Goal: Task Accomplishment & Management: Complete application form

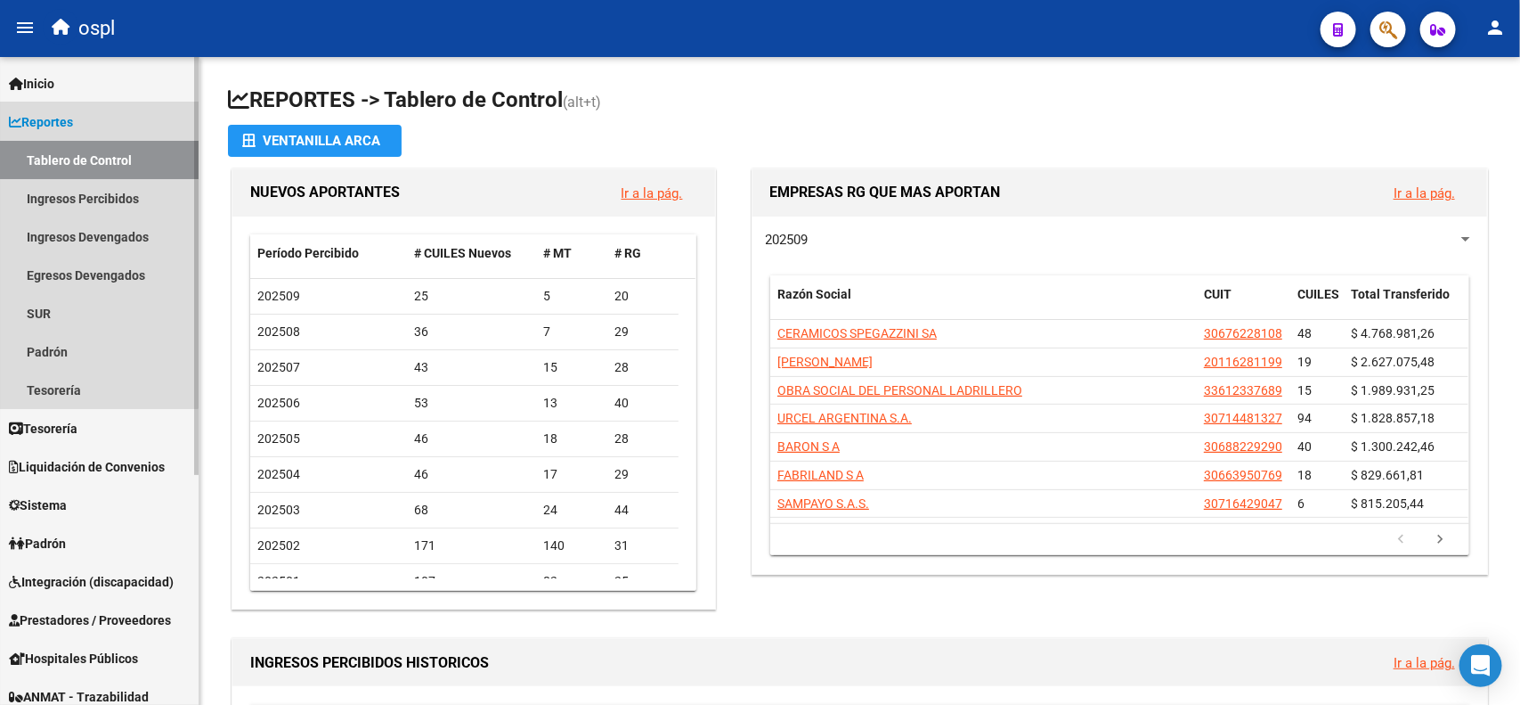
click at [73, 116] on span "Reportes" at bounding box center [41, 122] width 64 height 20
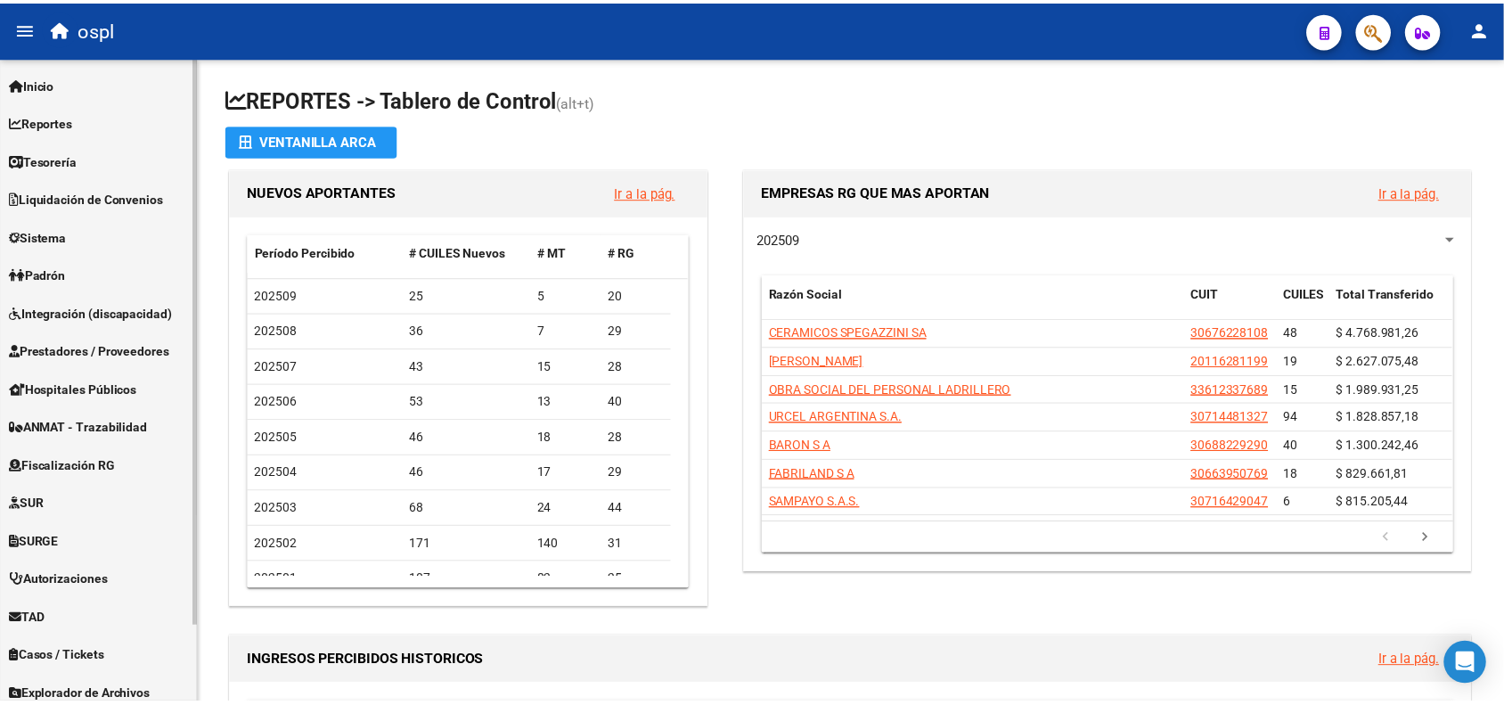
scroll to position [86, 0]
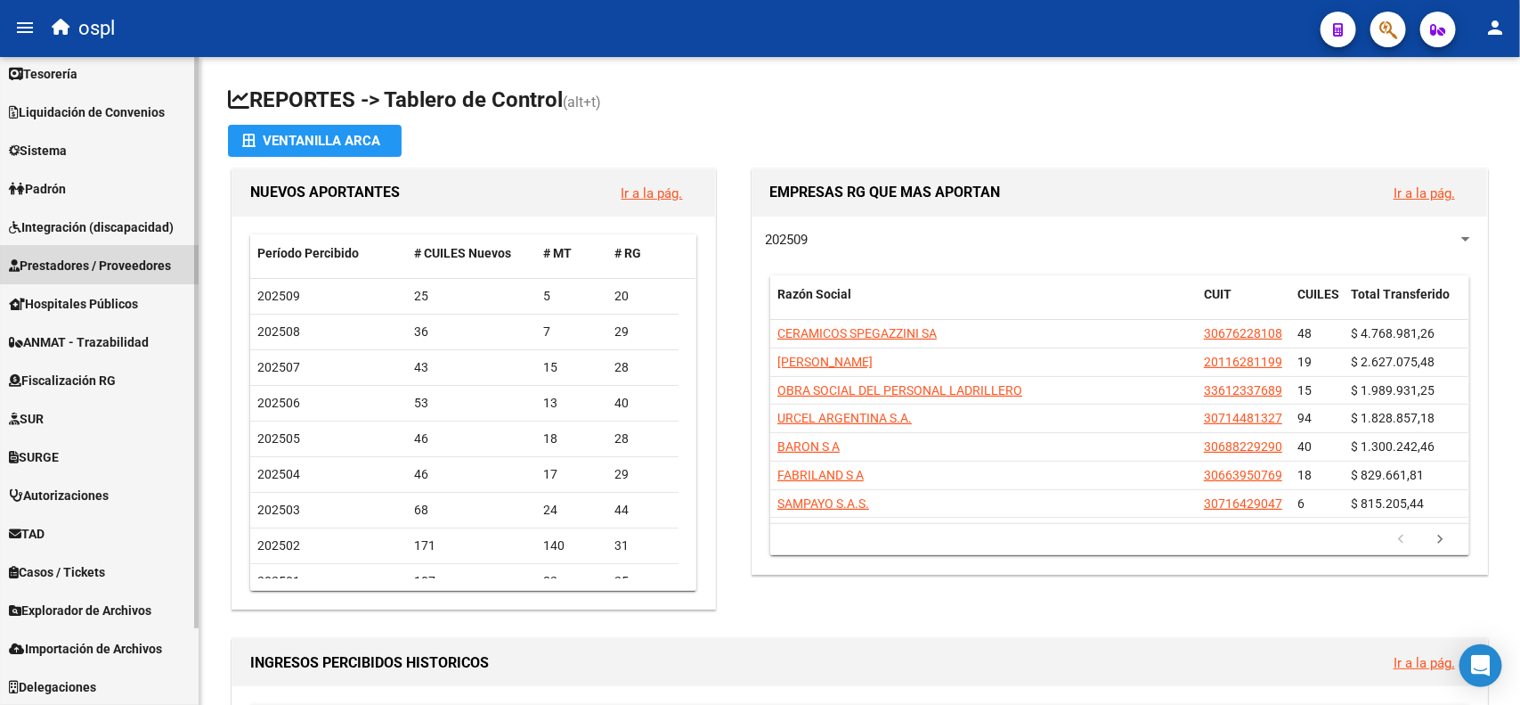
click at [121, 268] on span "Prestadores / Proveedores" at bounding box center [90, 266] width 162 height 20
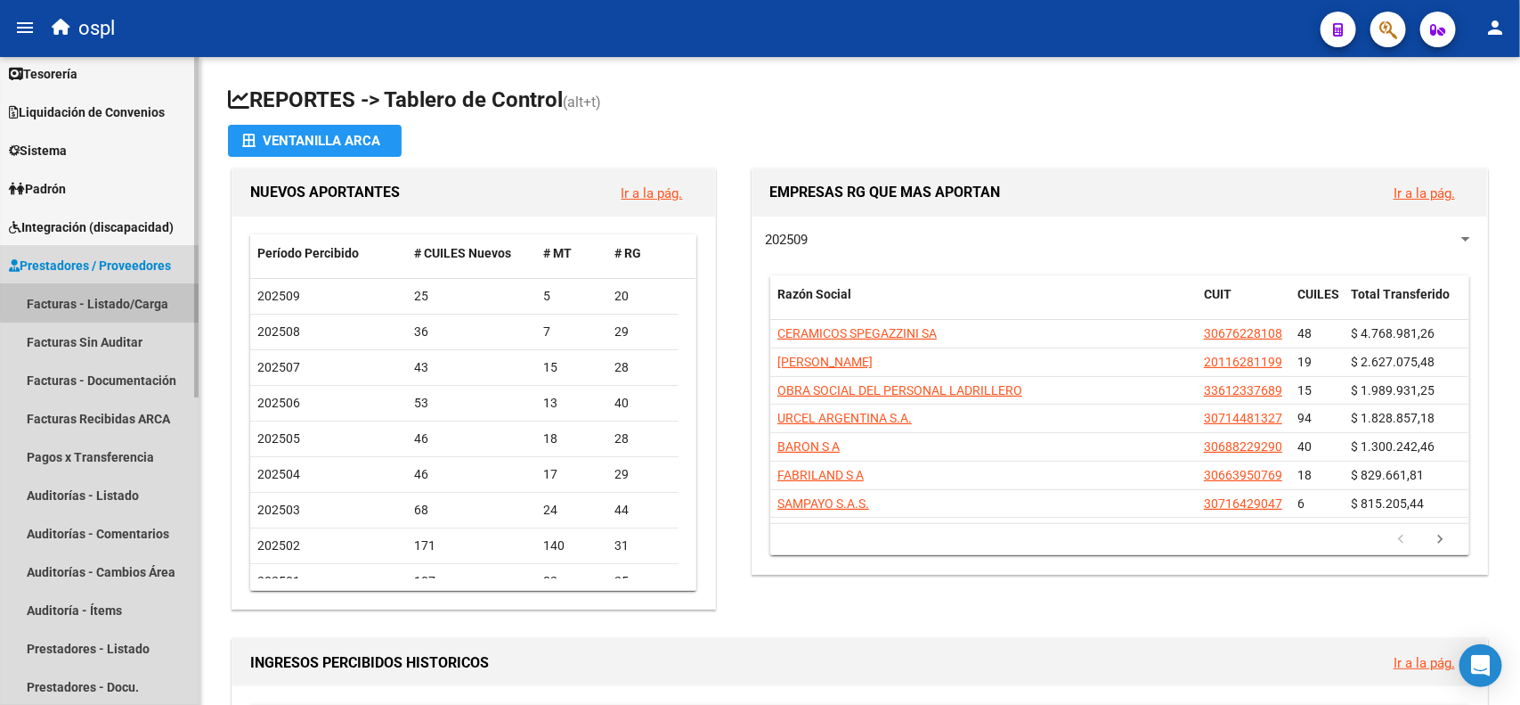
click at [118, 294] on link "Facturas - Listado/Carga" at bounding box center [99, 303] width 199 height 38
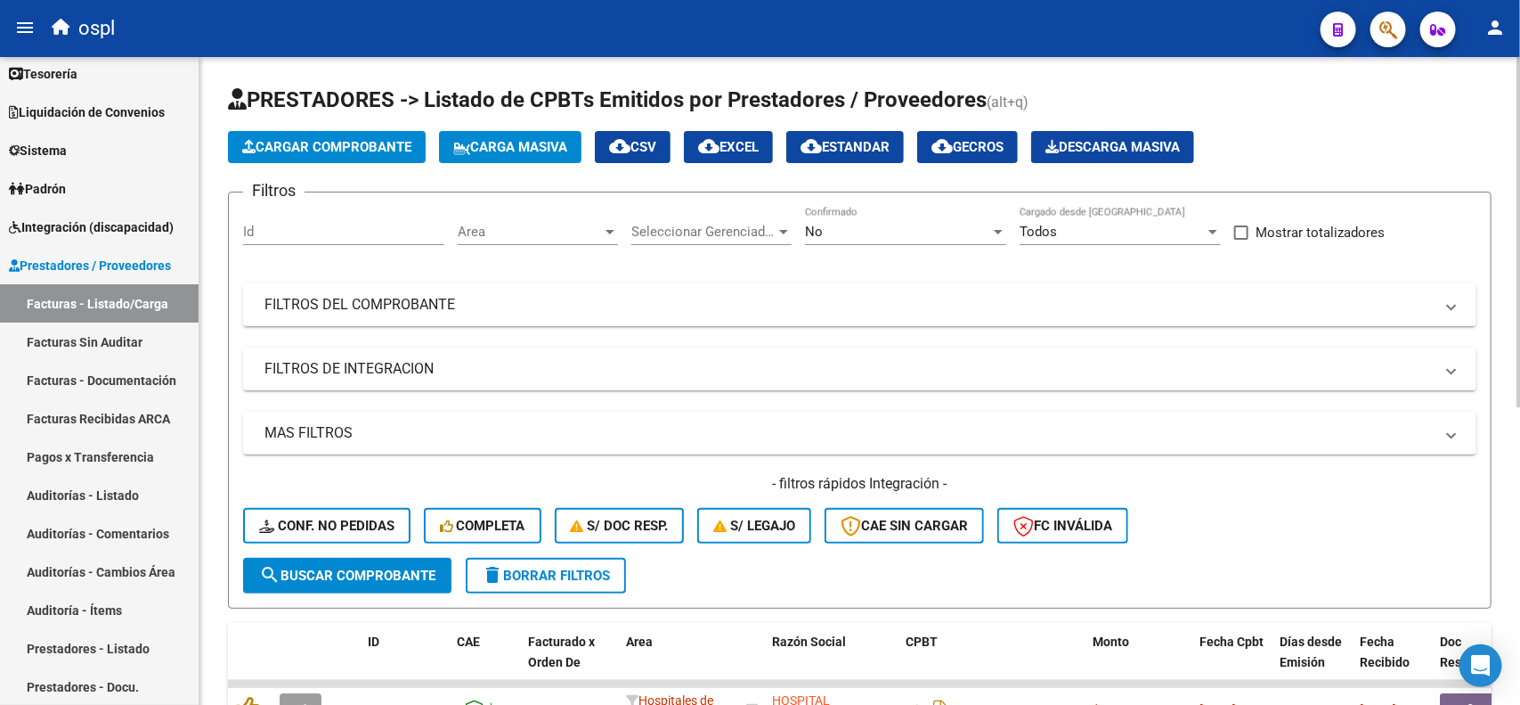
click at [330, 145] on span "Cargar Comprobante" at bounding box center [326, 147] width 169 height 16
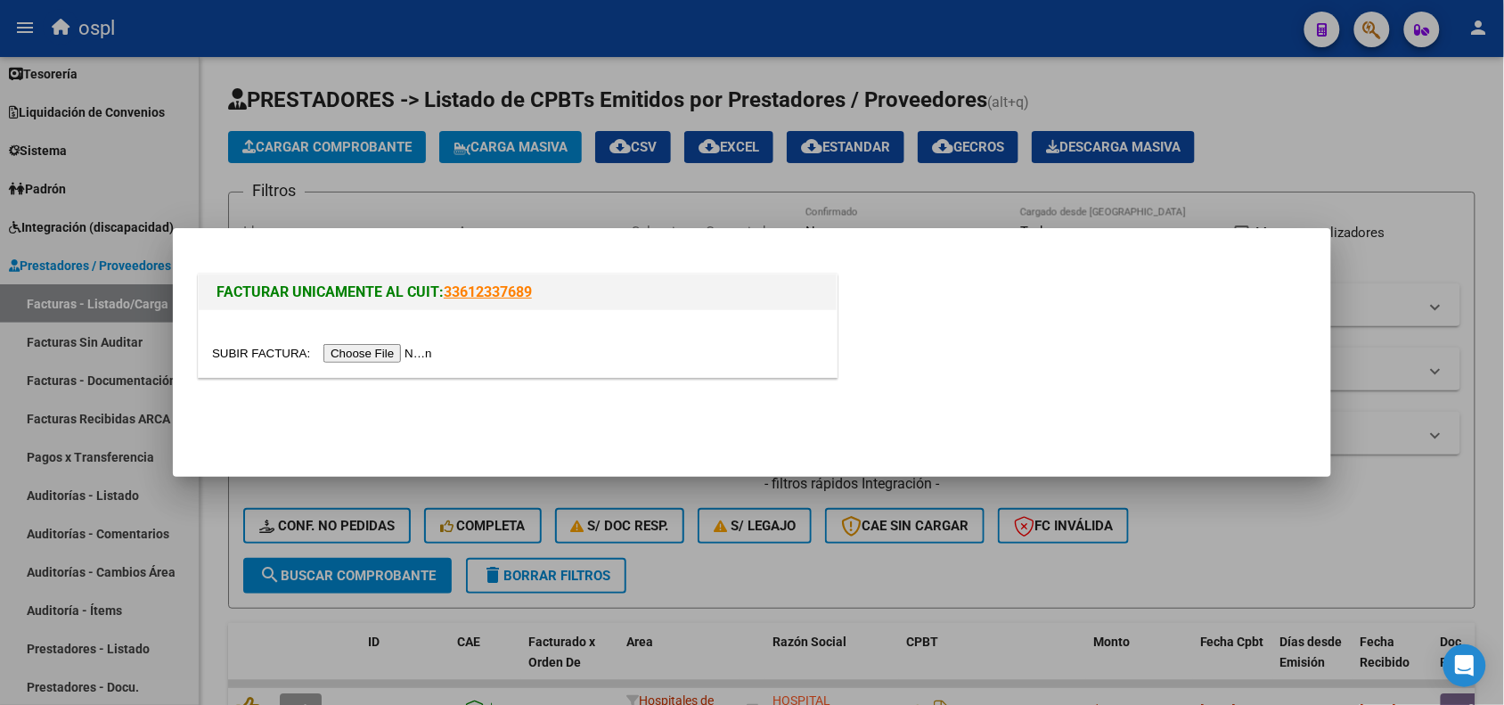
click at [354, 339] on div at bounding box center [518, 343] width 638 height 67
click at [355, 355] on input "file" at bounding box center [324, 353] width 225 height 19
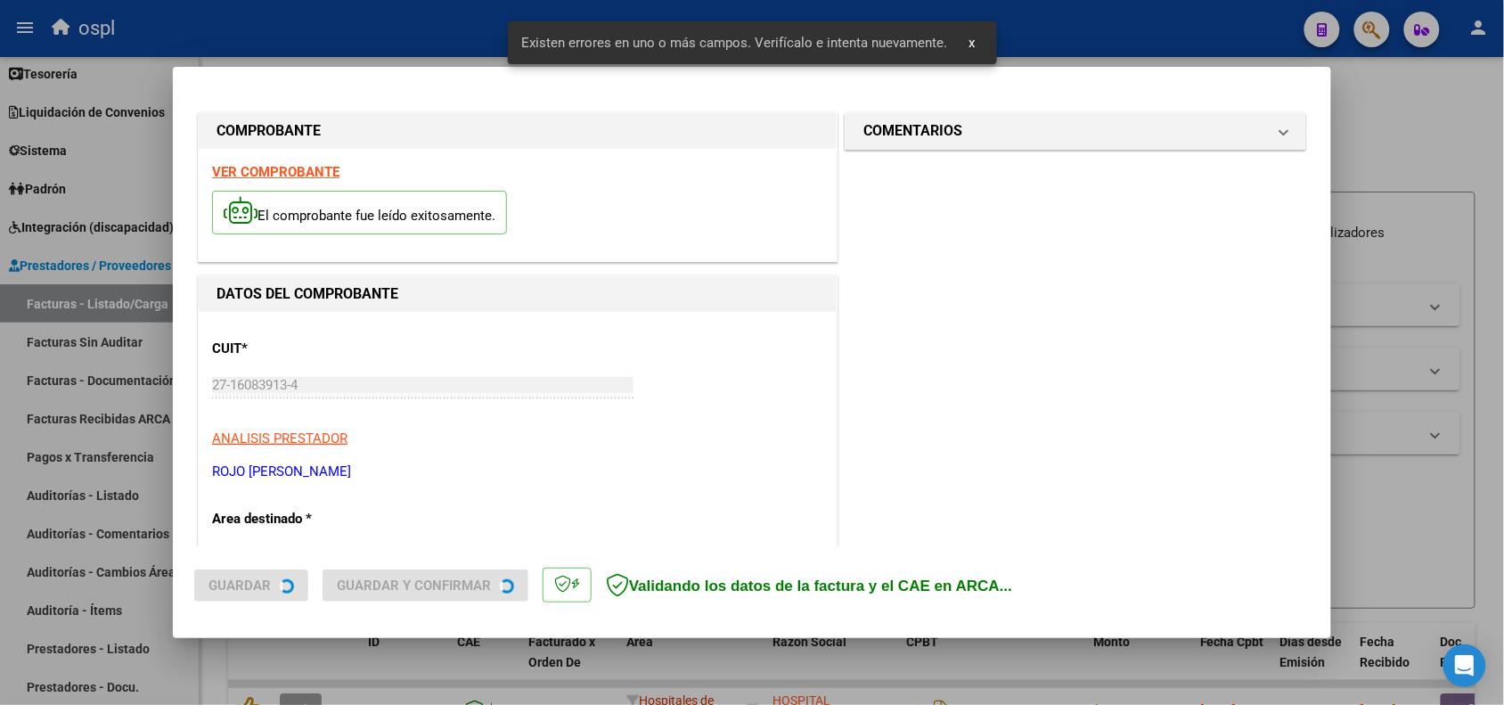
scroll to position [450, 0]
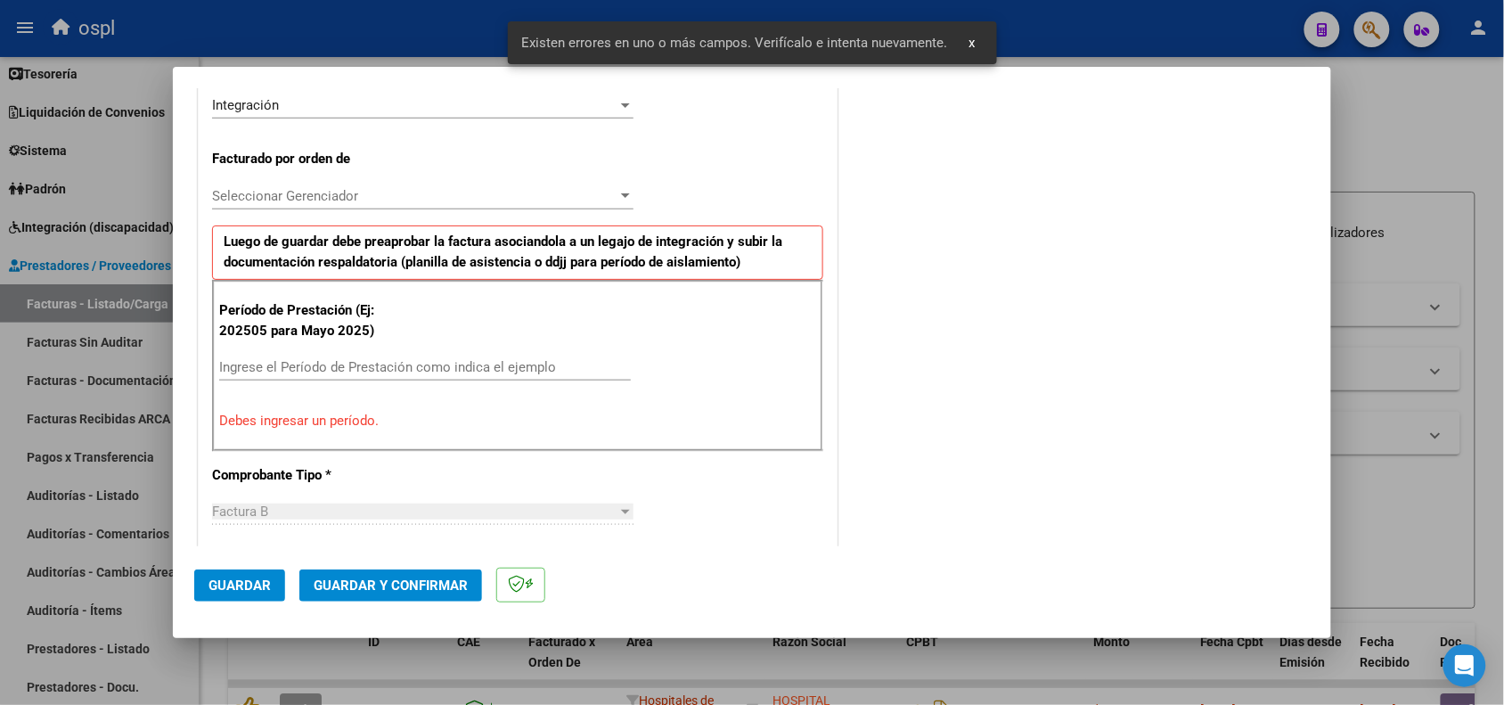
click at [394, 358] on div "Ingrese el Período de Prestación como indica el ejemplo" at bounding box center [425, 367] width 412 height 27
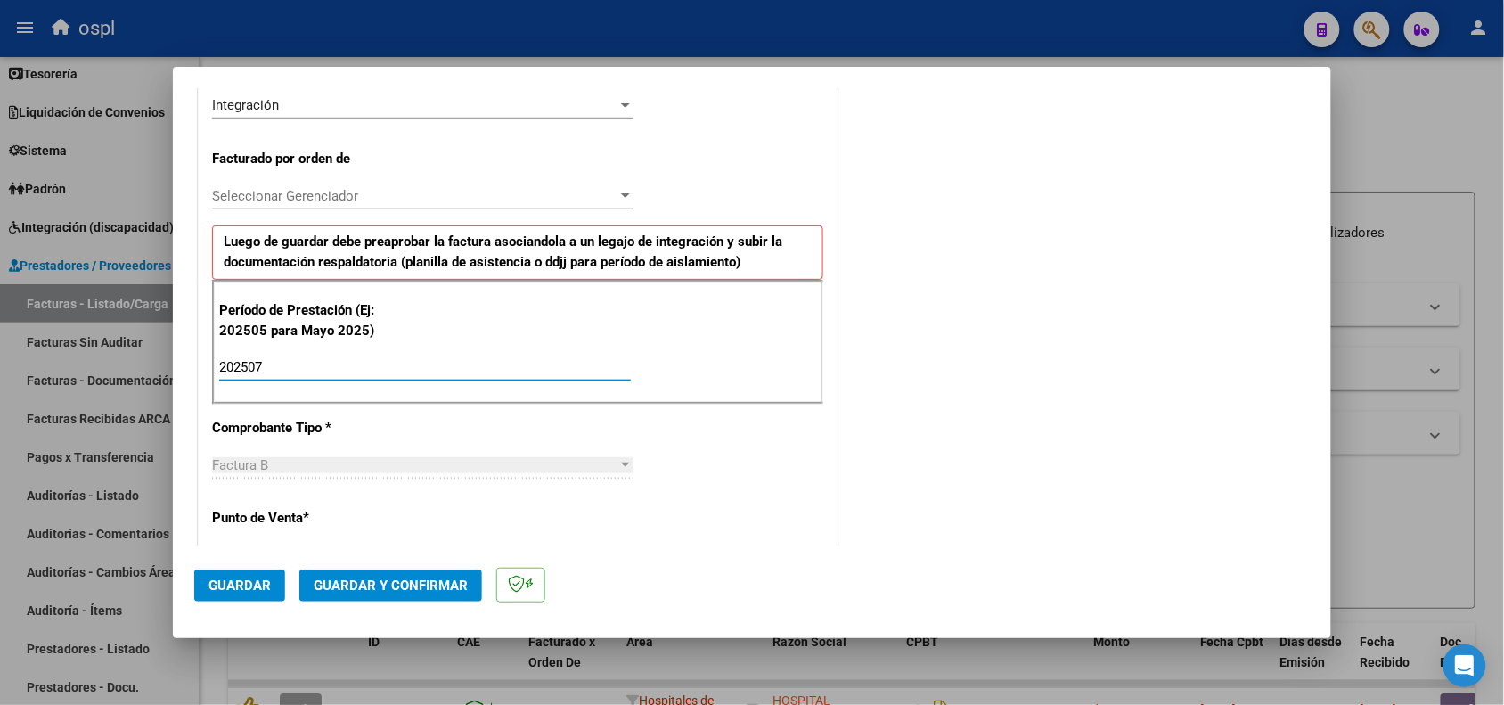
type input "202507"
click at [239, 582] on span "Guardar" at bounding box center [239, 585] width 62 height 16
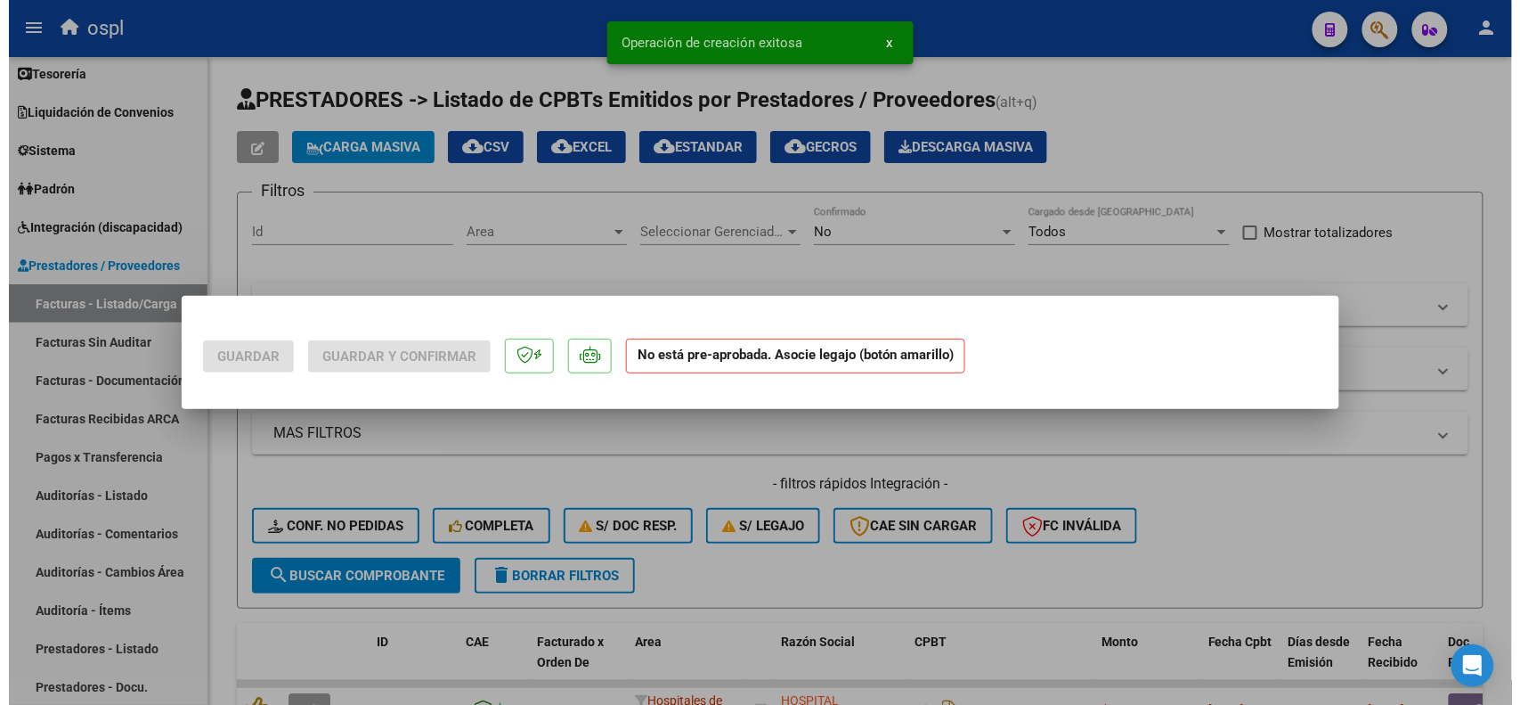
scroll to position [0, 0]
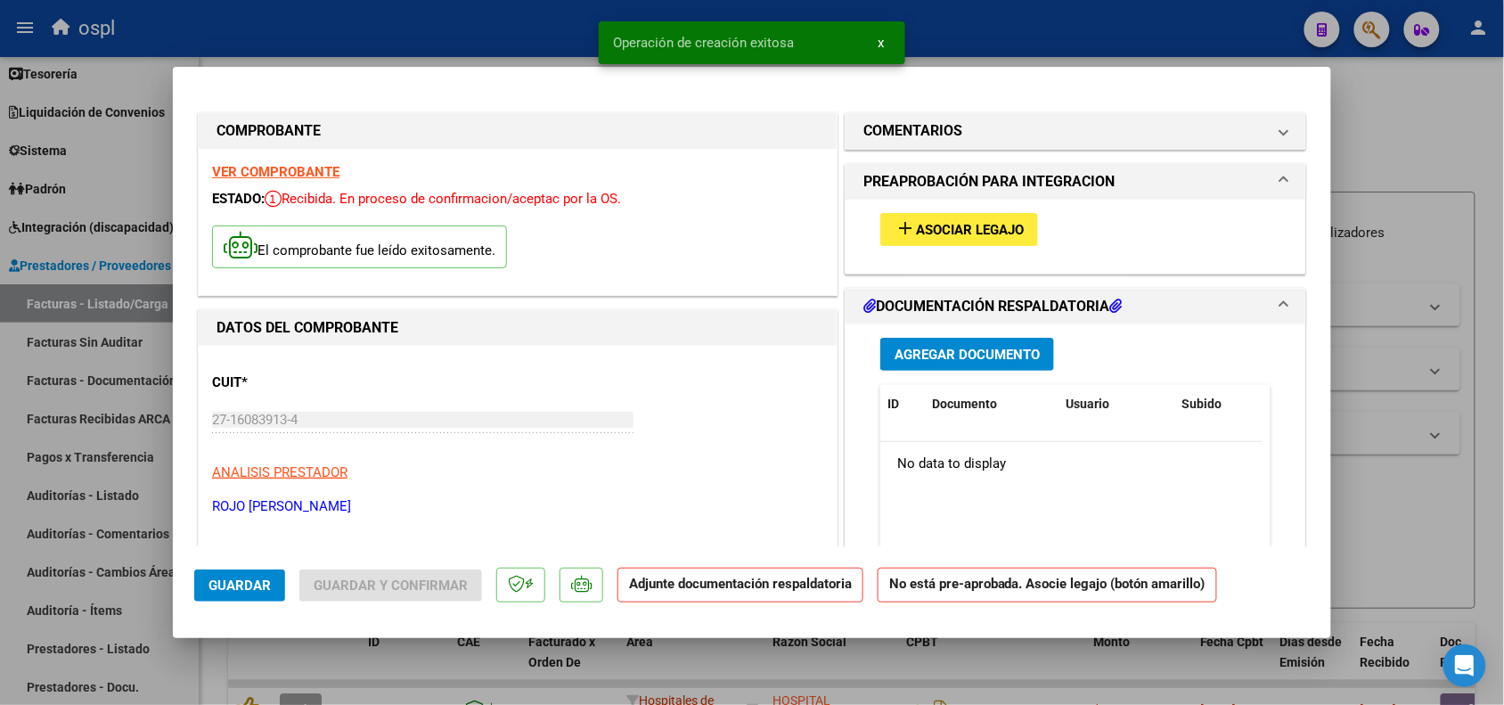
click at [973, 222] on span "Asociar Legajo" at bounding box center [970, 230] width 108 height 16
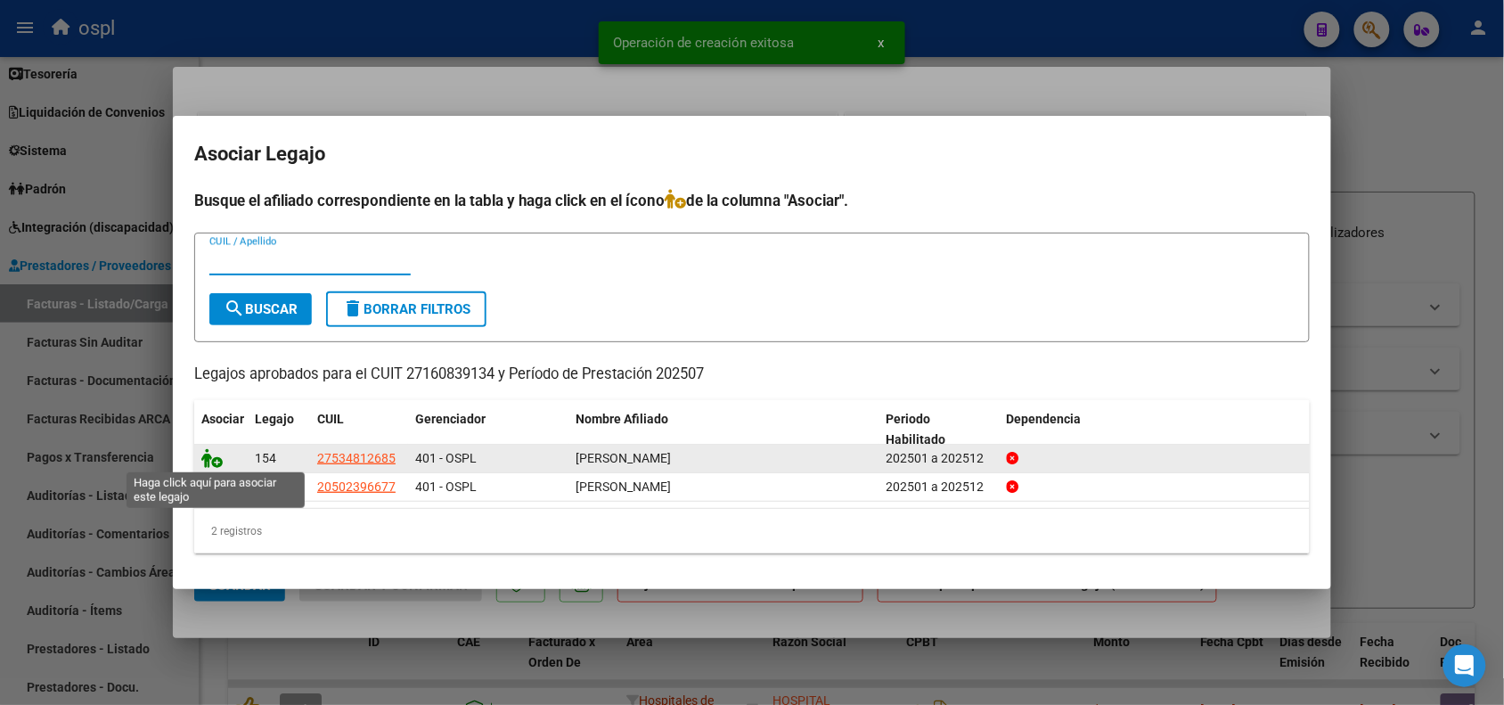
click at [218, 459] on icon at bounding box center [211, 458] width 21 height 20
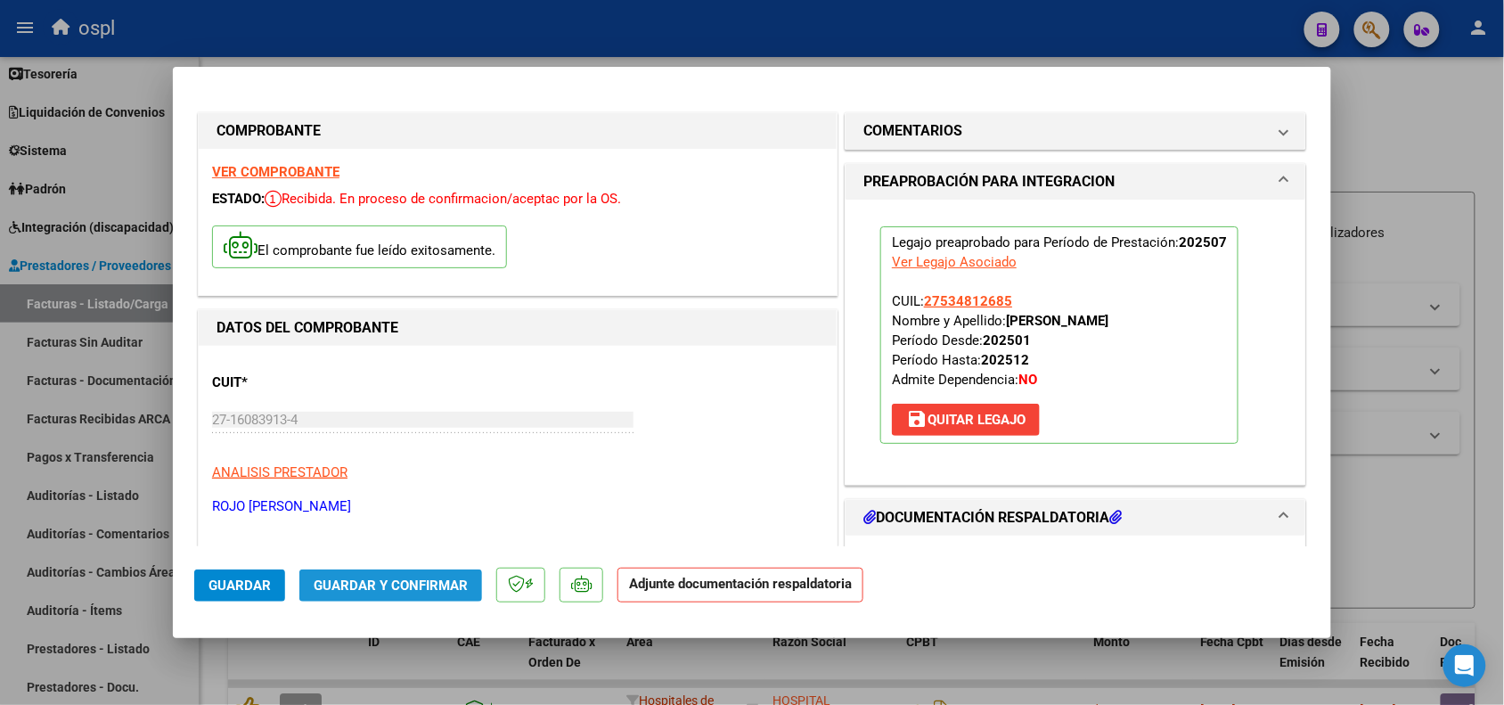
click at [407, 577] on span "Guardar y Confirmar" at bounding box center [391, 585] width 154 height 16
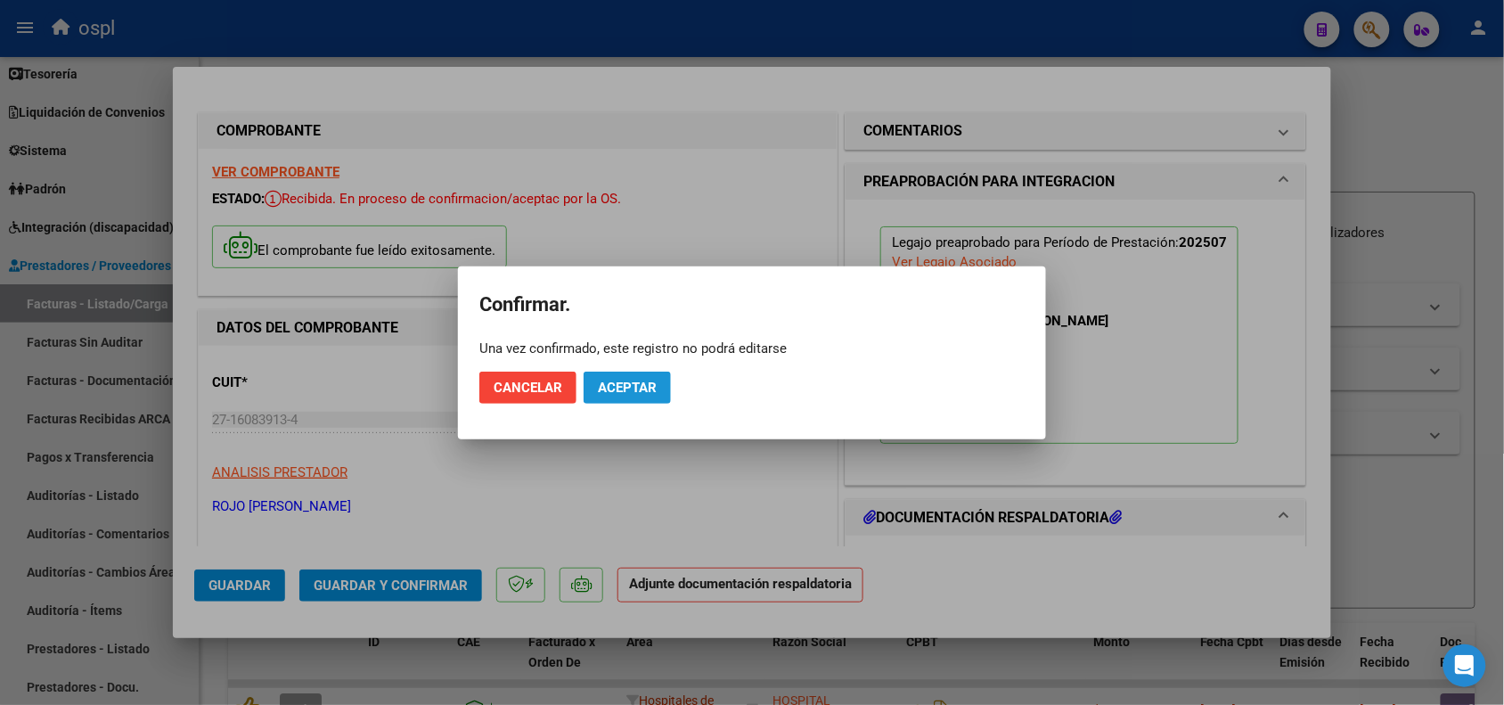
click at [625, 396] on button "Aceptar" at bounding box center [626, 387] width 87 height 32
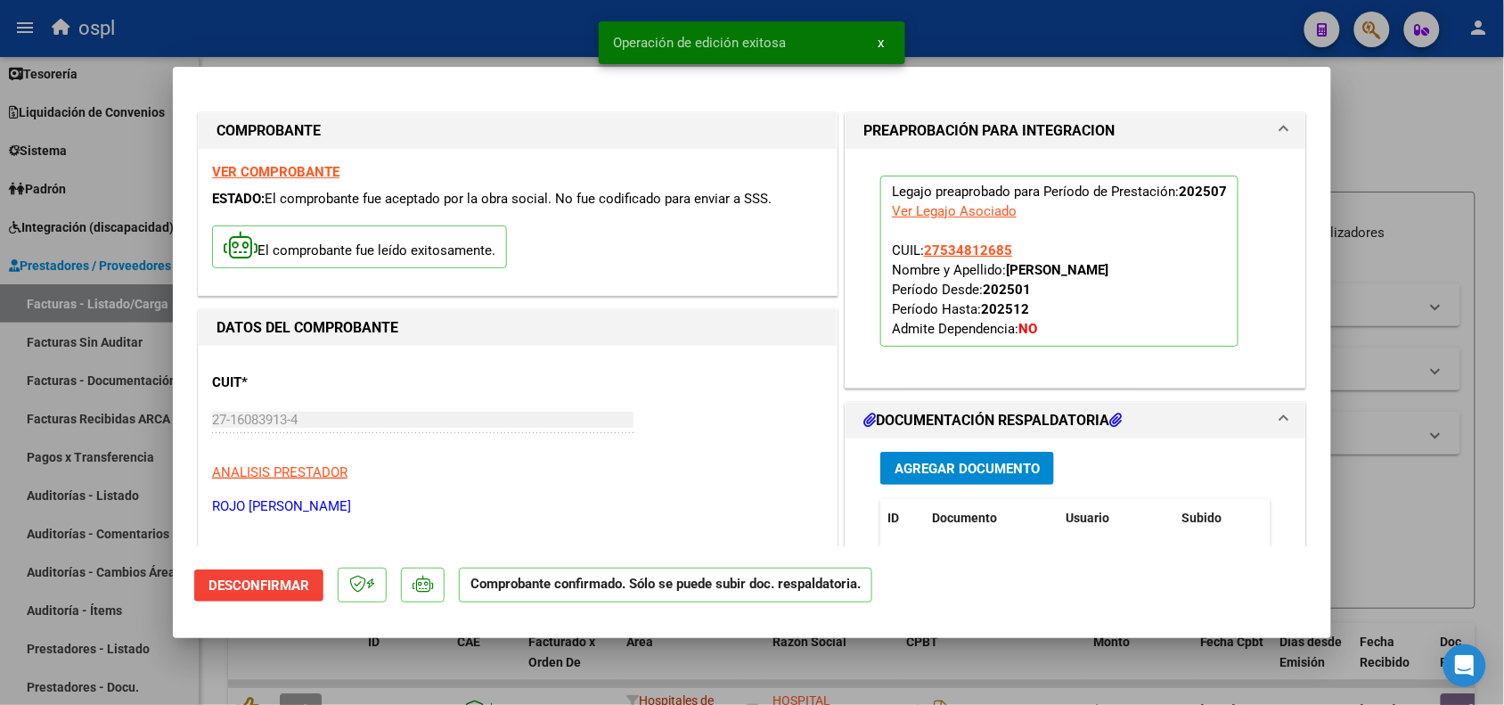
click at [1461, 207] on div at bounding box center [752, 352] width 1504 height 705
type input "$ 0,00"
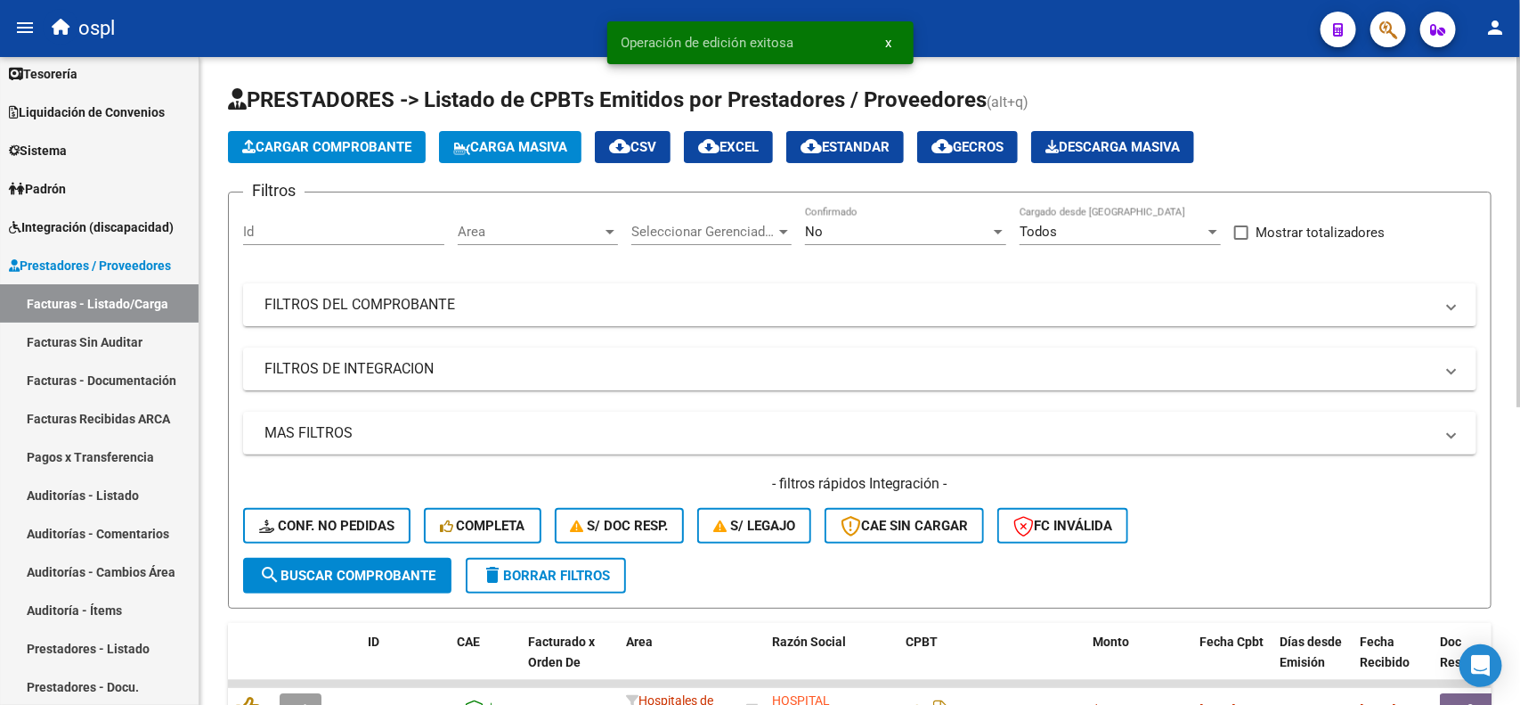
click at [477, 239] on div "Area Area" at bounding box center [538, 226] width 160 height 38
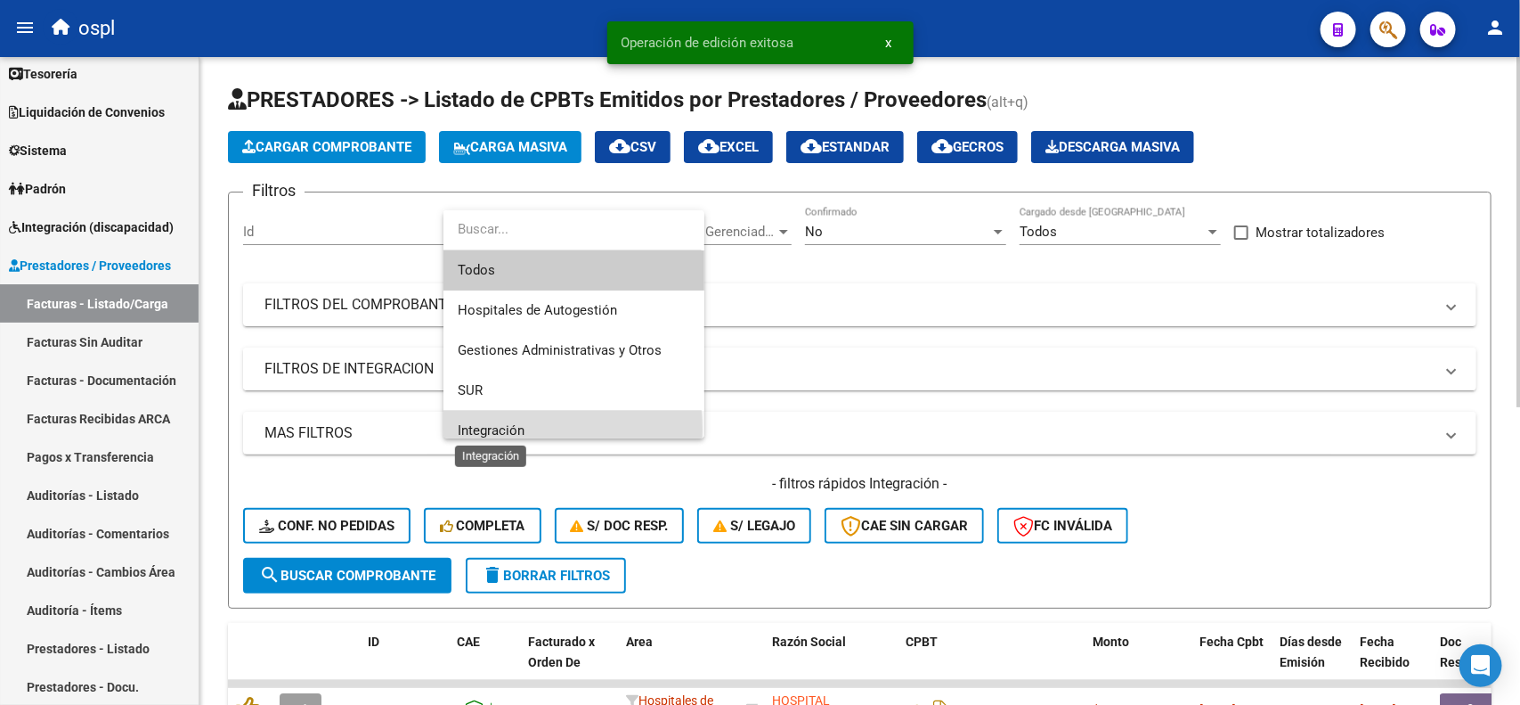
drag, startPoint x: 503, startPoint y: 430, endPoint x: 590, endPoint y: 357, distance: 113.1
click at [503, 433] on span "Integración" at bounding box center [491, 430] width 67 height 16
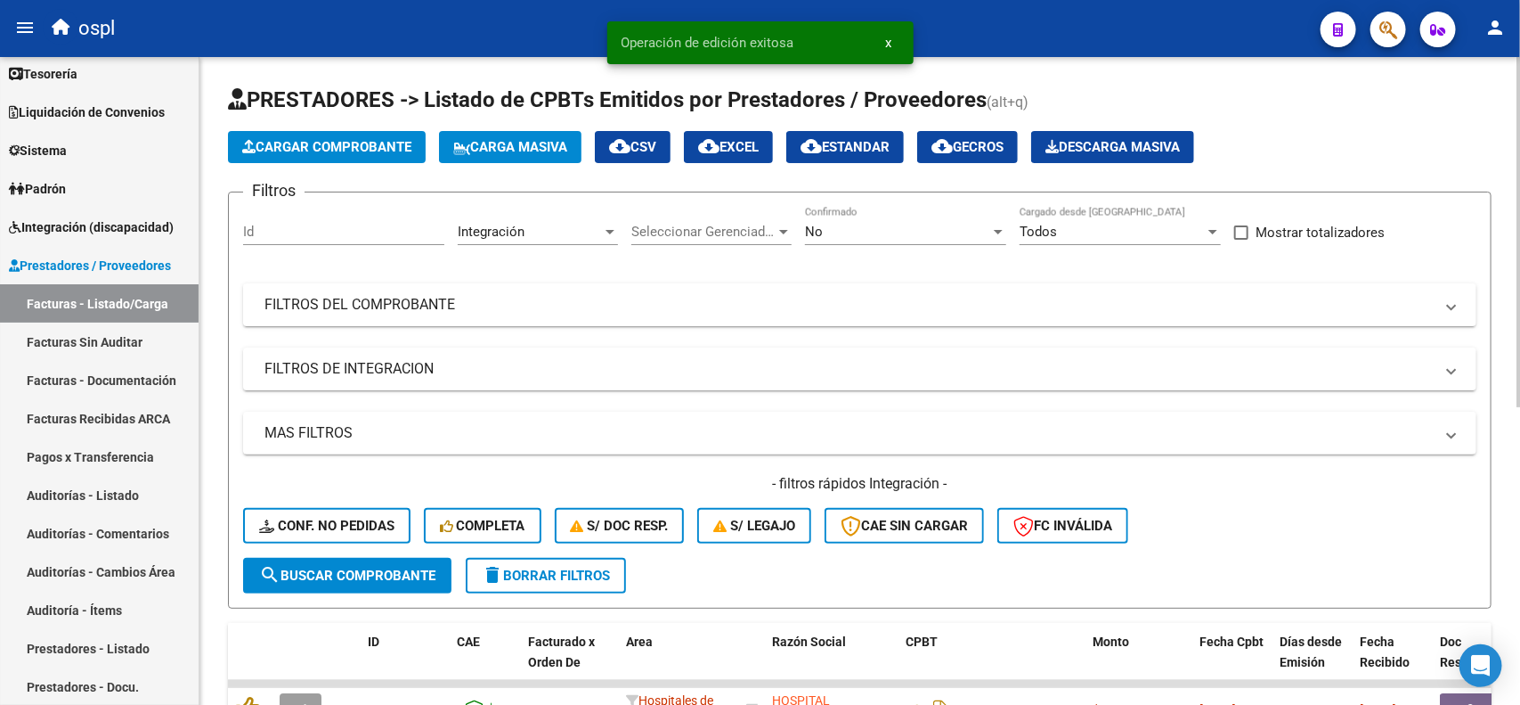
click at [847, 216] on div "No Confirmado" at bounding box center [905, 226] width 201 height 38
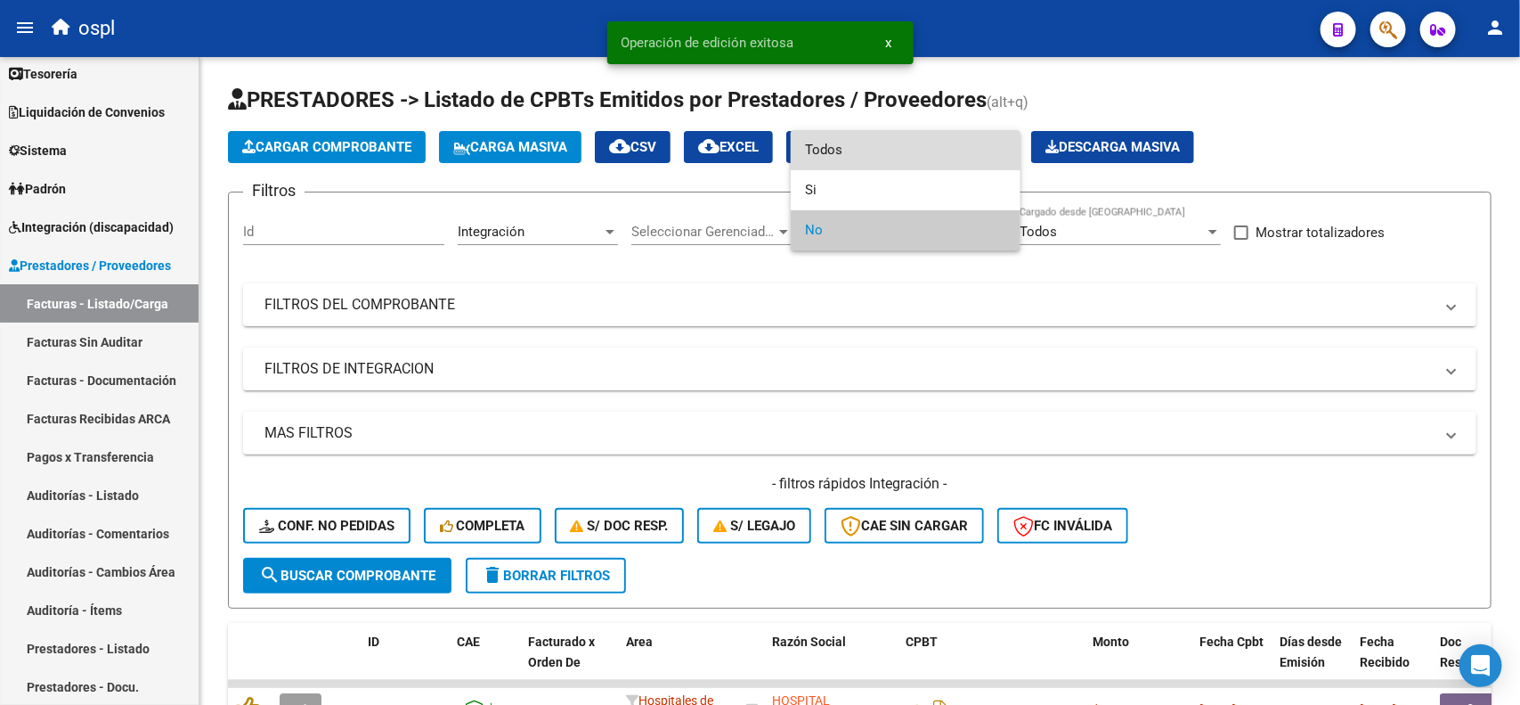
click at [846, 160] on span "Todos" at bounding box center [905, 150] width 201 height 40
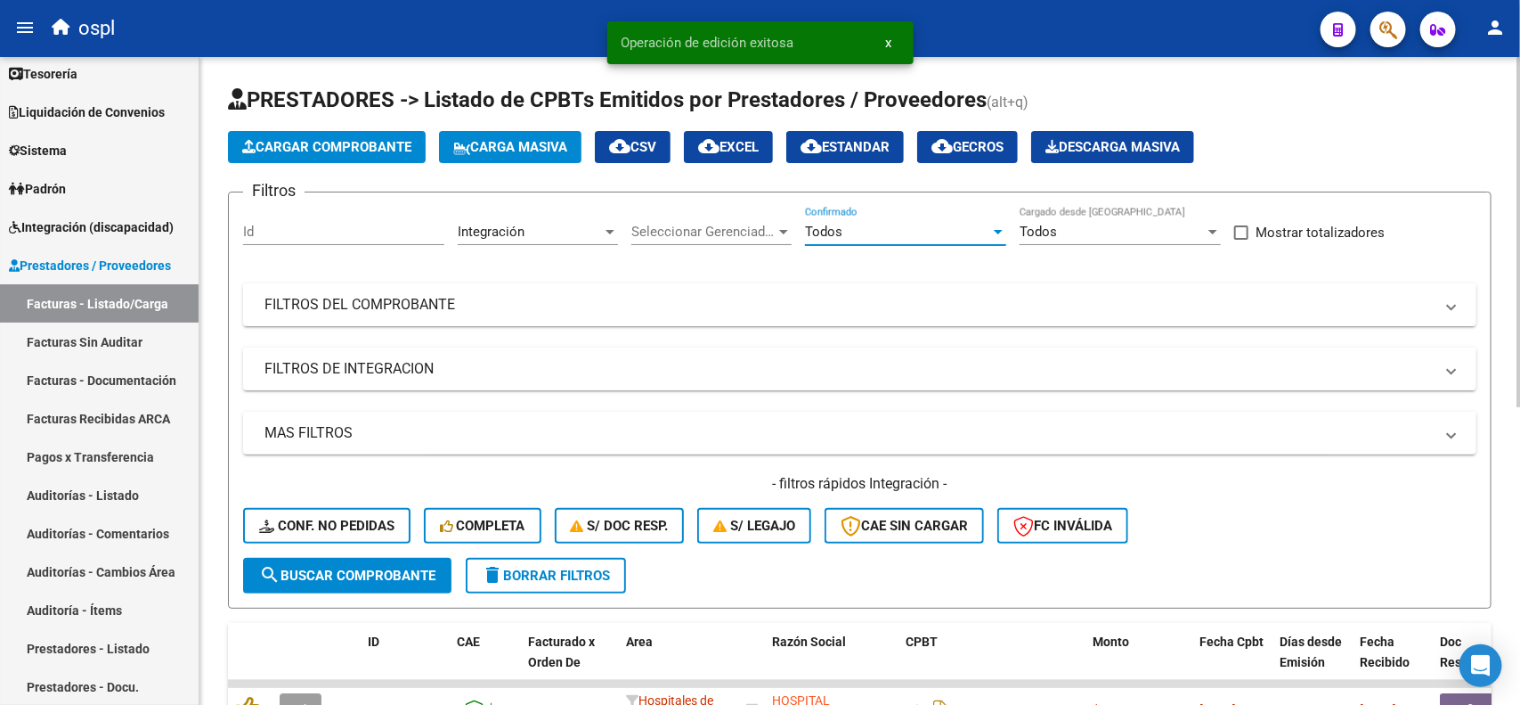
drag, startPoint x: 336, startPoint y: 570, endPoint x: 363, endPoint y: 546, distance: 36.0
click at [336, 571] on span "search Buscar Comprobante" at bounding box center [347, 575] width 176 height 16
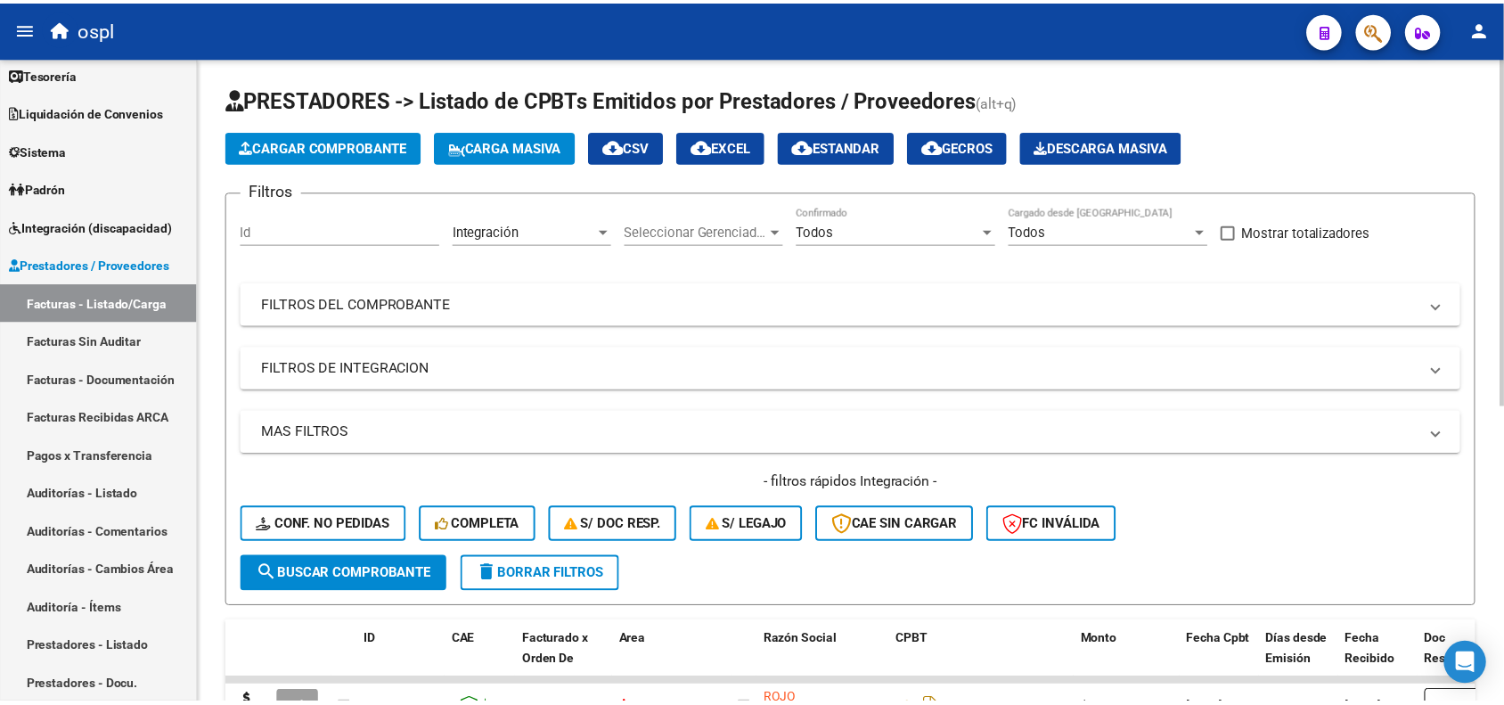
scroll to position [334, 0]
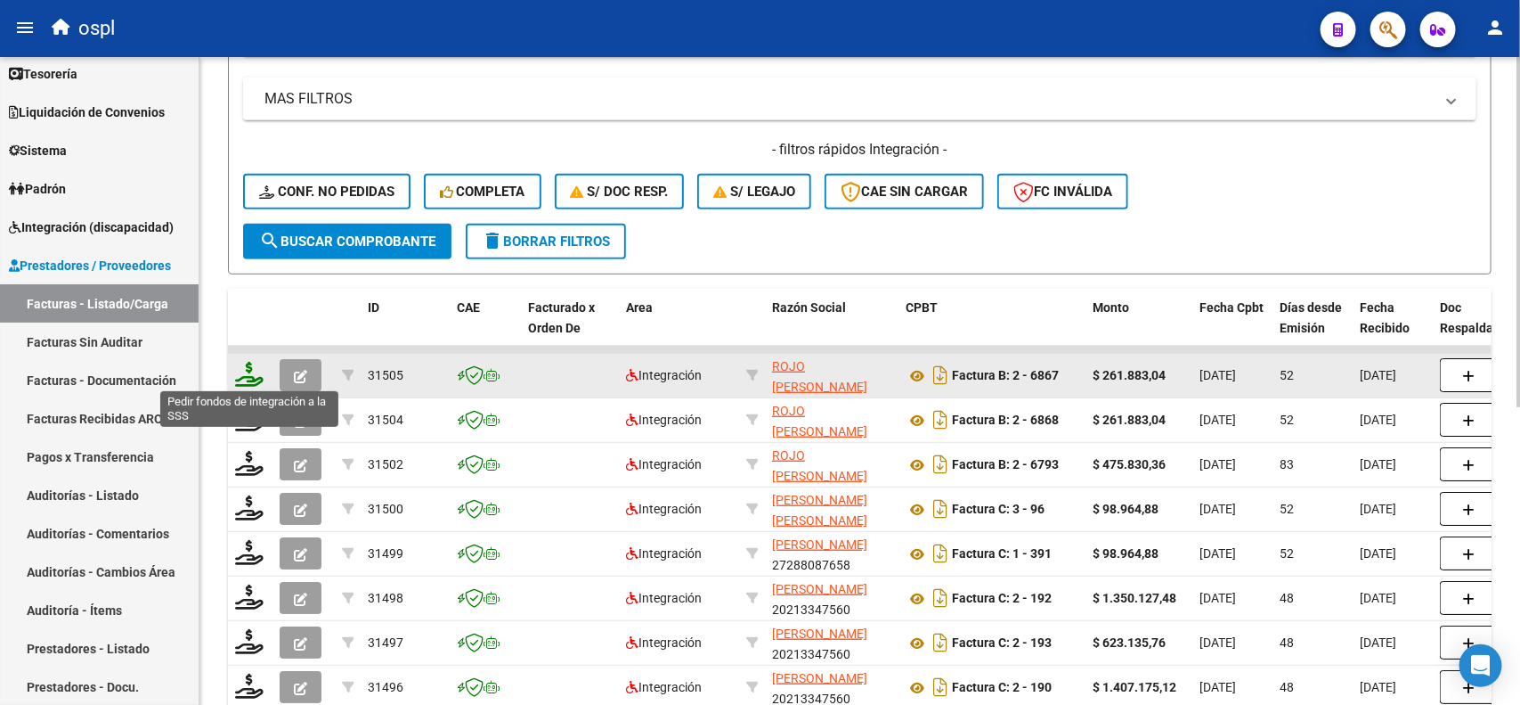
click at [242, 377] on icon at bounding box center [249, 374] width 29 height 25
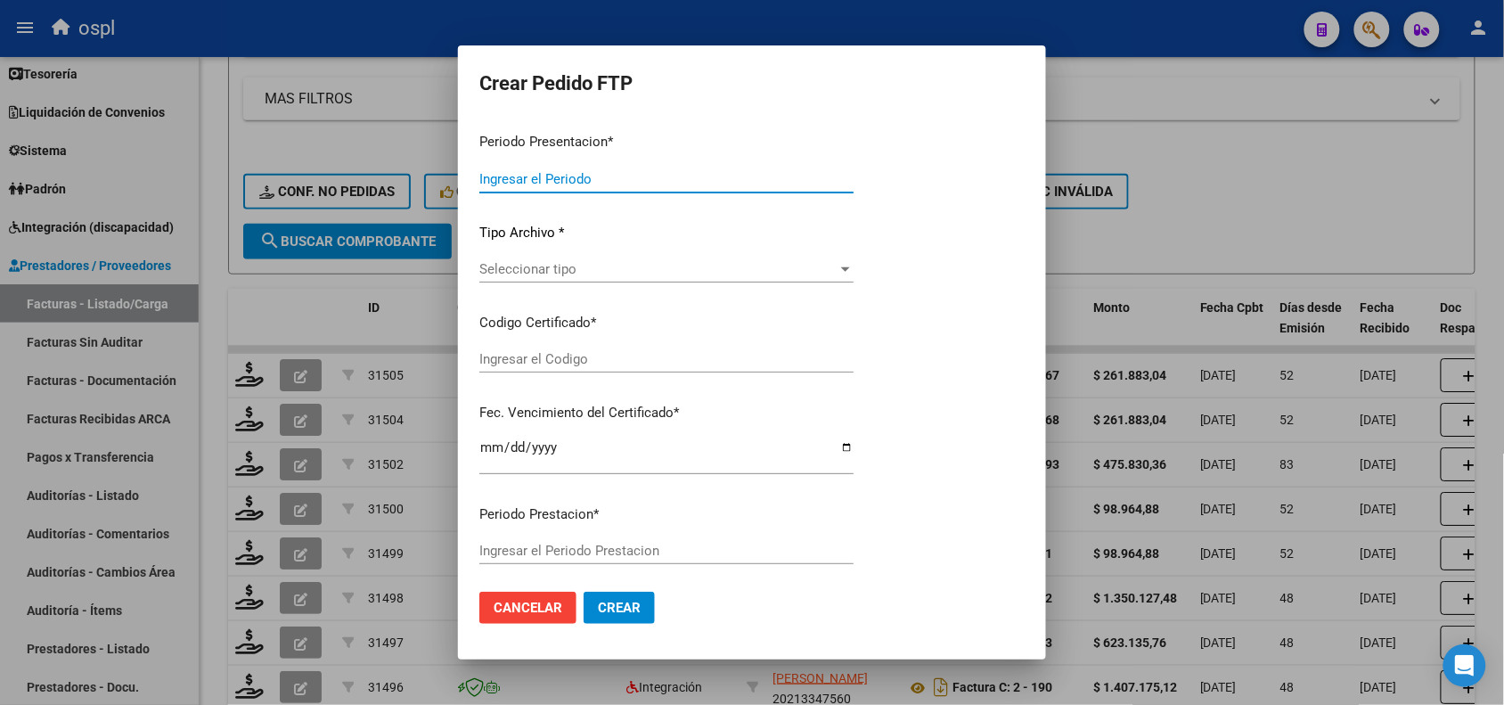
type input "202508"
type input "202507"
type input "$ 261.883,04"
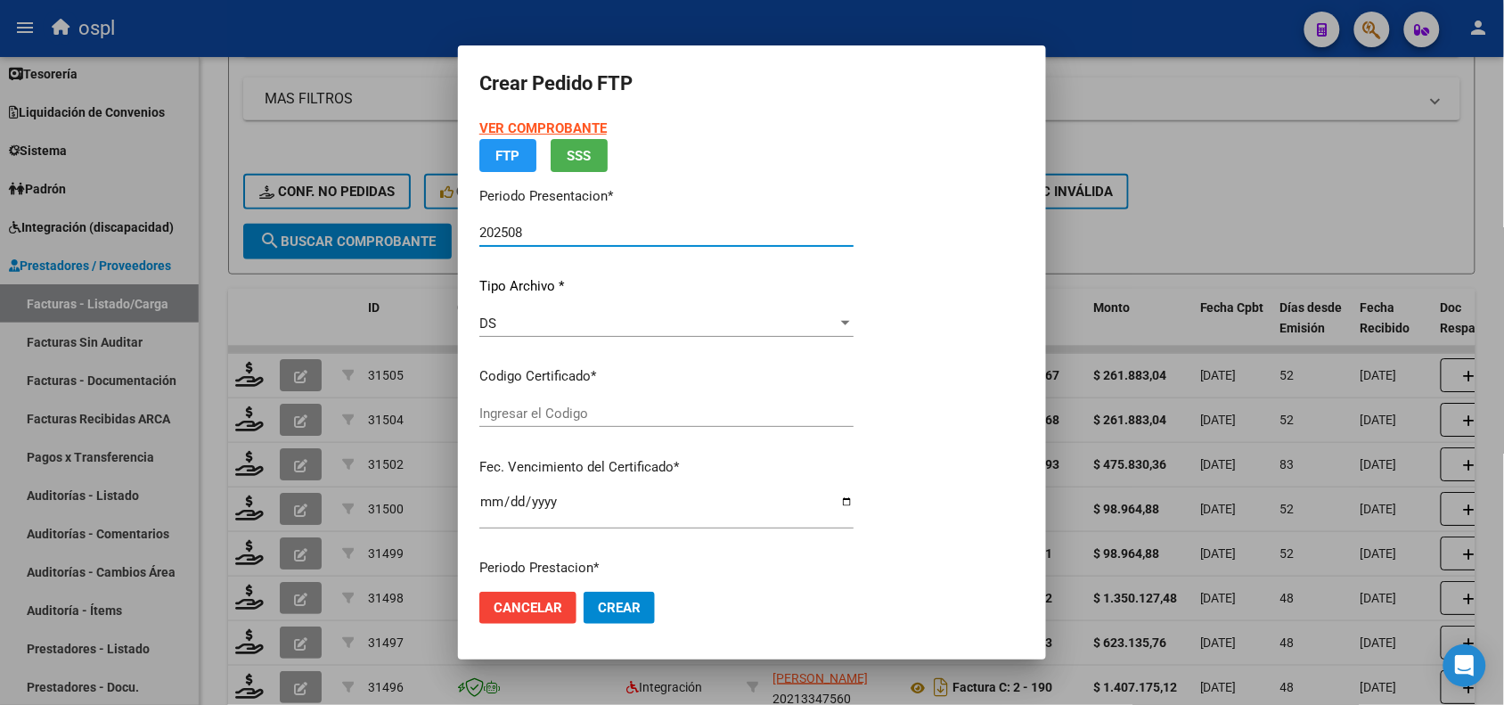
type input "ARG01000534812682017101720221017COR540"
type input "[DATE]"
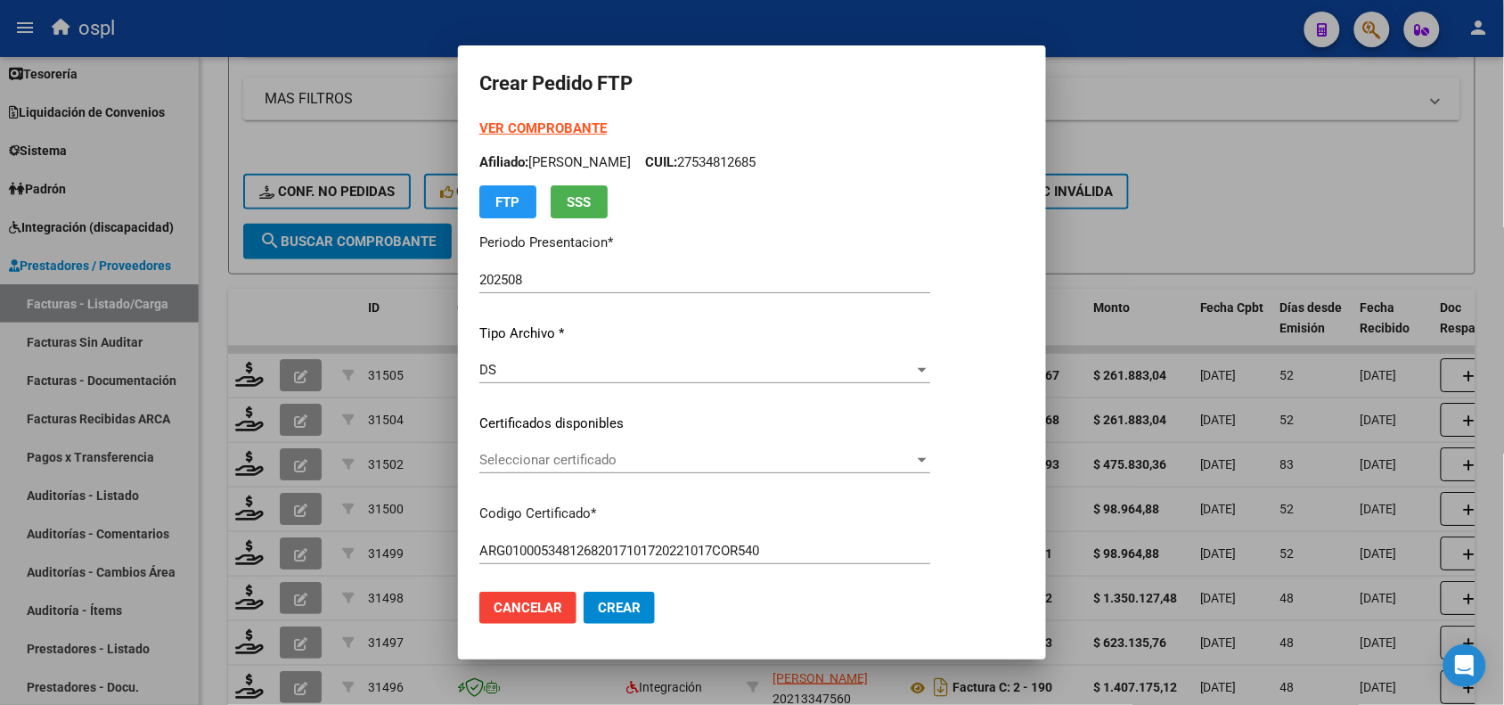
click at [558, 410] on div "VER COMPROBANTE ARCA Padrón Afiliado: [PERSON_NAME]: 27534812685 FTP SSS Period…" at bounding box center [704, 399] width 451 height 563
click at [553, 455] on span "Seleccionar certificado" at bounding box center [696, 460] width 435 height 16
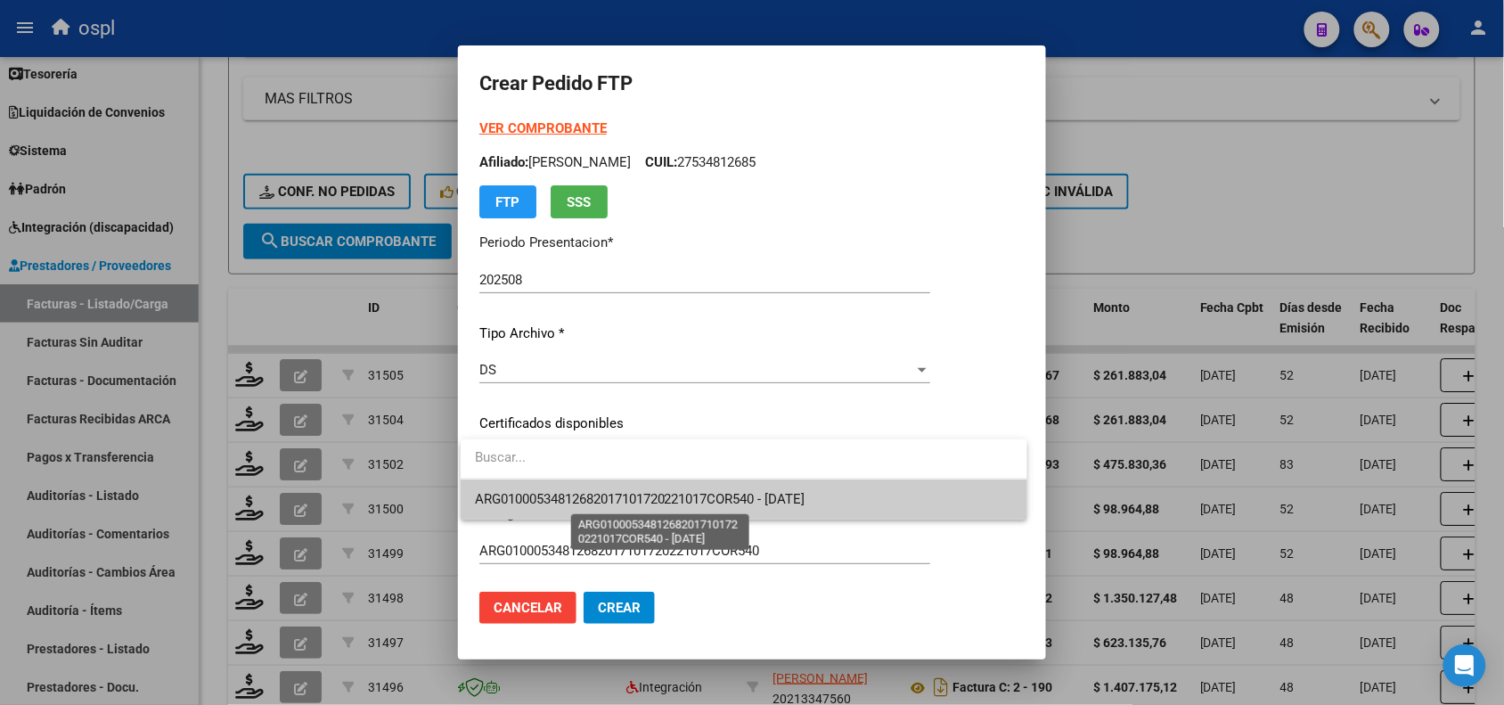
click at [593, 497] on span "ARG01000534812682017101720221017COR540 - [DATE]" at bounding box center [640, 499] width 330 height 16
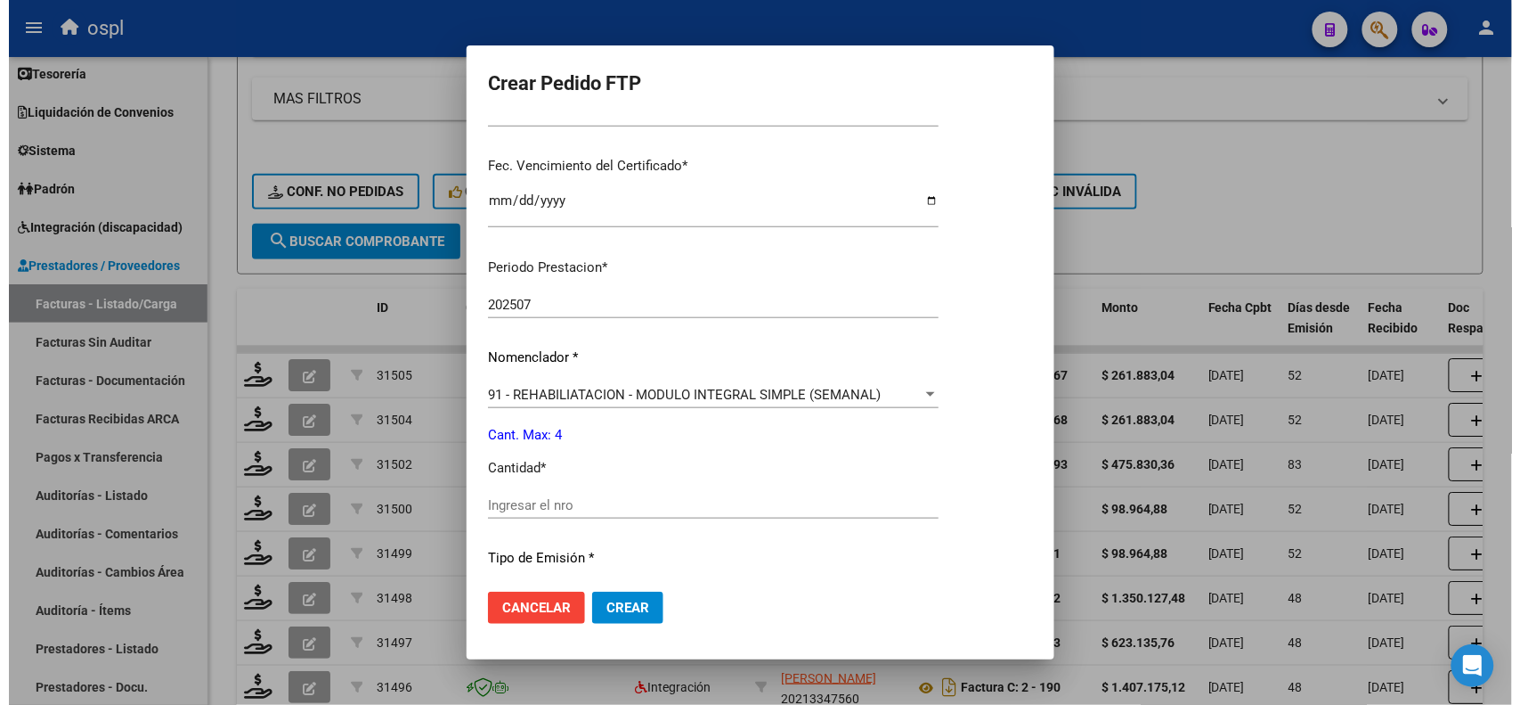
scroll to position [557, 0]
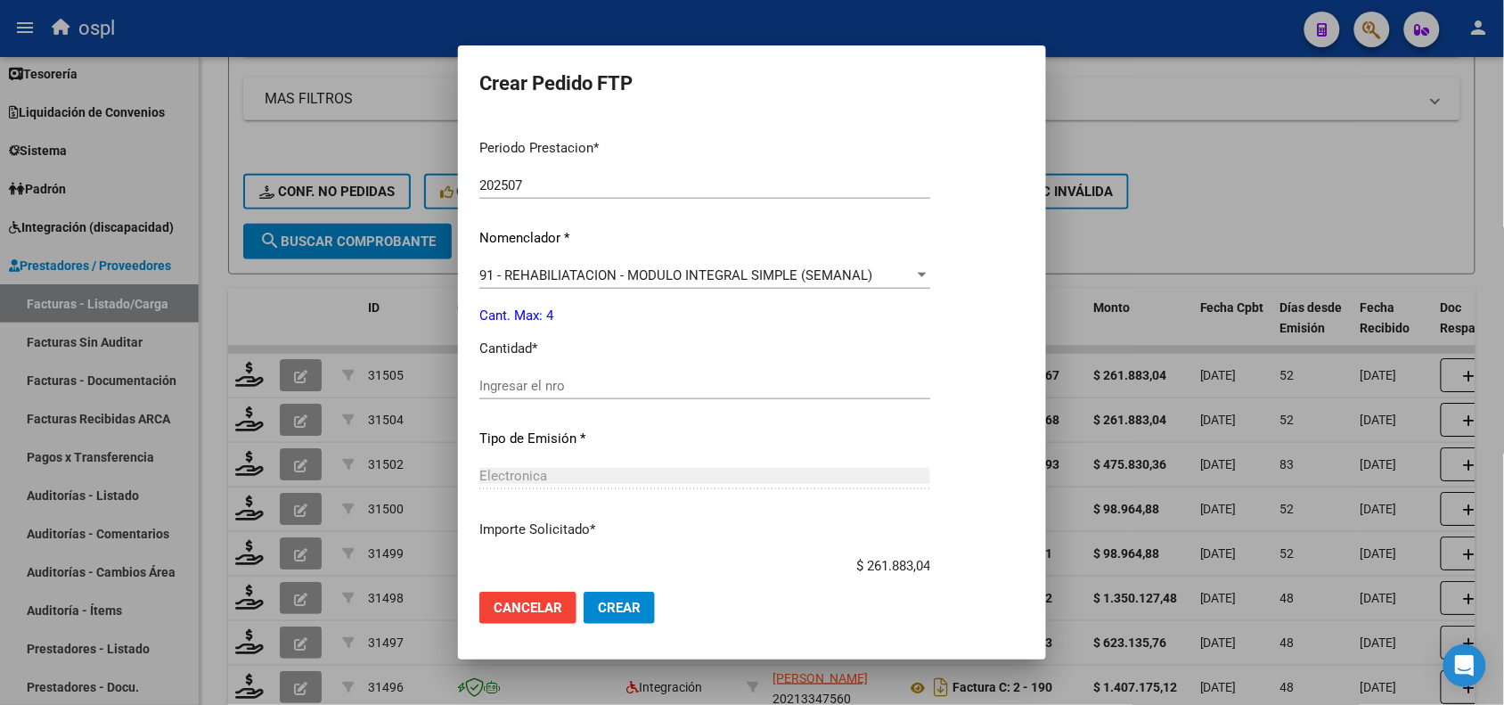
drag, startPoint x: 526, startPoint y: 402, endPoint x: 486, endPoint y: 306, distance: 104.2
click at [526, 401] on div "Ingresar el nro" at bounding box center [704, 394] width 451 height 44
click at [610, 388] on input "Ingresar el nro" at bounding box center [704, 386] width 451 height 16
type input "4"
click at [632, 590] on mat-dialog-actions "Cancelar Crear" at bounding box center [751, 607] width 545 height 61
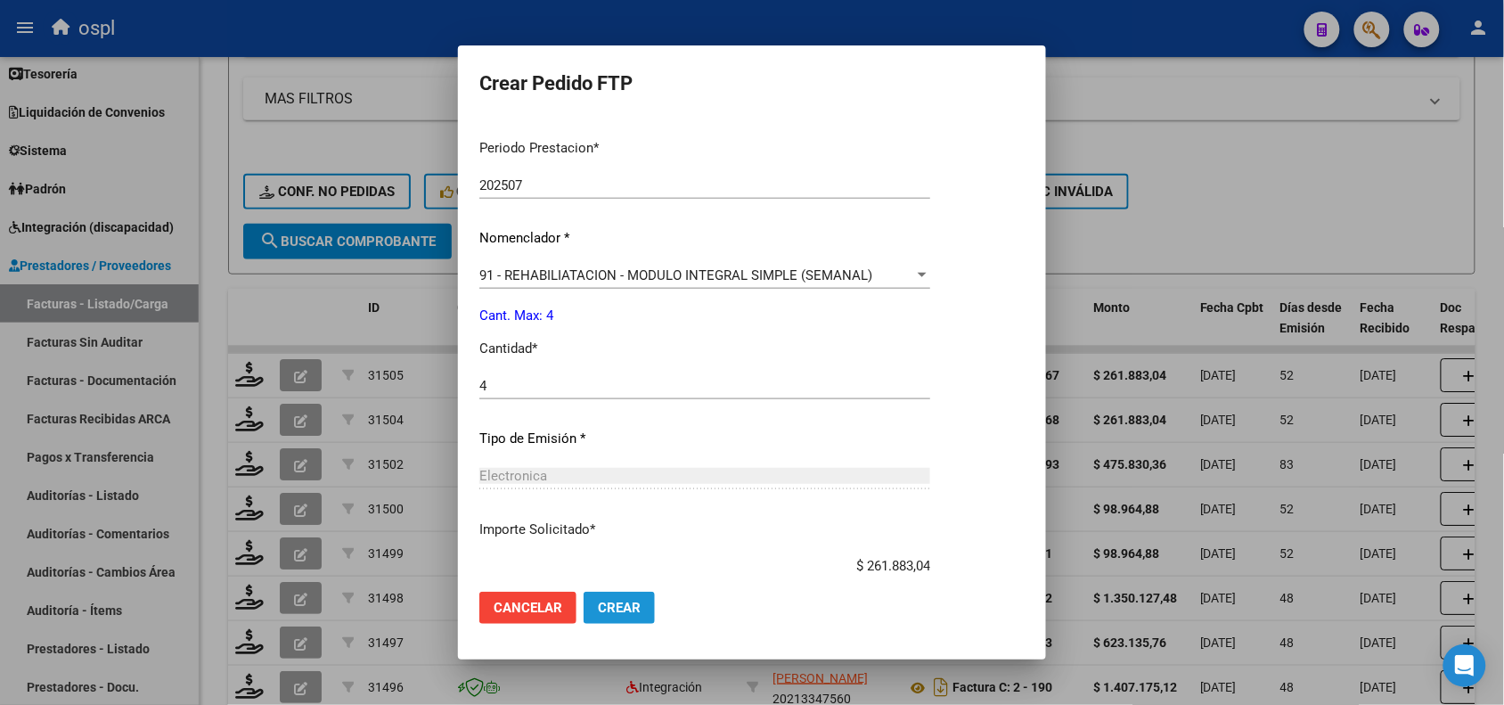
click at [632, 594] on button "Crear" at bounding box center [618, 607] width 71 height 32
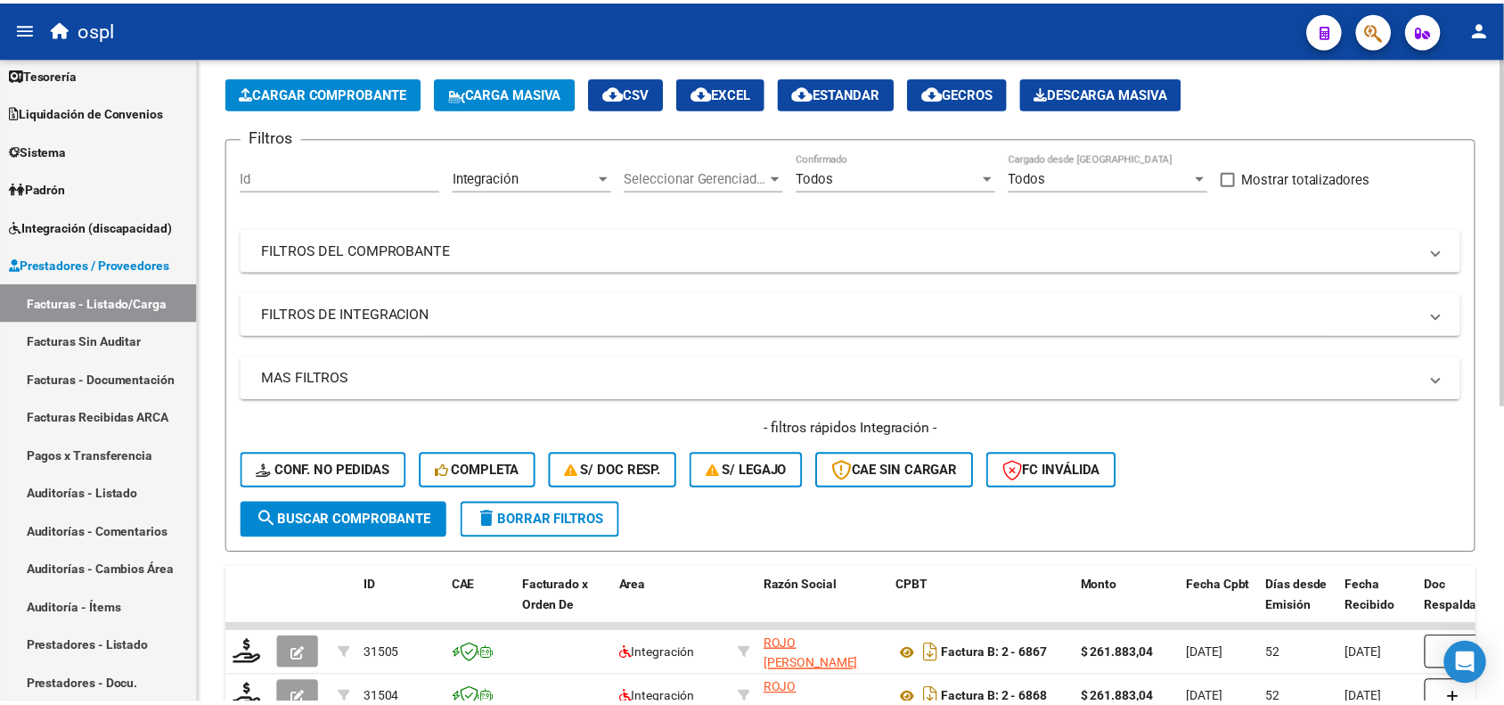
scroll to position [0, 0]
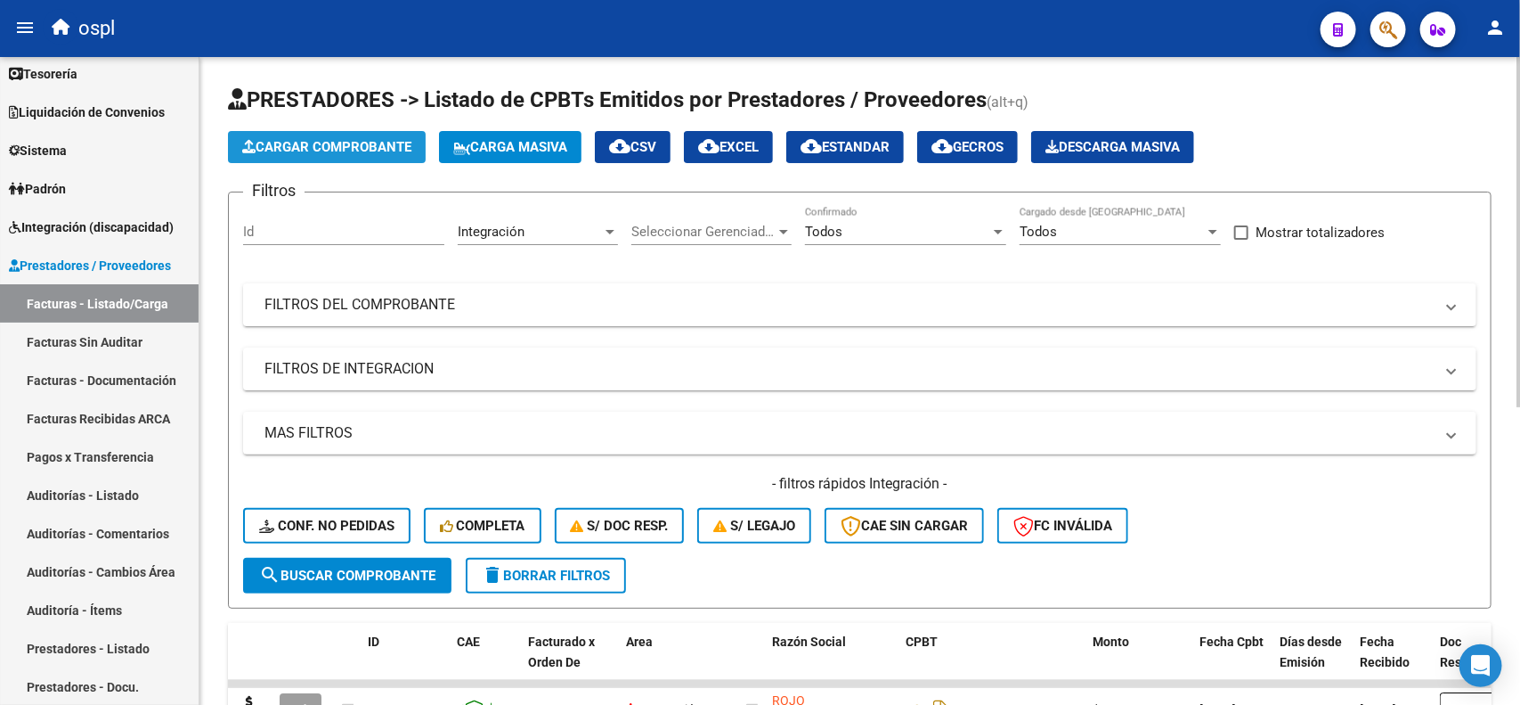
click at [374, 149] on span "Cargar Comprobante" at bounding box center [326, 147] width 169 height 16
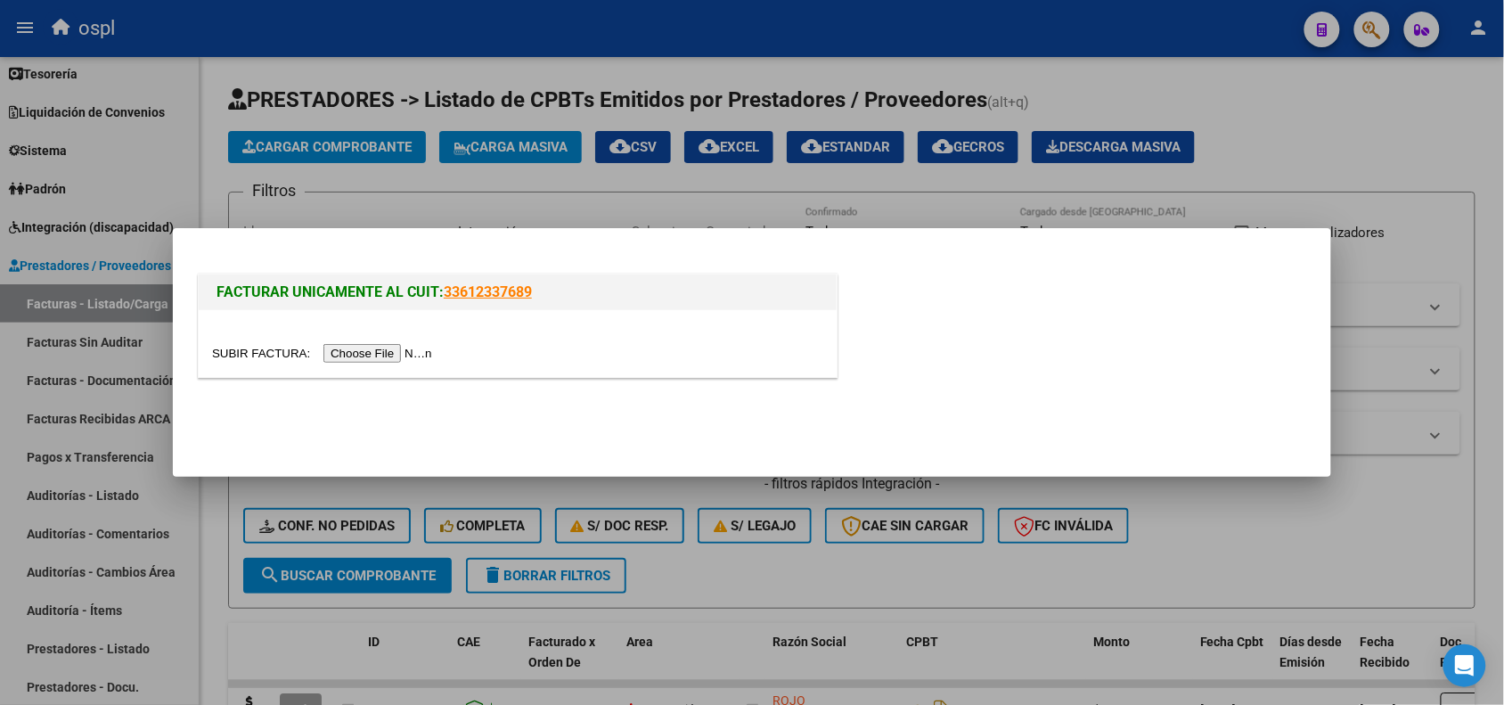
click at [389, 358] on input "file" at bounding box center [324, 353] width 225 height 19
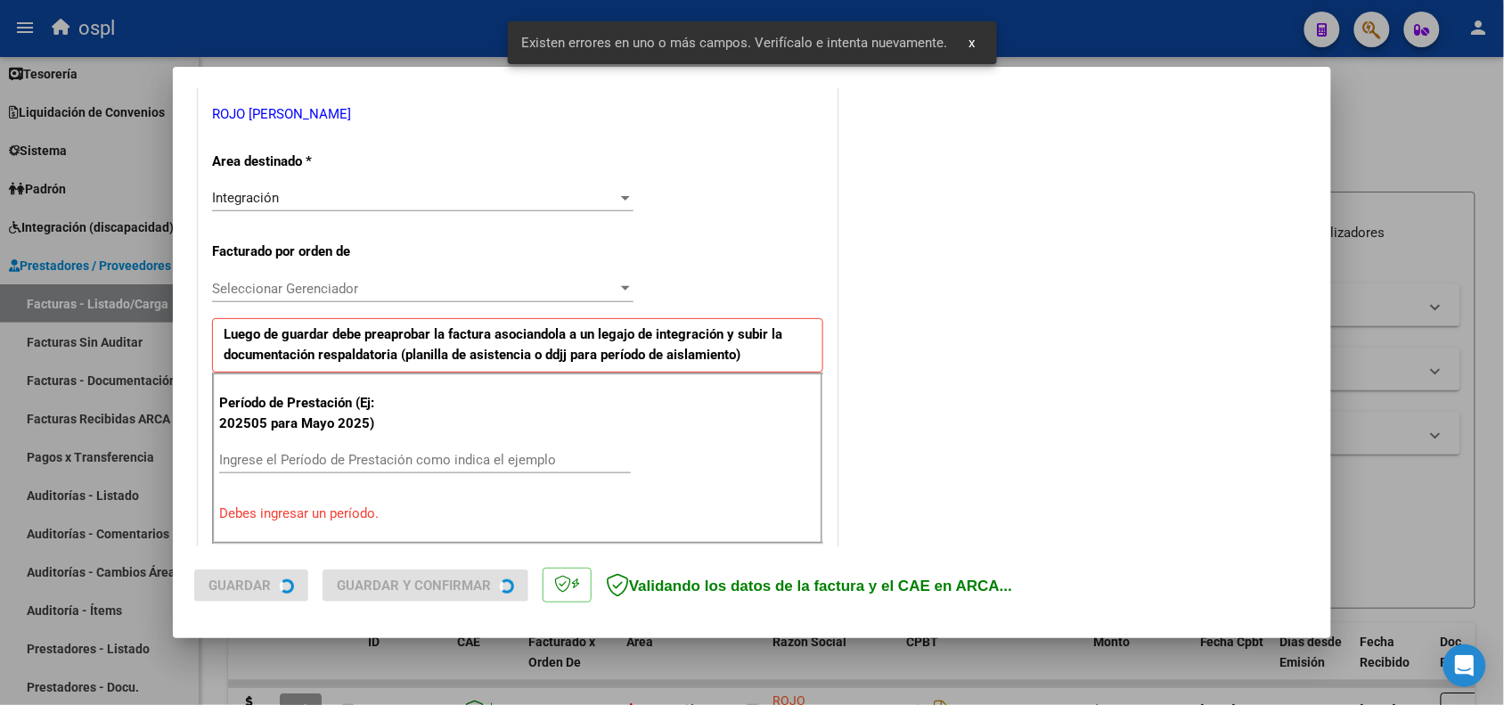
scroll to position [483, 0]
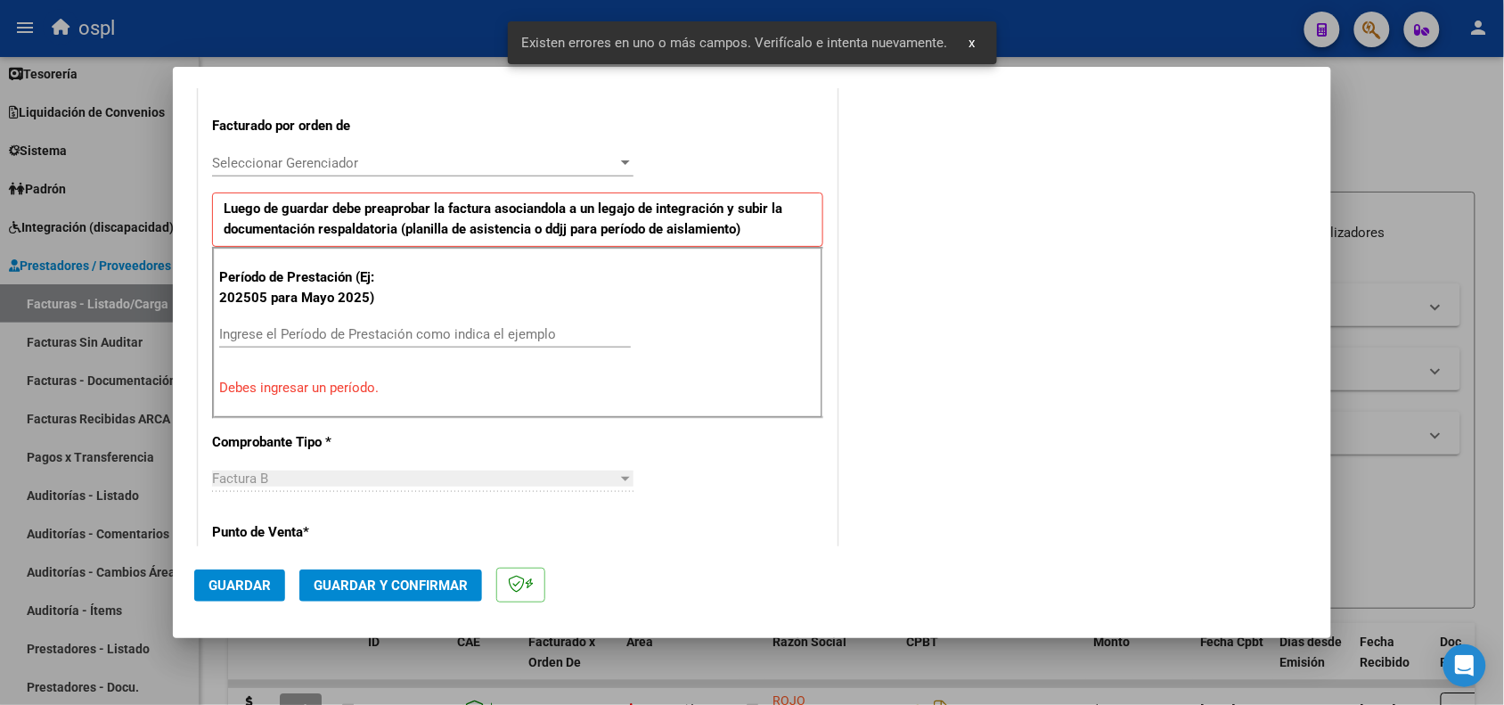
click at [477, 322] on div "Ingrese el Período de Prestación como indica el ejemplo" at bounding box center [425, 334] width 412 height 27
click at [478, 344] on div "Ingrese el Período de Prestación como indica el ejemplo" at bounding box center [425, 334] width 412 height 27
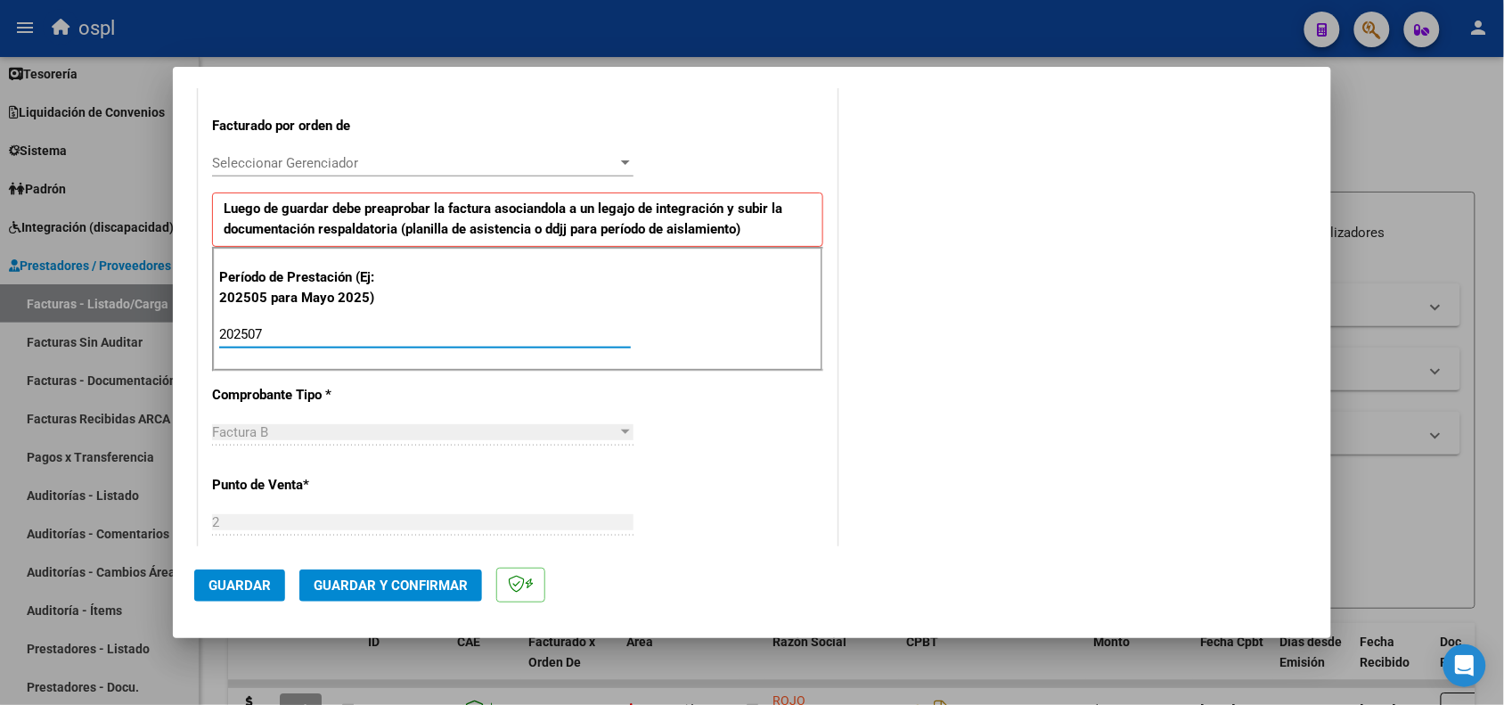
type input "202507"
click at [730, 420] on div "CUIT * 27-16083913-4 Ingresar CUIT ANALISIS PRESTADOR ROJO [PERSON_NAME] Area d…" at bounding box center [518, 595] width 638 height 1532
click at [257, 585] on span "Guardar" at bounding box center [239, 585] width 62 height 16
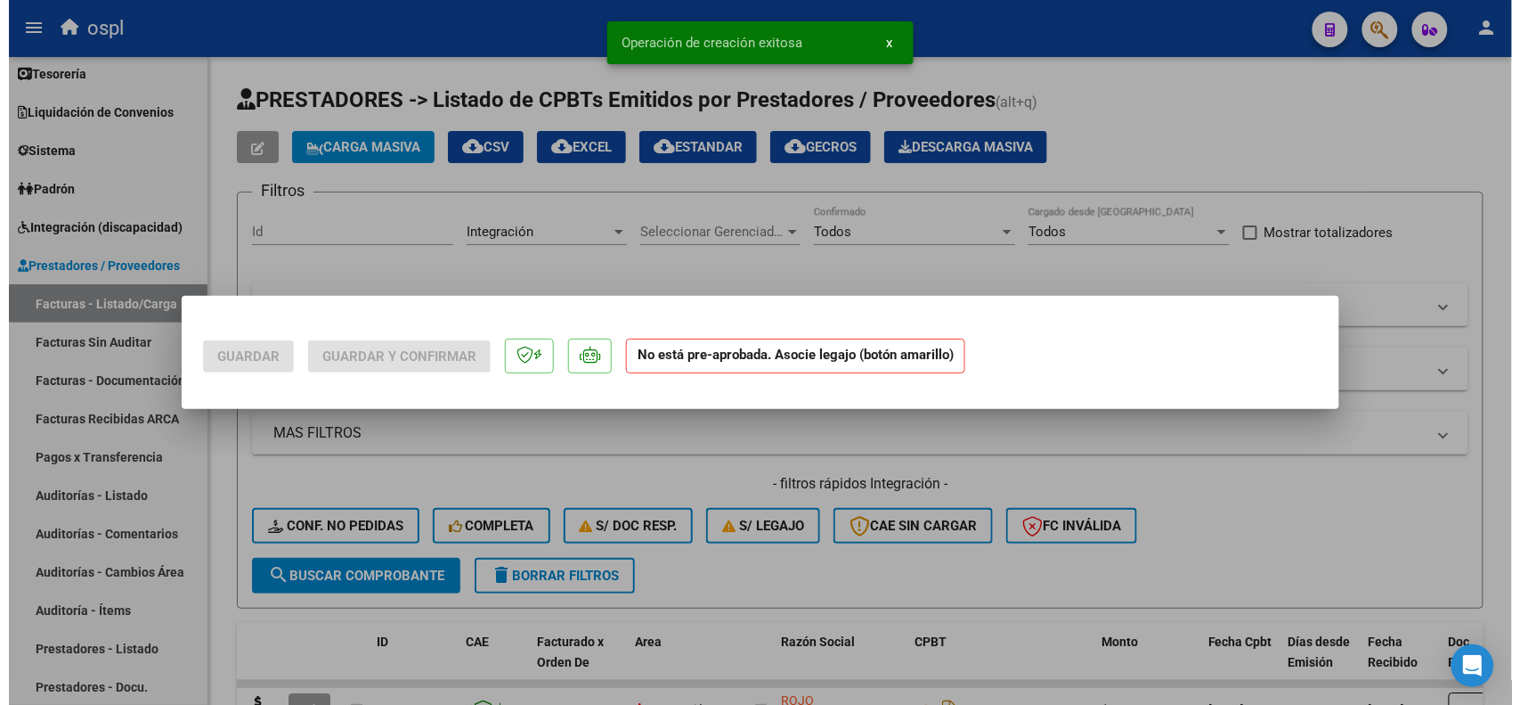
scroll to position [0, 0]
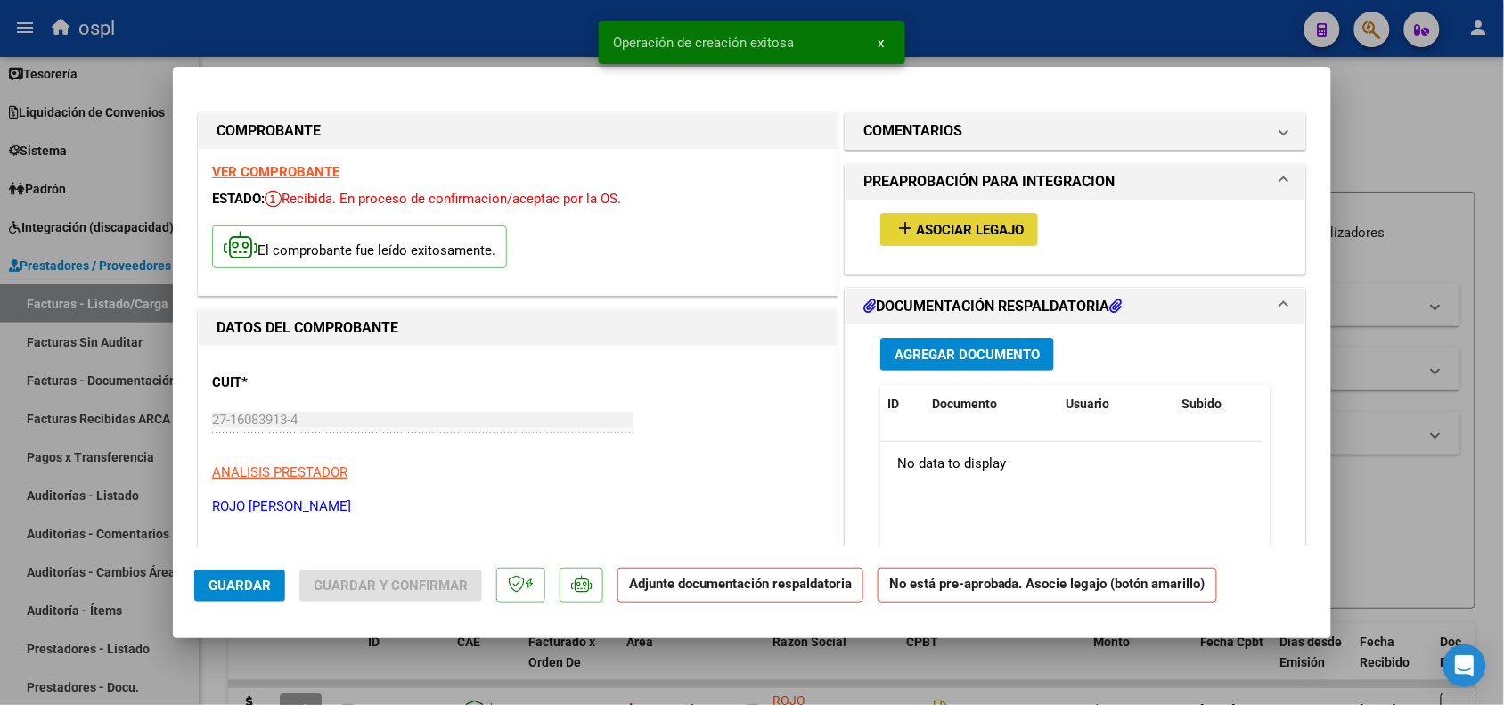
click at [959, 227] on span "Asociar Legajo" at bounding box center [970, 230] width 108 height 16
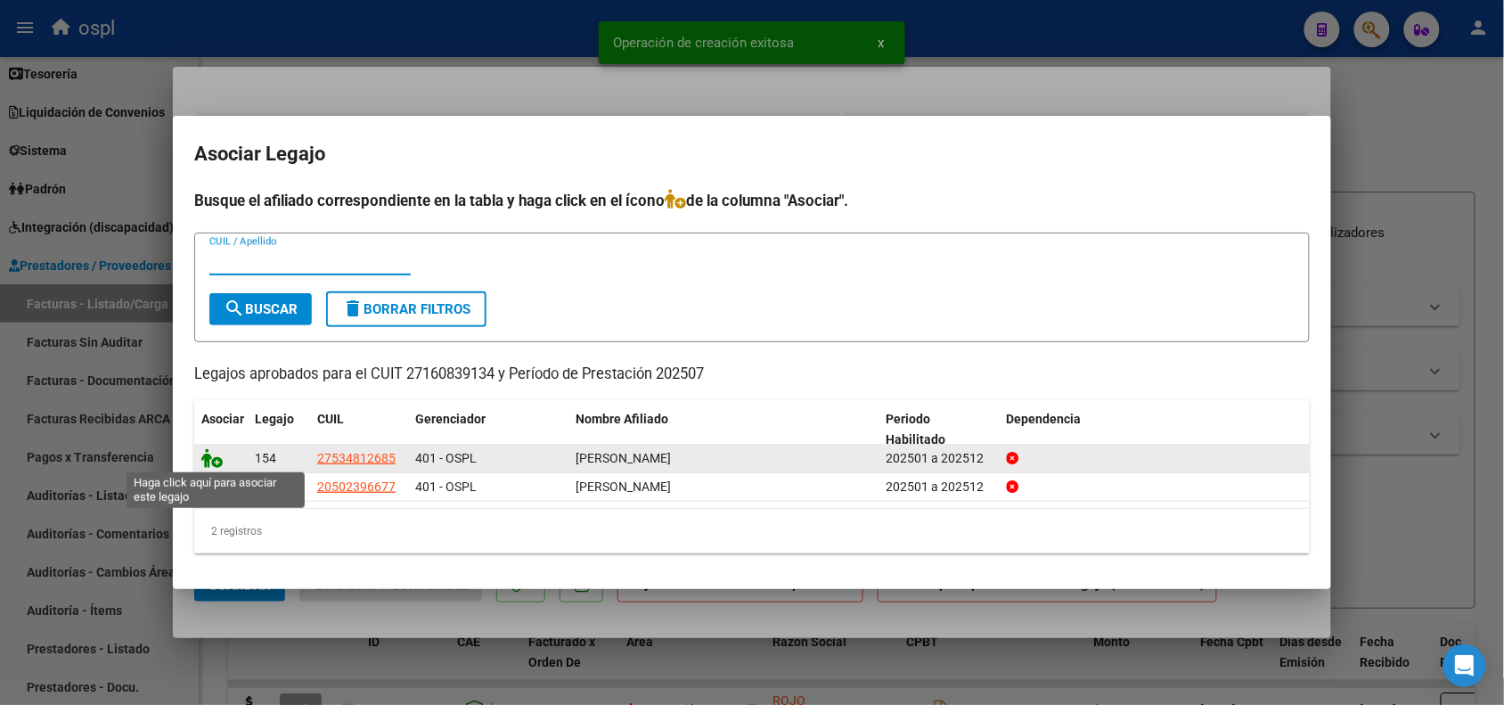
click at [207, 461] on icon at bounding box center [211, 458] width 21 height 20
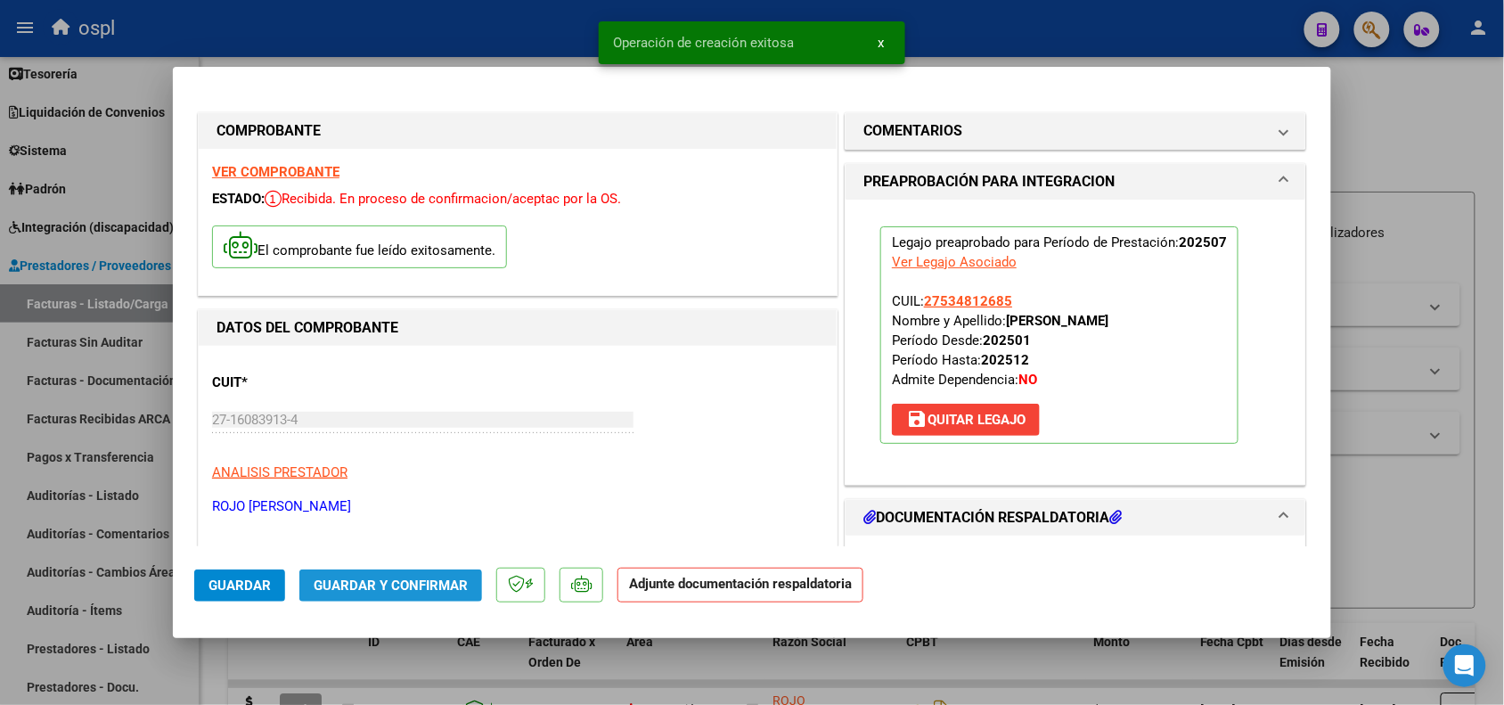
click at [447, 597] on button "Guardar y Confirmar" at bounding box center [390, 585] width 183 height 32
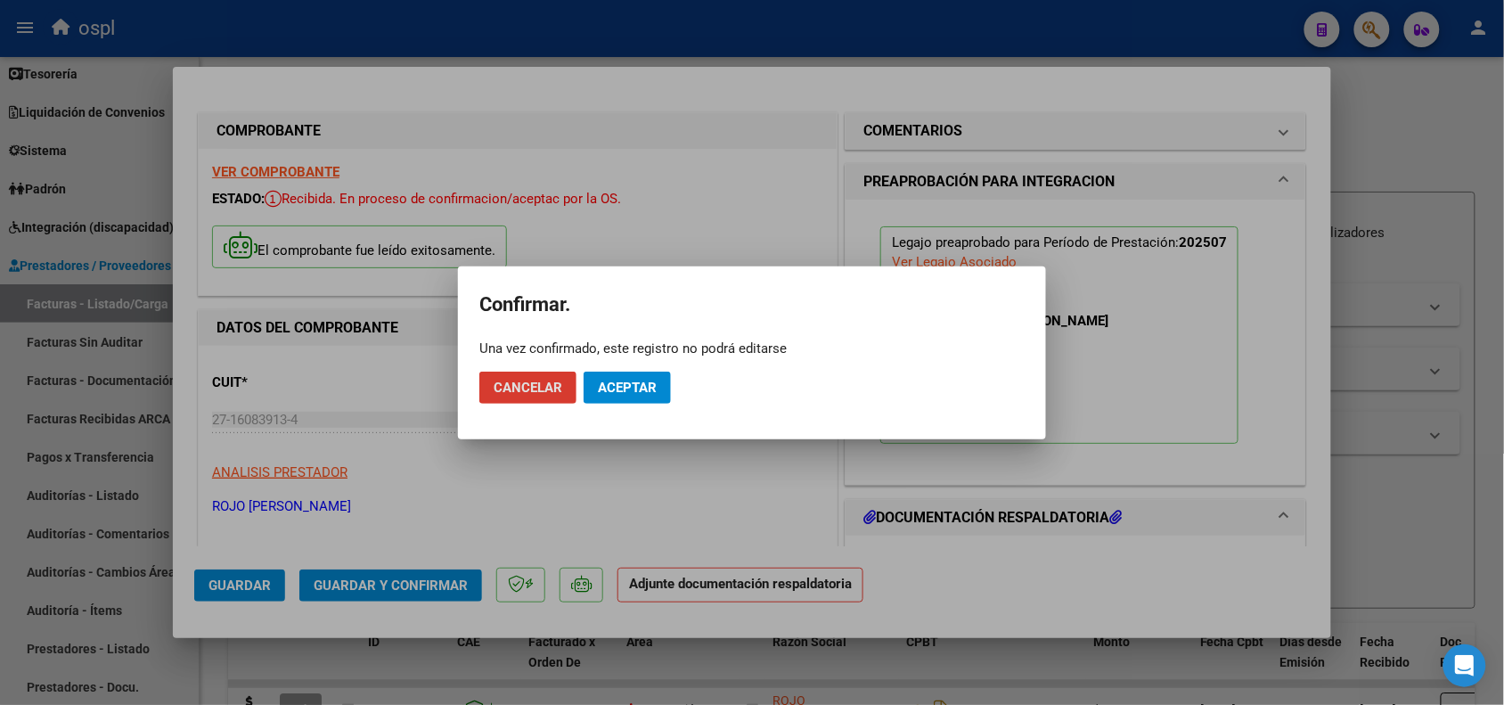
click at [624, 389] on span "Aceptar" at bounding box center [627, 387] width 59 height 16
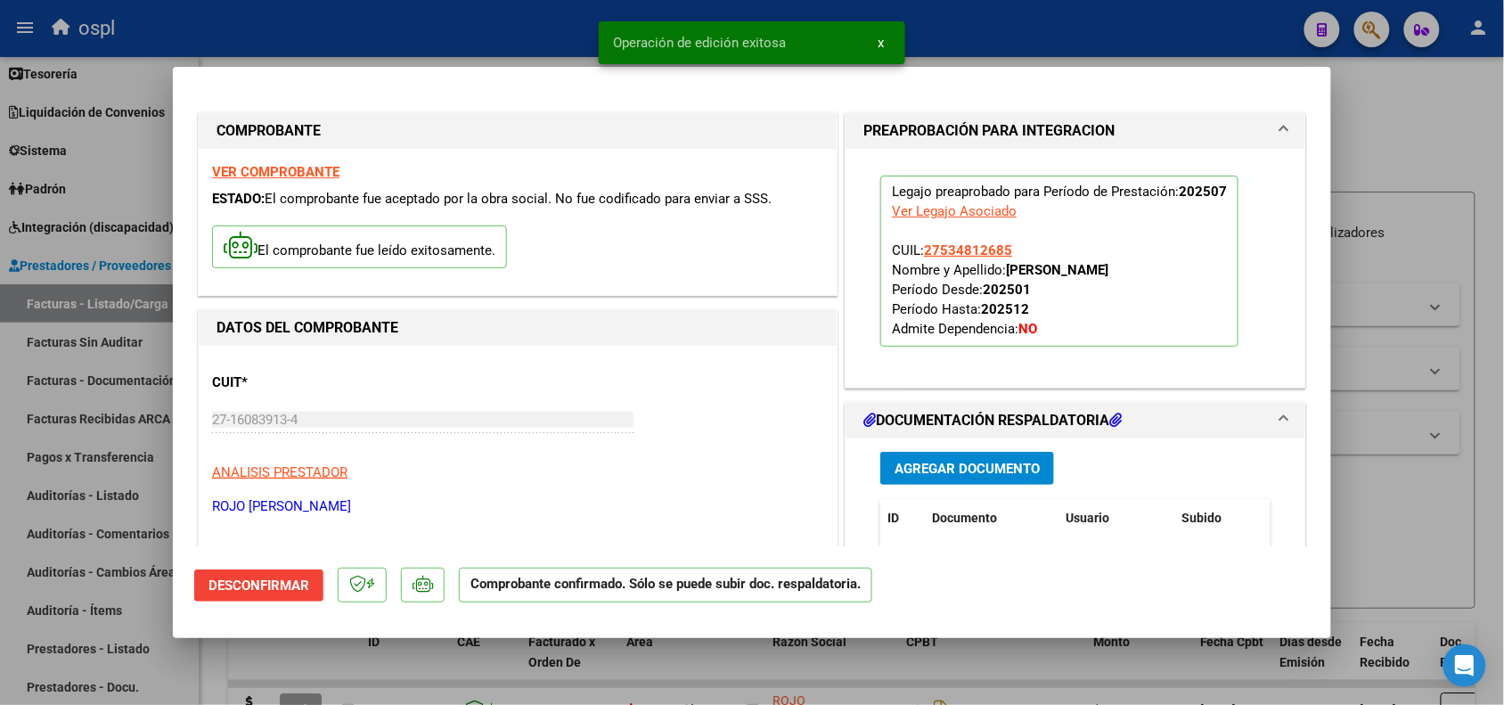
click at [1426, 232] on div at bounding box center [752, 352] width 1504 height 705
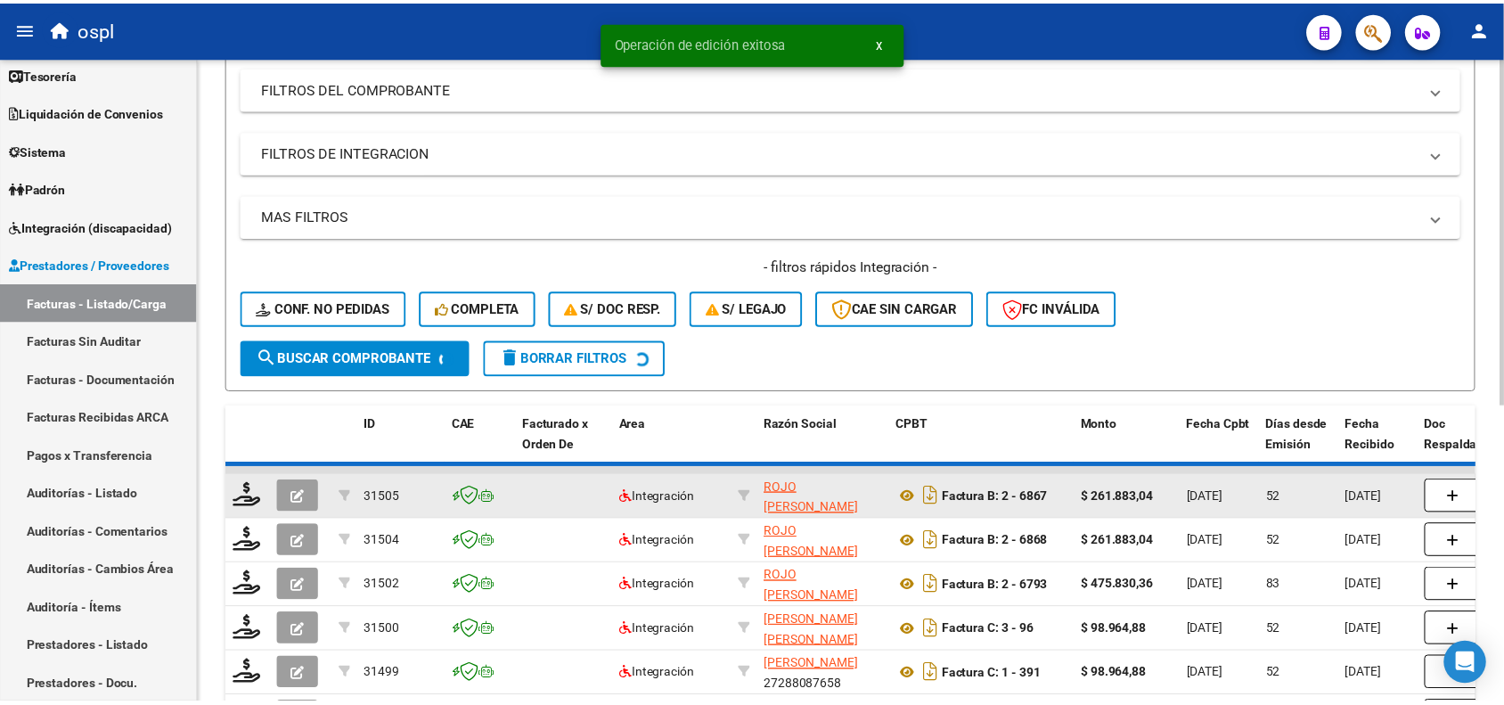
scroll to position [223, 0]
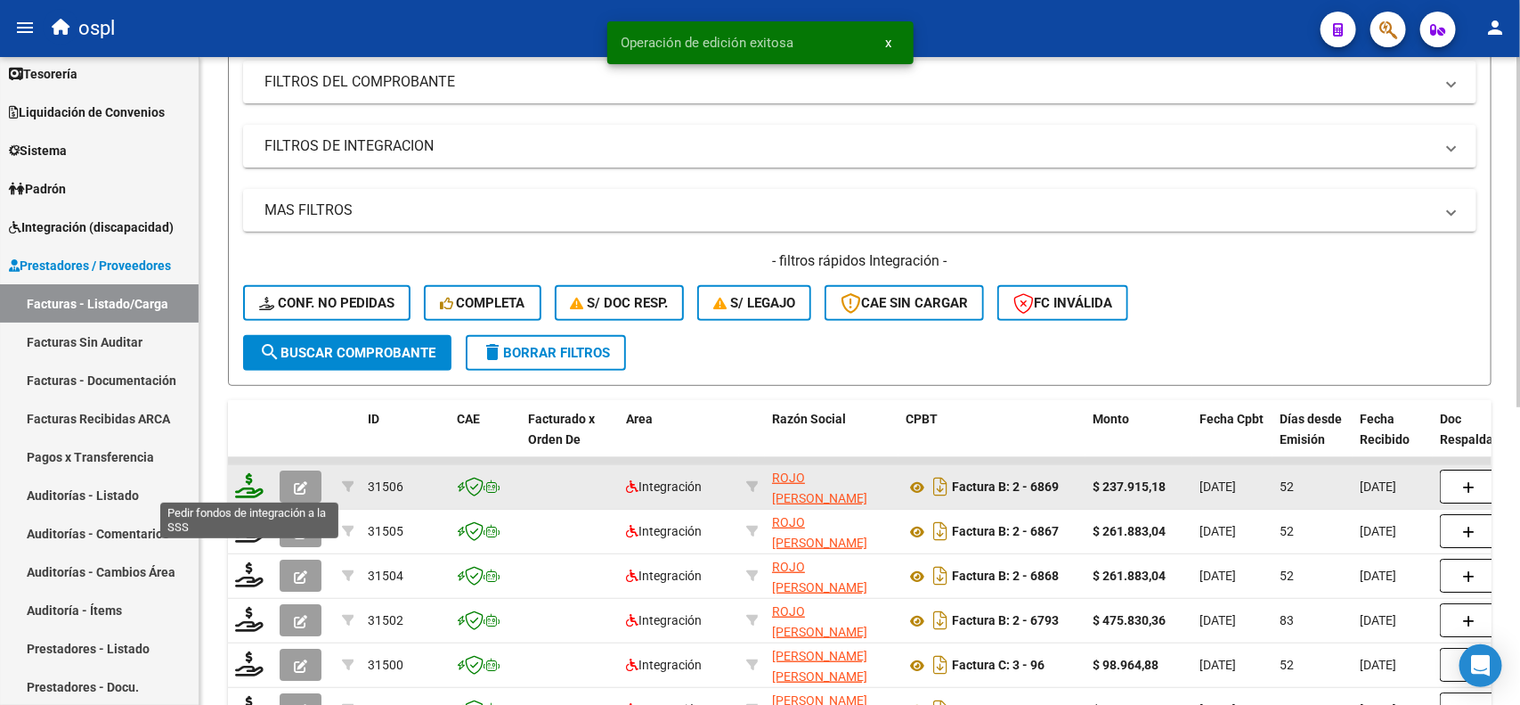
click at [250, 477] on icon at bounding box center [249, 485] width 29 height 25
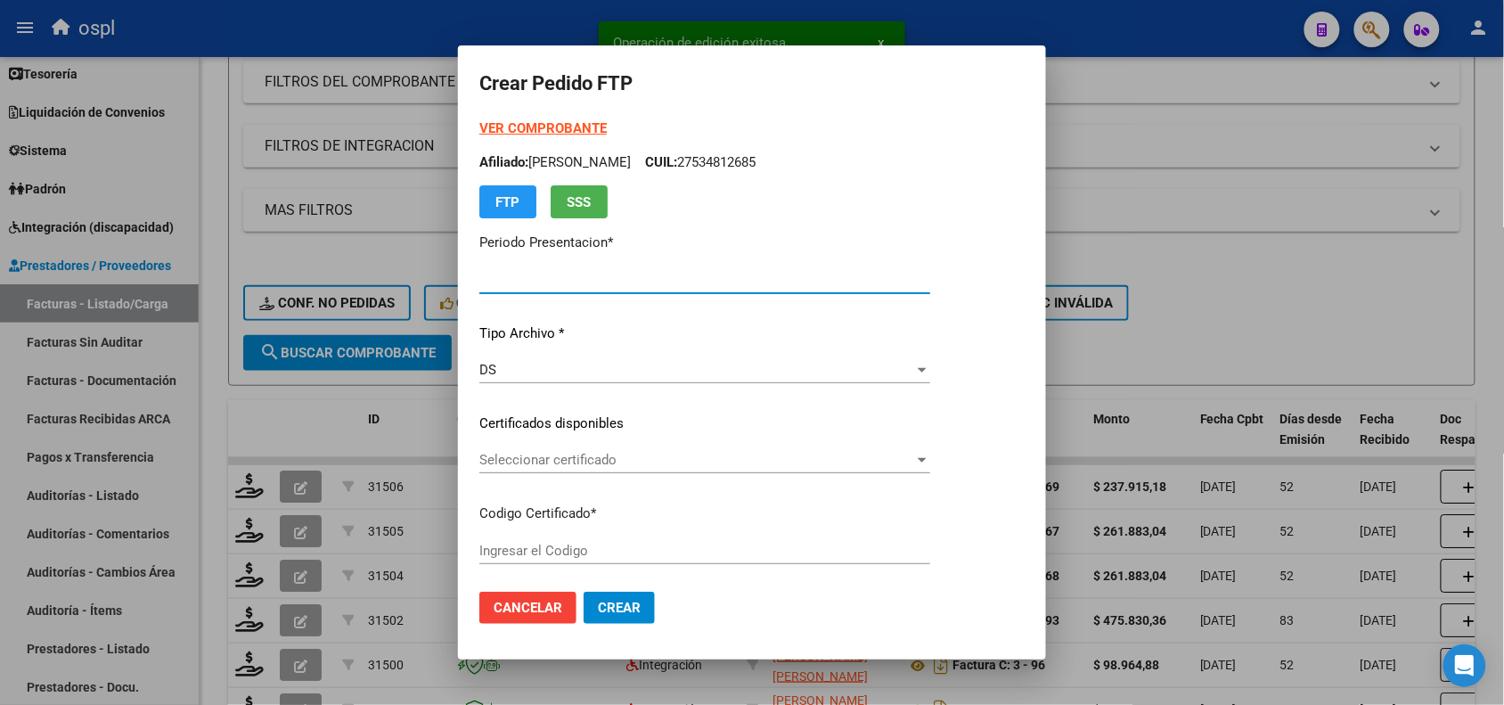
type input "202508"
type input "202507"
type input "$ 237.915,18"
type input "ARG01000534812682017101720221017COR540"
type input "[DATE]"
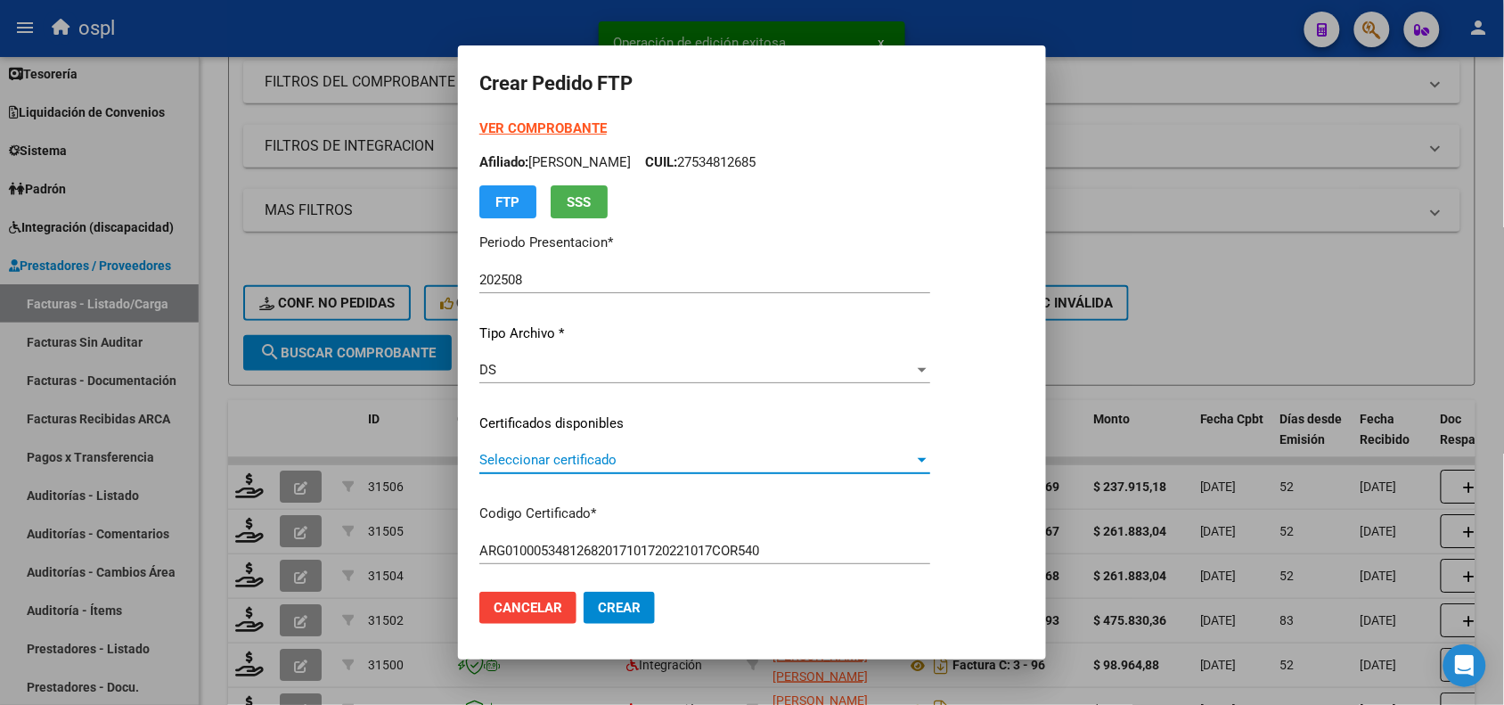
click at [586, 452] on span "Seleccionar certificado" at bounding box center [696, 460] width 435 height 16
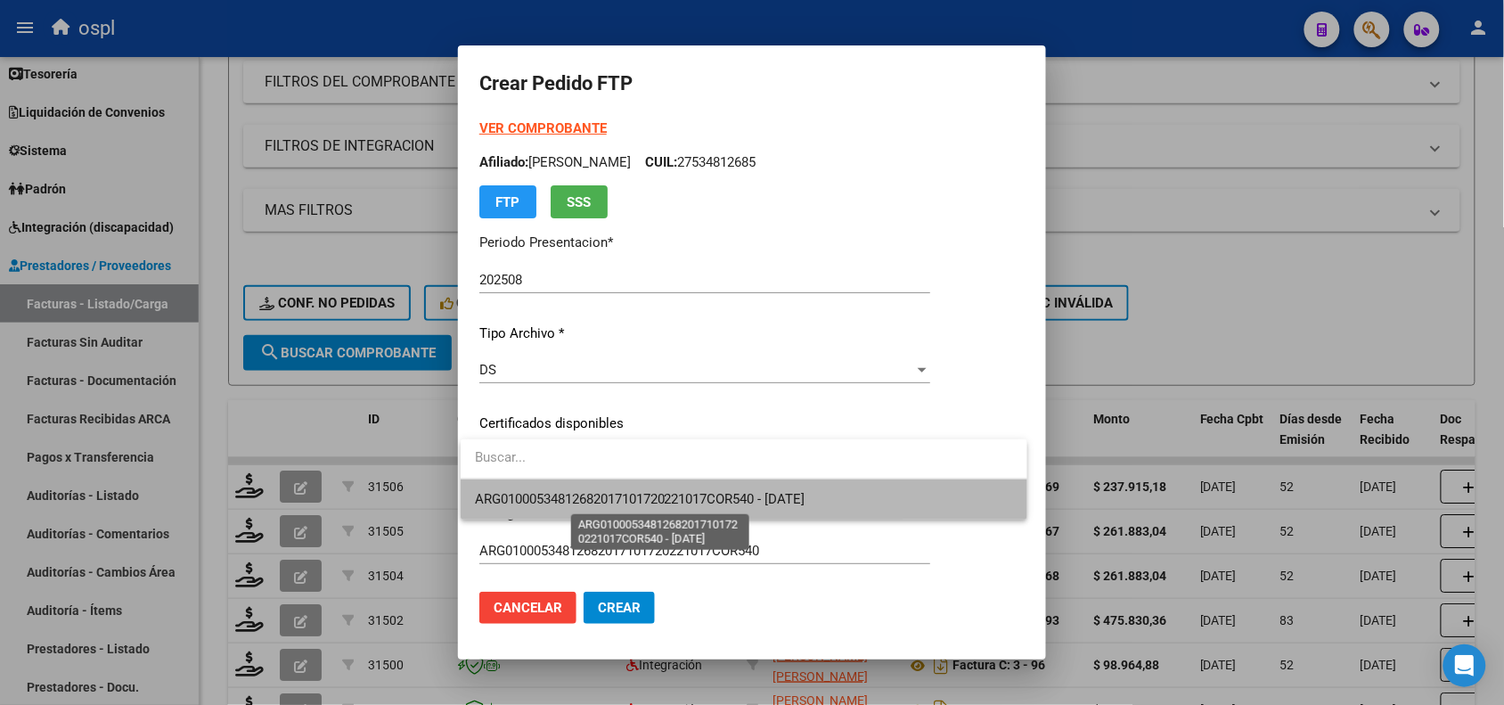
click at [625, 501] on span "ARG01000534812682017101720221017COR540 - [DATE]" at bounding box center [640, 499] width 330 height 16
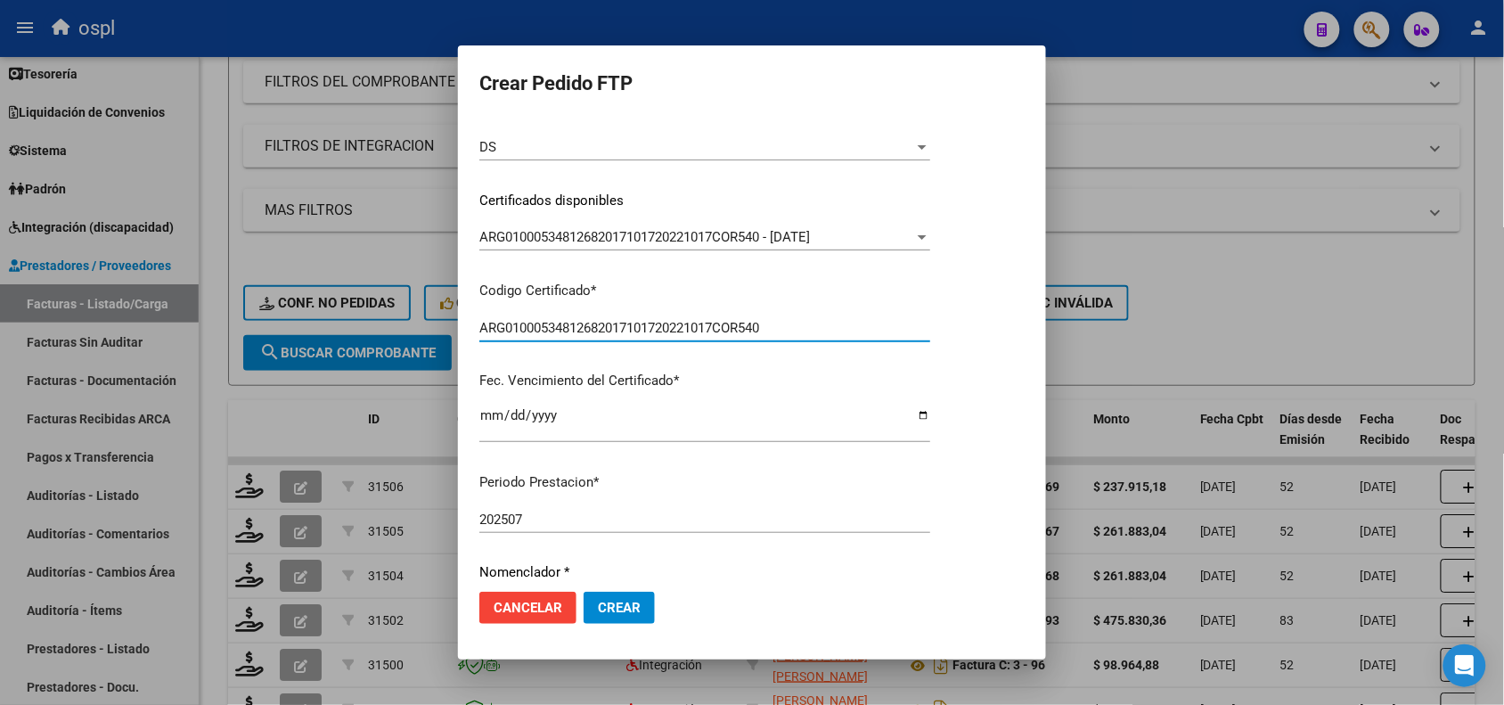
click at [572, 325] on input "ARG01000534812682017101720221017COR540" at bounding box center [704, 328] width 451 height 16
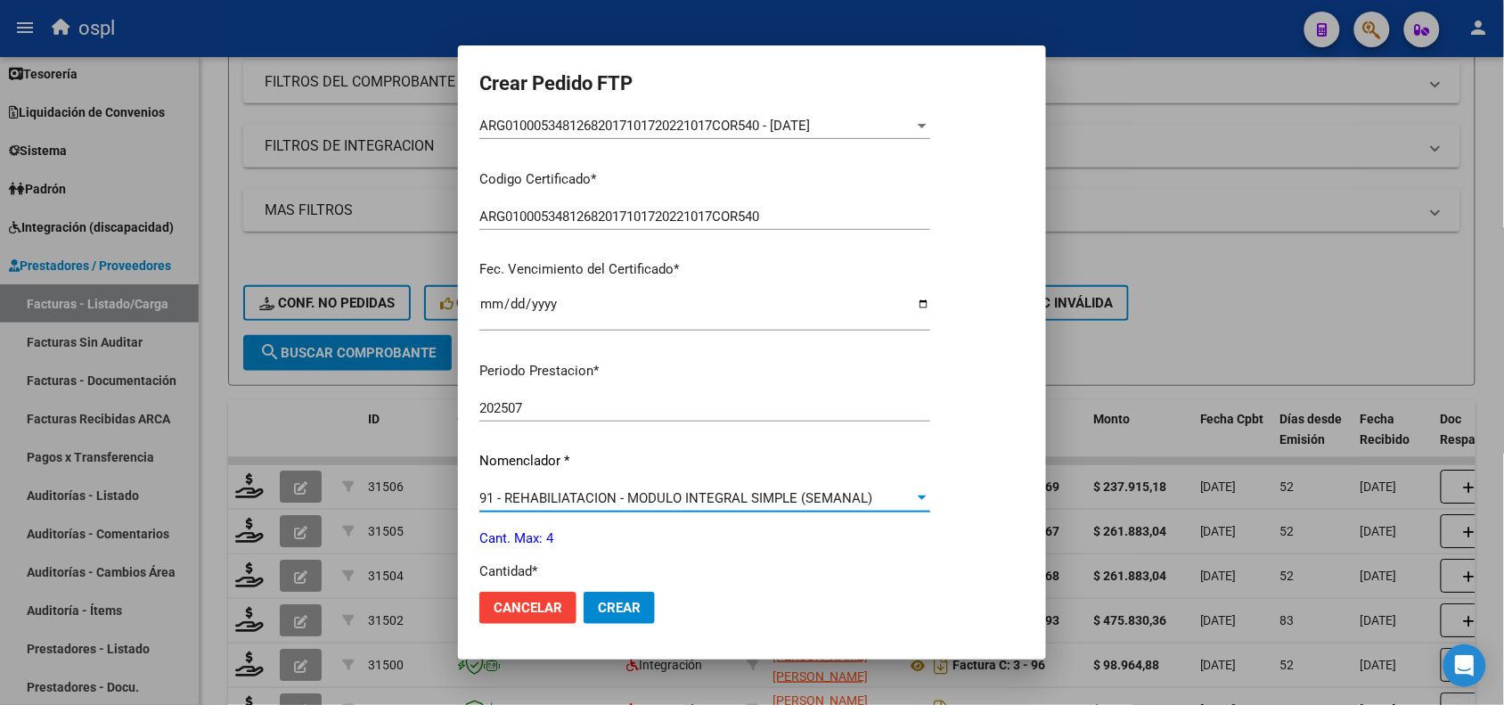
click at [521, 504] on span "91 - REHABILIATACION - MODULO INTEGRAL SIMPLE (SEMANAL)" at bounding box center [675, 498] width 393 height 16
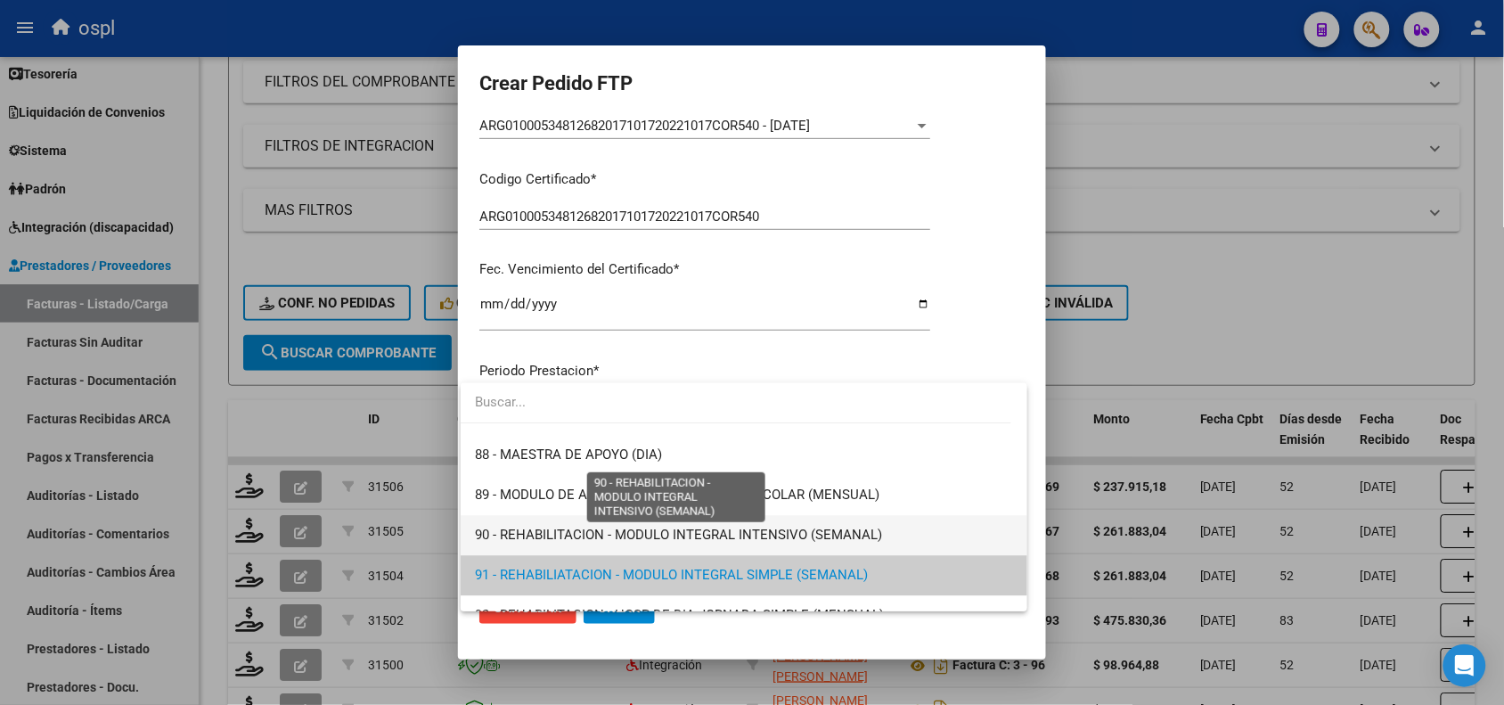
scroll to position [3443, 0]
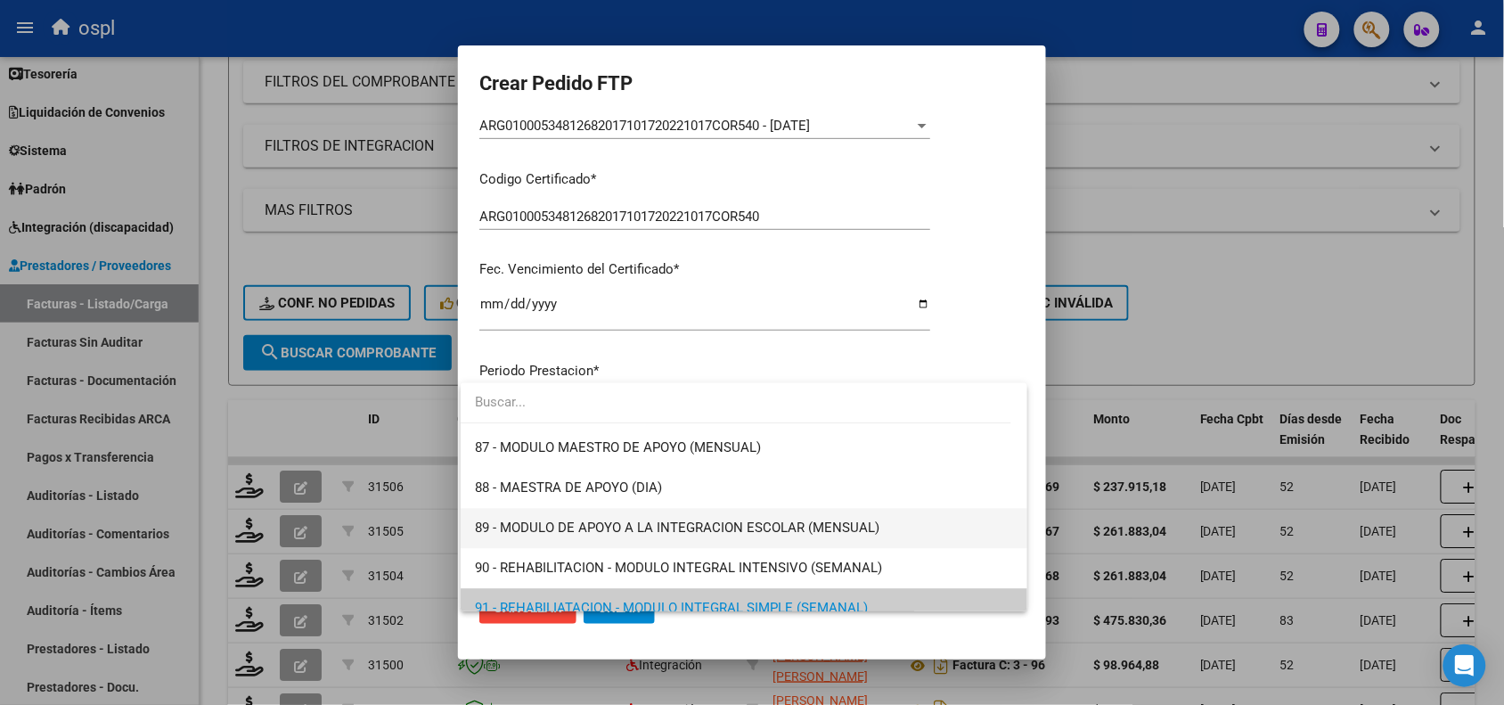
click at [510, 518] on span "89 - MODULO DE APOYO A LA INTEGRACION ESCOLAR (MENSUAL)" at bounding box center [744, 528] width 538 height 40
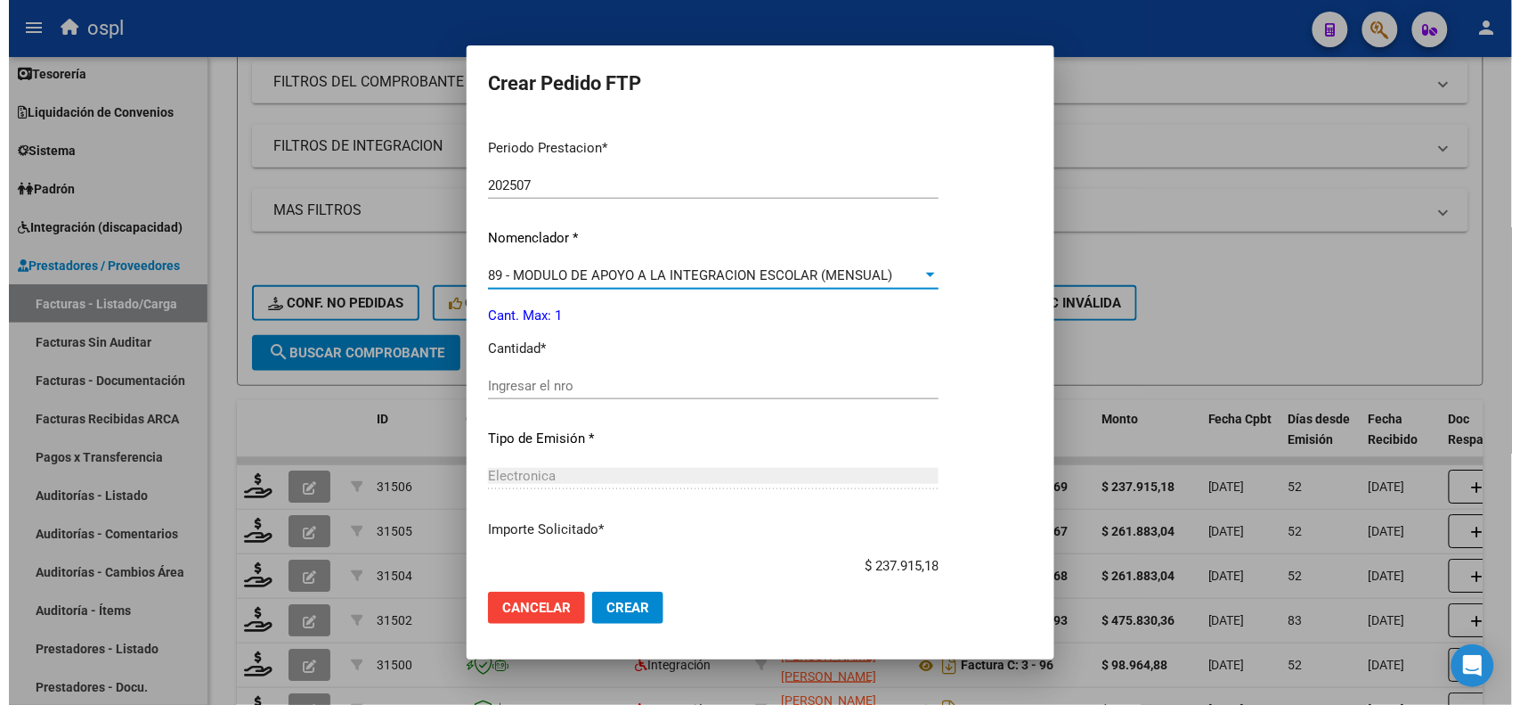
scroll to position [665, 0]
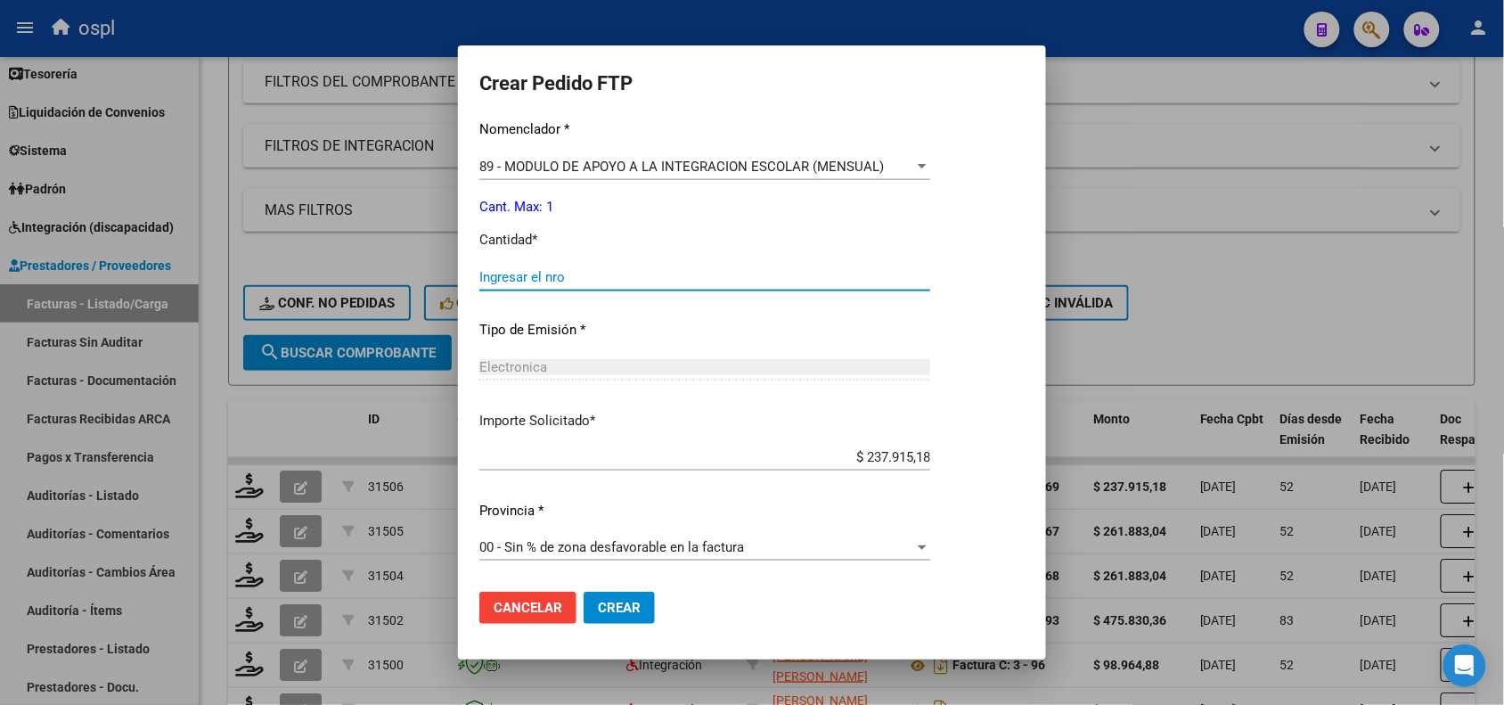
click at [566, 276] on input "Ingresar el nro" at bounding box center [704, 277] width 451 height 16
type input "1"
drag, startPoint x: 631, startPoint y: 610, endPoint x: 617, endPoint y: 590, distance: 24.5
click at [631, 611] on span "Crear" at bounding box center [619, 607] width 43 height 16
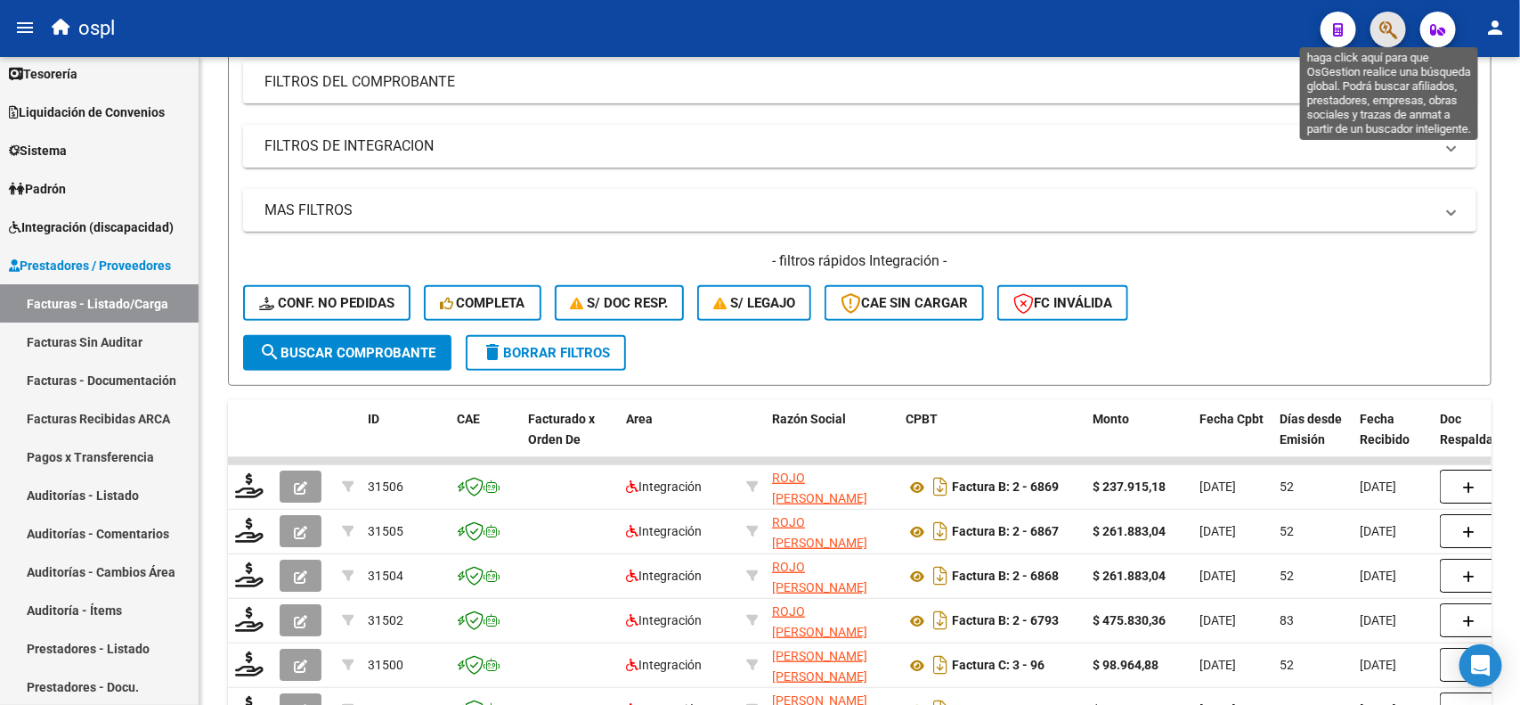
click at [1382, 33] on icon "button" at bounding box center [1389, 30] width 18 height 20
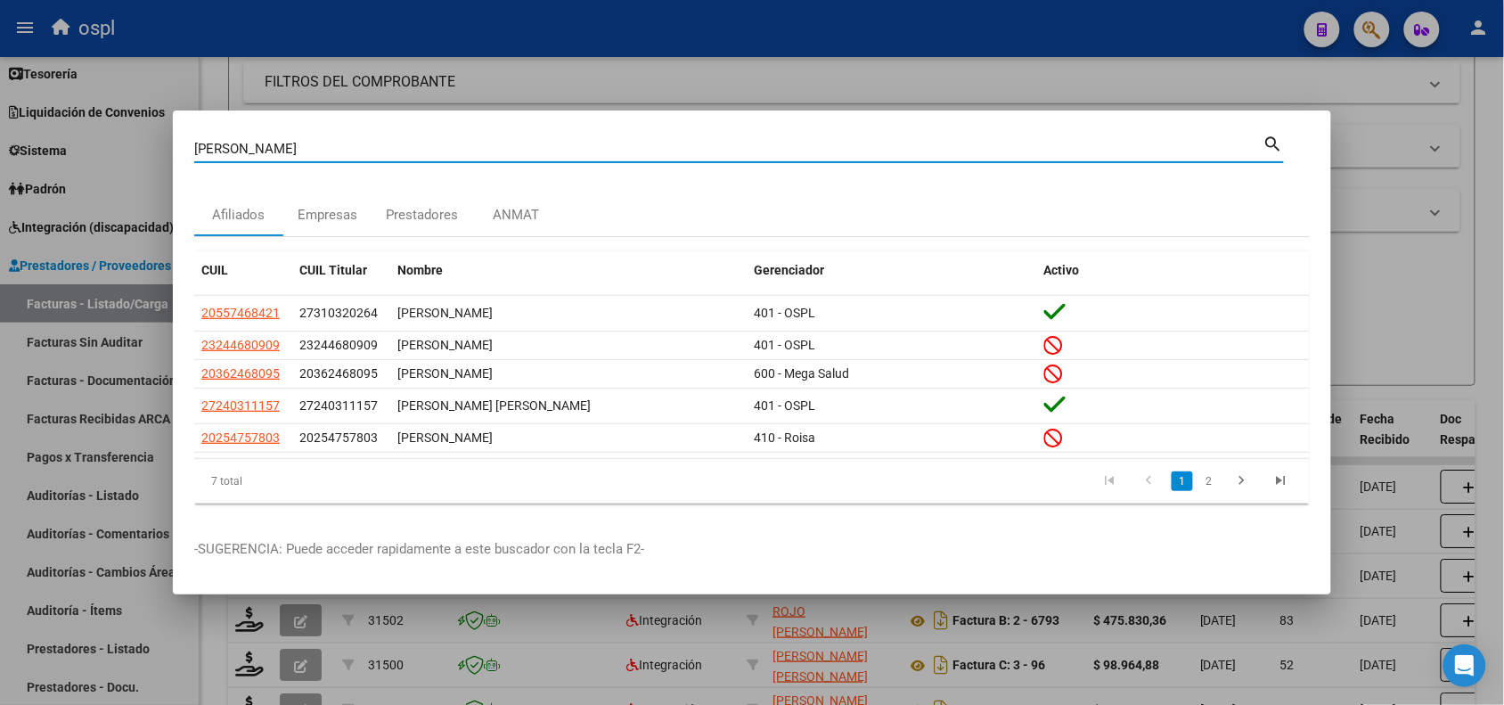
type input "[PERSON_NAME]"
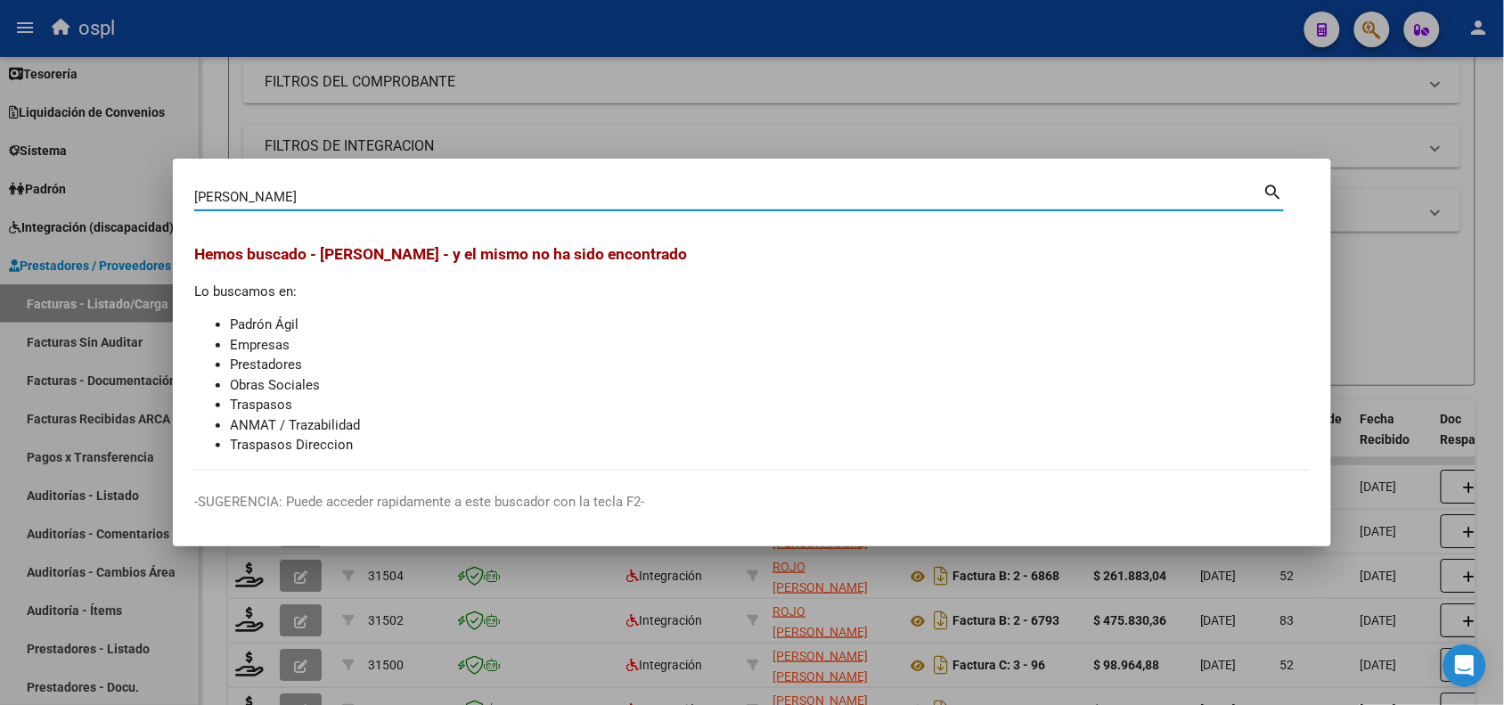
click at [249, 200] on input "[PERSON_NAME]" at bounding box center [728, 197] width 1069 height 16
click at [249, 201] on input "[PERSON_NAME]" at bounding box center [728, 197] width 1069 height 16
drag, startPoint x: 1196, startPoint y: 102, endPoint x: 229, endPoint y: 206, distance: 972.8
click at [1176, 102] on div at bounding box center [752, 352] width 1504 height 705
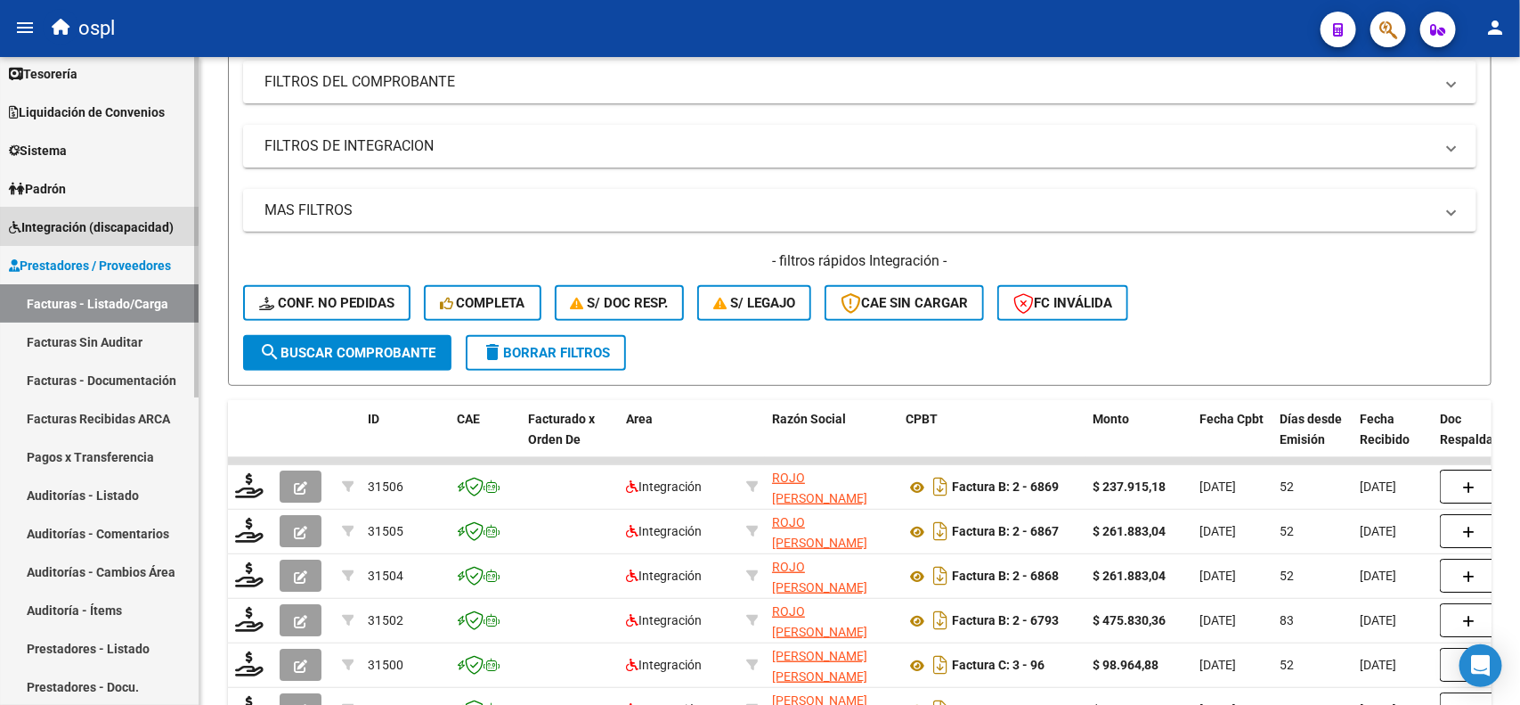
click at [80, 224] on span "Integración (discapacidad)" at bounding box center [91, 227] width 165 height 20
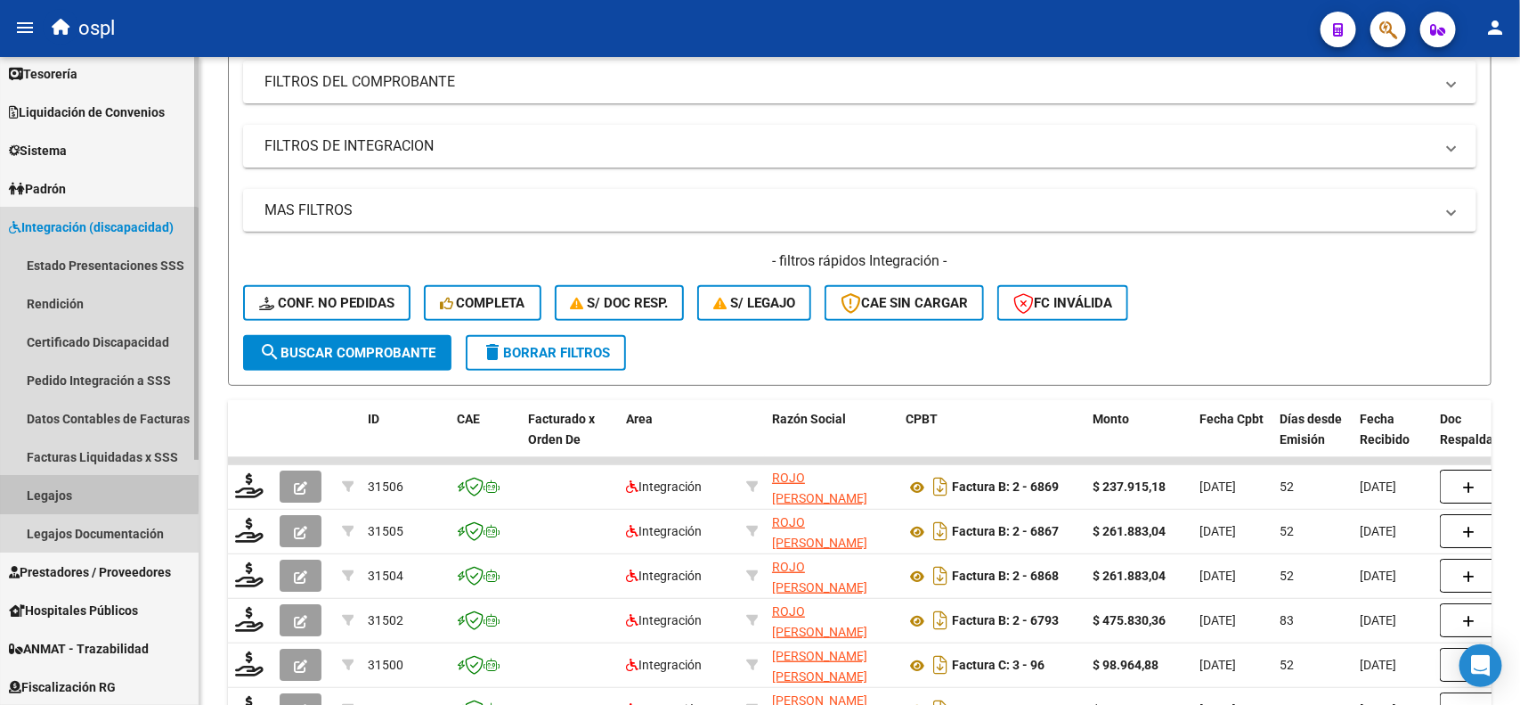
click at [92, 492] on link "Legajos" at bounding box center [99, 495] width 199 height 38
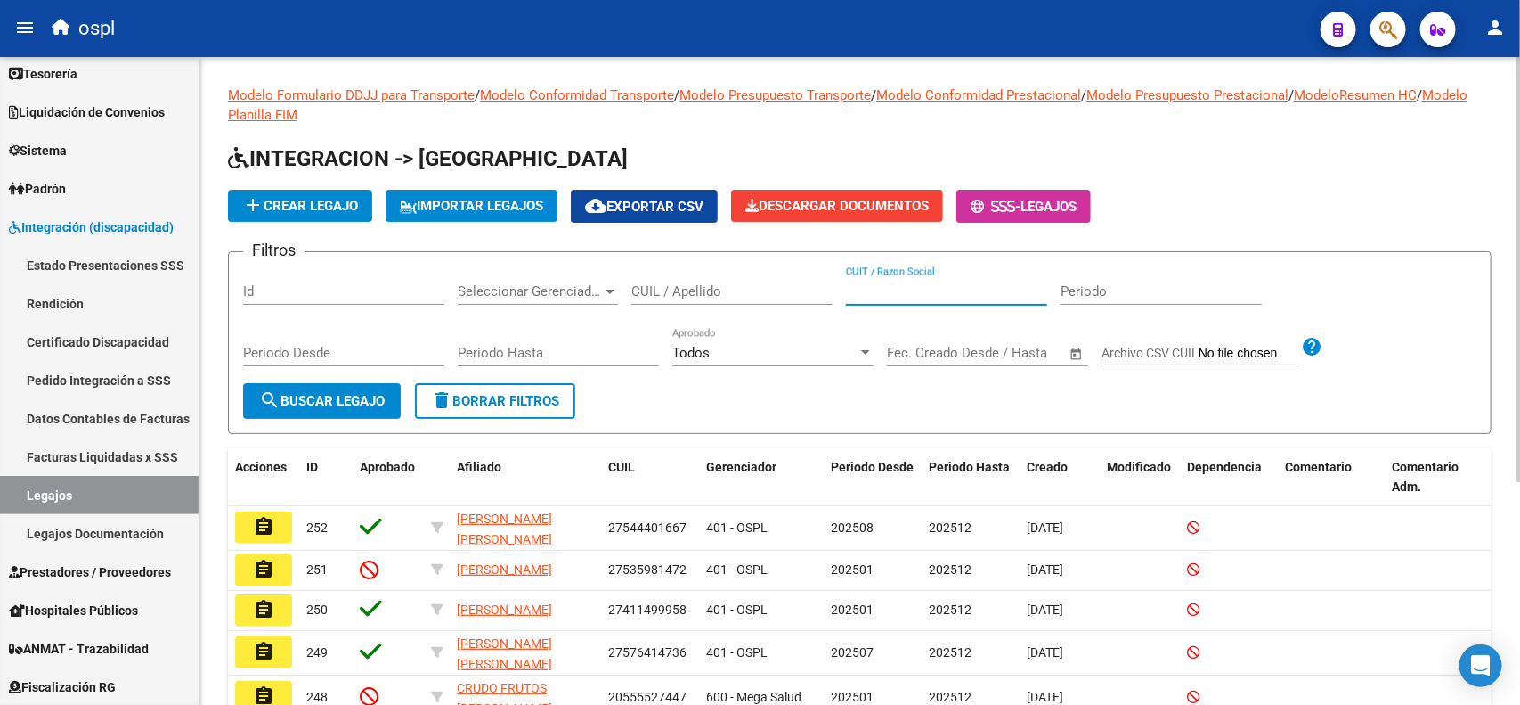
click at [892, 283] on input "CUIT / Razon Social" at bounding box center [946, 291] width 201 height 16
click at [684, 285] on input "CUIL / Apellido" at bounding box center [732, 291] width 201 height 16
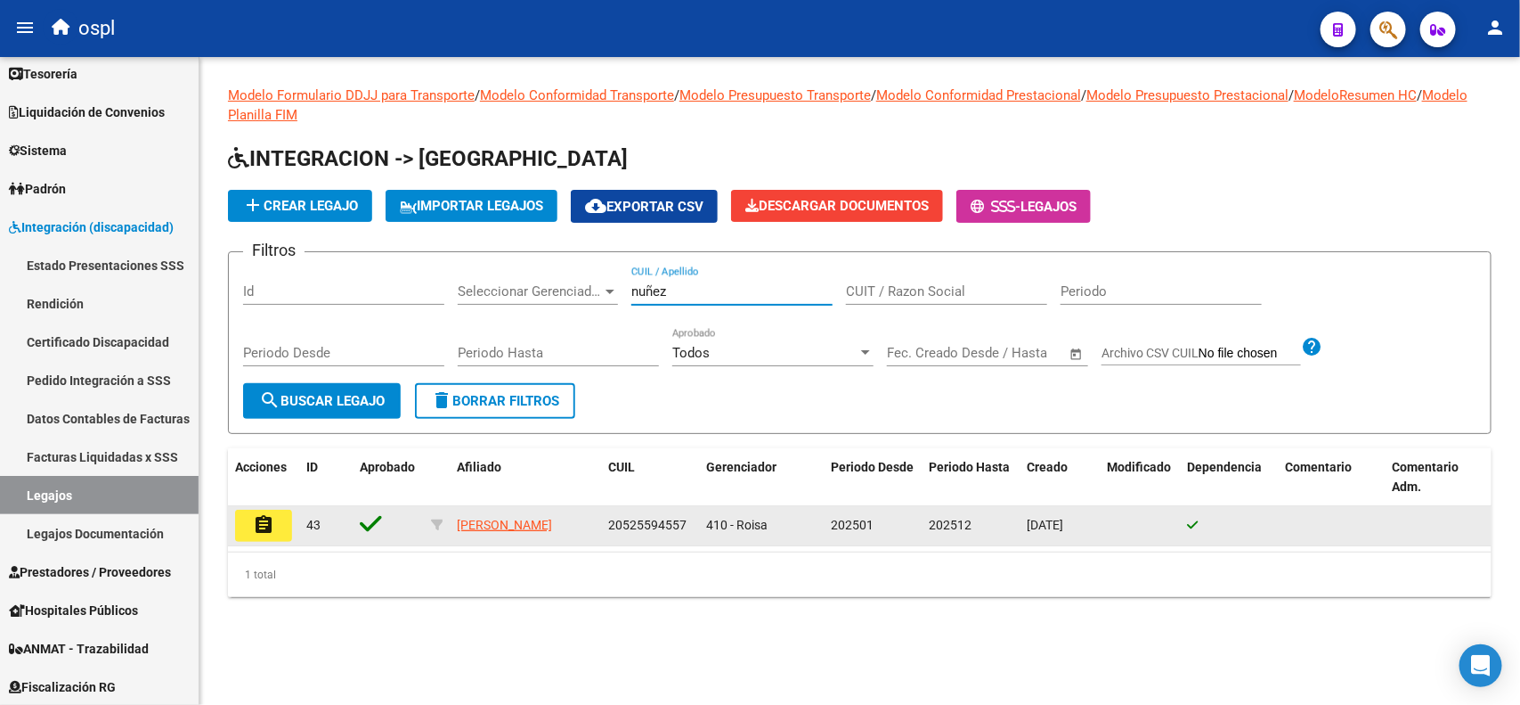
type input "nuñez"
drag, startPoint x: 599, startPoint y: 519, endPoint x: 683, endPoint y: 524, distance: 84.7
click at [683, 524] on div "assignment 43 [PERSON_NAME] 20525594557 410 - Roisa 202501 202512 [DATE]" at bounding box center [860, 526] width 1264 height 40
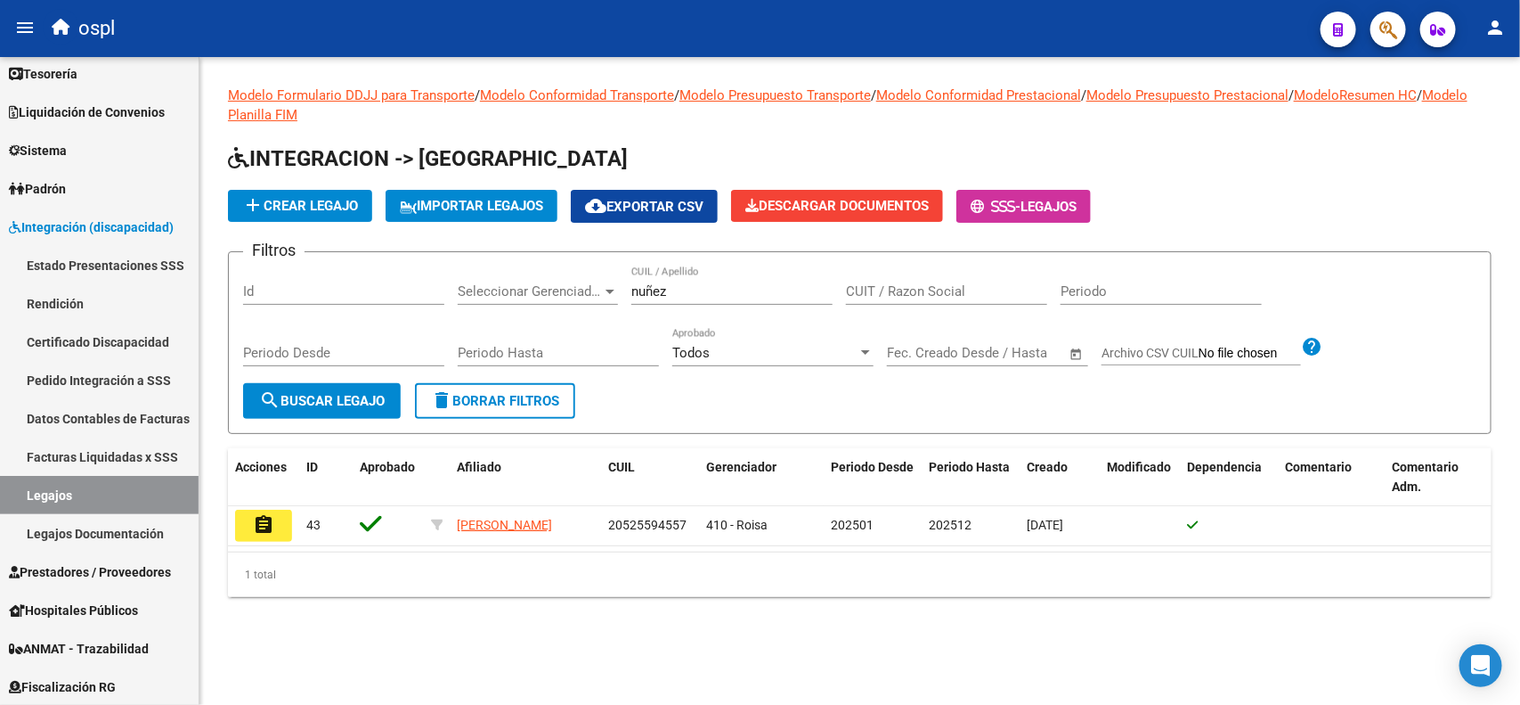
copy div "[PERSON_NAME] 20525594557"
click at [1400, 33] on button "button" at bounding box center [1389, 30] width 36 height 36
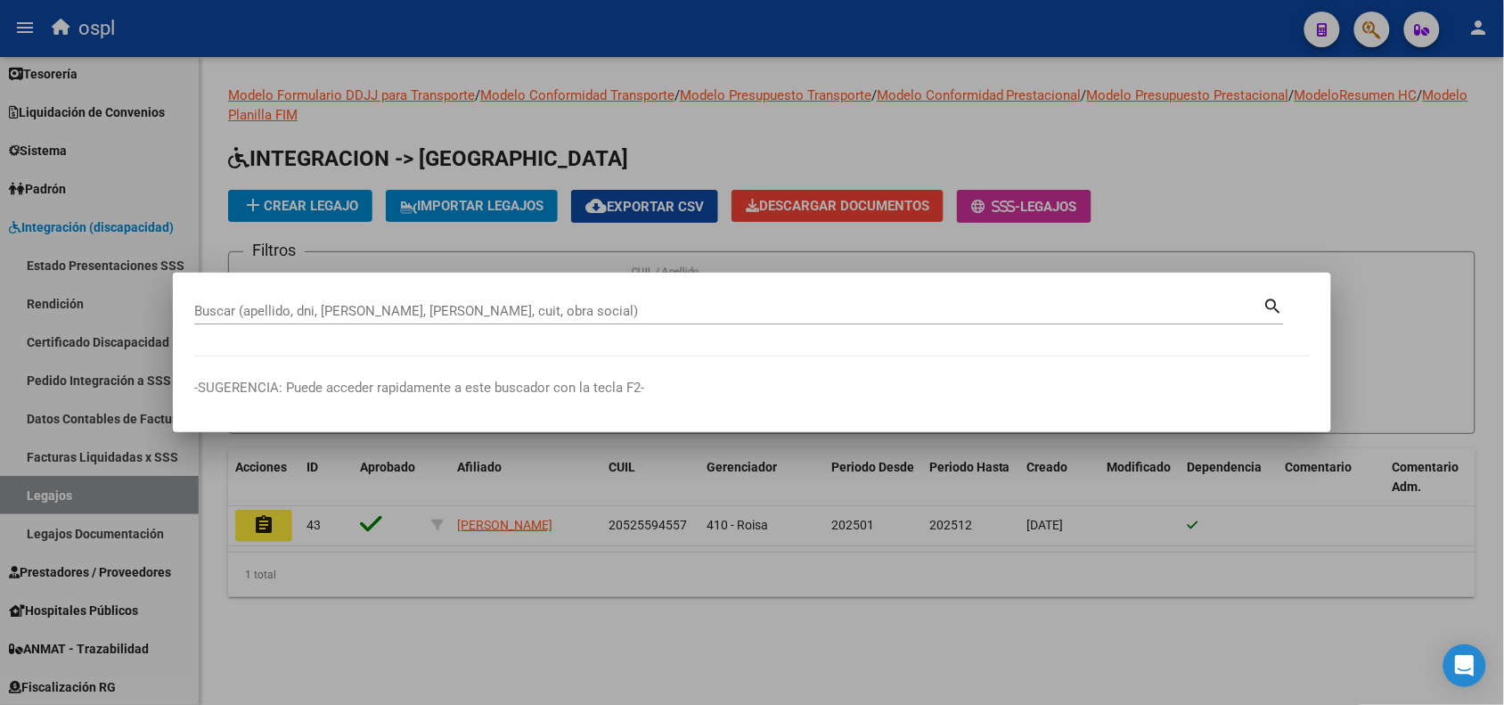
paste input "20525594557"
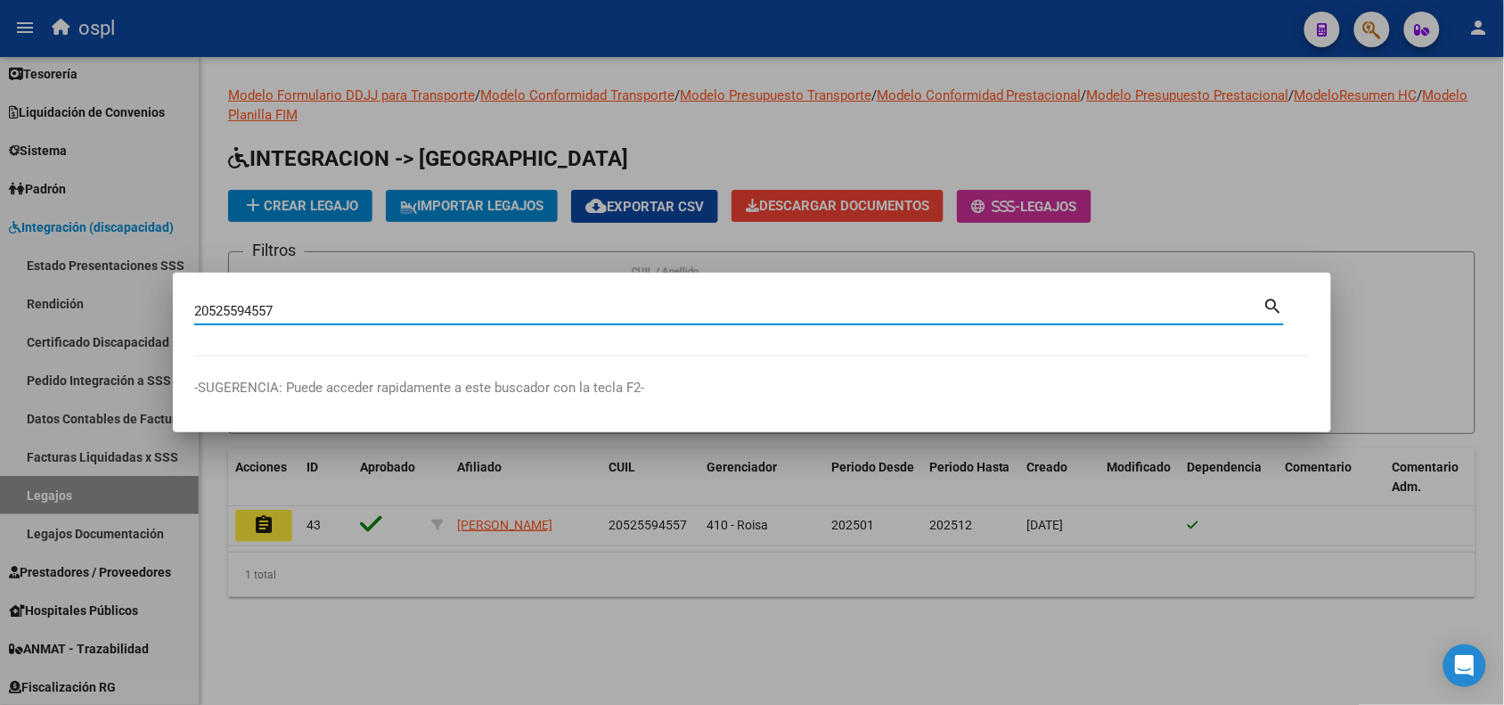
type input "20525594557"
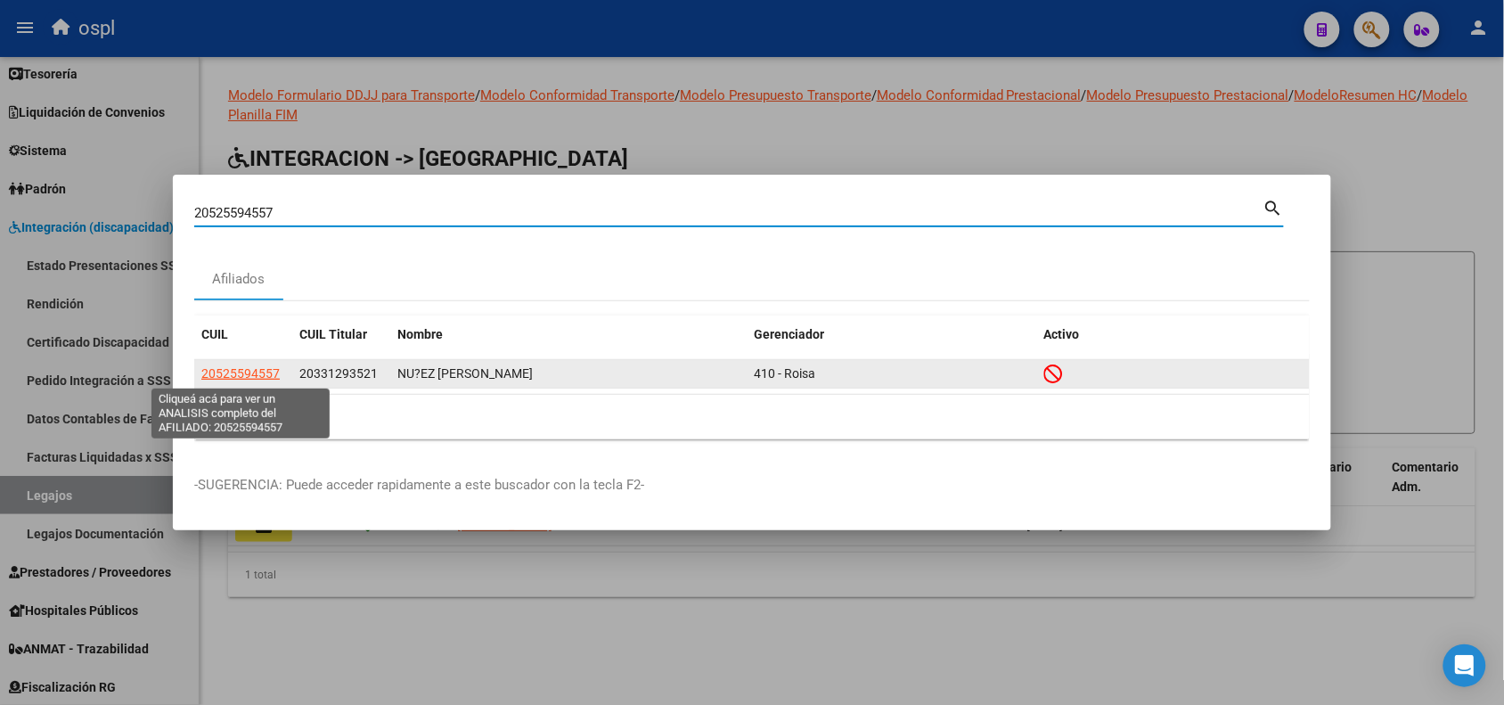
click at [243, 370] on span "20525594557" at bounding box center [240, 373] width 78 height 14
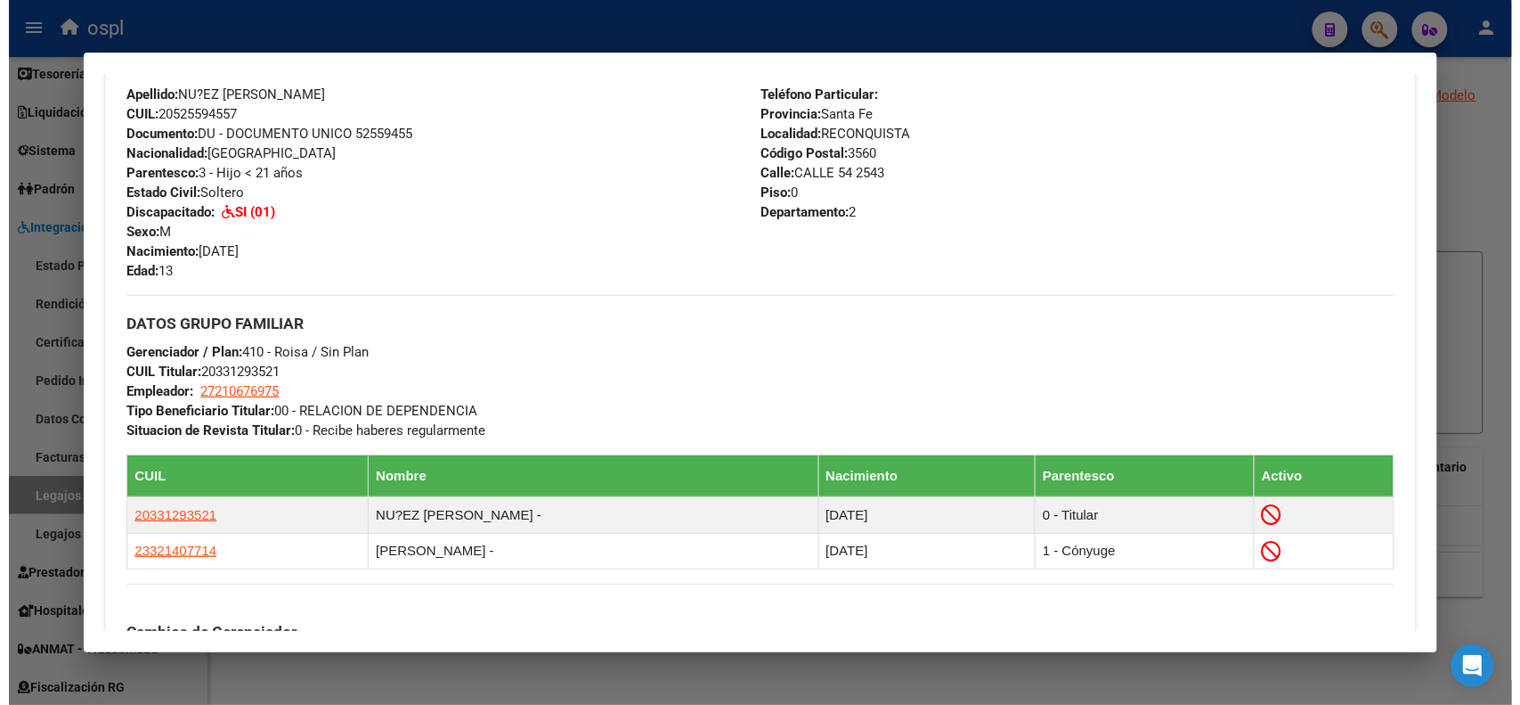
scroll to position [594, 0]
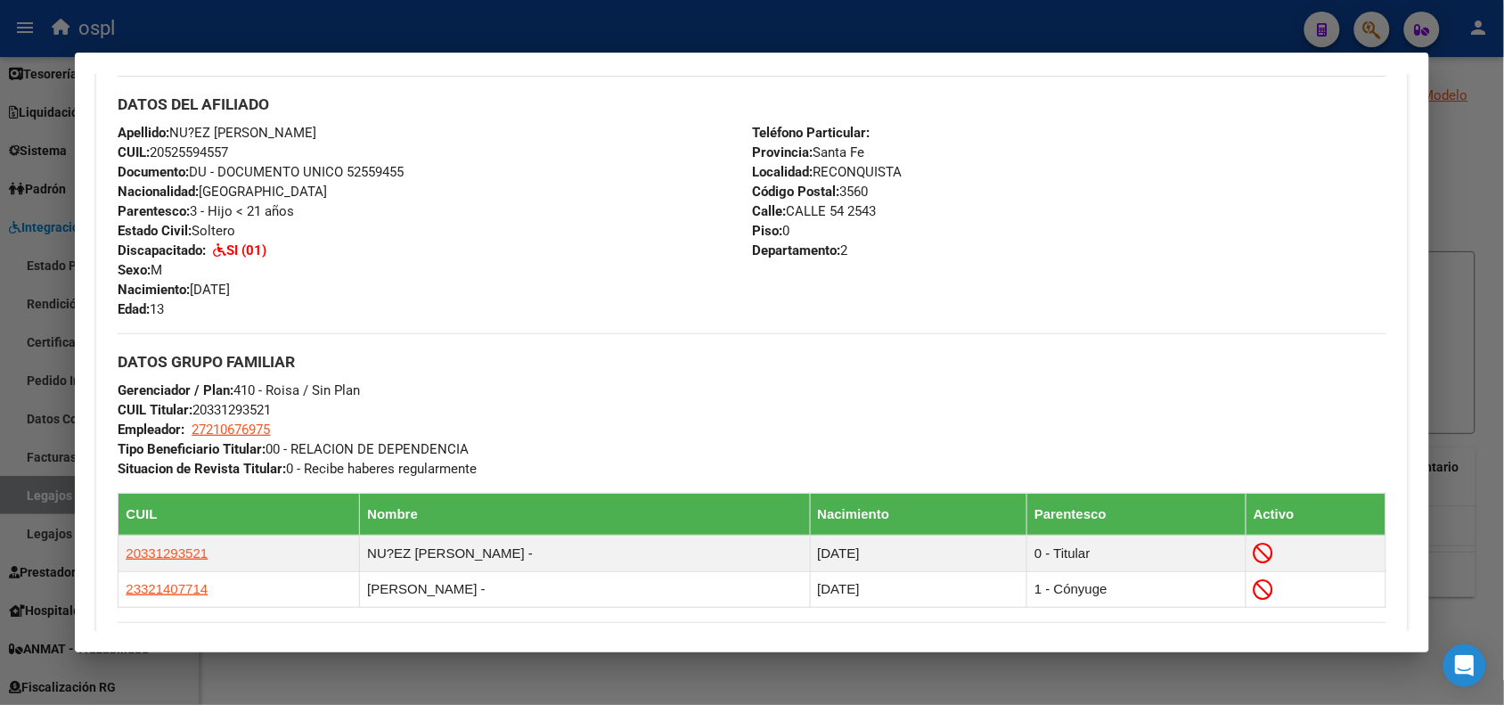
click at [77, 19] on div at bounding box center [752, 352] width 1504 height 705
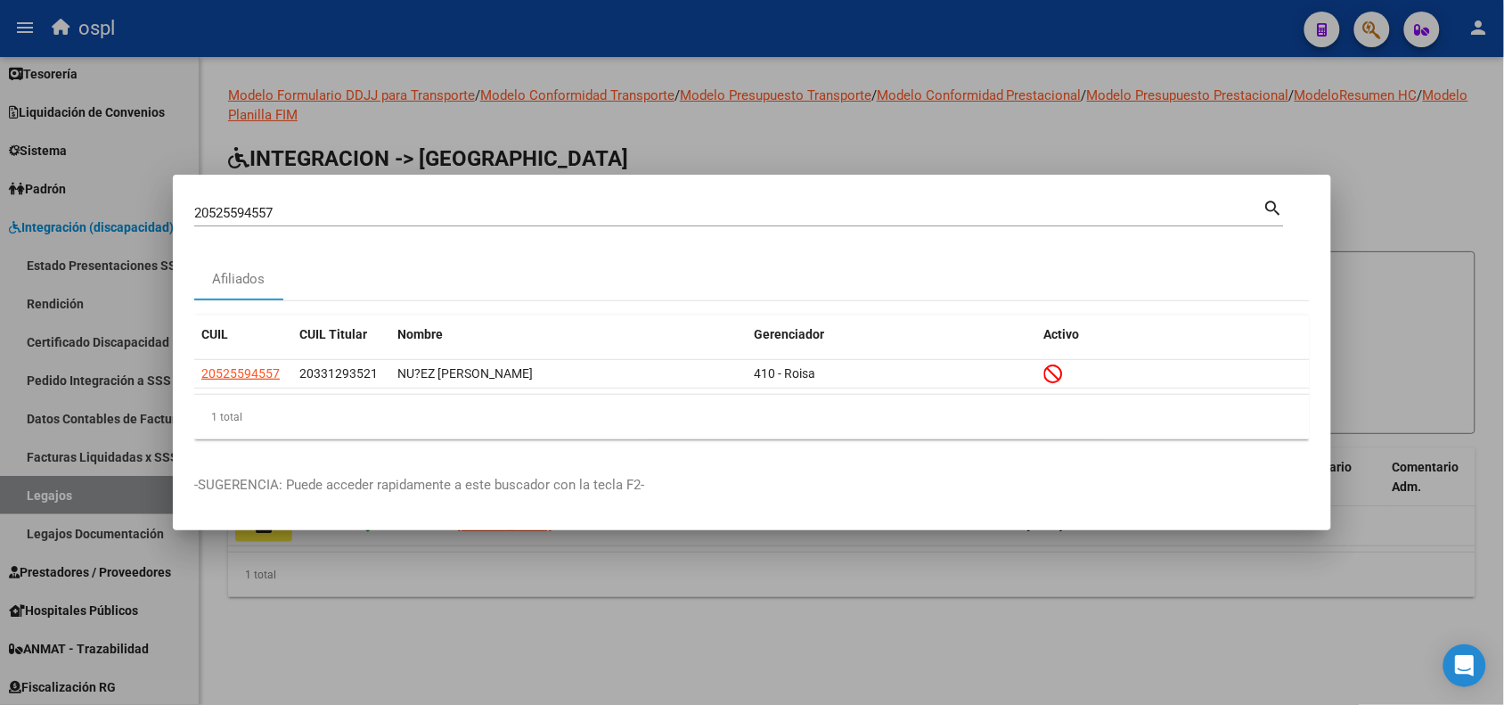
click at [353, 157] on div at bounding box center [752, 352] width 1504 height 705
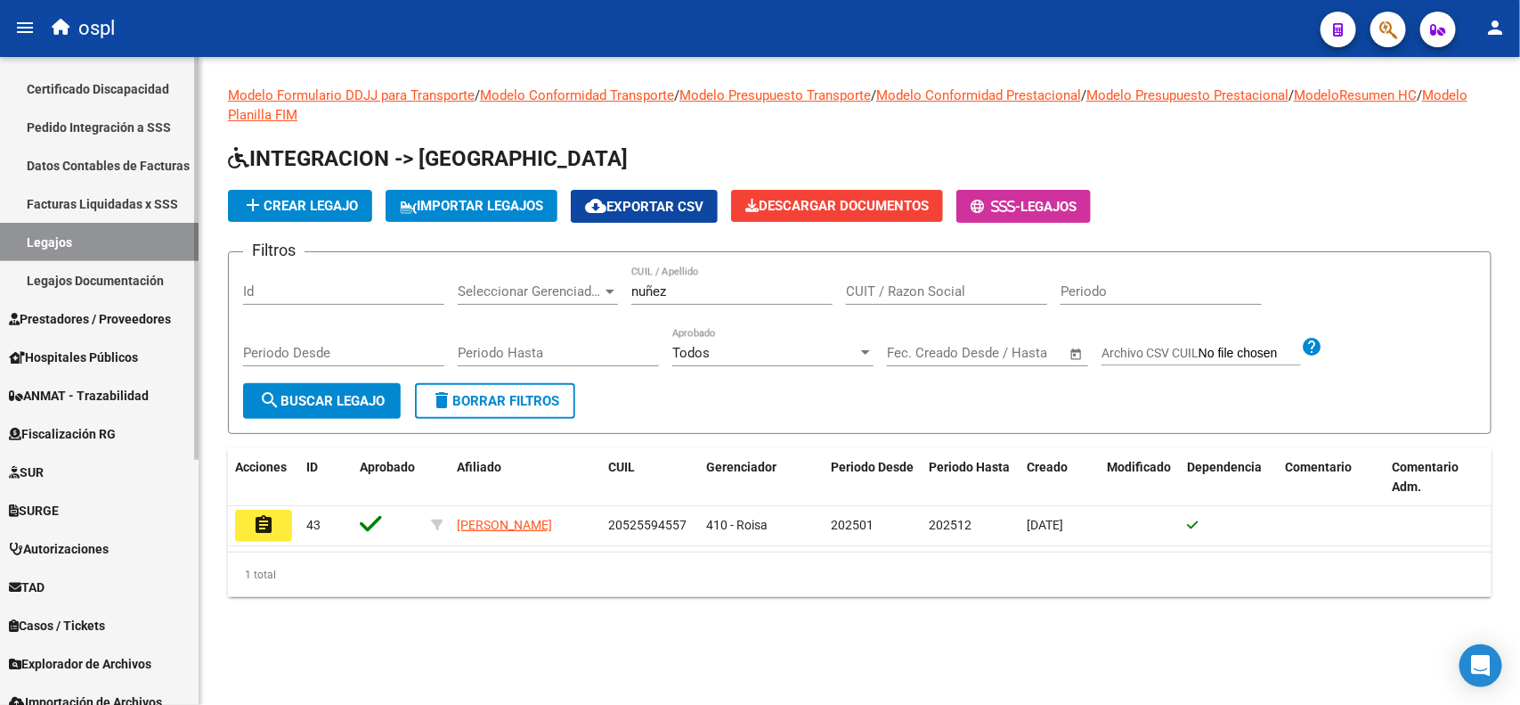
scroll to position [393, 0]
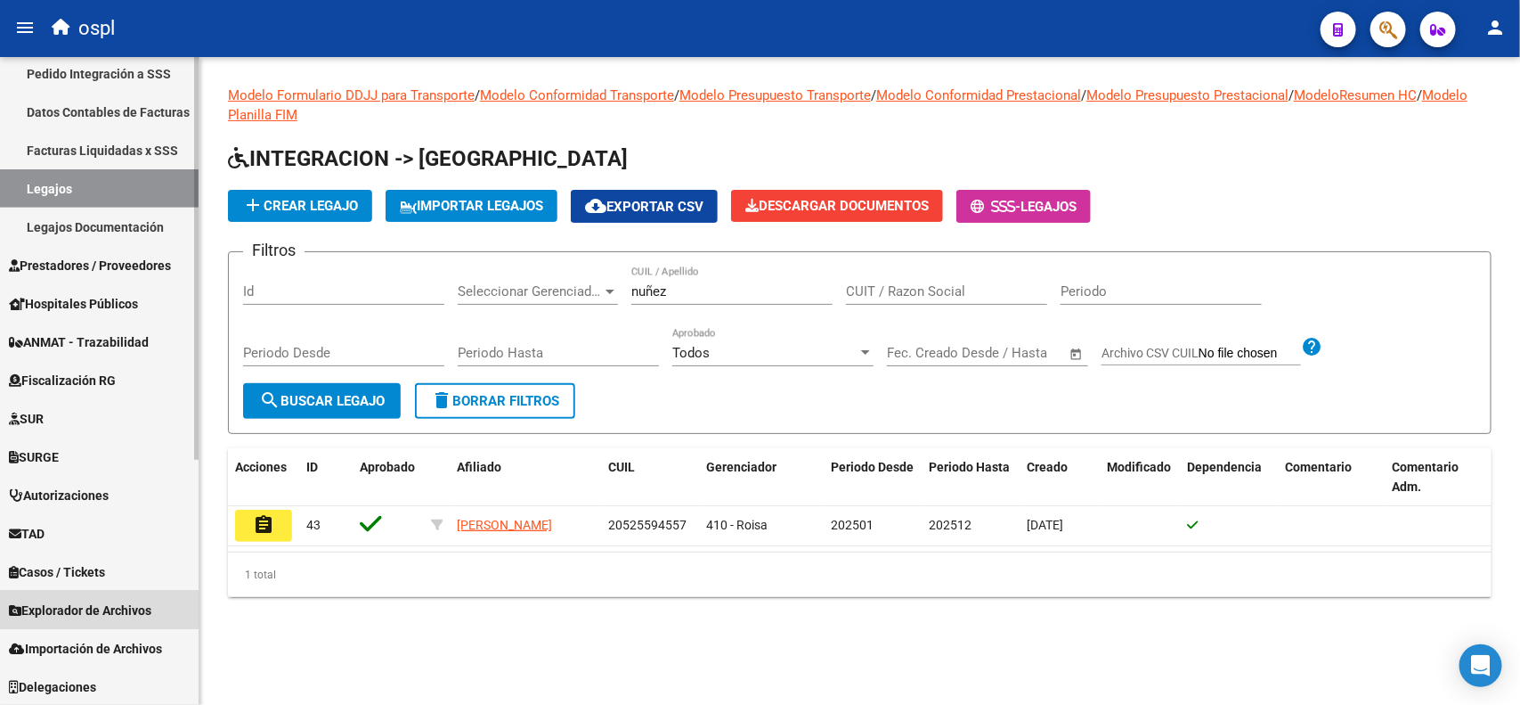
click at [126, 607] on span "Explorador de Archivos" at bounding box center [80, 610] width 143 height 20
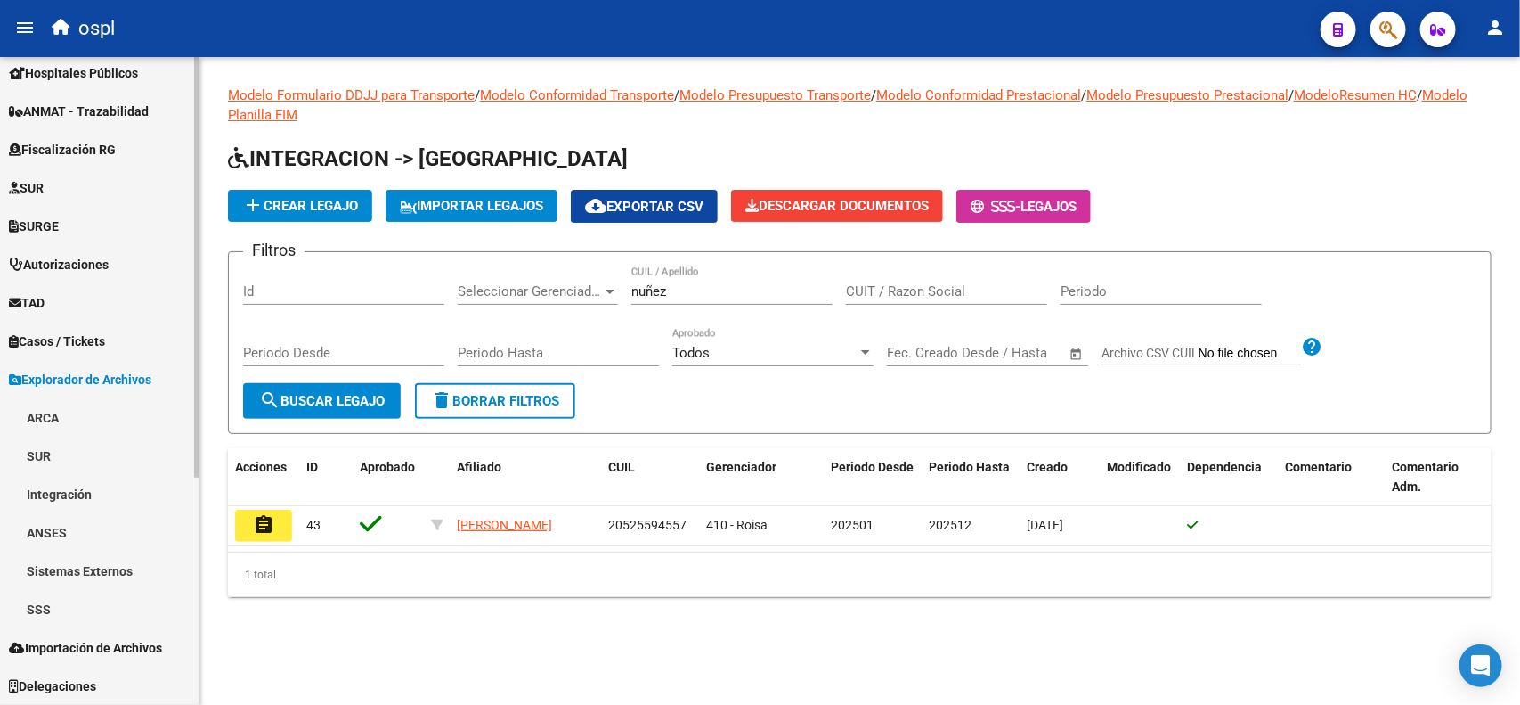
scroll to position [316, 0]
click at [46, 606] on link "SSS" at bounding box center [99, 610] width 199 height 38
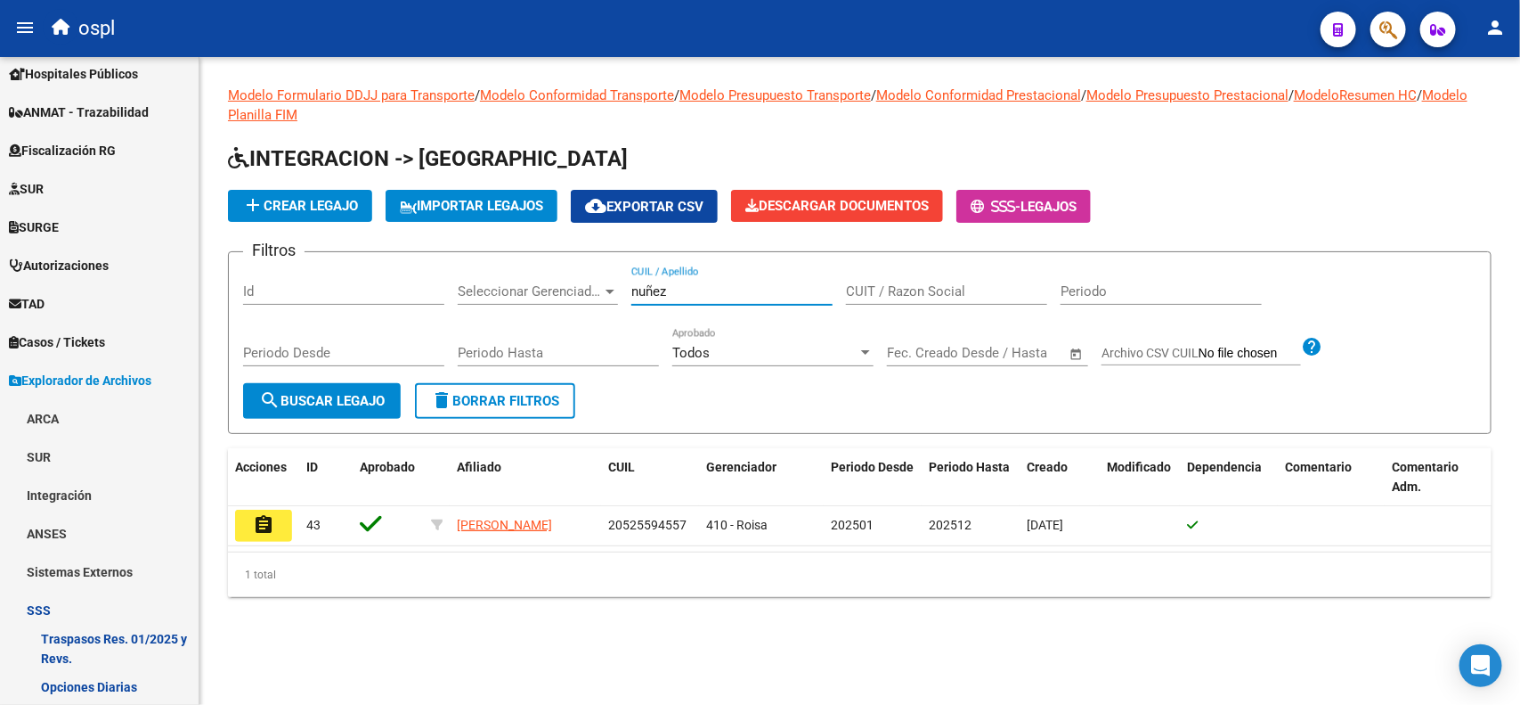
click at [690, 291] on input "nuñez" at bounding box center [732, 291] width 201 height 16
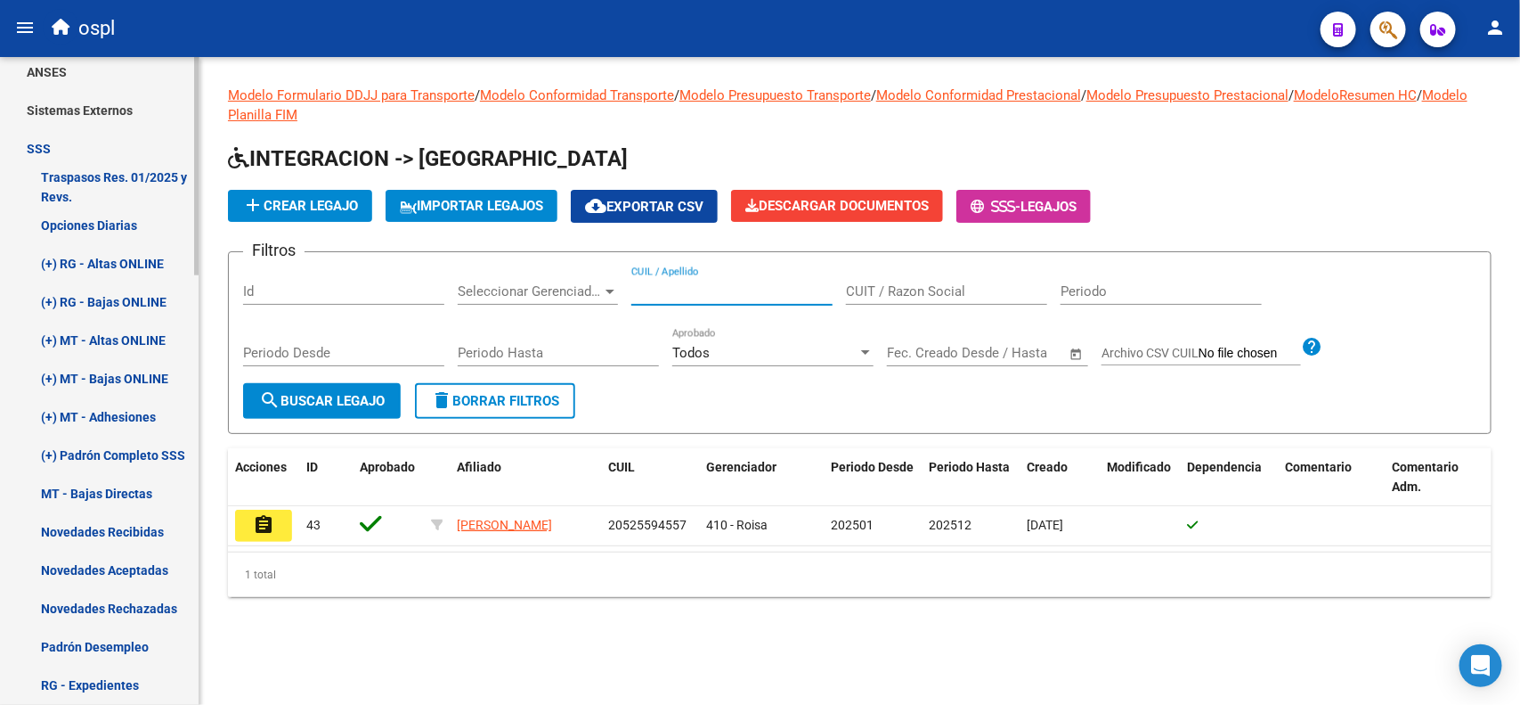
scroll to position [873, 0]
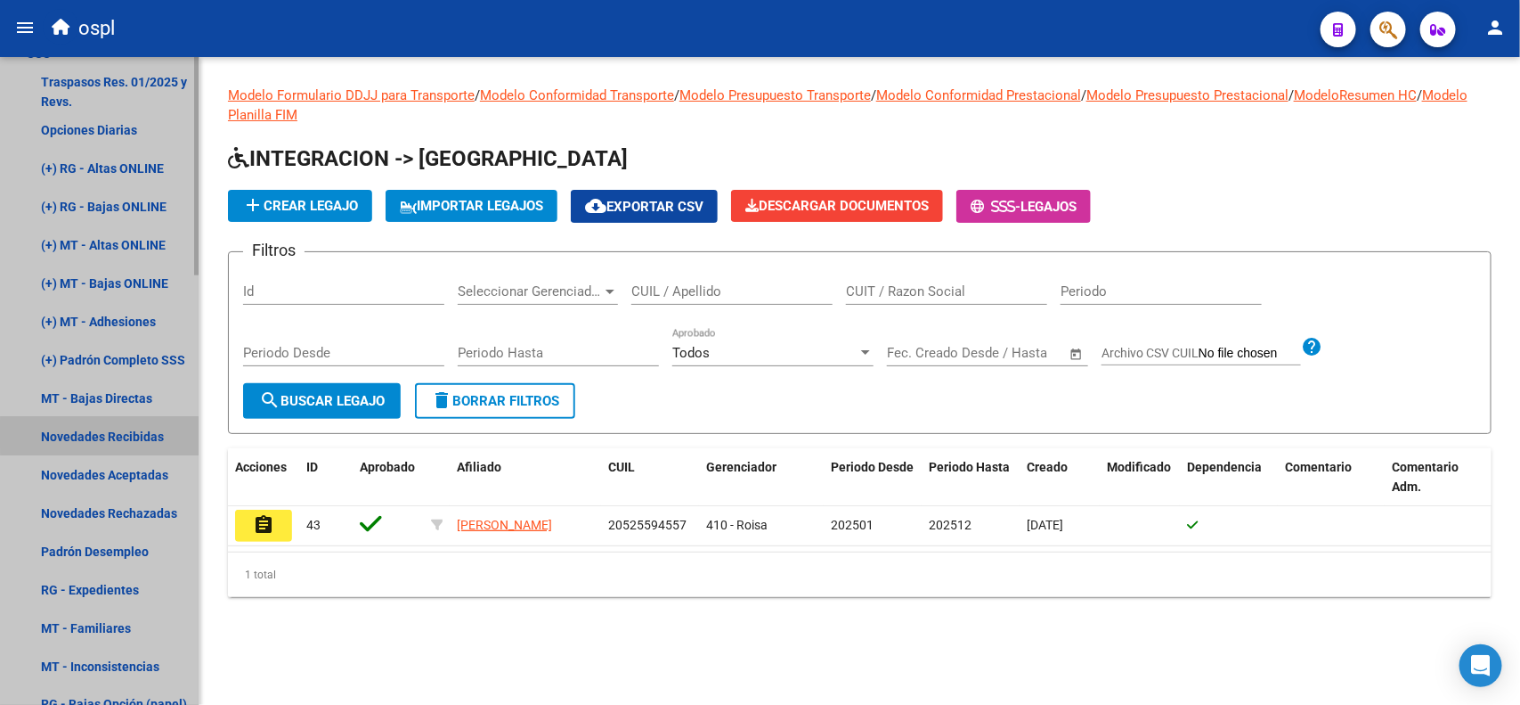
click at [131, 434] on link "Novedades Recibidas" at bounding box center [99, 436] width 199 height 38
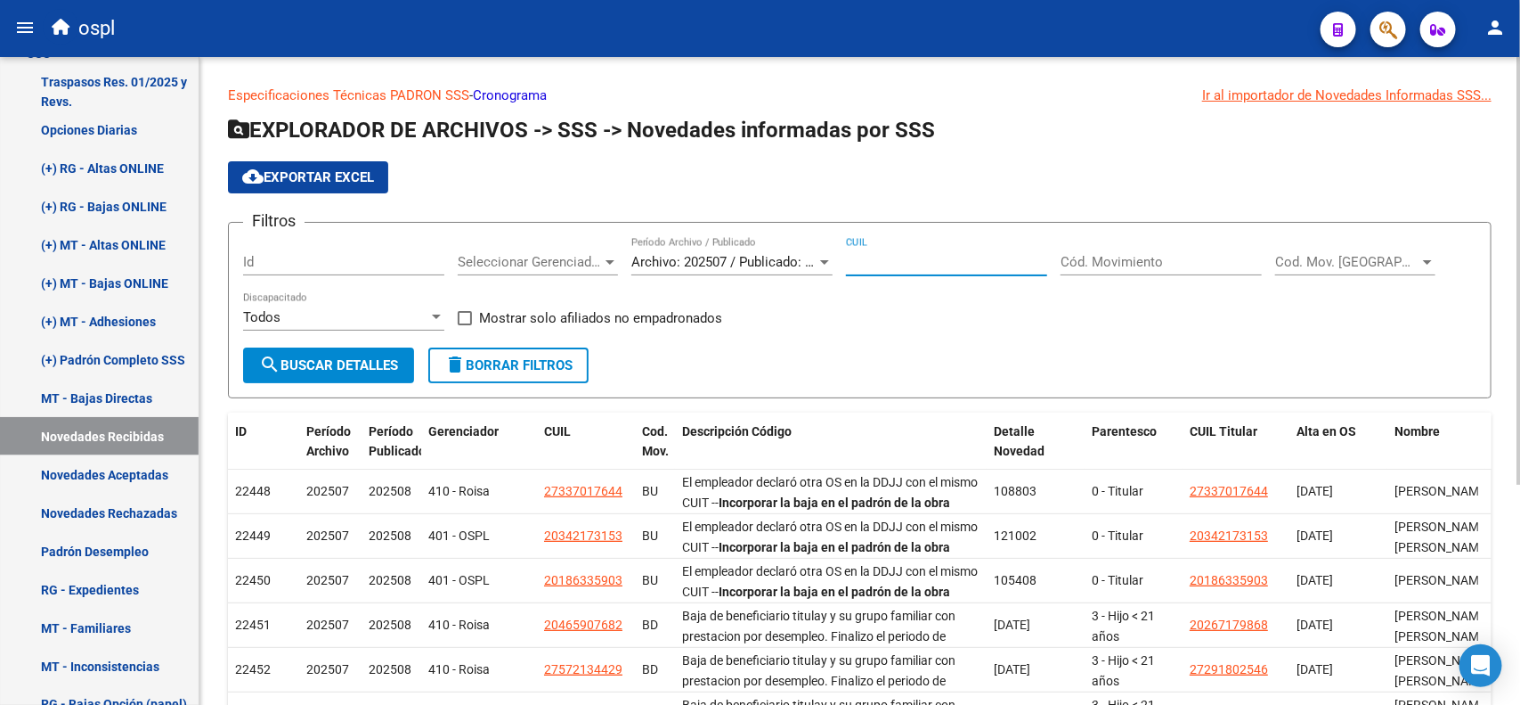
click at [880, 257] on input "CUIL" at bounding box center [946, 262] width 201 height 16
paste input "20-52559455-7"
type input "20-52559455-7"
click at [738, 259] on span "Archivo: 202507 / Publicado: 202508" at bounding box center [740, 262] width 216 height 16
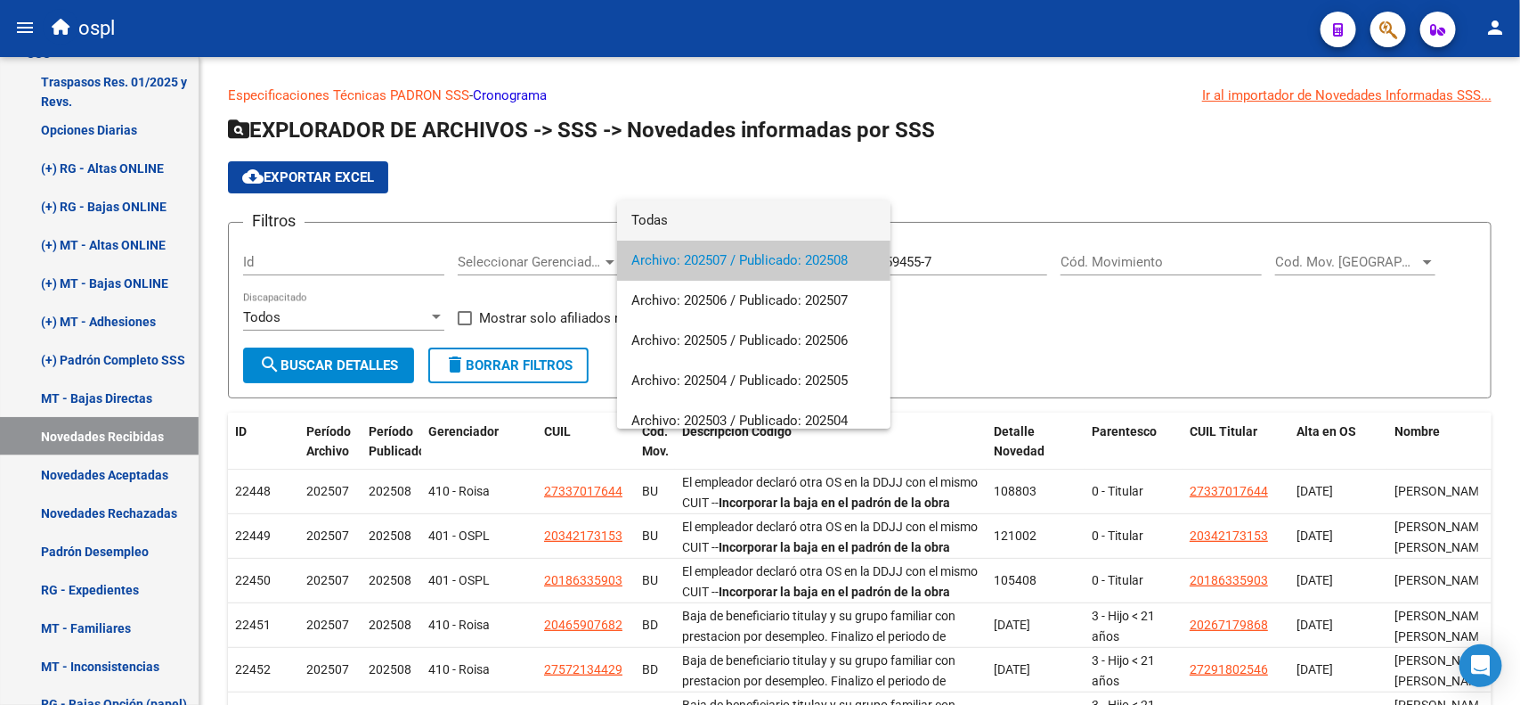
click at [689, 219] on span "Todas" at bounding box center [754, 220] width 245 height 40
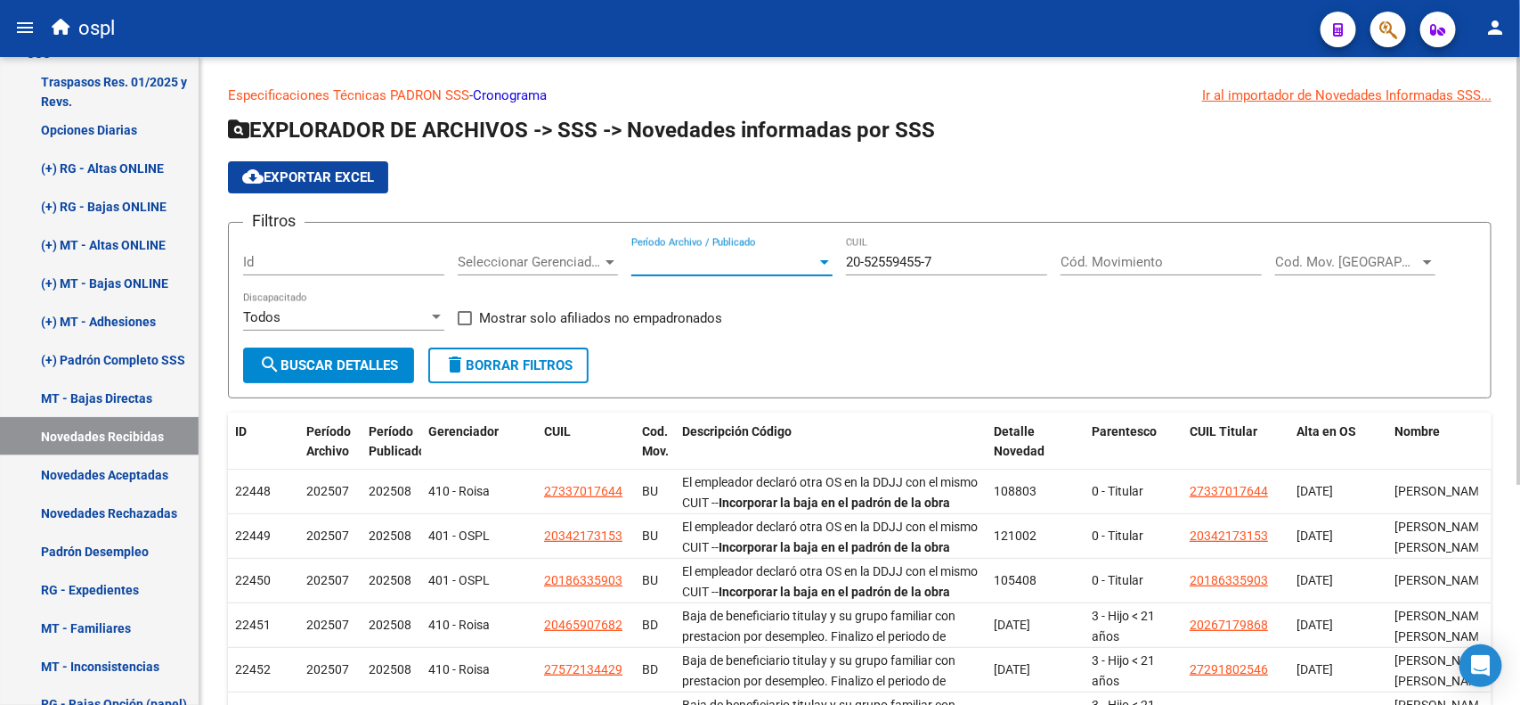
click at [363, 365] on span "search Buscar Detalles" at bounding box center [328, 365] width 139 height 16
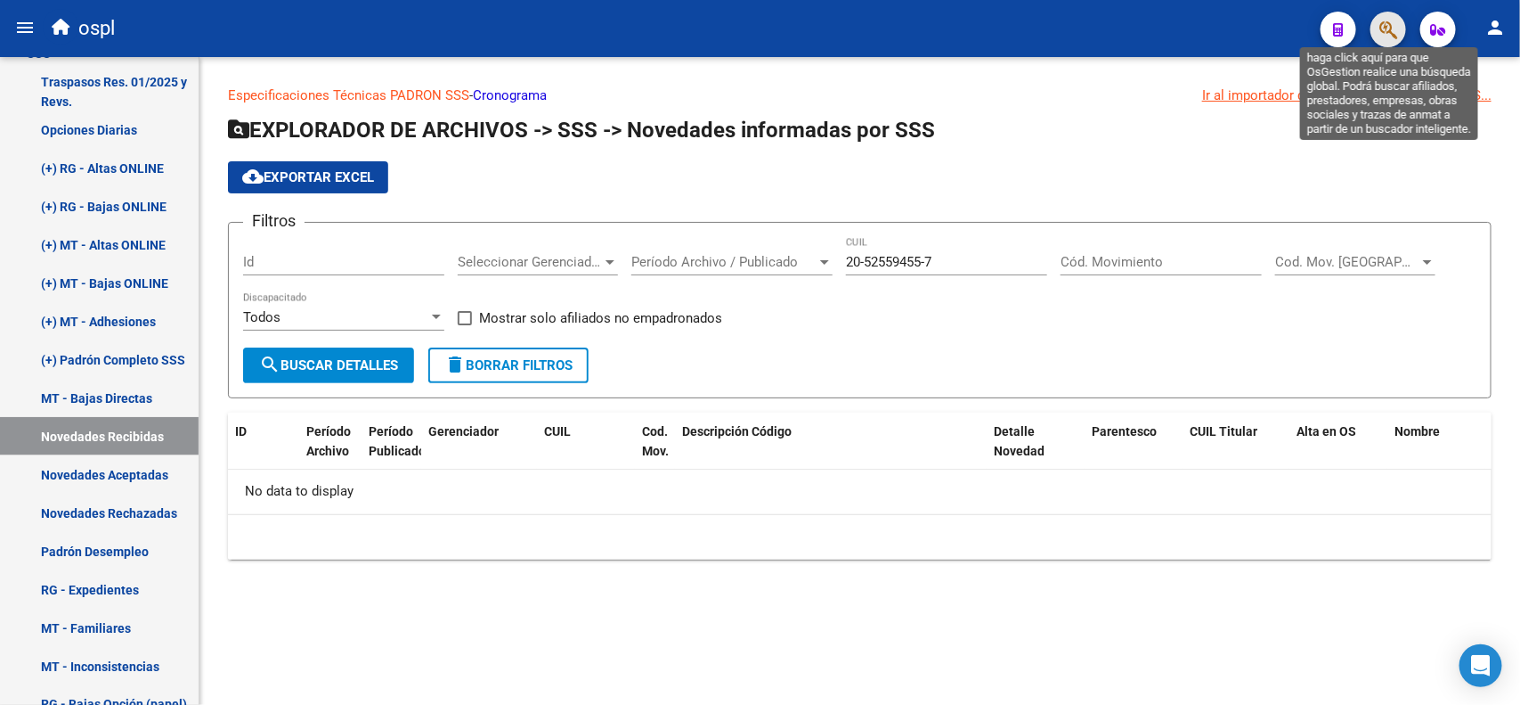
click at [1397, 29] on icon "button" at bounding box center [1389, 30] width 18 height 20
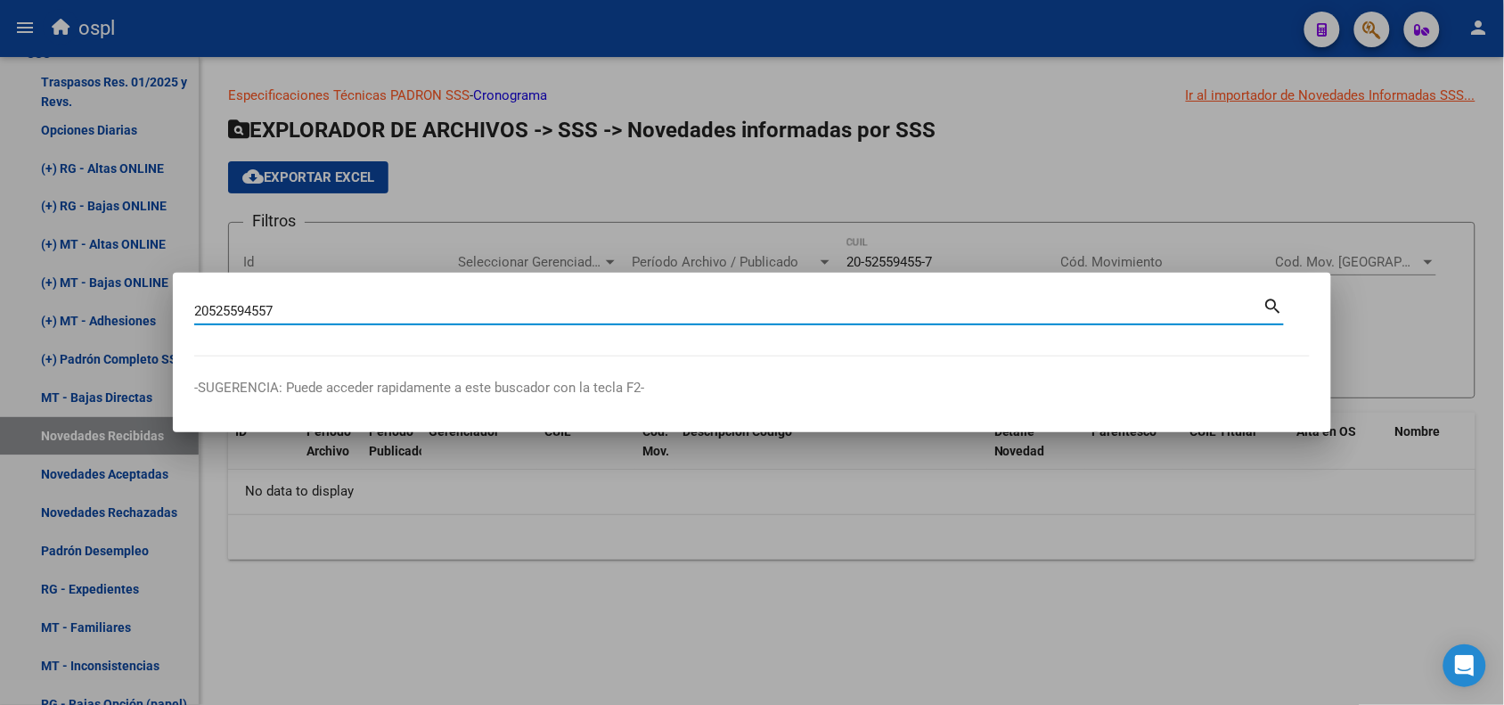
type input "20525594557"
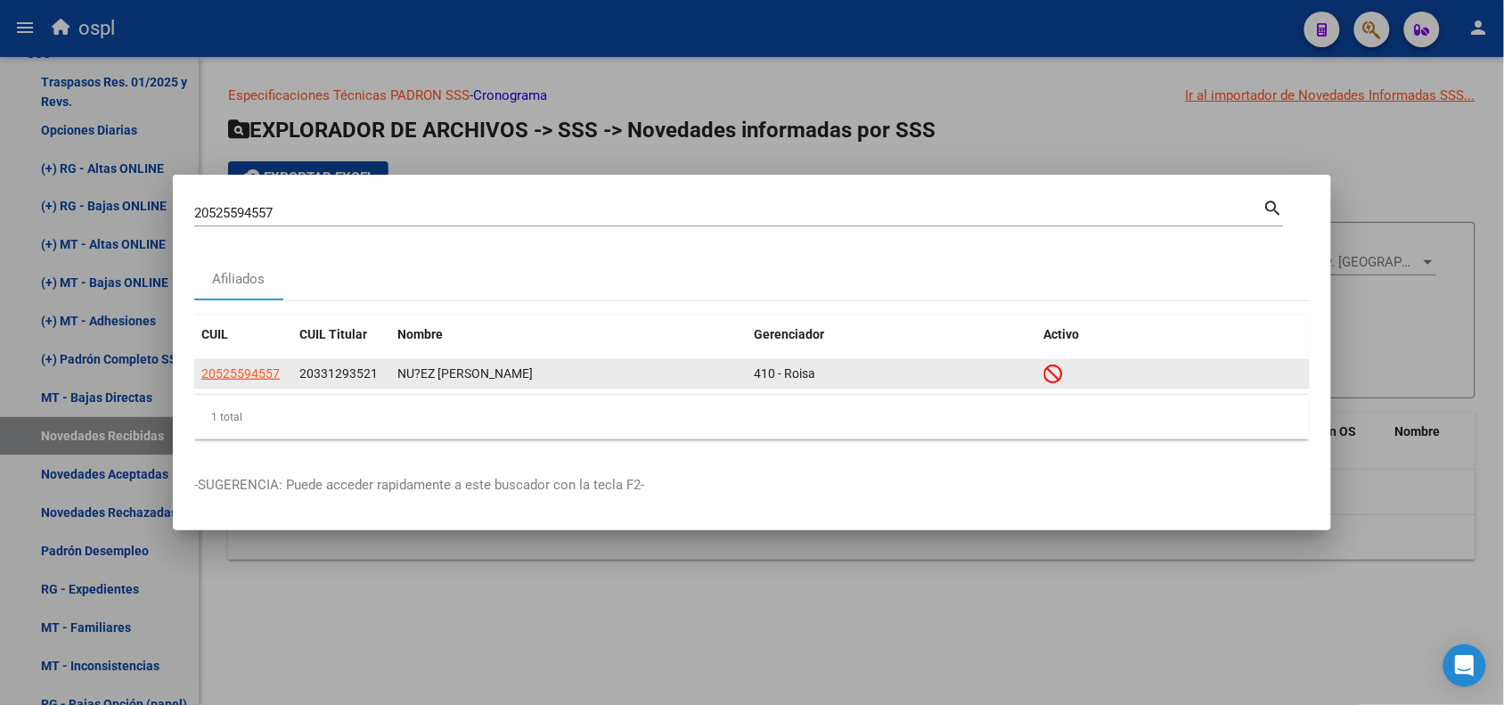
drag, startPoint x: 299, startPoint y: 379, endPoint x: 385, endPoint y: 379, distance: 85.5
click at [387, 379] on datatable-body-cell "20331293521" at bounding box center [341, 374] width 98 height 28
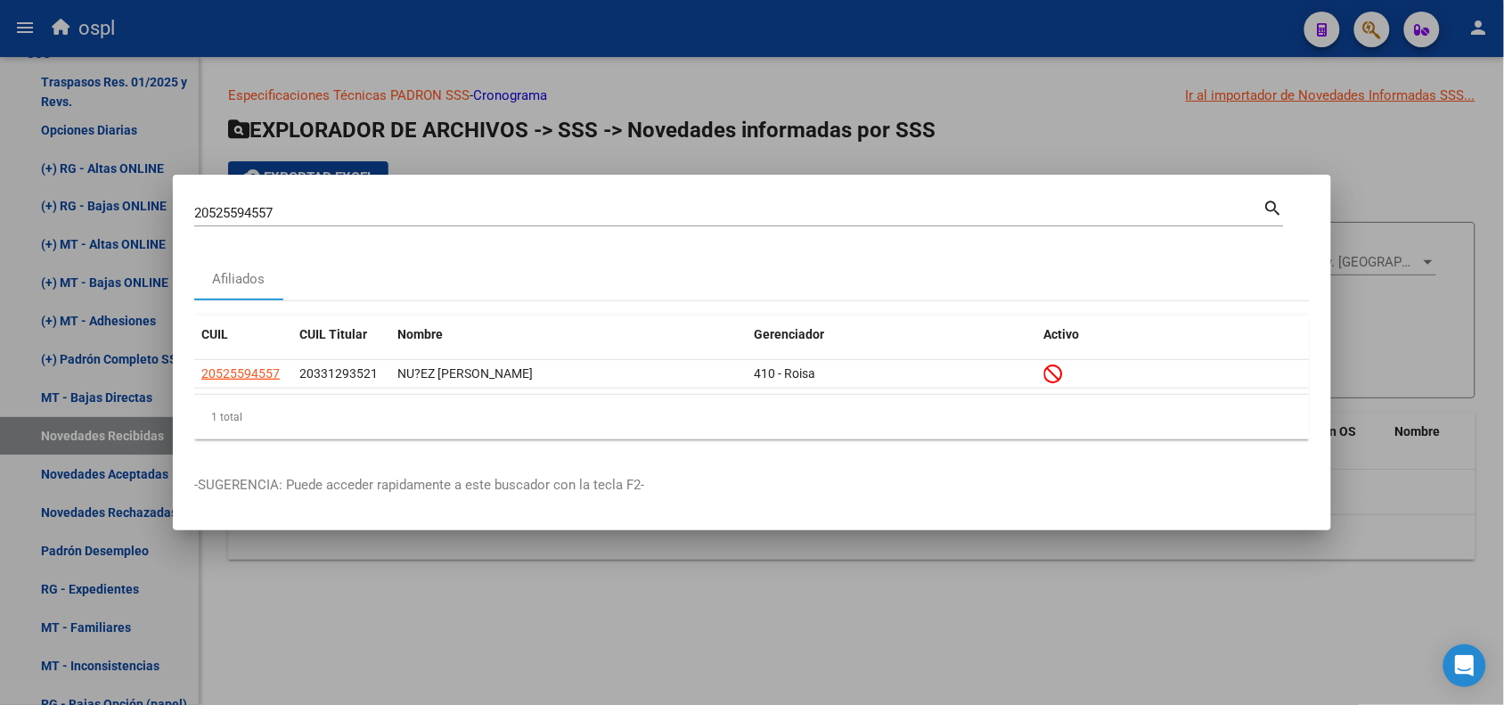
copy span "20331293521"
drag, startPoint x: 582, startPoint y: 626, endPoint x: 606, endPoint y: 530, distance: 99.2
click at [577, 607] on div at bounding box center [752, 352] width 1504 height 705
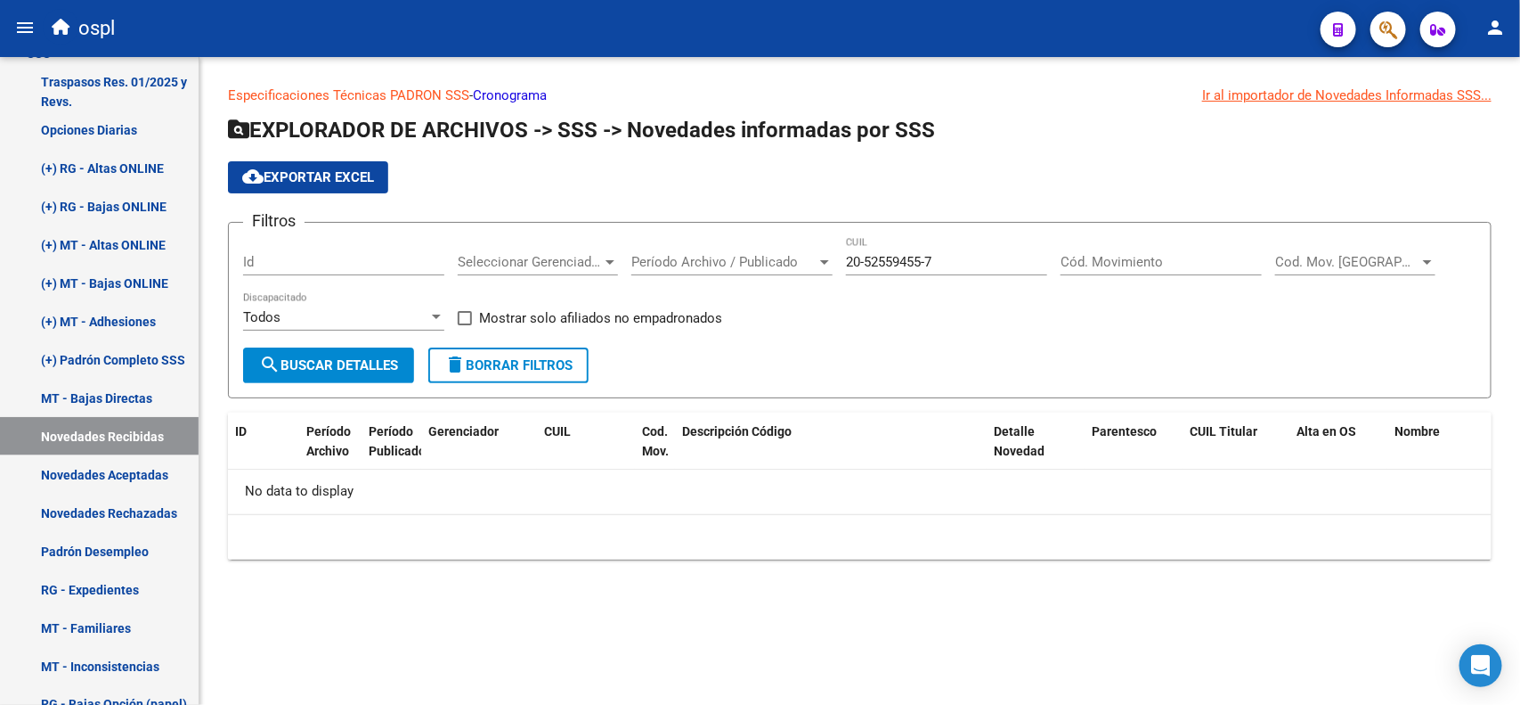
click at [874, 265] on input "20-52559455-7" at bounding box center [946, 262] width 201 height 16
paste input "33129352-1"
type input "20-33129352-1"
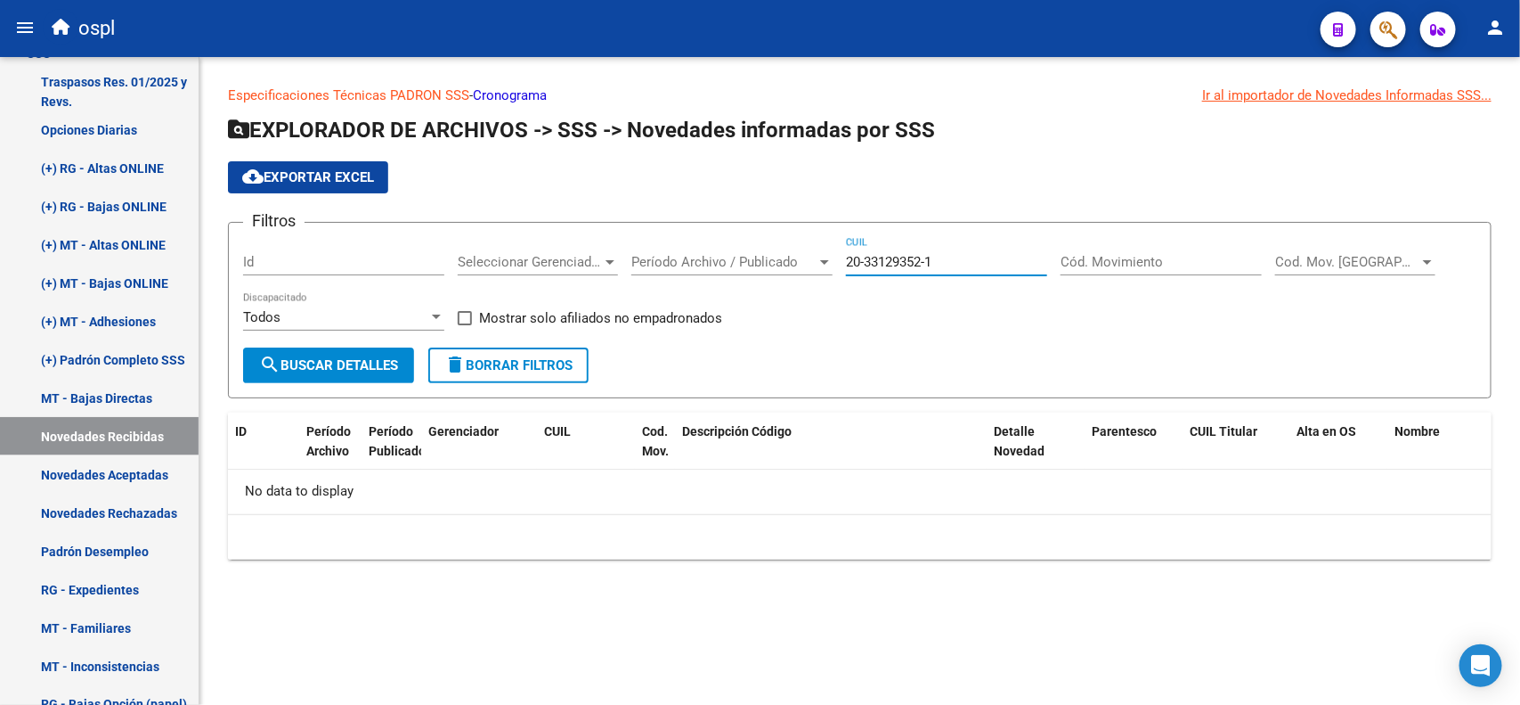
click at [322, 381] on form "Filtros Id Seleccionar Gerenciador Seleccionar Gerenciador Período Archivo / Pu…" at bounding box center [860, 310] width 1264 height 176
click at [407, 370] on button "search Buscar Detalles" at bounding box center [328, 365] width 171 height 36
click at [125, 542] on link "Padrón Desempleo" at bounding box center [99, 551] width 199 height 38
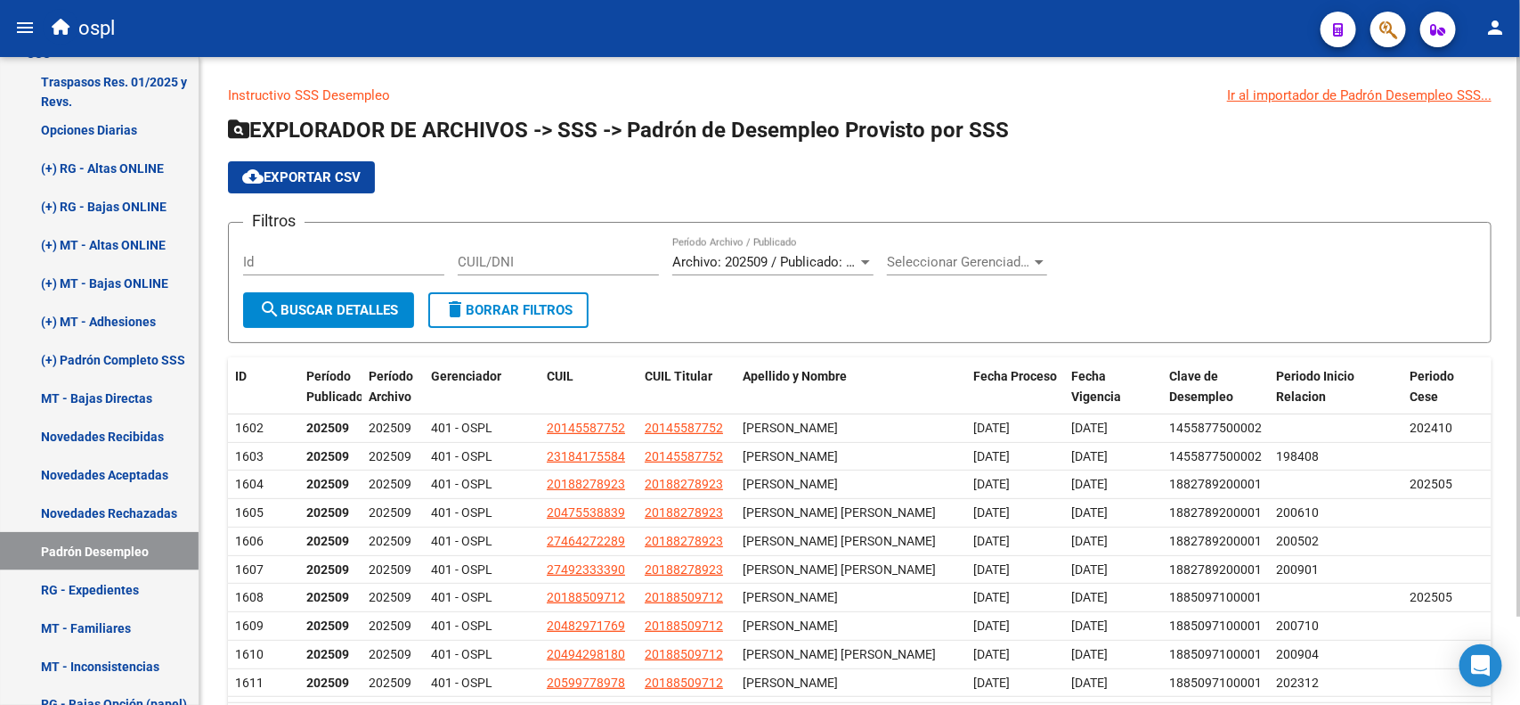
click at [532, 251] on div "CUIL/DNI" at bounding box center [558, 256] width 201 height 38
paste input "20331293521"
type input "20331293521"
click at [283, 314] on button "search Buscar Detalles" at bounding box center [328, 310] width 171 height 36
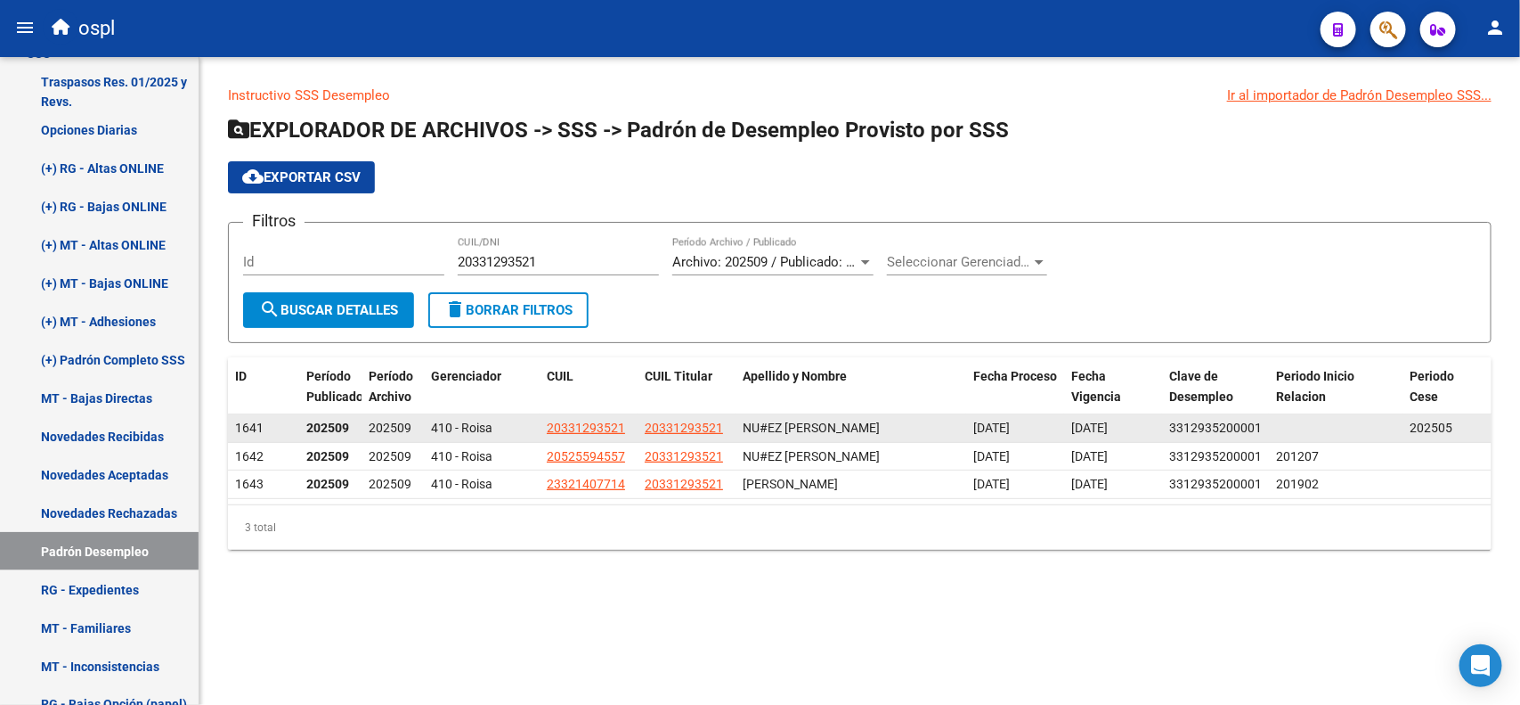
drag, startPoint x: 1085, startPoint y: 425, endPoint x: 1122, endPoint y: 424, distance: 37.4
click at [1108, 424] on span "[DATE]" at bounding box center [1090, 427] width 37 height 14
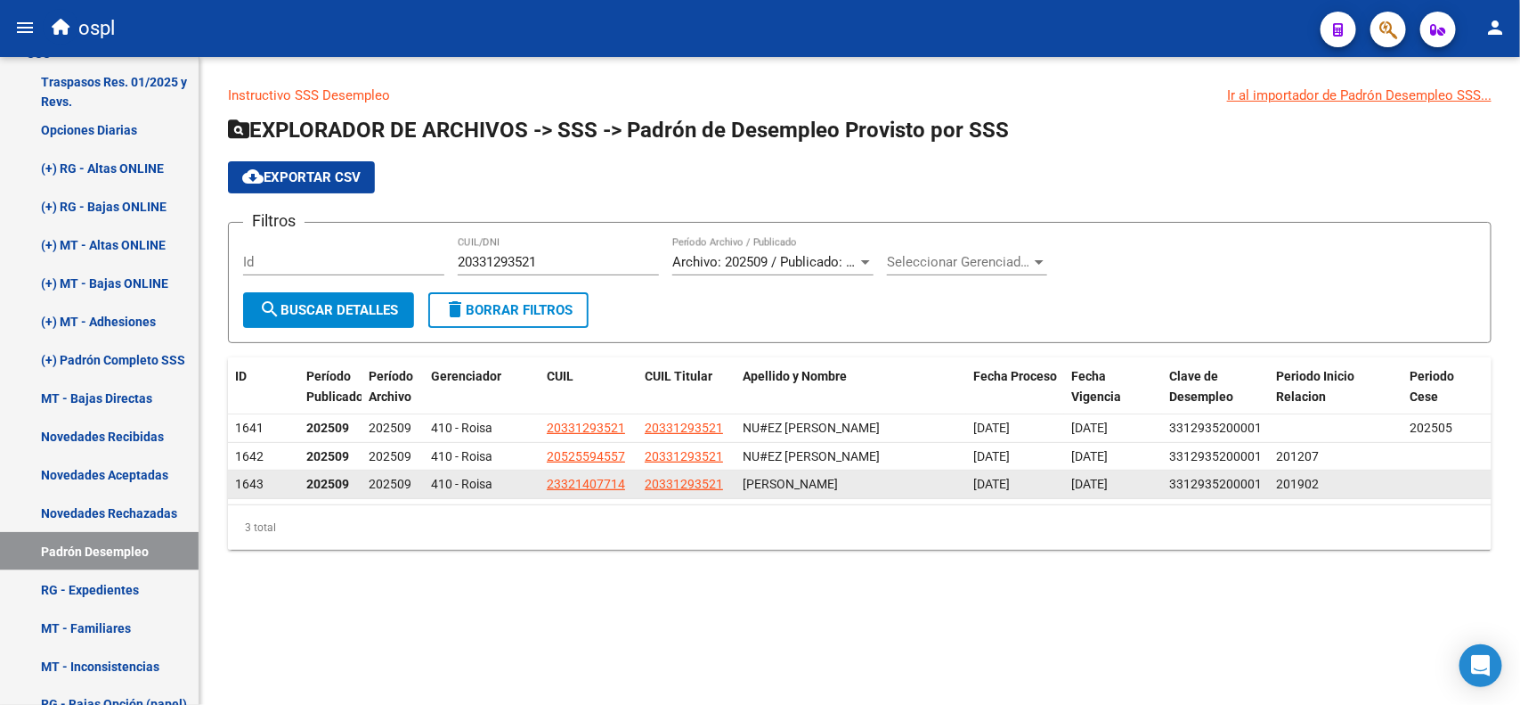
click at [1082, 483] on span "[DATE]" at bounding box center [1090, 484] width 37 height 14
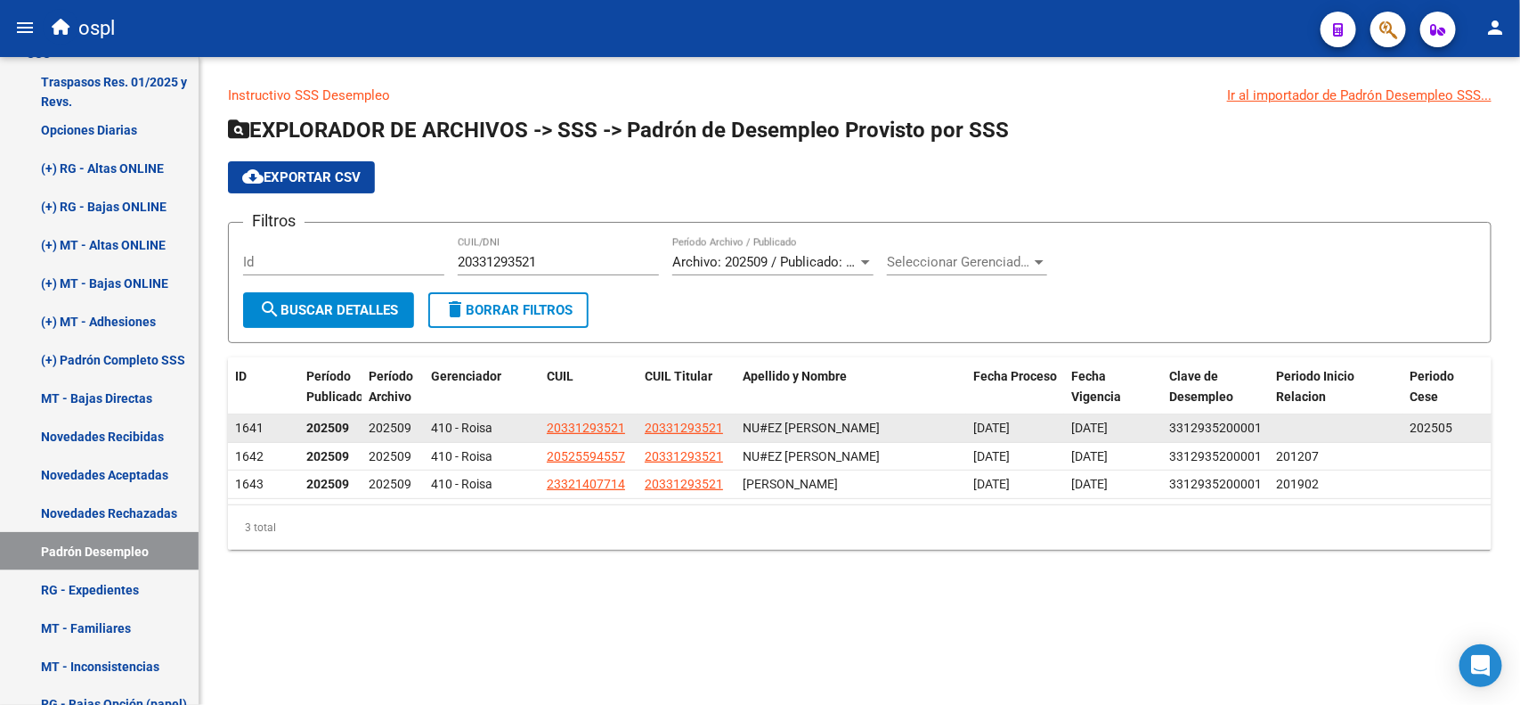
drag, startPoint x: 1414, startPoint y: 428, endPoint x: 1439, endPoint y: 420, distance: 26.2
click at [1439, 420] on span "202505" at bounding box center [1431, 427] width 43 height 14
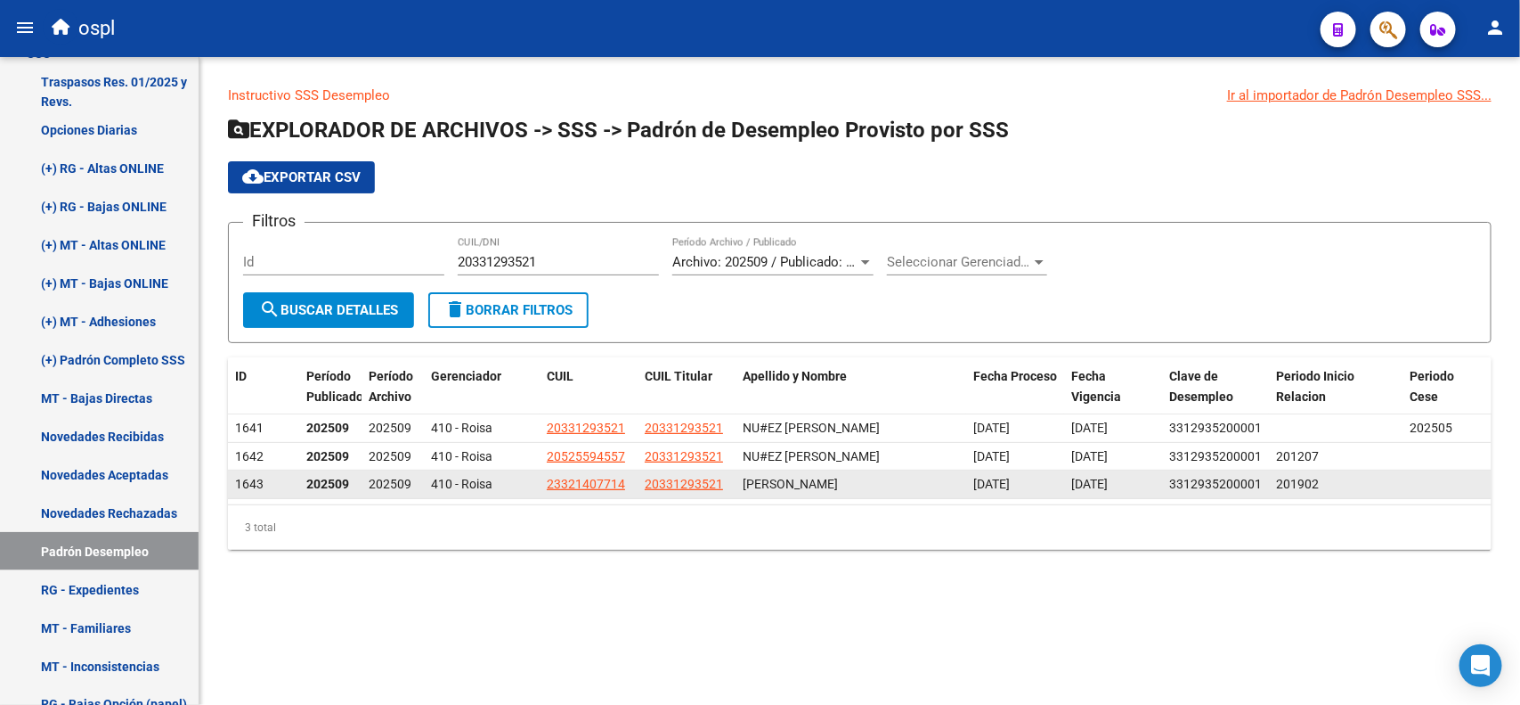
click at [1406, 479] on datatable-body-cell at bounding box center [1447, 484] width 89 height 28
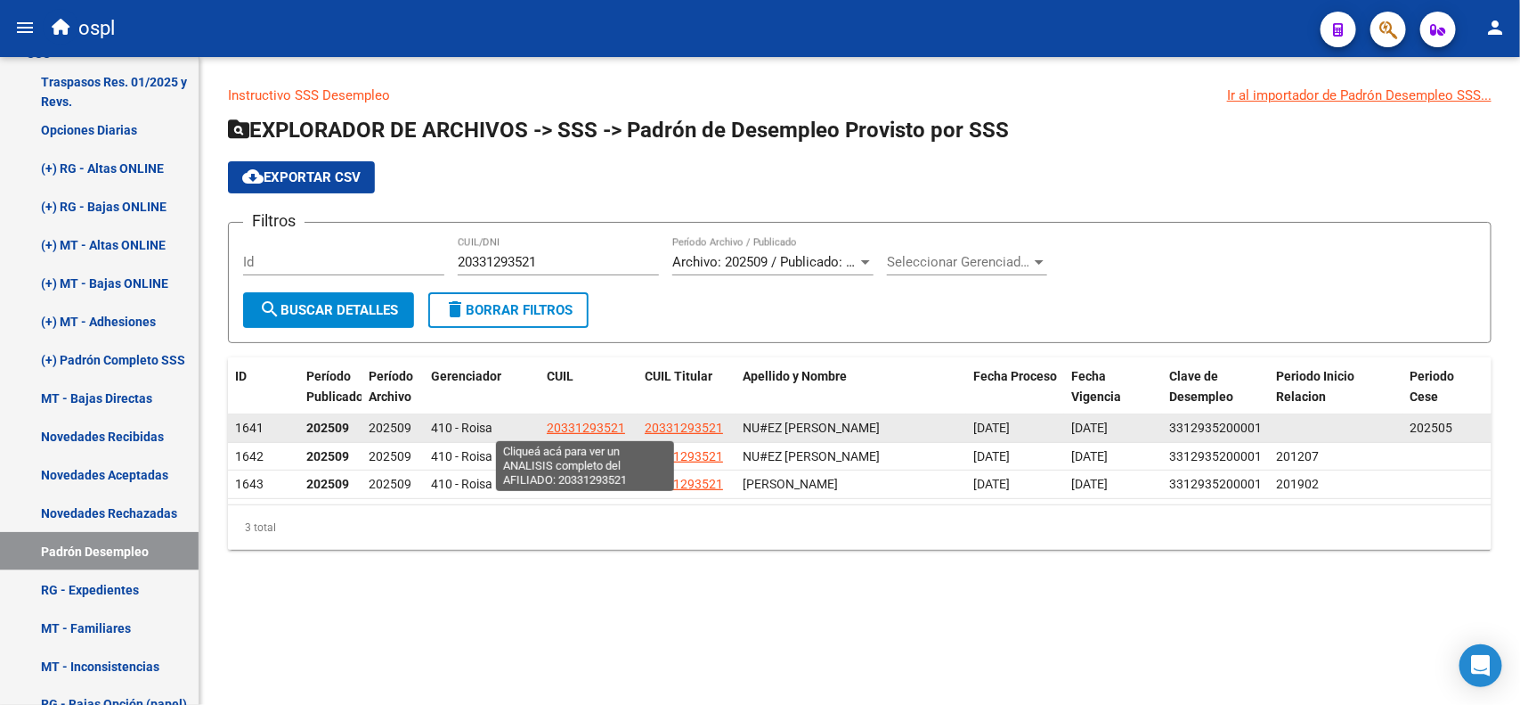
click at [575, 426] on span "20331293521" at bounding box center [586, 427] width 78 height 14
type textarea "20331293521"
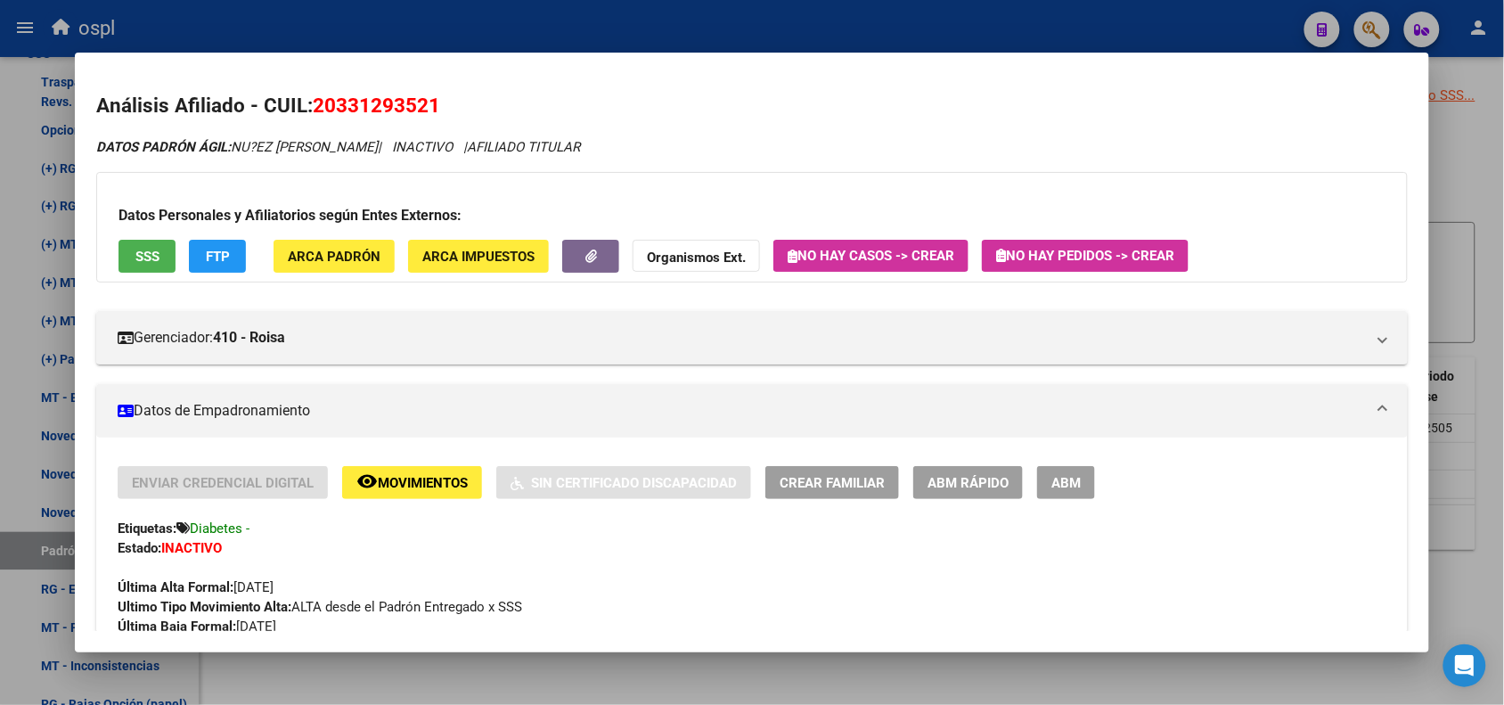
click at [151, 252] on span "SSS" at bounding box center [147, 257] width 24 height 16
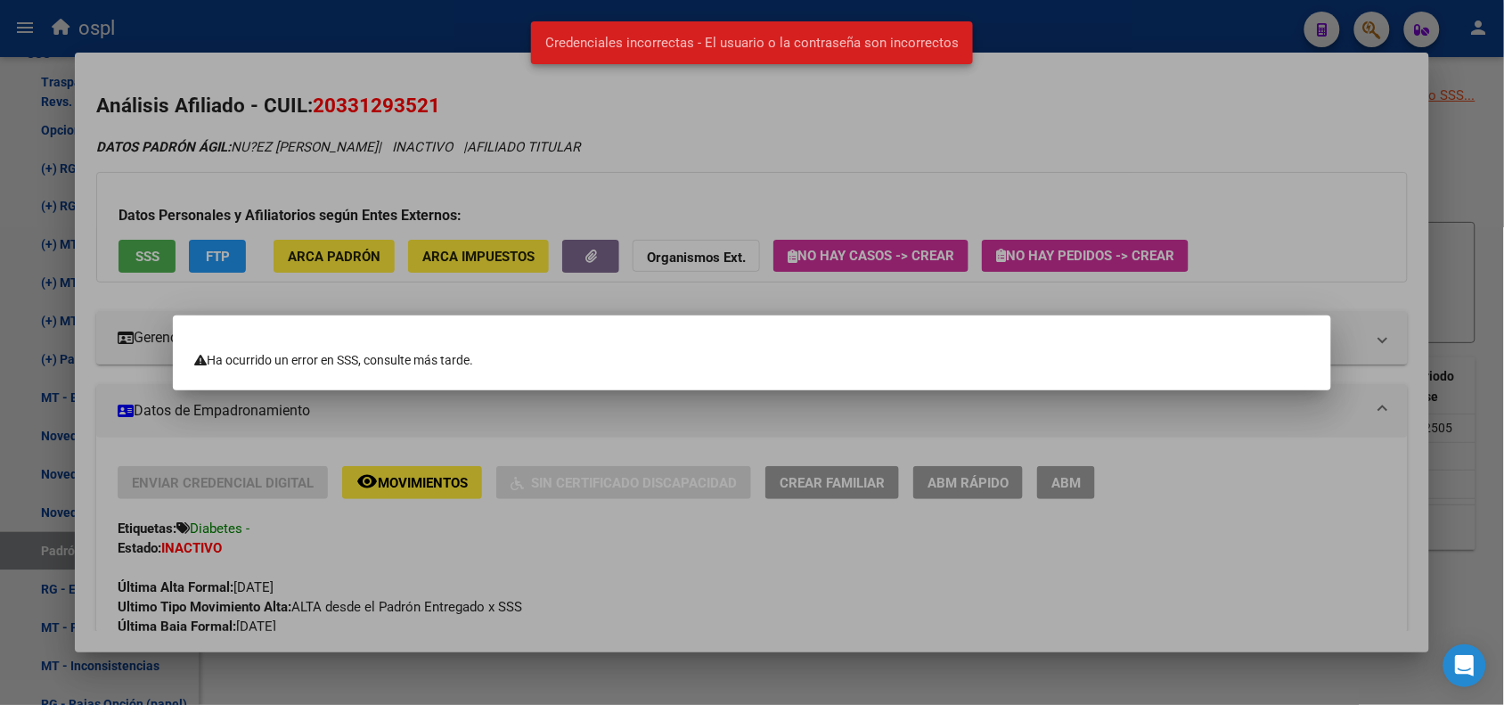
drag, startPoint x: 442, startPoint y: 415, endPoint x: 319, endPoint y: 327, distance: 151.3
click at [435, 412] on div at bounding box center [752, 352] width 1504 height 705
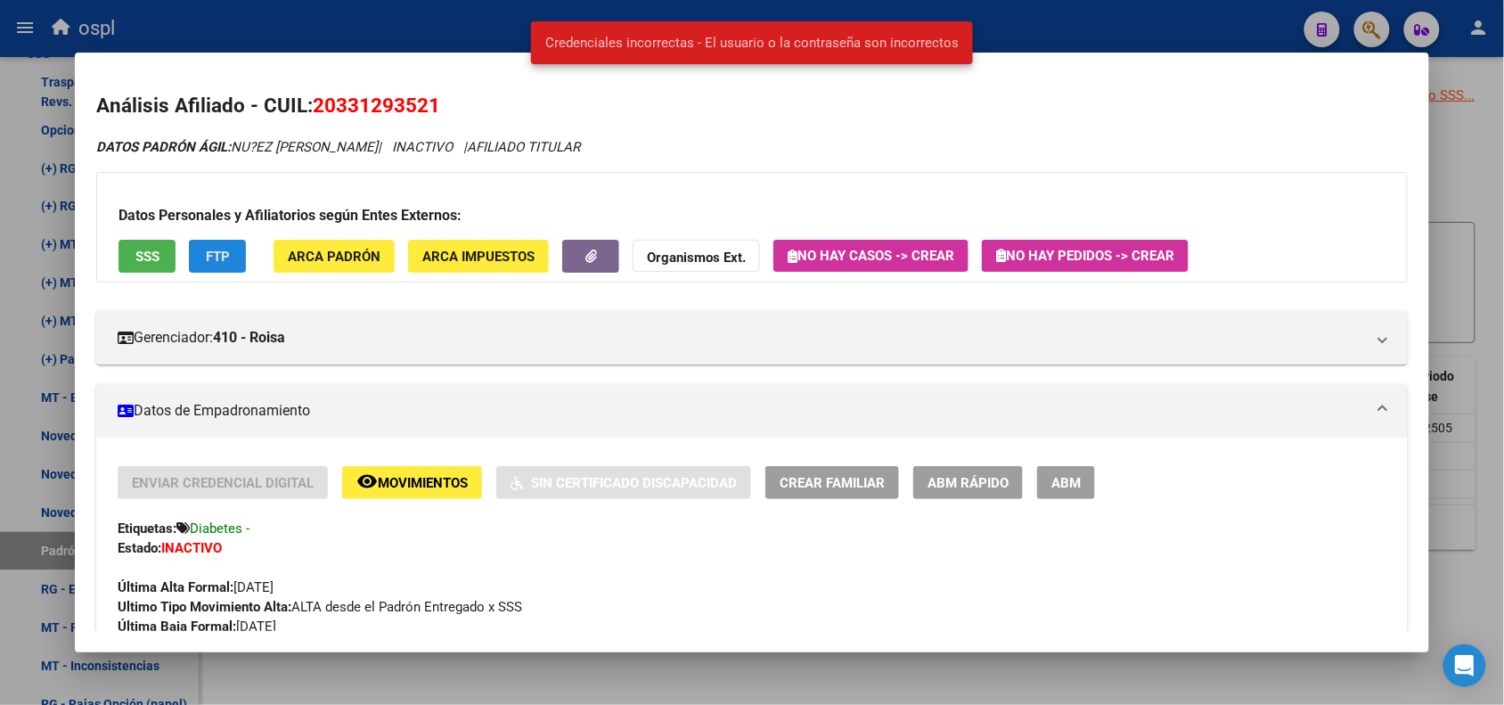
click at [215, 249] on span "FTP" at bounding box center [218, 257] width 24 height 16
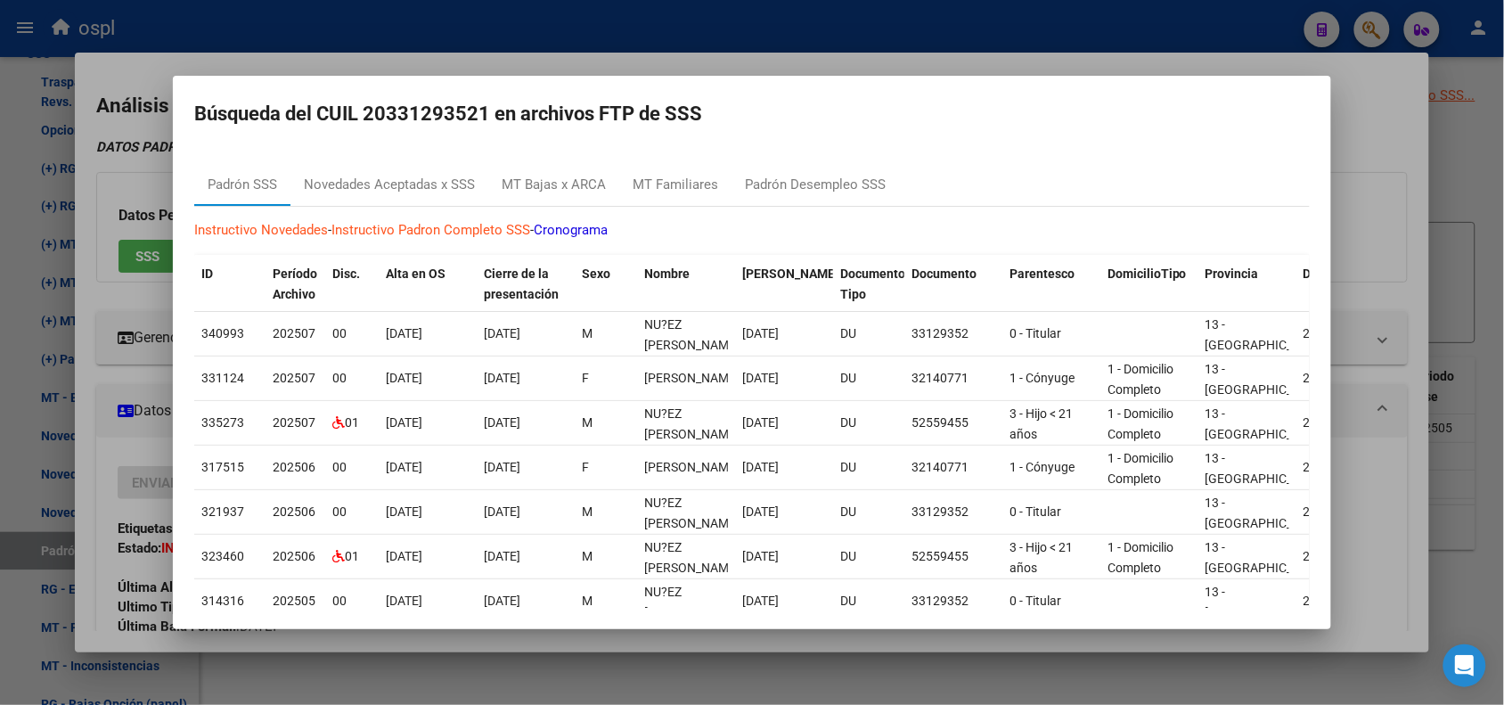
drag, startPoint x: 1346, startPoint y: 99, endPoint x: 1377, endPoint y: 53, distance: 55.1
click at [1351, 94] on div at bounding box center [752, 352] width 1504 height 705
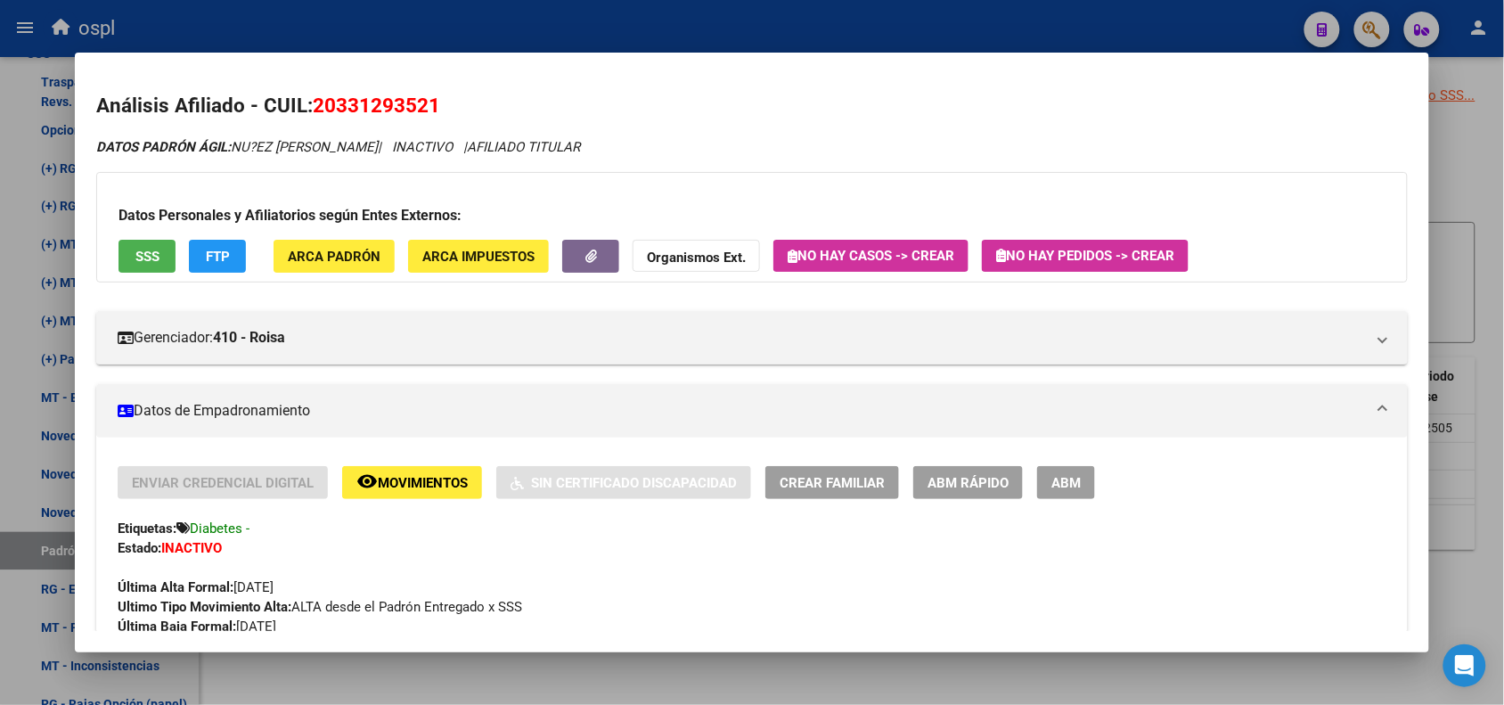
click at [1386, 31] on div at bounding box center [752, 352] width 1504 height 705
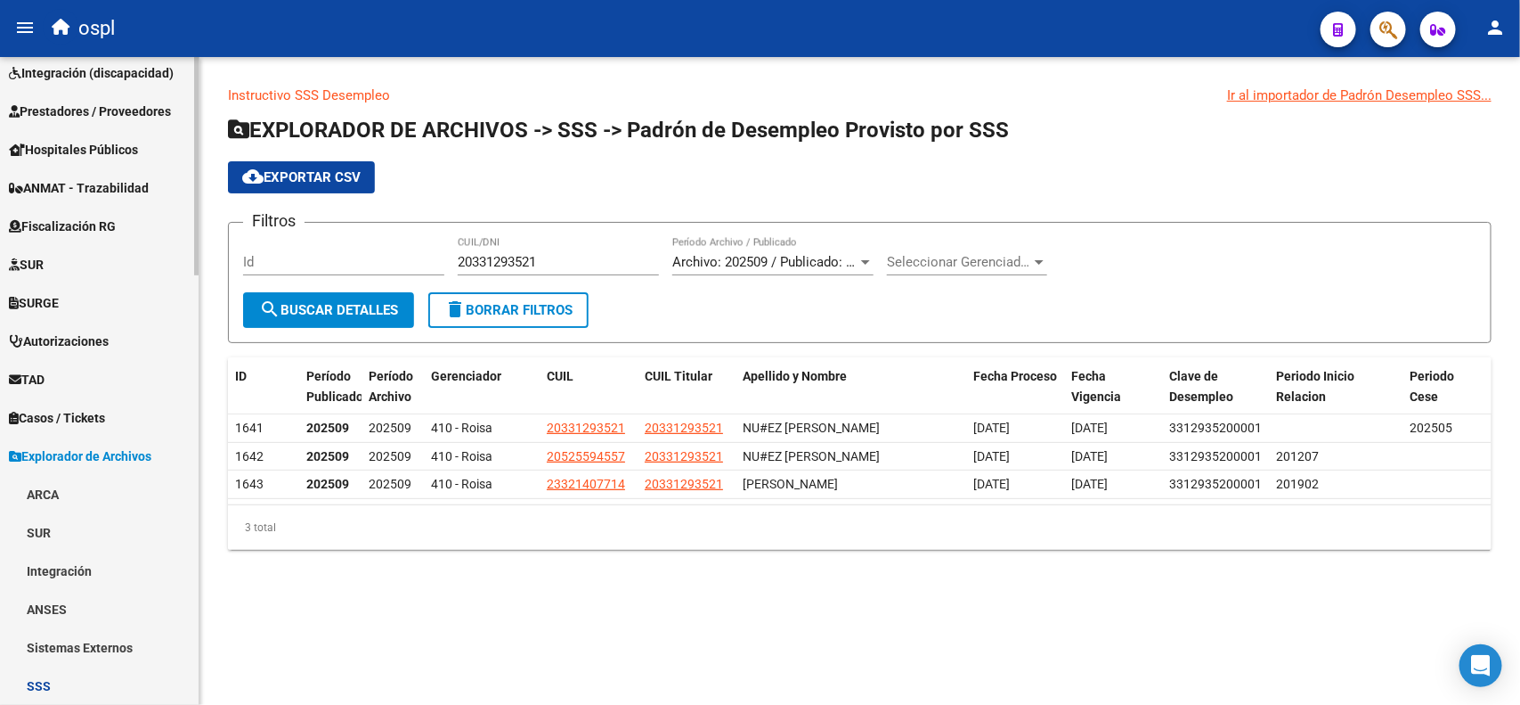
scroll to position [205, 0]
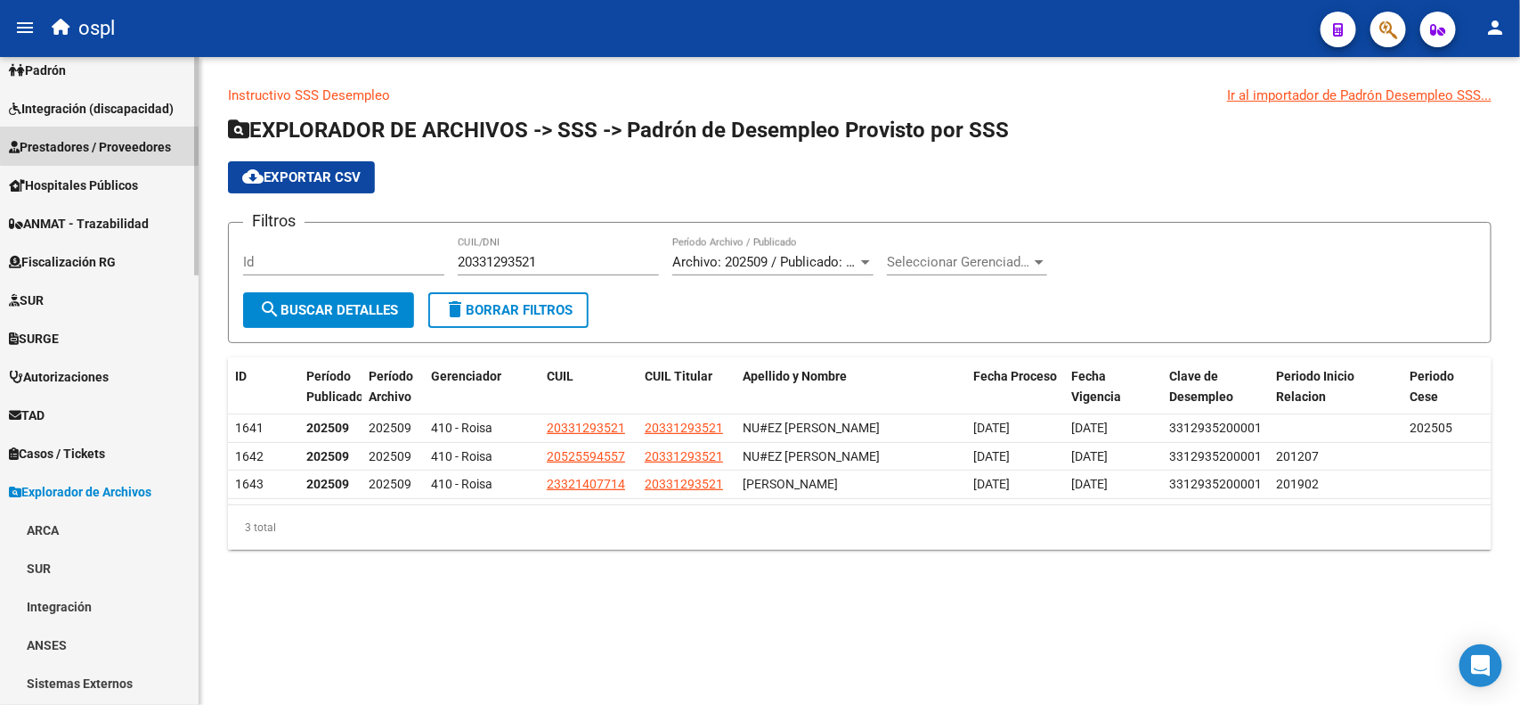
click at [113, 137] on span "Prestadores / Proveedores" at bounding box center [90, 147] width 162 height 20
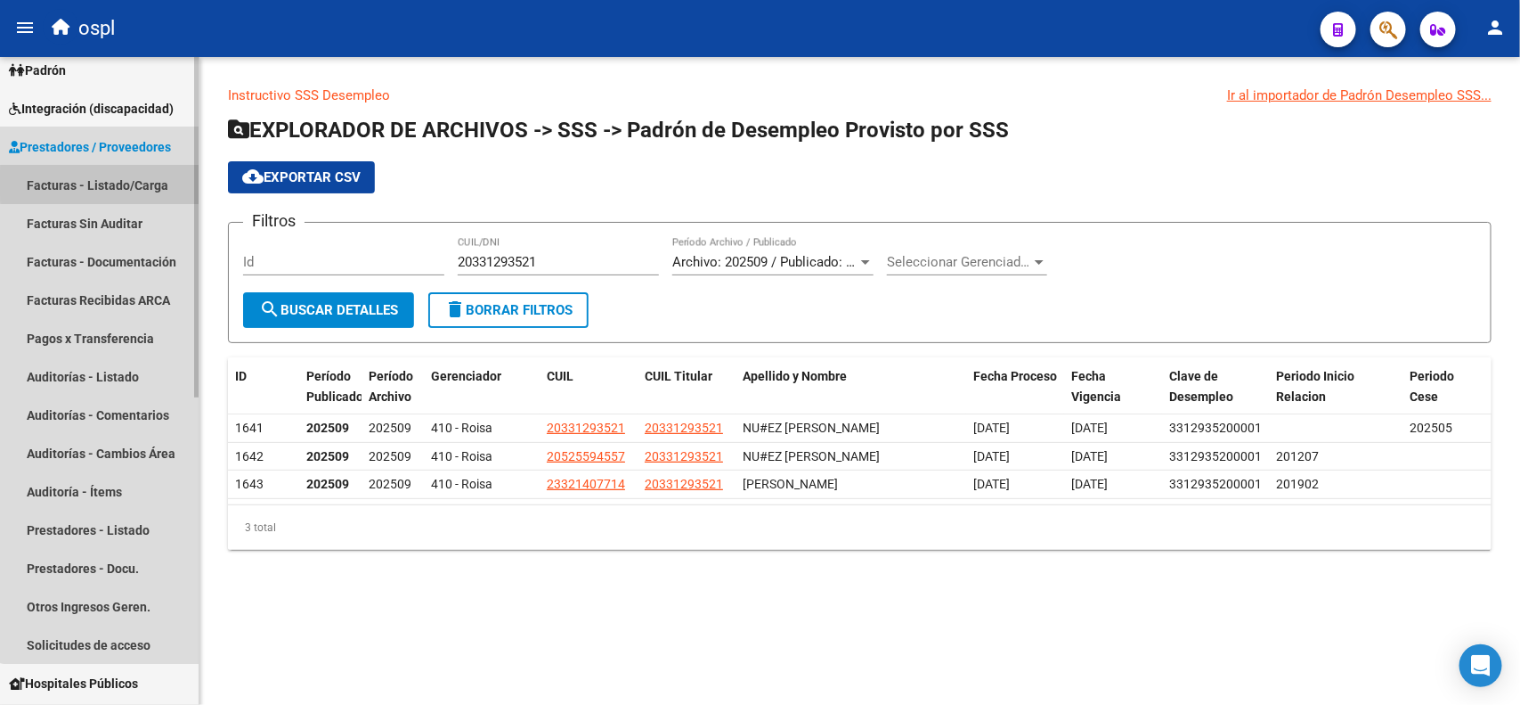
click at [111, 183] on link "Facturas - Listado/Carga" at bounding box center [99, 185] width 199 height 38
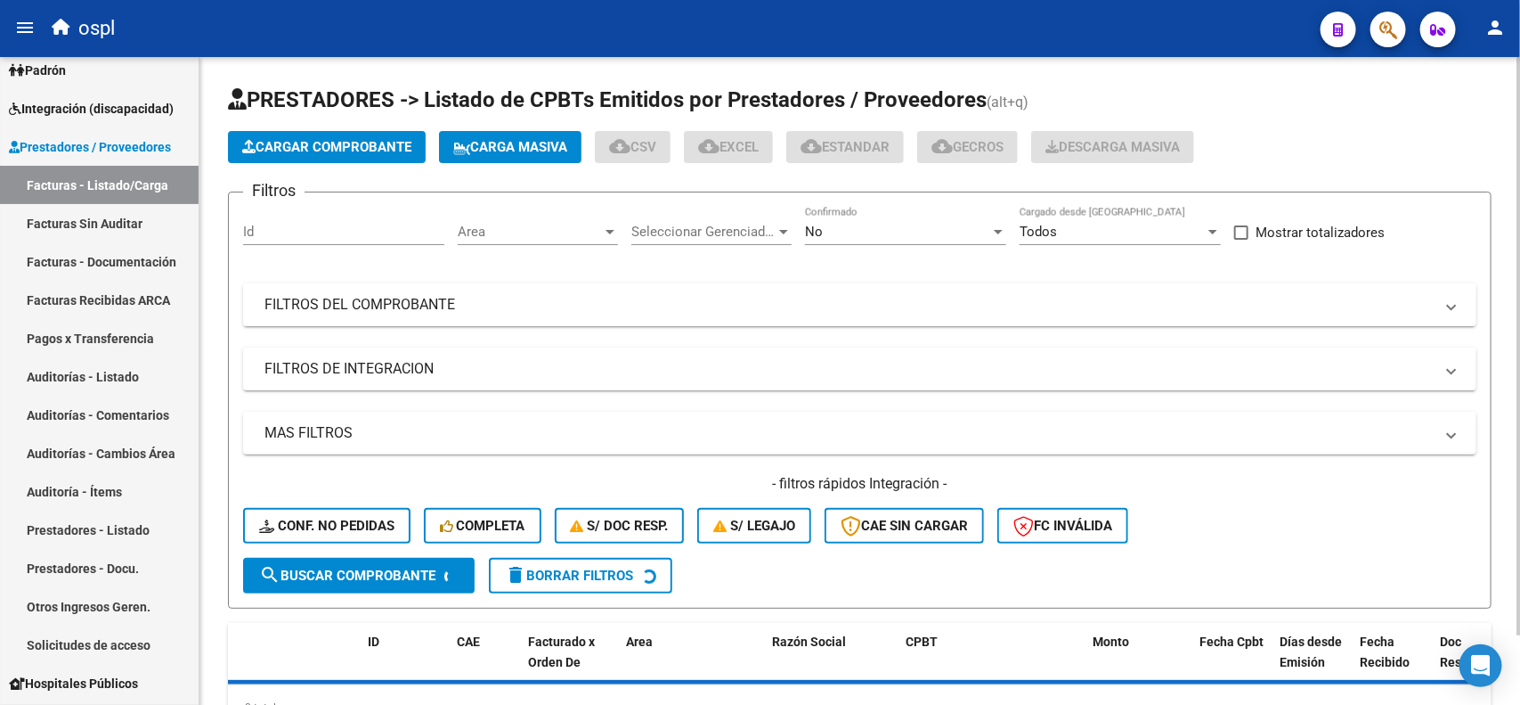
click at [1009, 318] on mat-expansion-panel-header "FILTROS DEL COMPROBANTE" at bounding box center [860, 304] width 1234 height 43
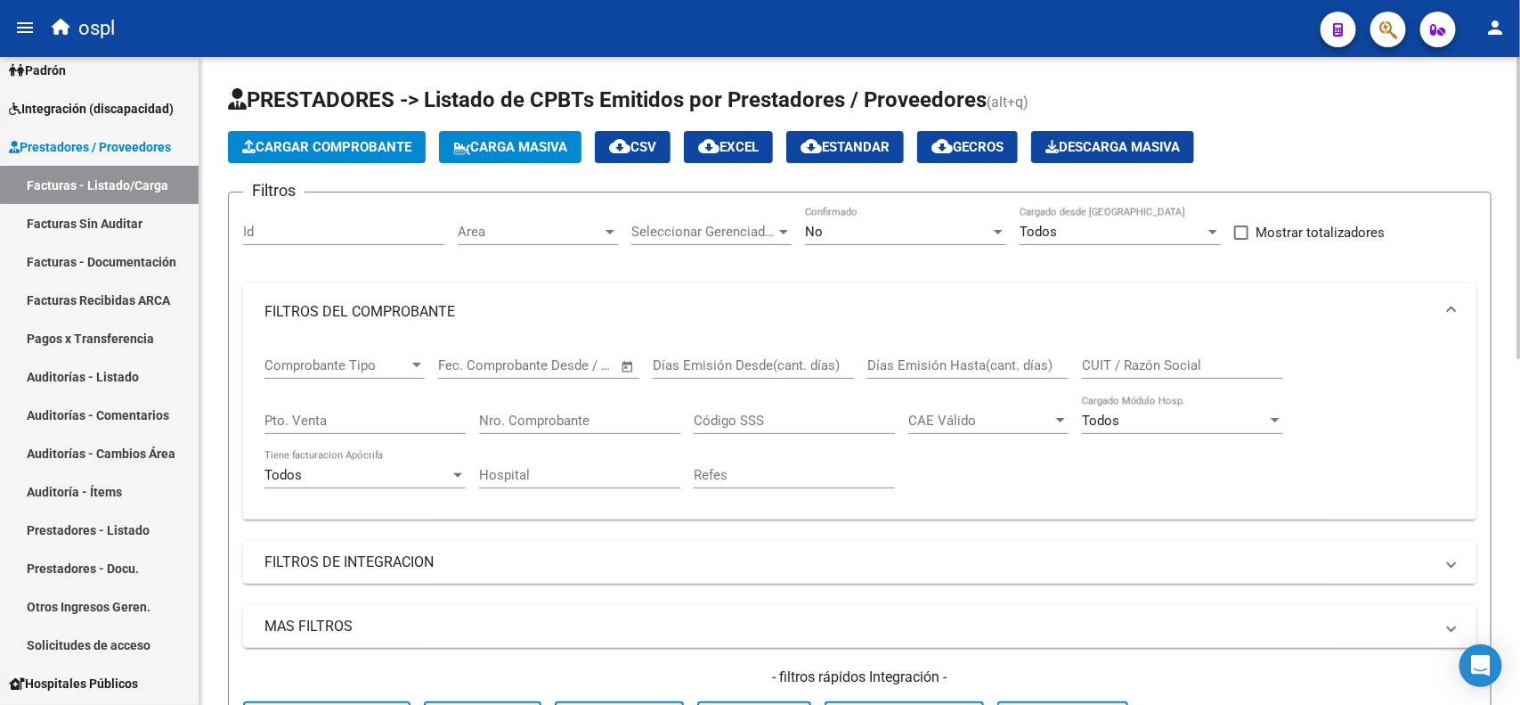
click at [1214, 357] on input "CUIT / Razón Social" at bounding box center [1182, 365] width 201 height 16
paste input "27-31849744-9"
click at [878, 216] on div "No Confirmado" at bounding box center [905, 226] width 201 height 38
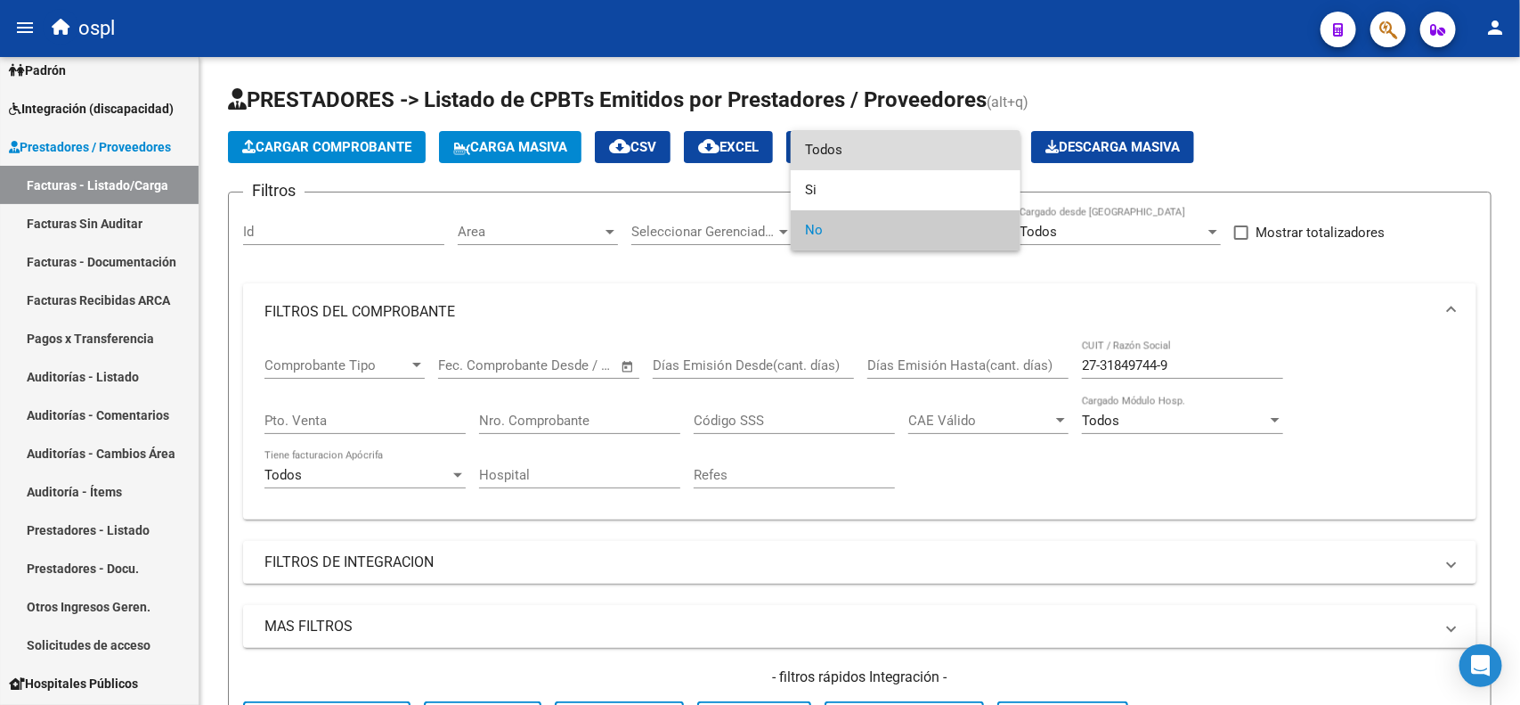
click at [830, 156] on span "Todos" at bounding box center [905, 150] width 201 height 40
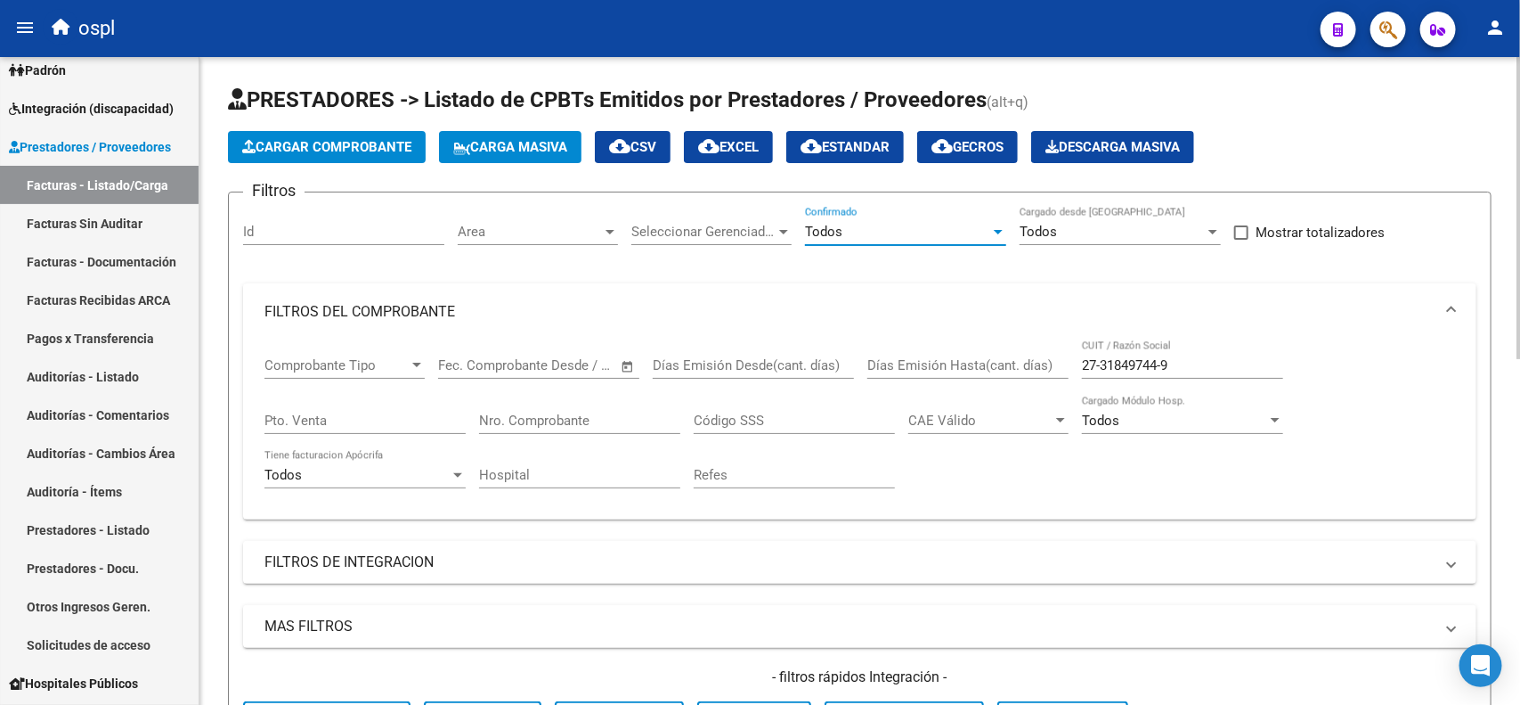
click at [527, 236] on span "Area" at bounding box center [530, 232] width 144 height 16
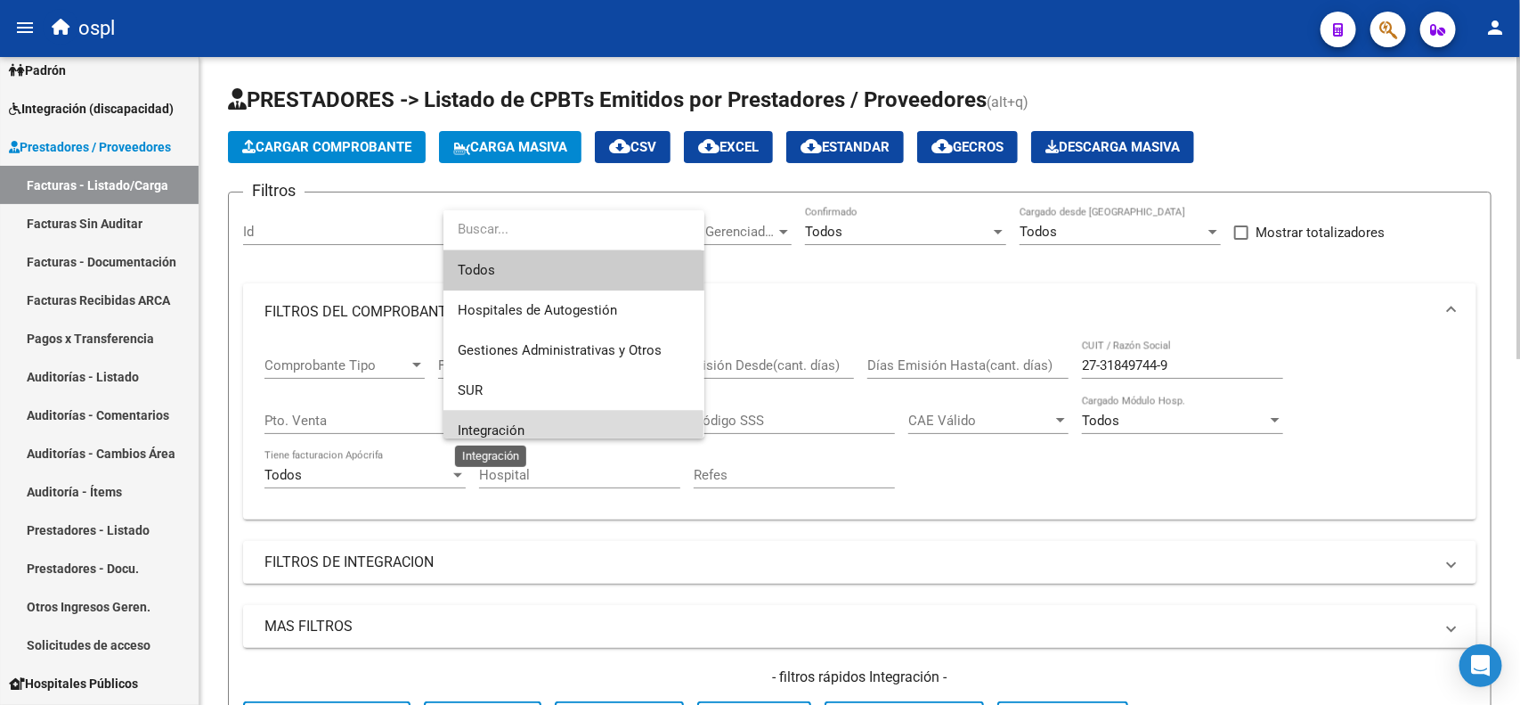
drag, startPoint x: 509, startPoint y: 425, endPoint x: 468, endPoint y: 451, distance: 48.4
click at [509, 426] on span "Integración" at bounding box center [491, 430] width 67 height 16
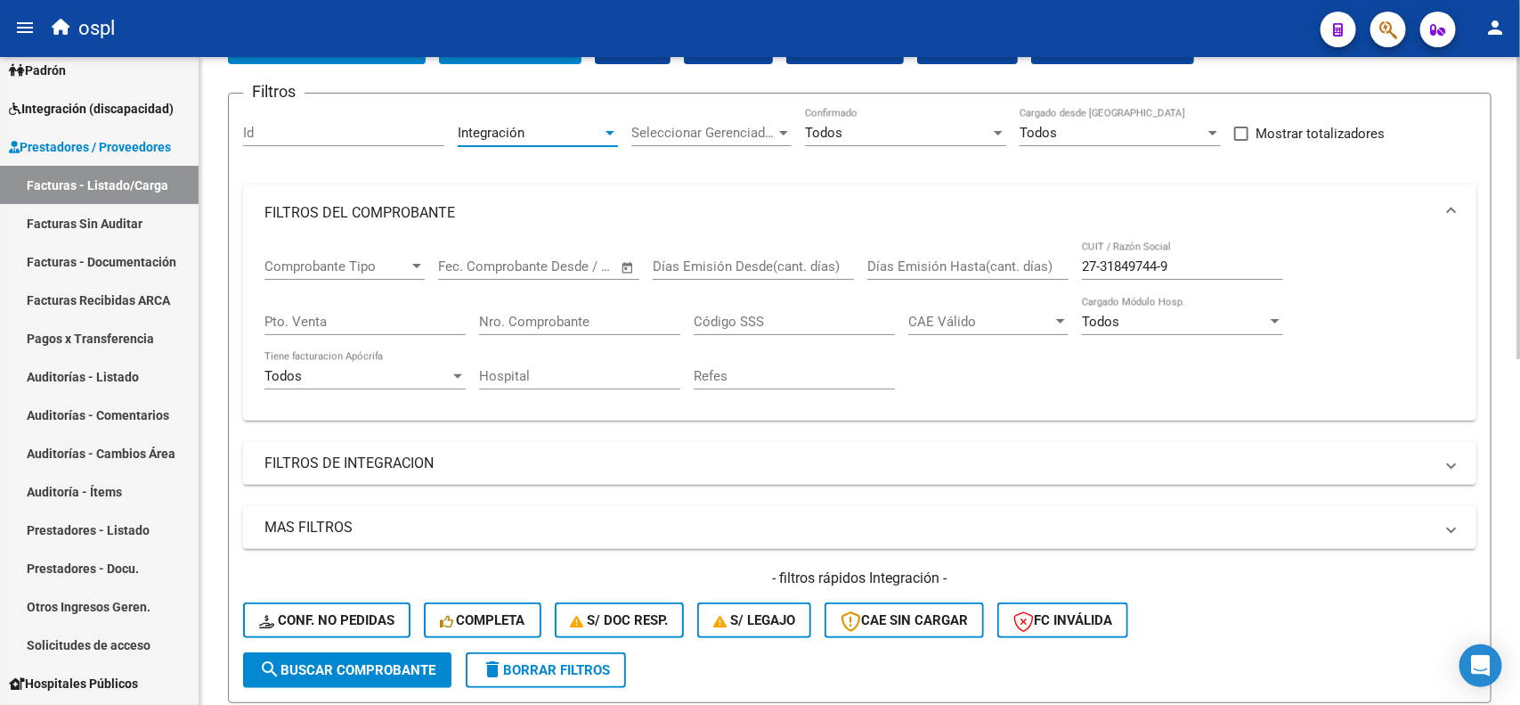
scroll to position [111, 0]
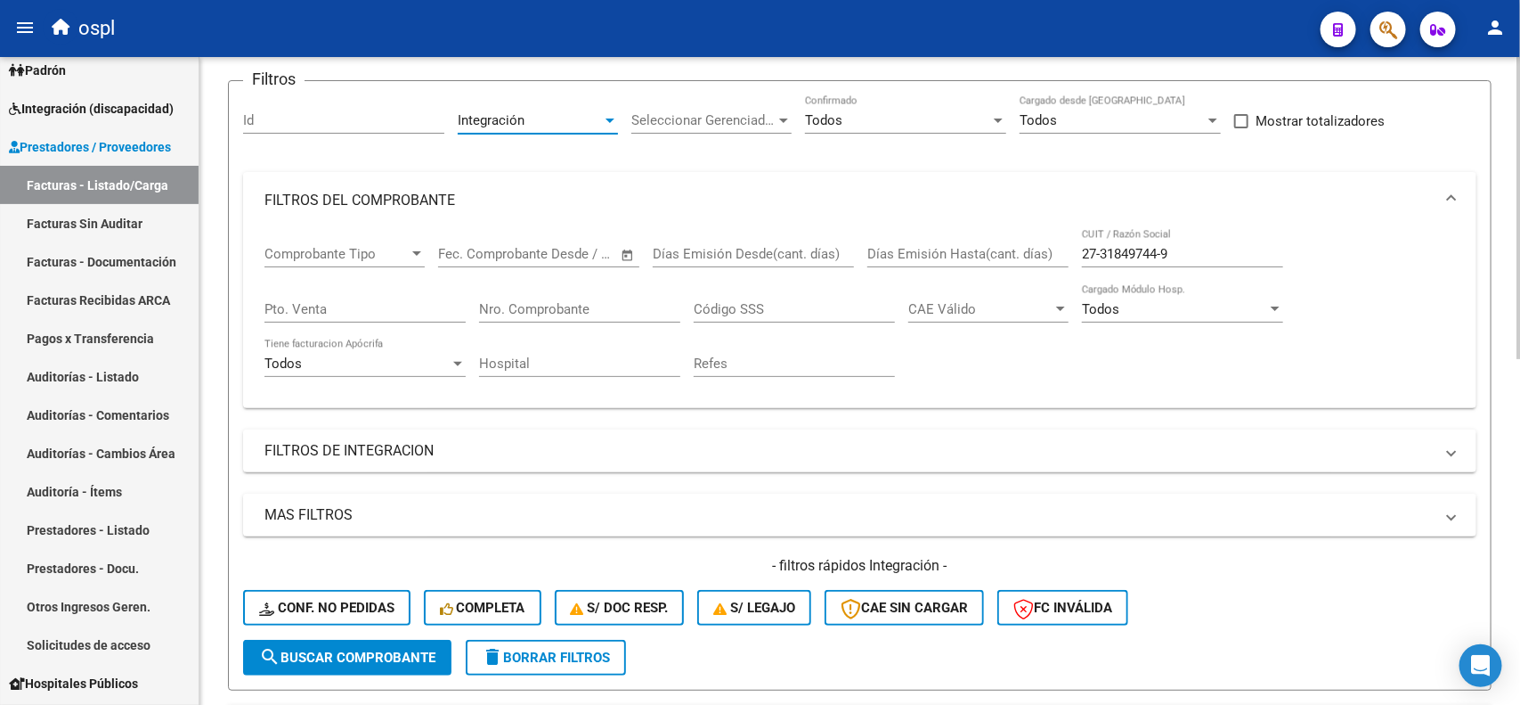
click at [345, 660] on button "search Buscar Comprobante" at bounding box center [347, 658] width 208 height 36
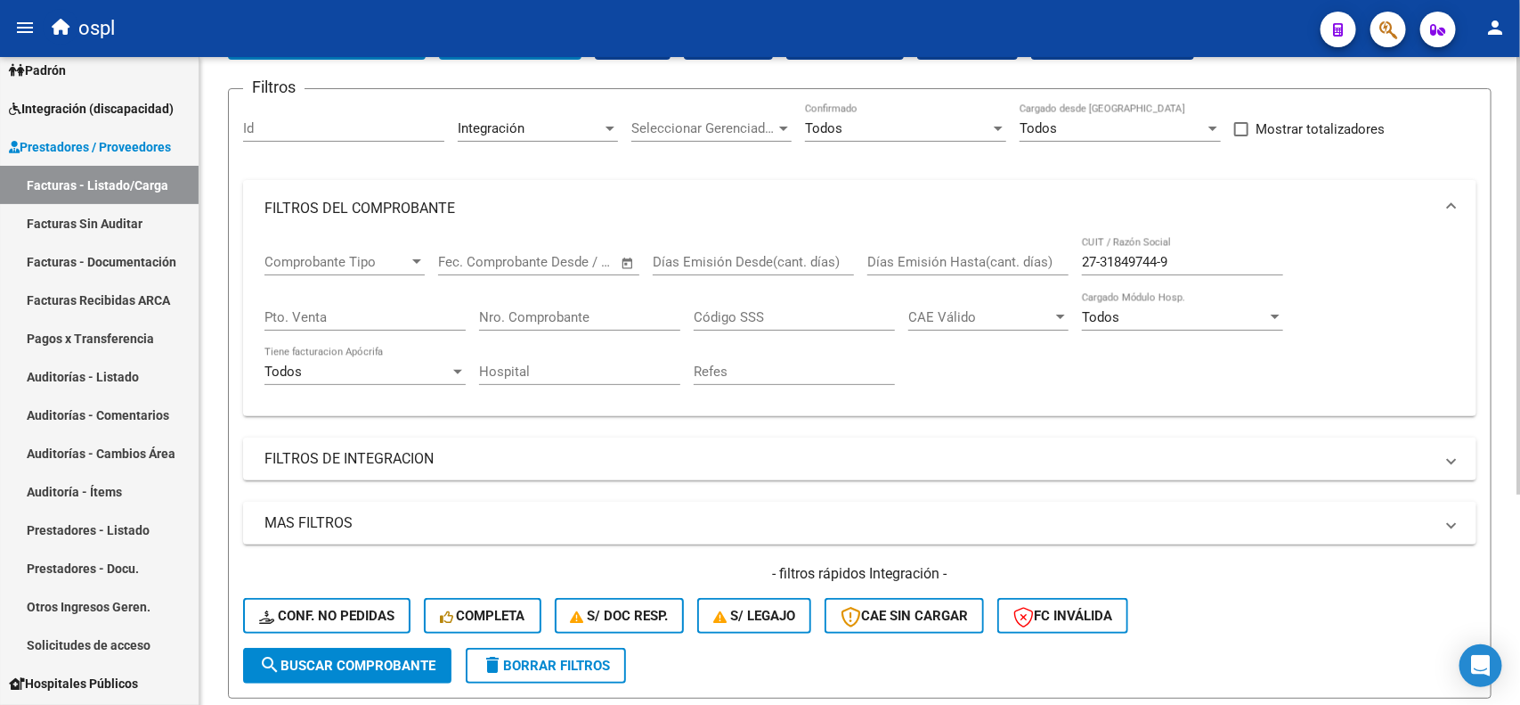
scroll to position [87, 0]
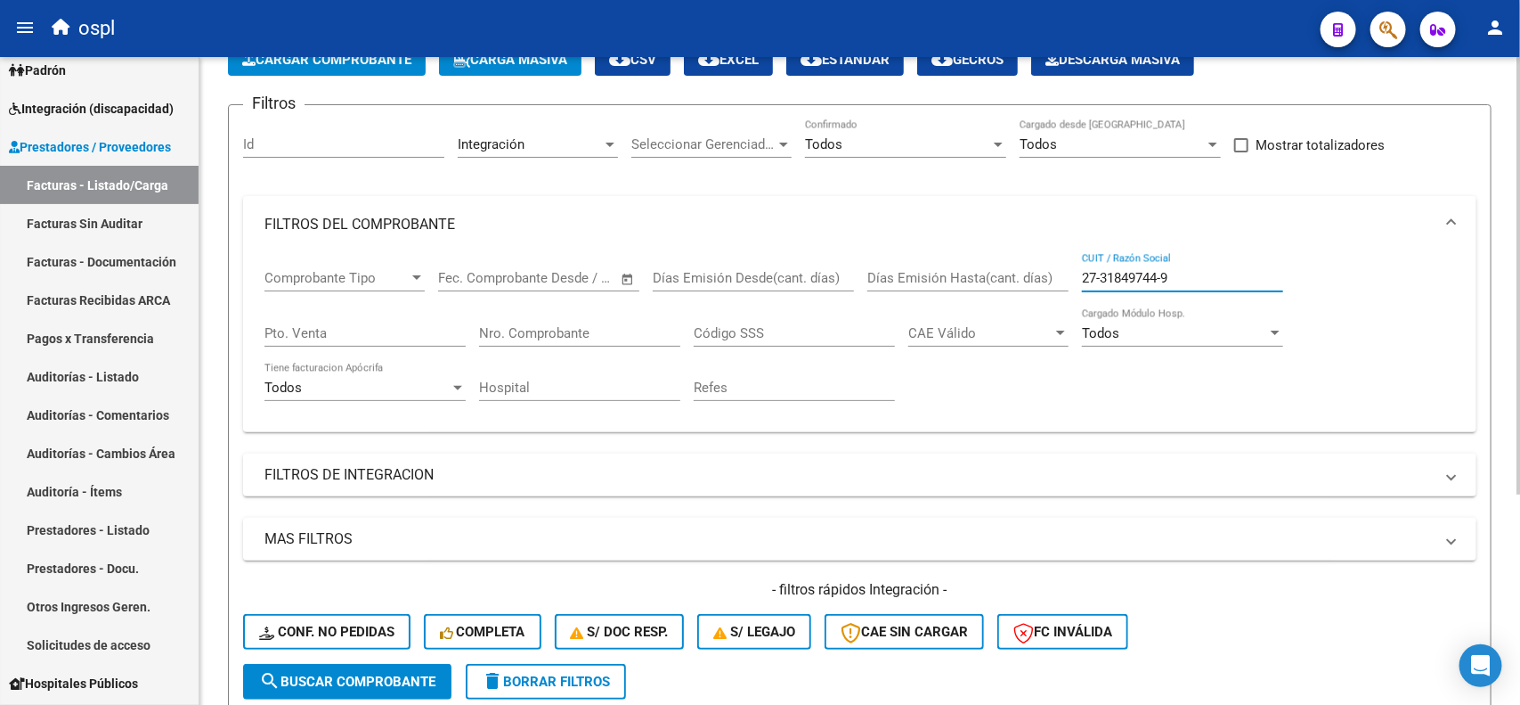
click at [1104, 272] on input "27-31849744-9" at bounding box center [1182, 278] width 201 height 16
click at [1169, 270] on input "2731849744-9" at bounding box center [1182, 278] width 201 height 16
click at [1160, 270] on input "2731849744-9" at bounding box center [1182, 278] width 201 height 16
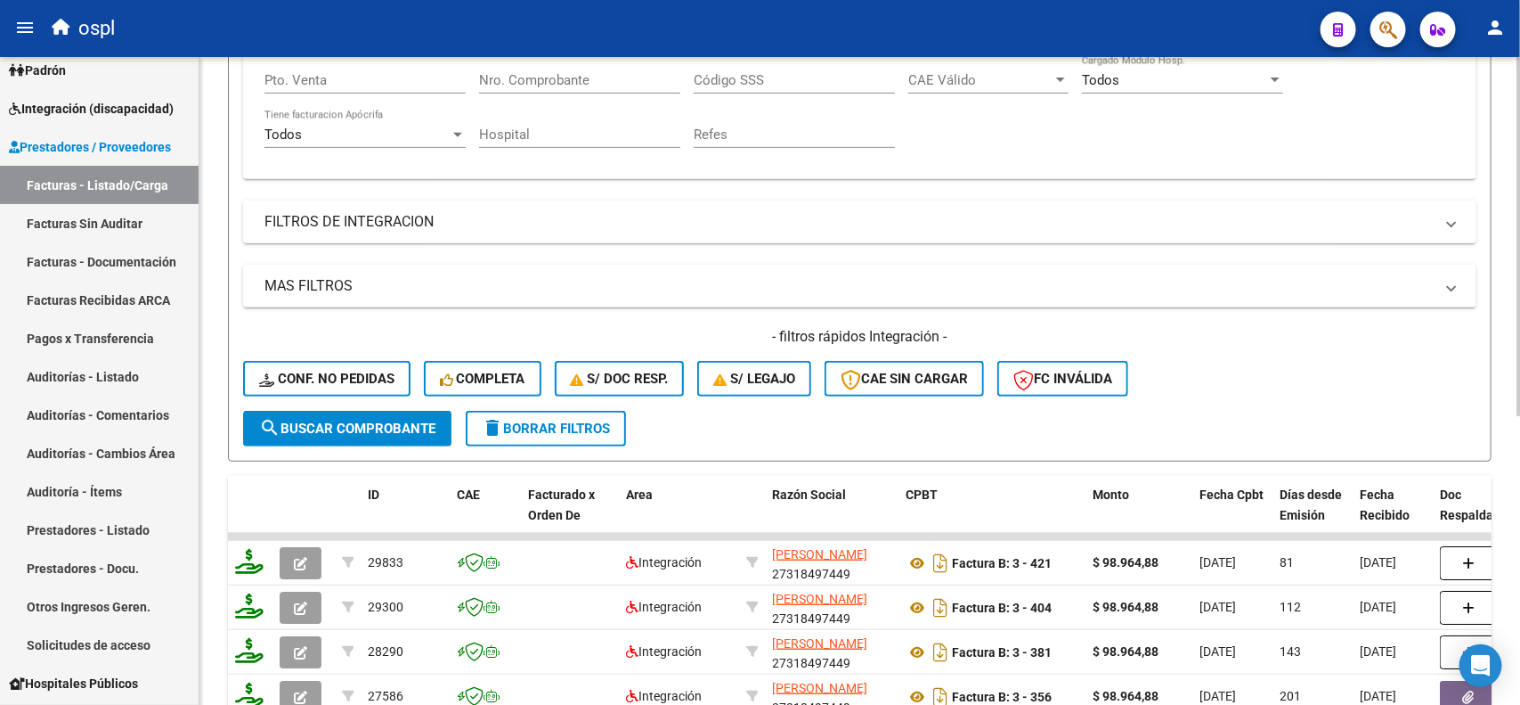
scroll to position [185, 0]
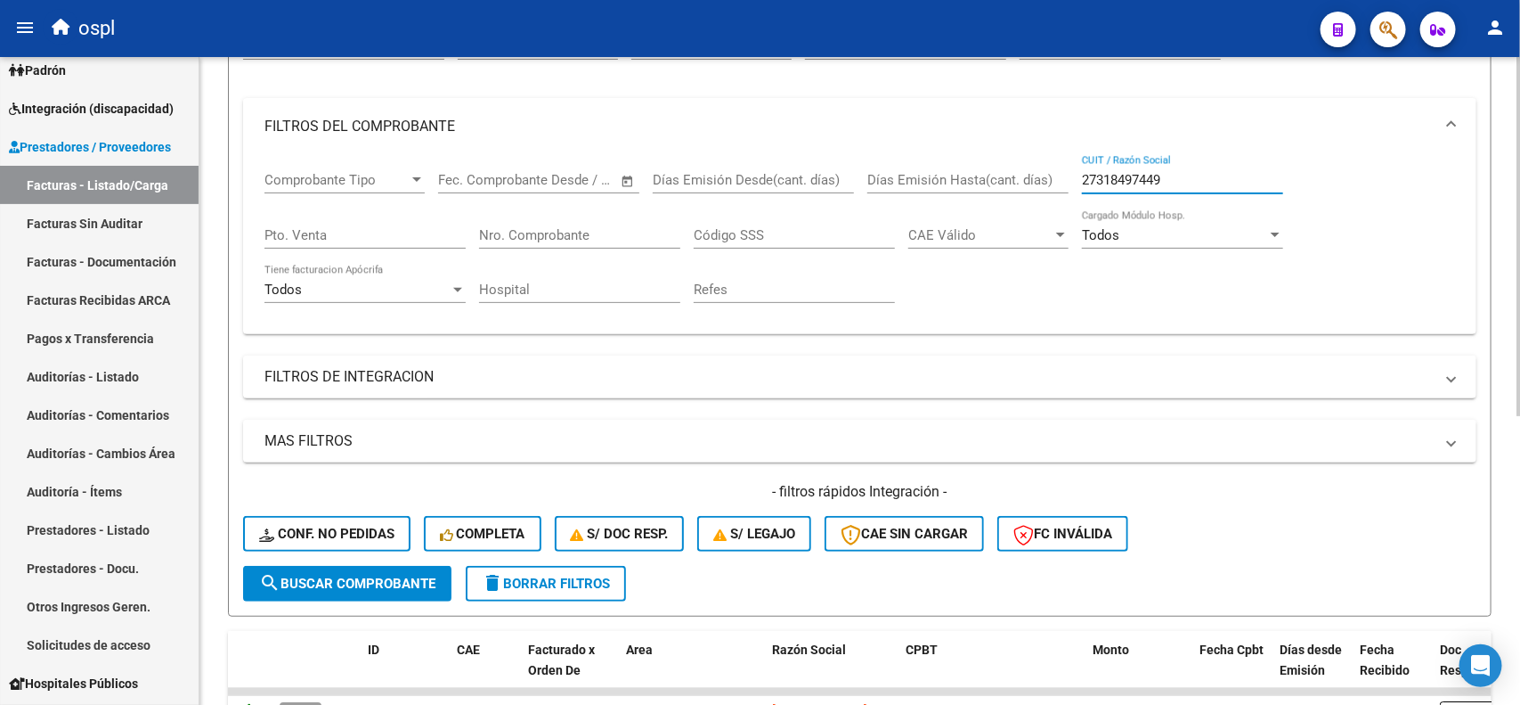
click at [1118, 172] on input "27318497449" at bounding box center [1182, 180] width 201 height 16
paste input "64067092"
type input "27364067092"
click at [412, 576] on span "search Buscar Comprobante" at bounding box center [347, 583] width 176 height 16
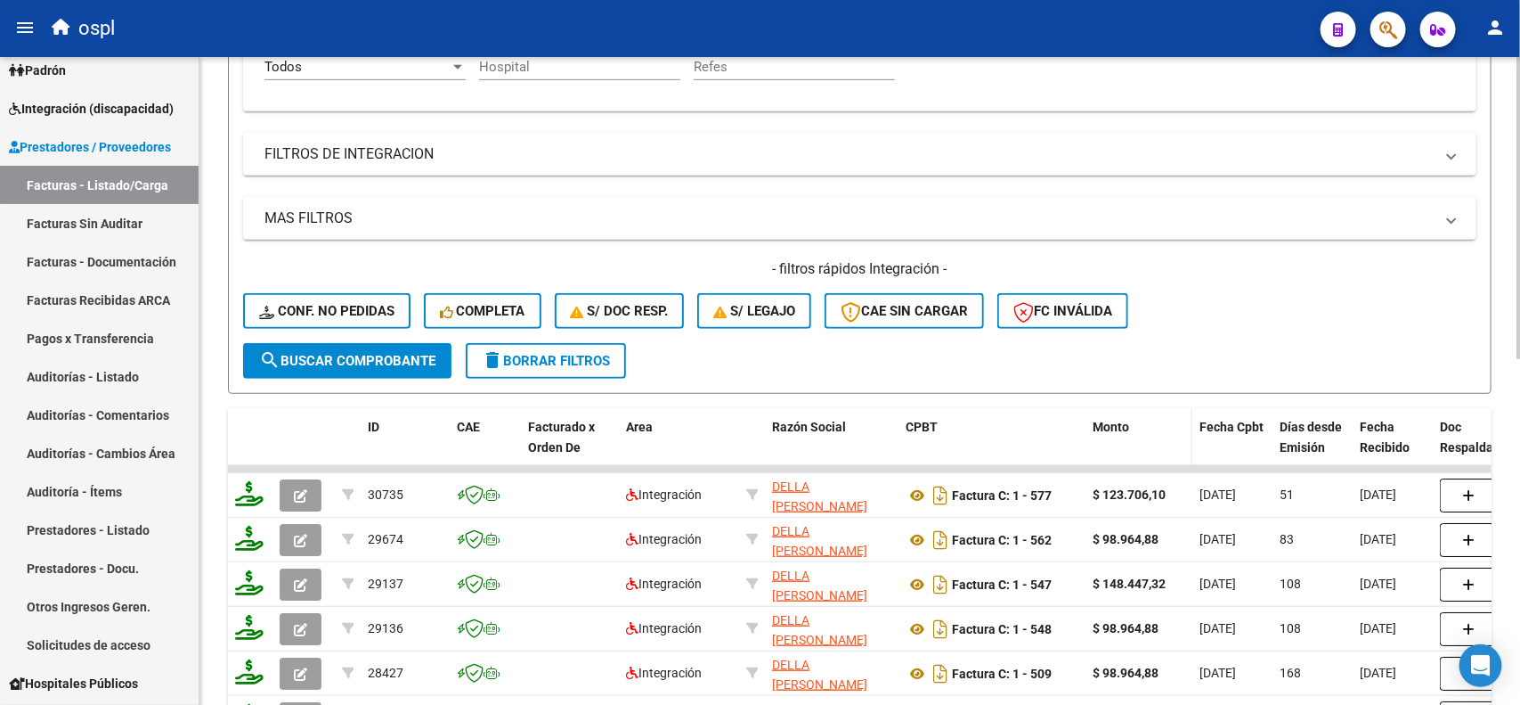
scroll to position [519, 0]
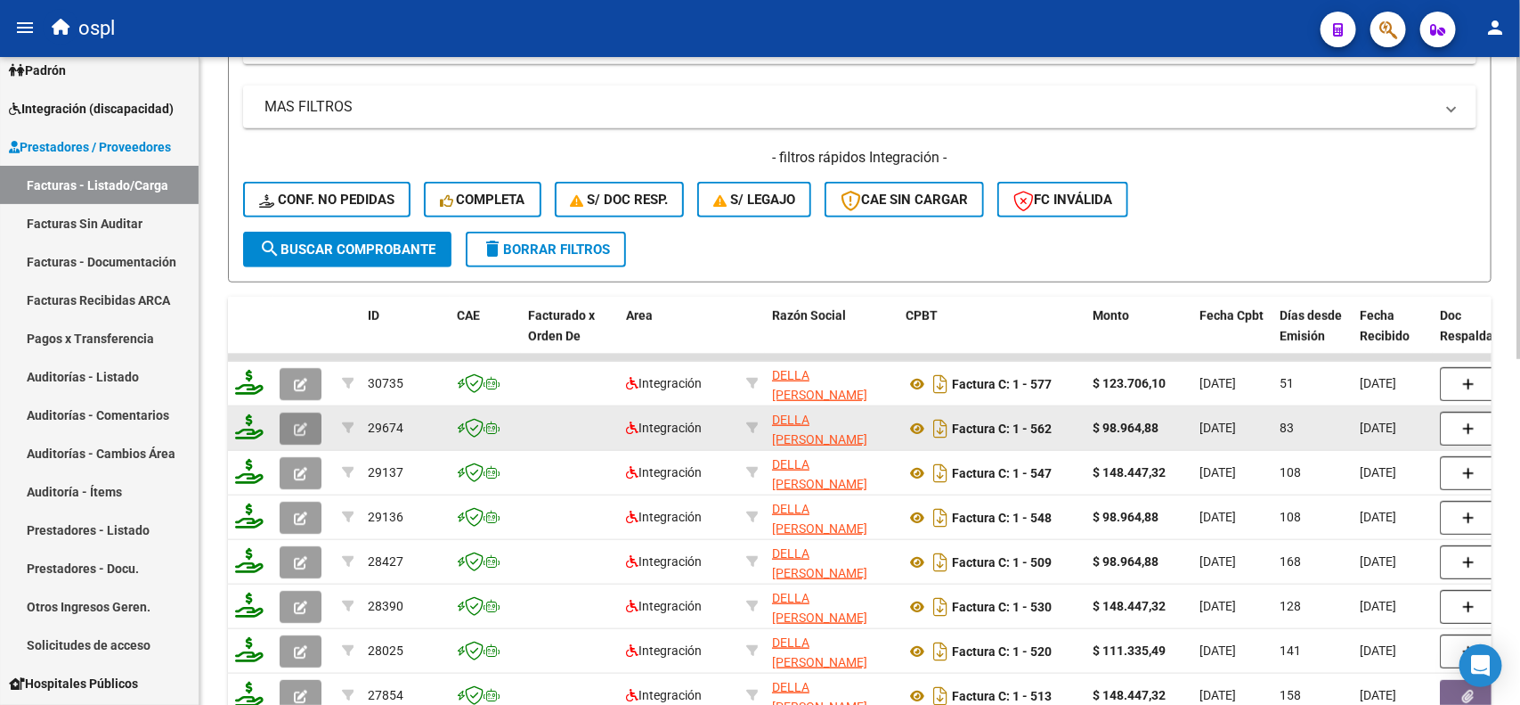
click at [296, 423] on icon "button" at bounding box center [300, 428] width 13 height 13
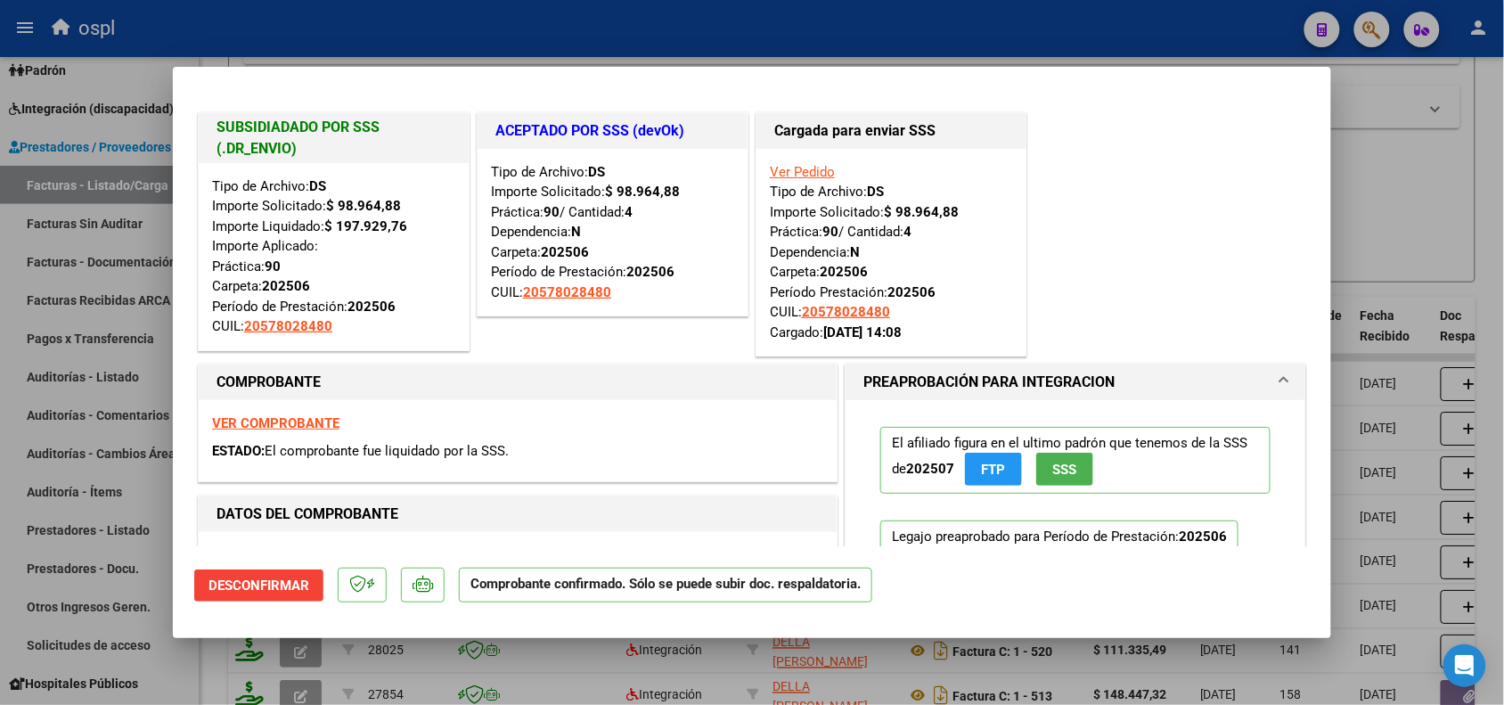
click at [1431, 210] on div at bounding box center [752, 352] width 1504 height 705
type input "$ 0,00"
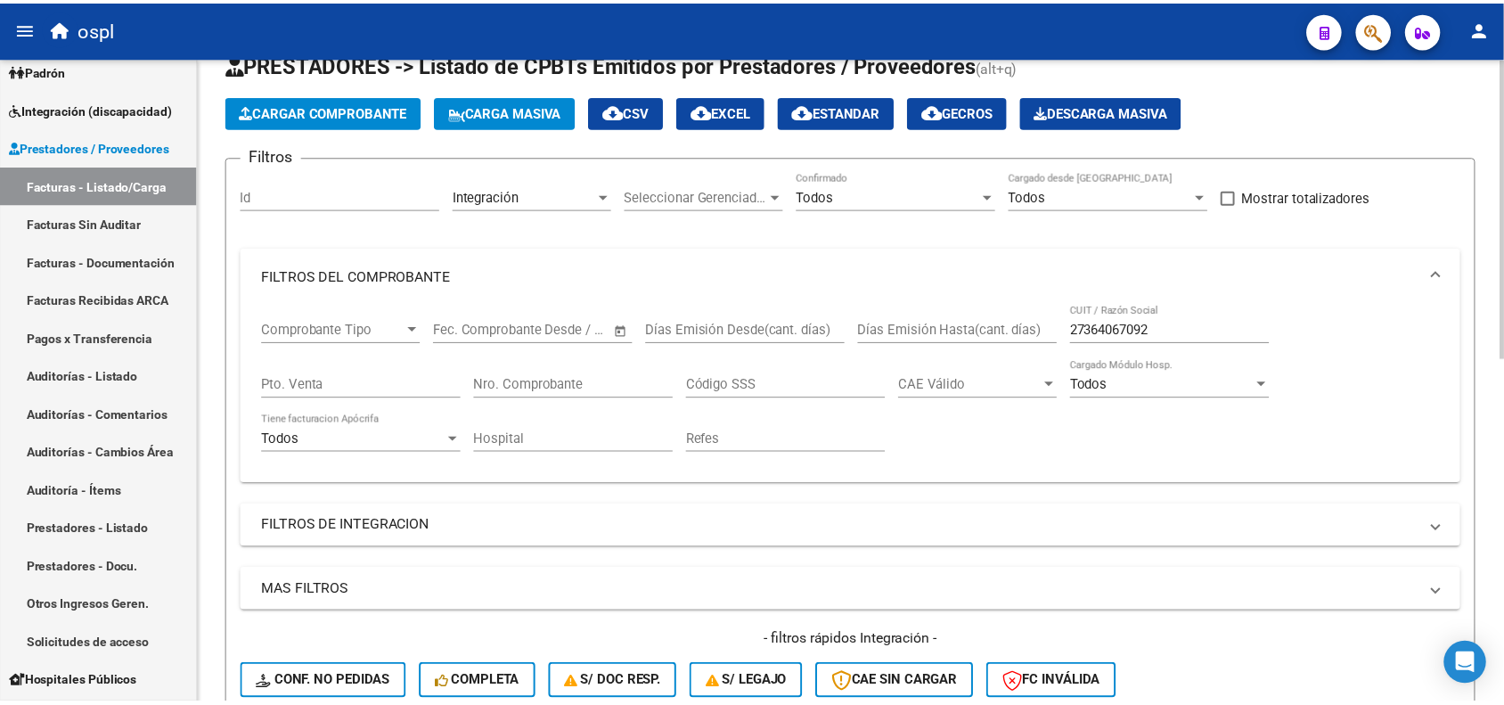
scroll to position [0, 0]
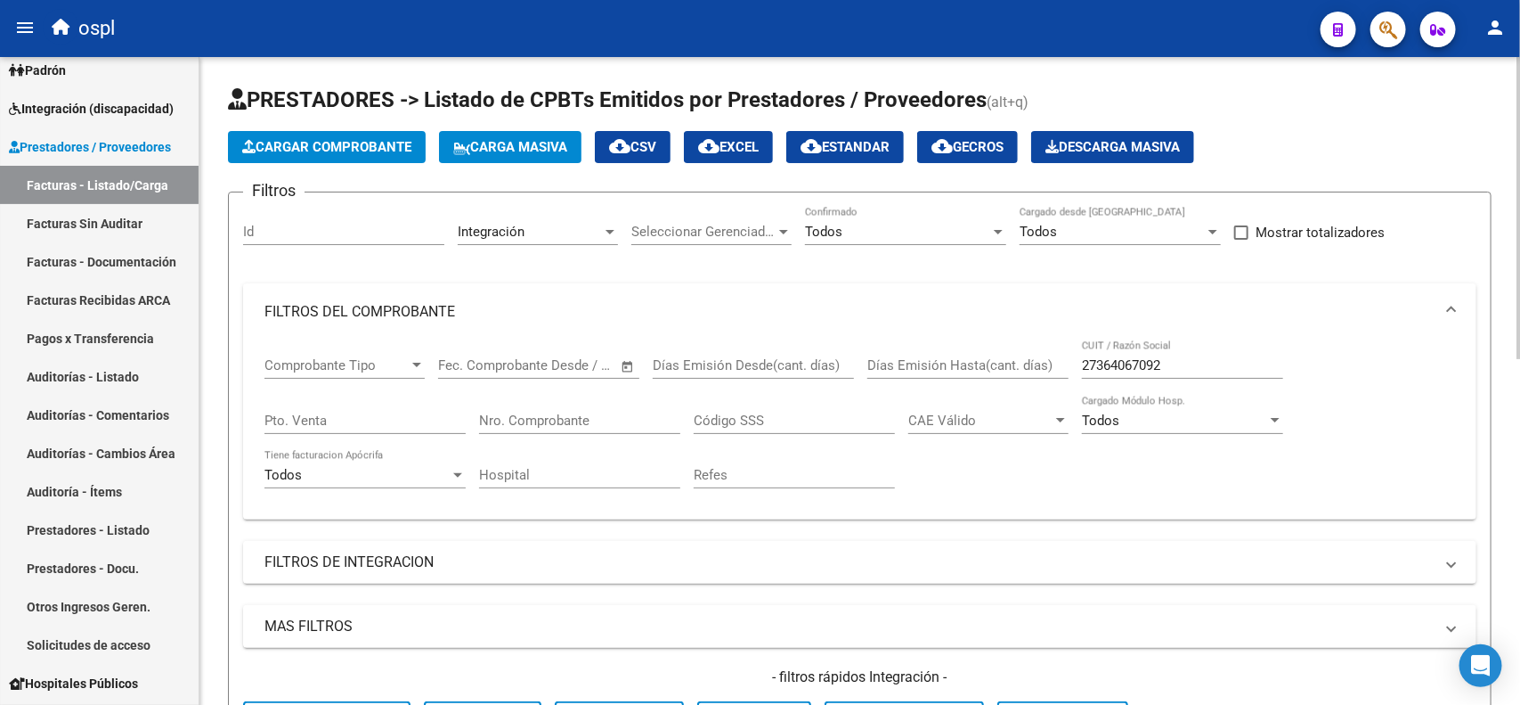
drag, startPoint x: 295, startPoint y: 166, endPoint x: 304, endPoint y: 144, distance: 23.2
click at [295, 165] on app-list-header "PRESTADORES -> Listado de CPBTs Emitidos por Prestadores / Proveedores (alt+q) …" at bounding box center [860, 444] width 1264 height 716
click at [304, 143] on span "Cargar Comprobante" at bounding box center [326, 147] width 169 height 16
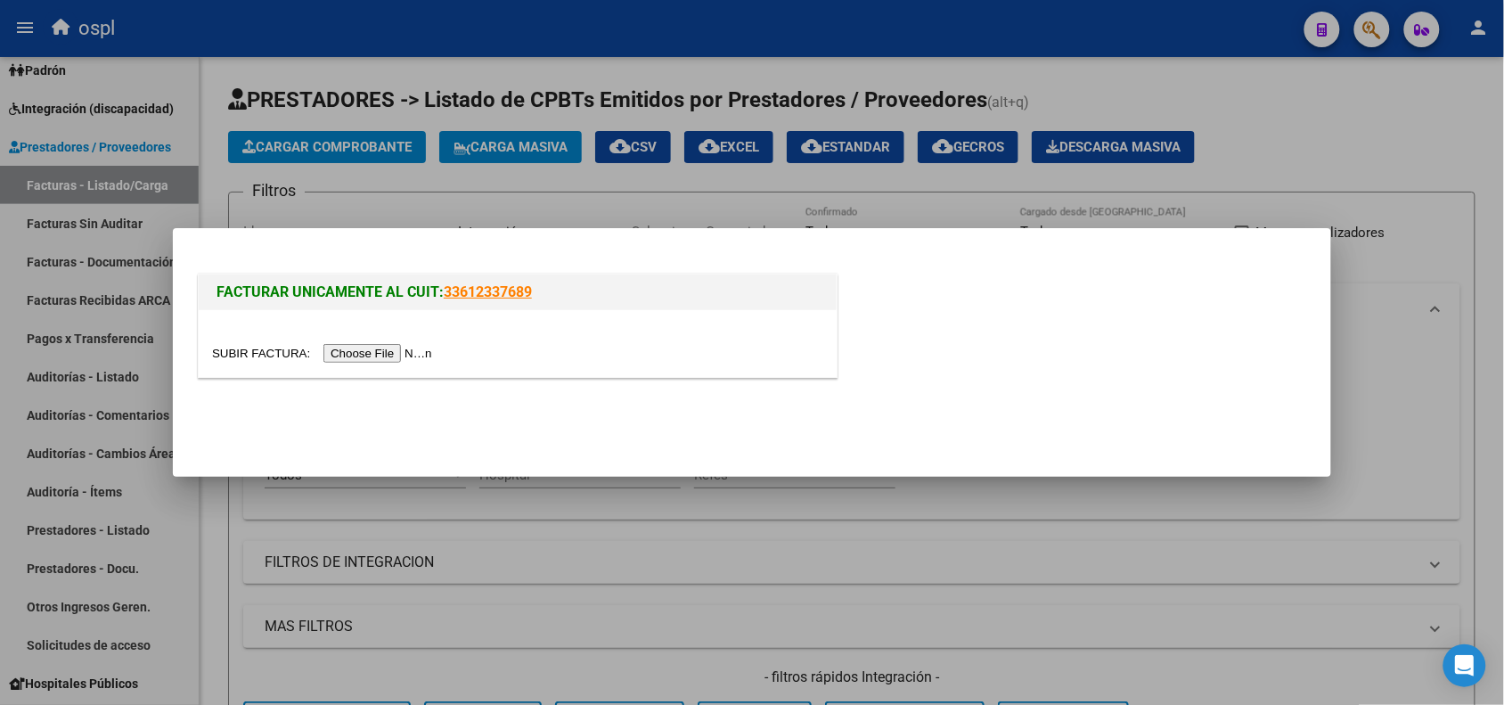
click at [334, 354] on input "file" at bounding box center [324, 353] width 225 height 19
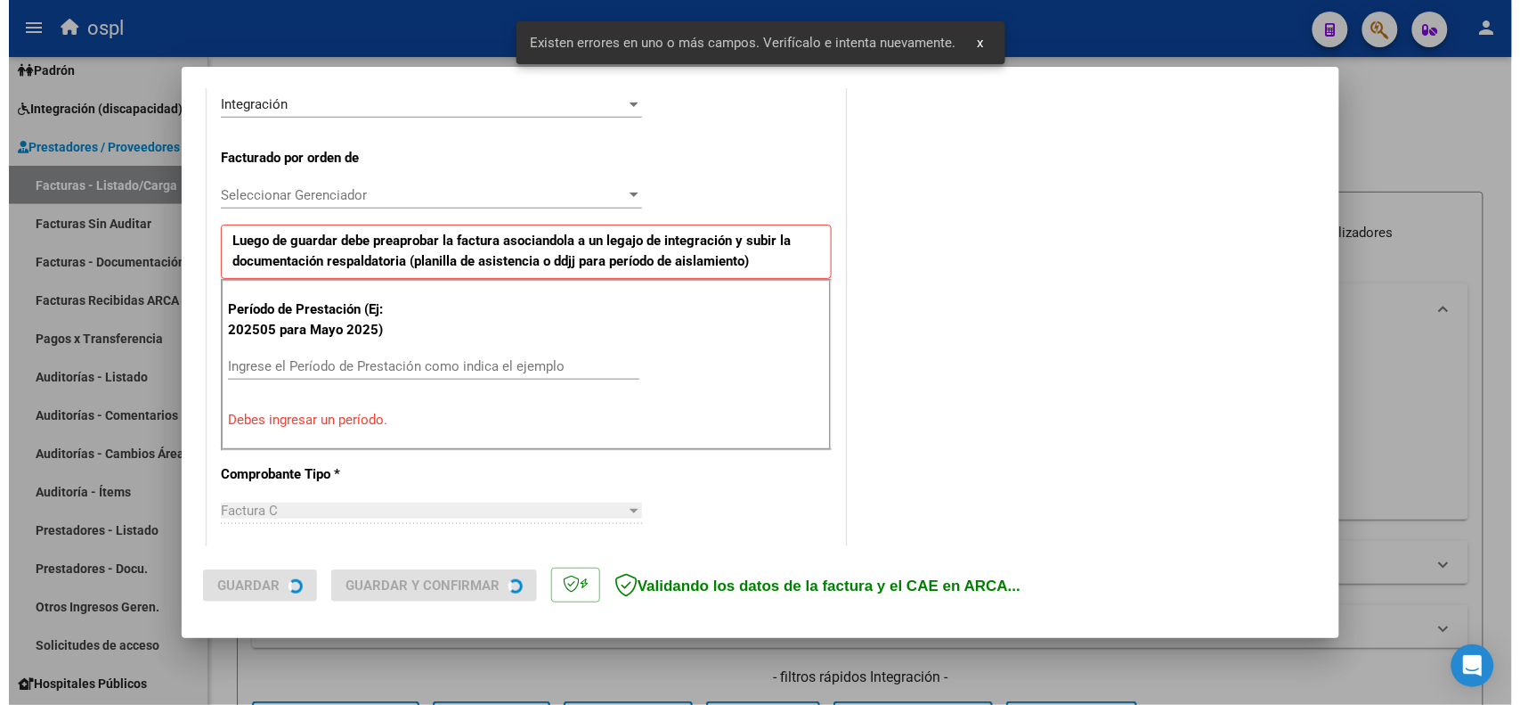
scroll to position [483, 0]
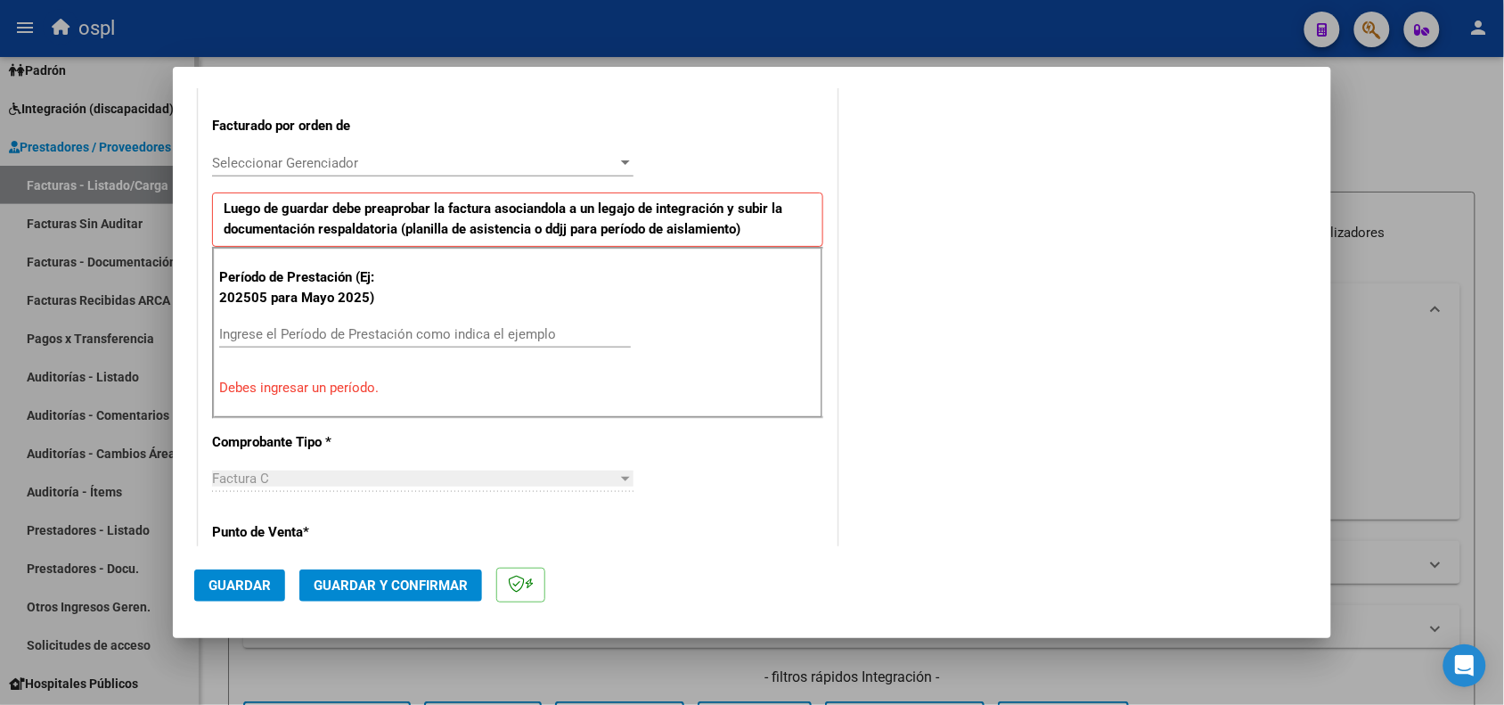
click at [2, 479] on div at bounding box center [752, 352] width 1504 height 705
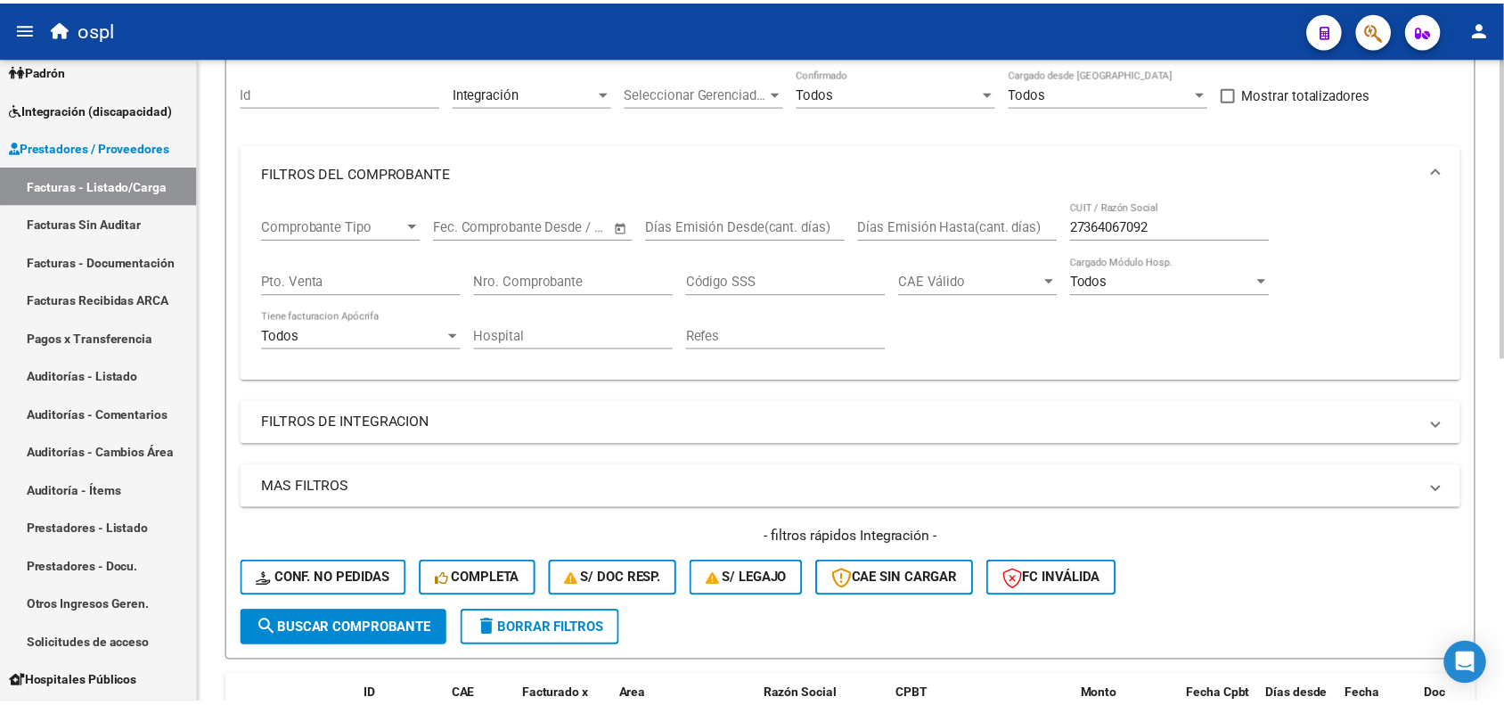
scroll to position [0, 0]
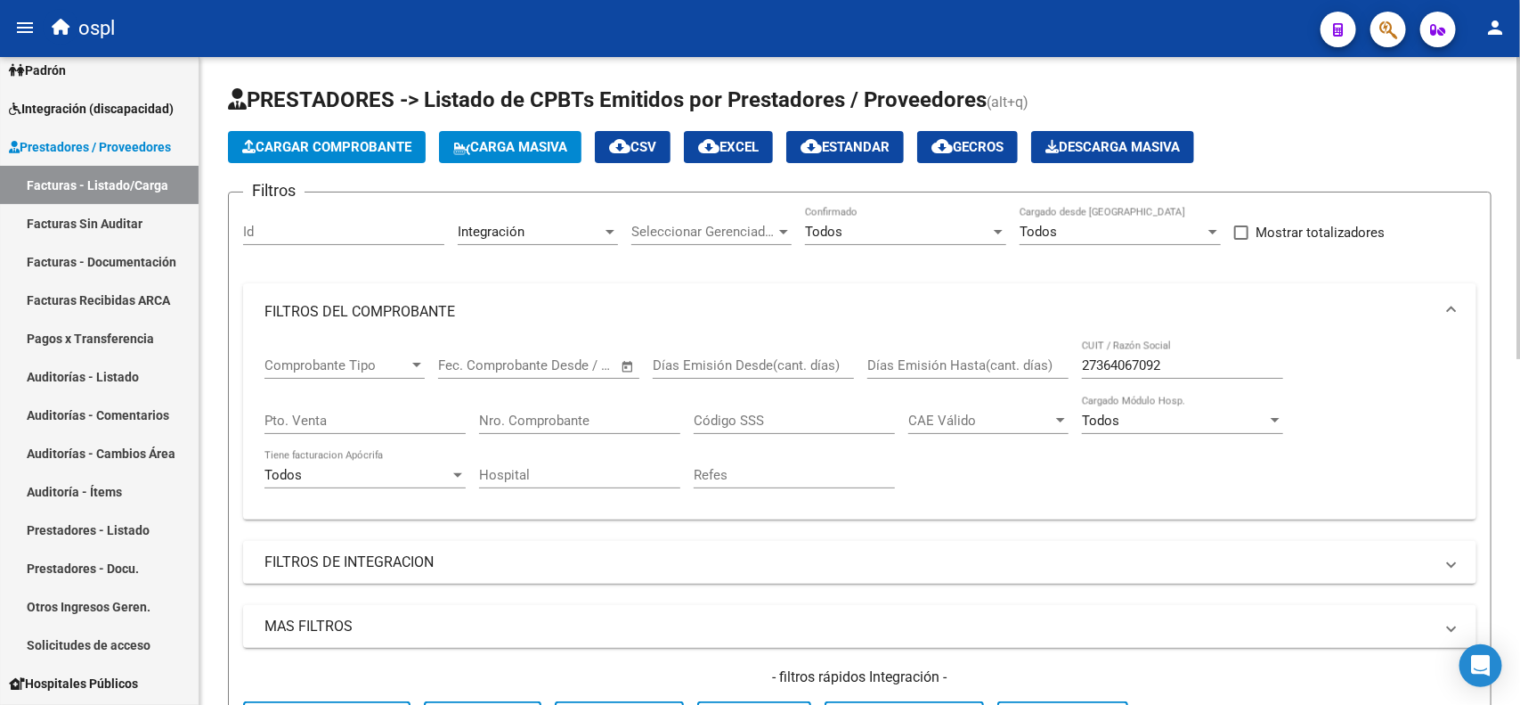
click at [1520, 77] on div at bounding box center [1519, 208] width 4 height 302
click at [291, 139] on span "Cargar Comprobante" at bounding box center [326, 147] width 169 height 16
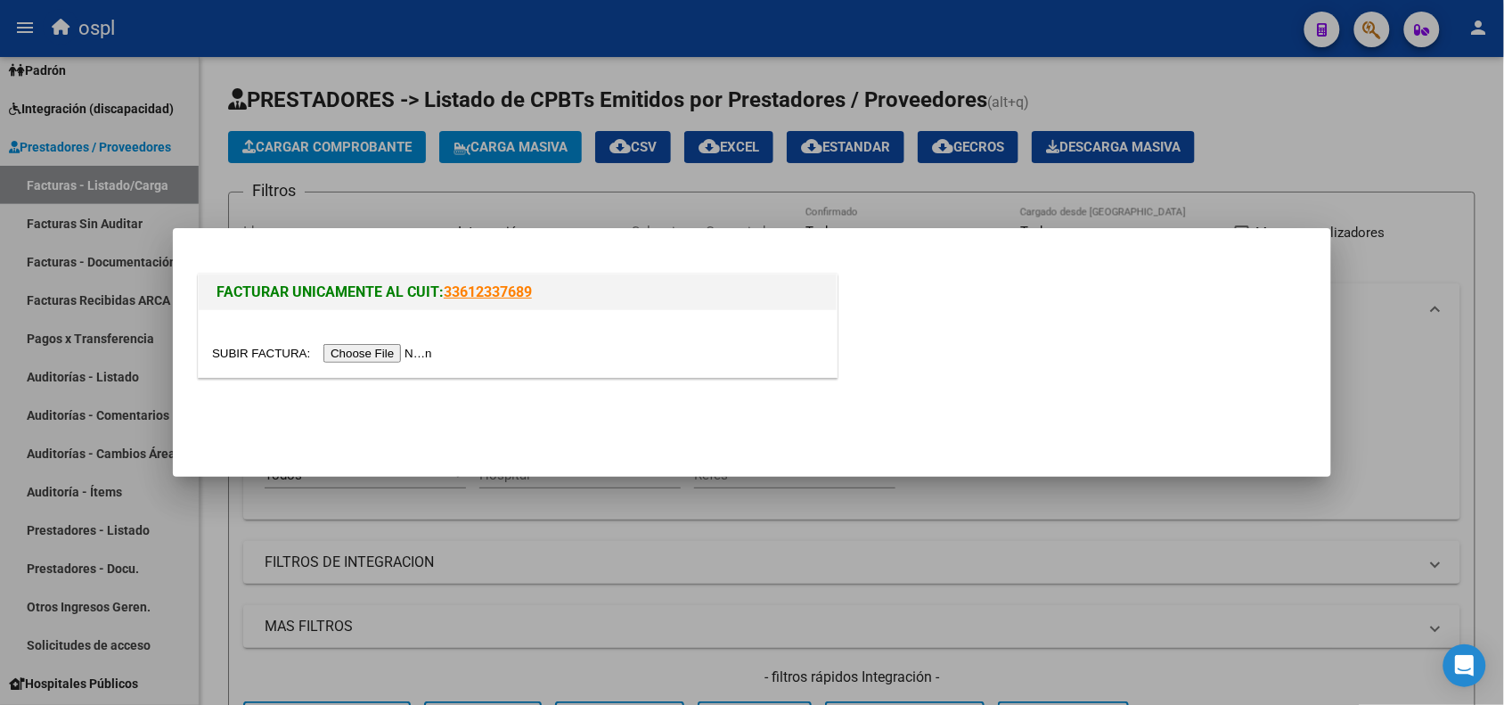
click at [385, 354] on input "file" at bounding box center [324, 353] width 225 height 19
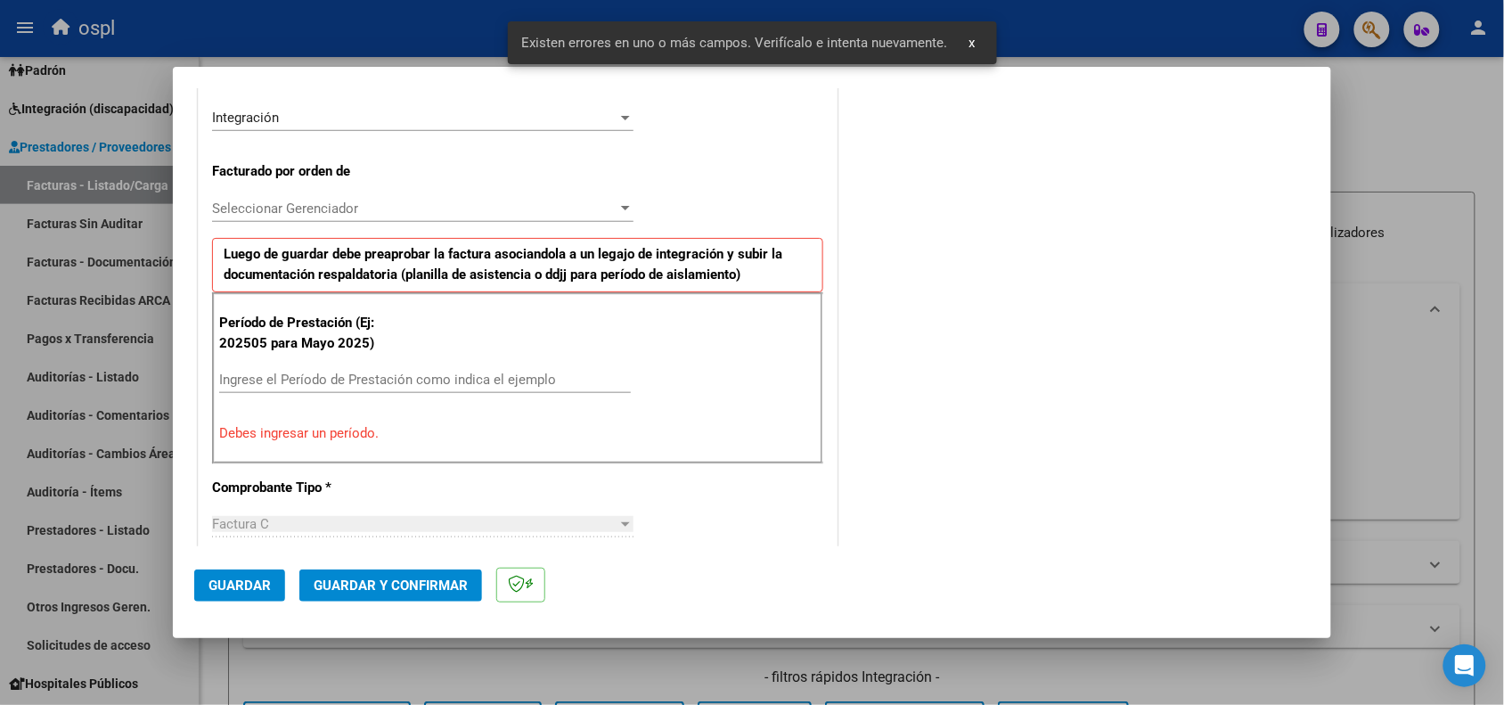
scroll to position [450, 0]
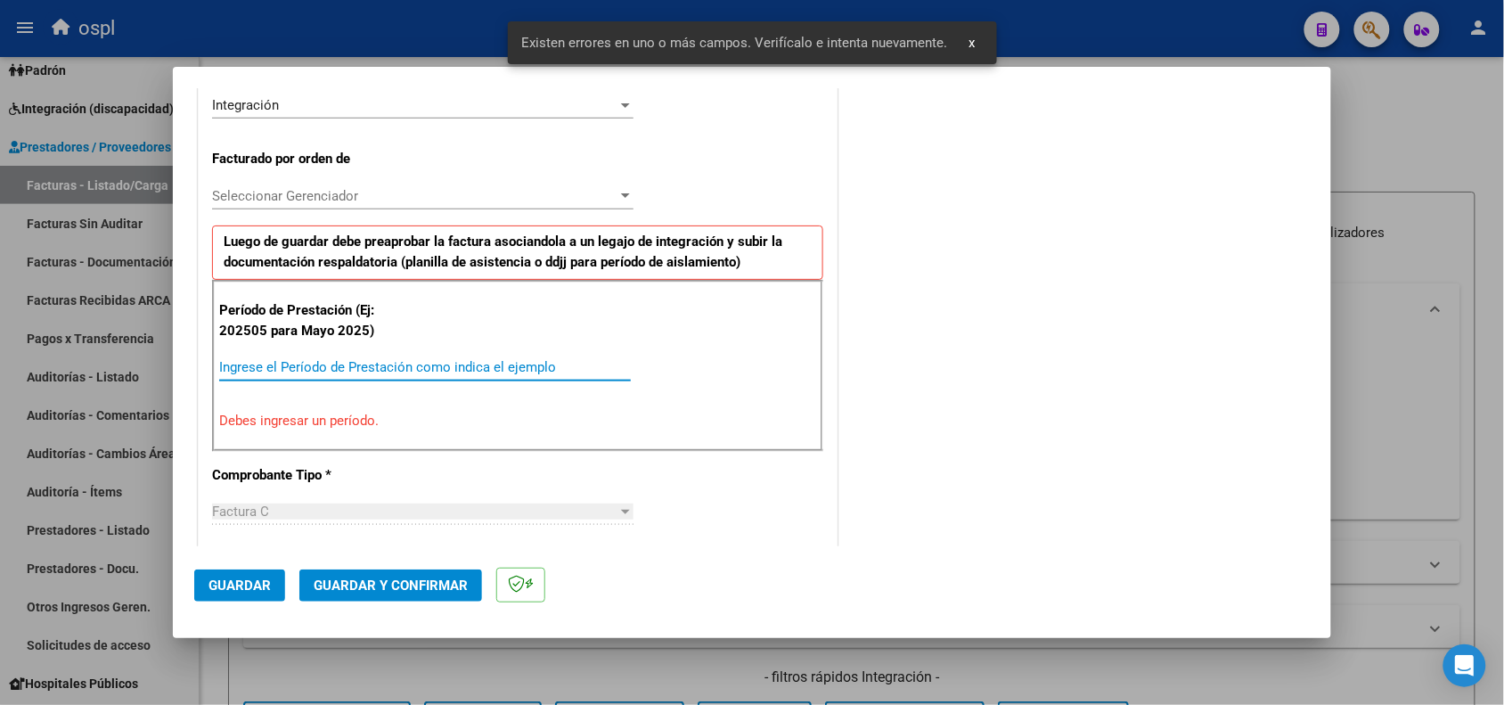
click at [521, 371] on input "Ingrese el Período de Prestación como indica el ejemplo" at bounding box center [425, 367] width 412 height 16
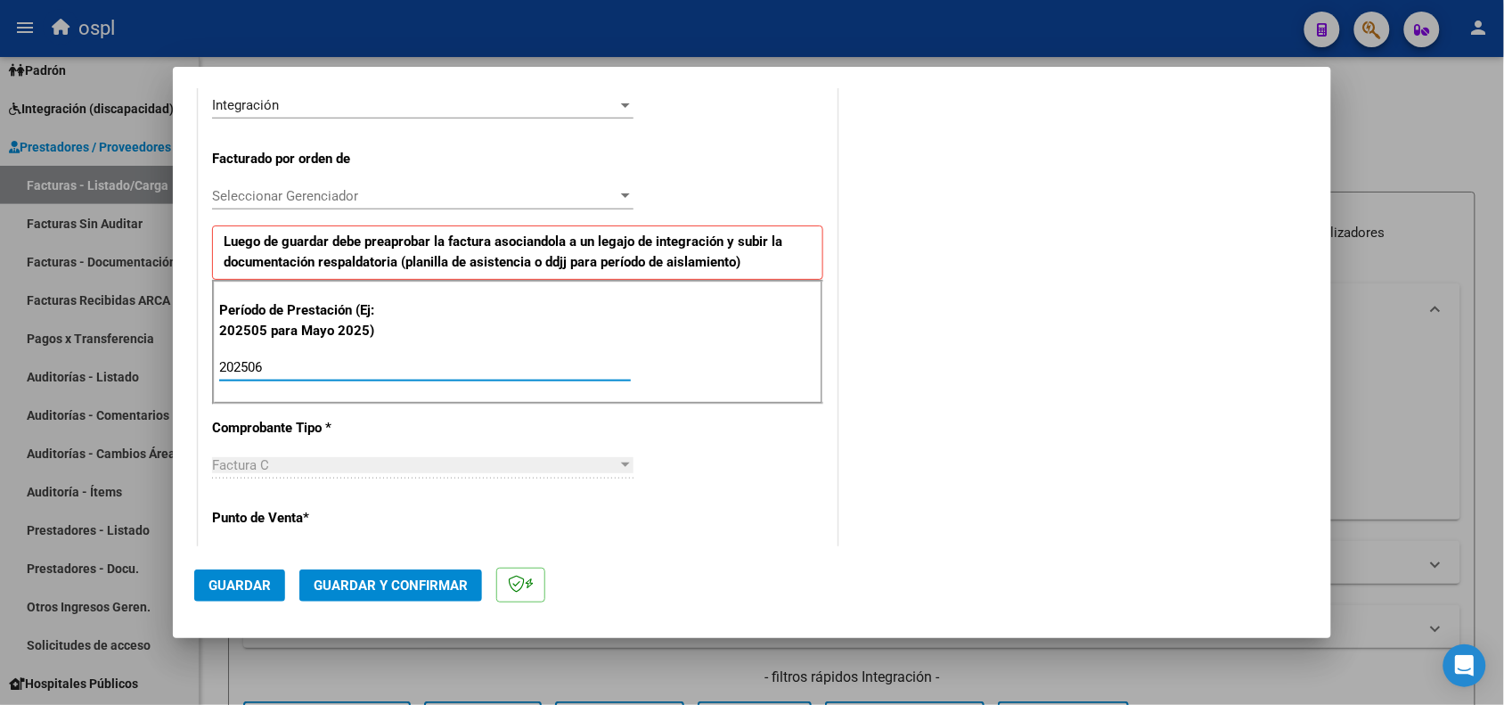
type input "202506"
click at [274, 586] on button "Guardar" at bounding box center [239, 585] width 91 height 32
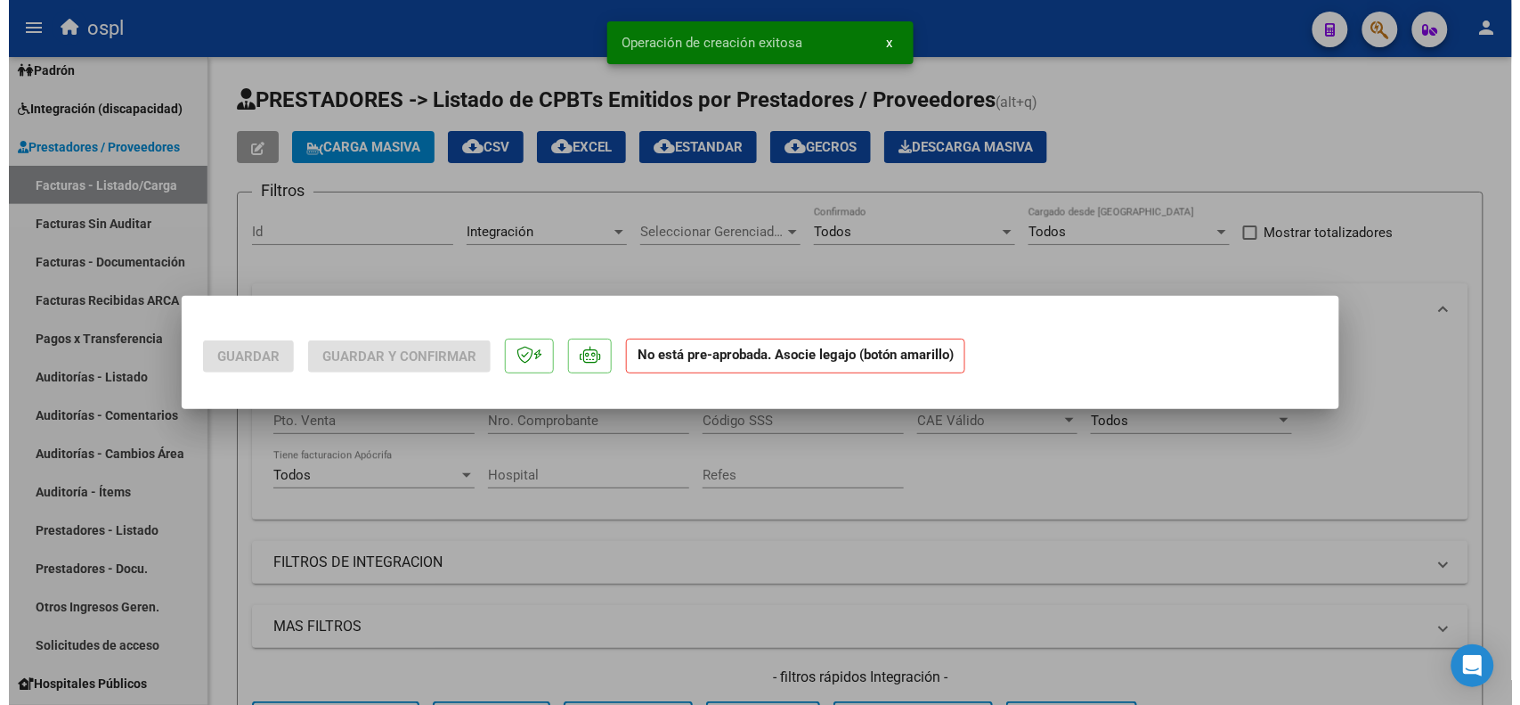
scroll to position [0, 0]
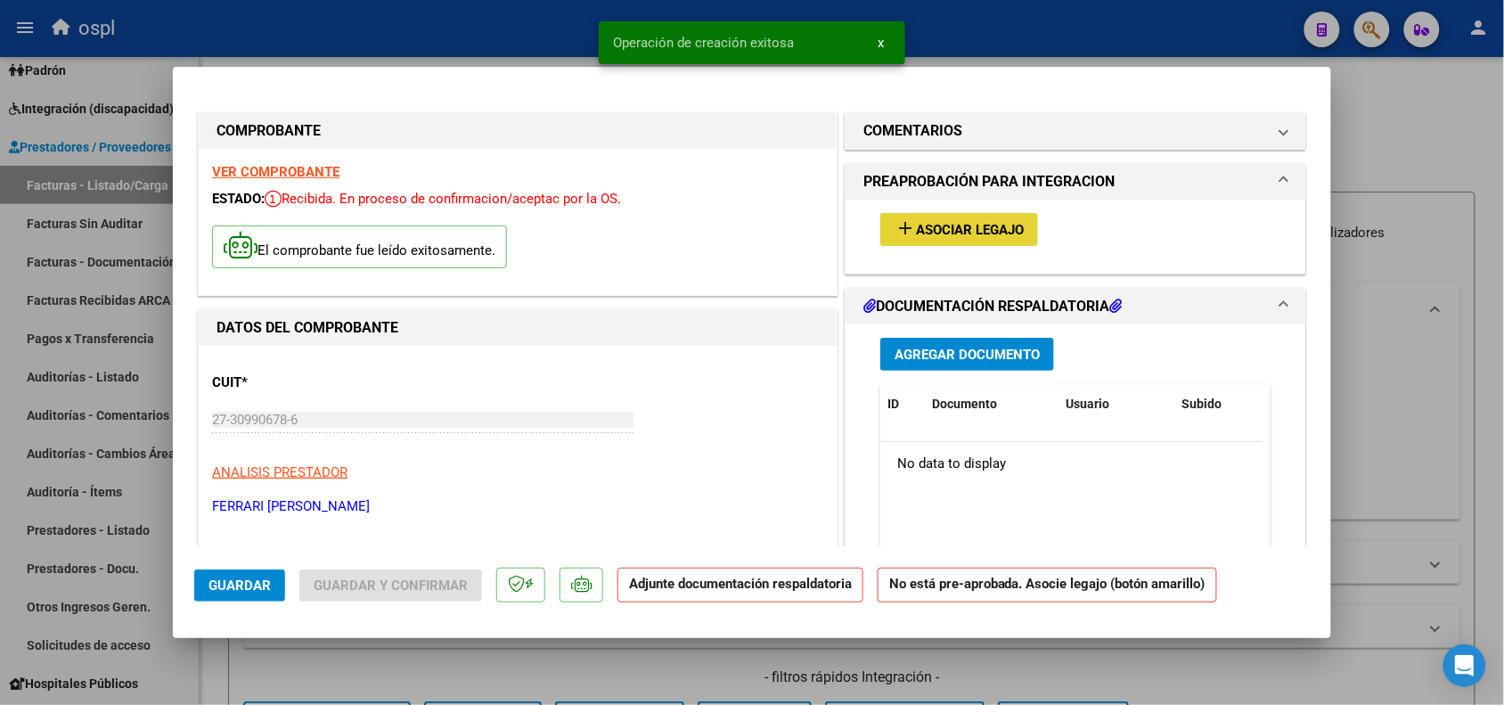
click at [915, 218] on button "add Asociar Legajo" at bounding box center [959, 229] width 158 height 33
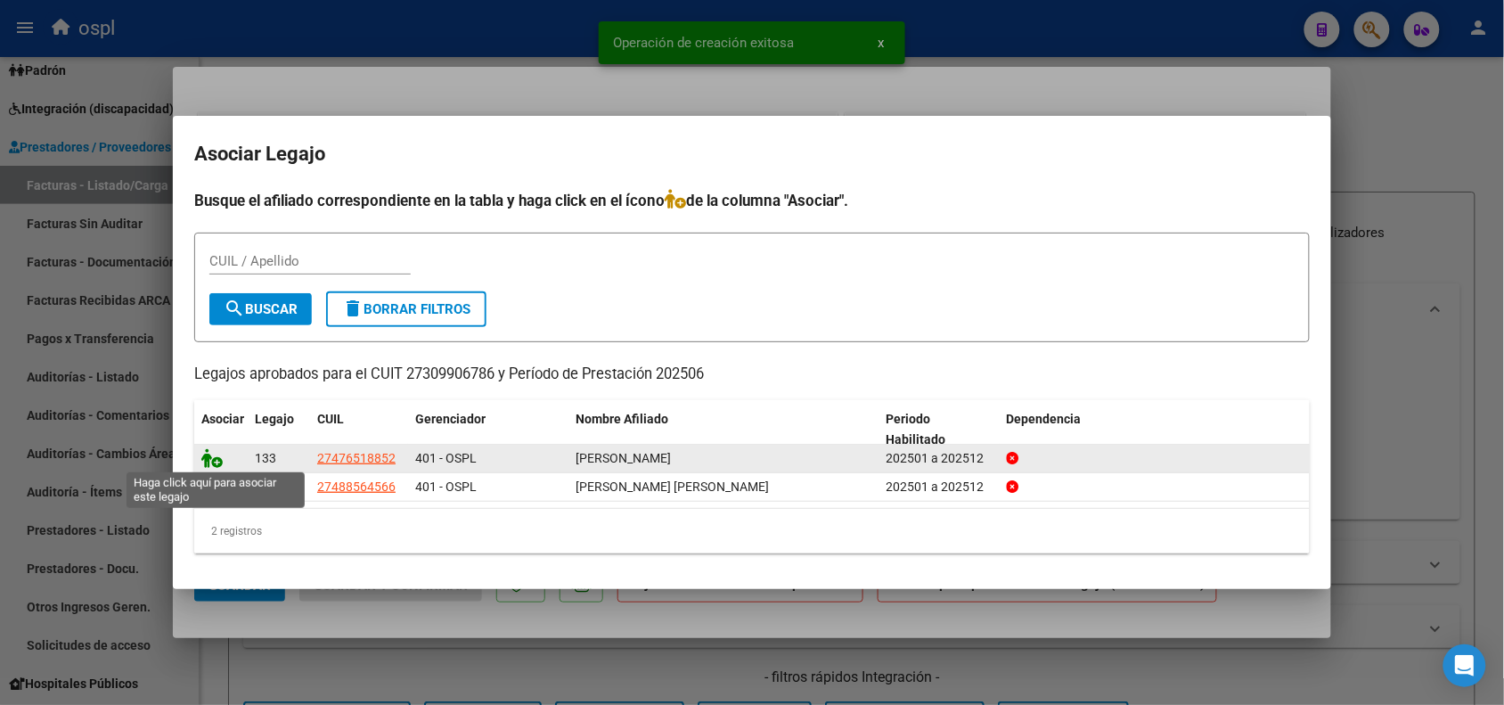
click at [216, 448] on icon at bounding box center [211, 458] width 21 height 20
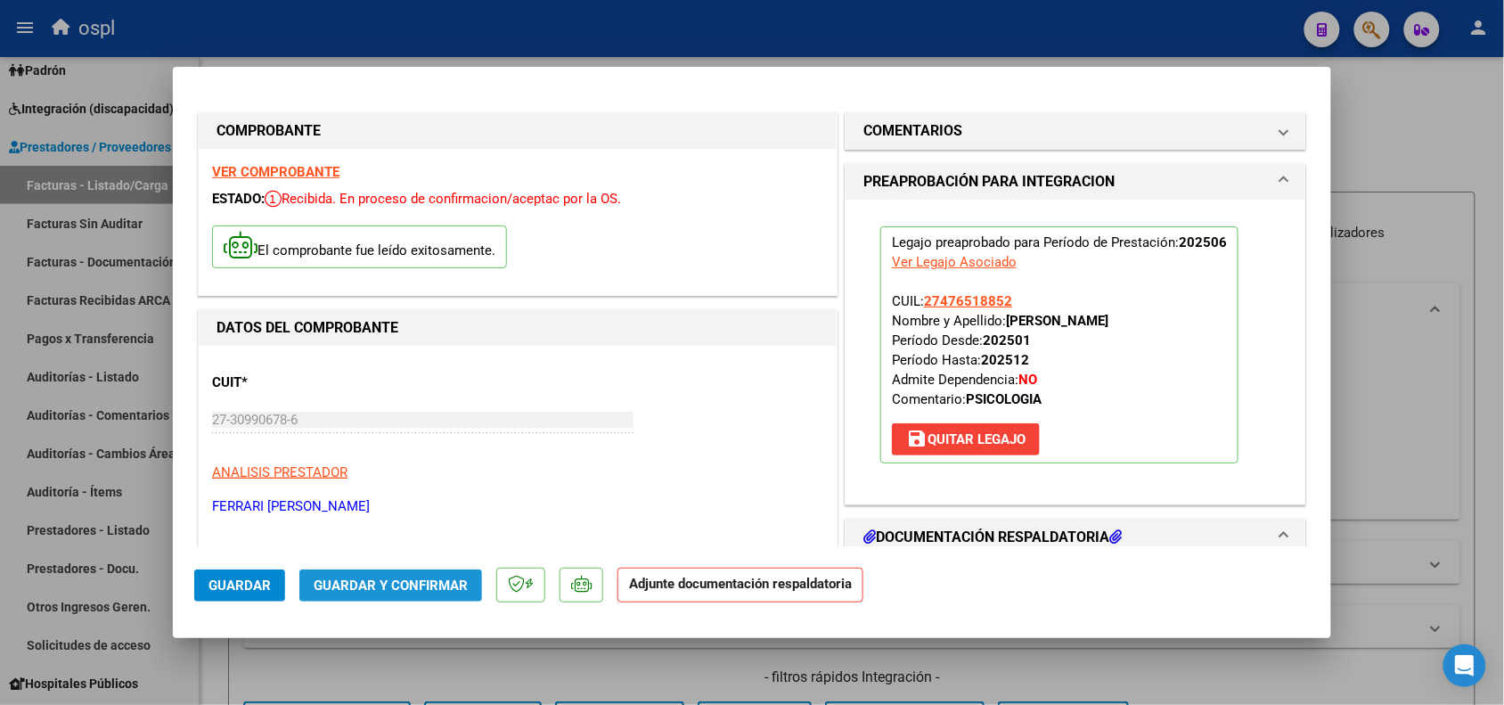
click at [410, 581] on span "Guardar y Confirmar" at bounding box center [391, 585] width 154 height 16
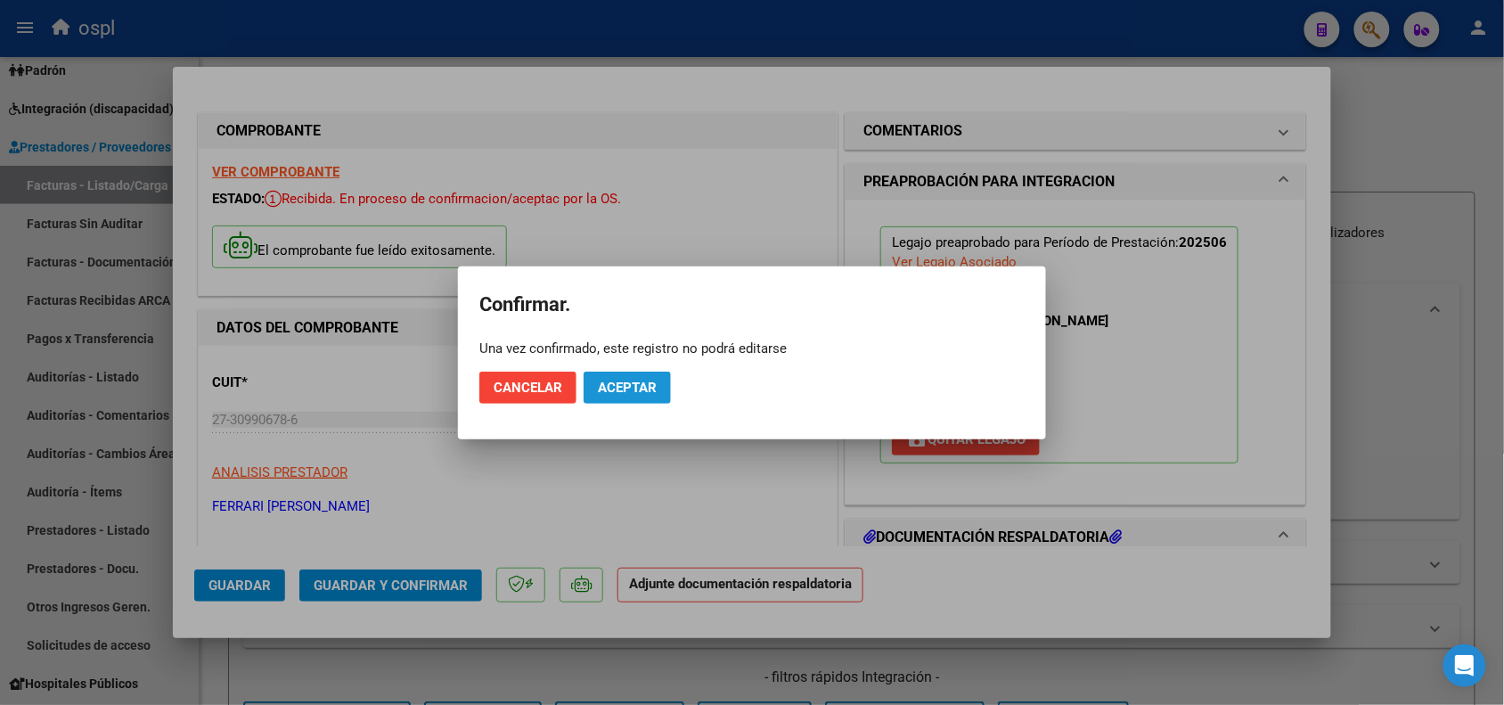
click at [593, 387] on button "Aceptar" at bounding box center [626, 387] width 87 height 32
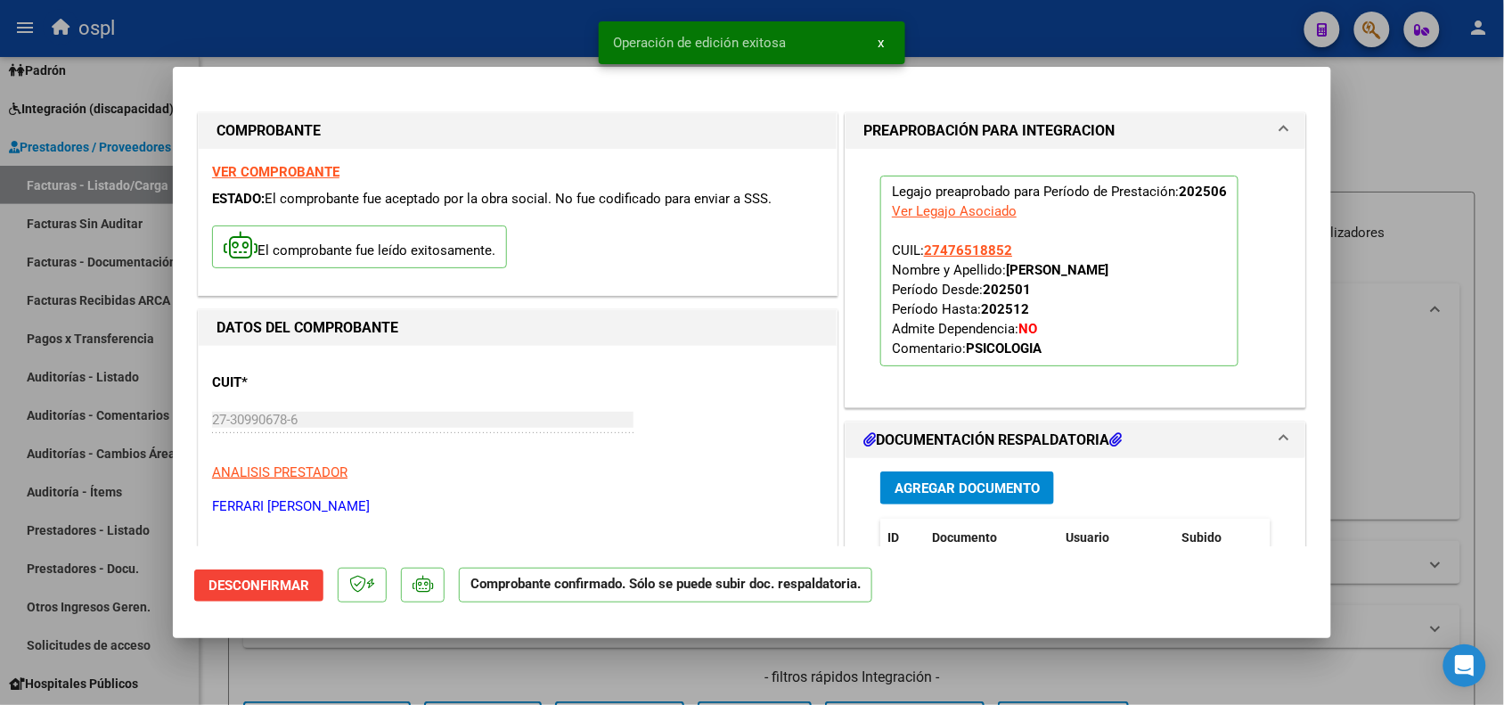
click at [513, 664] on div at bounding box center [752, 352] width 1504 height 705
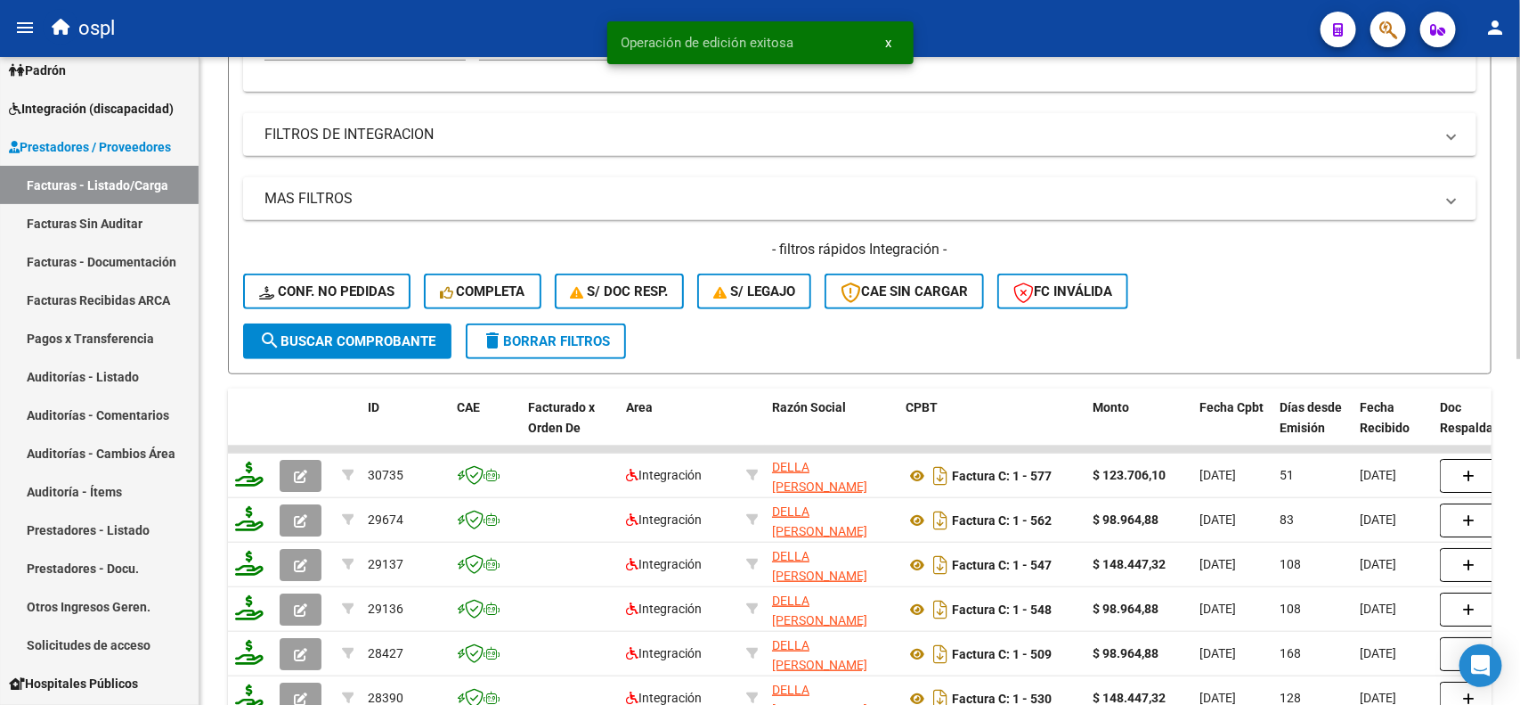
click at [1507, 403] on div "Video tutorial PRESTADORES -> Listado de CPBTs Emitidos por Prestadores / Prove…" at bounding box center [862, 317] width 1325 height 1377
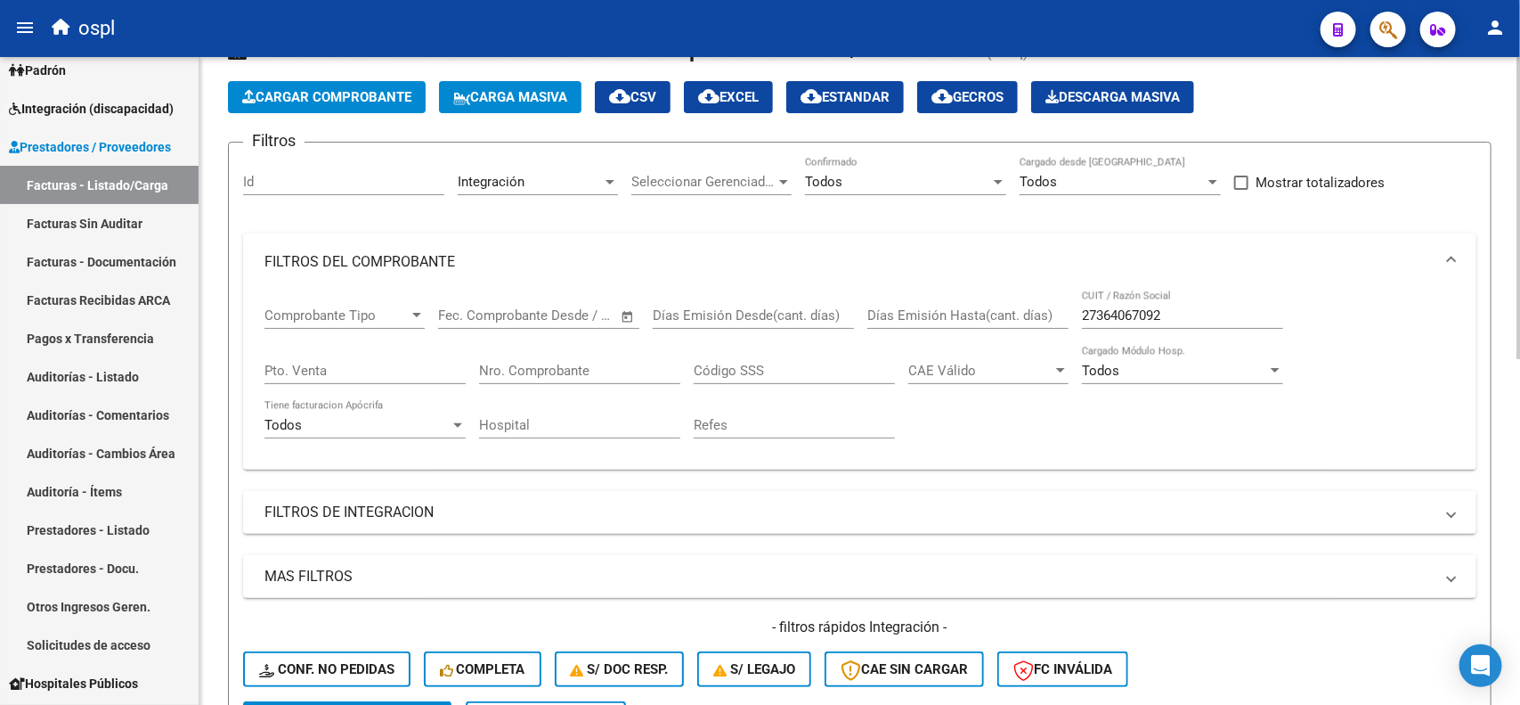
click at [1520, 196] on div at bounding box center [1519, 232] width 4 height 302
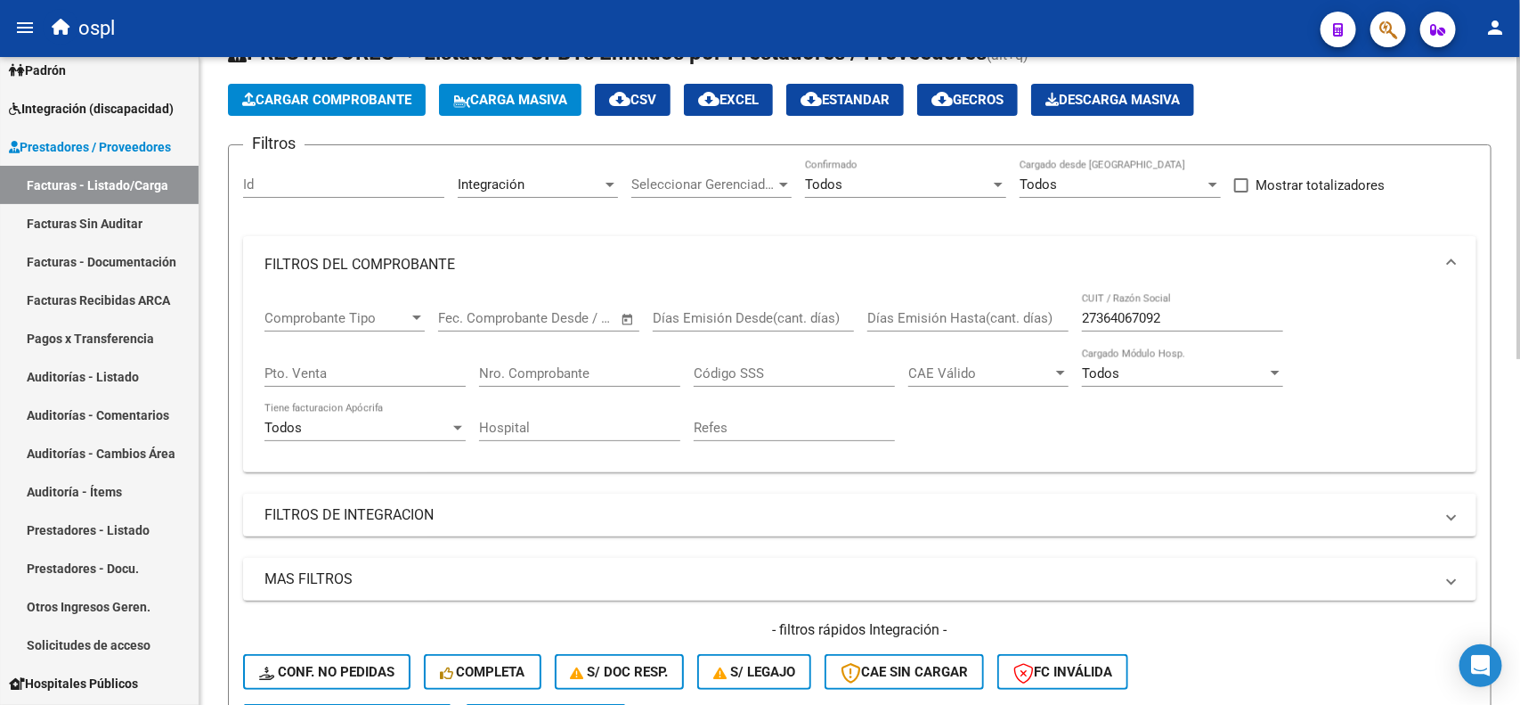
click at [1142, 322] on input "27364067092" at bounding box center [1182, 318] width 201 height 16
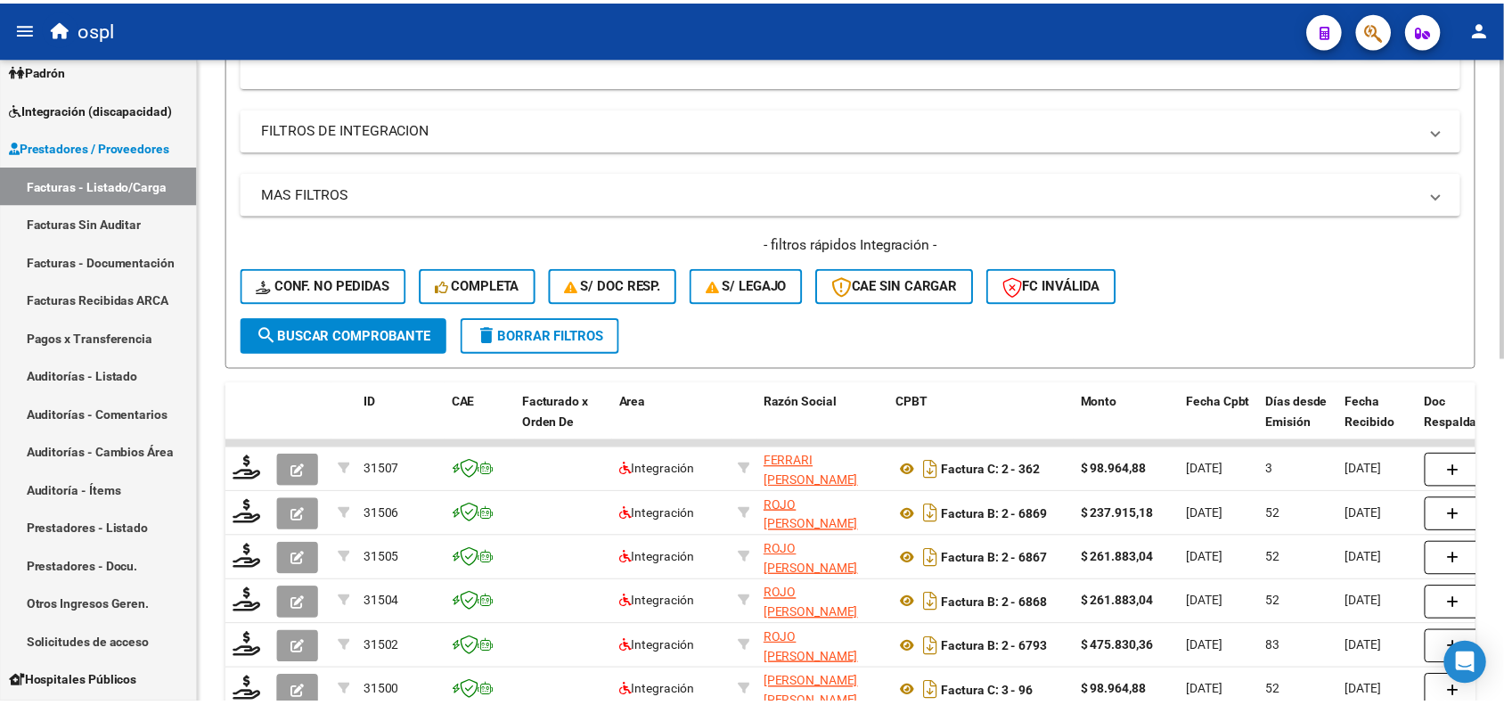
scroll to position [452, 0]
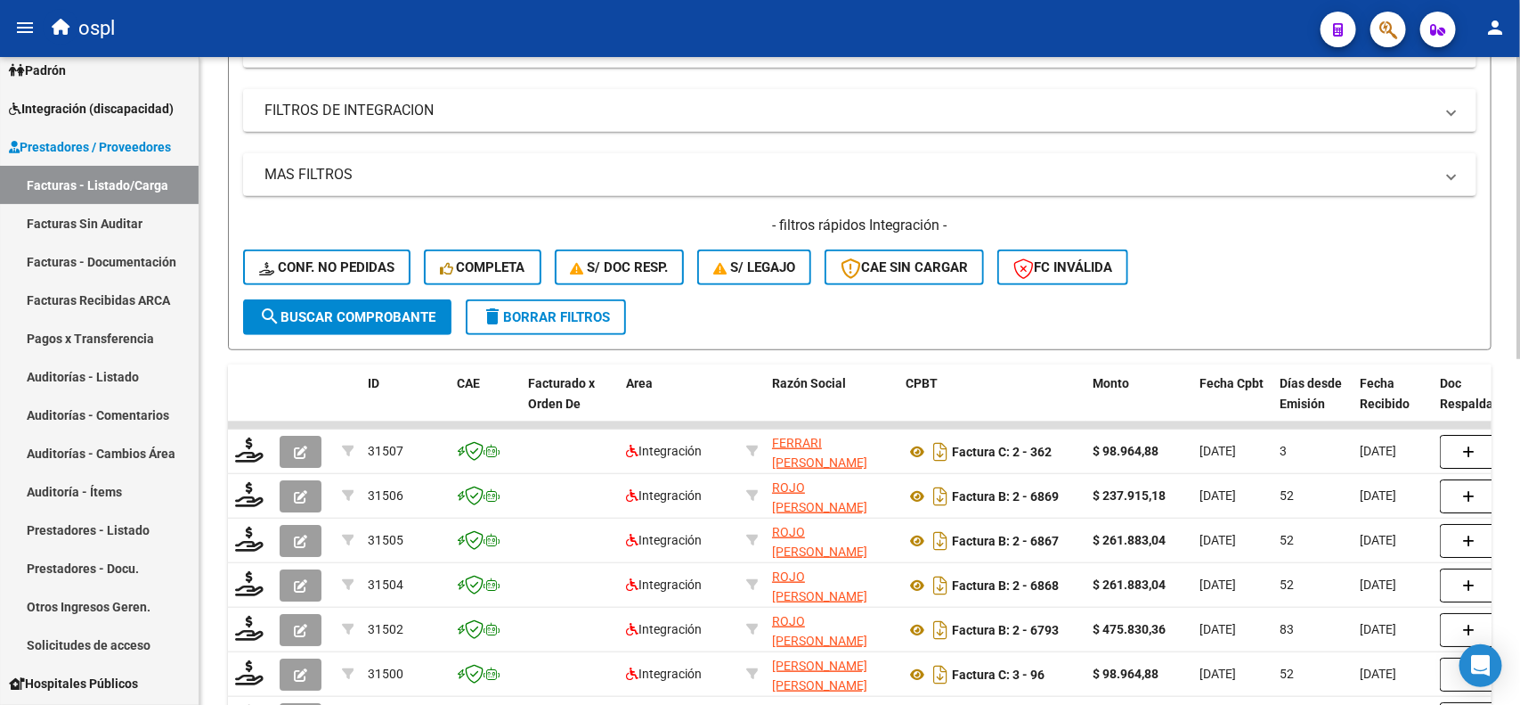
click at [1512, 436] on div "Video tutorial PRESTADORES -> Listado de CPBTs Emitidos por Prestadores / Prove…" at bounding box center [862, 293] width 1325 height 1377
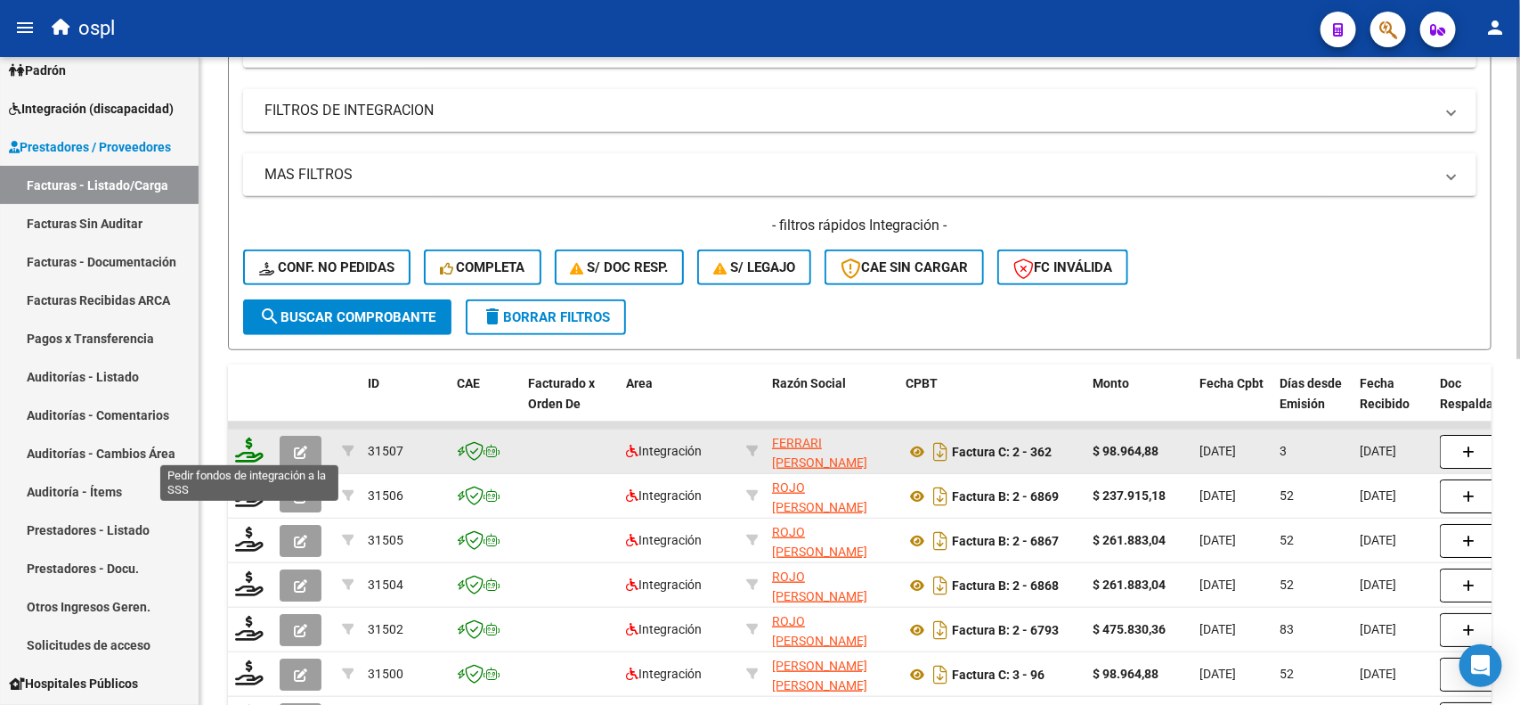
click at [248, 451] on icon at bounding box center [249, 449] width 29 height 25
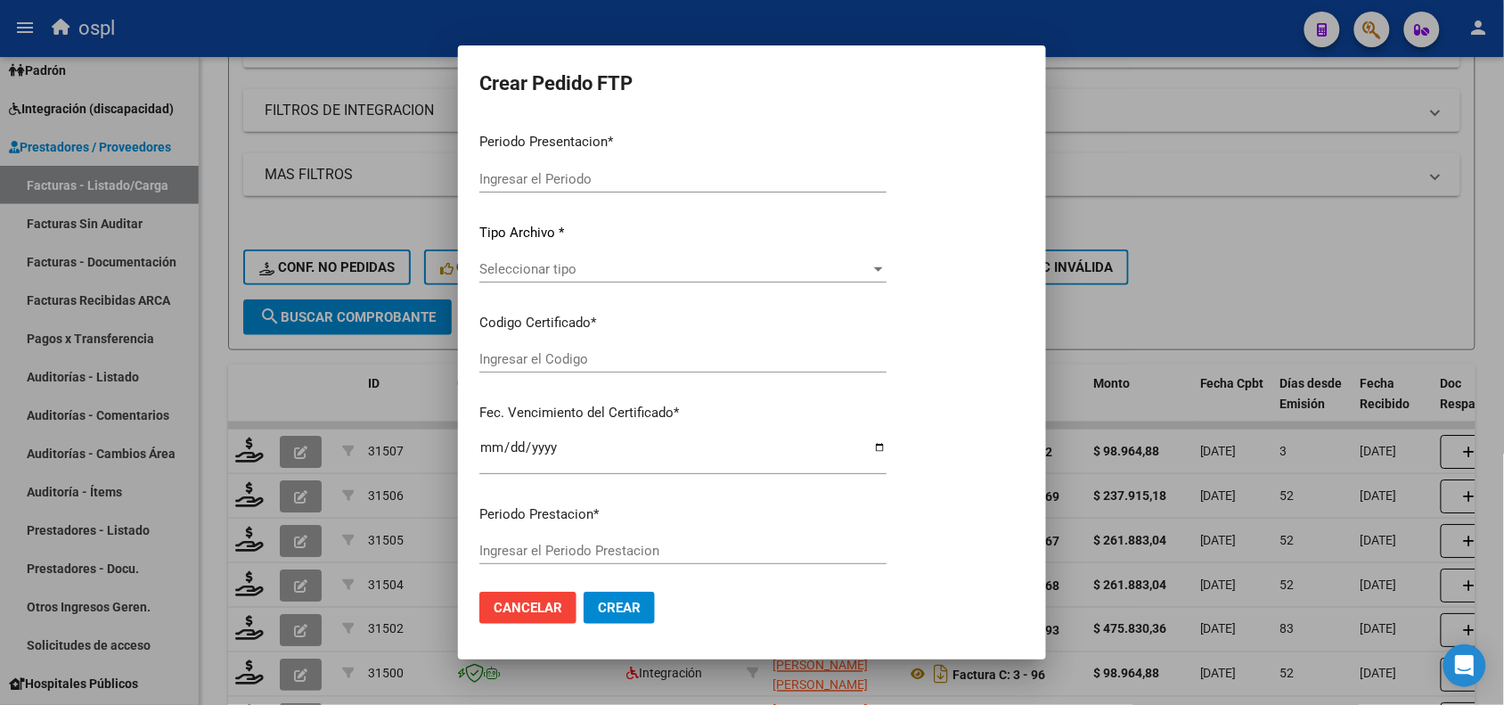
type input "202508"
type input "202506"
type input "$ 98.964,88"
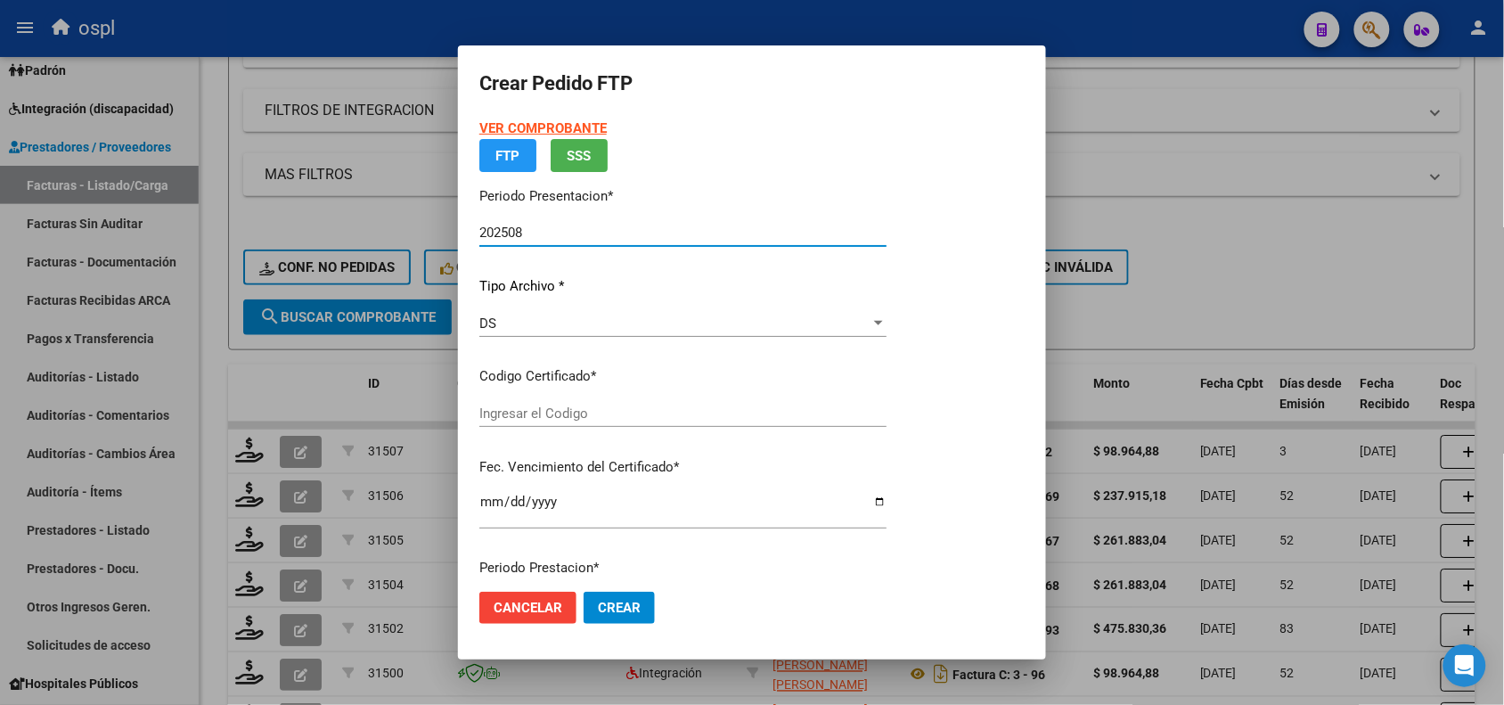
type input "ARG01000476518852019071620290716BS308"
type input "[DATE]"
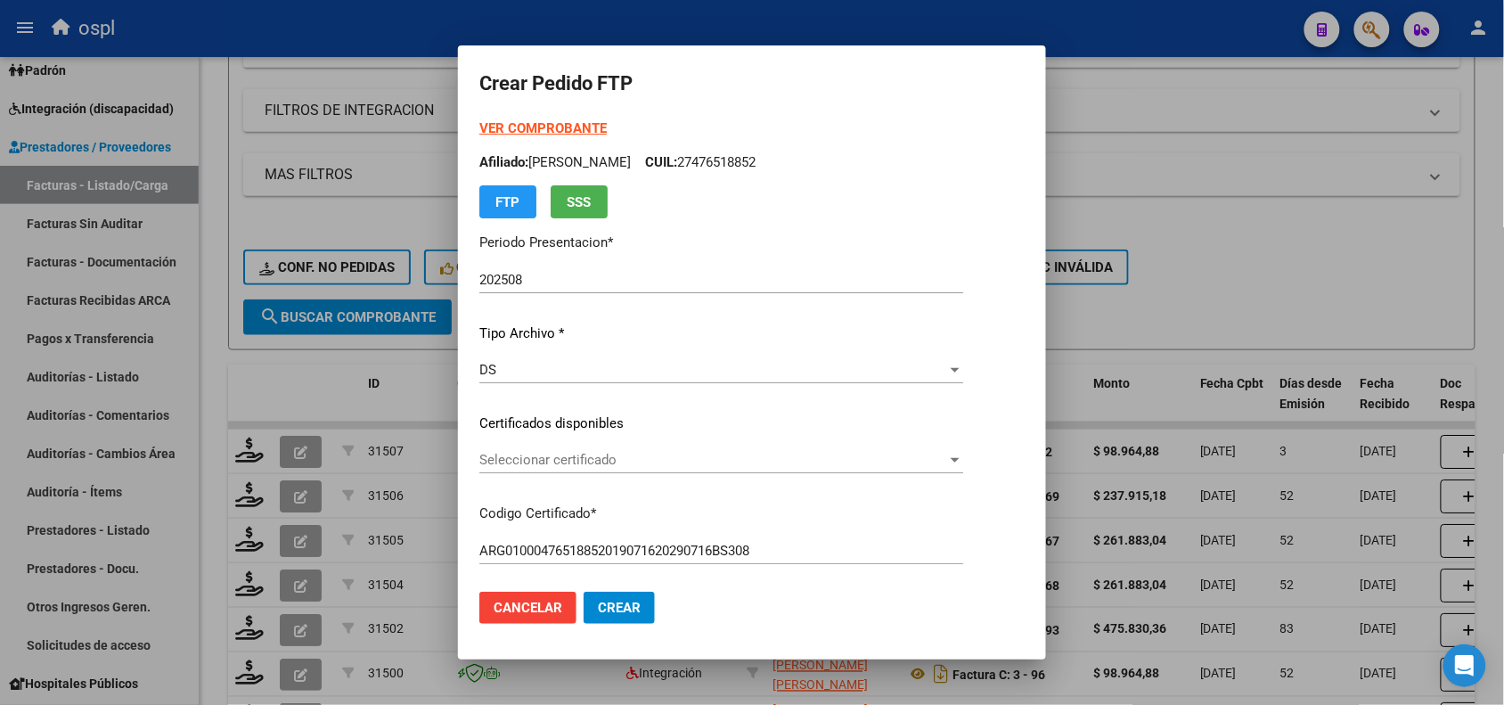
click at [544, 413] on p "Certificados disponibles" at bounding box center [721, 423] width 484 height 20
click at [542, 459] on span "Seleccionar certificado" at bounding box center [713, 460] width 468 height 16
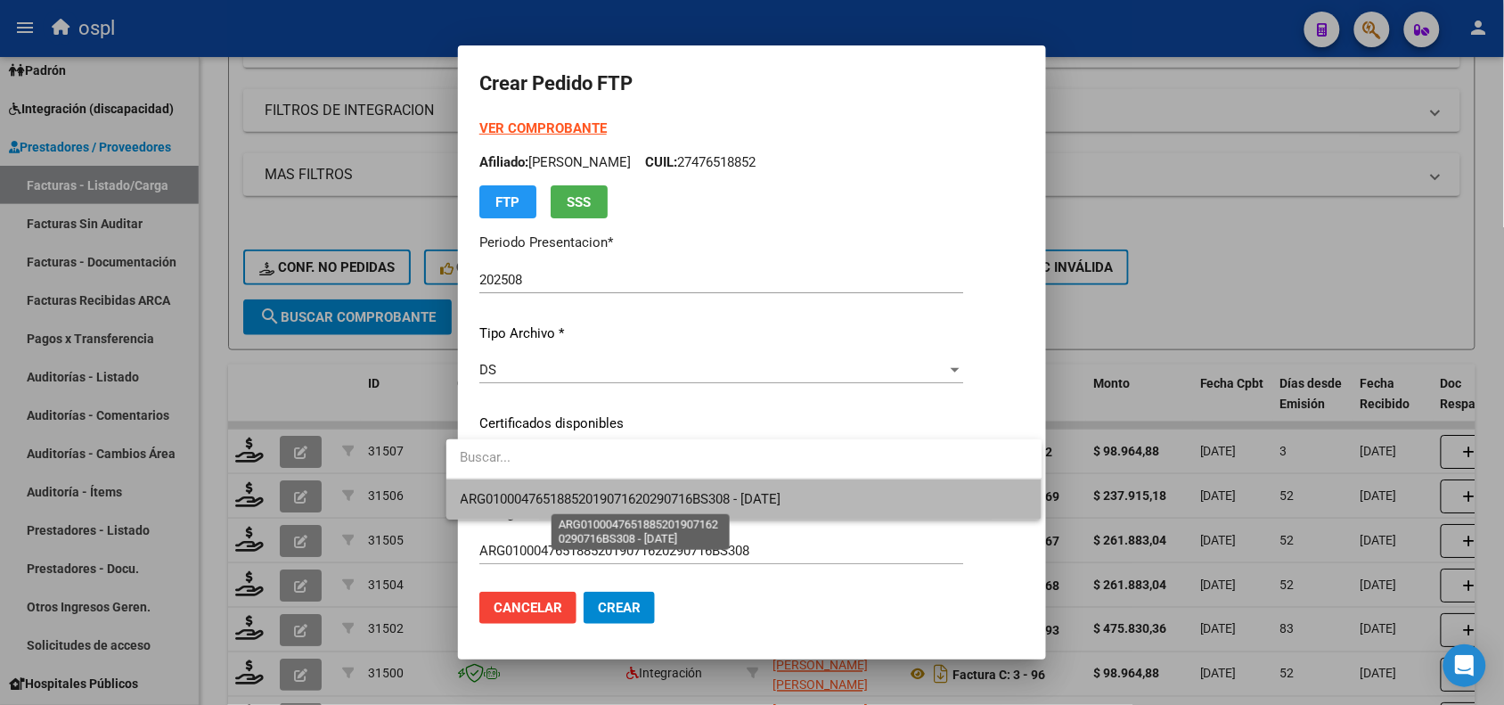
click at [564, 501] on span "ARG01000476518852019071620290716BS308 - [DATE]" at bounding box center [621, 499] width 321 height 16
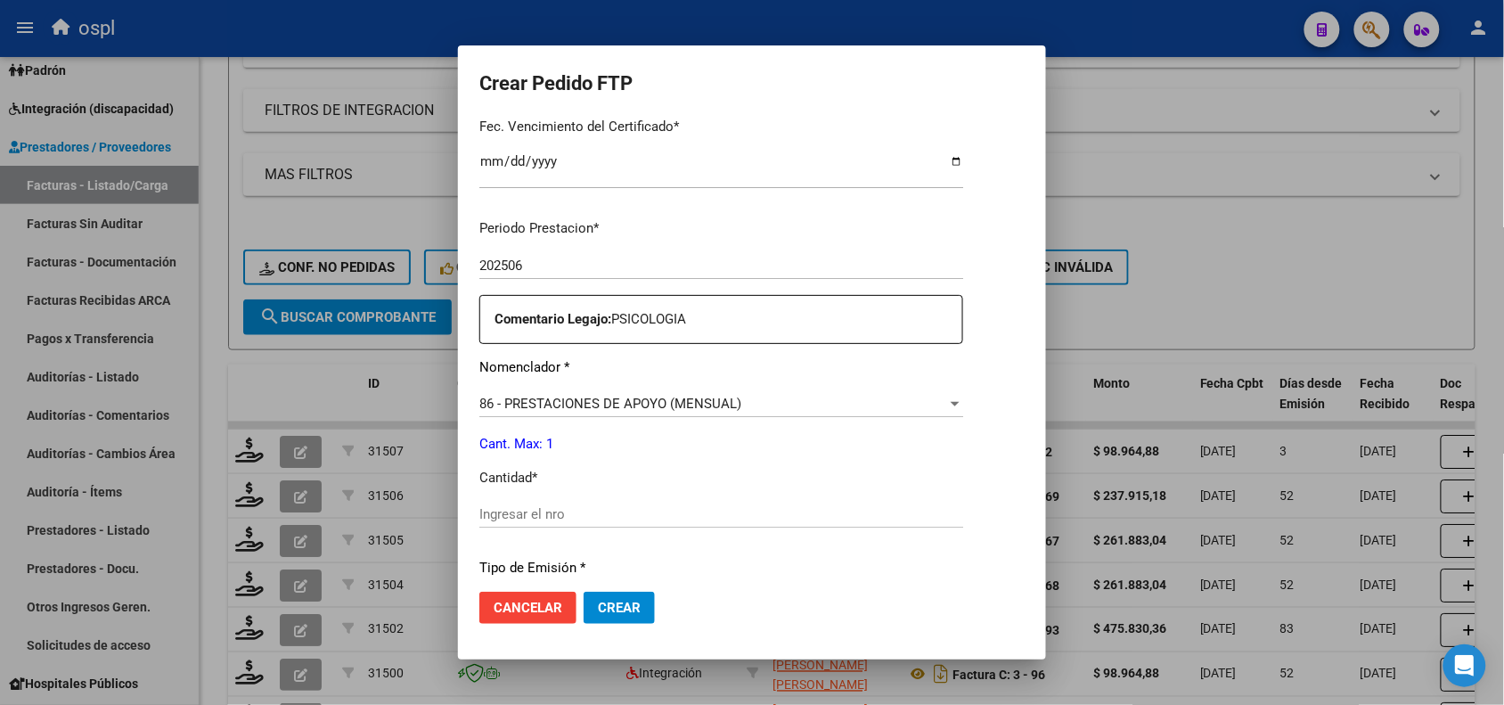
scroll to position [483, 0]
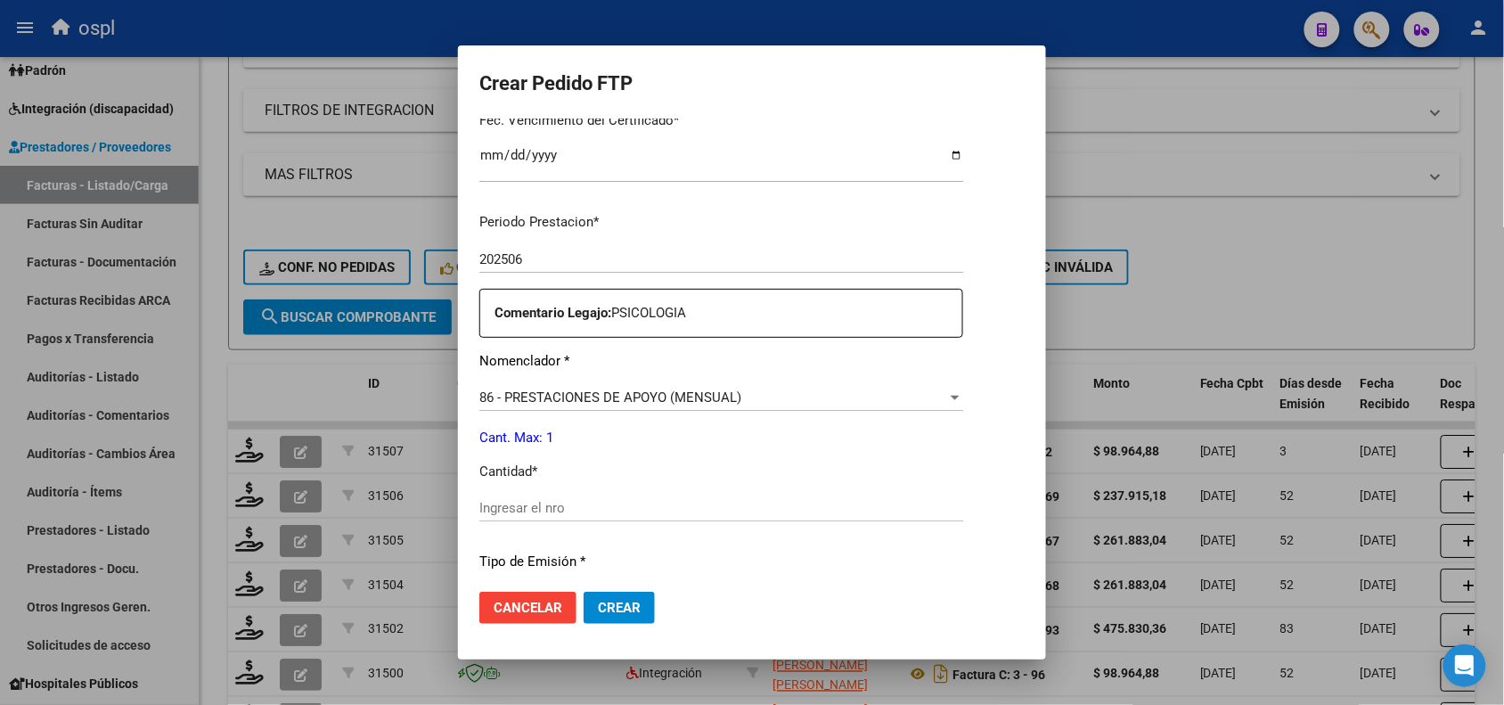
click at [619, 405] on div "86 - PRESTACIONES DE APOYO (MENSUAL) Seleccionar nomenclador" at bounding box center [721, 397] width 484 height 27
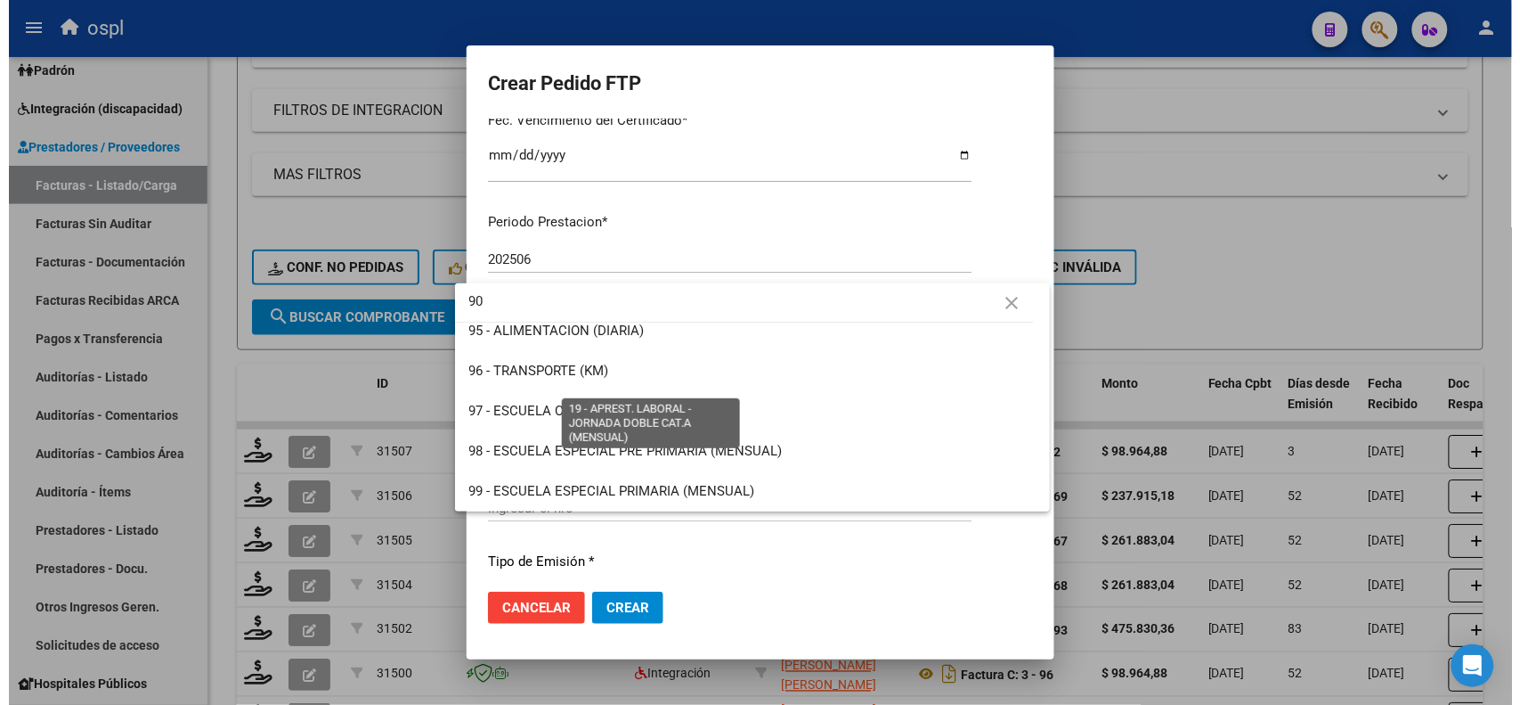
scroll to position [0, 0]
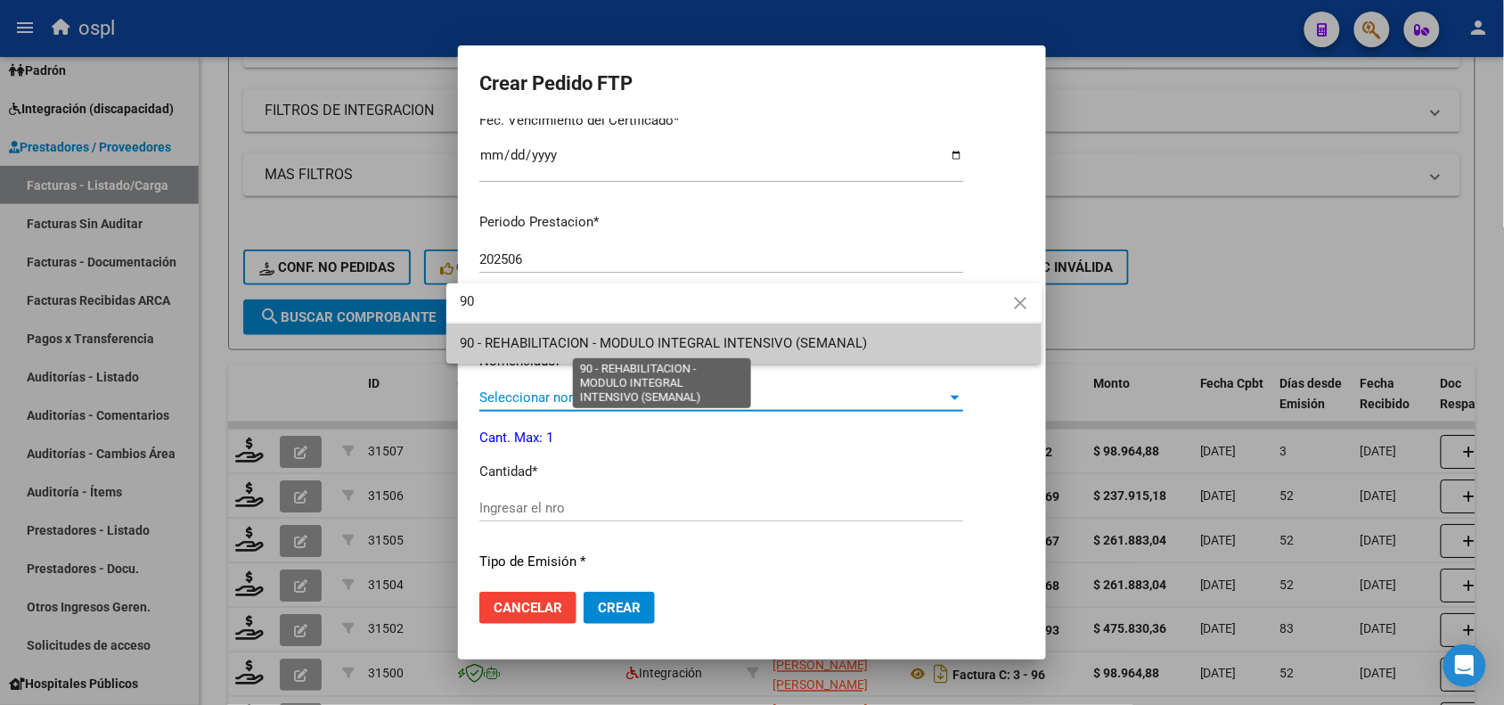
type input "90"
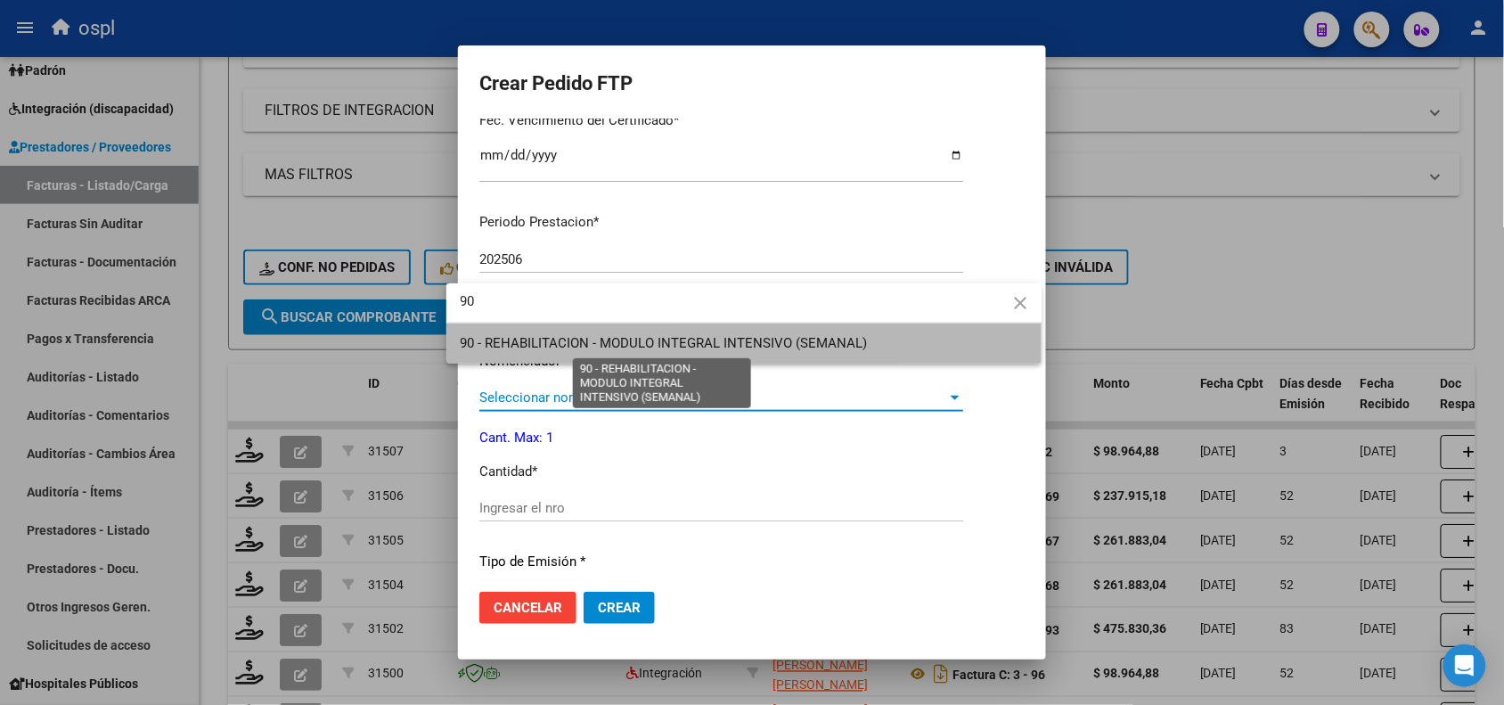
click at [820, 343] on span "90 - REHABILITACION - MODULO INTEGRAL INTENSIVO (SEMANAL)" at bounding box center [664, 343] width 407 height 16
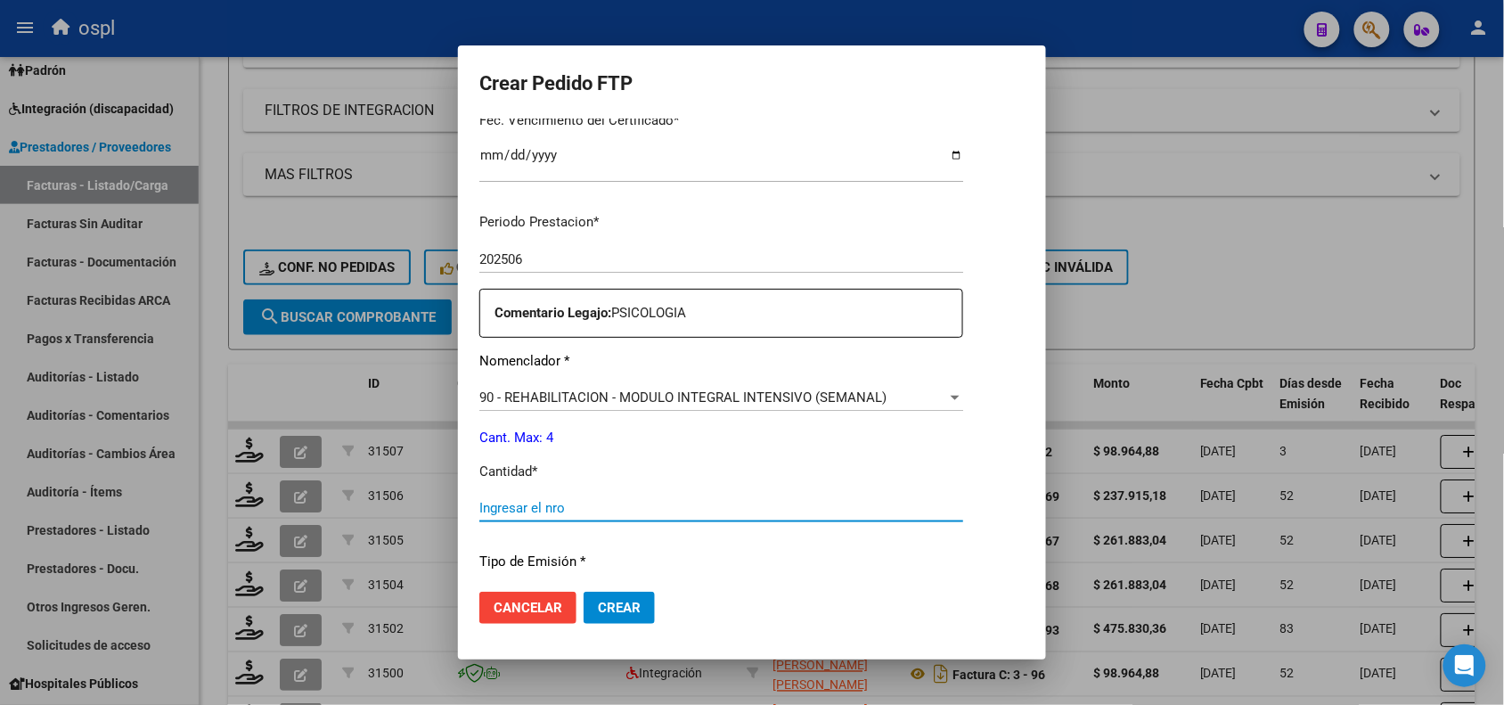
click at [615, 509] on input "Ingresar el nro" at bounding box center [721, 508] width 484 height 16
type input "4"
click at [607, 599] on span "Crear" at bounding box center [619, 607] width 43 height 16
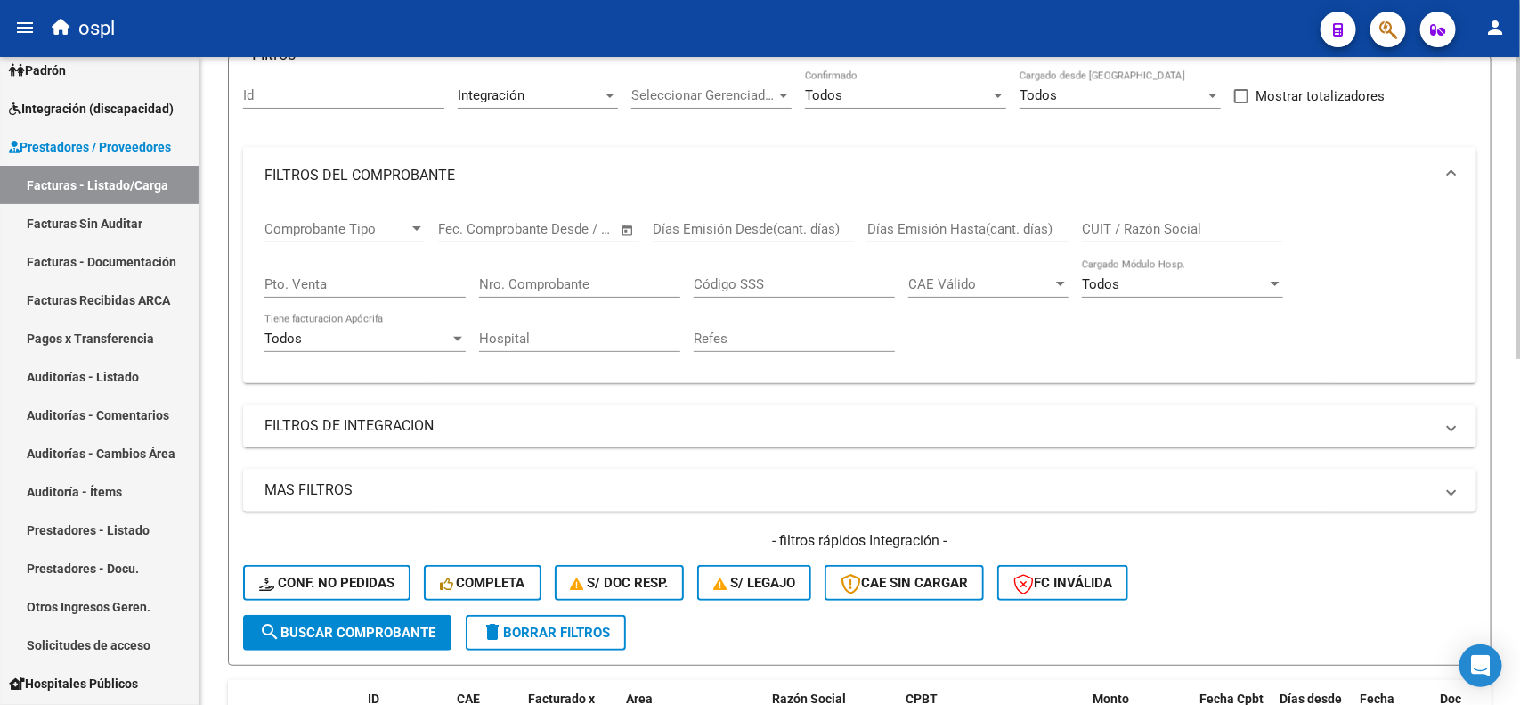
scroll to position [5, 0]
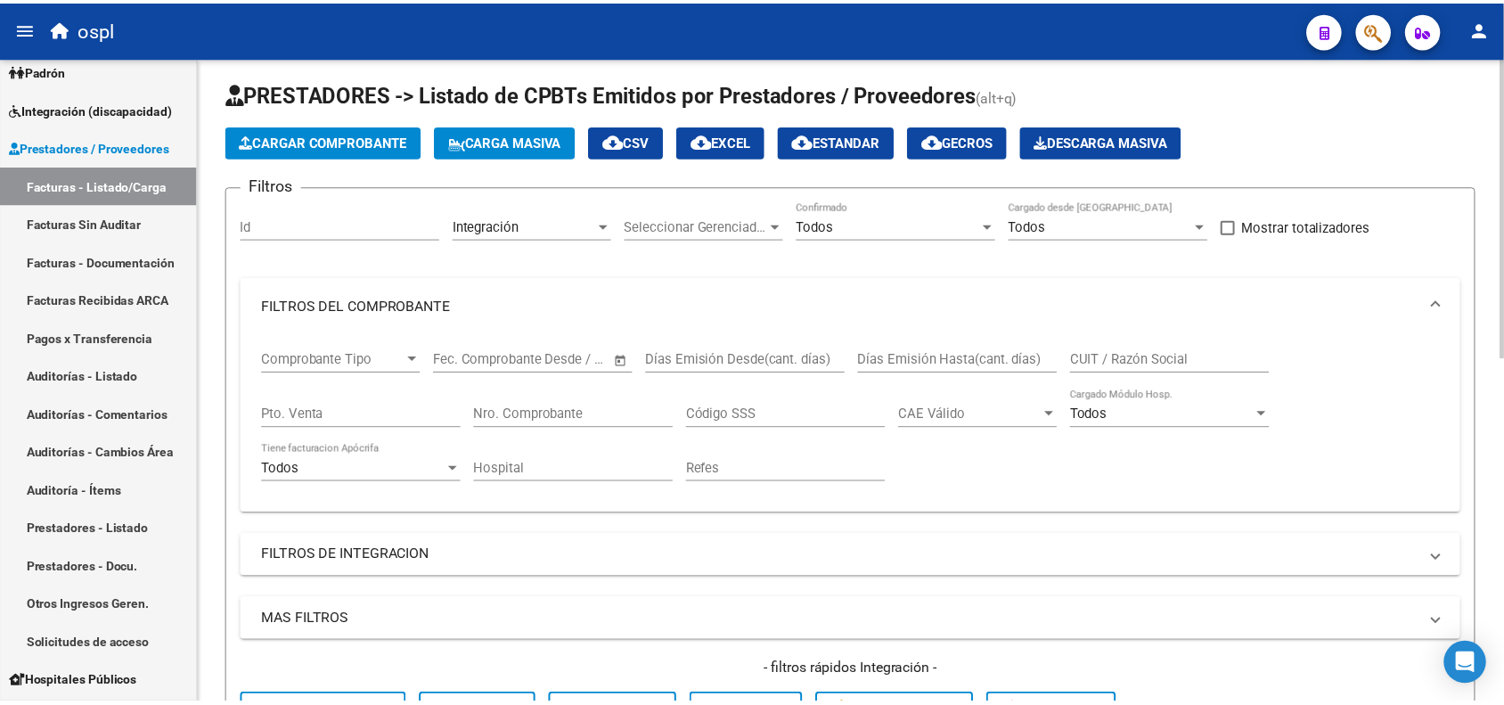
scroll to position [0, 0]
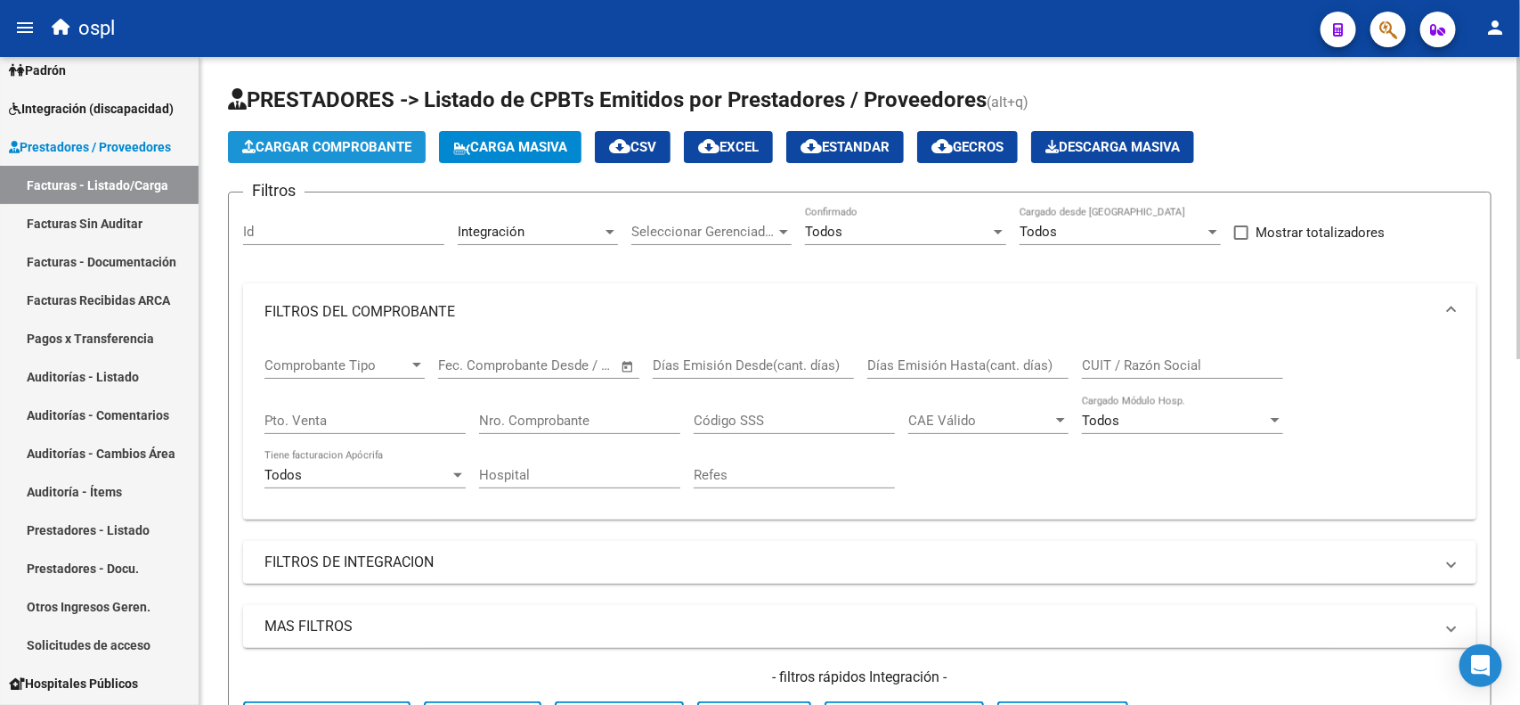
click at [307, 139] on span "Cargar Comprobante" at bounding box center [326, 147] width 169 height 16
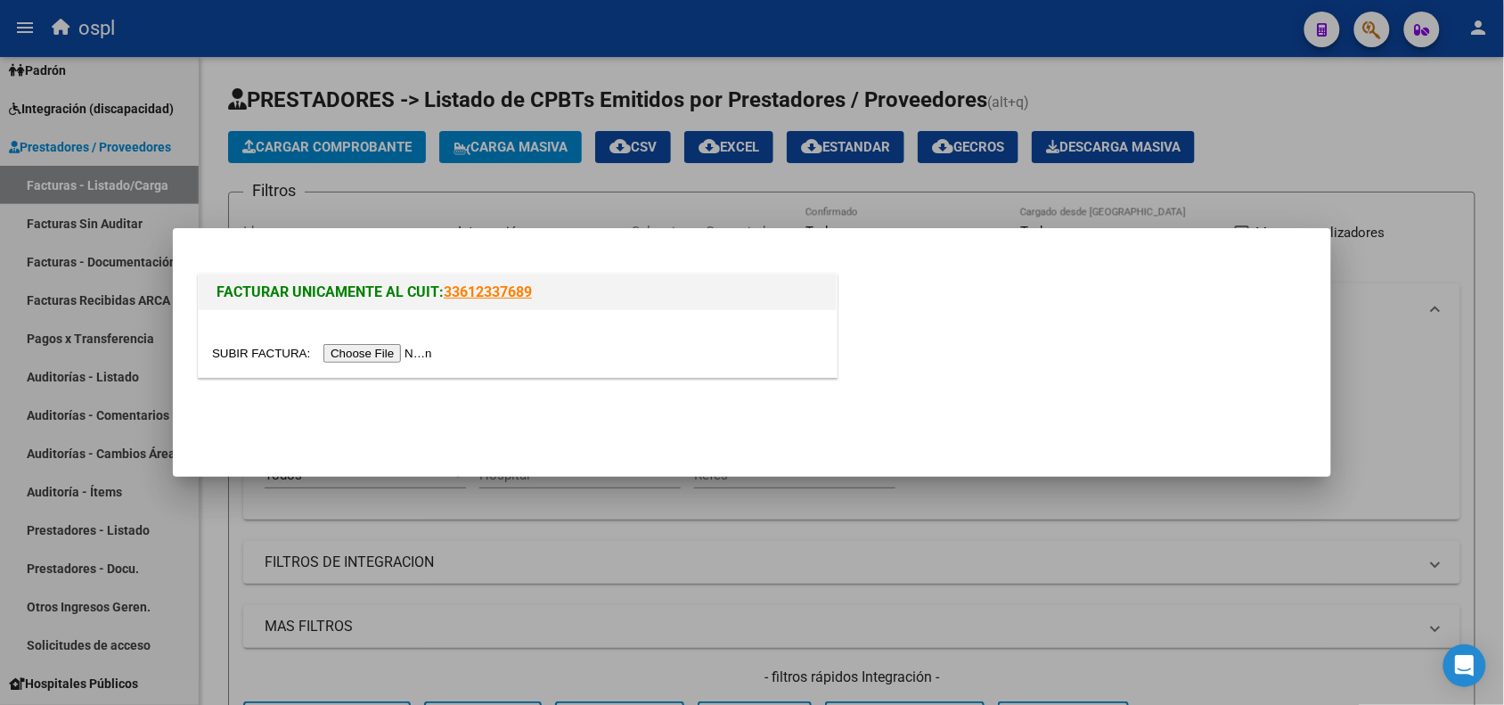
click at [386, 357] on input "file" at bounding box center [324, 353] width 225 height 19
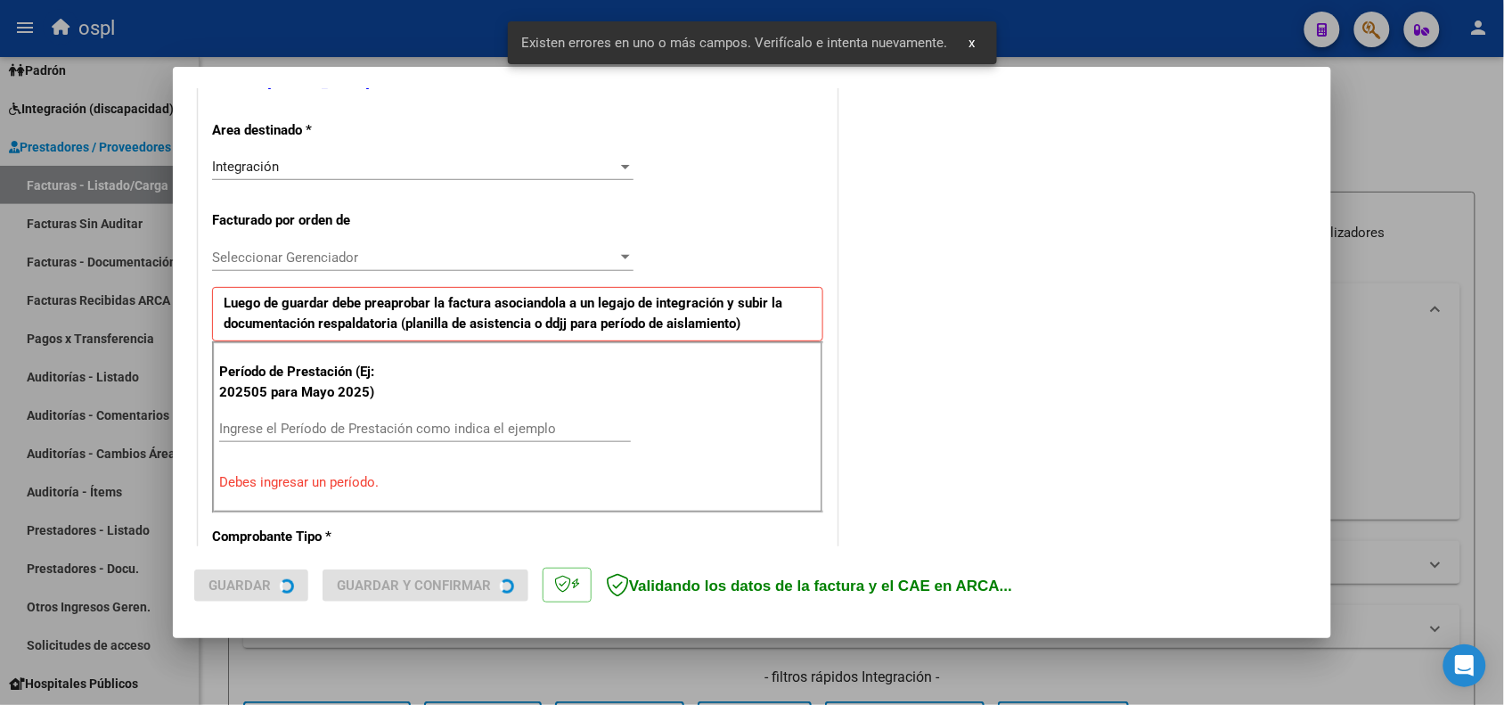
scroll to position [483, 0]
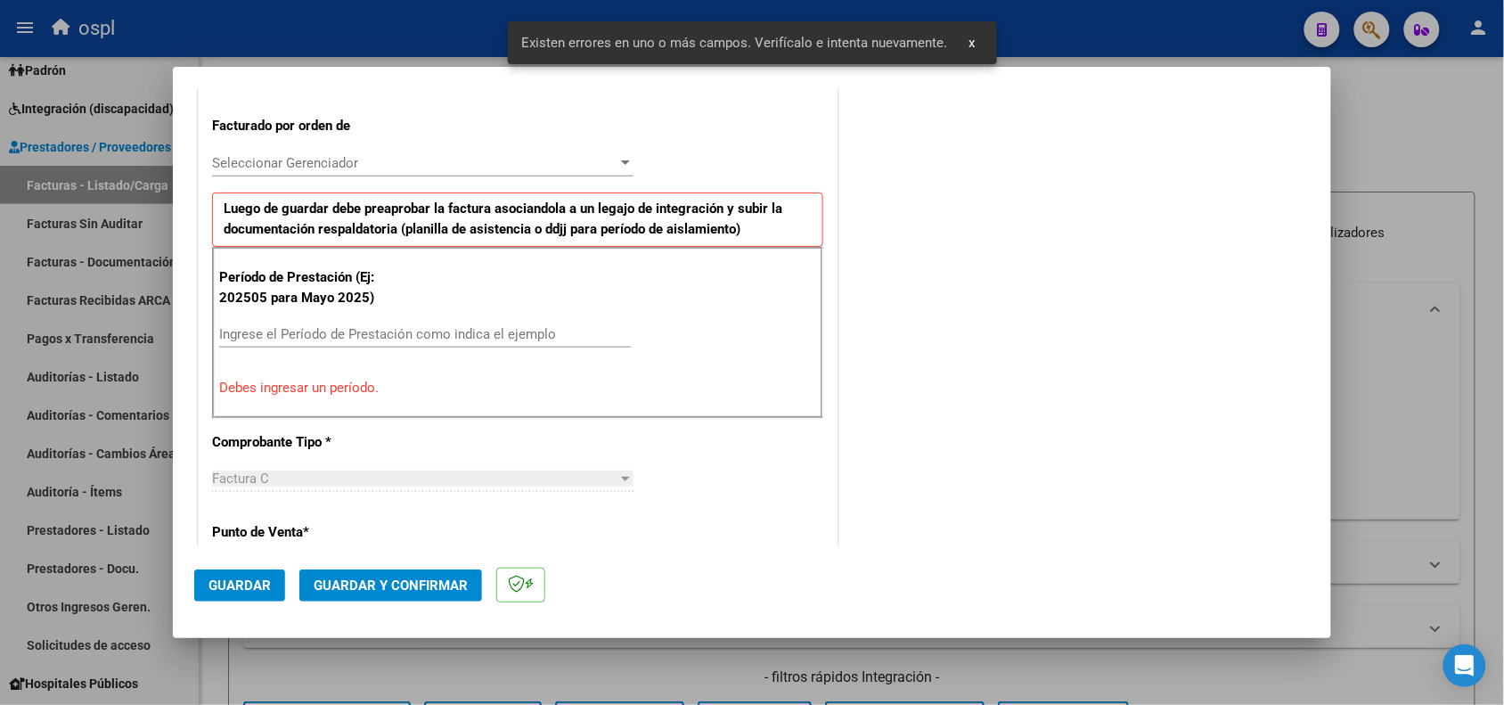
click at [337, 334] on input "Ingrese el Período de Prestación como indica el ejemplo" at bounding box center [425, 334] width 412 height 16
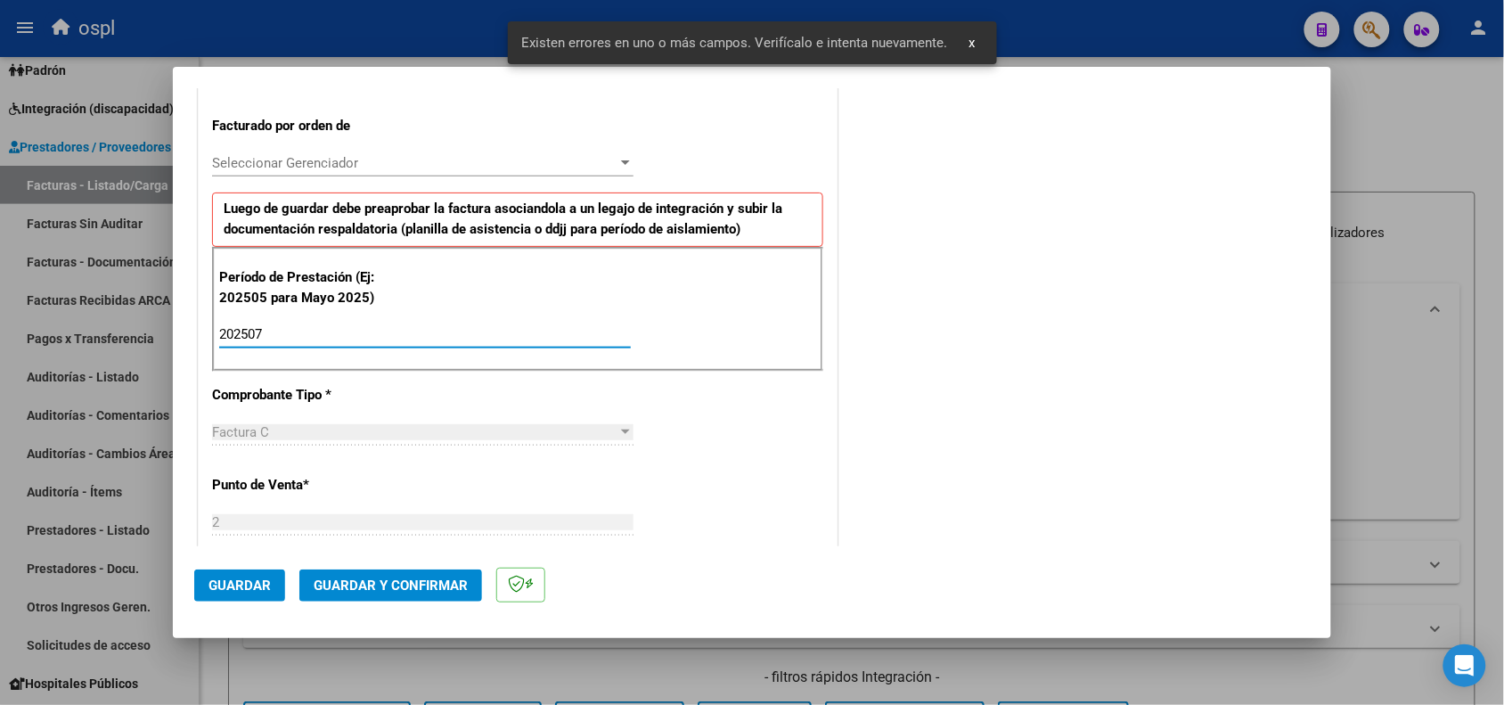
type input "202507"
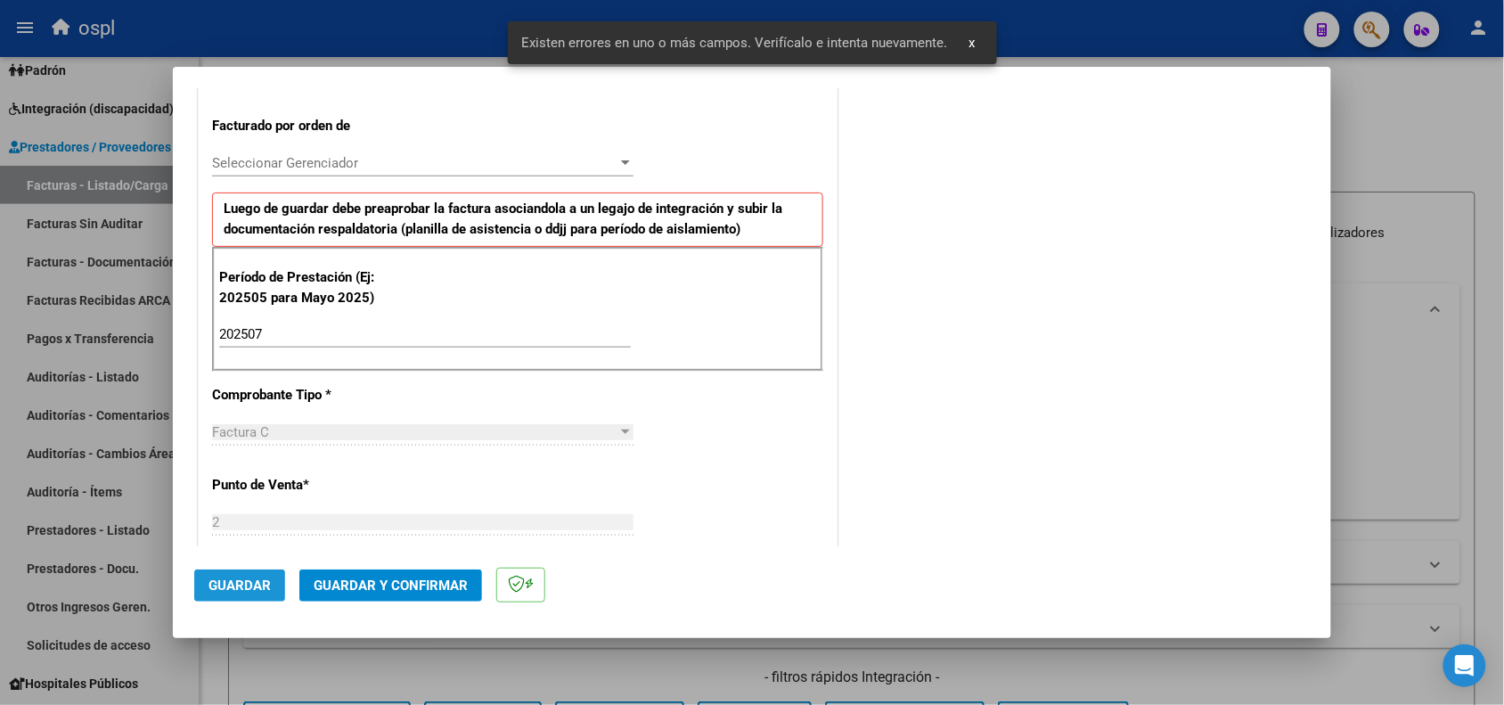
click at [212, 589] on span "Guardar" at bounding box center [239, 585] width 62 height 16
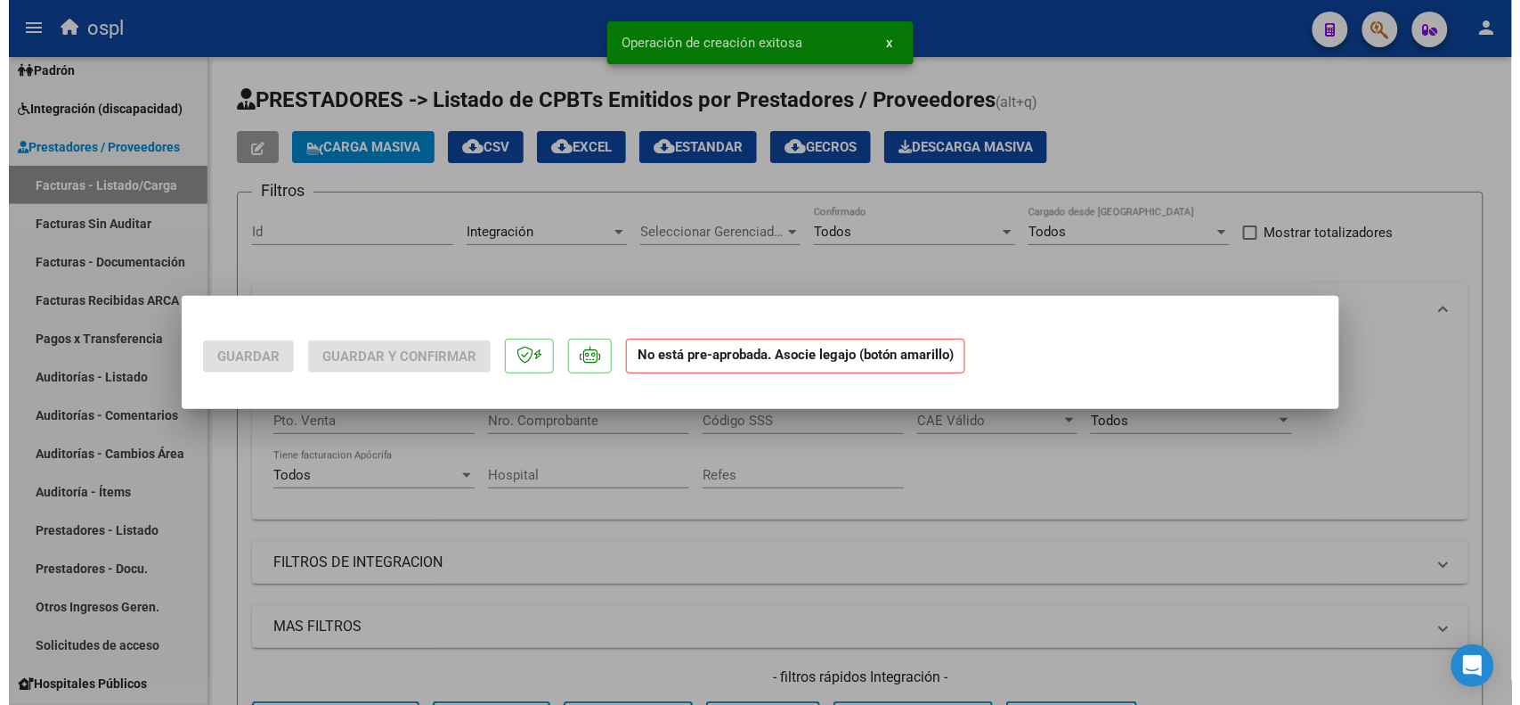
scroll to position [0, 0]
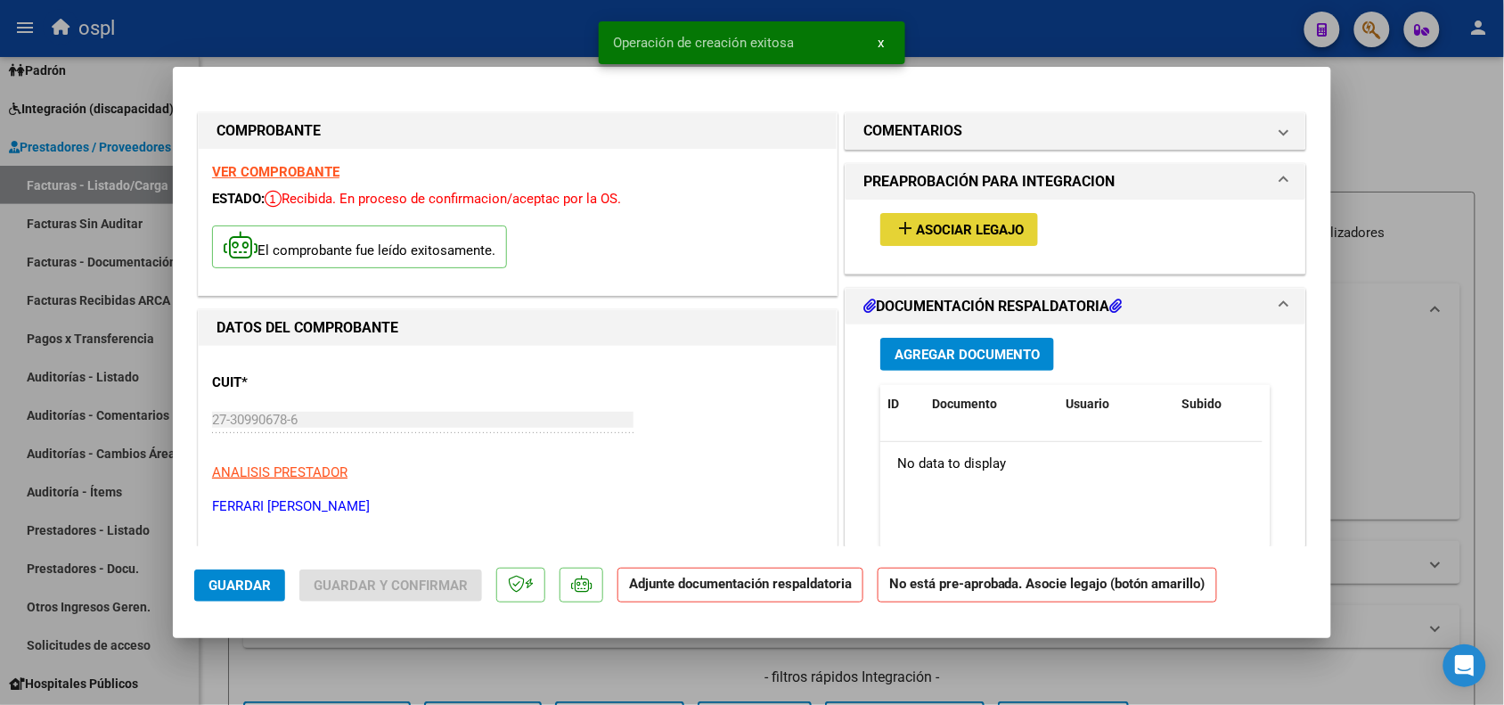
click at [916, 222] on span "Asociar Legajo" at bounding box center [970, 230] width 108 height 16
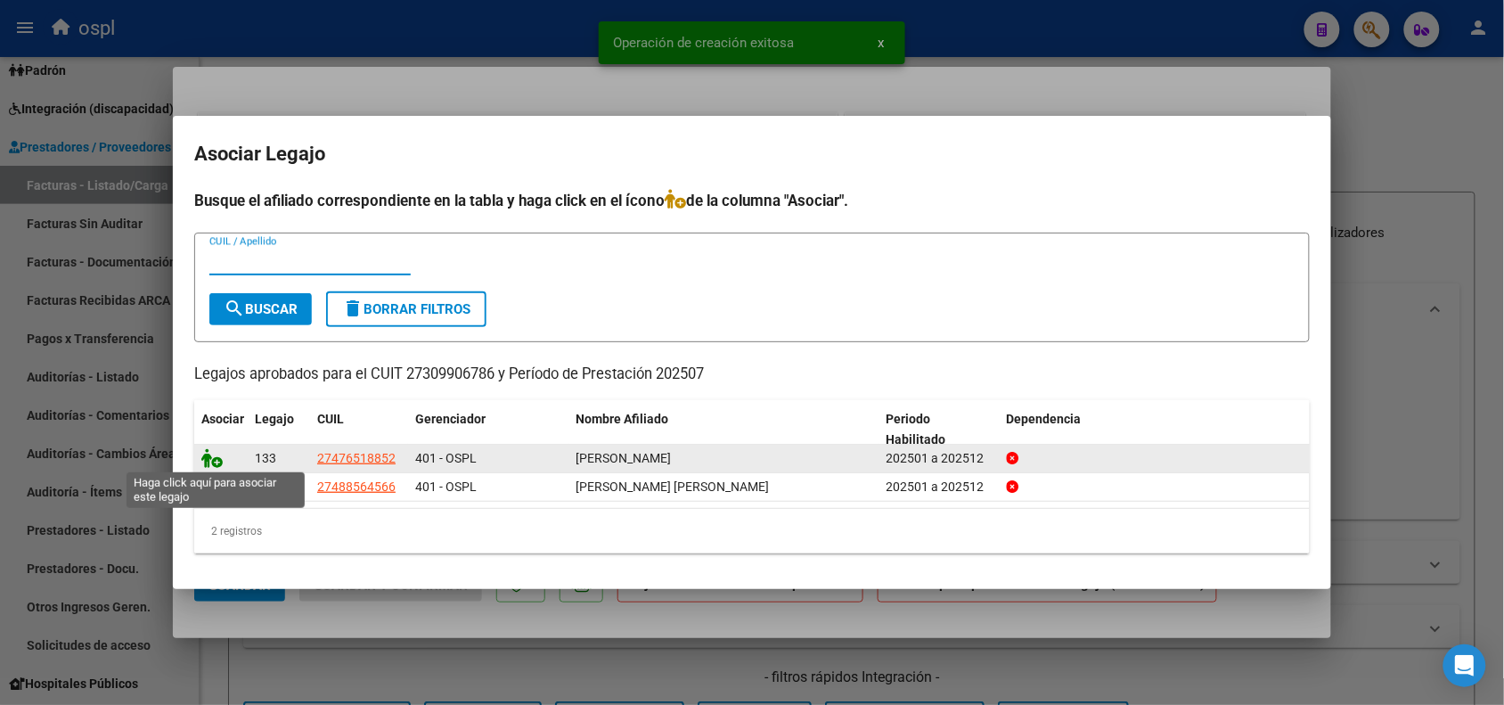
click at [209, 456] on icon at bounding box center [211, 458] width 21 height 20
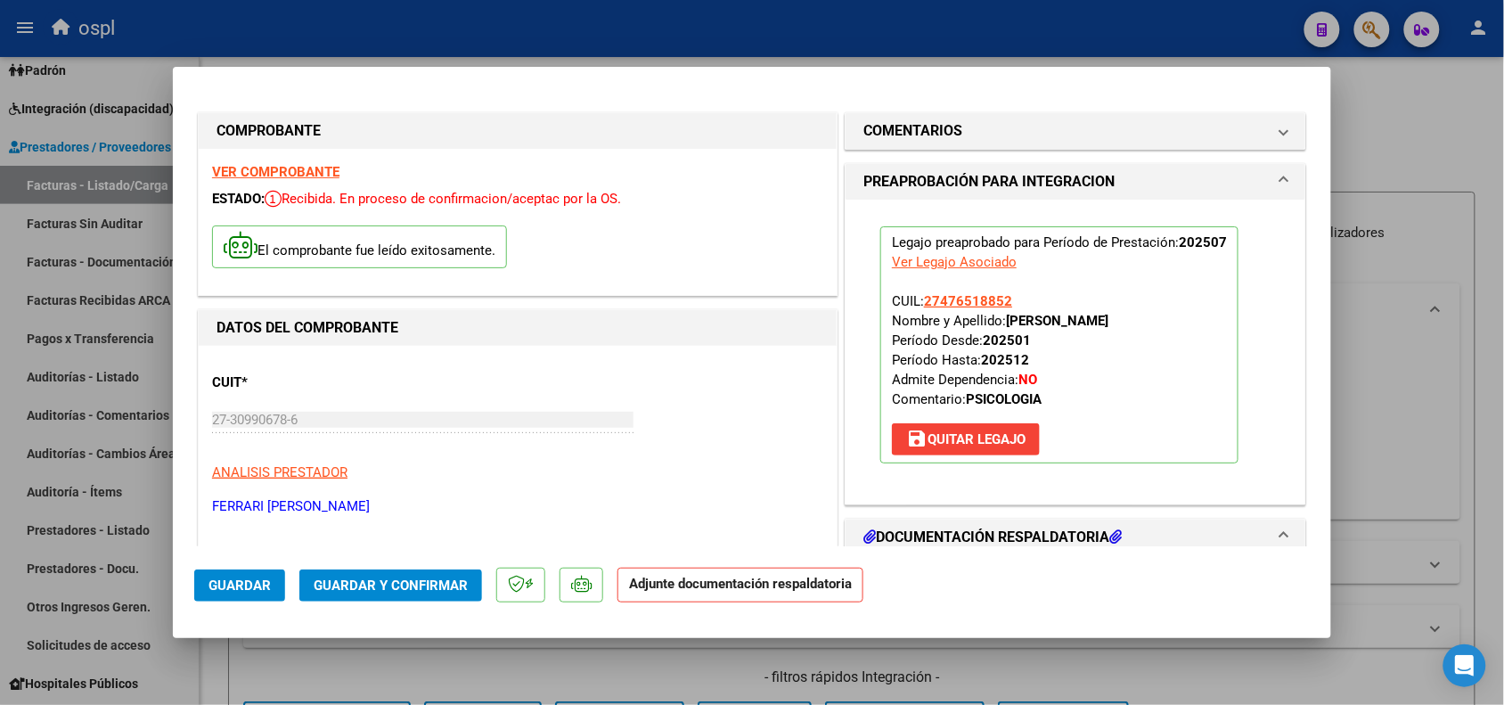
click at [361, 583] on span "Guardar y Confirmar" at bounding box center [391, 585] width 154 height 16
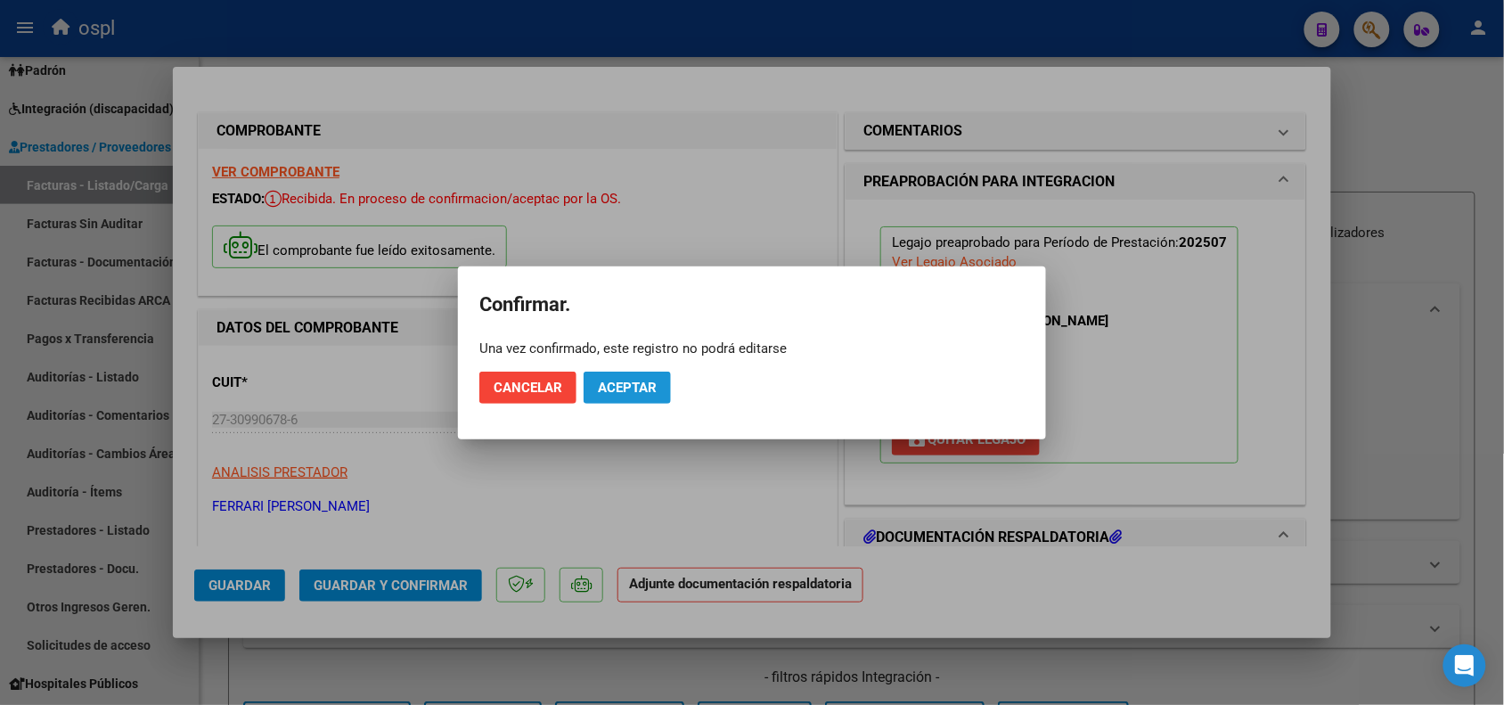
click at [637, 389] on span "Aceptar" at bounding box center [627, 387] width 59 height 16
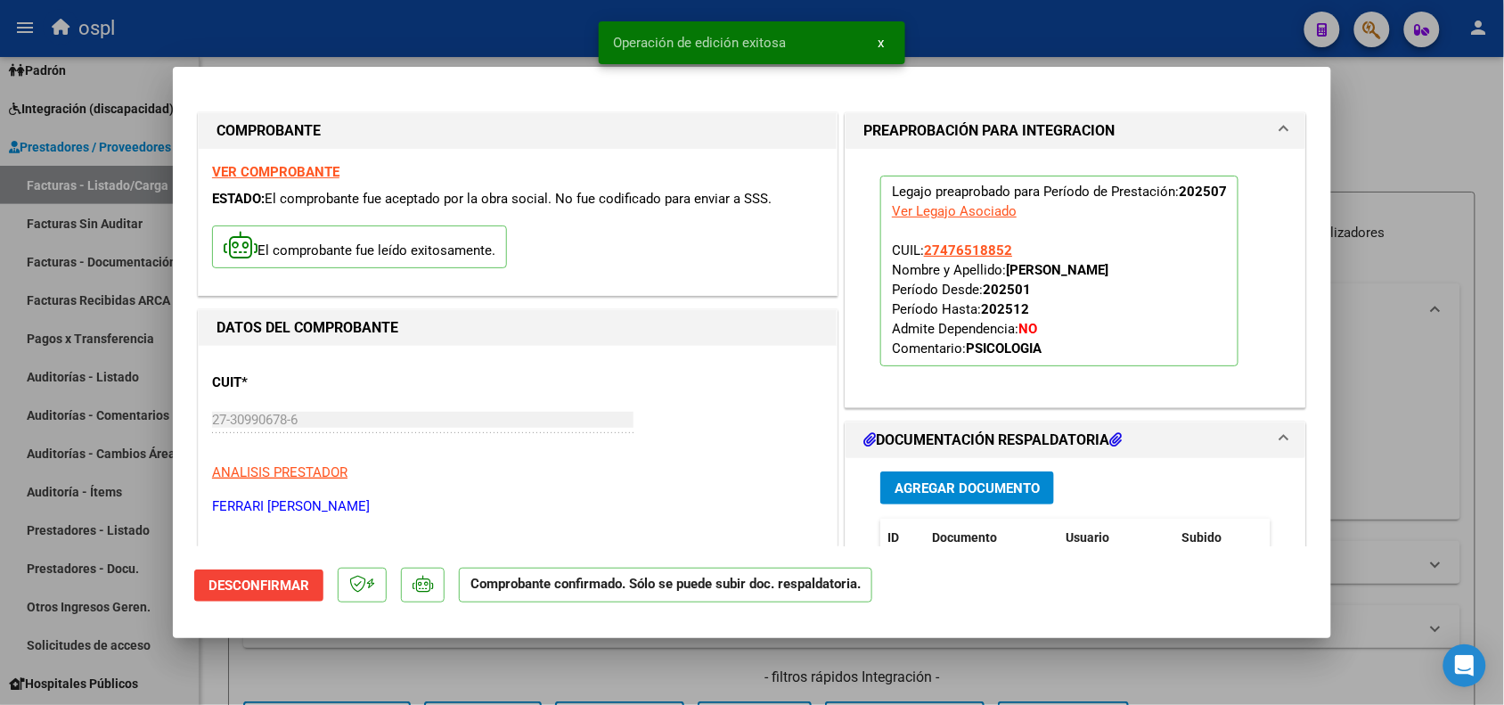
click at [597, 677] on div at bounding box center [752, 352] width 1504 height 705
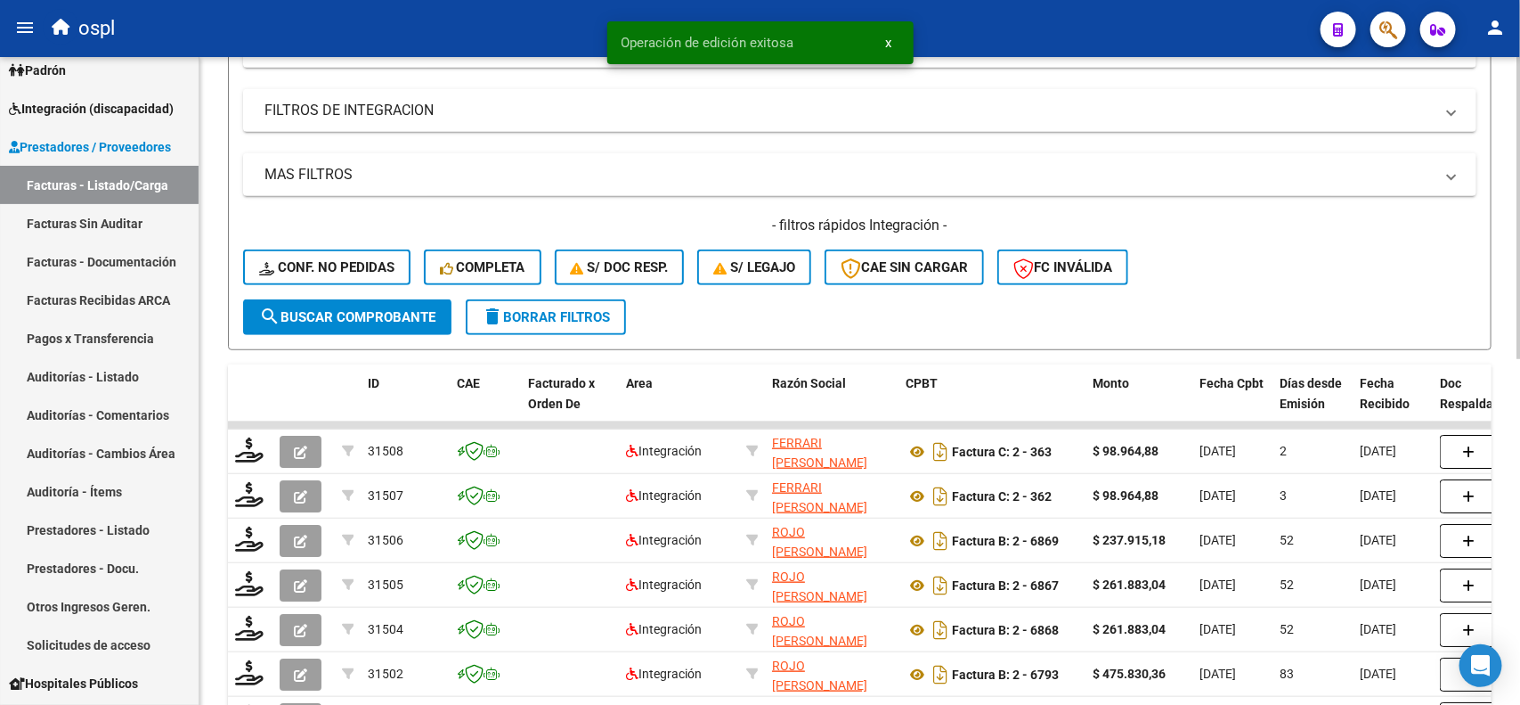
click at [1489, 447] on div "Video tutorial PRESTADORES -> Listado de CPBTs Emitidos por Prestadores / Prove…" at bounding box center [862, 293] width 1325 height 1377
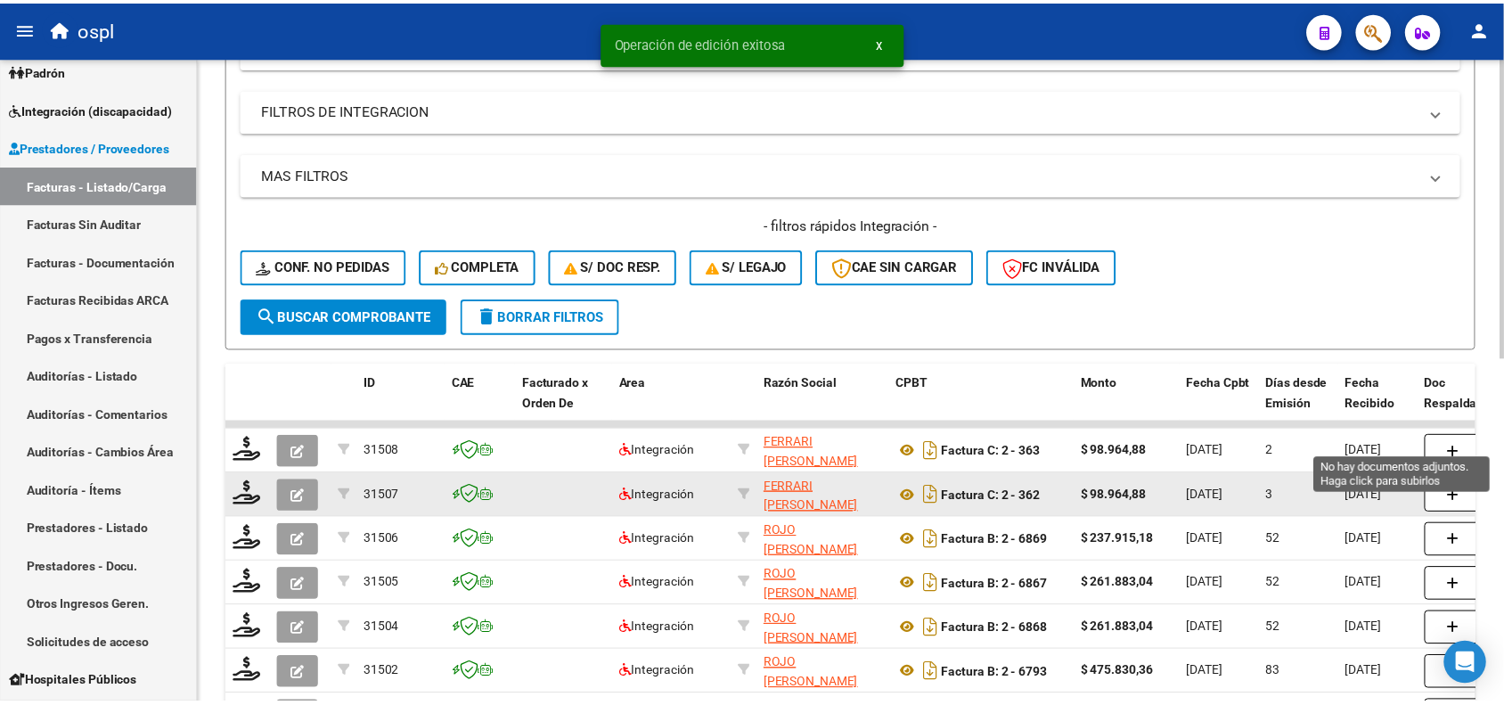
scroll to position [464, 0]
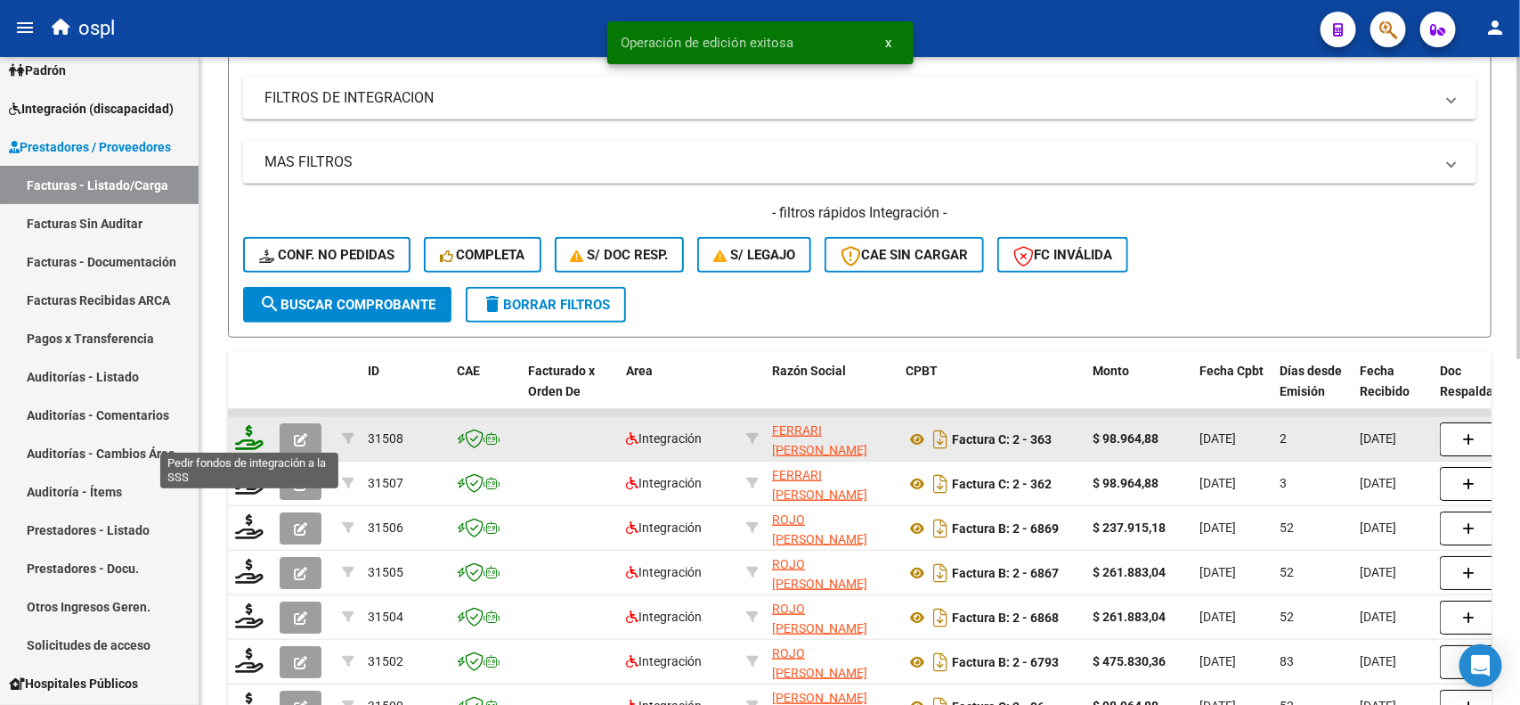
click at [254, 425] on icon at bounding box center [249, 437] width 29 height 25
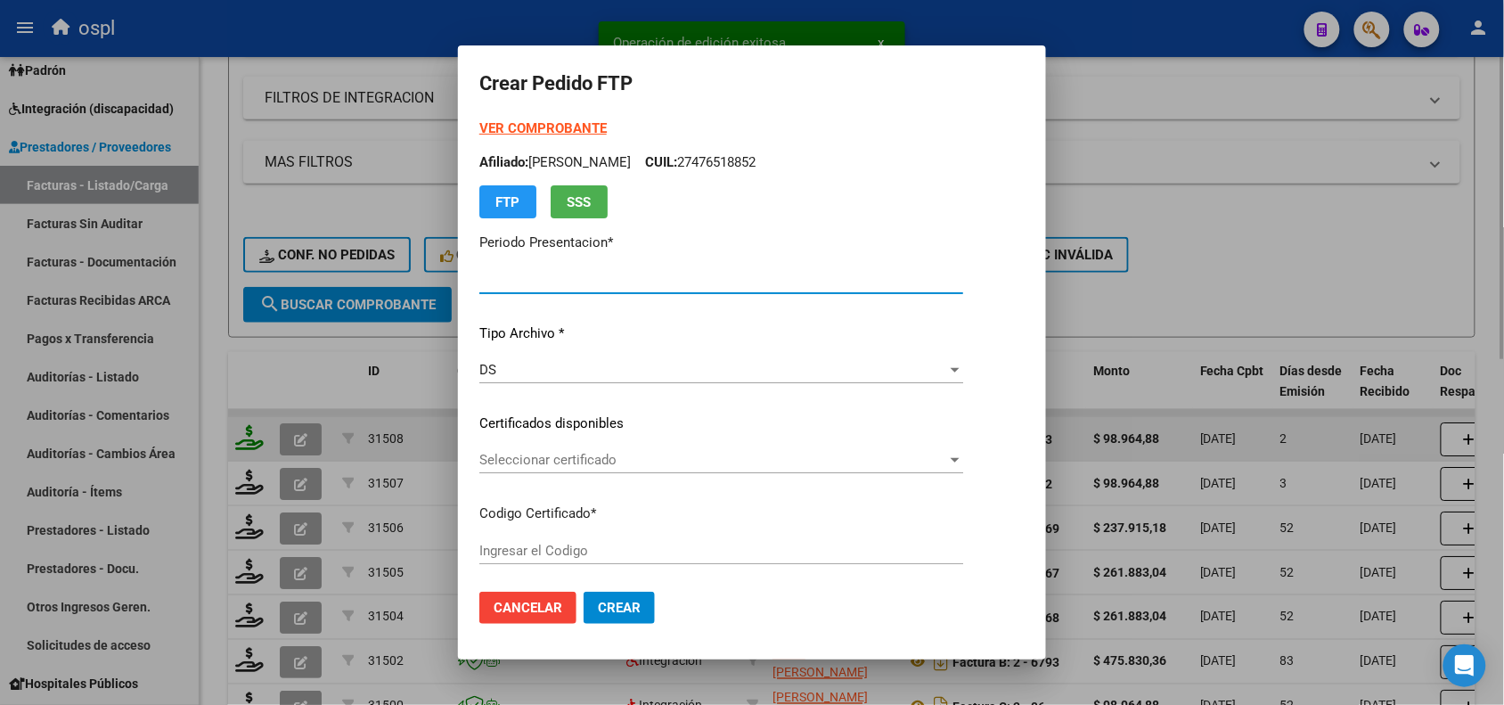
type input "202508"
type input "202507"
type input "$ 98.964,88"
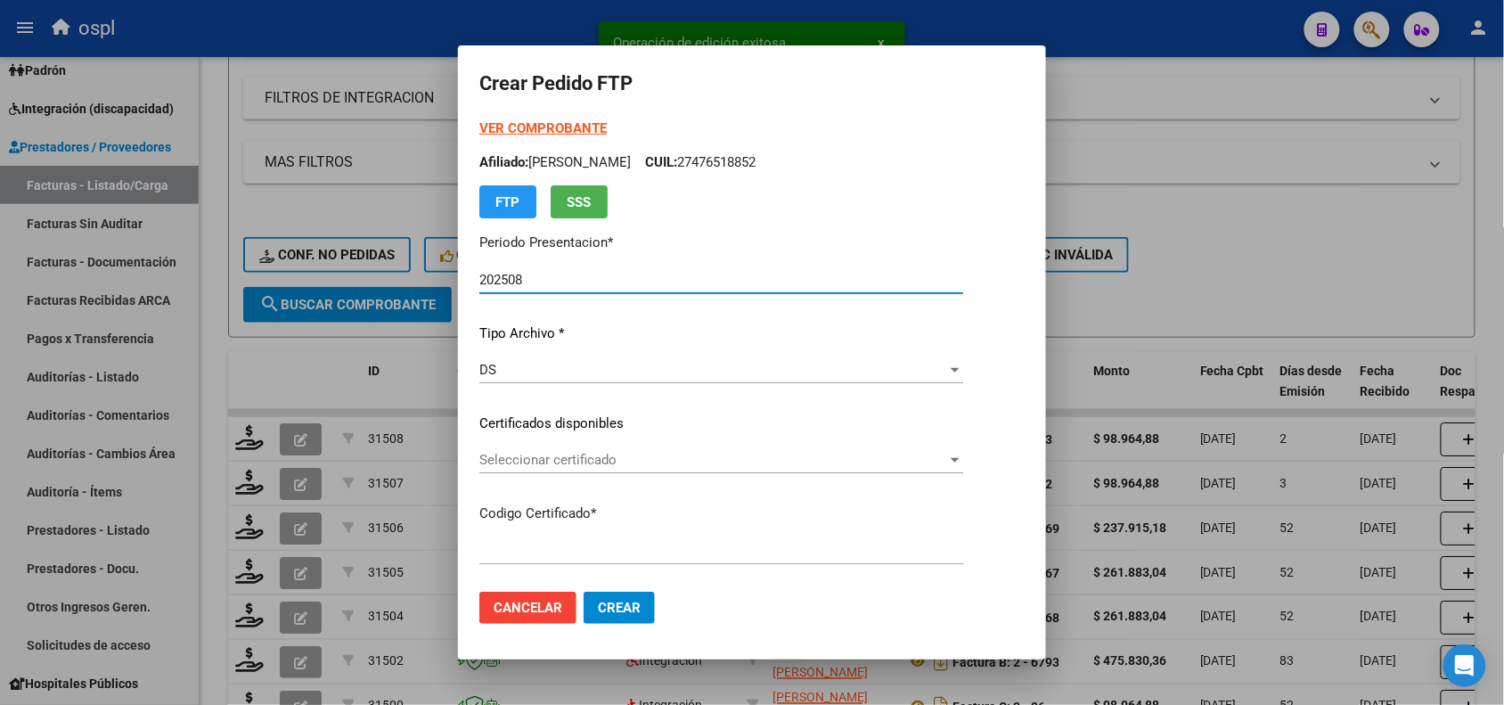
type input "ARG01000476518852019071620290716BS308"
type input "[DATE]"
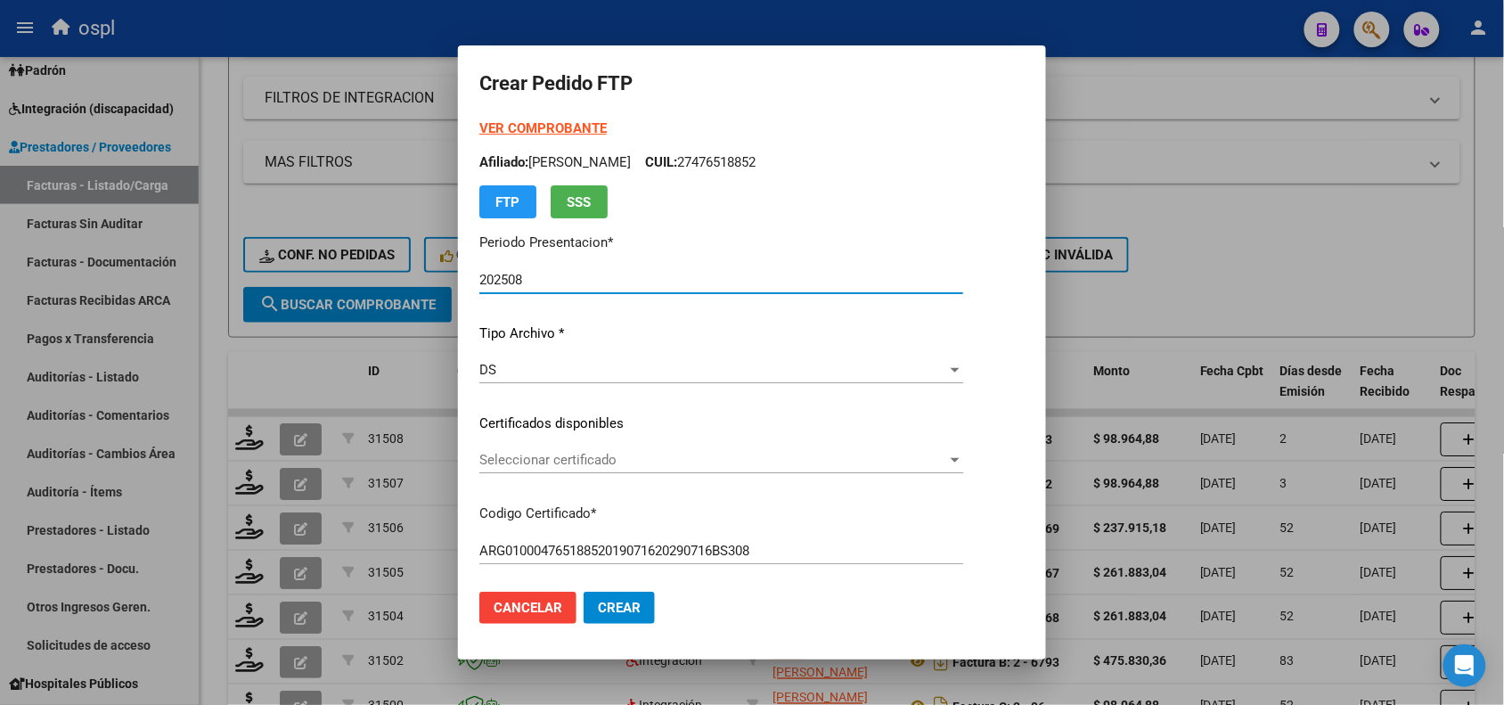
click at [624, 466] on span "Seleccionar certificado" at bounding box center [713, 460] width 468 height 16
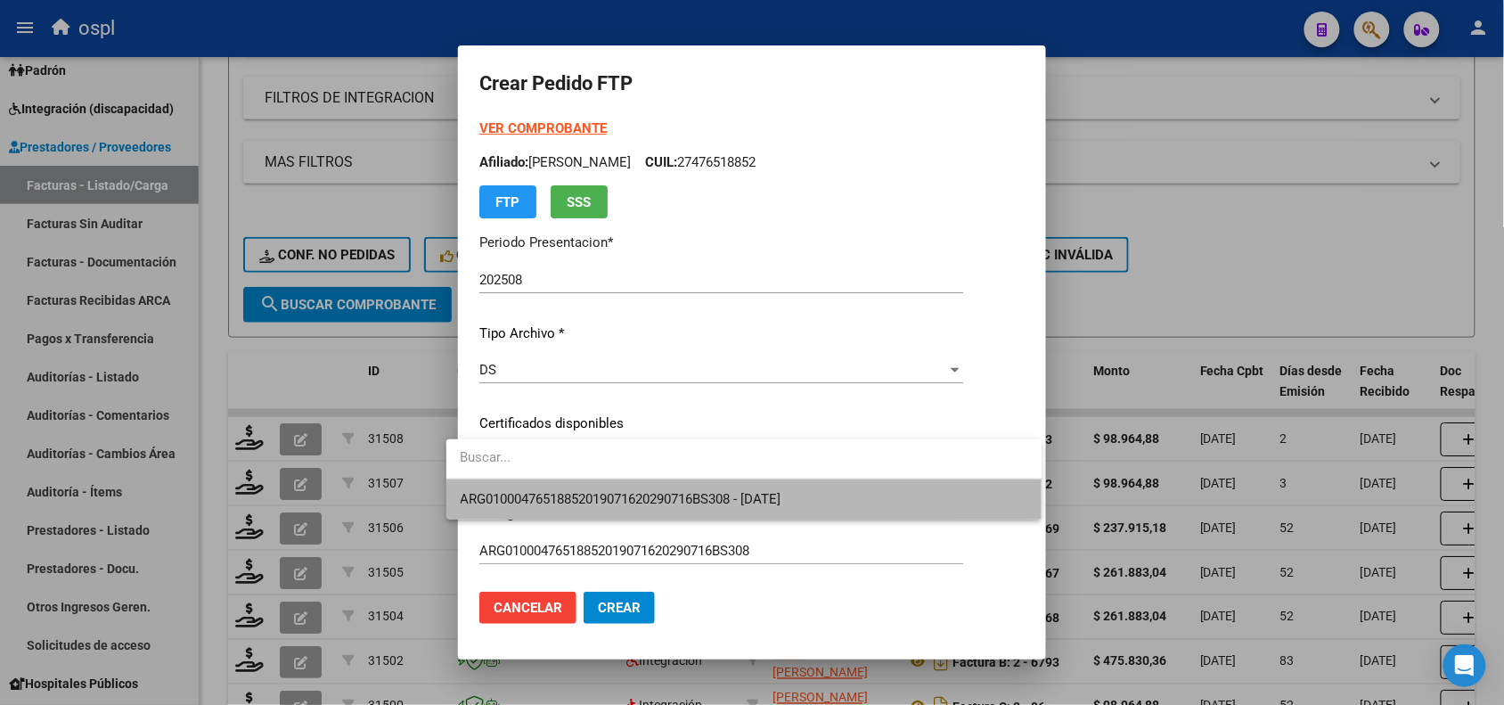
click at [659, 514] on span "ARG01000476518852019071620290716BS308 - [DATE]" at bounding box center [744, 499] width 567 height 40
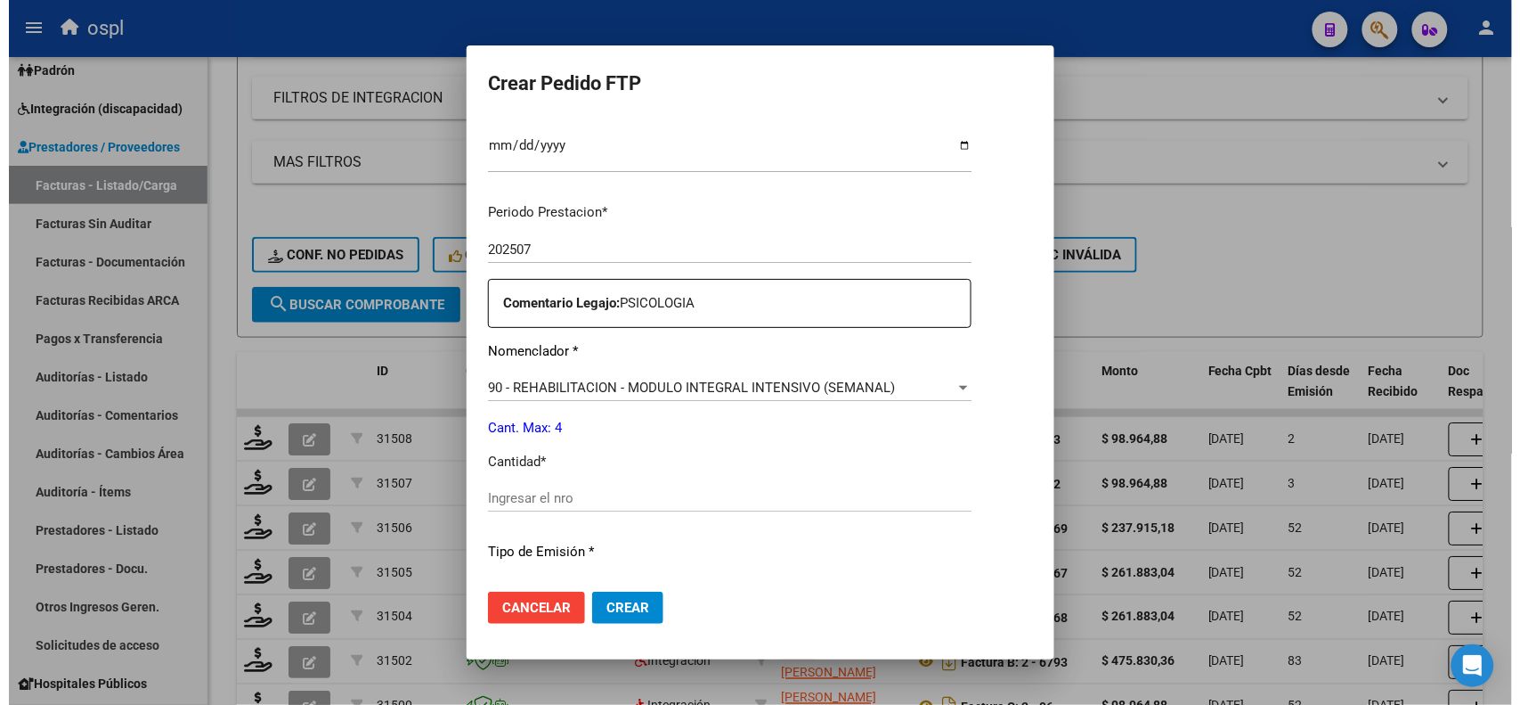
scroll to position [546, 0]
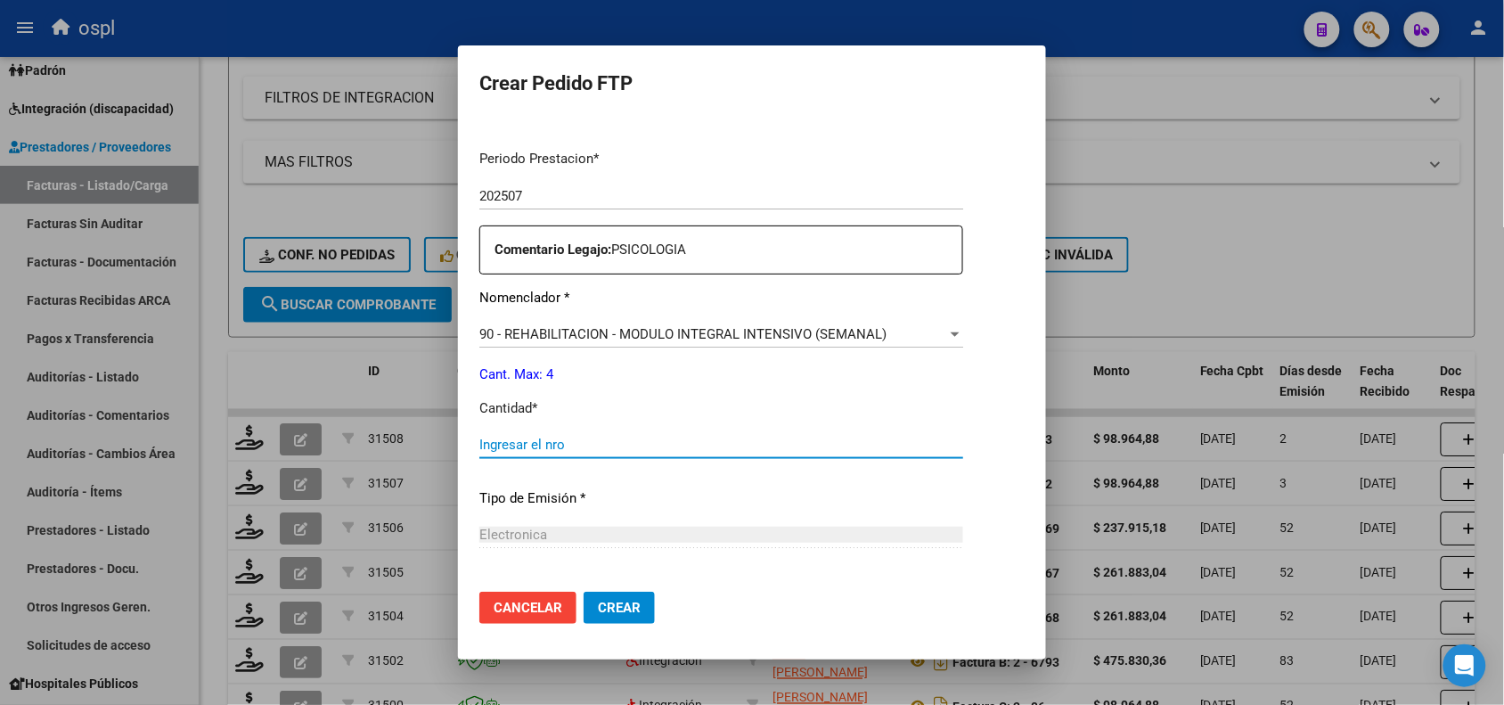
click at [900, 450] on input "Ingresar el nro" at bounding box center [721, 444] width 484 height 16
type input "4"
click at [607, 591] on button "Crear" at bounding box center [618, 607] width 71 height 32
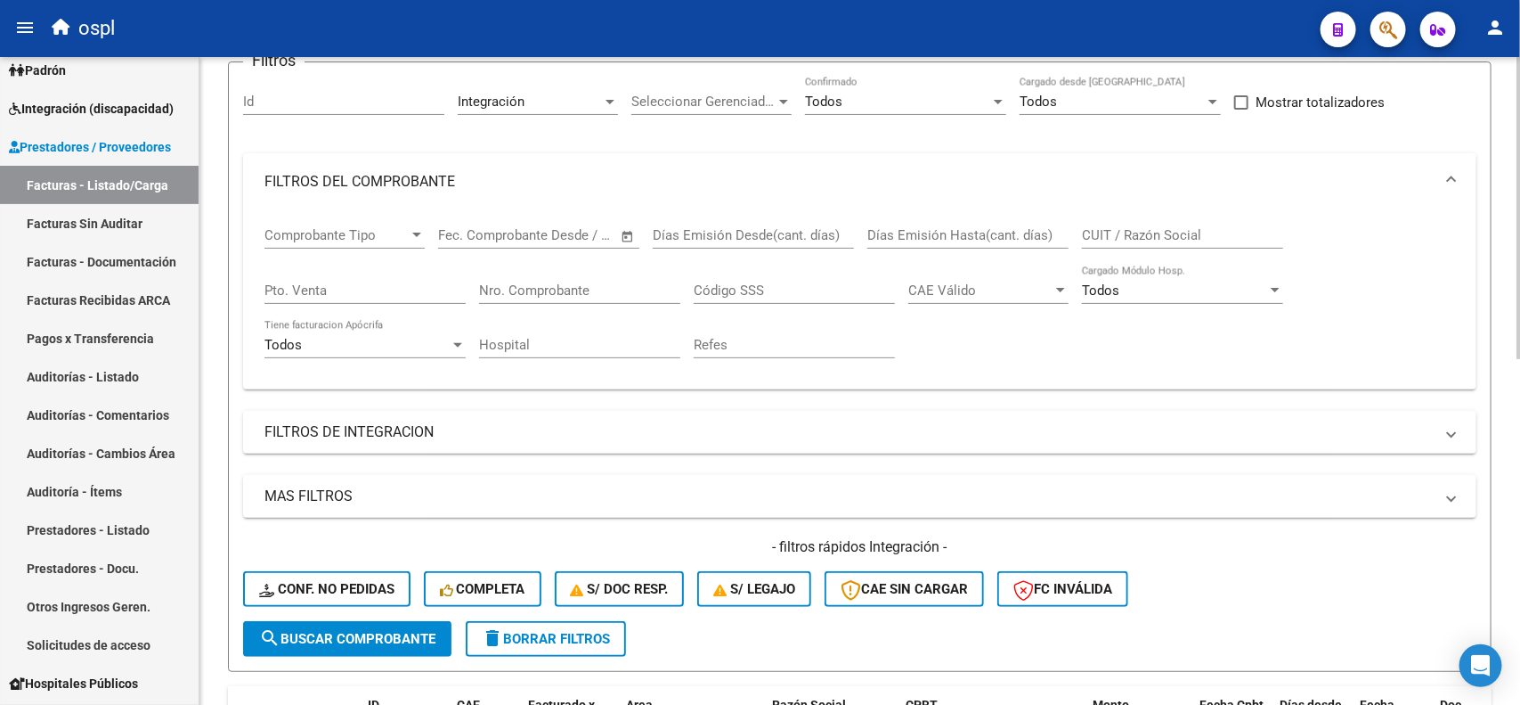
scroll to position [5, 0]
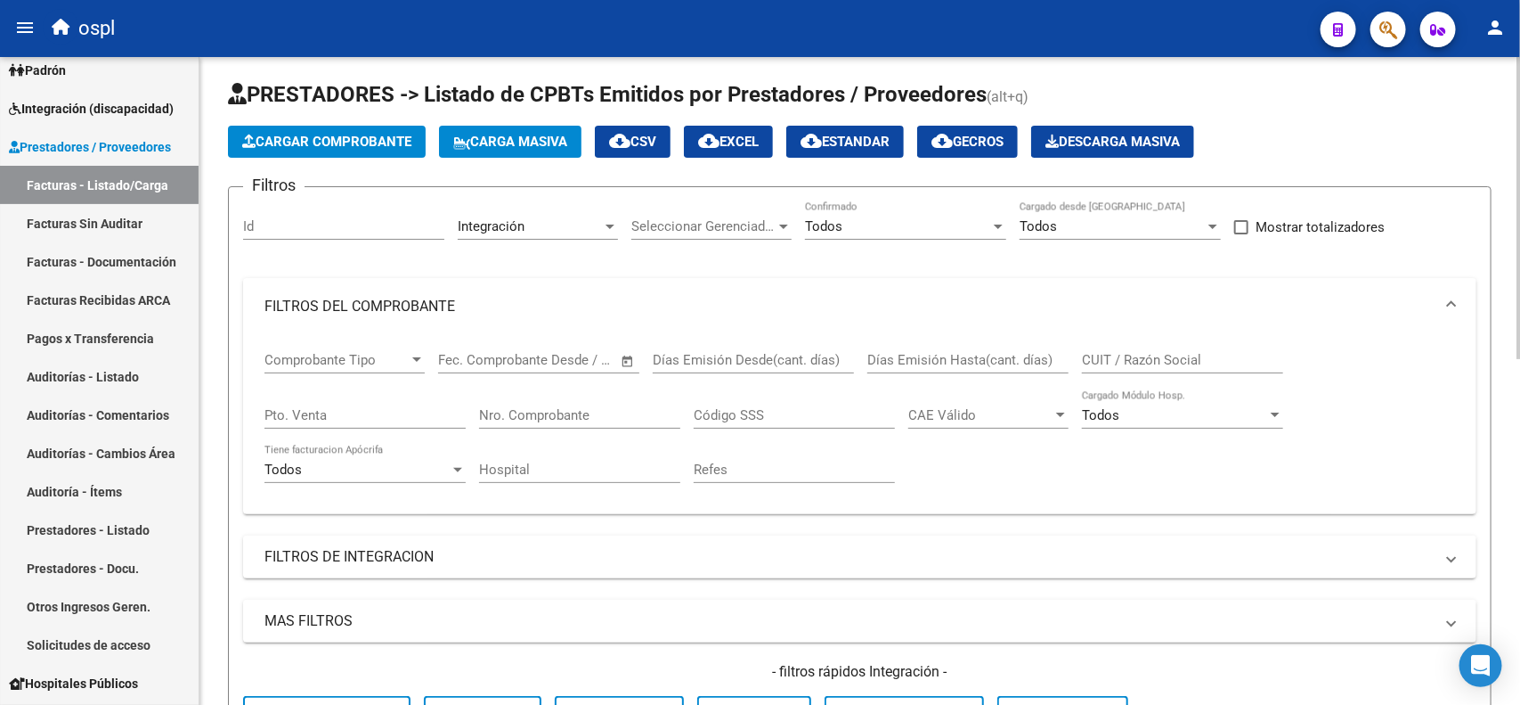
click at [1520, 76] on div at bounding box center [1519, 211] width 4 height 302
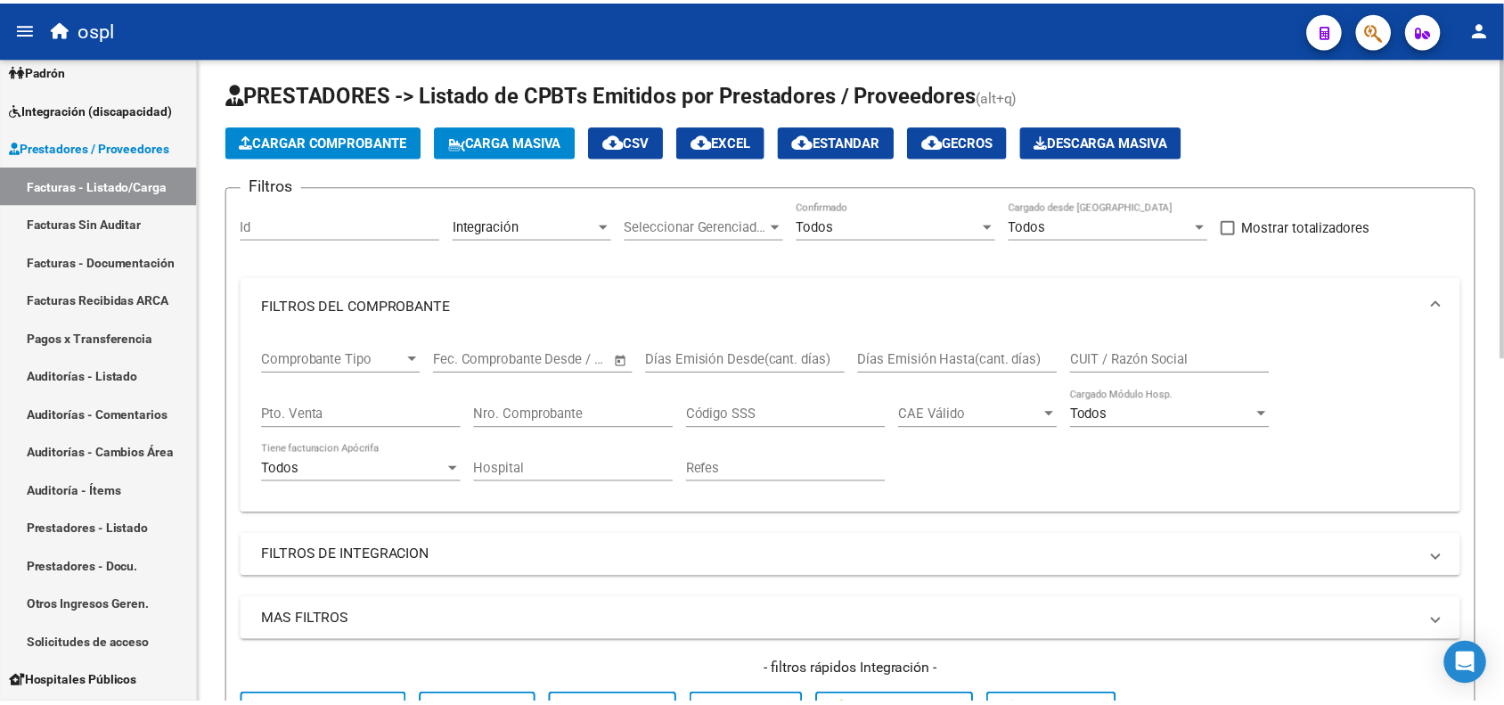
scroll to position [0, 0]
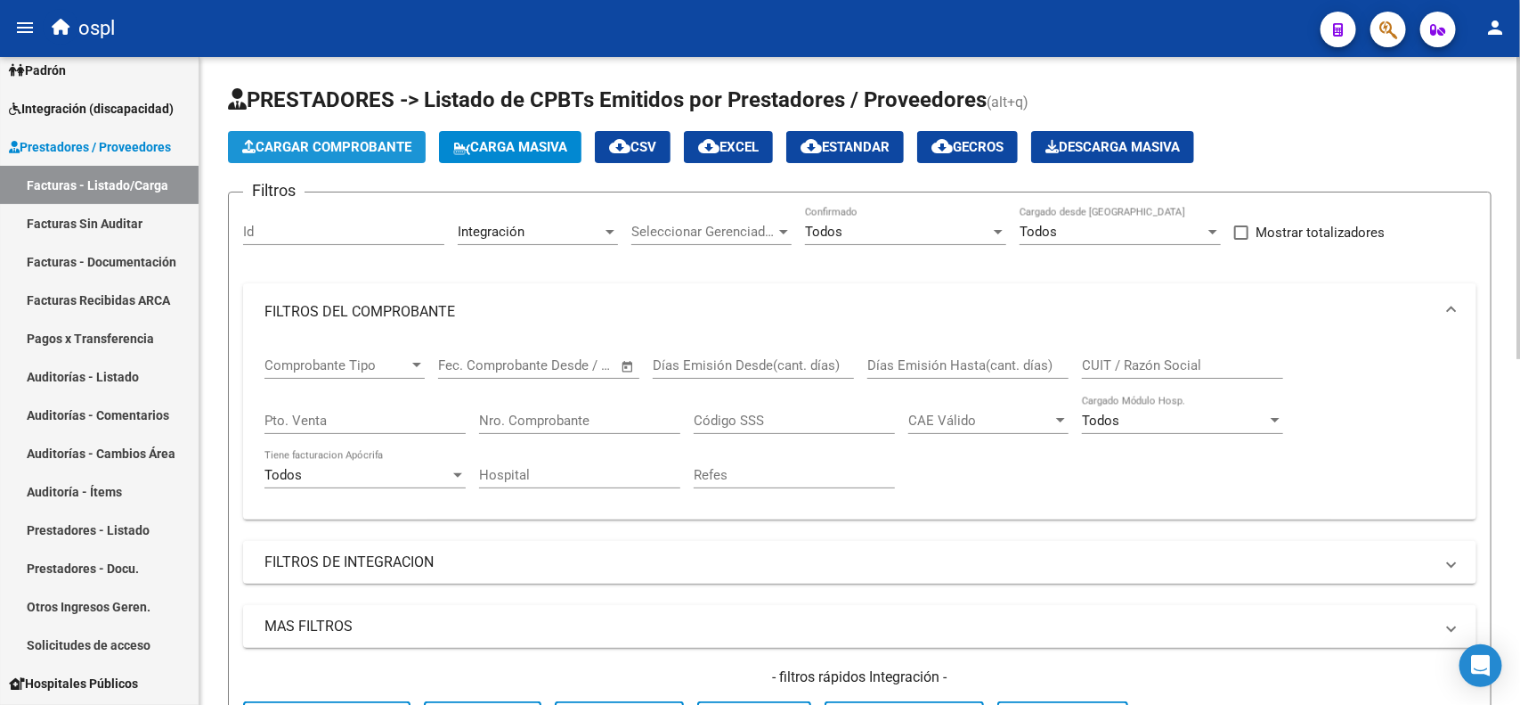
click at [268, 139] on span "Cargar Comprobante" at bounding box center [326, 147] width 169 height 16
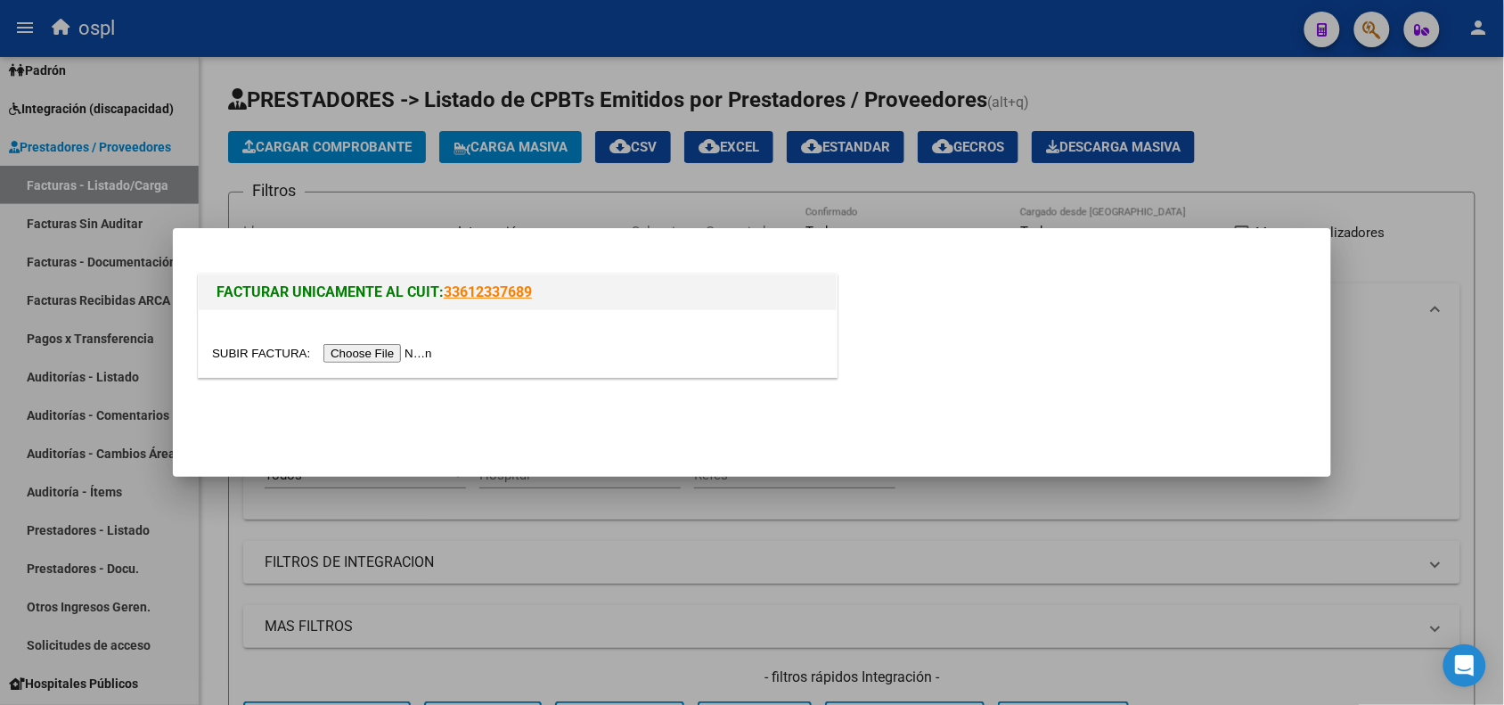
click at [399, 347] on input "file" at bounding box center [324, 353] width 225 height 19
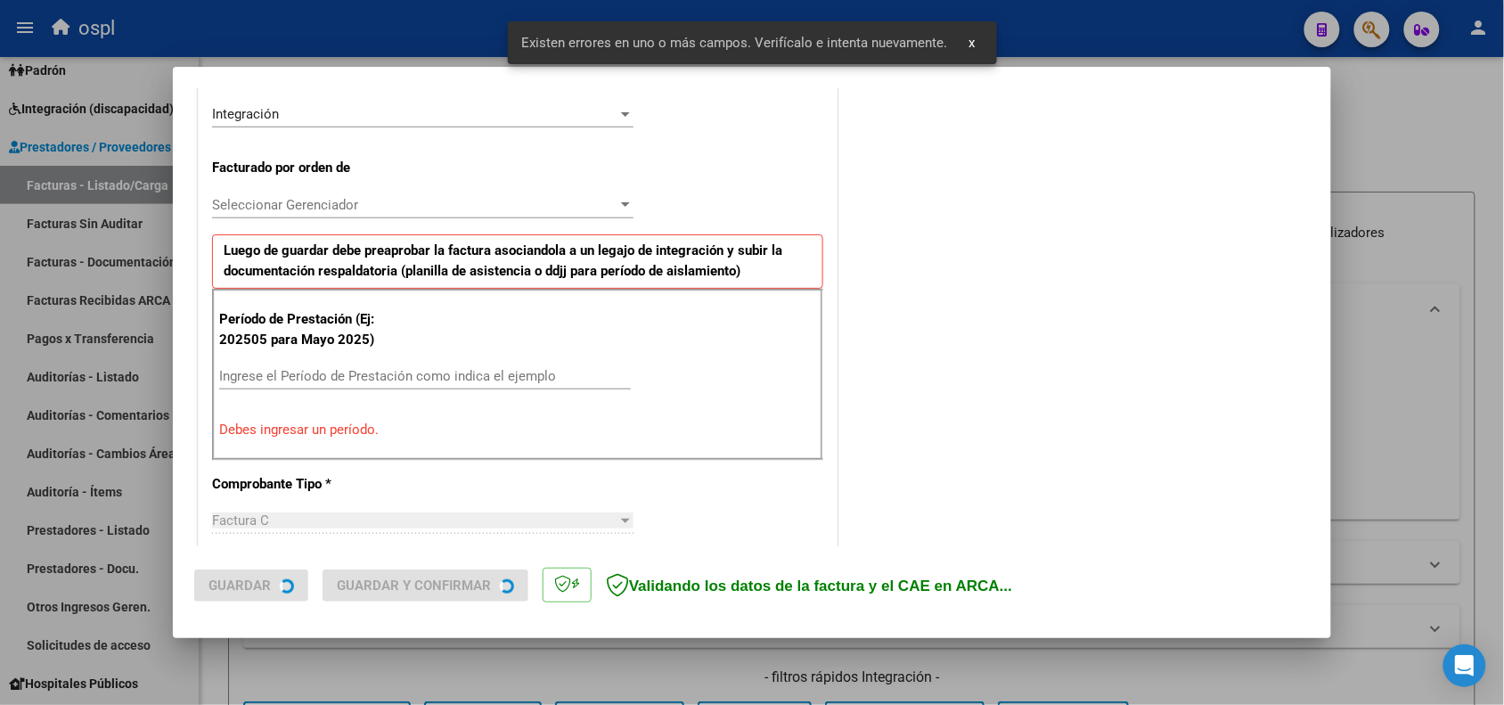
scroll to position [483, 0]
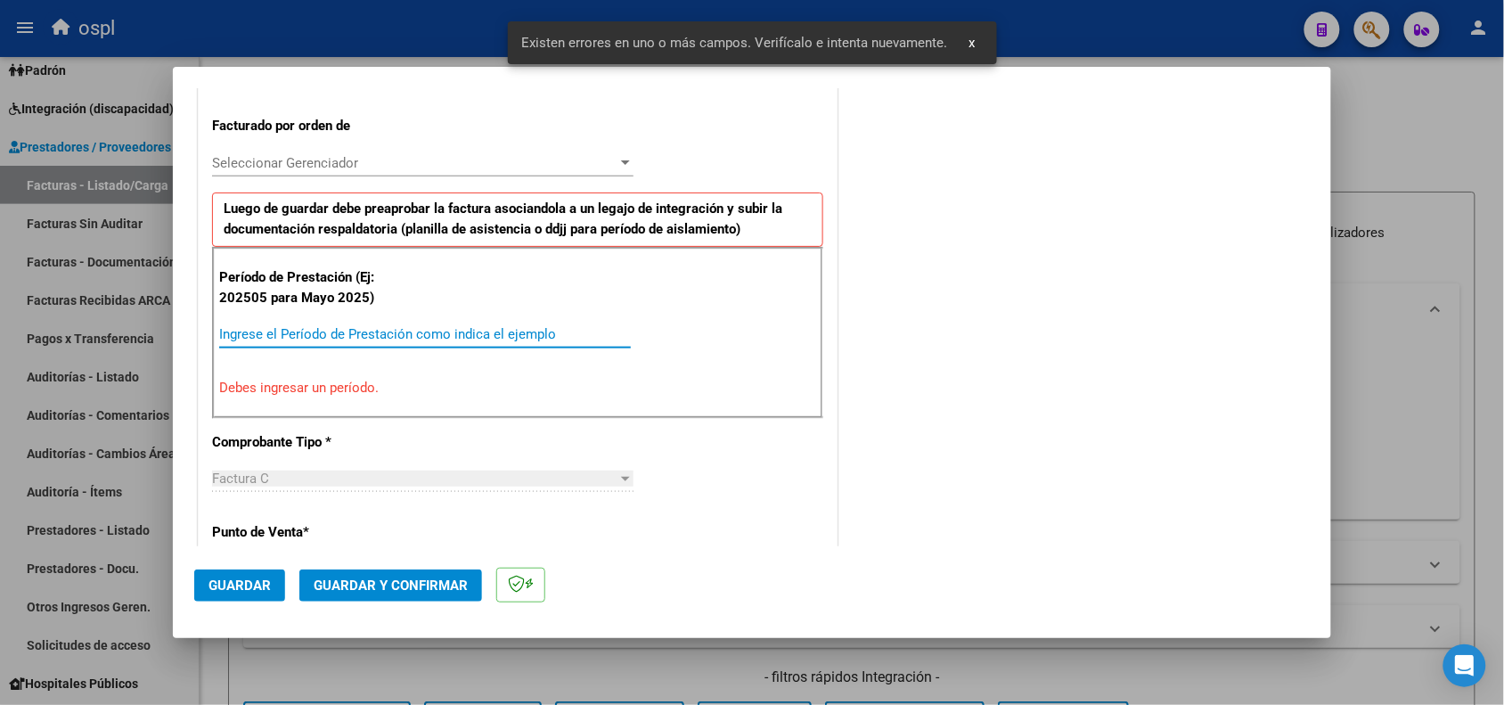
click at [515, 335] on input "Ingrese el Período de Prestación como indica el ejemplo" at bounding box center [425, 334] width 412 height 16
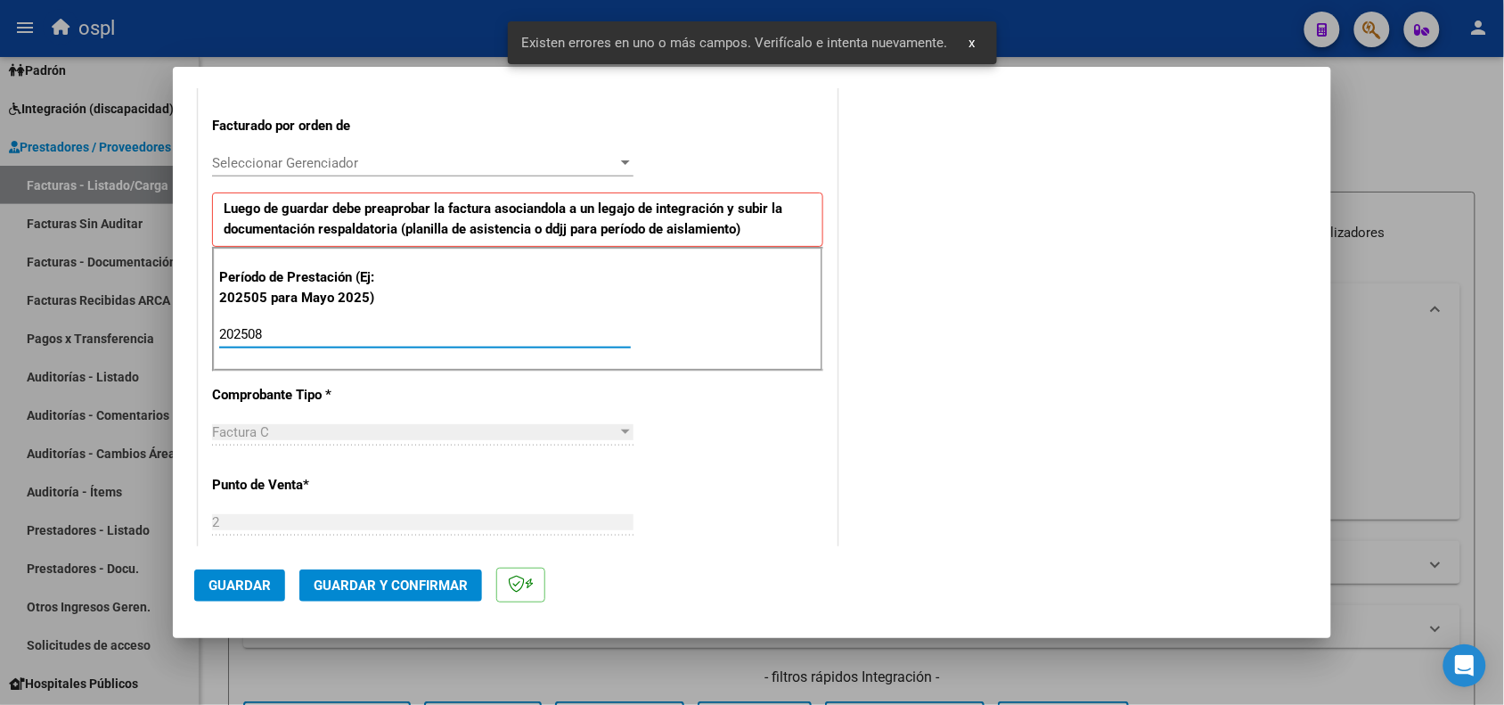
type input "202508"
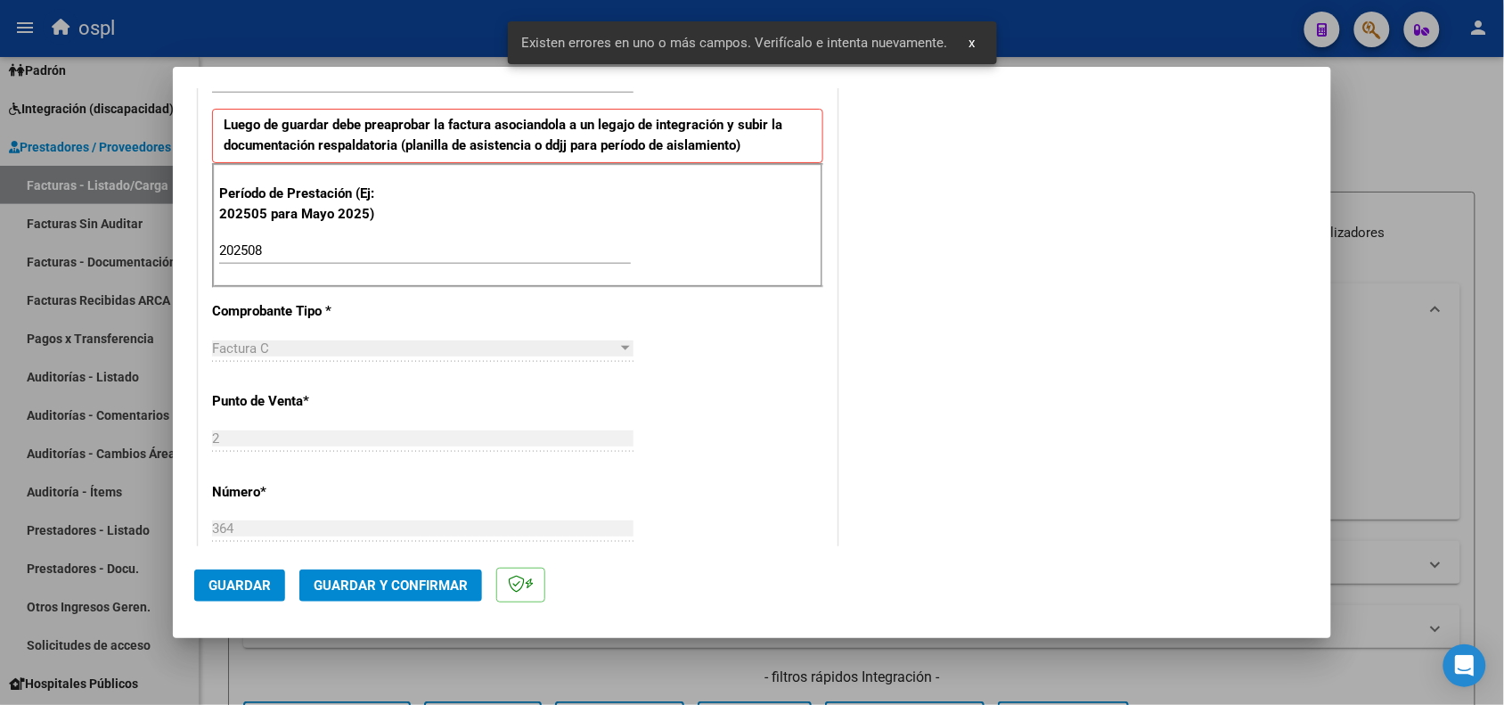
scroll to position [680, 0]
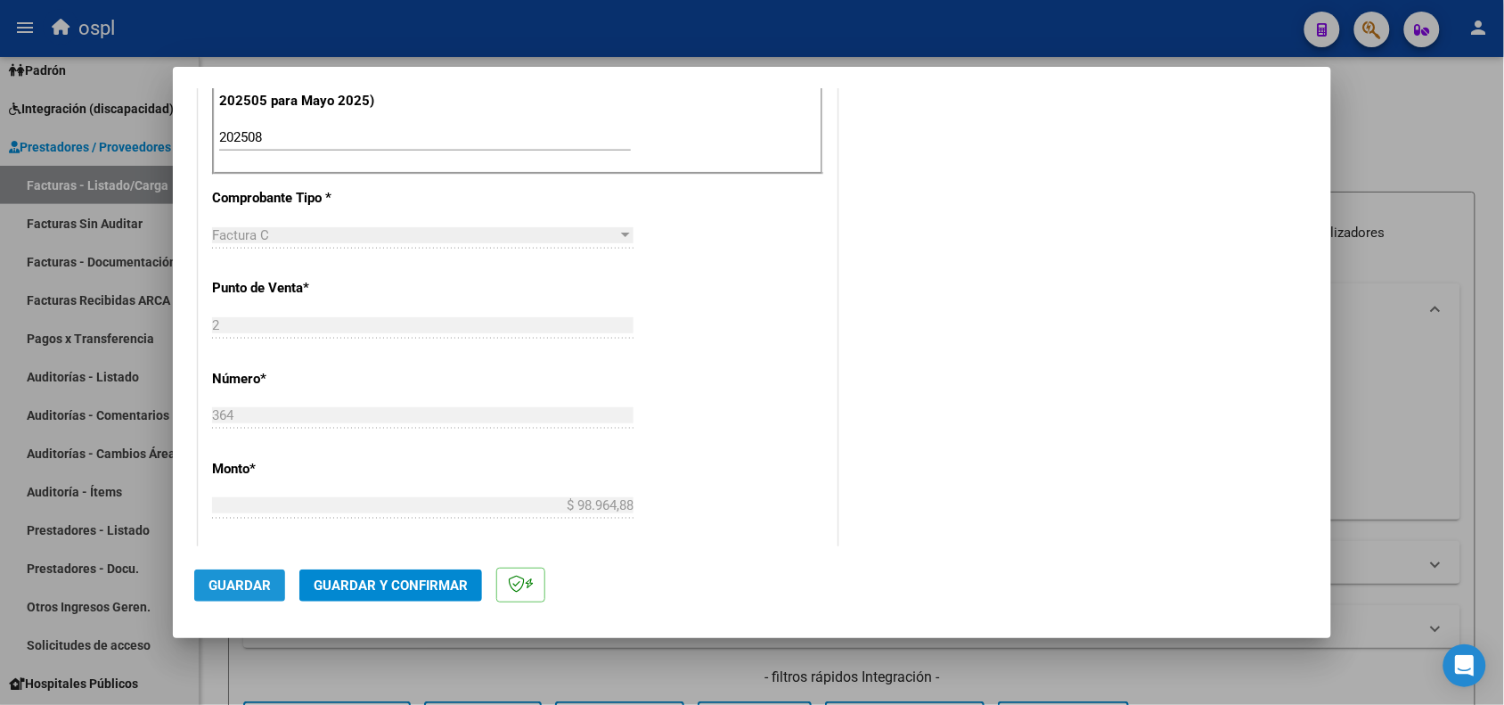
click at [224, 569] on button "Guardar" at bounding box center [239, 585] width 91 height 32
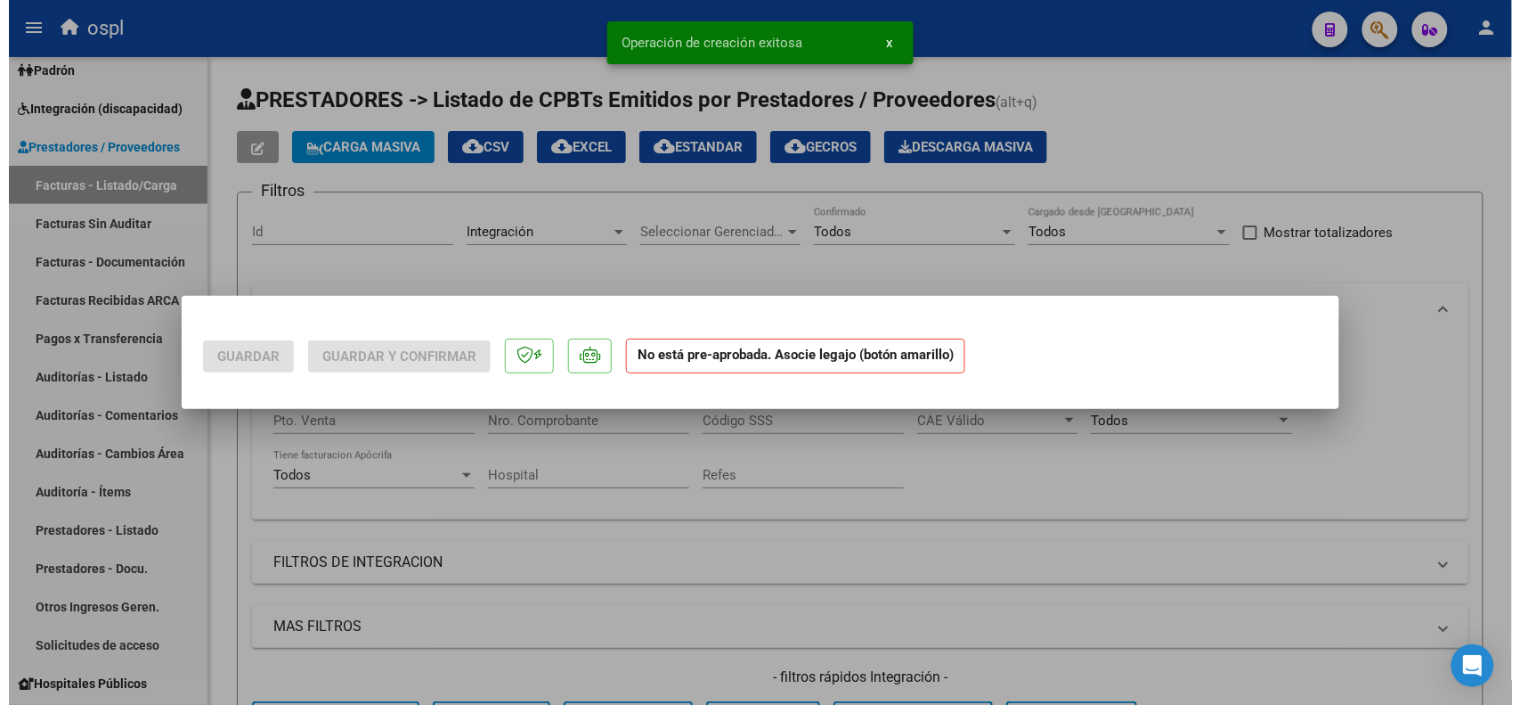
scroll to position [0, 0]
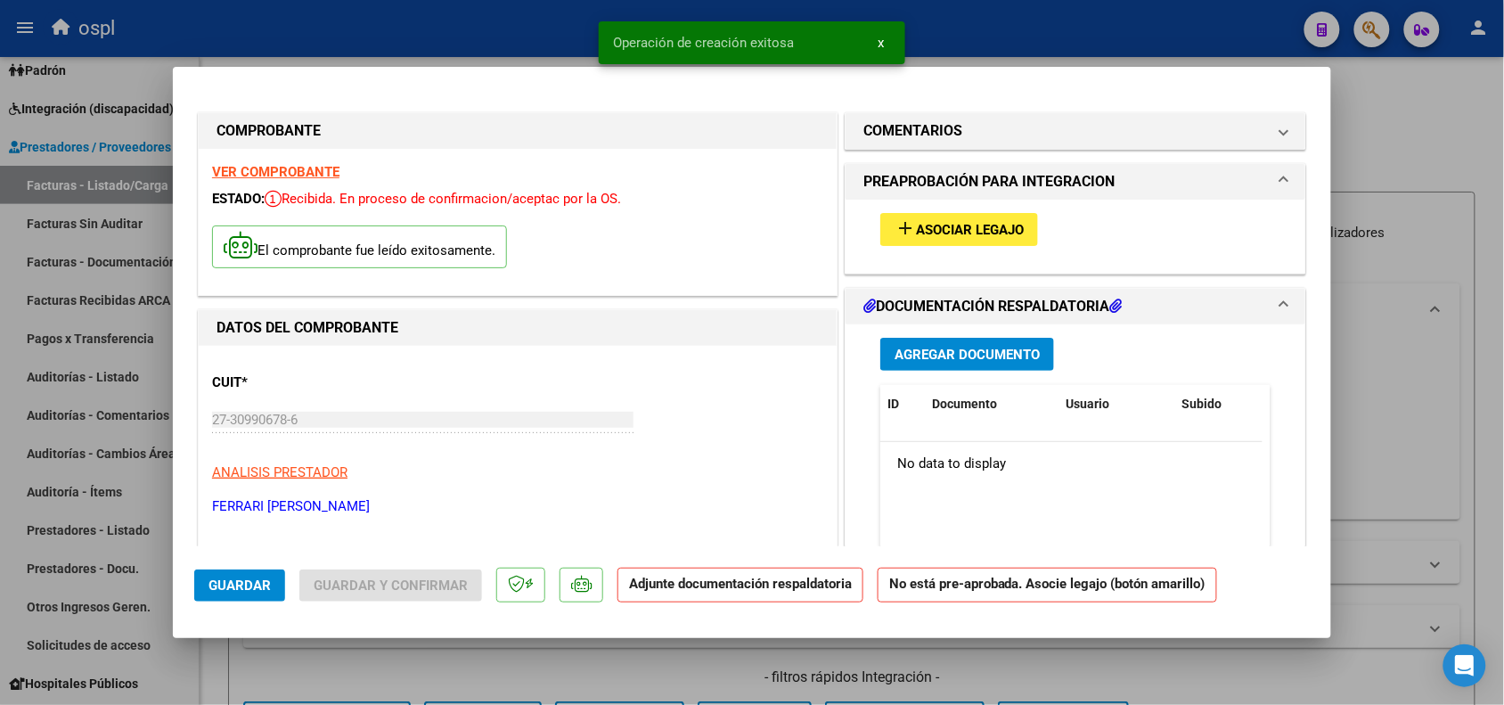
click at [919, 209] on div "add Asociar Legajo" at bounding box center [1075, 230] width 417 height 60
click at [917, 219] on button "add Asociar Legajo" at bounding box center [959, 229] width 158 height 33
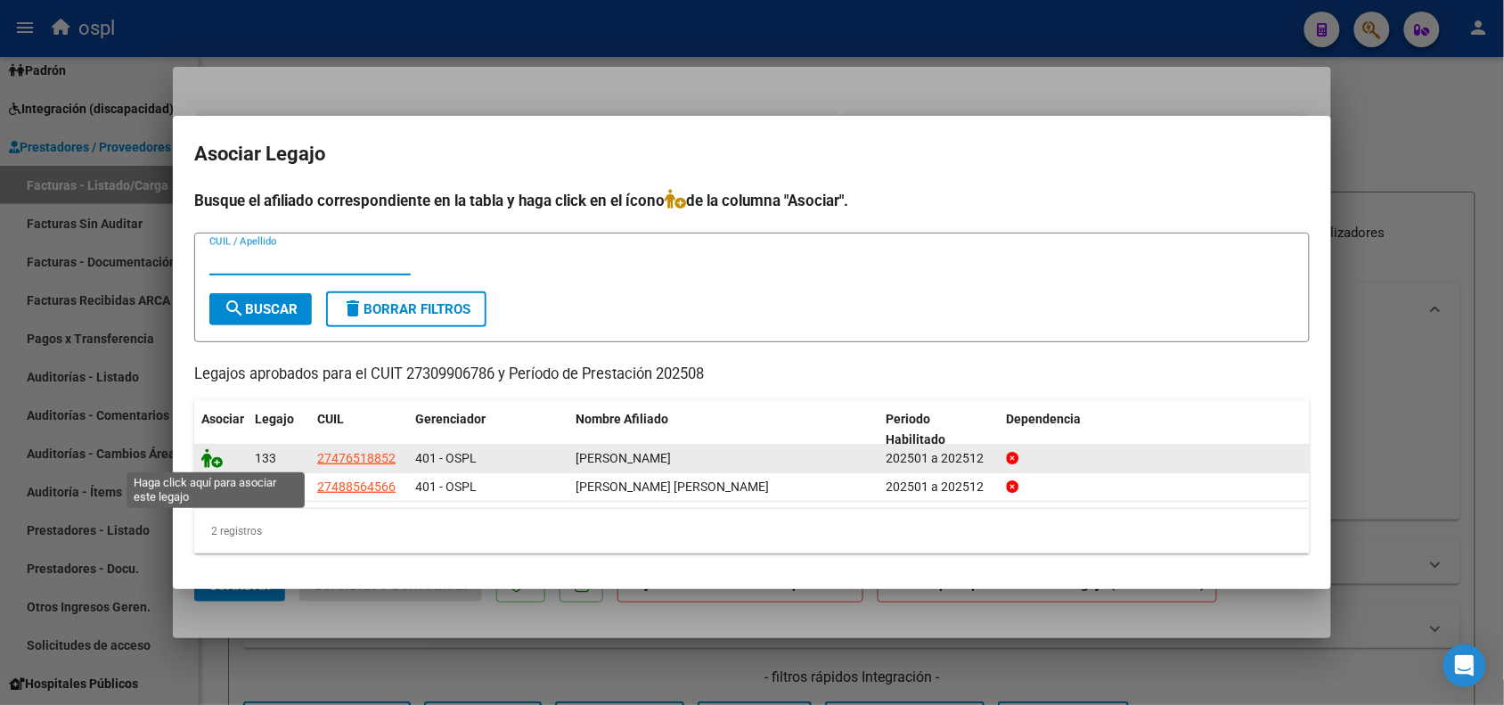
click at [207, 460] on icon at bounding box center [211, 458] width 21 height 20
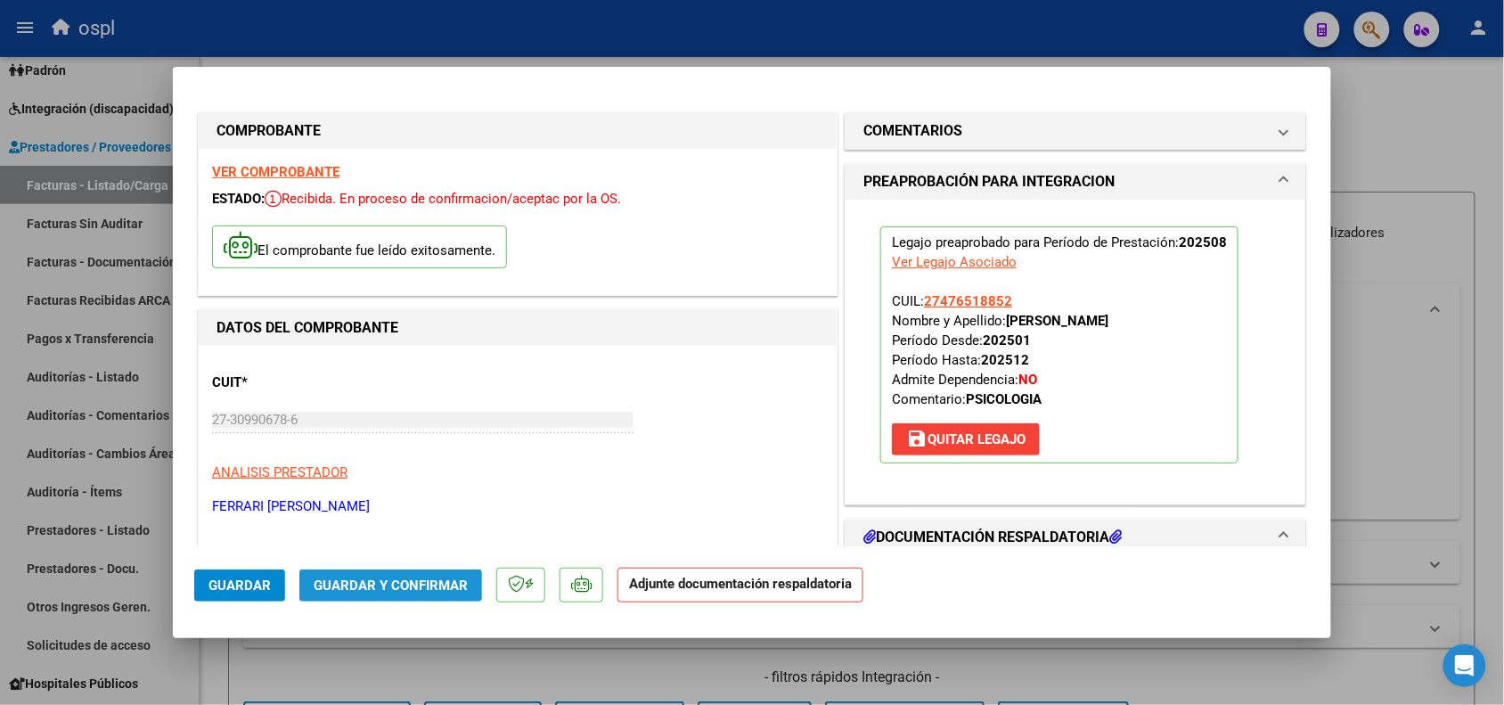
click at [379, 581] on span "Guardar y Confirmar" at bounding box center [391, 585] width 154 height 16
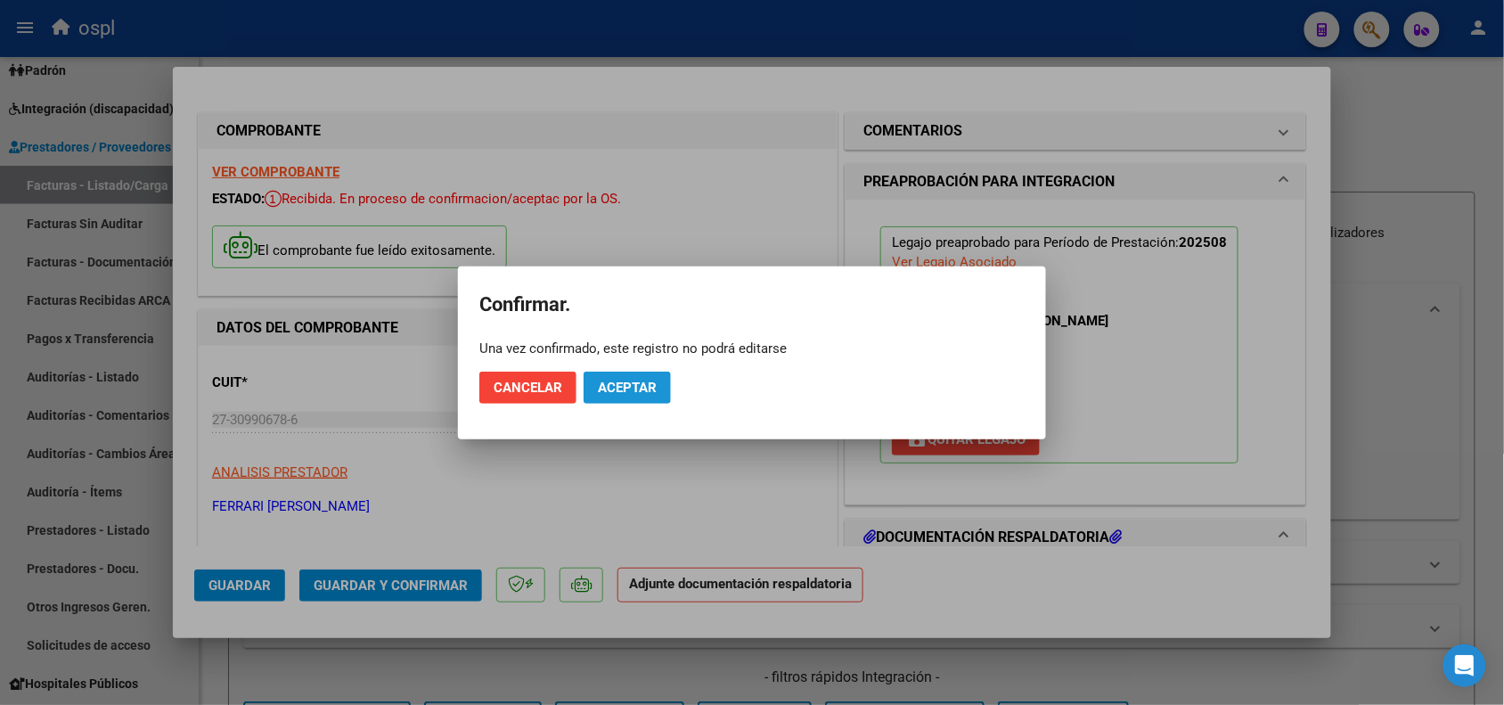
click at [648, 376] on button "Aceptar" at bounding box center [626, 387] width 87 height 32
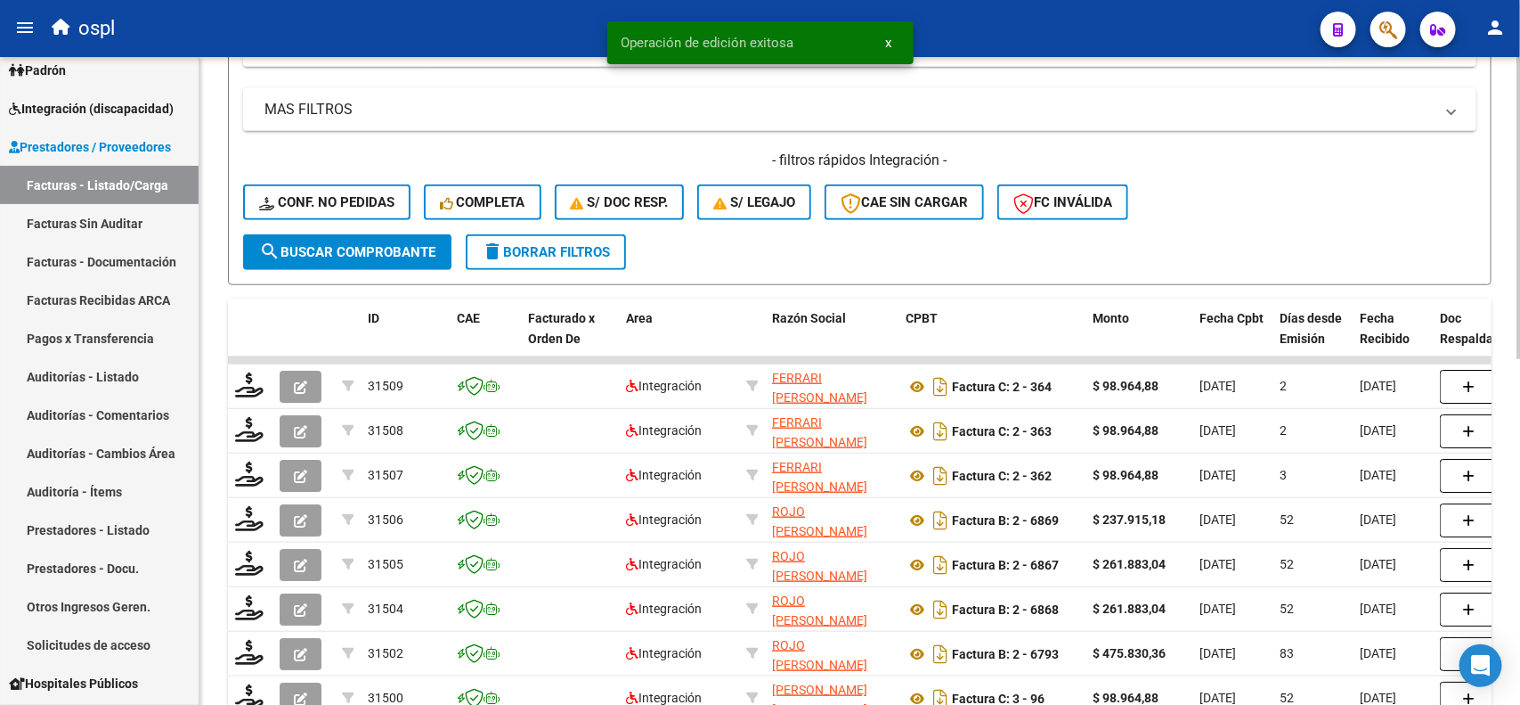
click at [1508, 461] on div "Video tutorial PRESTADORES -> Listado de CPBTs Emitidos por Prestadores / Prove…" at bounding box center [862, 228] width 1325 height 1377
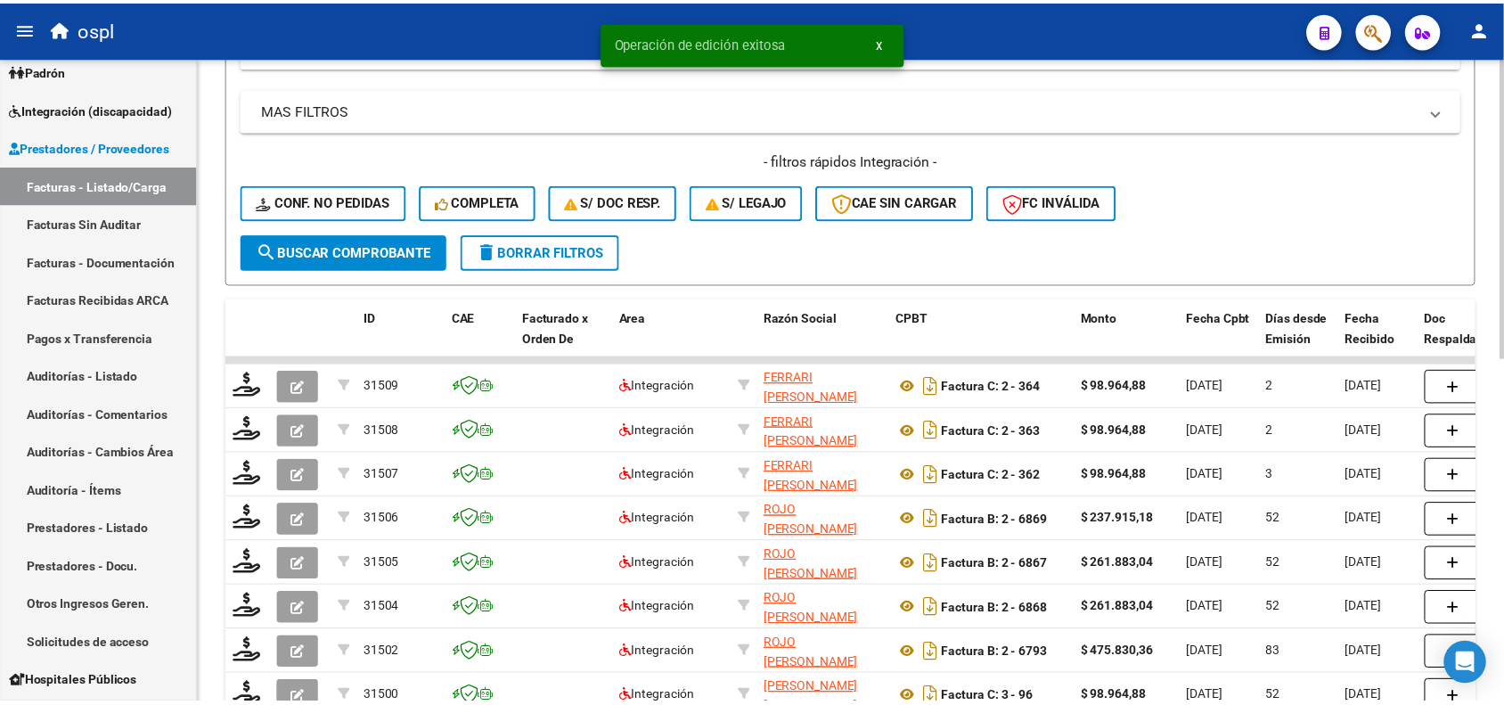
scroll to position [537, 0]
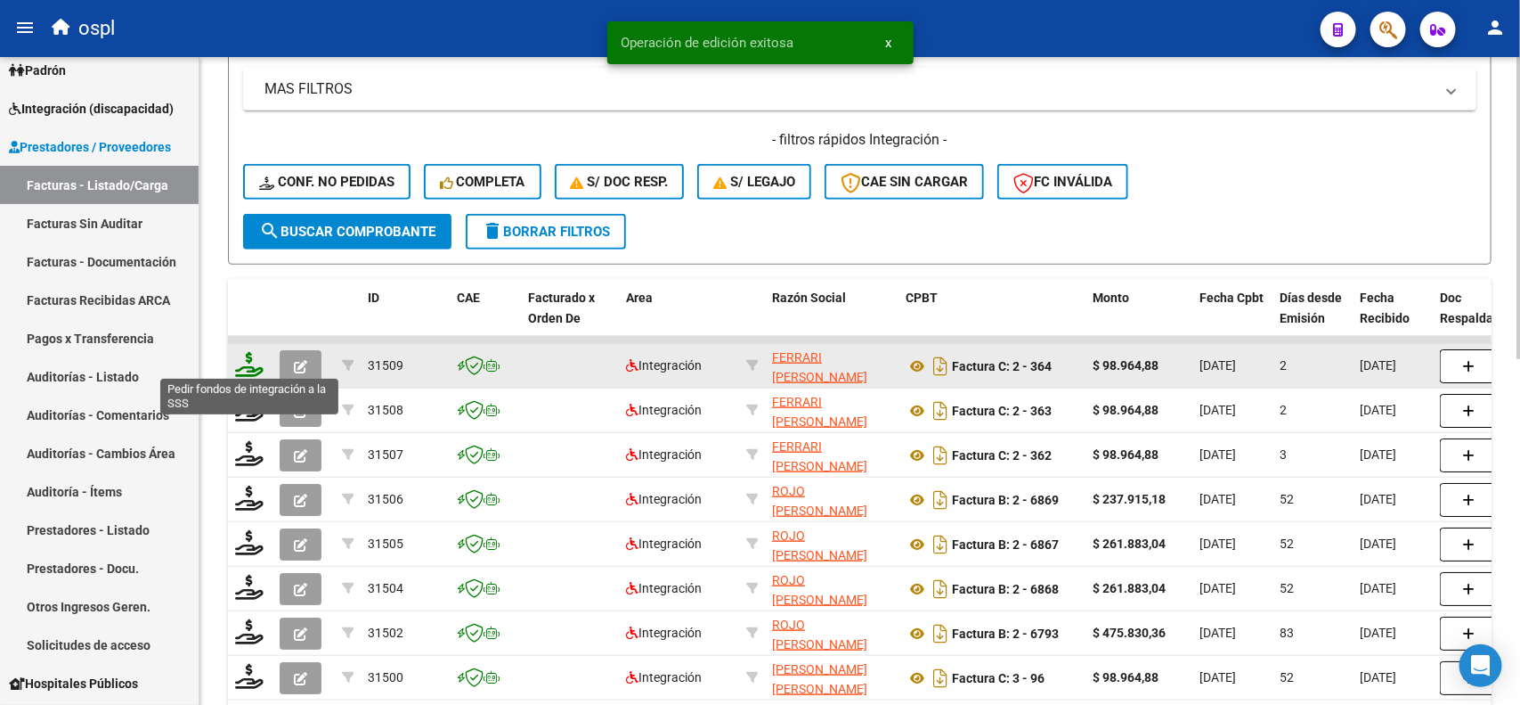
click at [245, 366] on icon at bounding box center [249, 364] width 29 height 25
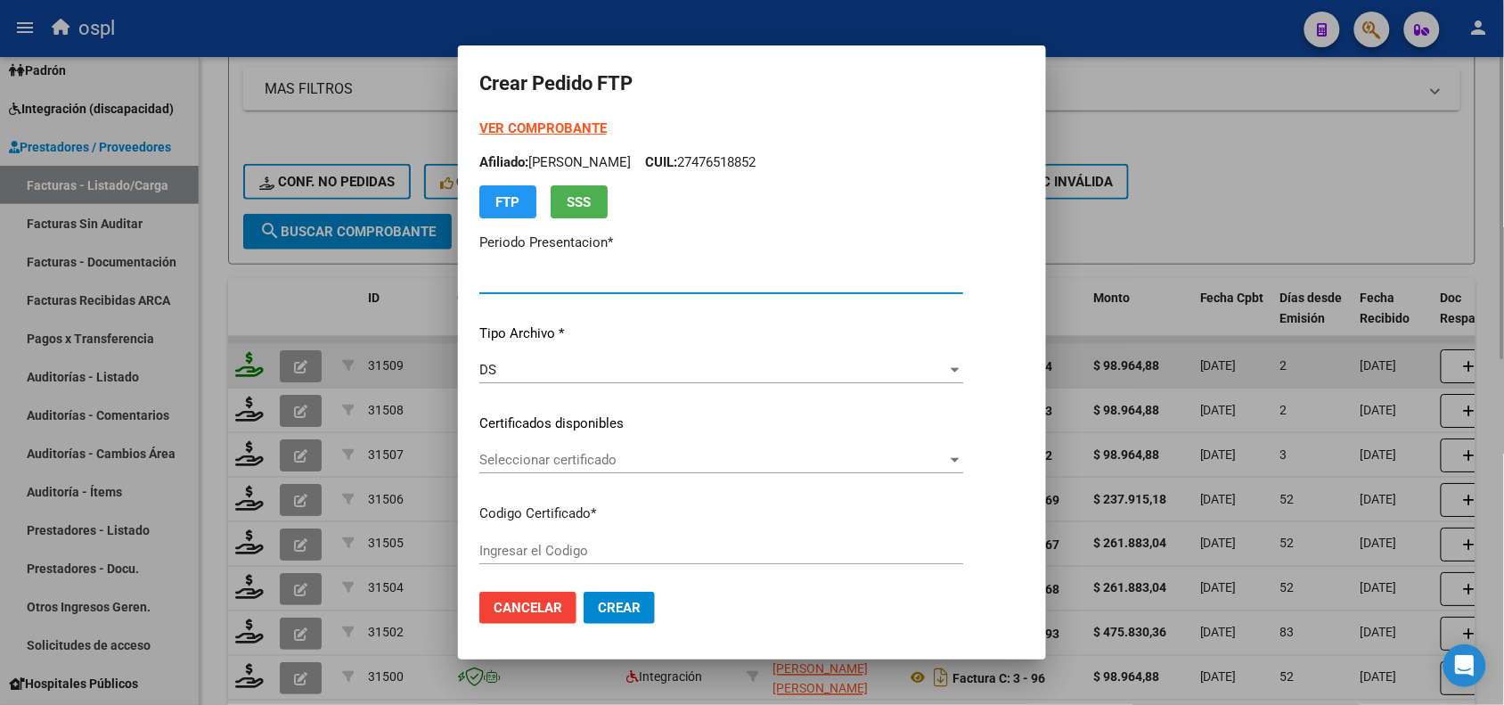
type input "202508"
type input "$ 98.964,88"
type input "ARG01000476518852019071620290716BS308"
type input "[DATE]"
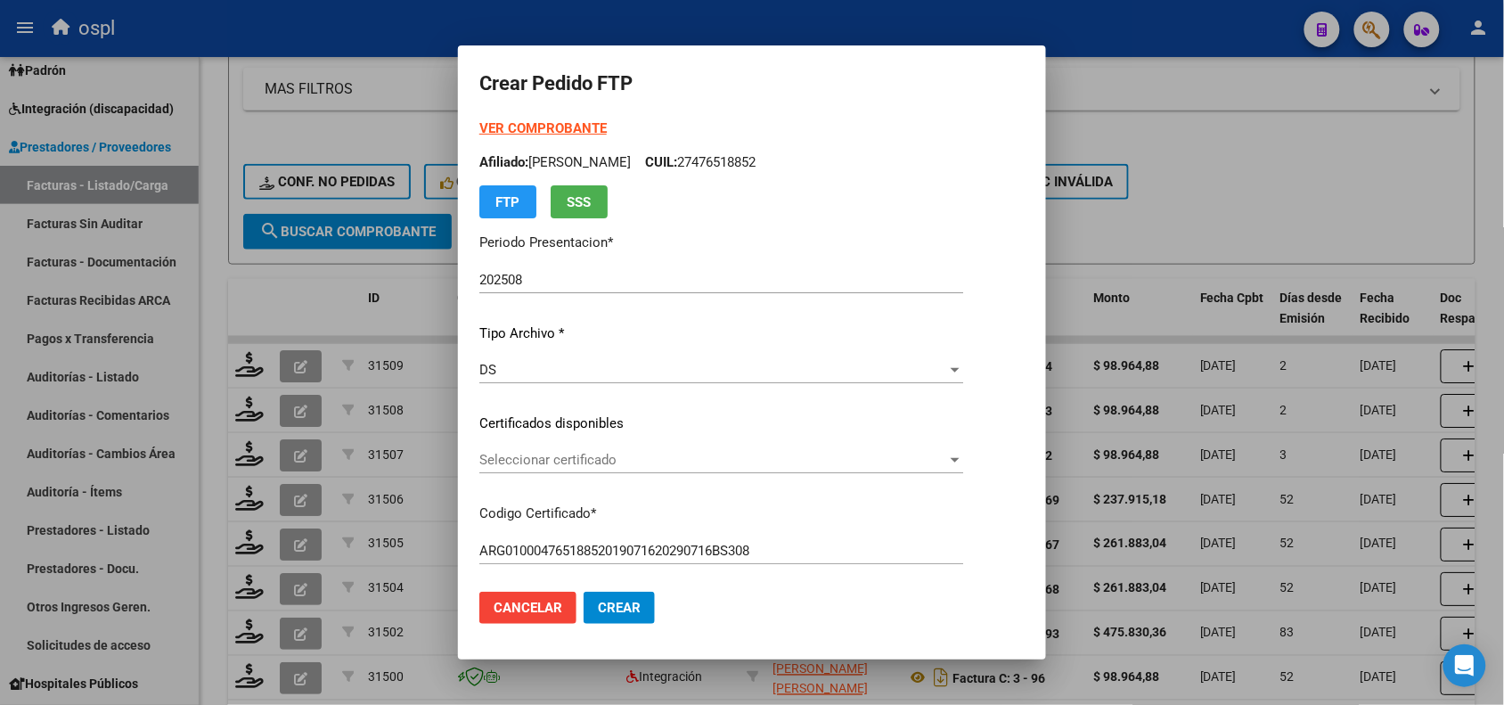
click at [570, 473] on div "Seleccionar certificado Seleccionar certificado" at bounding box center [721, 468] width 484 height 44
click at [573, 465] on span "Seleccionar certificado" at bounding box center [713, 460] width 468 height 16
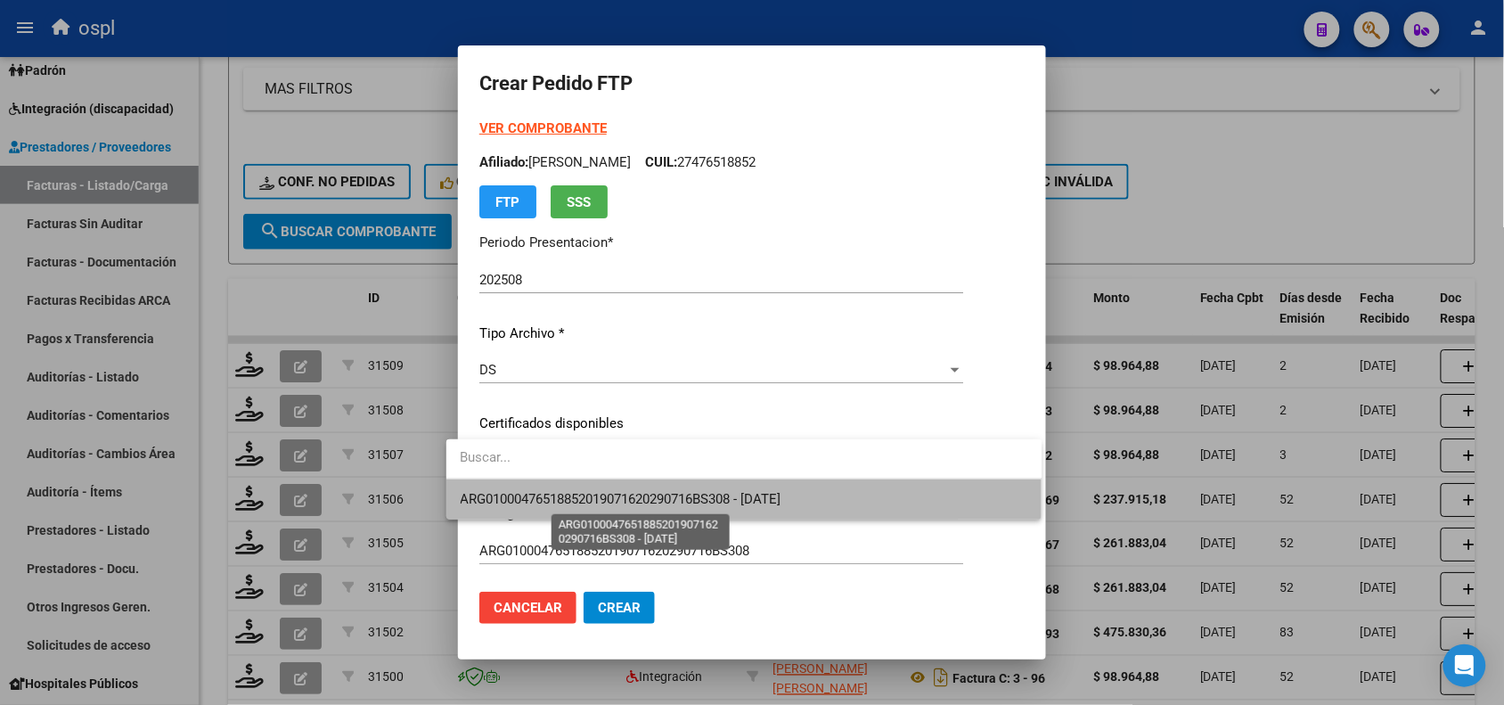
click at [660, 501] on span "ARG01000476518852019071620290716BS308 - [DATE]" at bounding box center [621, 499] width 321 height 16
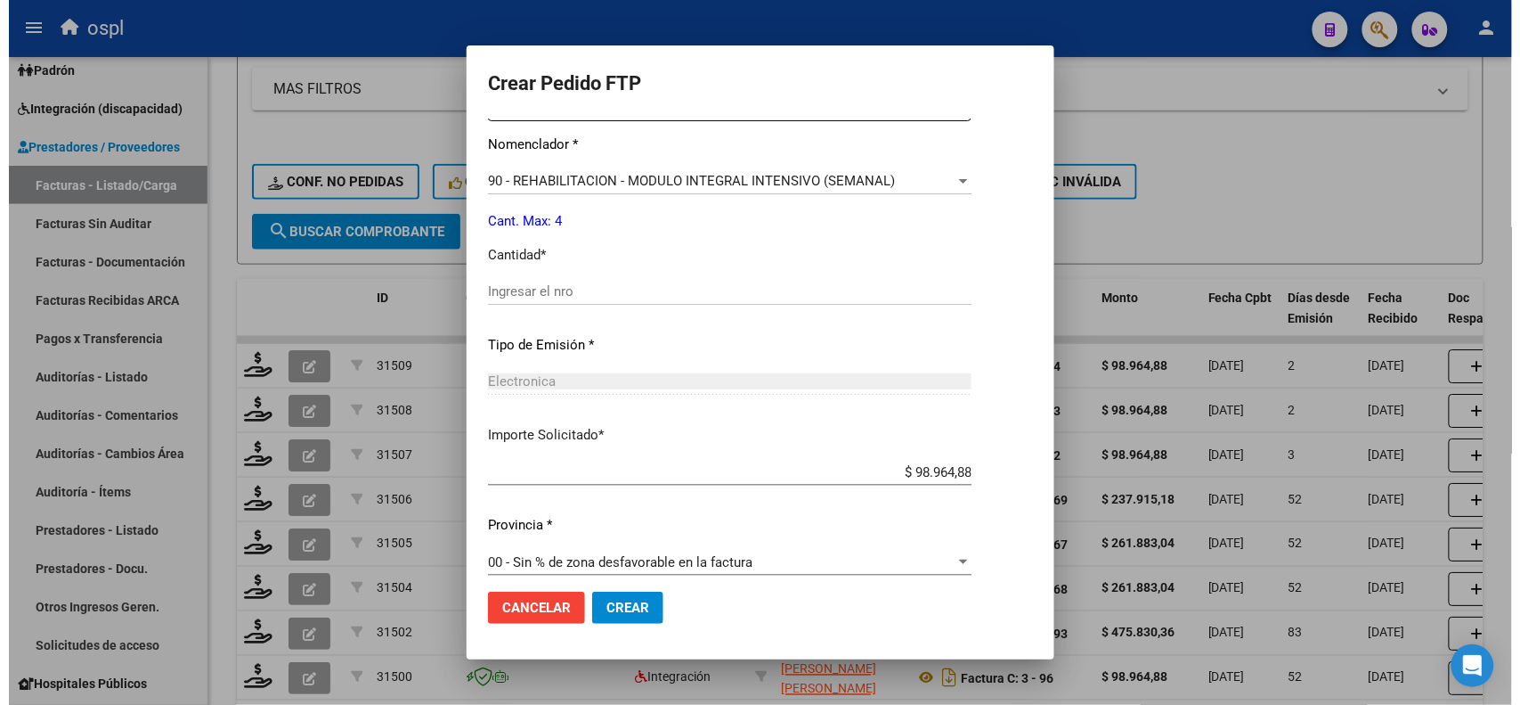
scroll to position [714, 0]
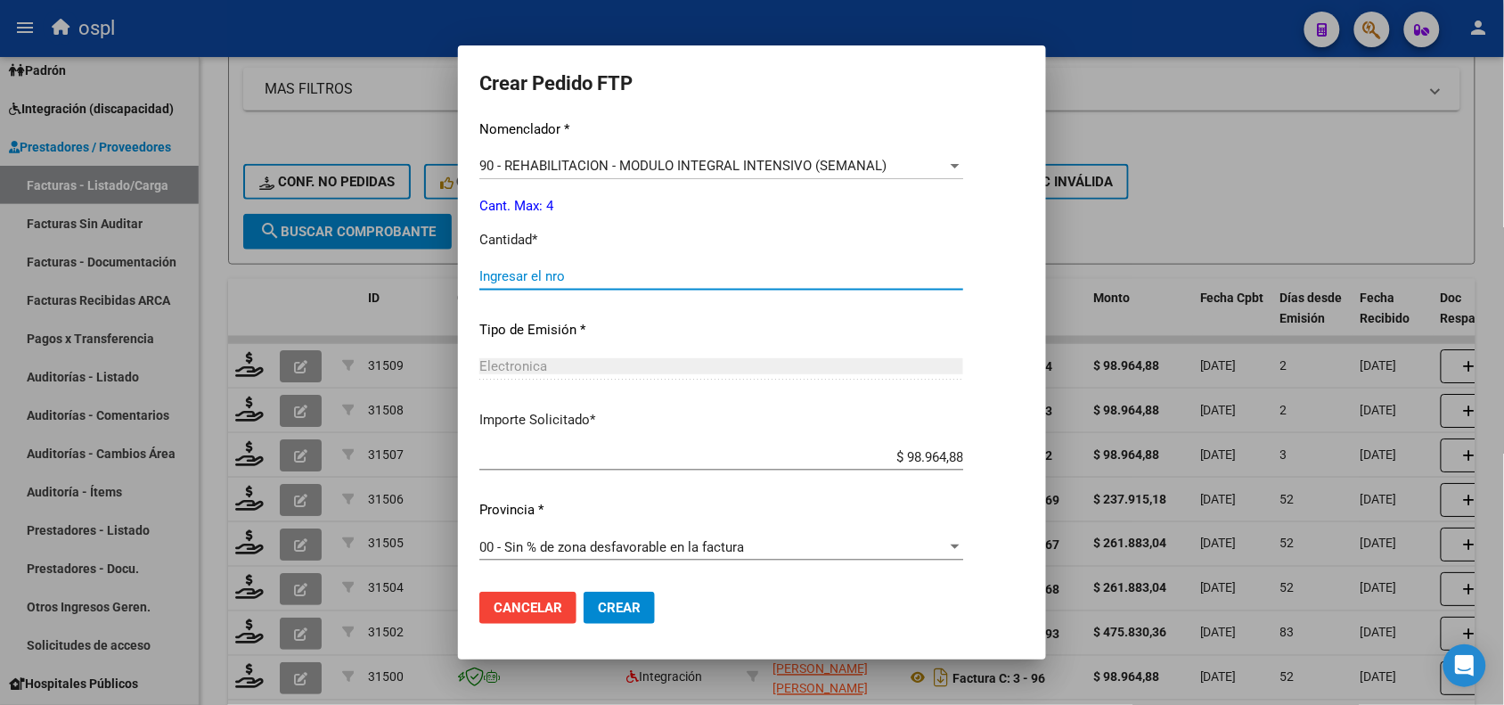
click at [628, 277] on input "Ingresar el nro" at bounding box center [721, 276] width 484 height 16
type input "4"
click at [599, 604] on span "Crear" at bounding box center [619, 607] width 43 height 16
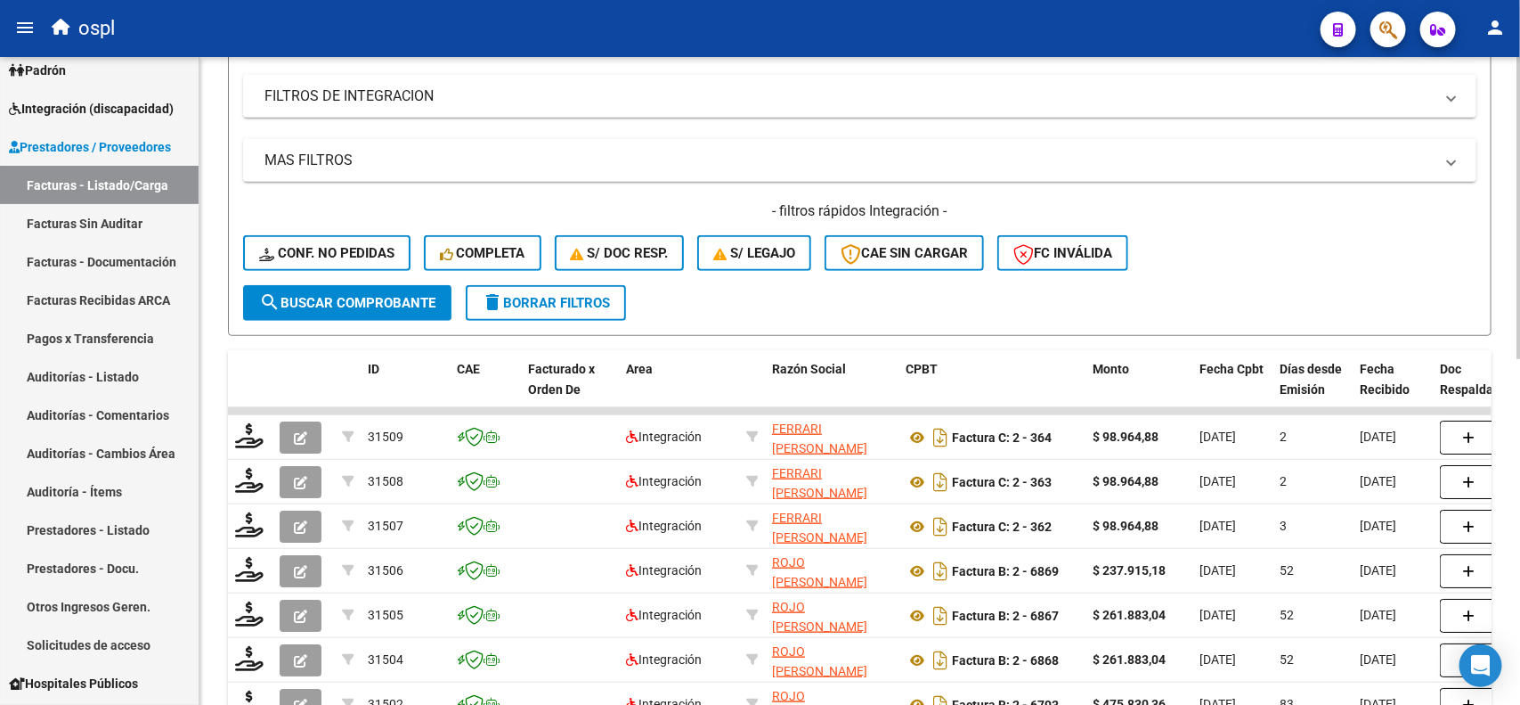
click at [1517, 278] on div at bounding box center [1519, 429] width 4 height 302
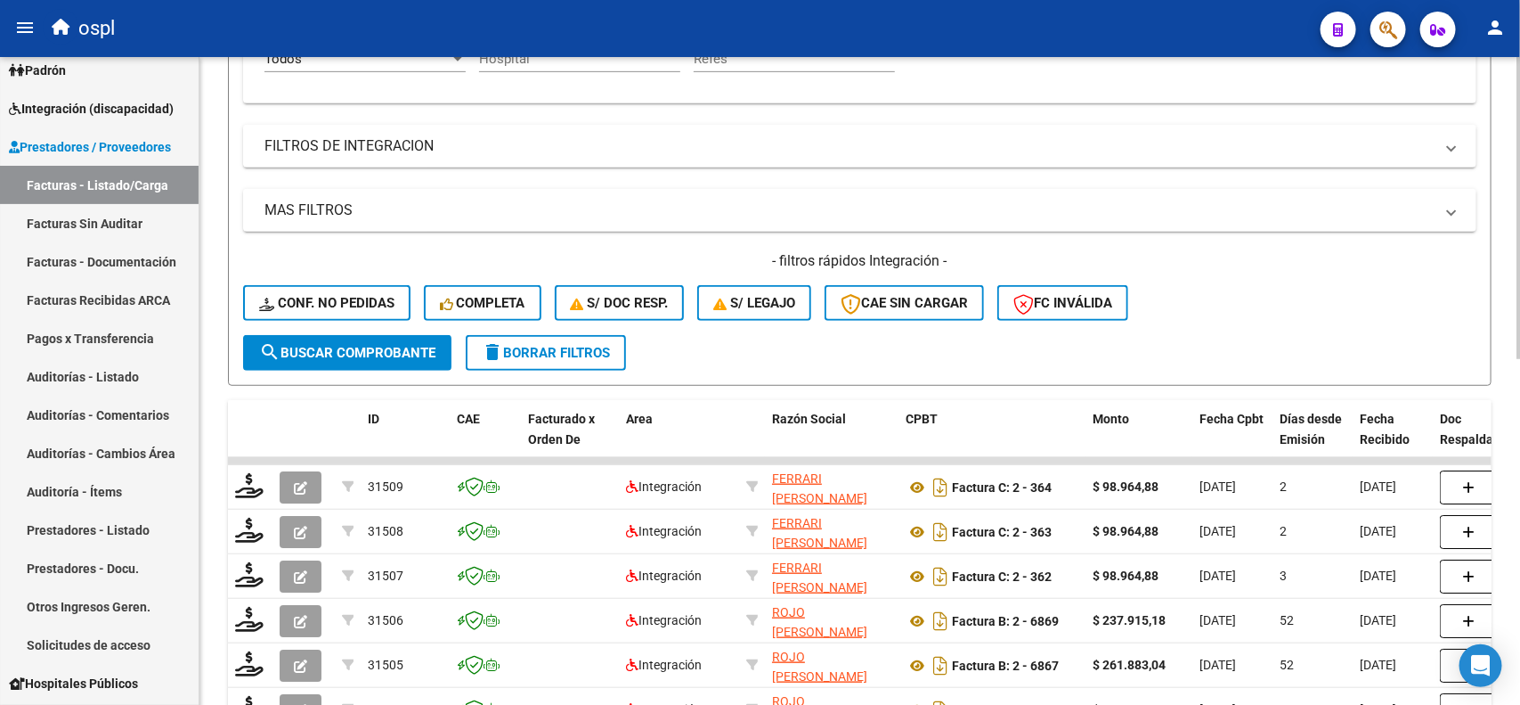
scroll to position [0, 0]
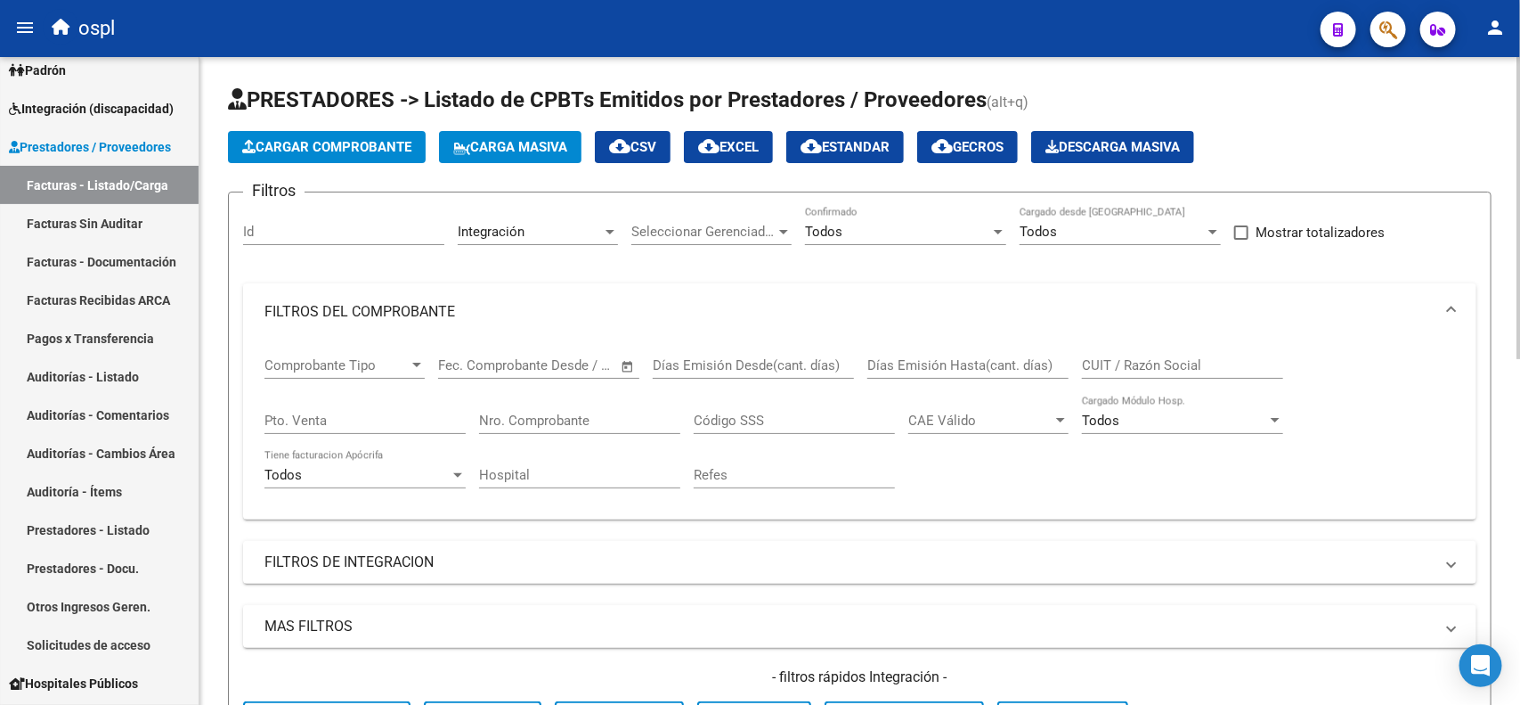
click at [1517, 165] on div at bounding box center [1519, 381] width 4 height 648
click at [1113, 352] on div "CUIT / Razón Social" at bounding box center [1182, 359] width 201 height 38
paste input "27202651882"
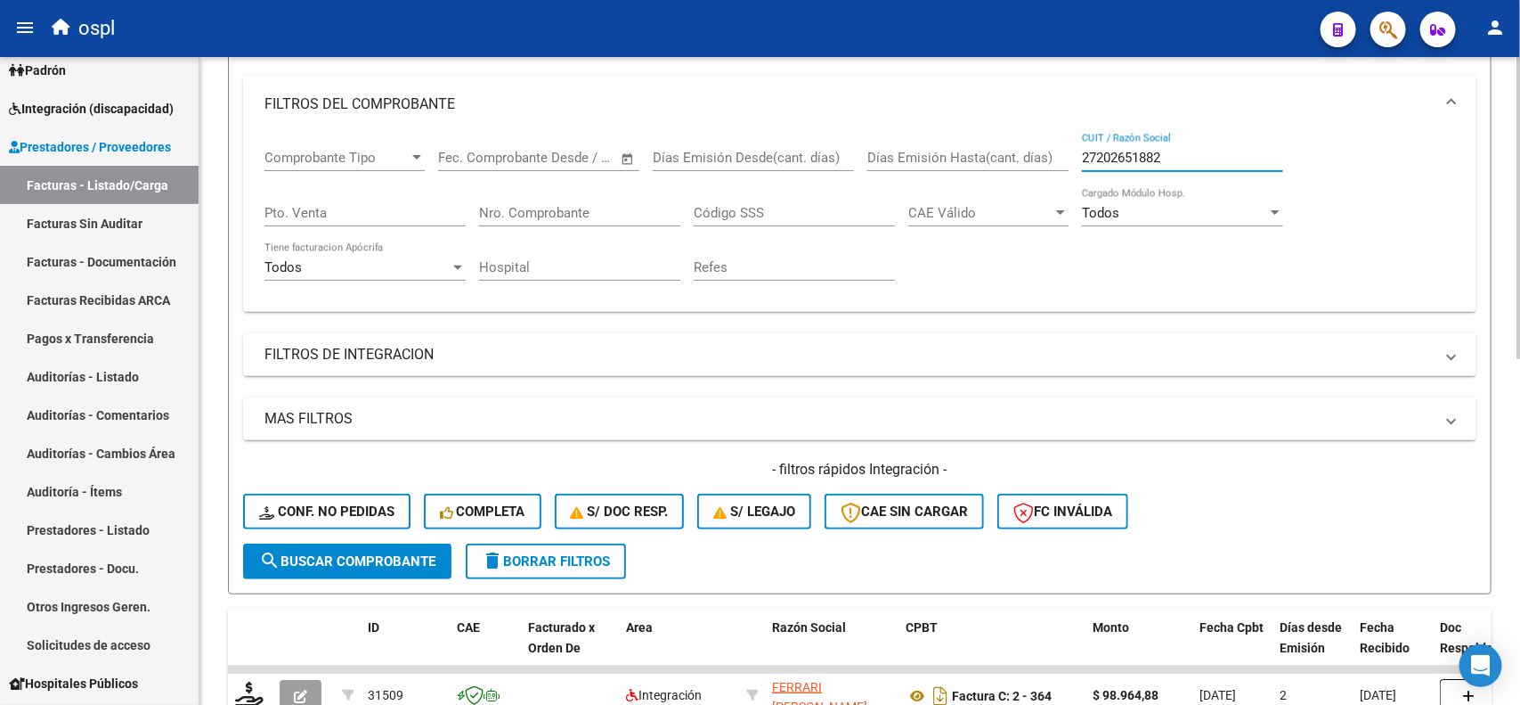
click at [1520, 181] on div at bounding box center [1519, 307] width 4 height 302
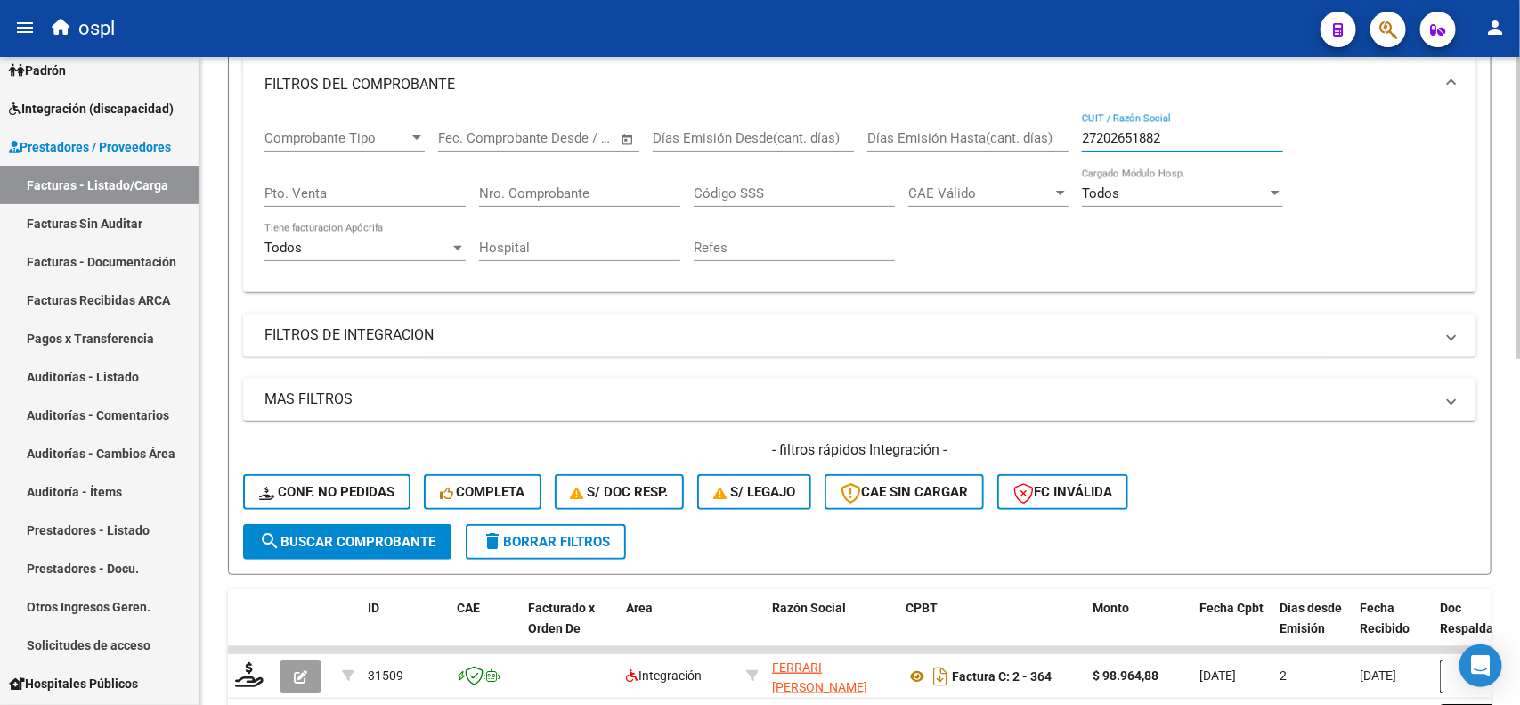
type input "27202651882"
click at [303, 524] on button "search Buscar Comprobante" at bounding box center [347, 542] width 208 height 36
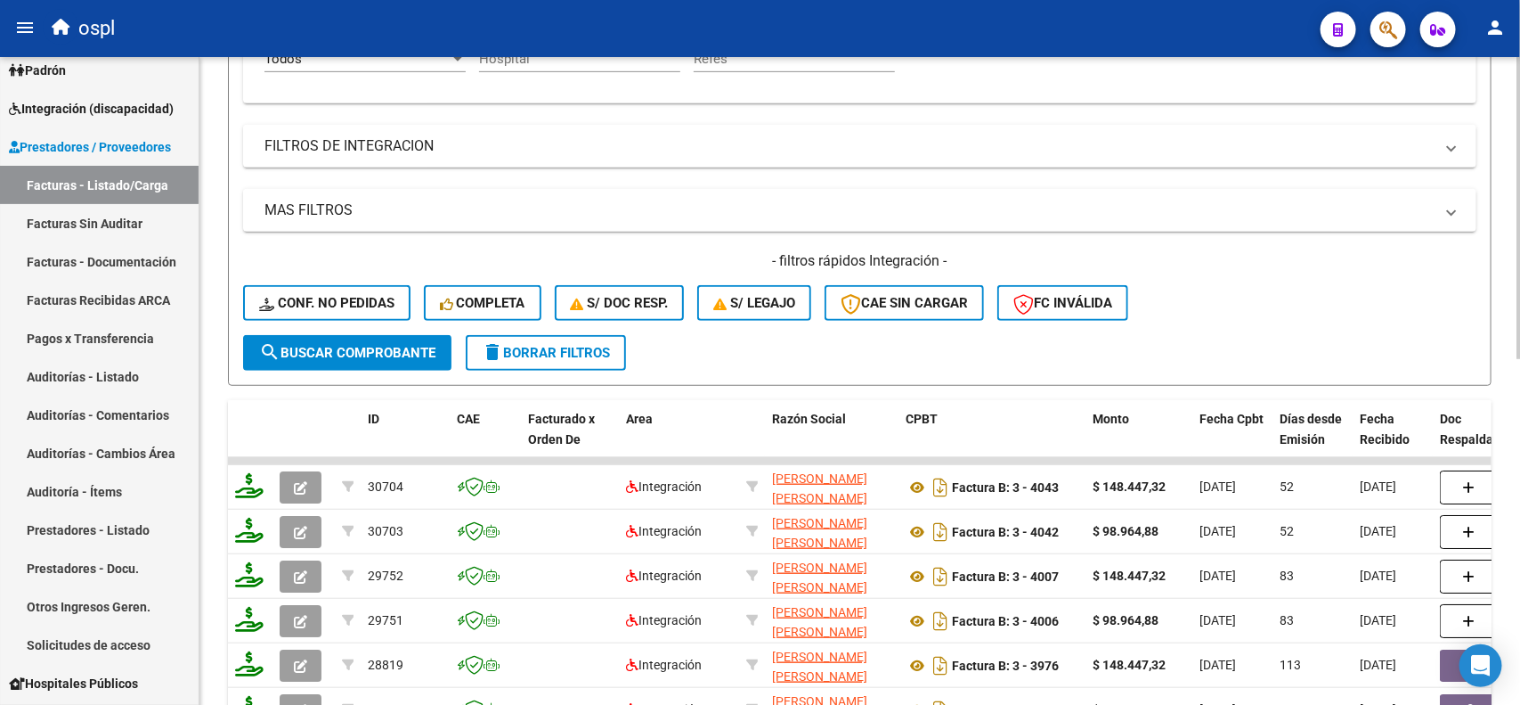
scroll to position [545, 0]
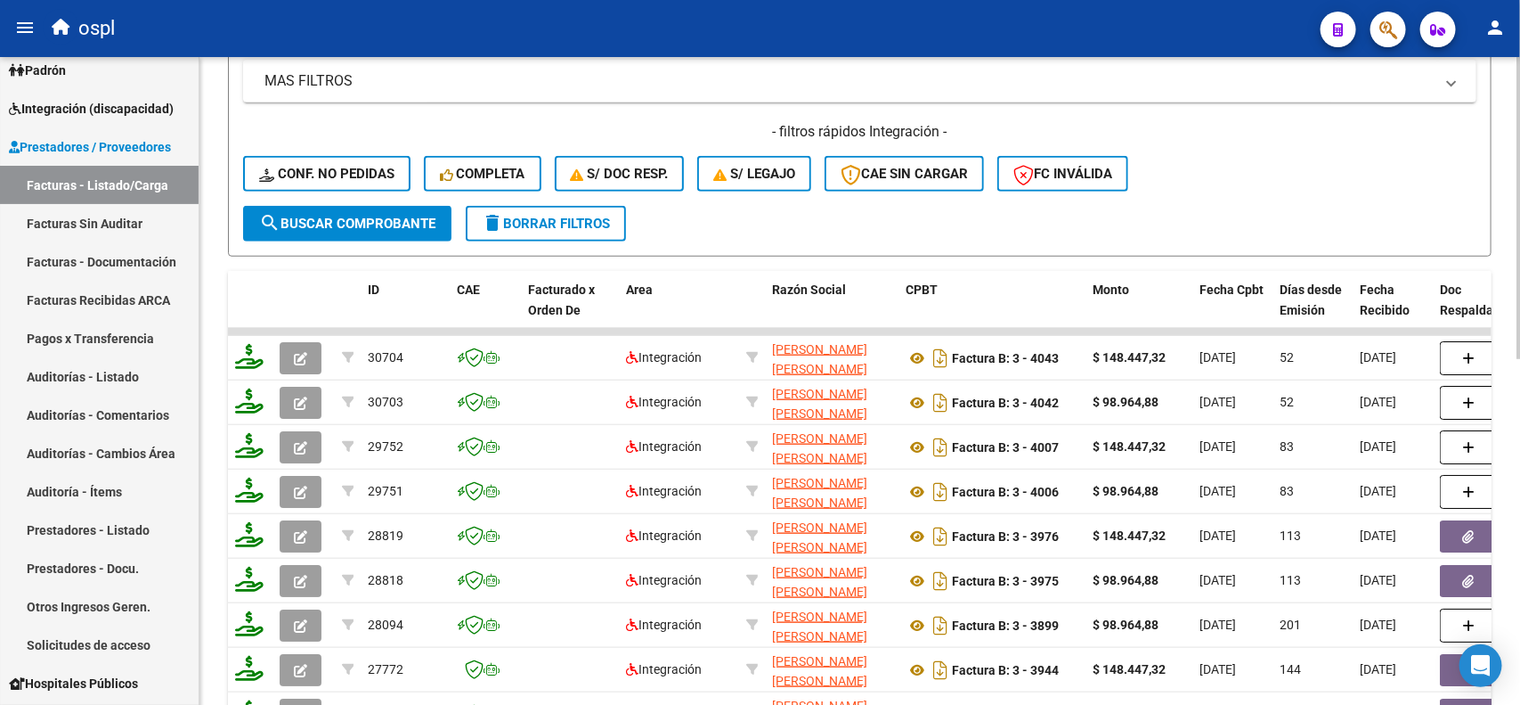
click at [1510, 330] on div "Video tutorial PRESTADORES -> Listado de CPBTs Emitidos por Prestadores / Prove…" at bounding box center [862, 200] width 1325 height 1377
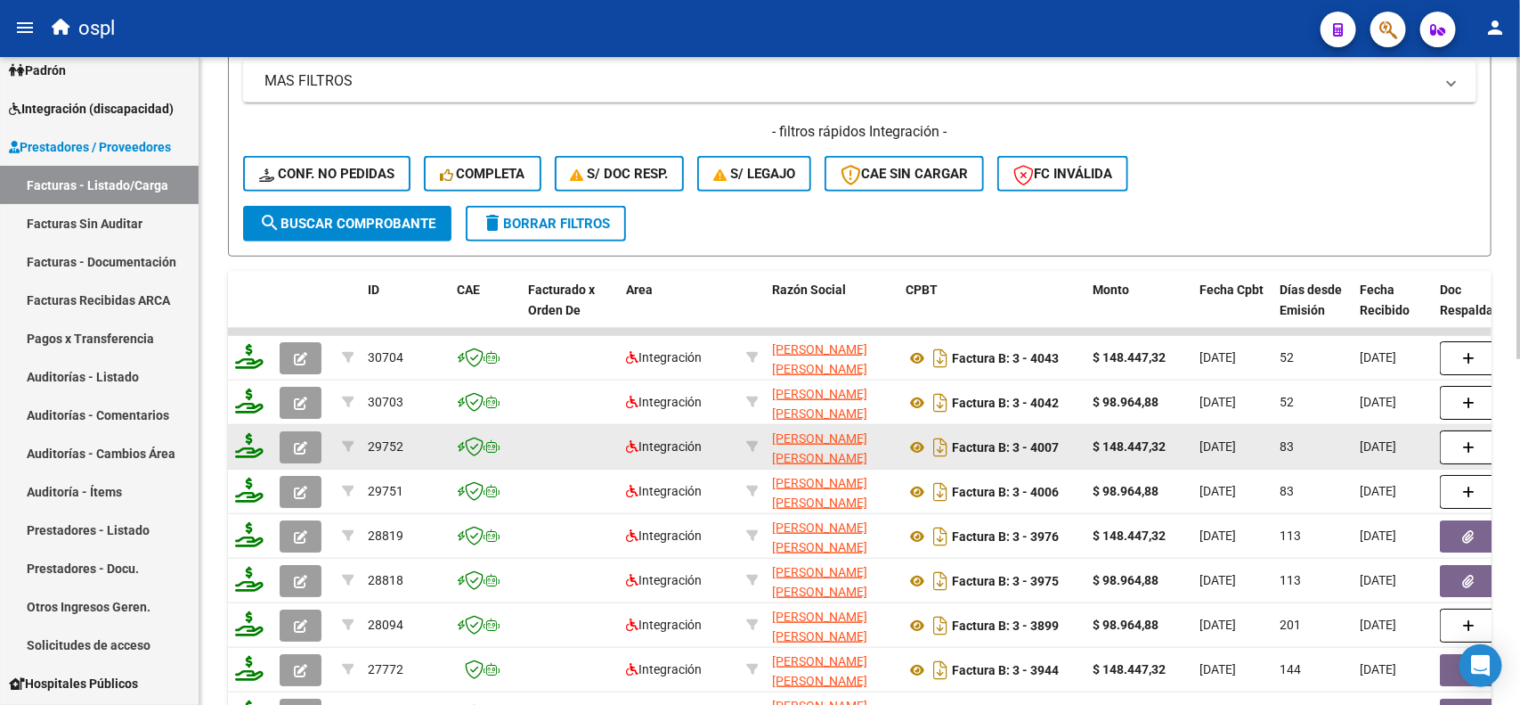
click at [299, 450] on button "button" at bounding box center [301, 447] width 42 height 32
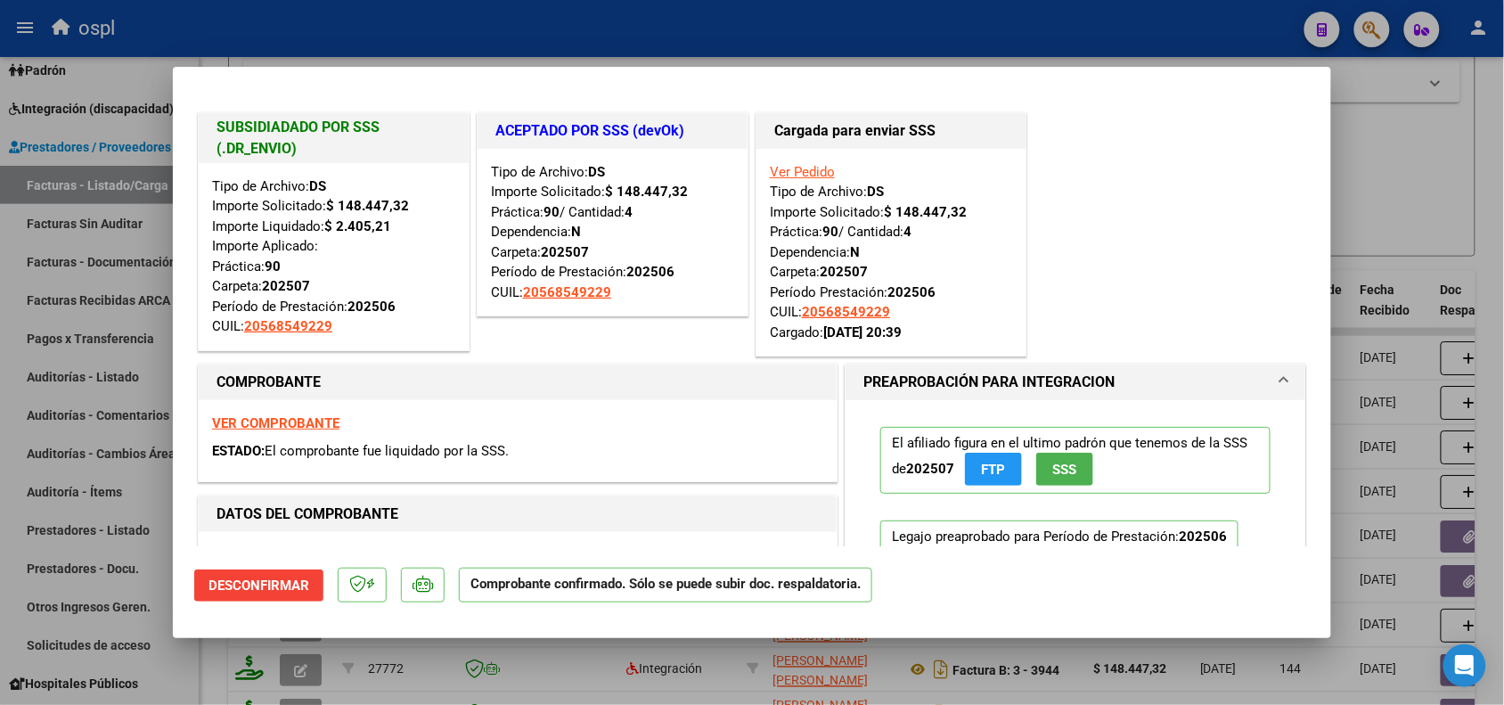
click at [1435, 157] on div at bounding box center [752, 352] width 1504 height 705
type input "$ 0,00"
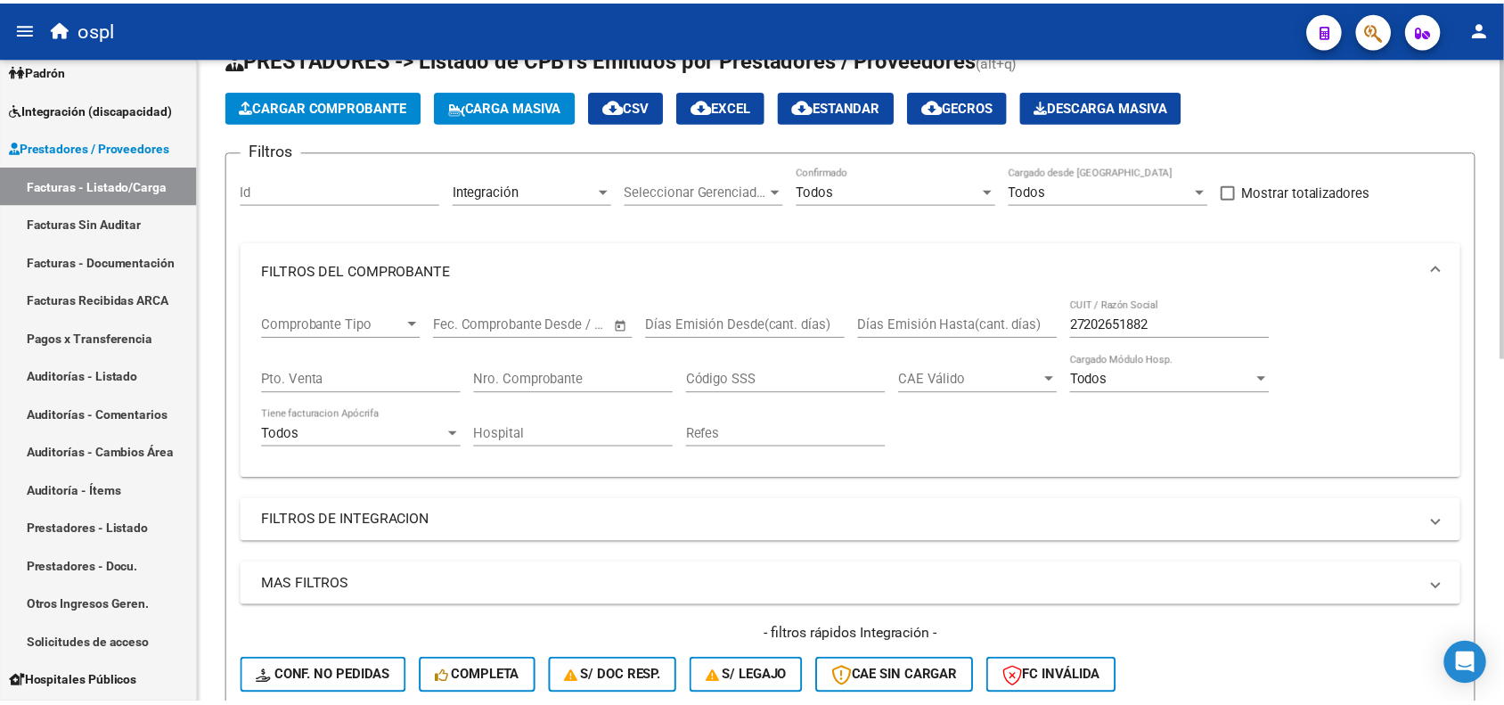
scroll to position [0, 0]
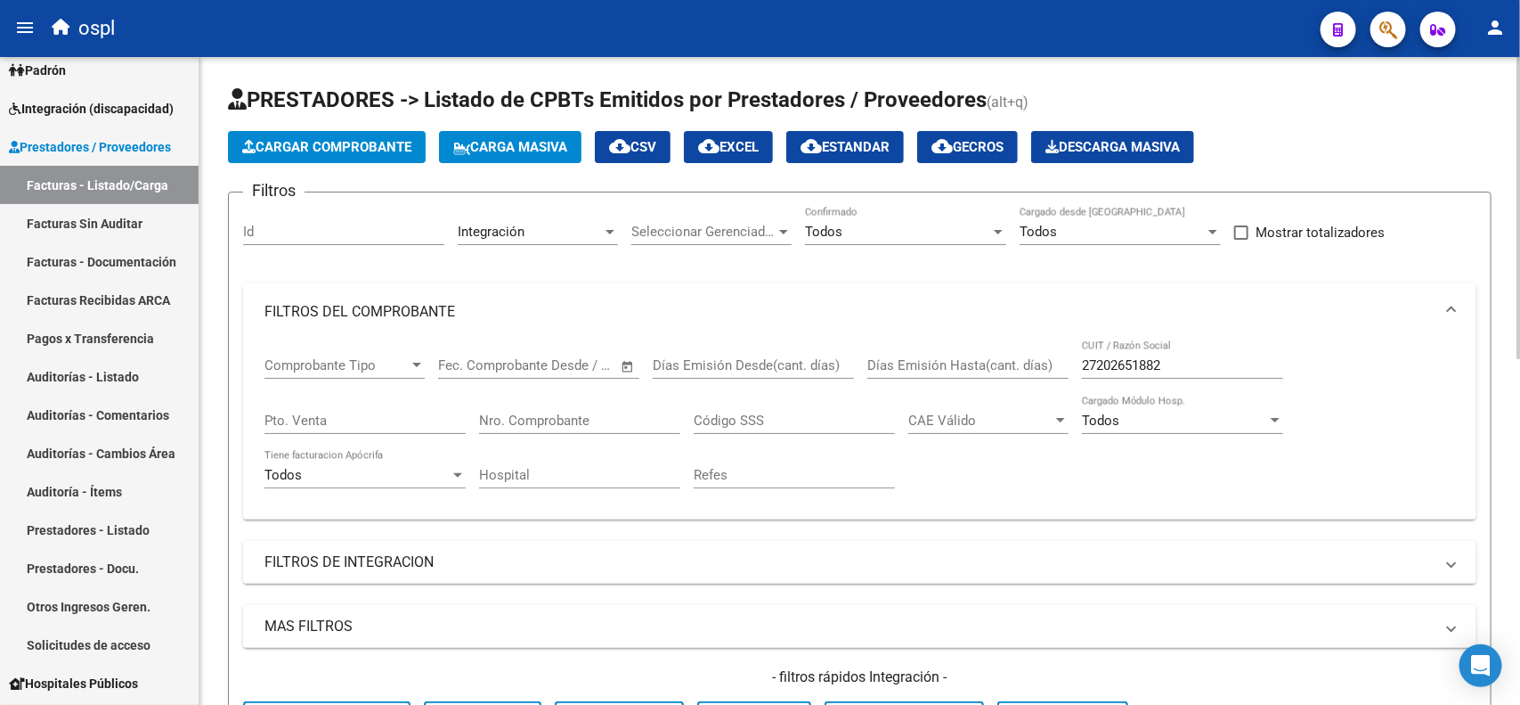
click at [1517, 71] on div at bounding box center [1519, 208] width 4 height 302
click at [398, 147] on span "Cargar Comprobante" at bounding box center [326, 147] width 169 height 16
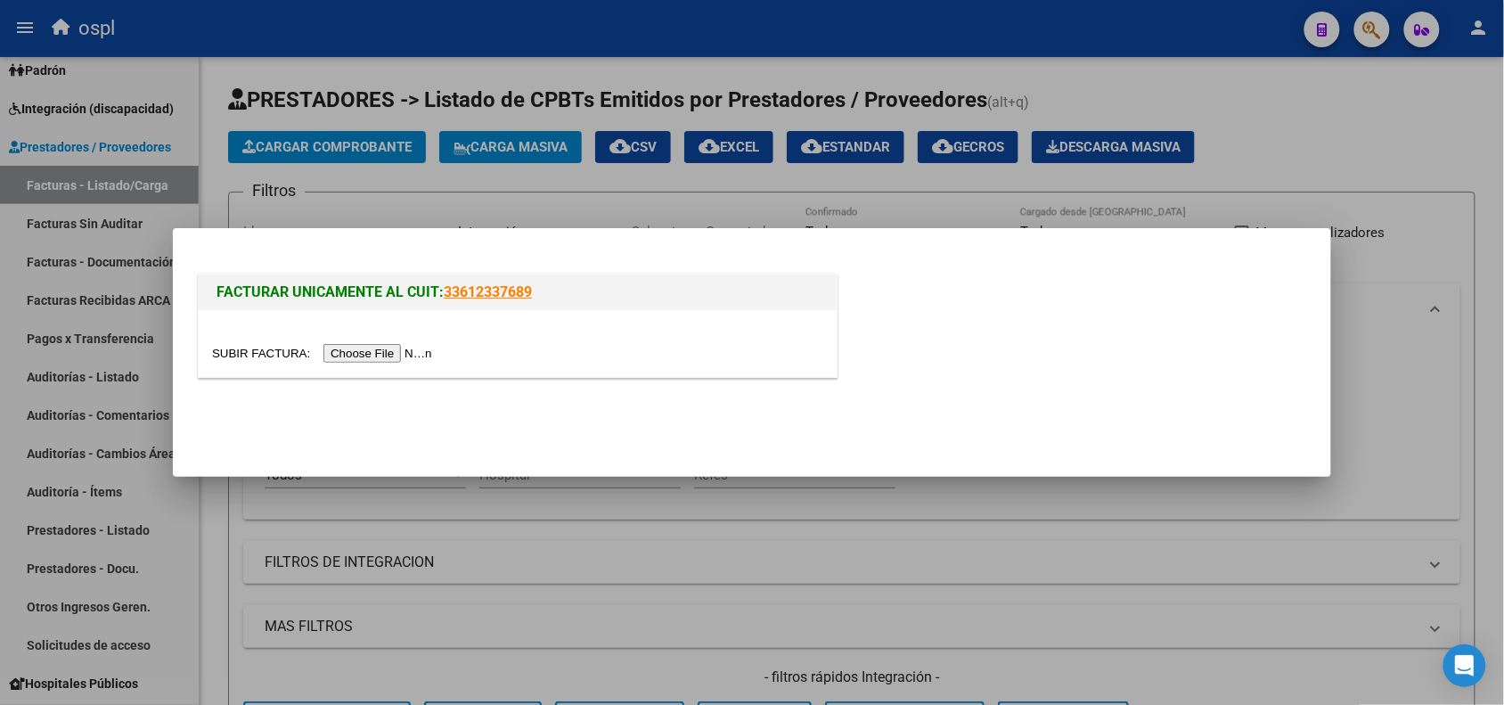
click at [354, 347] on input "file" at bounding box center [324, 353] width 225 height 19
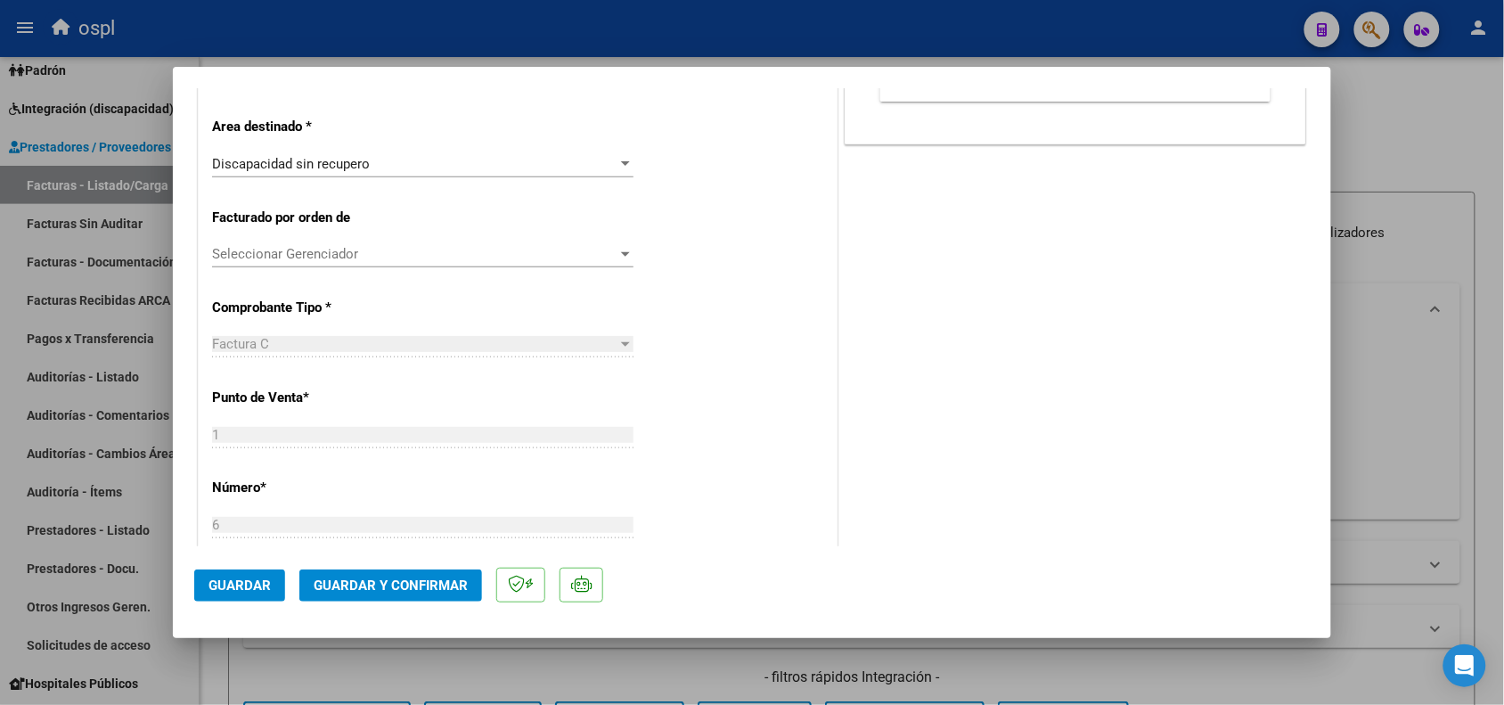
scroll to position [495, 0]
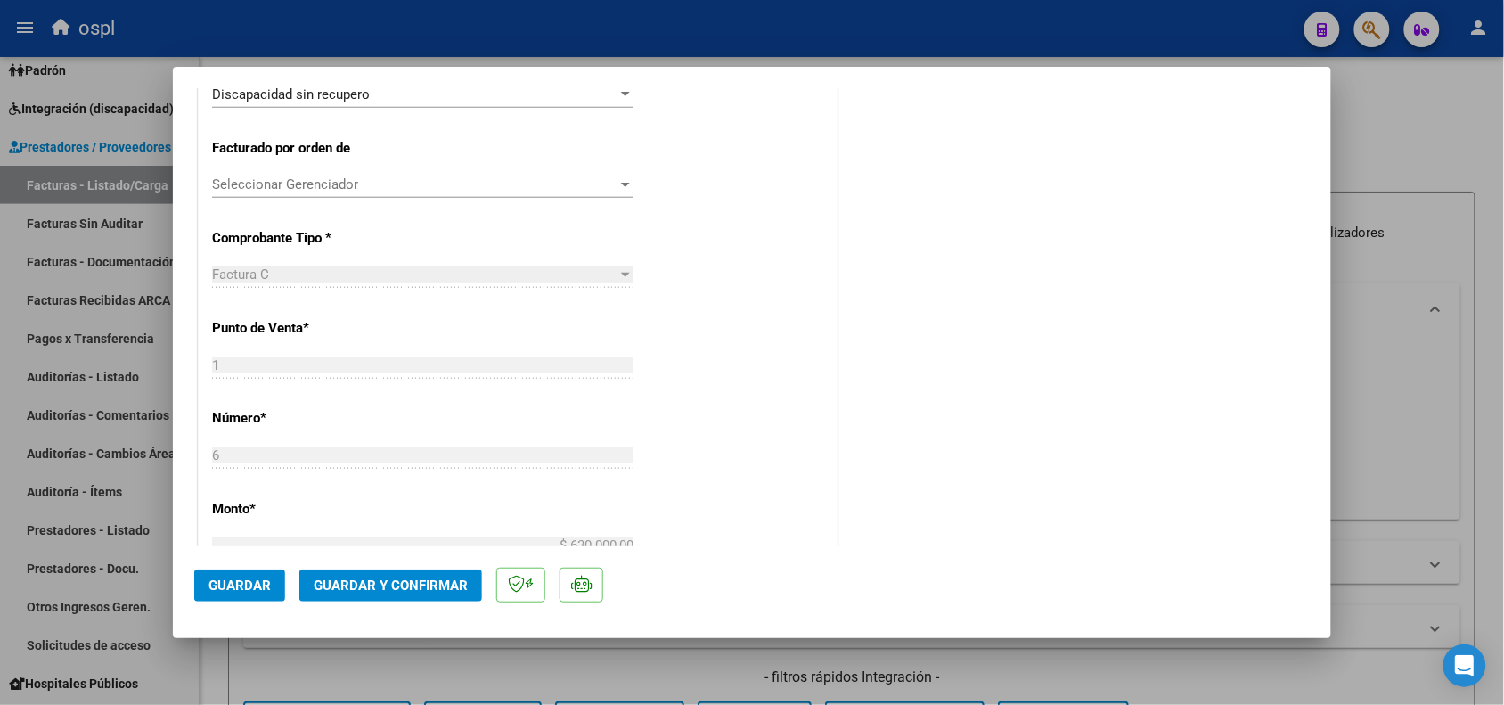
click at [236, 588] on span "Guardar" at bounding box center [239, 585] width 62 height 16
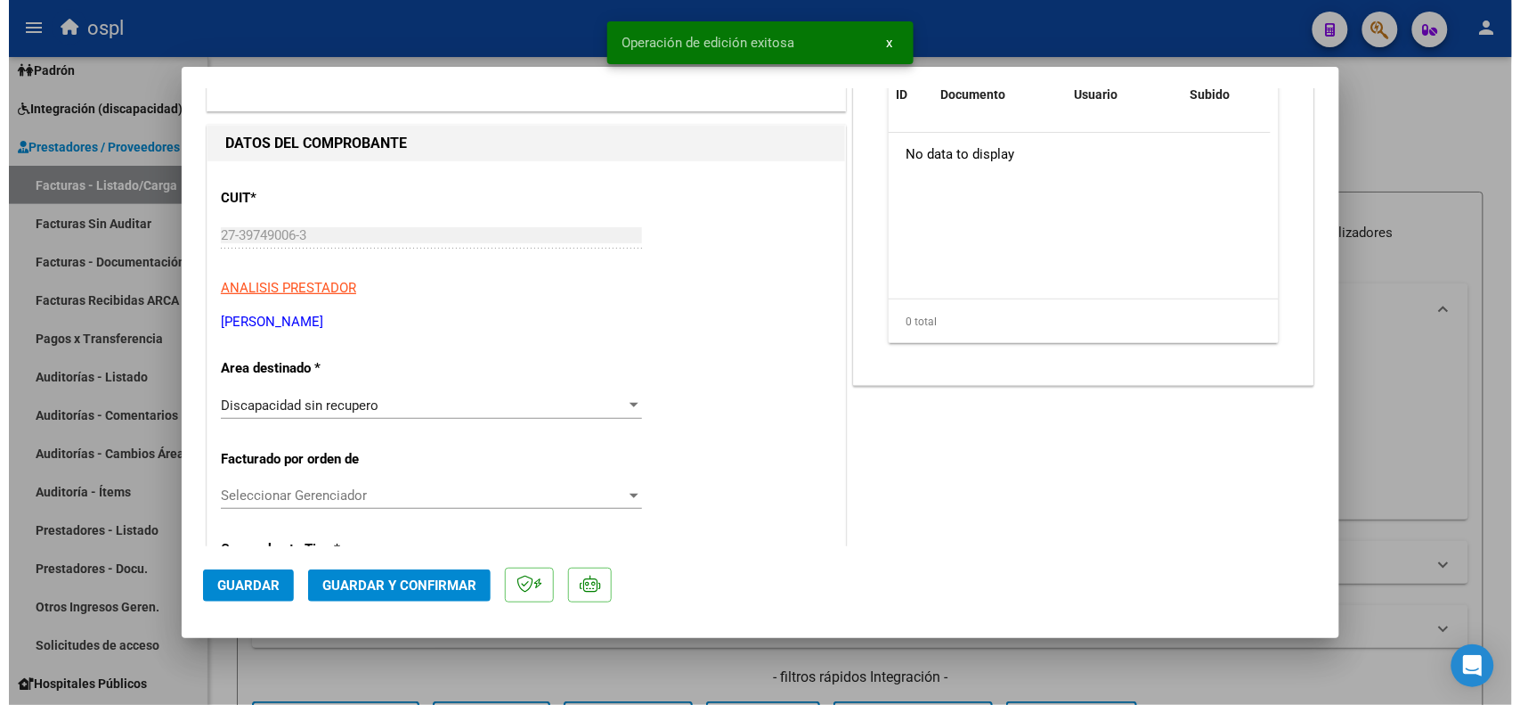
scroll to position [0, 0]
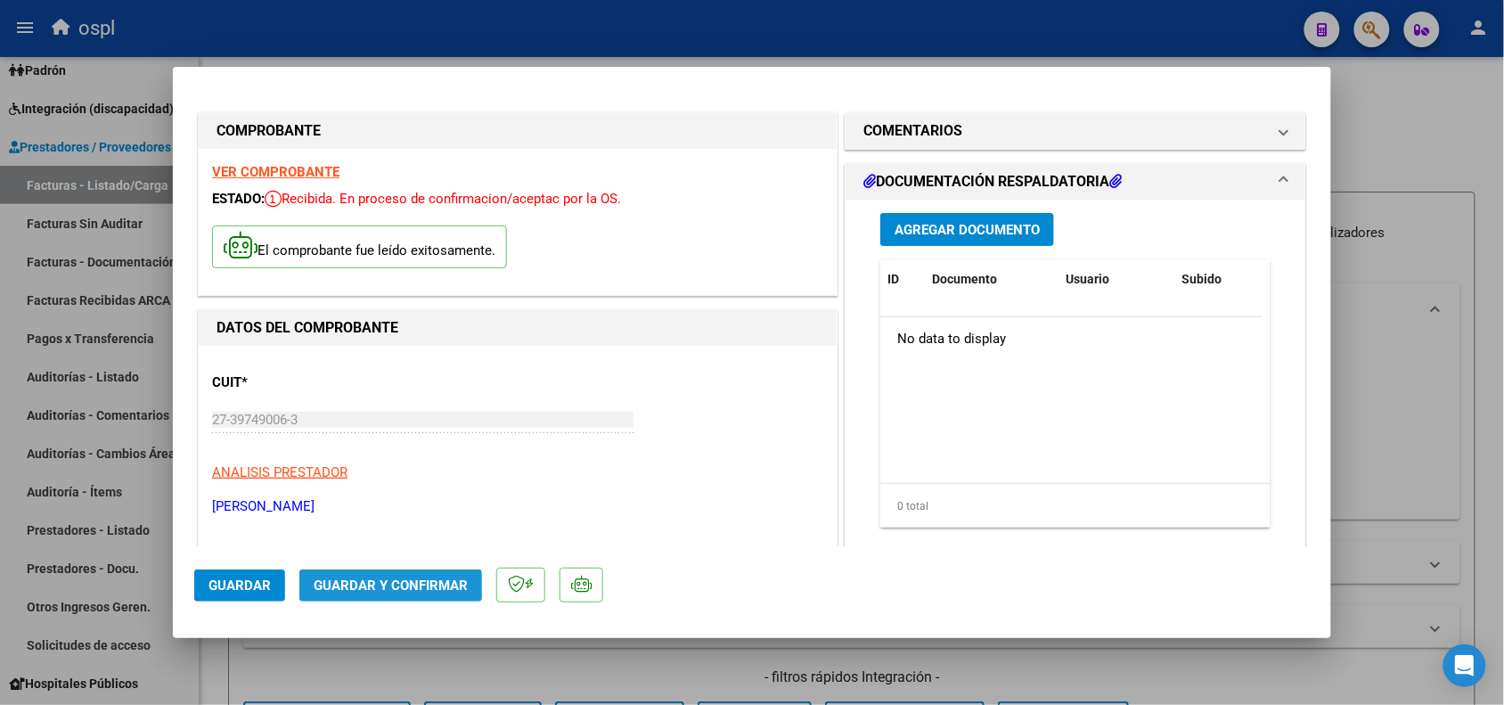
click at [330, 585] on span "Guardar y Confirmar" at bounding box center [391, 585] width 154 height 16
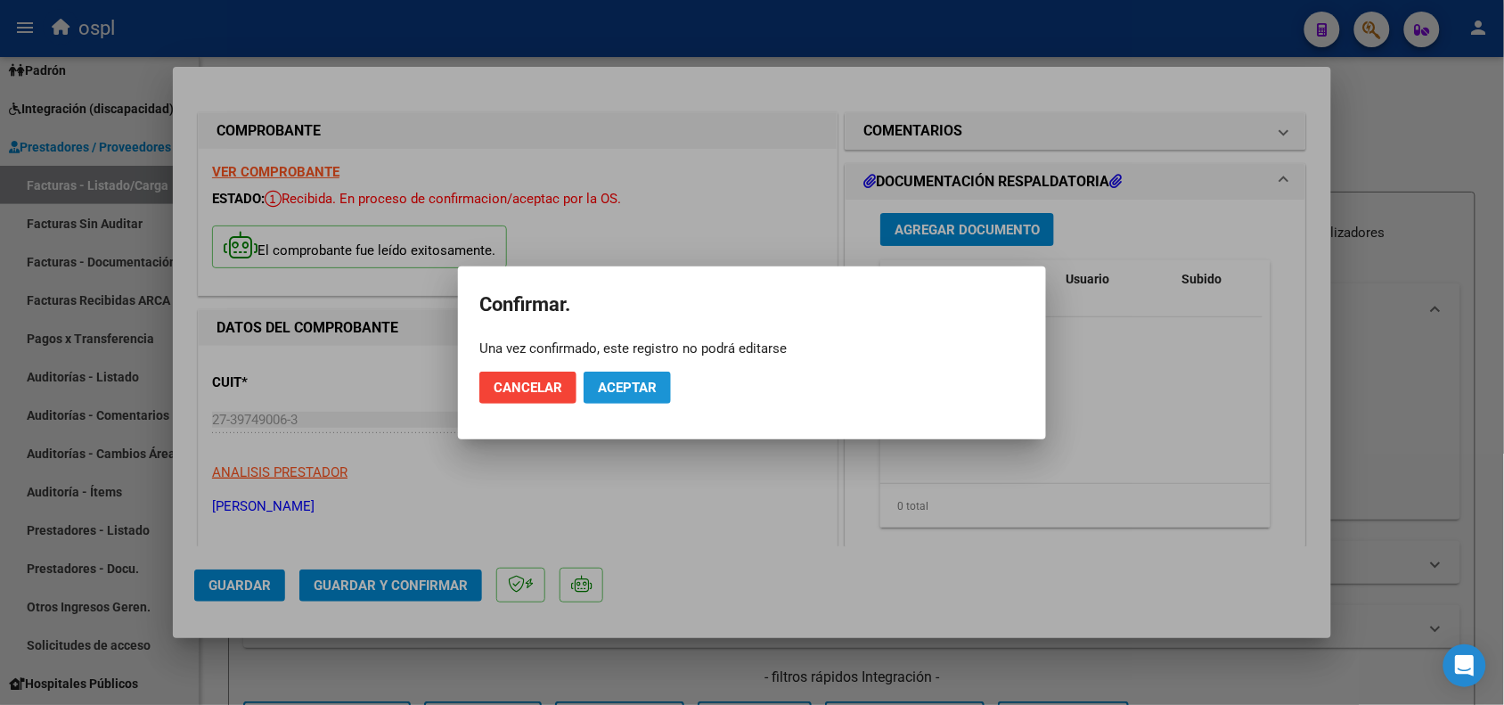
click at [599, 392] on span "Aceptar" at bounding box center [627, 387] width 59 height 16
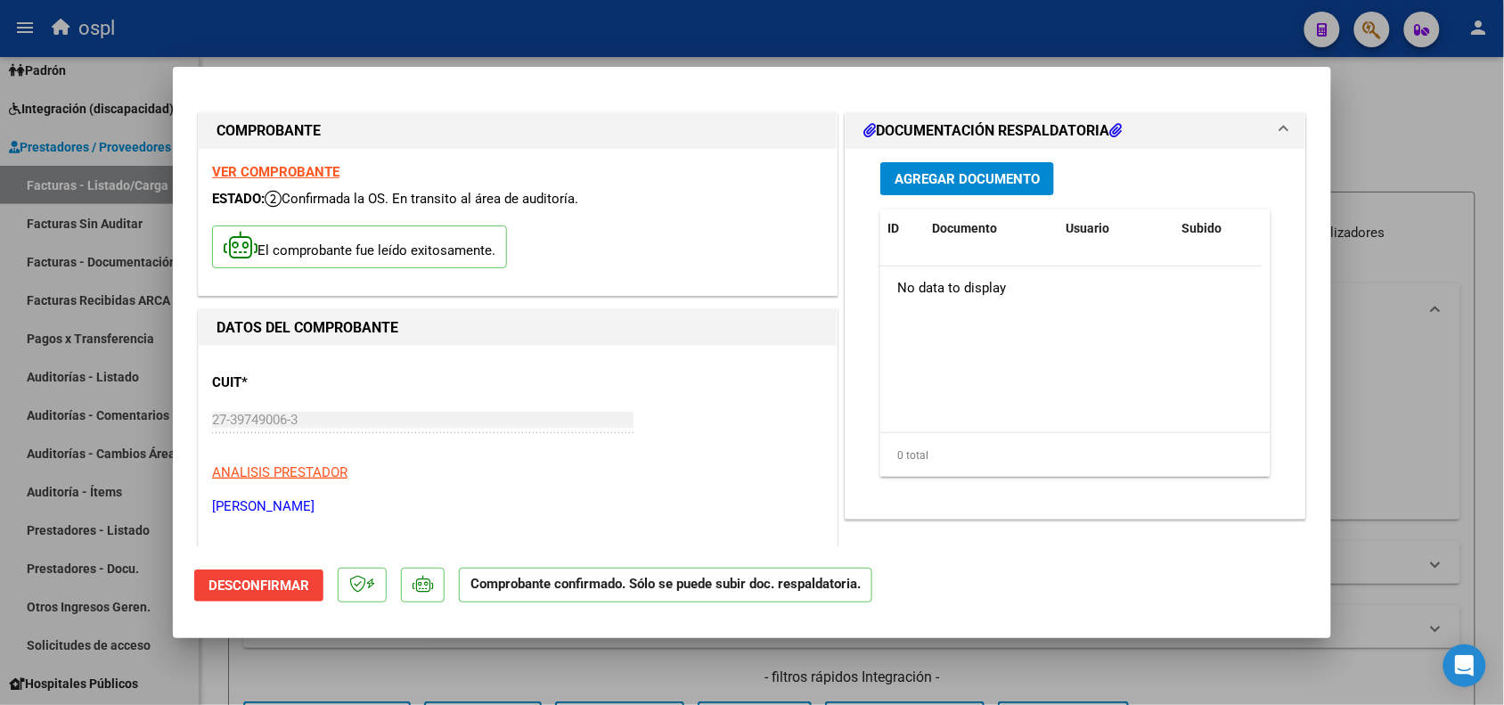
click at [1373, 372] on div at bounding box center [752, 352] width 1504 height 705
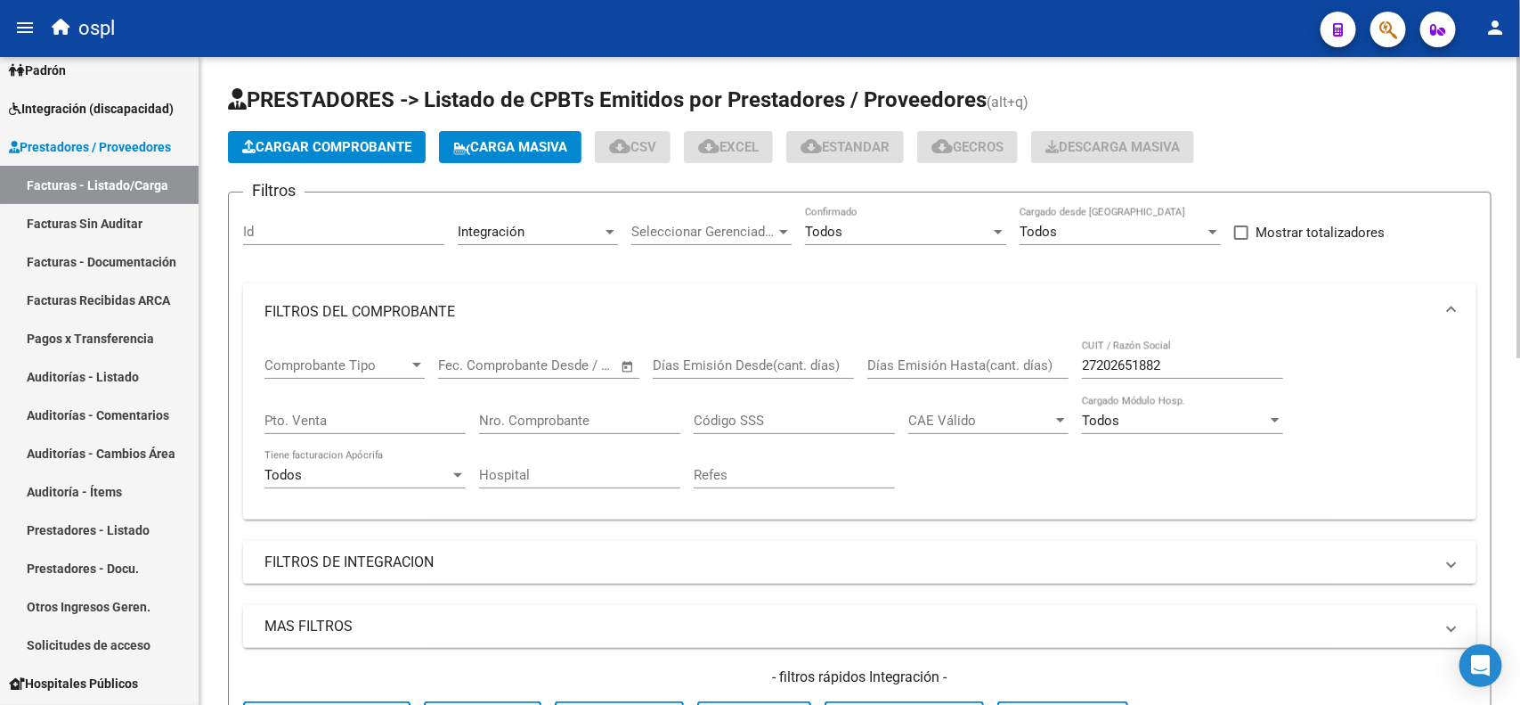
click at [1129, 363] on input "27202651882" at bounding box center [1182, 365] width 201 height 16
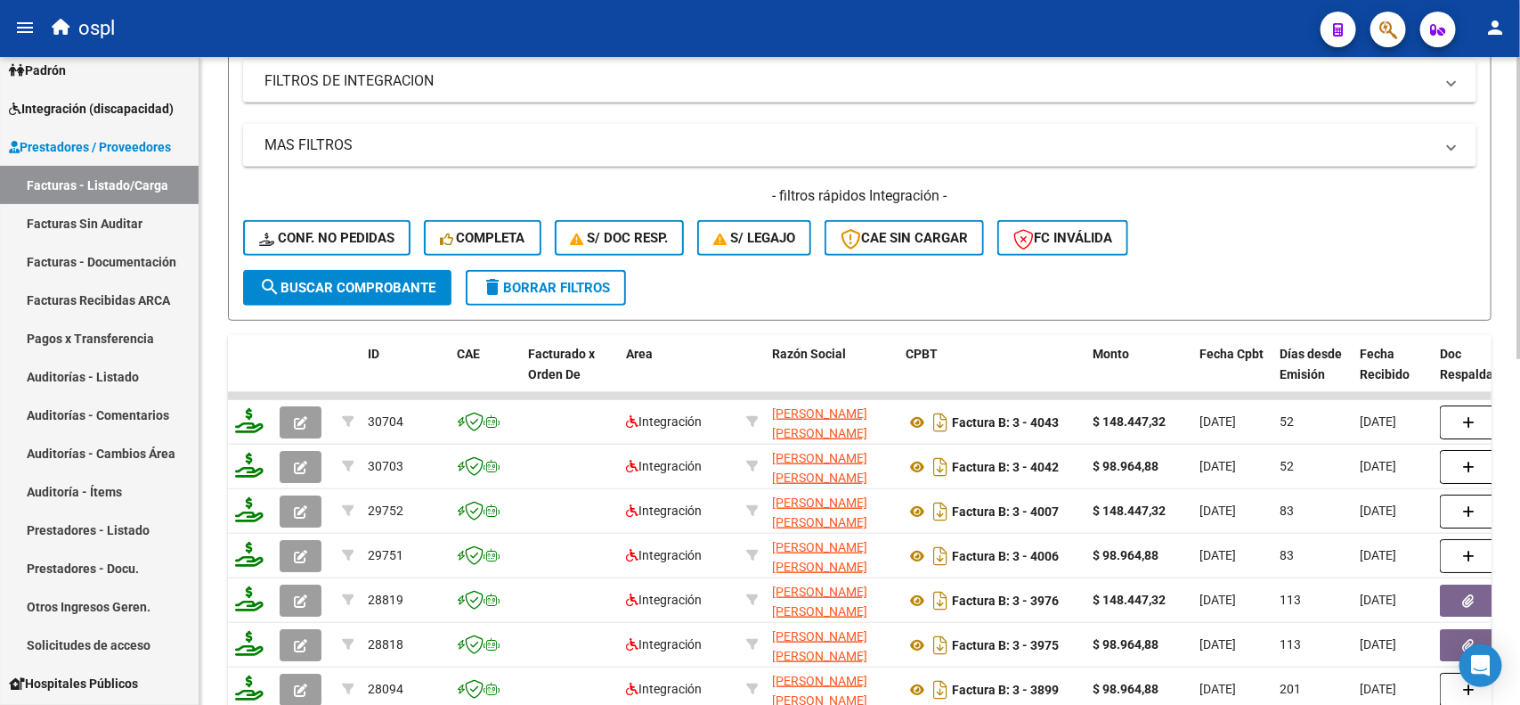
click at [1507, 432] on div "Video tutorial PRESTADORES -> Listado de CPBTs Emitidos por Prestadores / Prove…" at bounding box center [862, 264] width 1325 height 1377
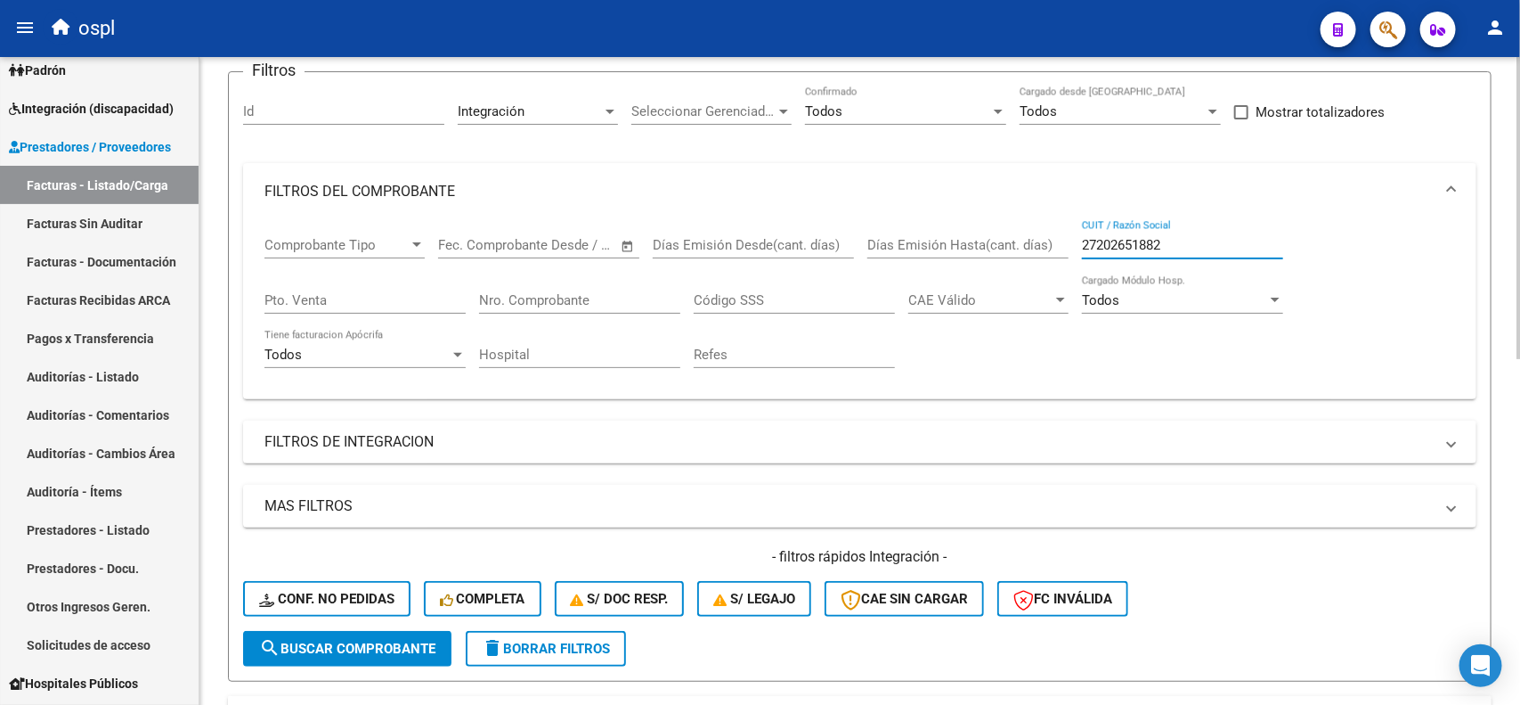
click at [1520, 189] on div at bounding box center [1519, 265] width 4 height 302
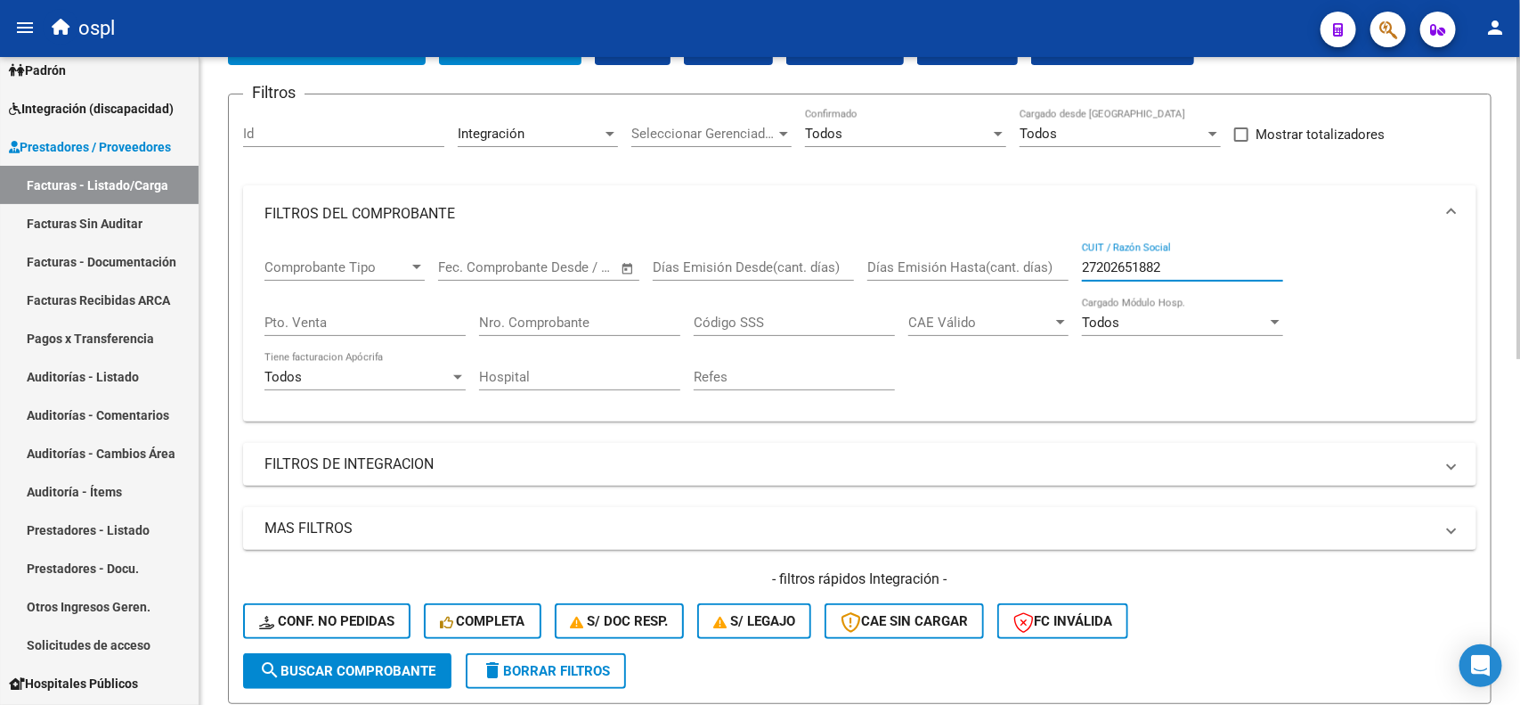
click at [1136, 270] on input "27202651882" at bounding box center [1182, 267] width 201 height 16
paste input "397490063"
click at [412, 670] on span "search Buscar Comprobante" at bounding box center [347, 671] width 176 height 16
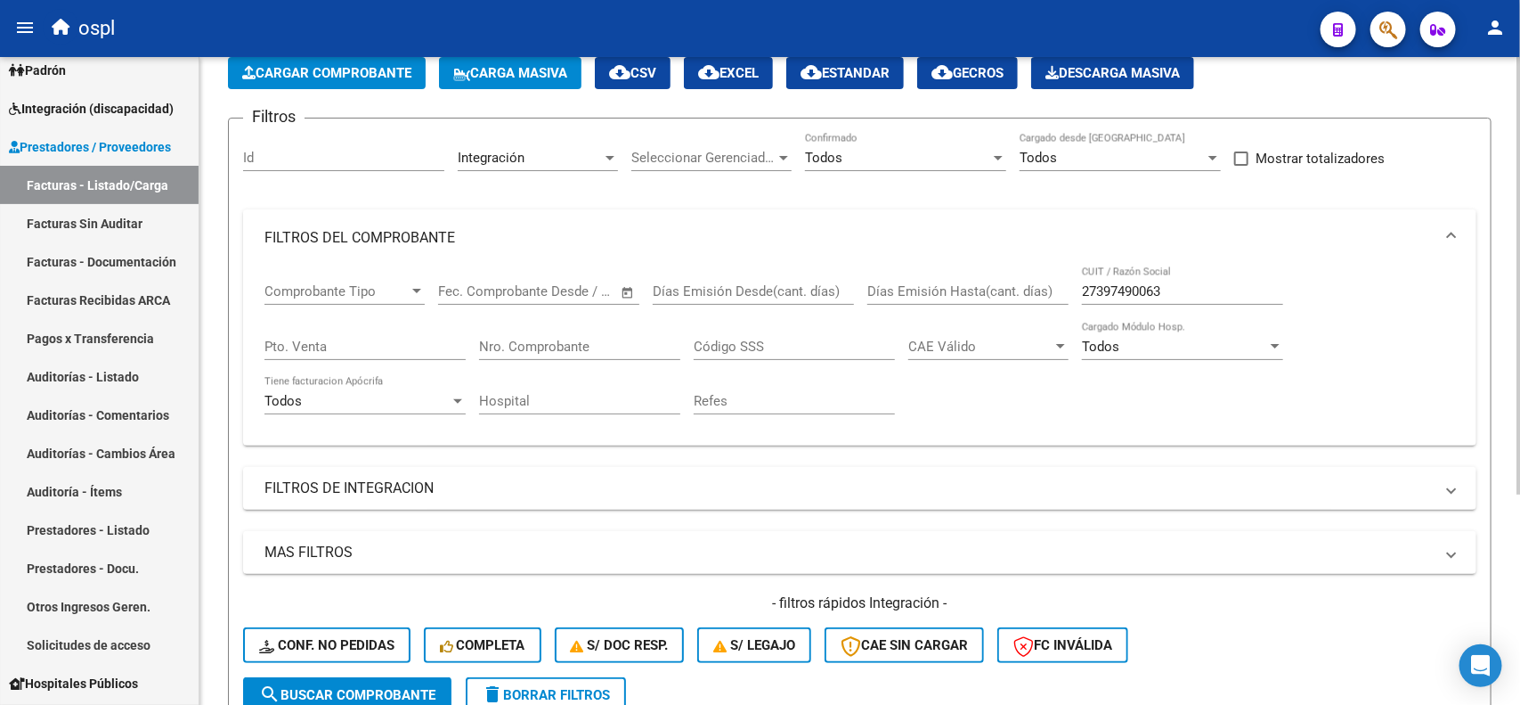
scroll to position [2, 0]
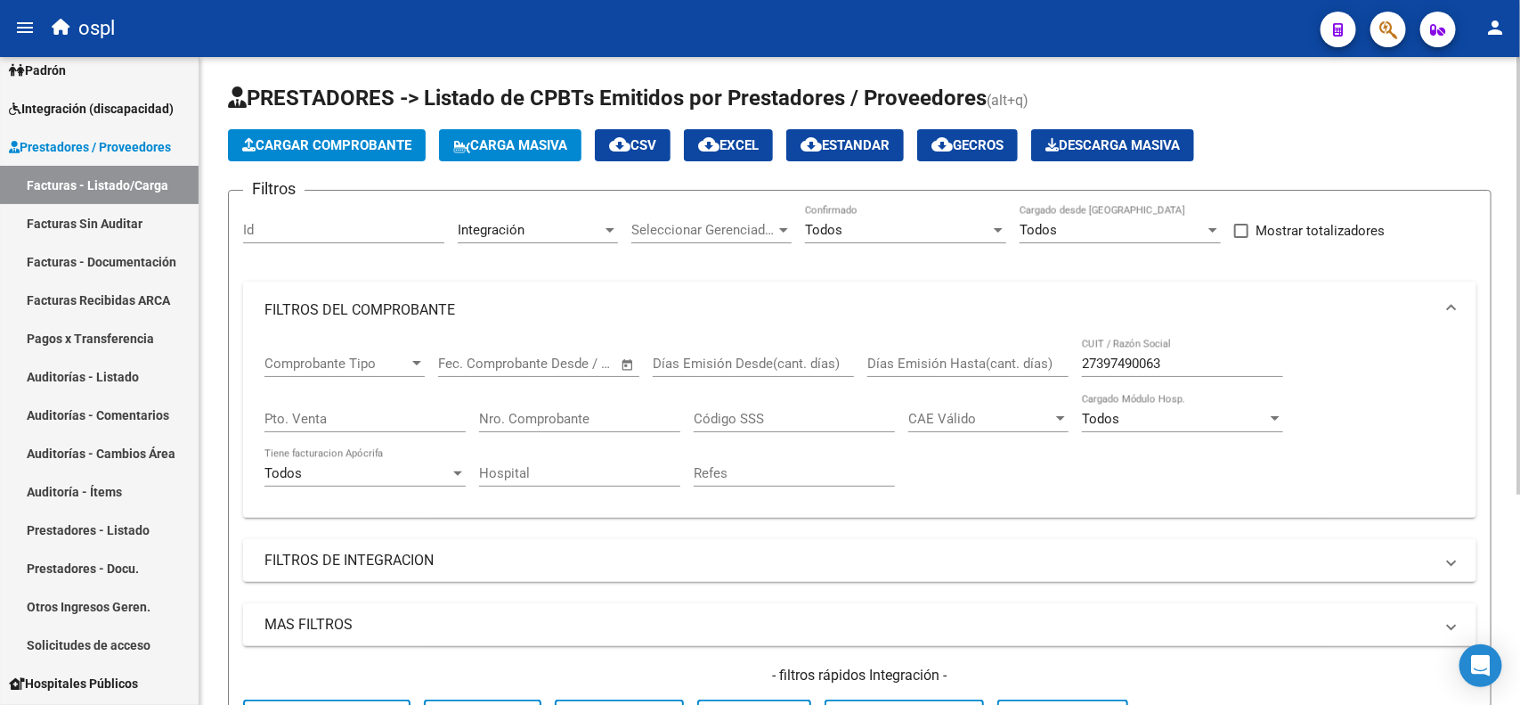
click at [1520, 190] on div at bounding box center [1519, 276] width 4 height 437
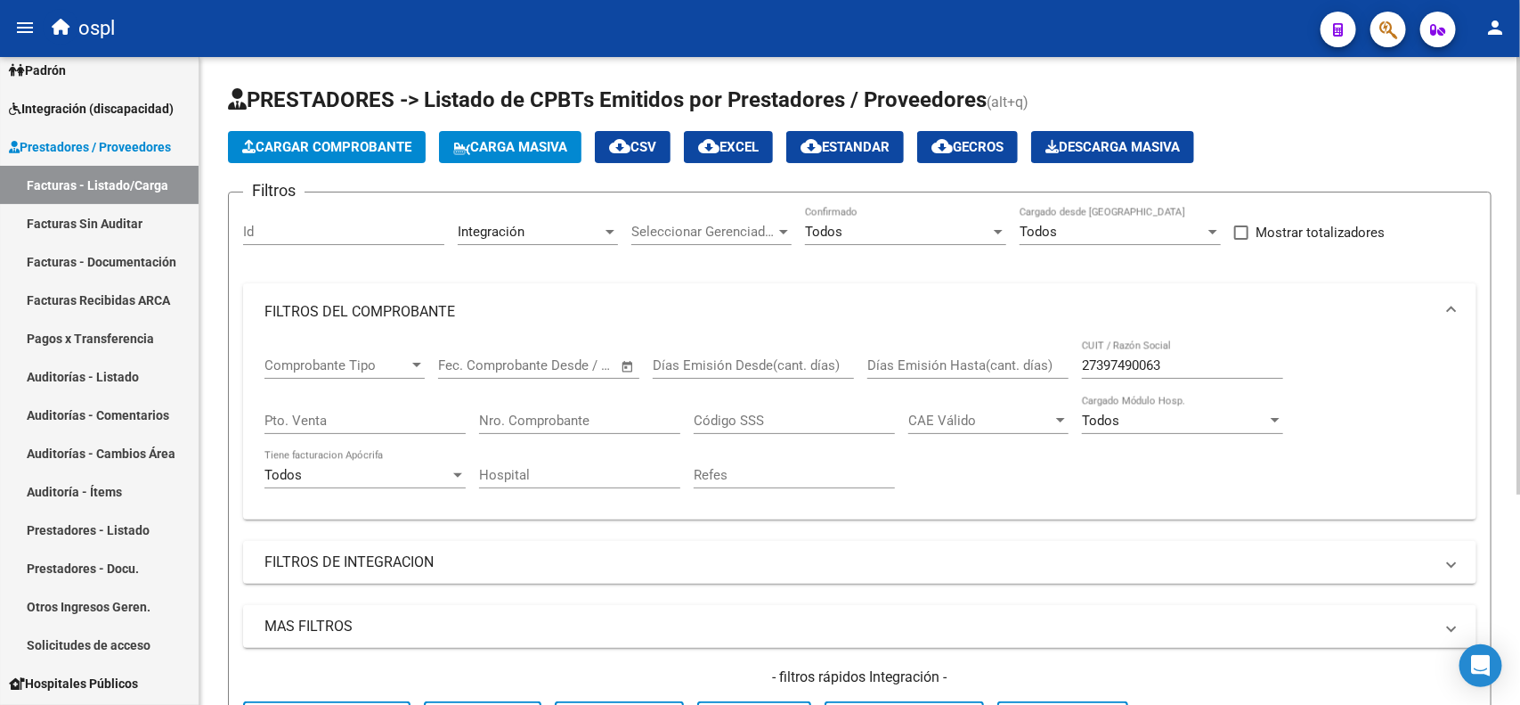
click at [584, 224] on div "Integración" at bounding box center [530, 232] width 144 height 16
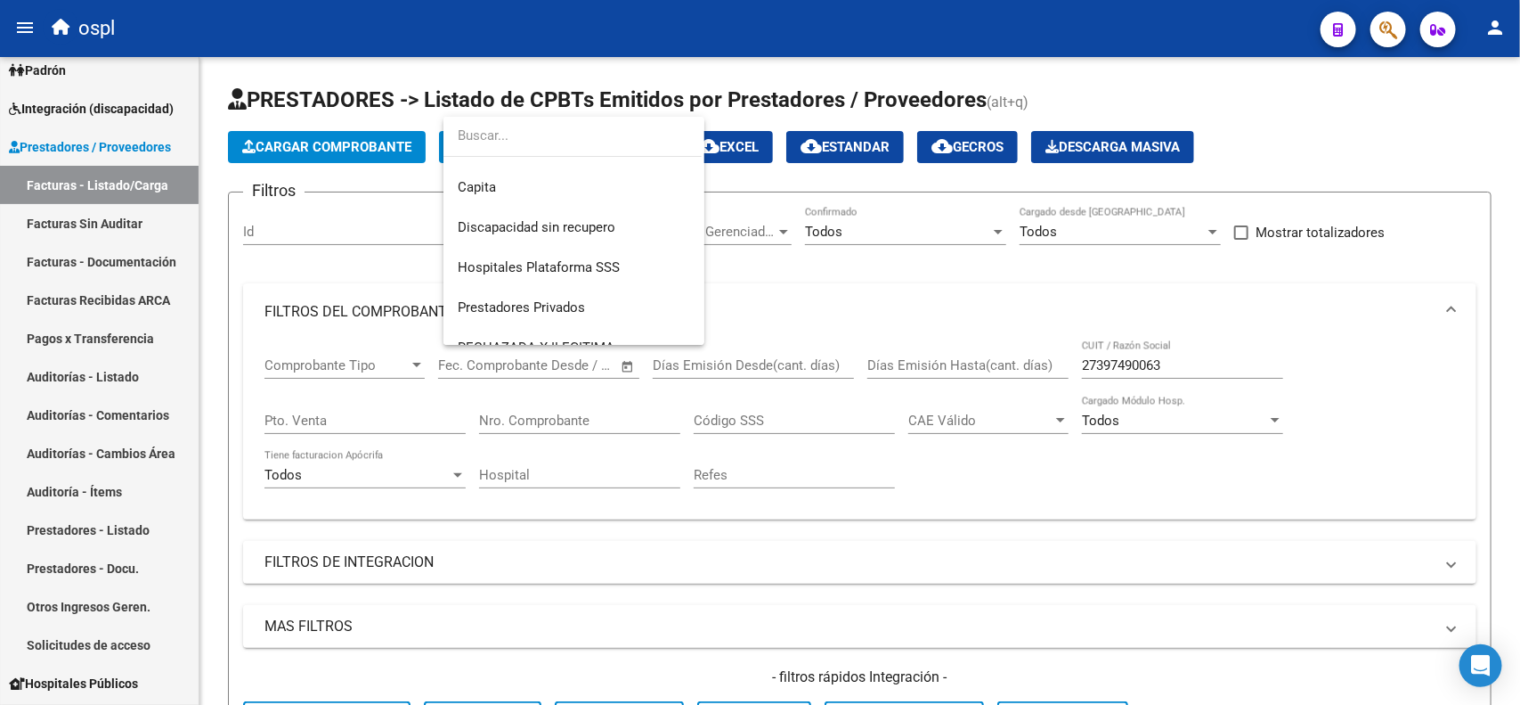
scroll to position [276, 0]
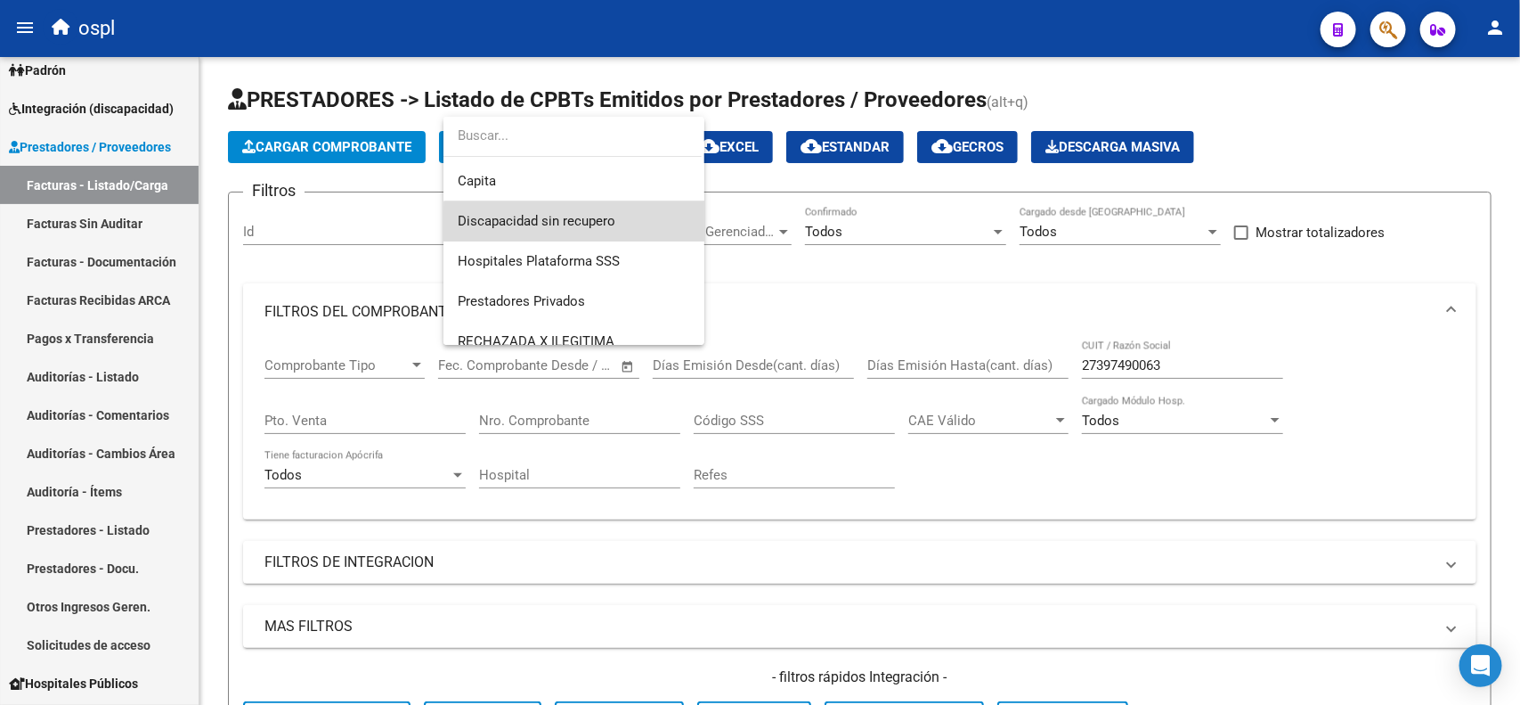
click at [652, 230] on span "Discapacidad sin recupero" at bounding box center [574, 221] width 232 height 40
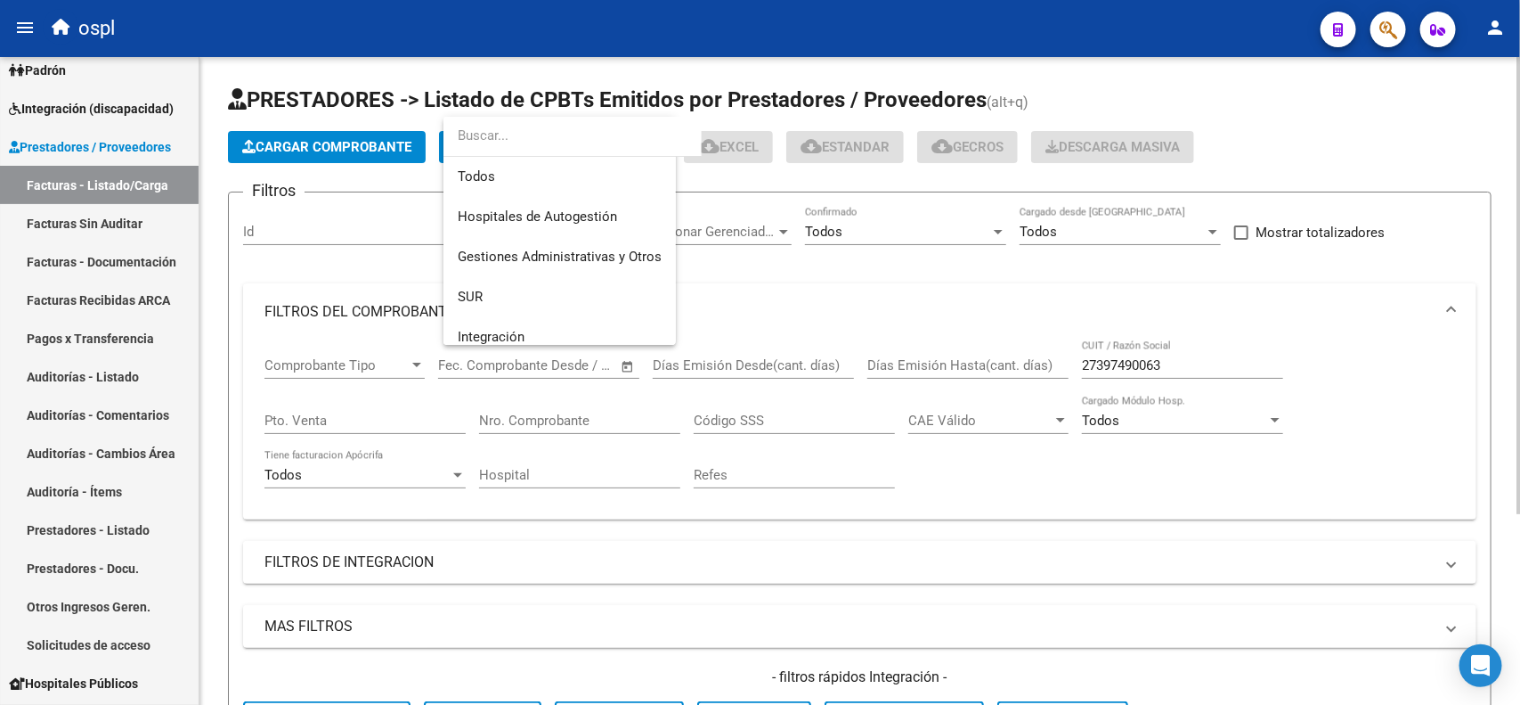
scroll to position [267, 0]
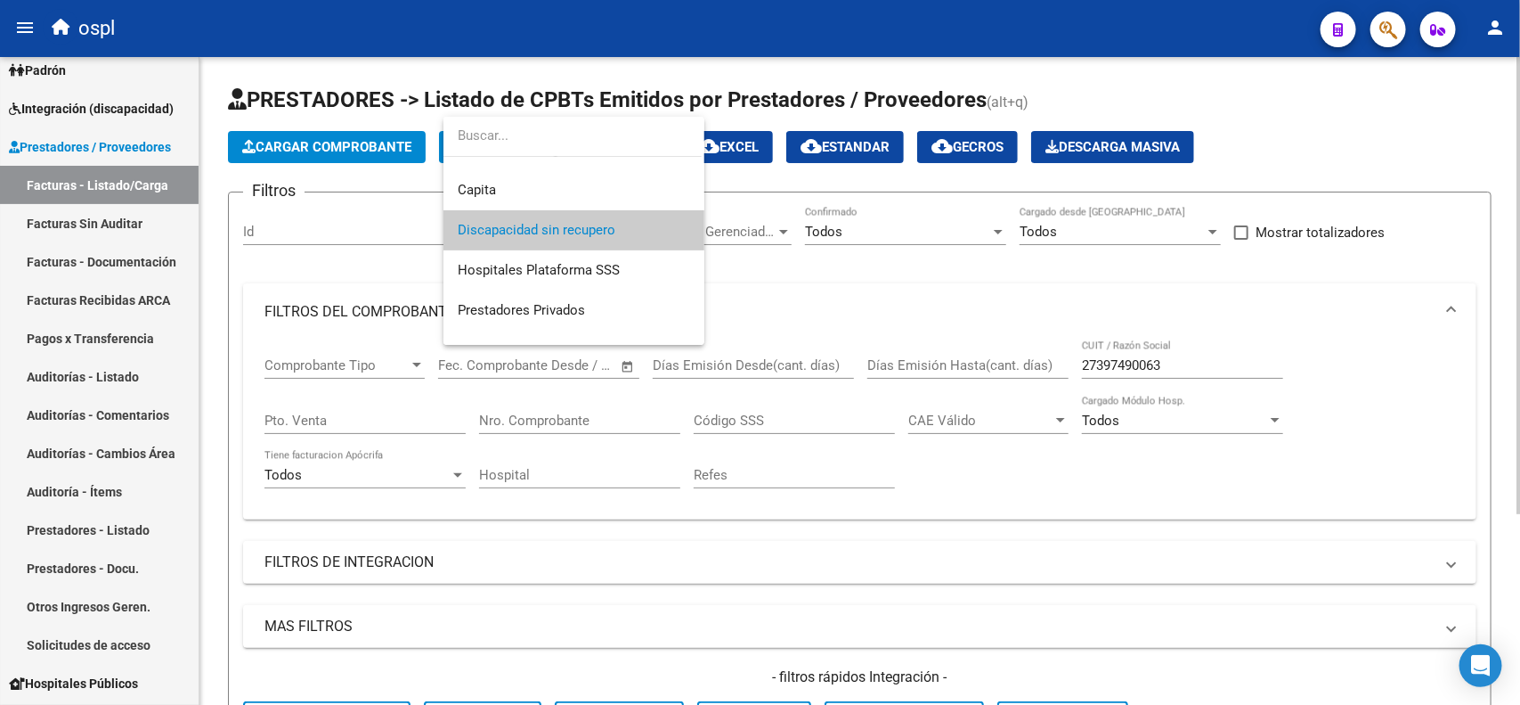
click at [762, 260] on div at bounding box center [760, 352] width 1520 height 705
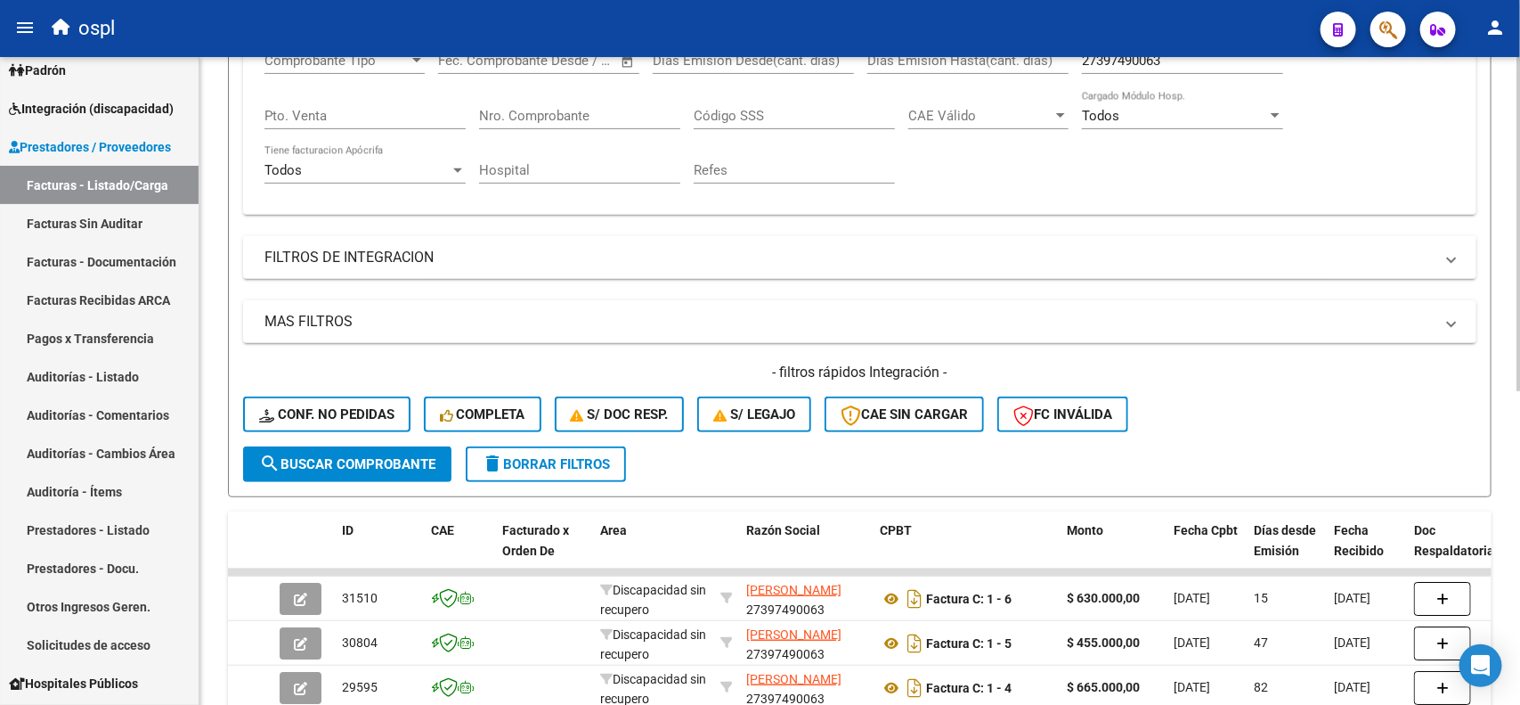
click at [1520, 412] on div at bounding box center [1519, 384] width 4 height 334
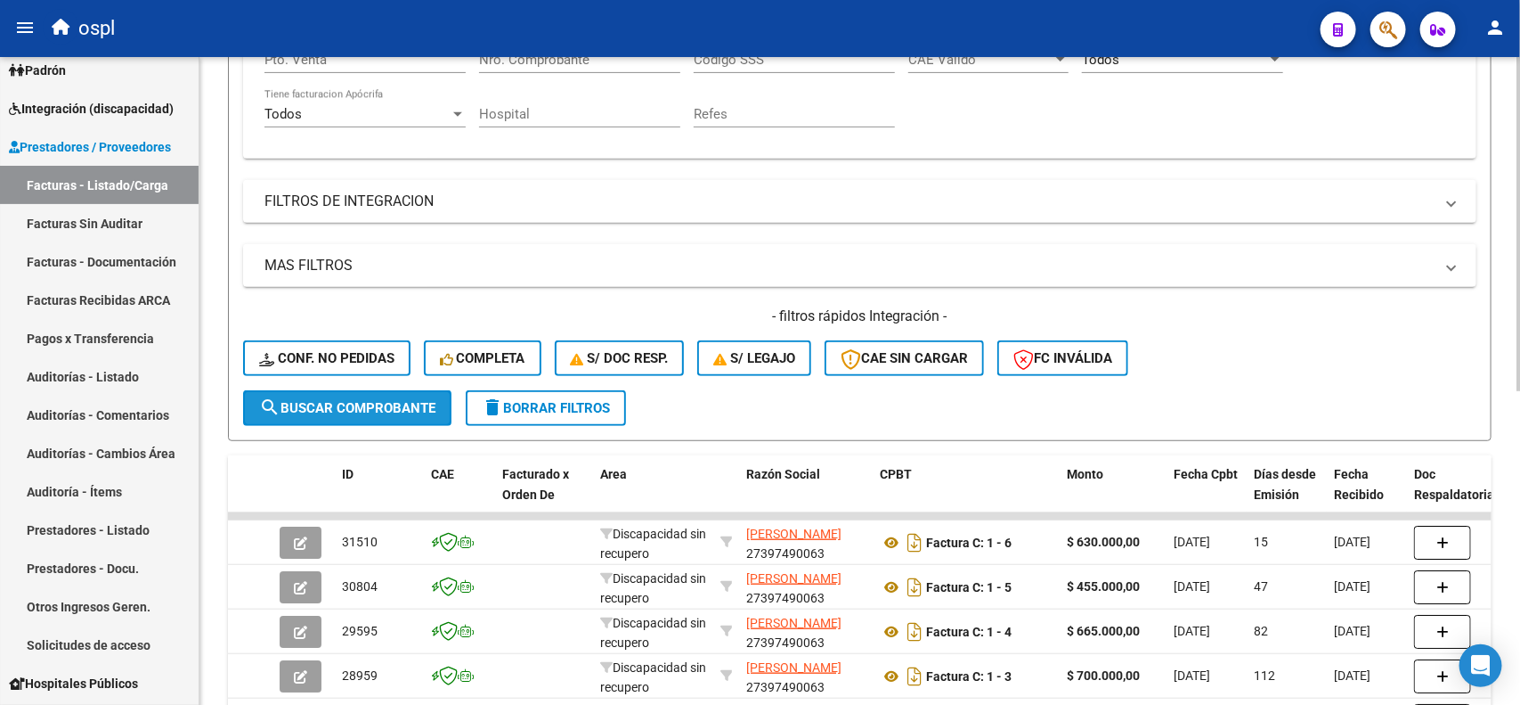
click at [366, 400] on span "search Buscar Comprobante" at bounding box center [347, 408] width 176 height 16
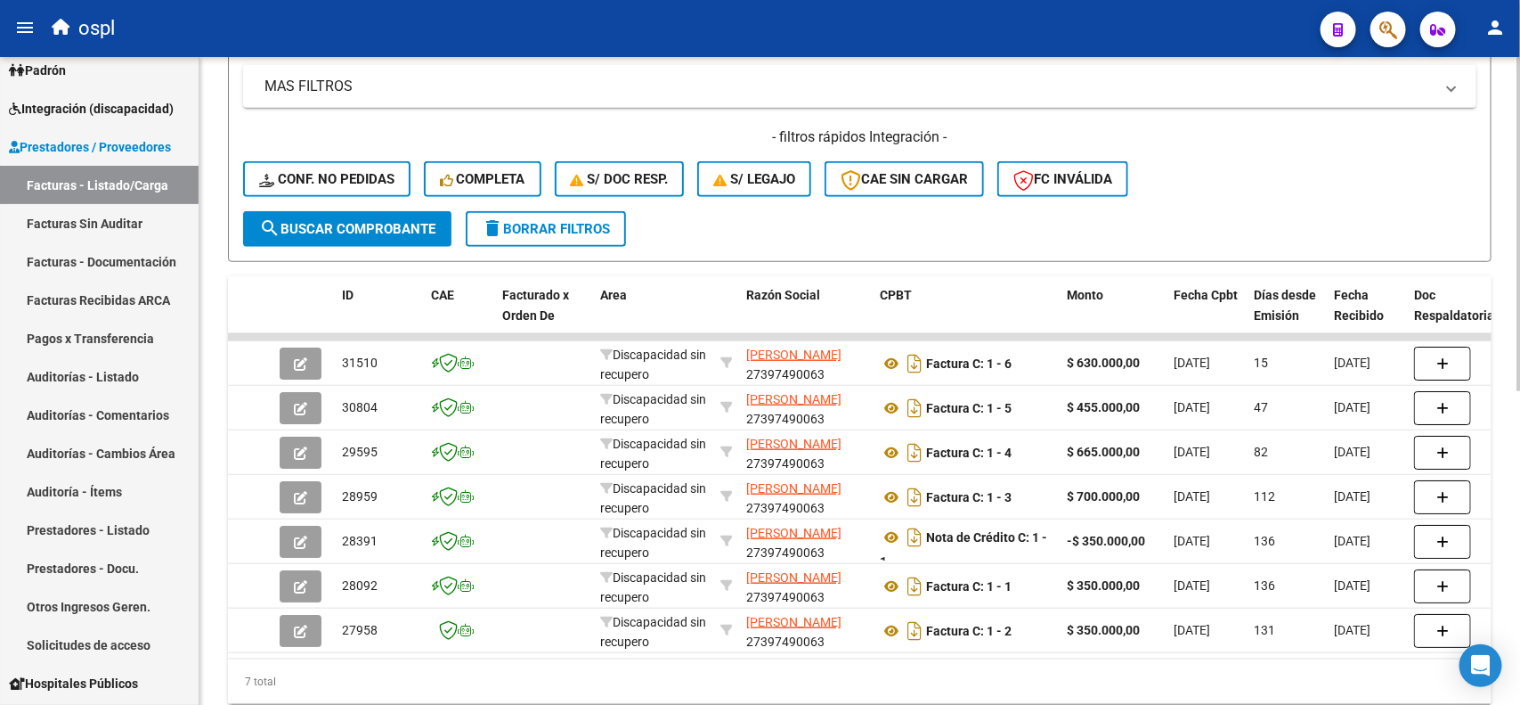
scroll to position [0, 0]
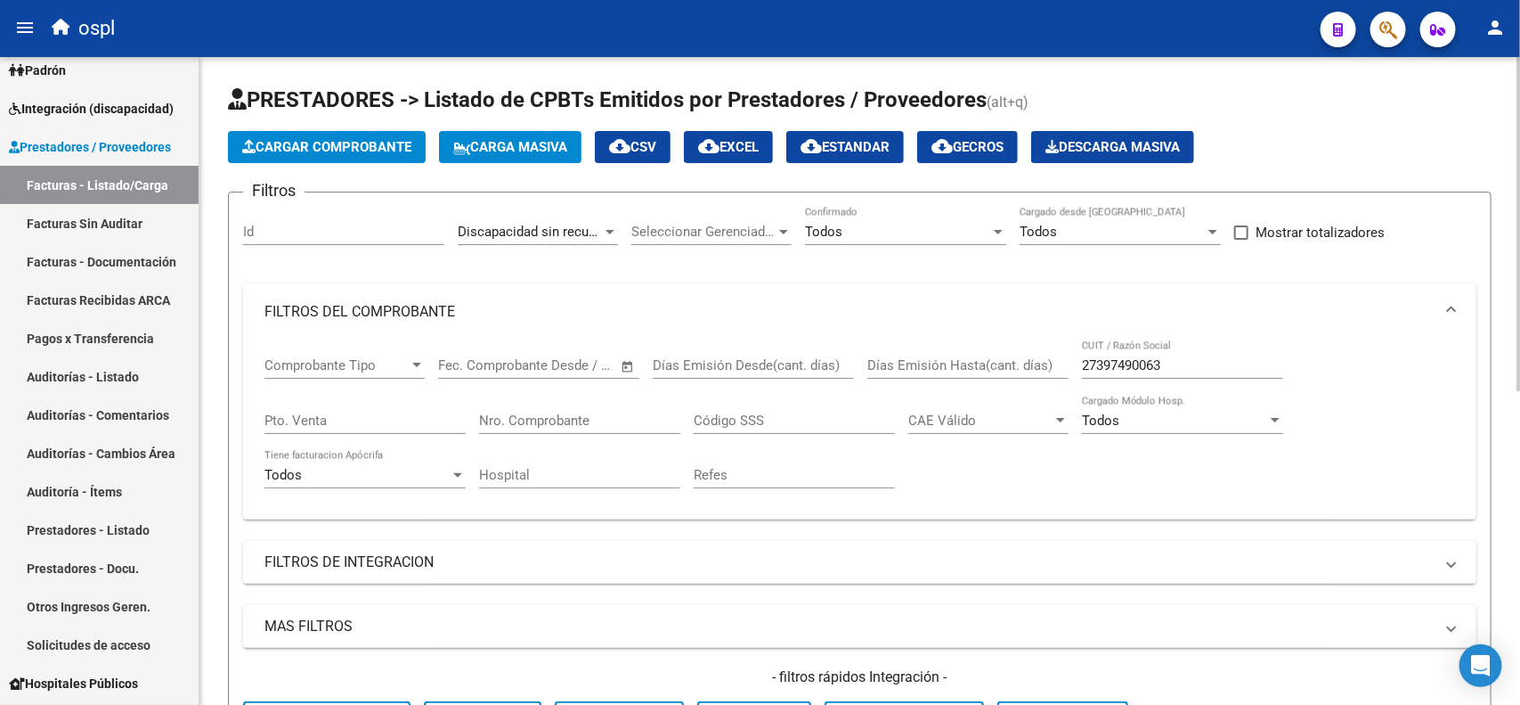
click at [1376, 32] on div "menu ospl person Firma Express Inicio Calendario SSS Instructivos Contacto OS R…" at bounding box center [760, 352] width 1520 height 705
click at [593, 234] on span "Discapacidad sin recupero" at bounding box center [537, 232] width 158 height 16
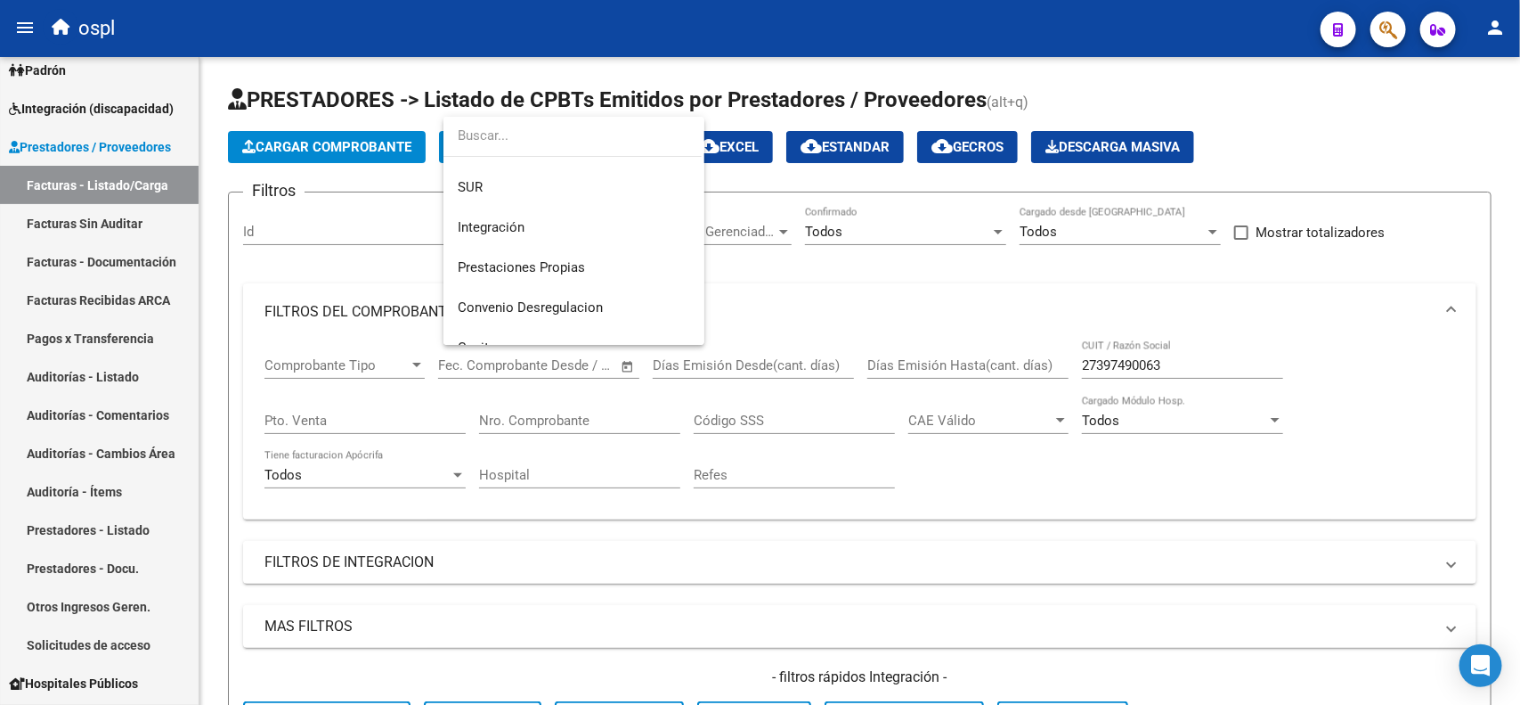
scroll to position [101, 0]
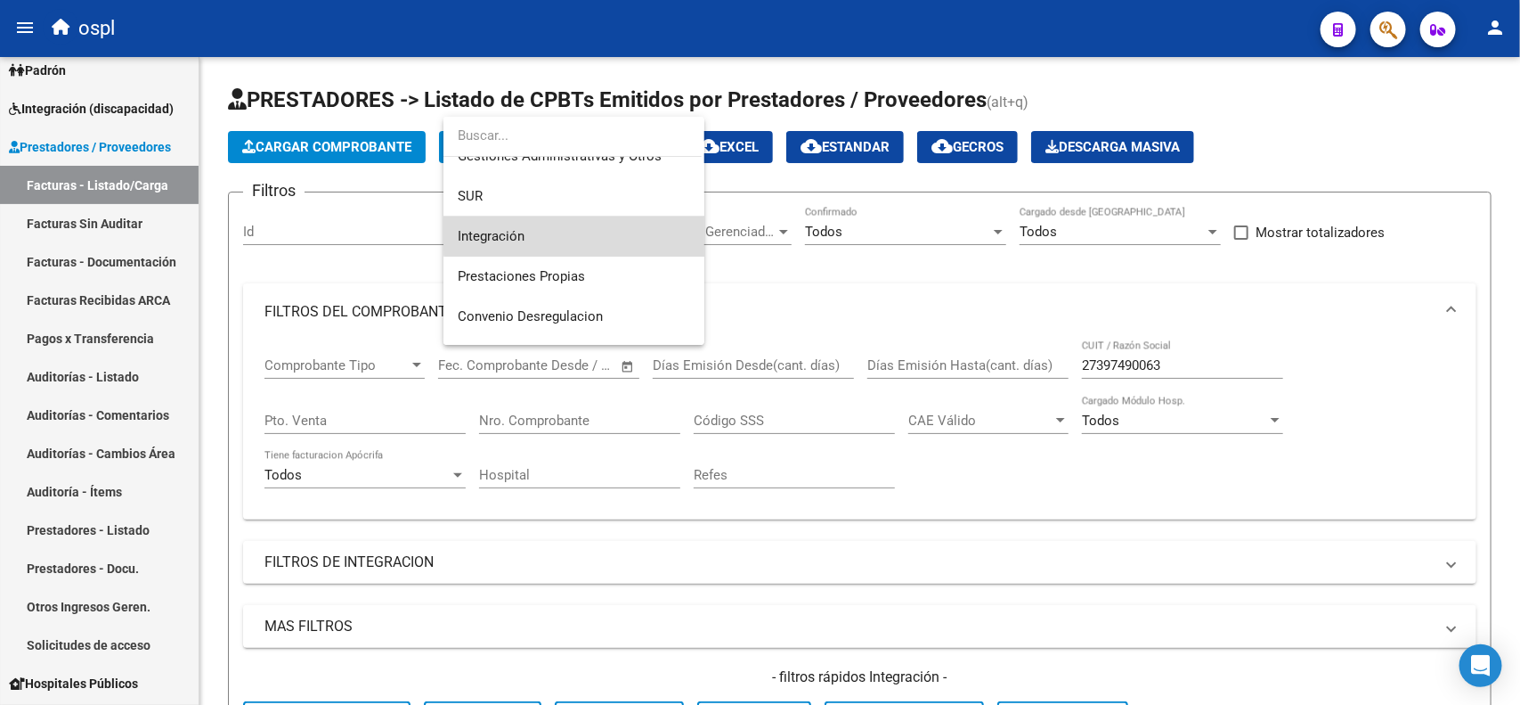
click at [615, 229] on span "Integración" at bounding box center [574, 236] width 232 height 40
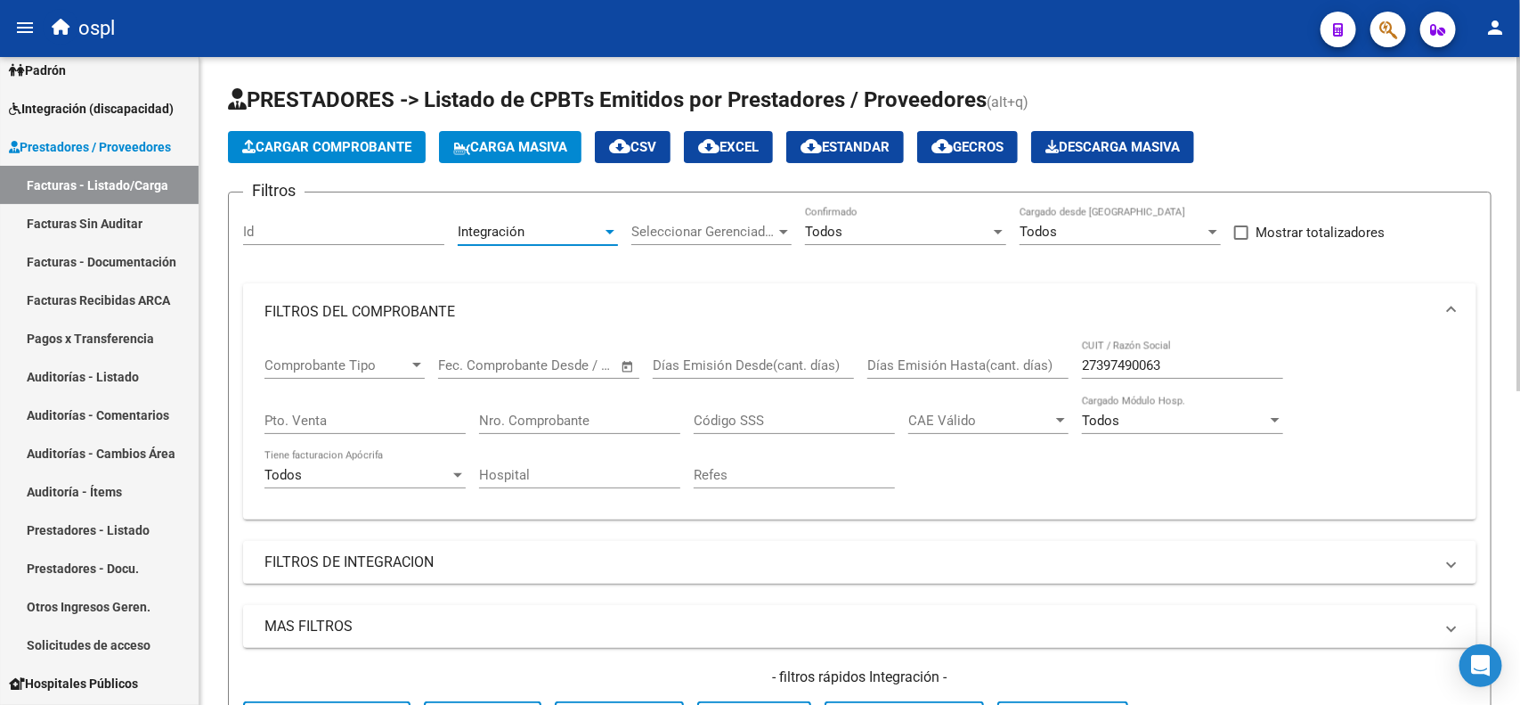
click at [1101, 357] on input "27397490063" at bounding box center [1182, 365] width 201 height 16
paste input "0125574115"
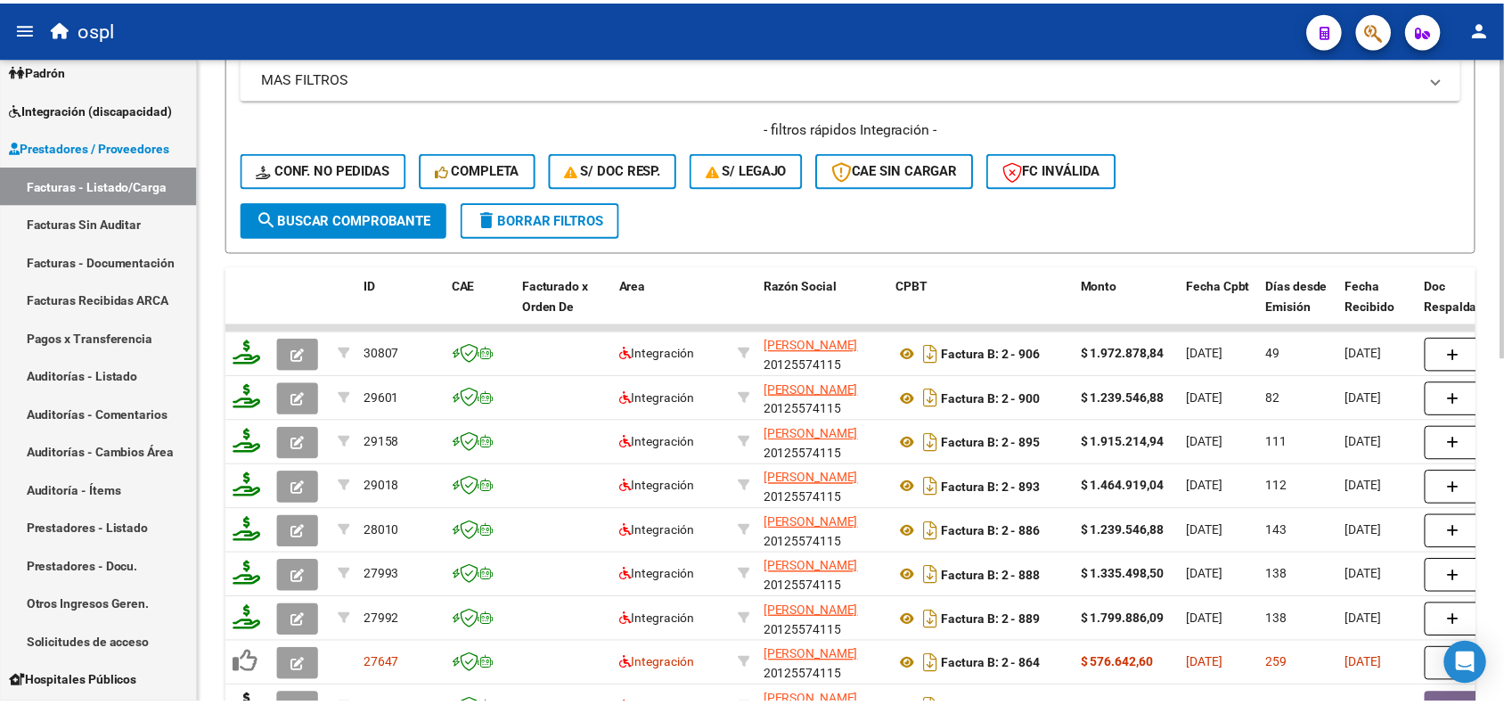
scroll to position [603, 0]
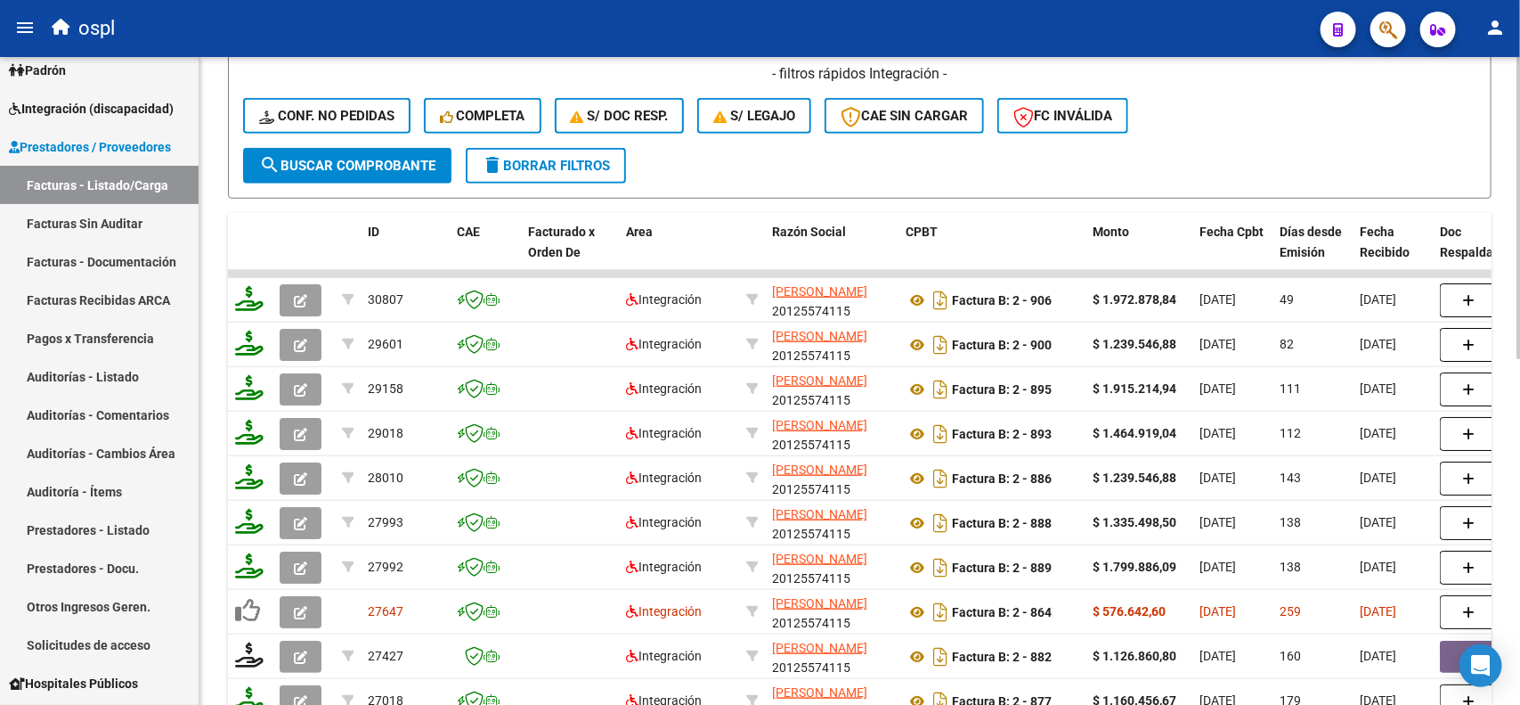
click at [1510, 472] on div "Video tutorial PRESTADORES -> Listado de CPBTs Emitidos por Prestadores / Prove…" at bounding box center [862, 142] width 1325 height 1377
type input "20125574115"
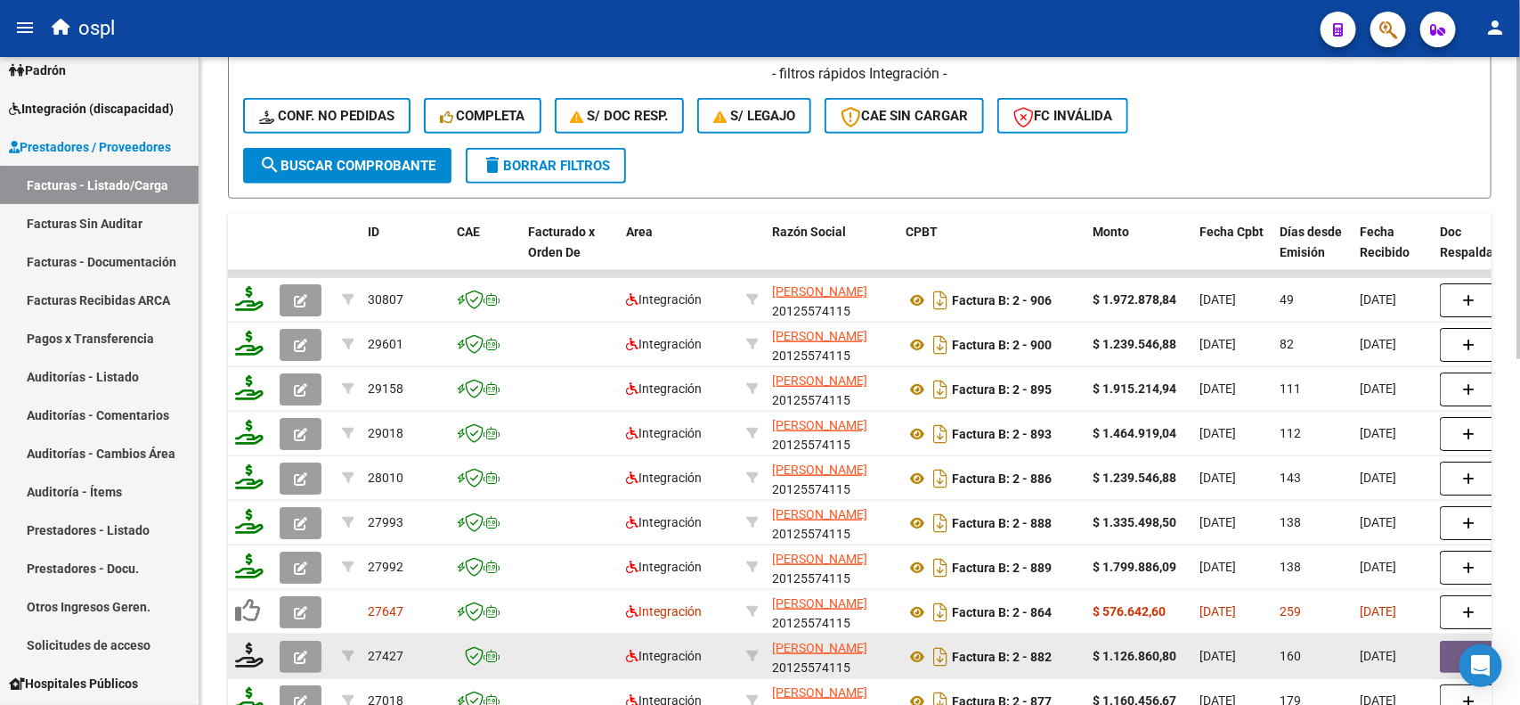
click at [307, 650] on button "button" at bounding box center [301, 656] width 42 height 32
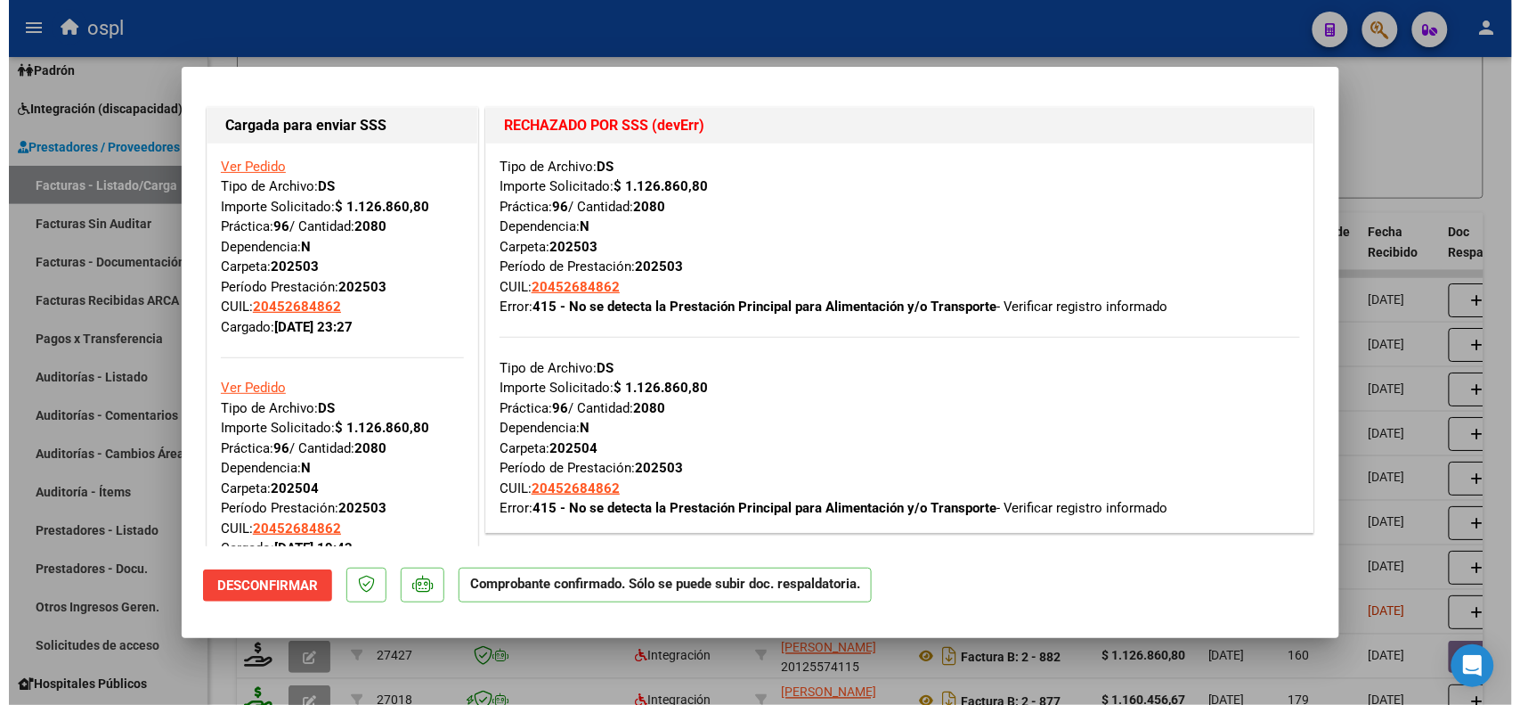
scroll to position [11, 0]
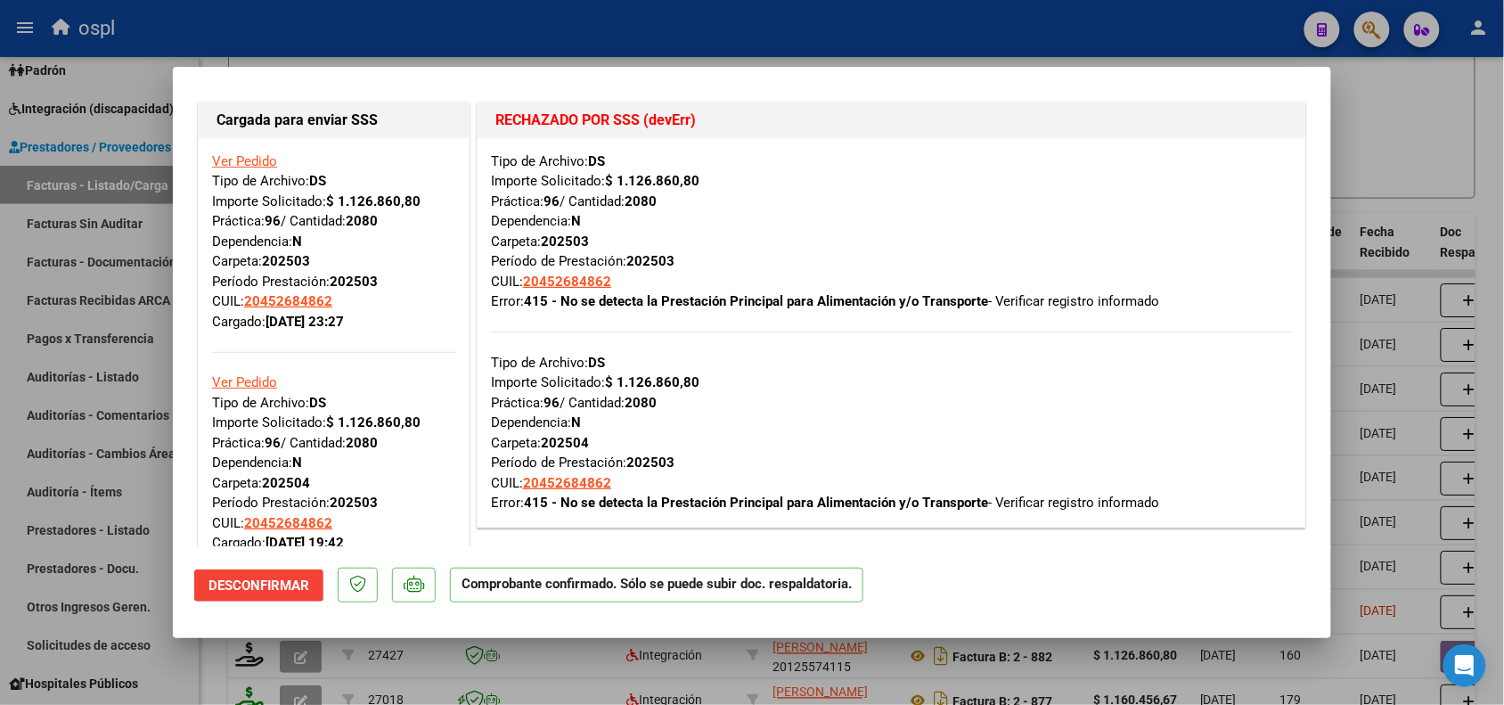
click at [1392, 203] on div at bounding box center [752, 352] width 1504 height 705
type input "$ 0,00"
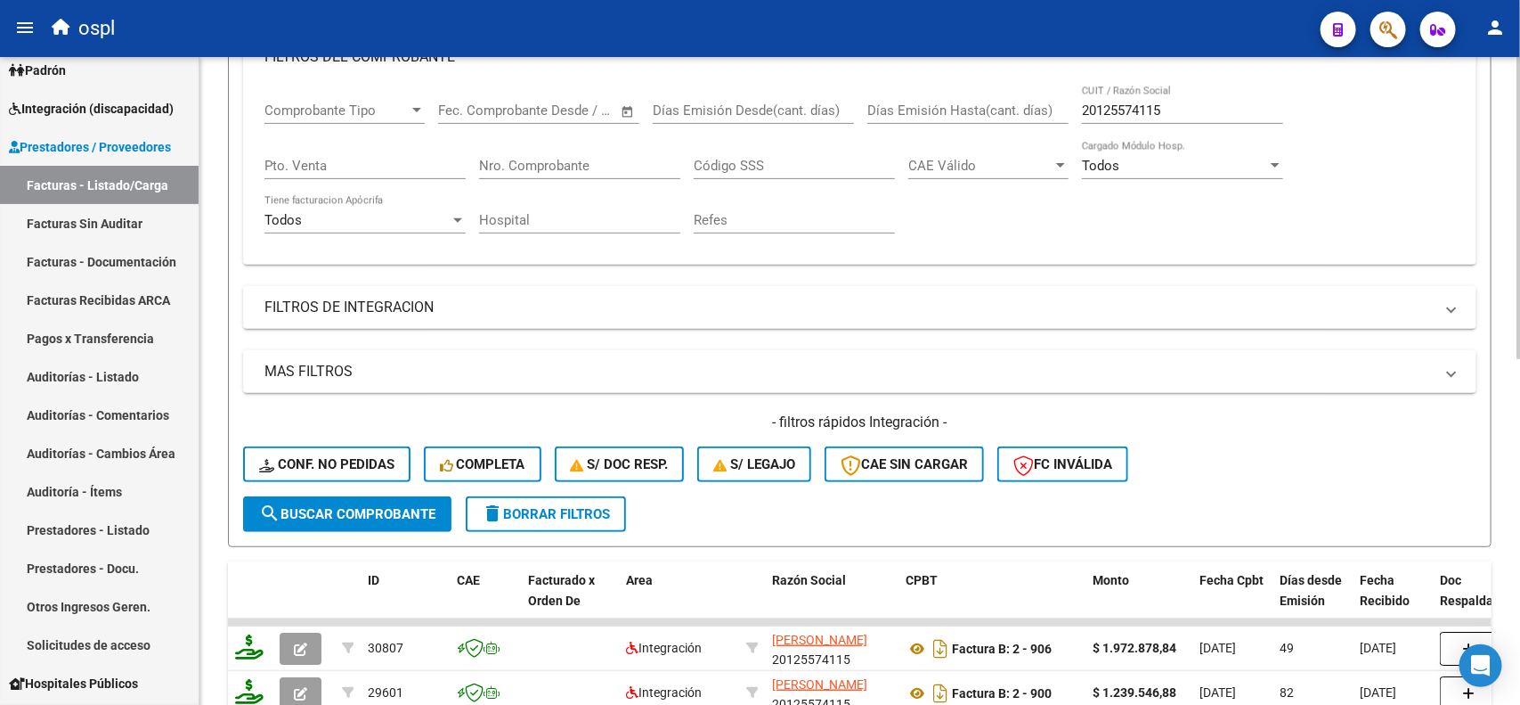
scroll to position [166, 0]
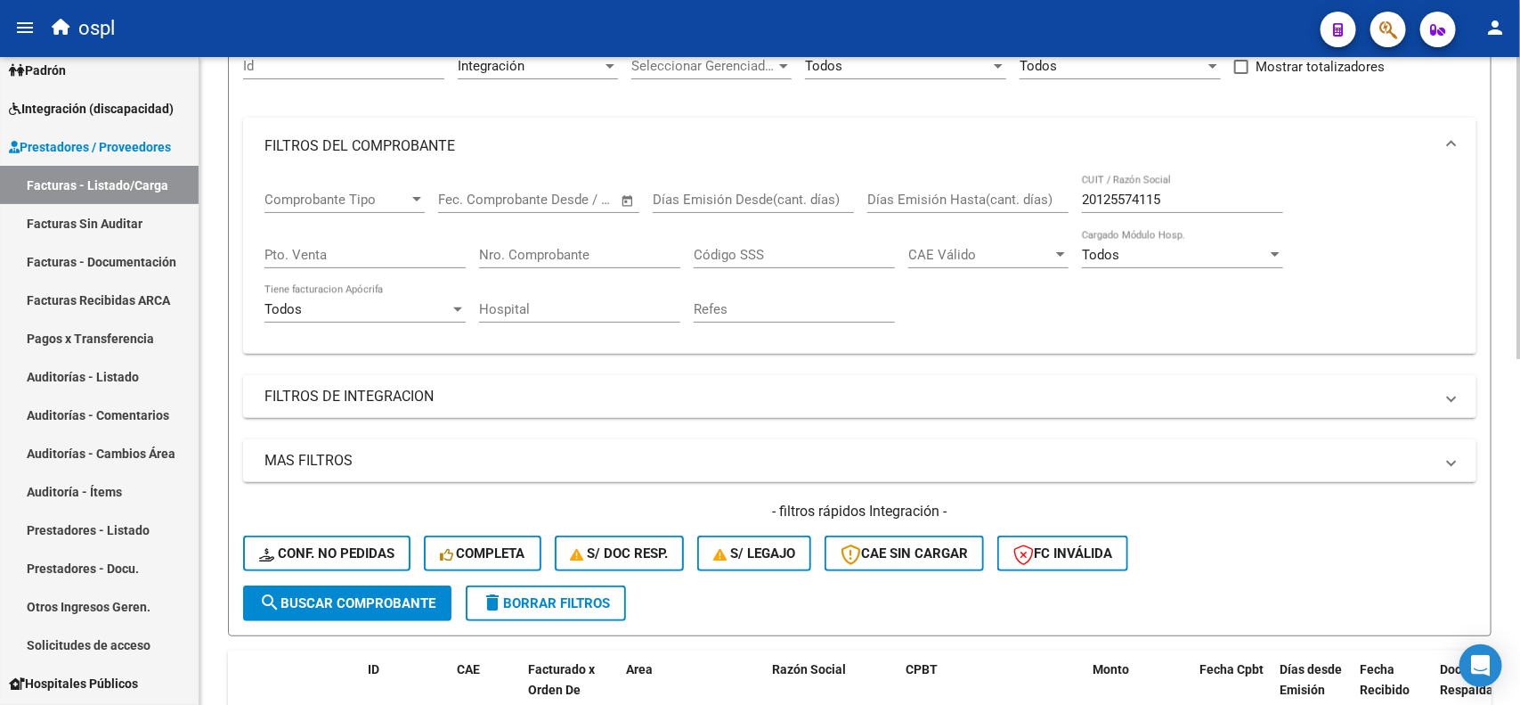
click at [1512, 166] on div "Video tutorial PRESTADORES -> Listado de CPBTs Emitidos por Prestadores / Prove…" at bounding box center [862, 579] width 1325 height 1377
click at [1105, 192] on input "20125574115" at bounding box center [1182, 200] width 201 height 16
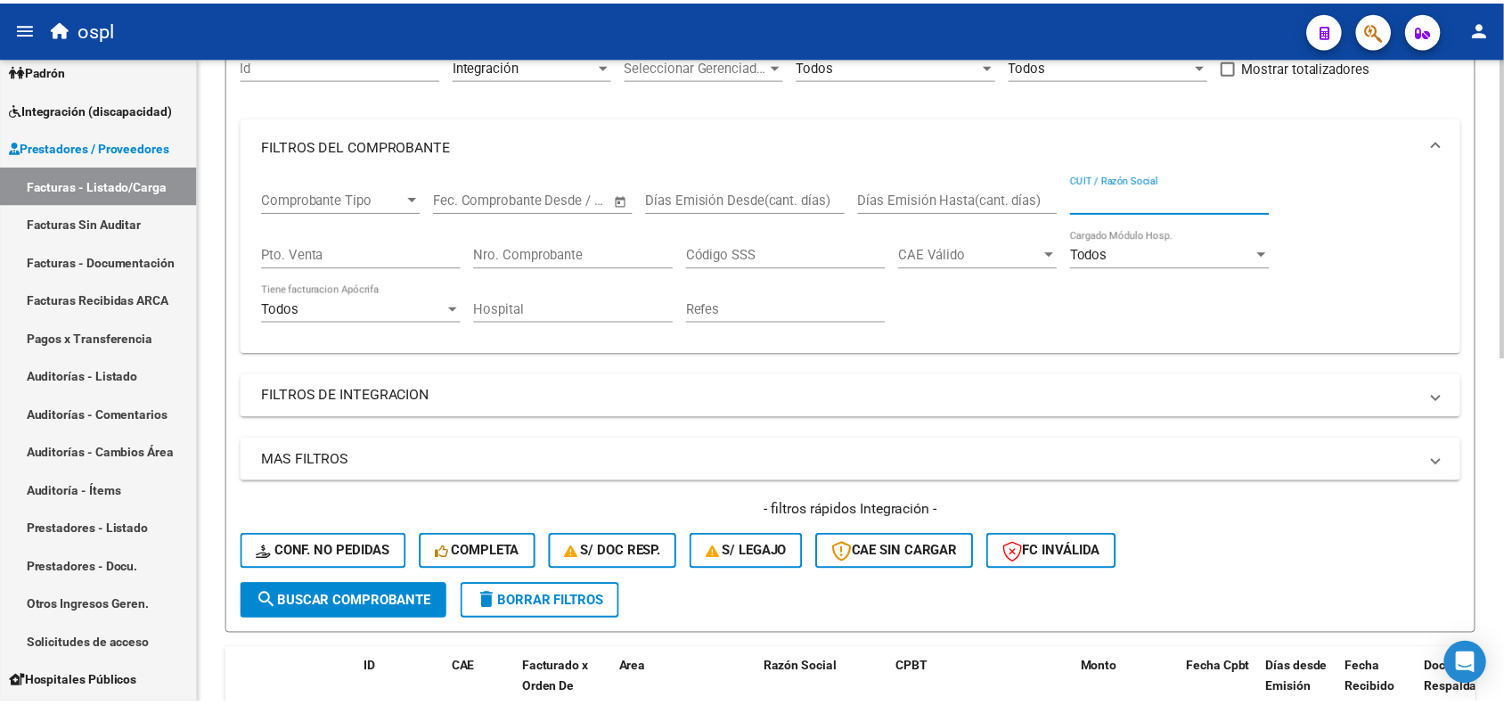
scroll to position [0, 0]
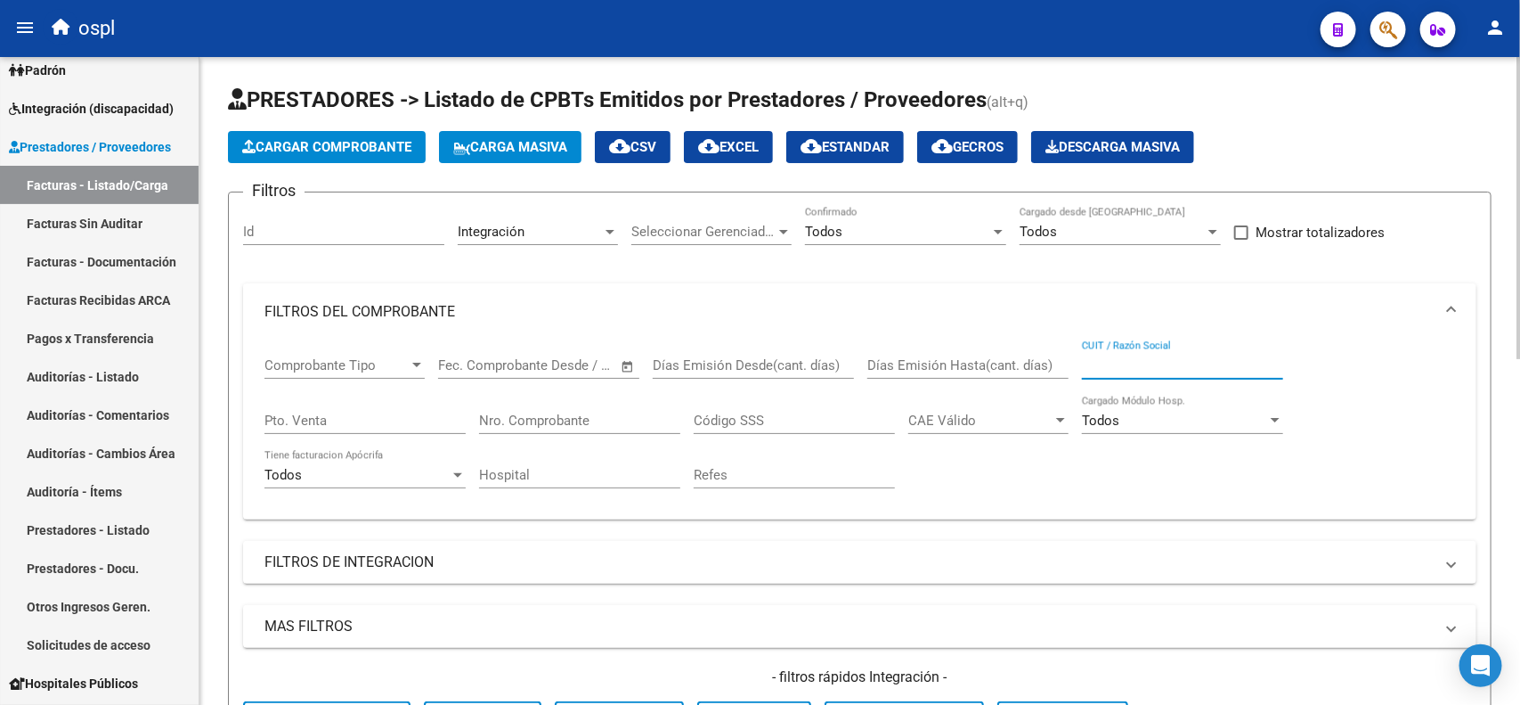
click at [1520, 152] on div at bounding box center [1519, 208] width 4 height 302
click at [385, 139] on span "Cargar Comprobante" at bounding box center [326, 147] width 169 height 16
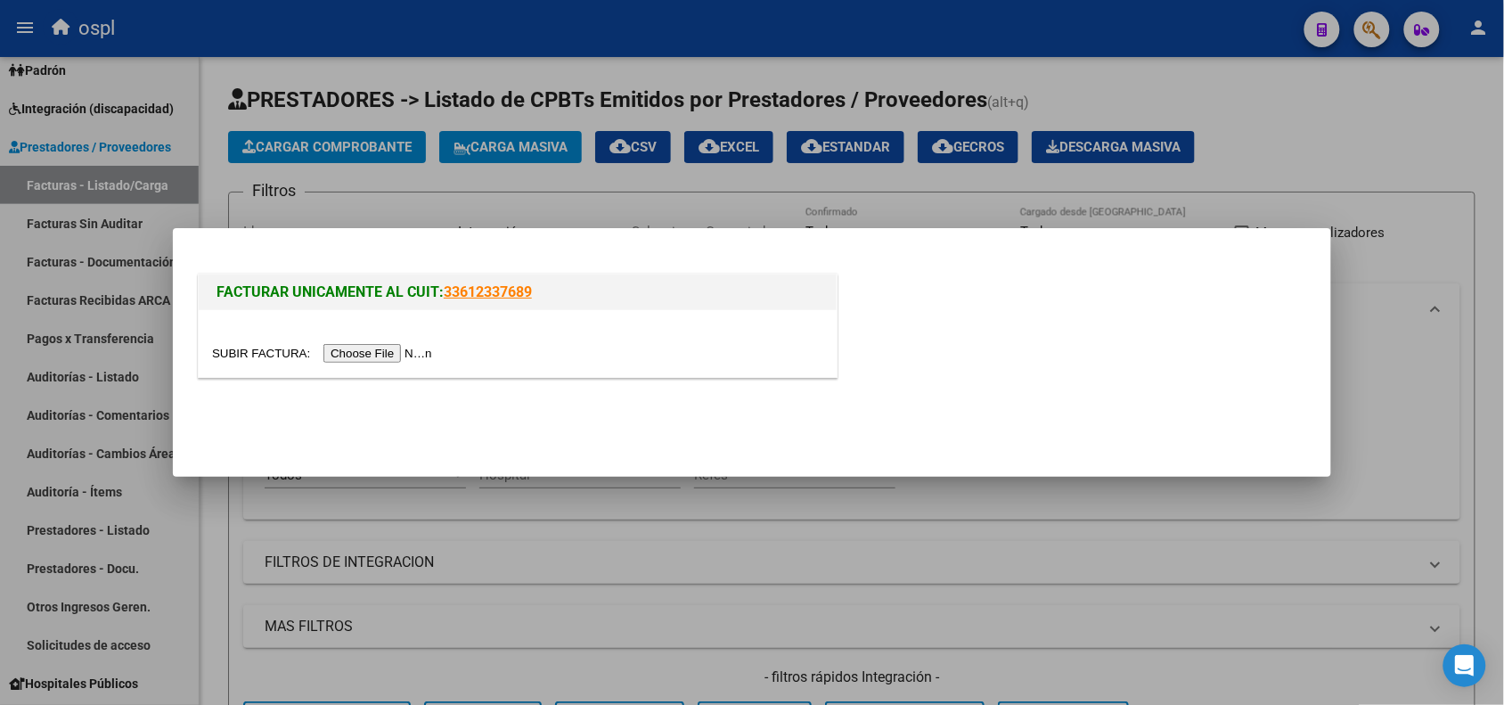
click at [377, 350] on input "file" at bounding box center [324, 353] width 225 height 19
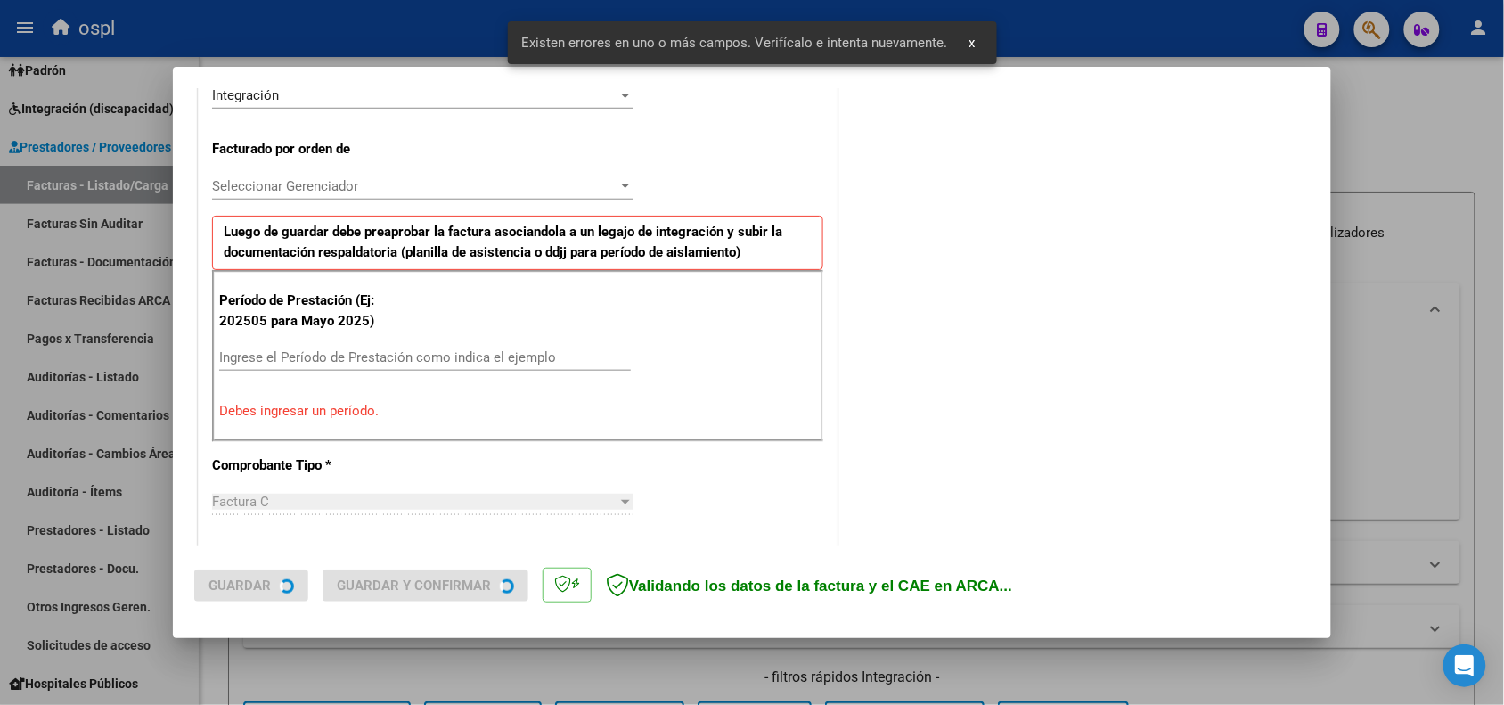
scroll to position [483, 0]
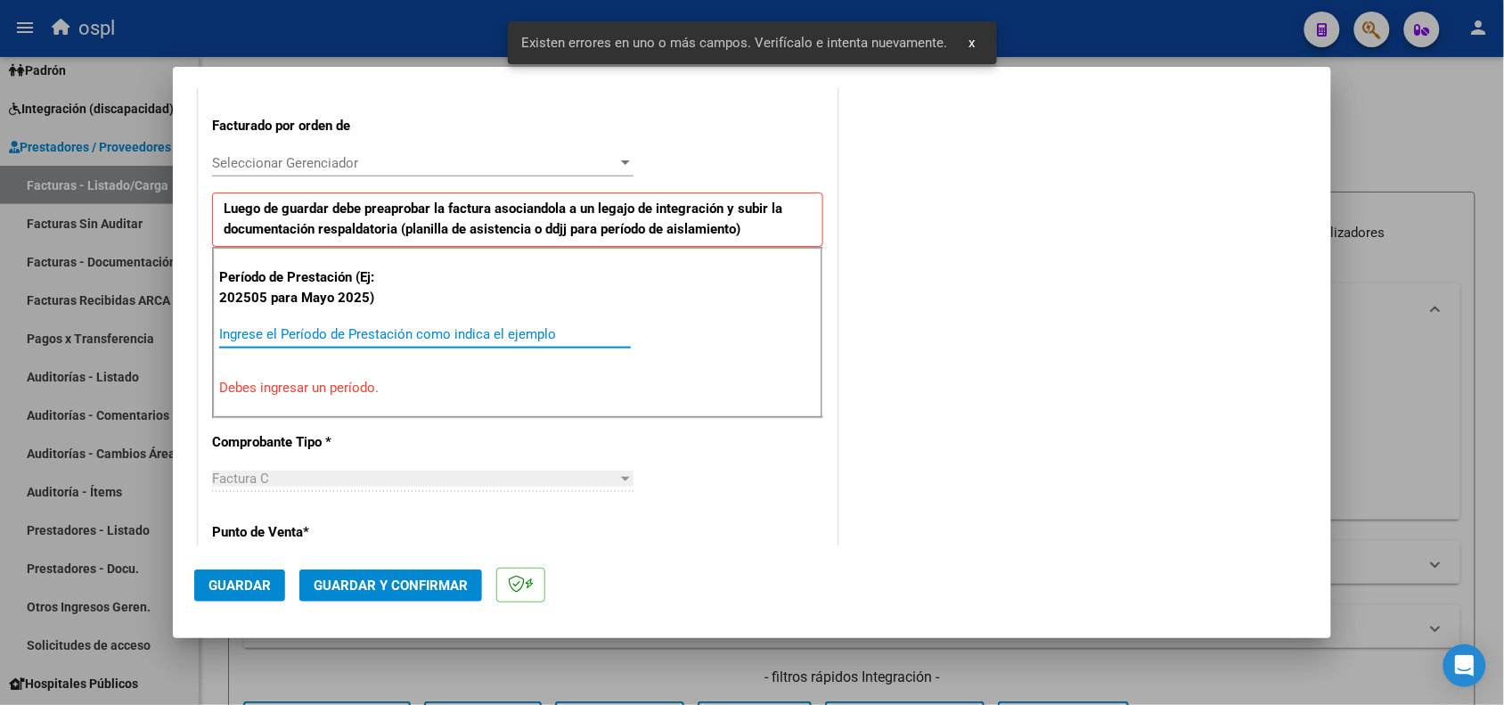
click at [430, 328] on input "Ingrese el Período de Prestación como indica el ejemplo" at bounding box center [425, 334] width 412 height 16
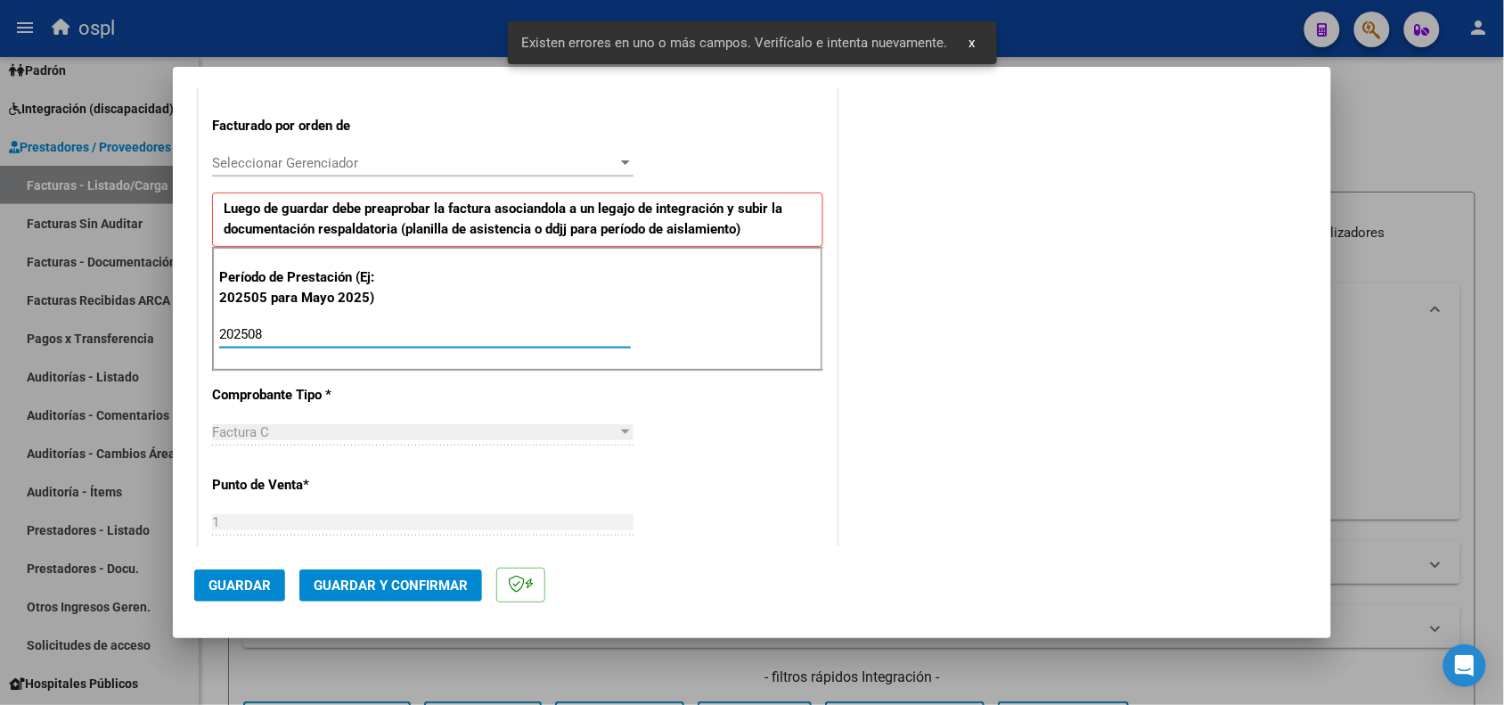
type input "202508"
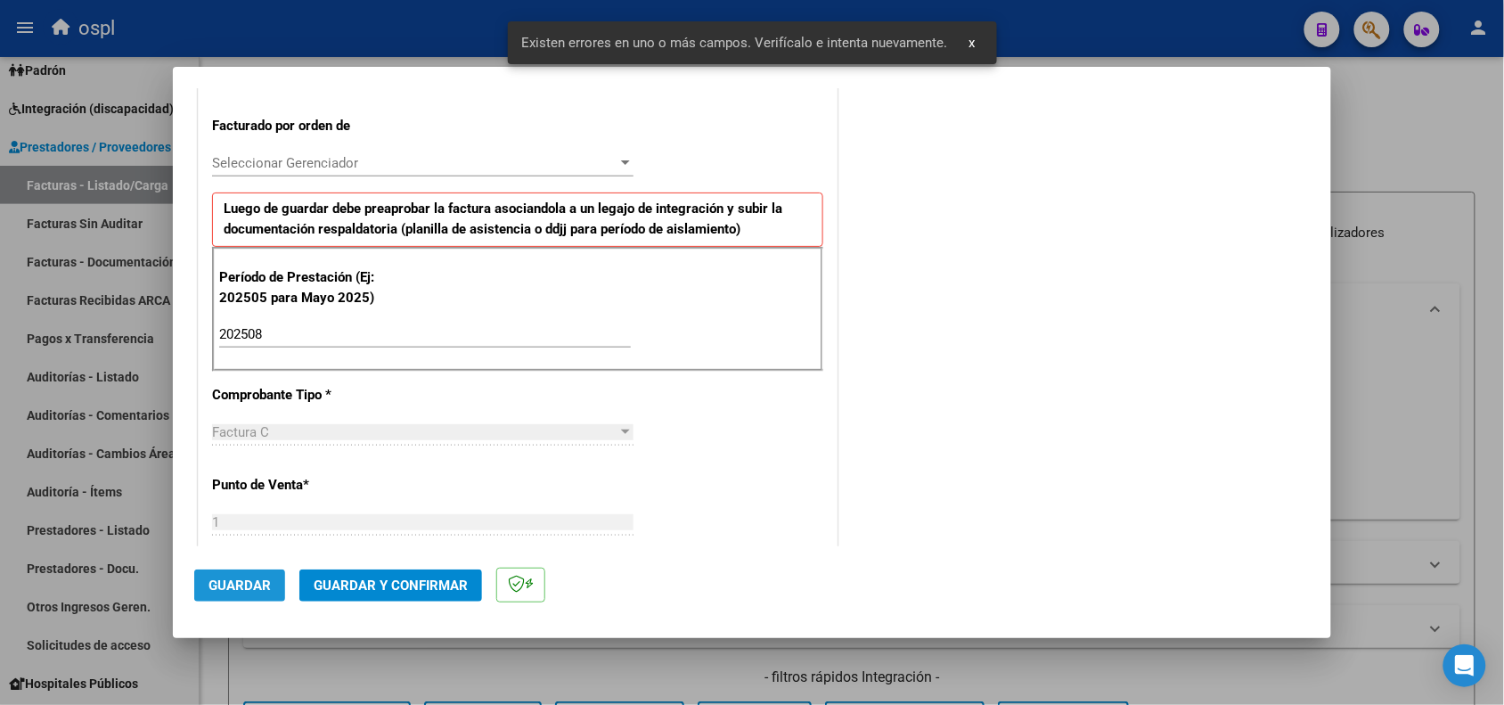
click at [232, 580] on span "Guardar" at bounding box center [239, 585] width 62 height 16
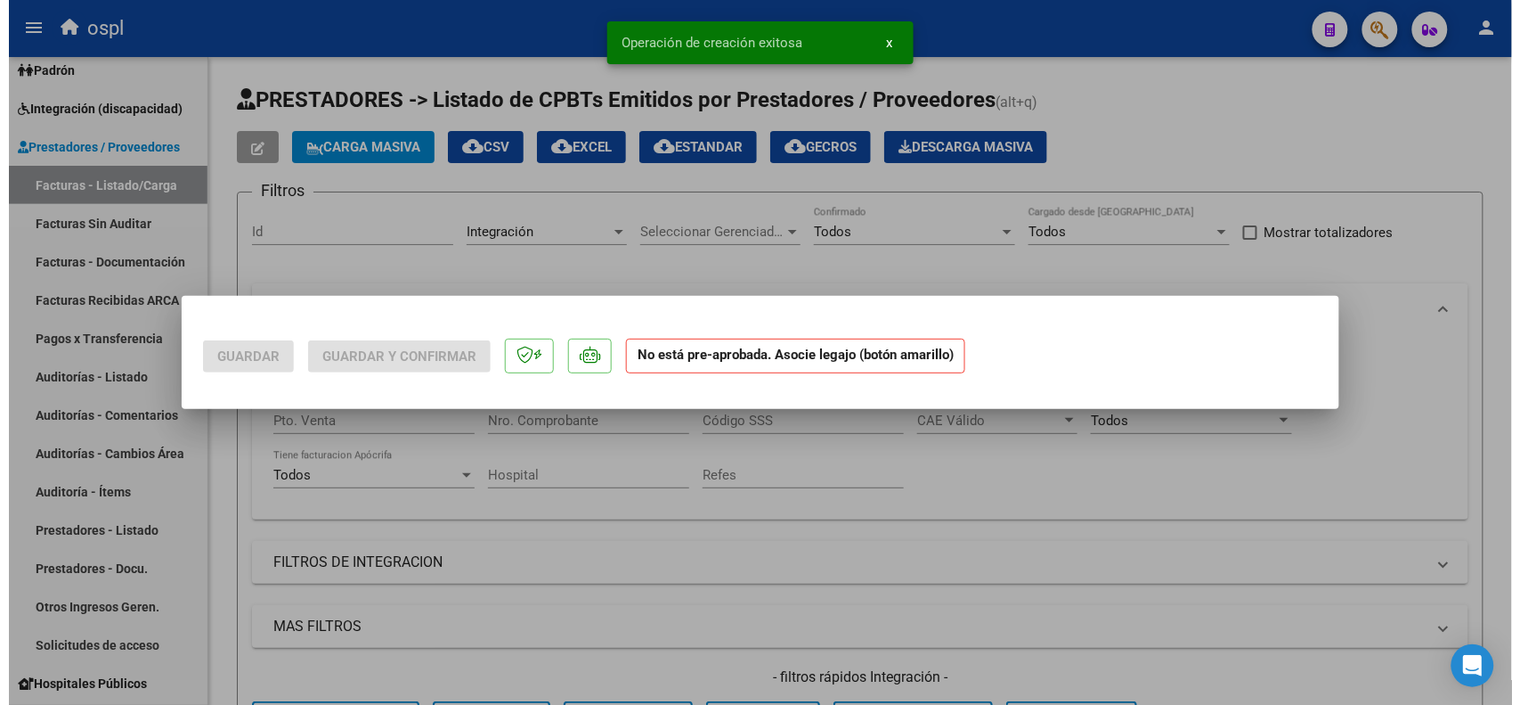
scroll to position [0, 0]
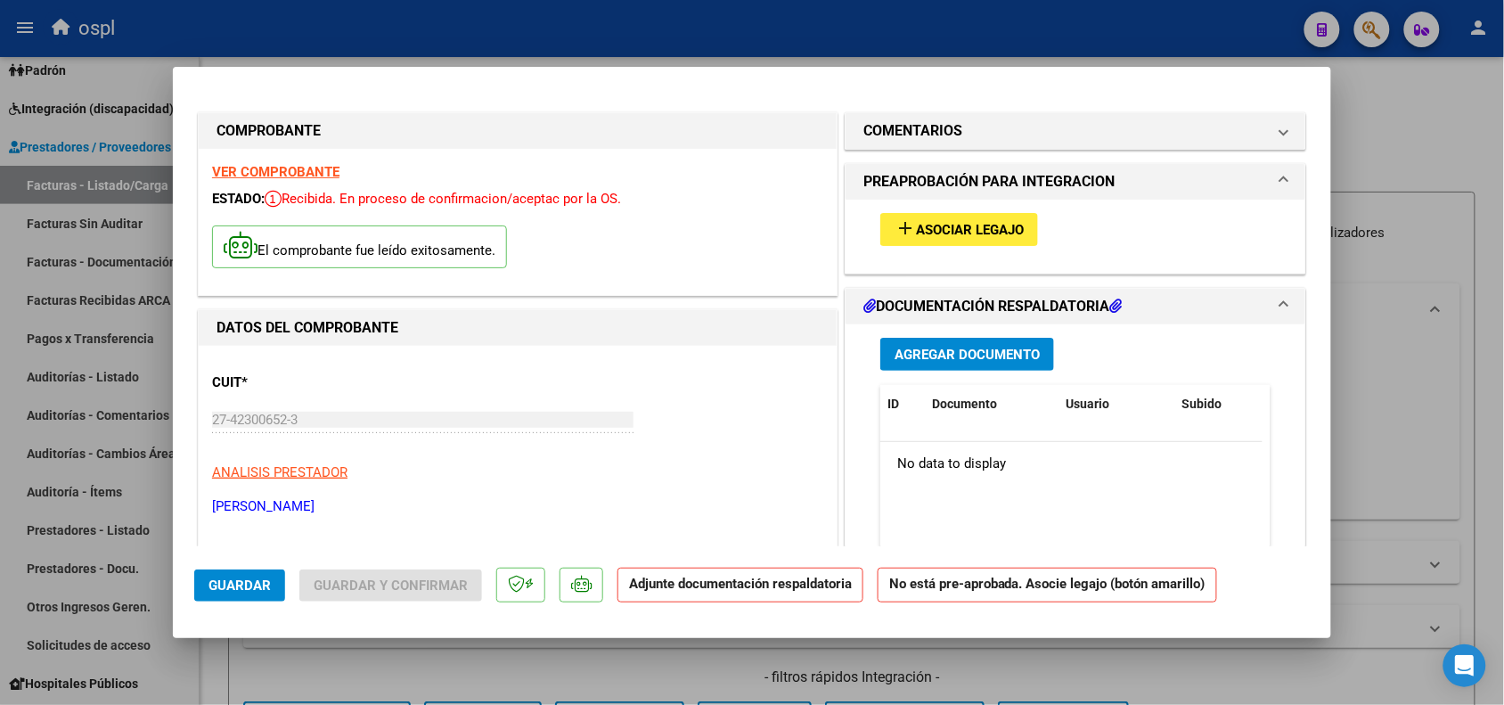
click at [924, 224] on span "Asociar Legajo" at bounding box center [970, 230] width 108 height 16
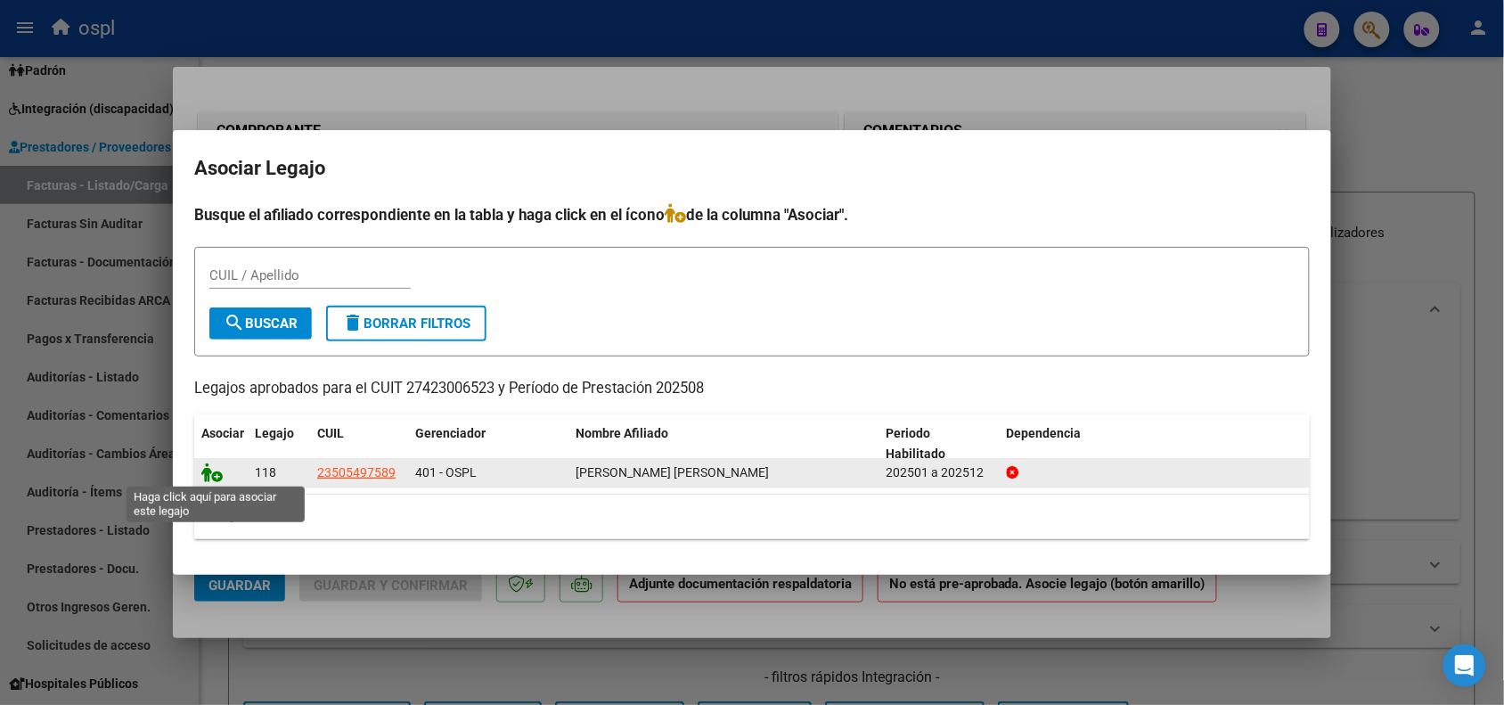
click at [216, 464] on icon at bounding box center [211, 472] width 21 height 20
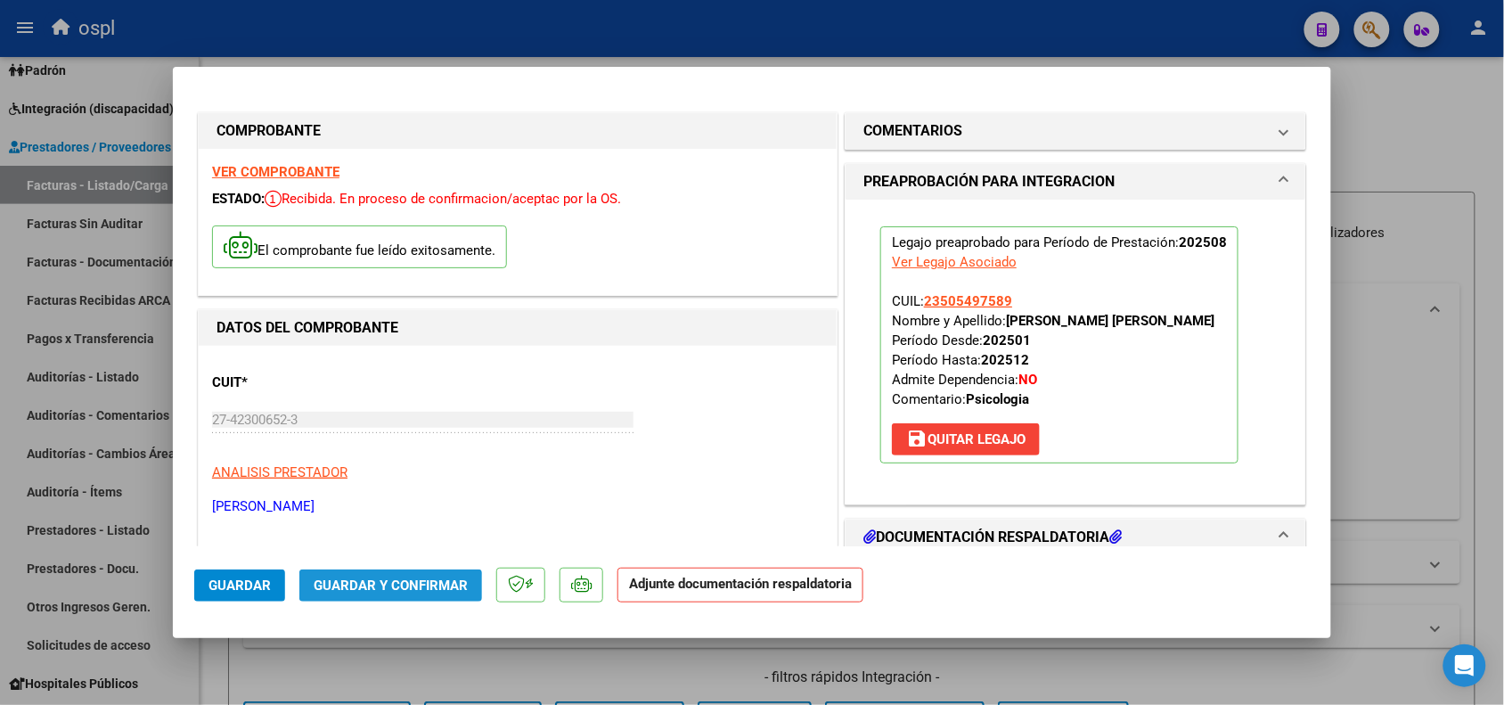
click at [322, 592] on button "Guardar y Confirmar" at bounding box center [390, 585] width 183 height 32
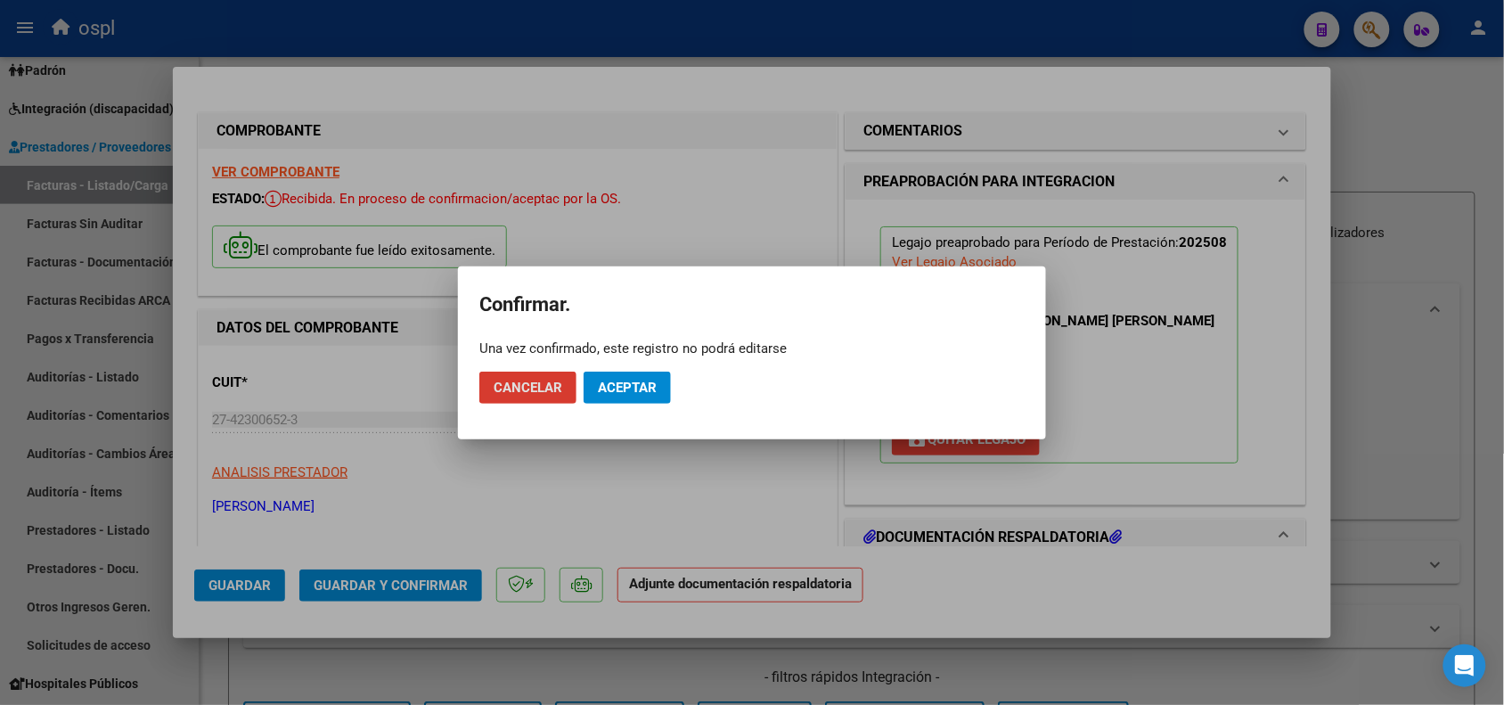
click at [631, 385] on span "Aceptar" at bounding box center [627, 387] width 59 height 16
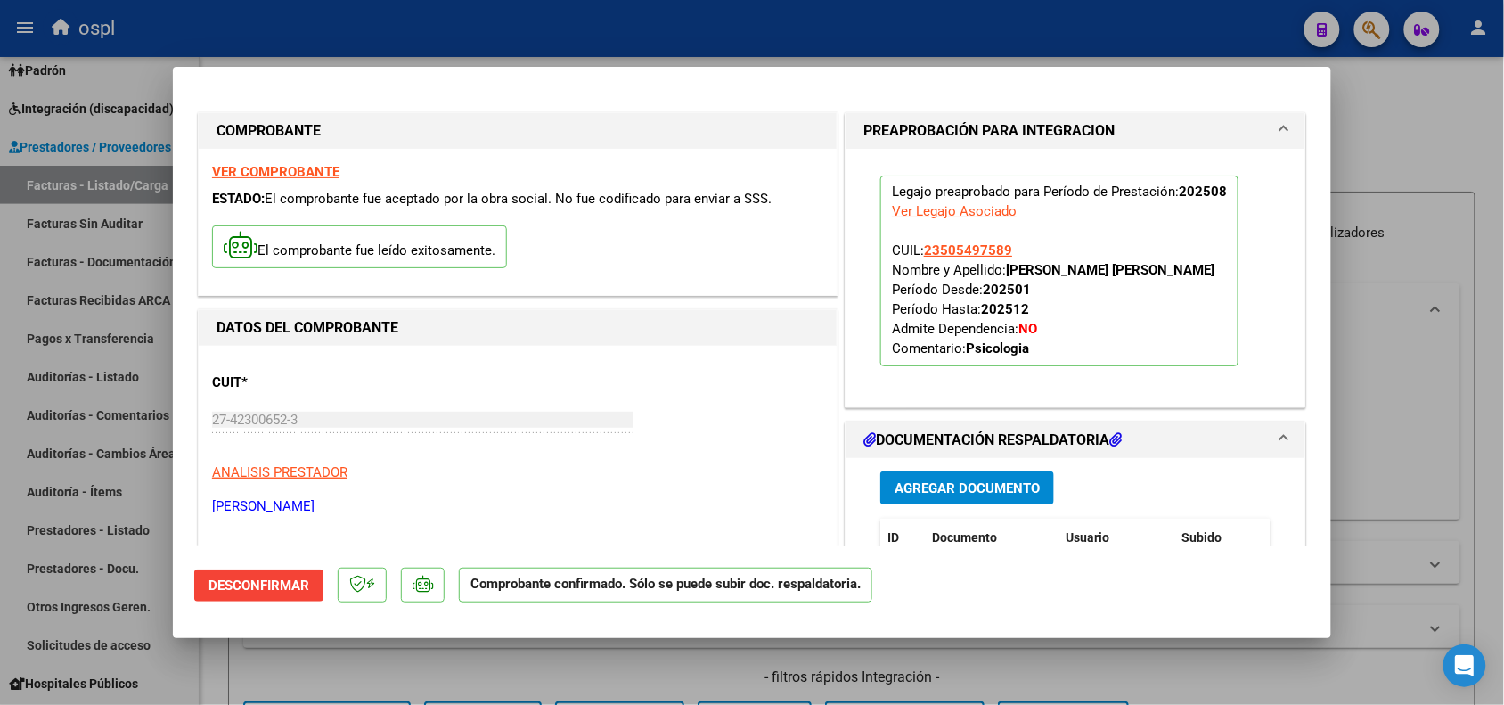
click at [963, 661] on div at bounding box center [752, 352] width 1504 height 705
type input "$ 0,00"
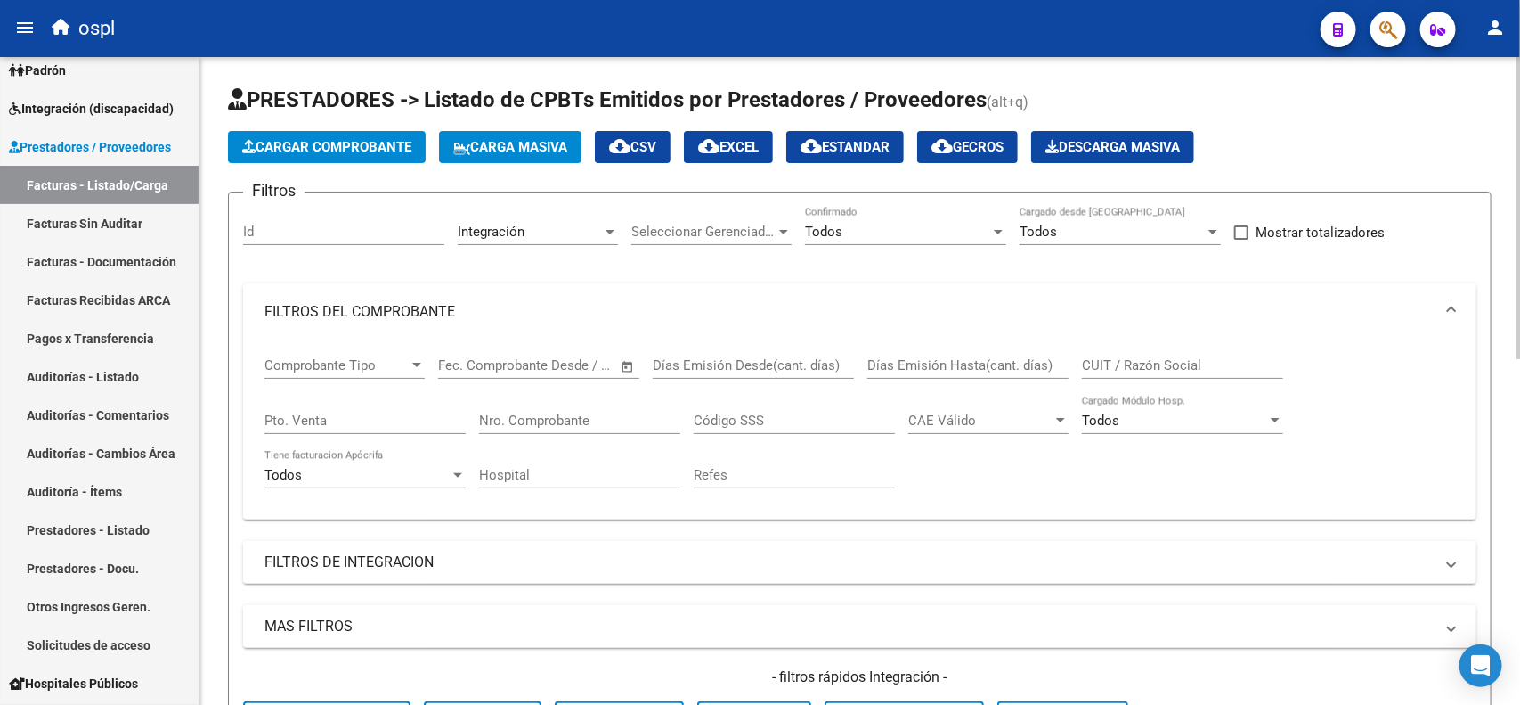
drag, startPoint x: 1515, startPoint y: 197, endPoint x: 1520, endPoint y: 126, distance: 71.4
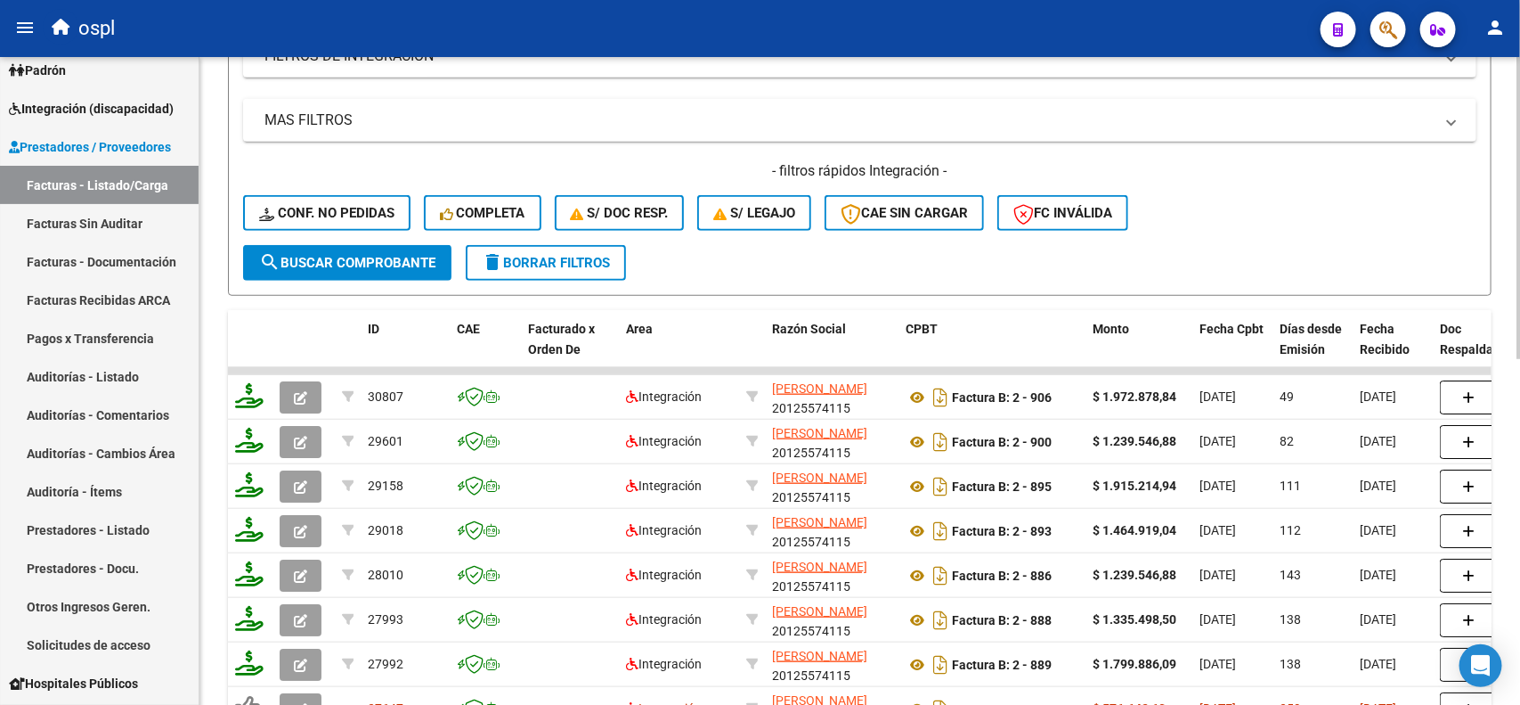
click at [1504, 365] on div "Video tutorial PRESTADORES -> Listado de CPBTs Emitidos por Prestadores / Prove…" at bounding box center [862, 239] width 1325 height 1377
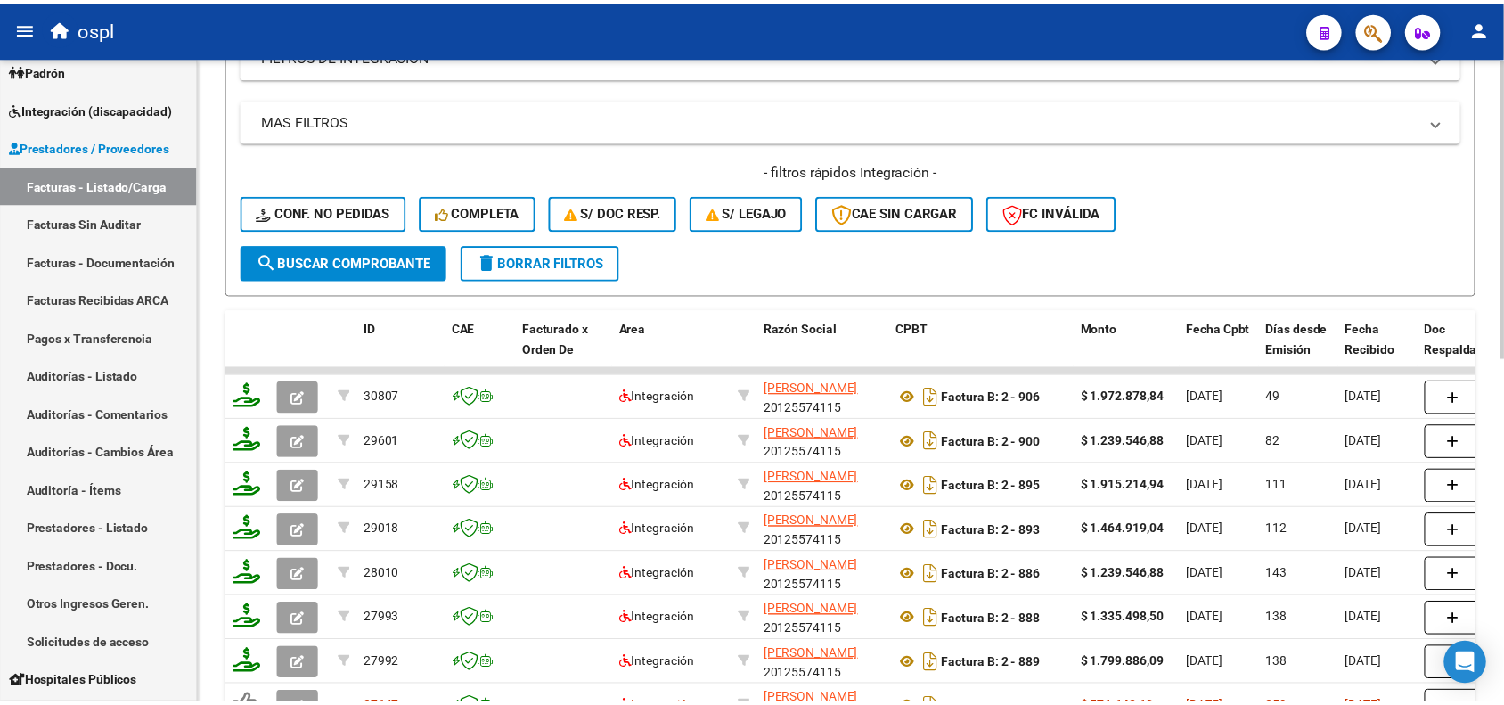
scroll to position [514, 0]
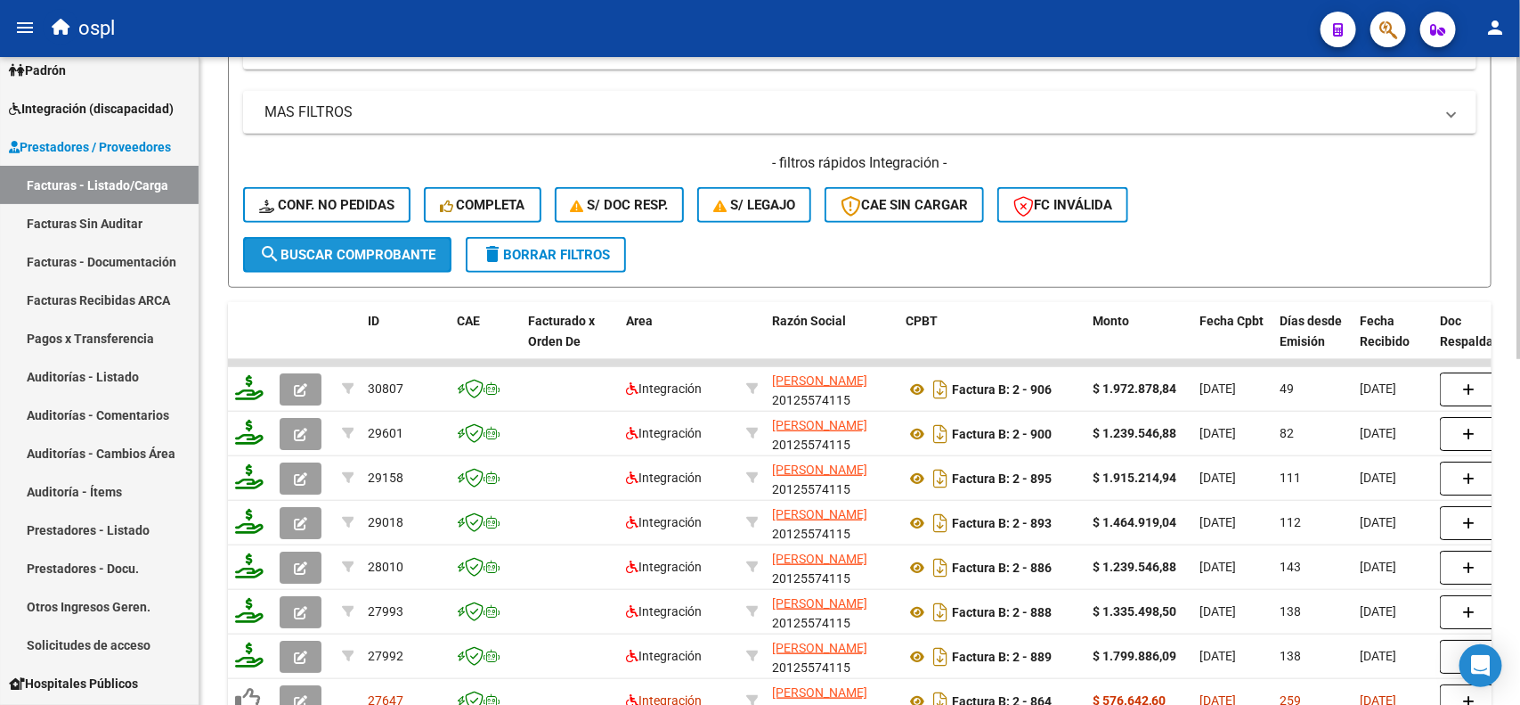
click at [380, 248] on span "search Buscar Comprobante" at bounding box center [347, 255] width 176 height 16
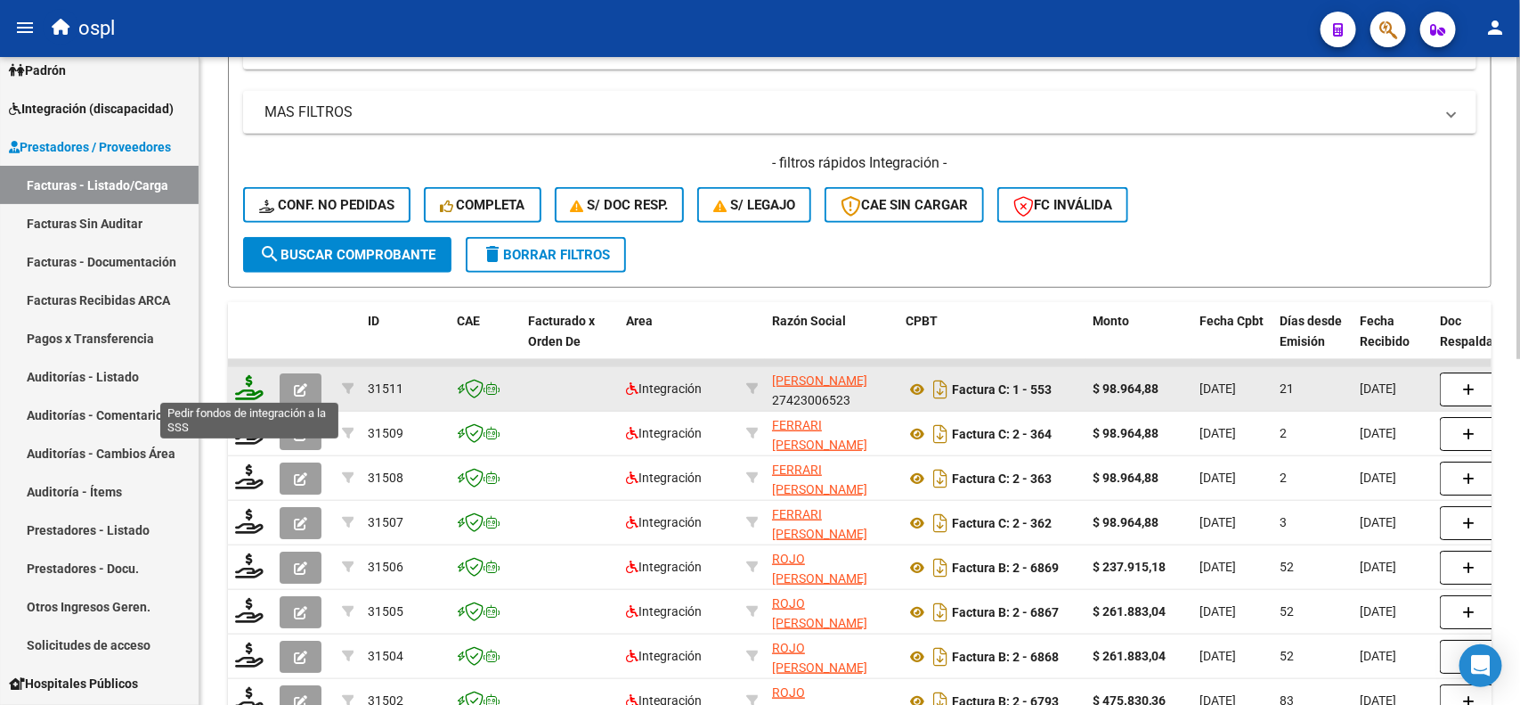
click at [247, 390] on icon at bounding box center [249, 387] width 29 height 25
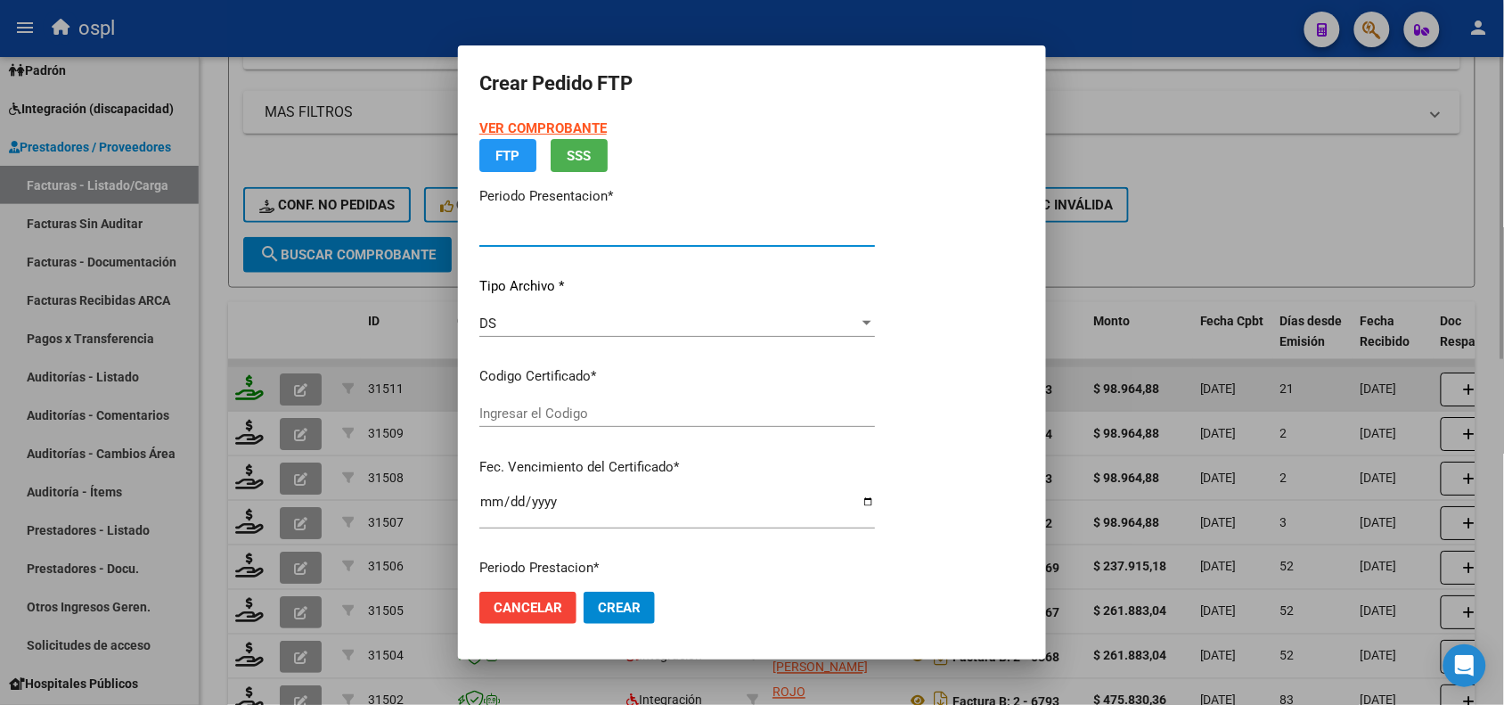
type input "202508"
type input "$ 98.964,88"
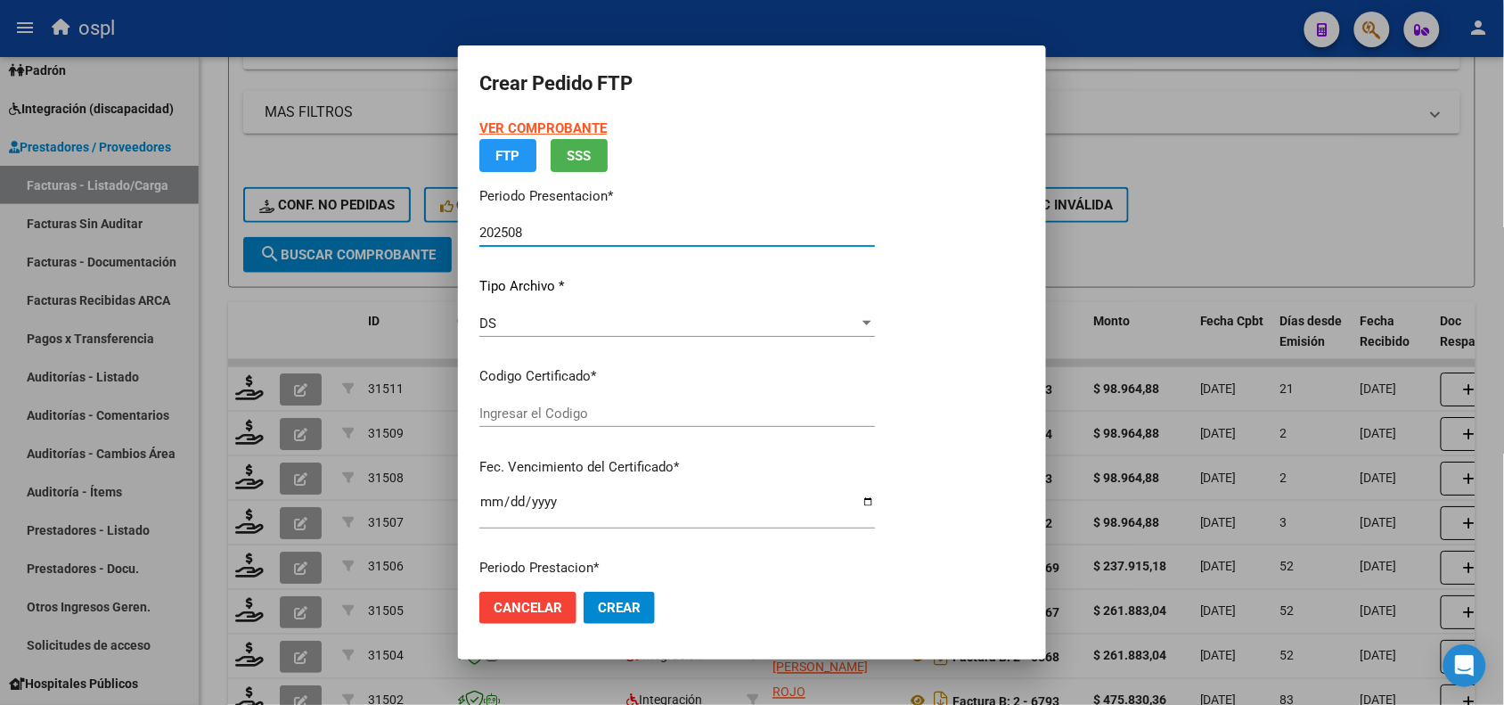
type input "ARG02000505497582023053120260531BS265"
type input "[DATE]"
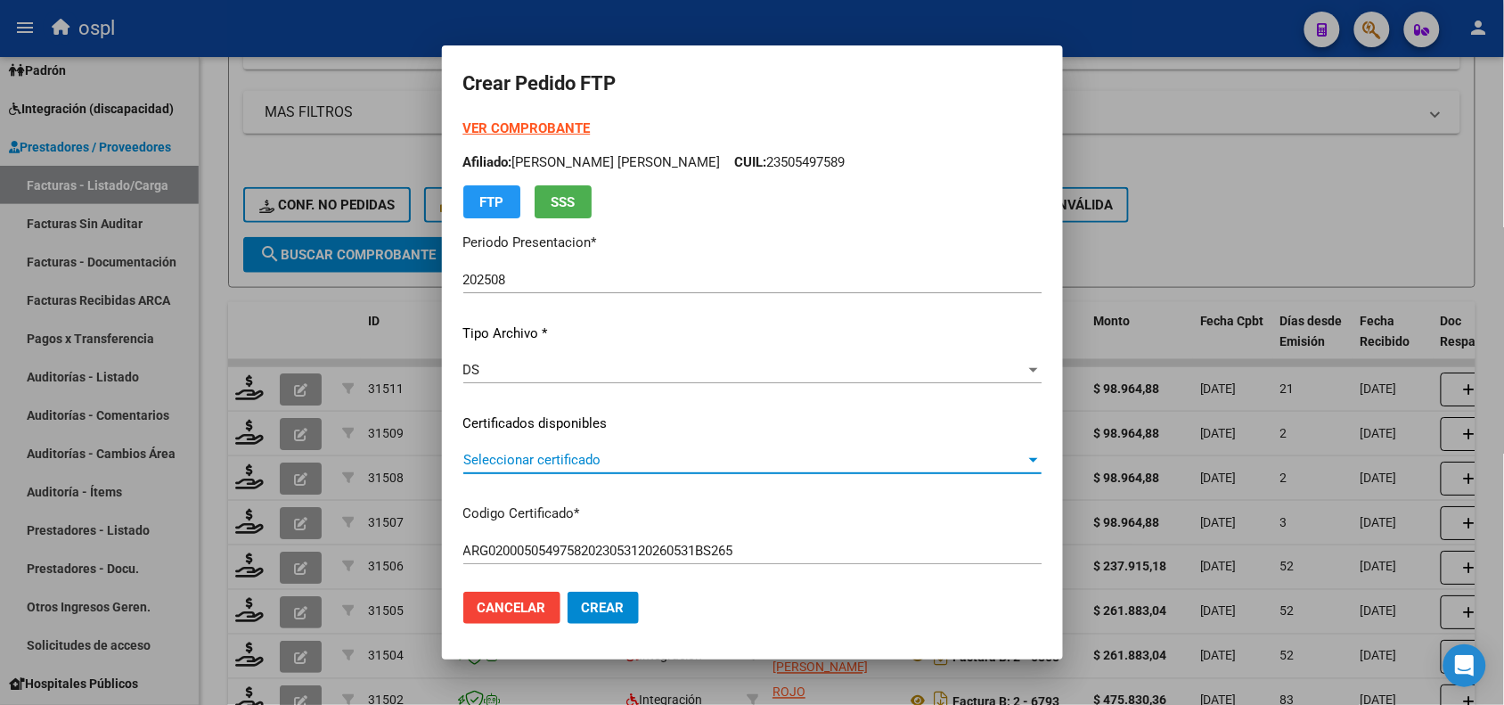
click at [501, 463] on span "Seleccionar certificado" at bounding box center [744, 460] width 562 height 16
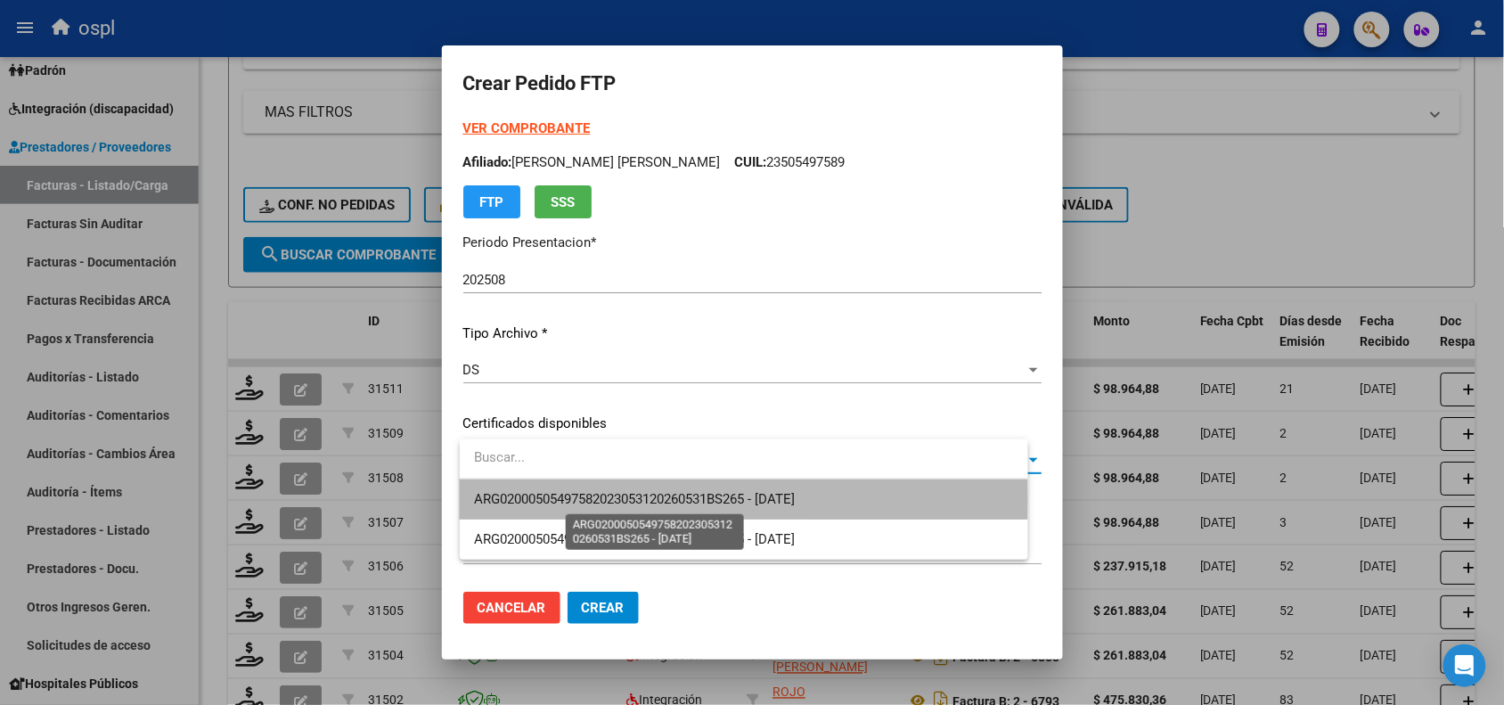
click at [575, 499] on span "ARG02000505497582023053120260531BS265 - [DATE]" at bounding box center [634, 499] width 321 height 16
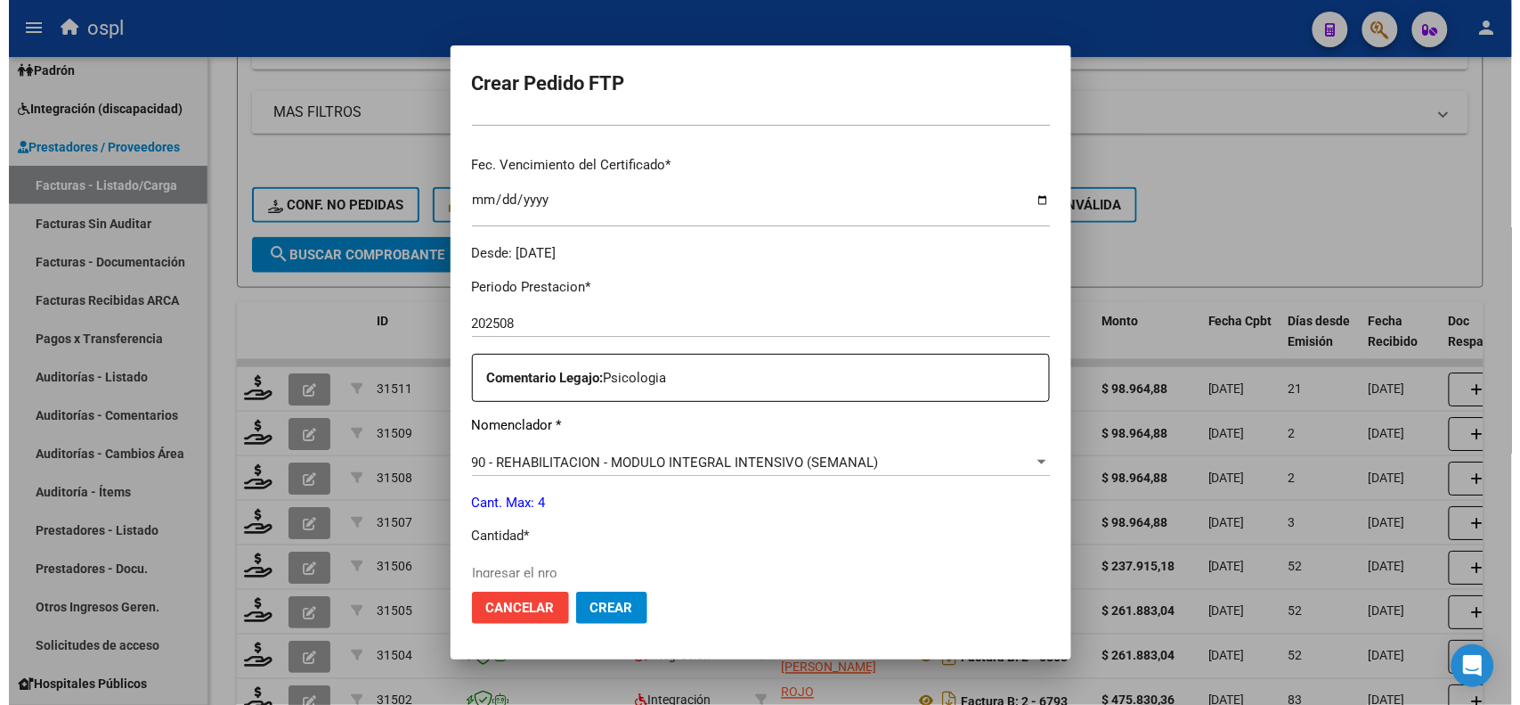
scroll to position [575, 0]
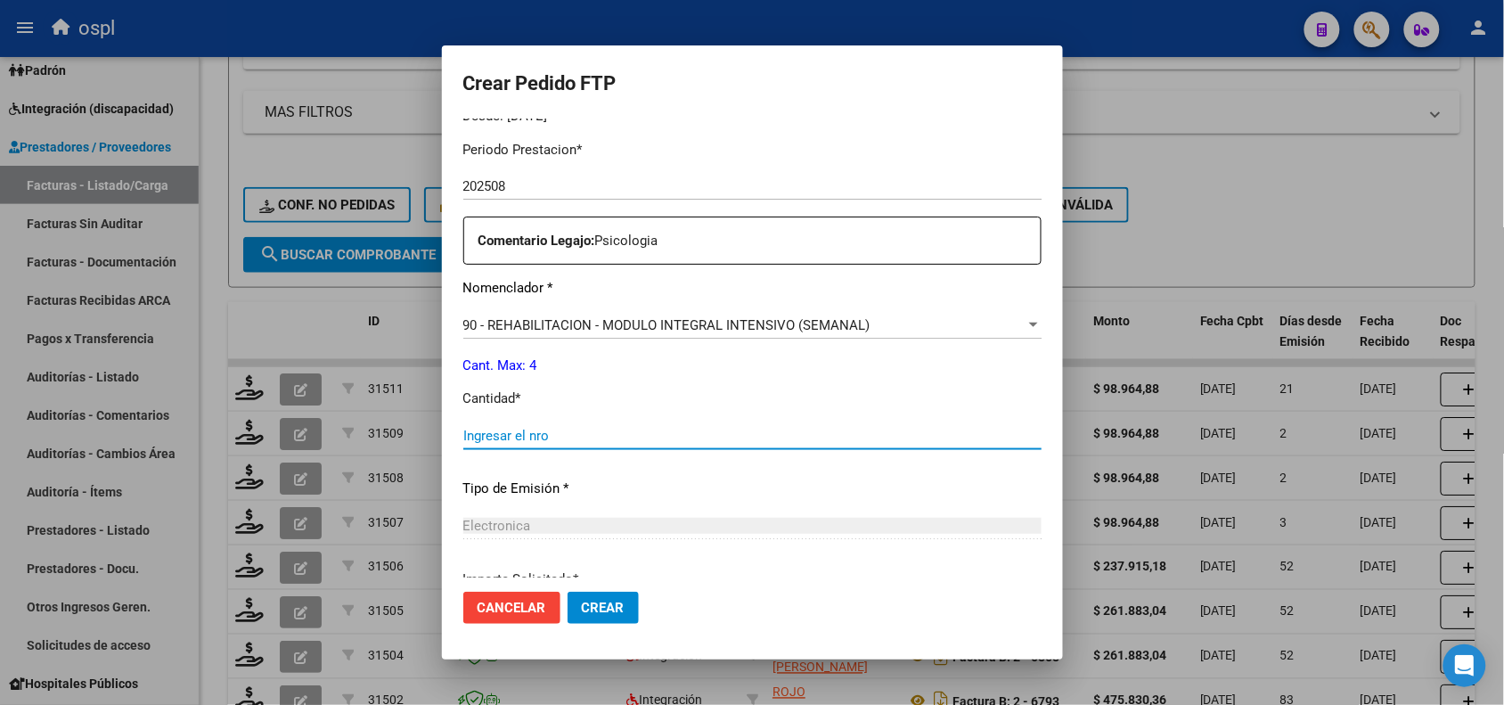
click at [878, 434] on input "Ingresar el nro" at bounding box center [752, 436] width 578 height 16
type input "4"
click at [624, 602] on span "Crear" at bounding box center [603, 607] width 43 height 16
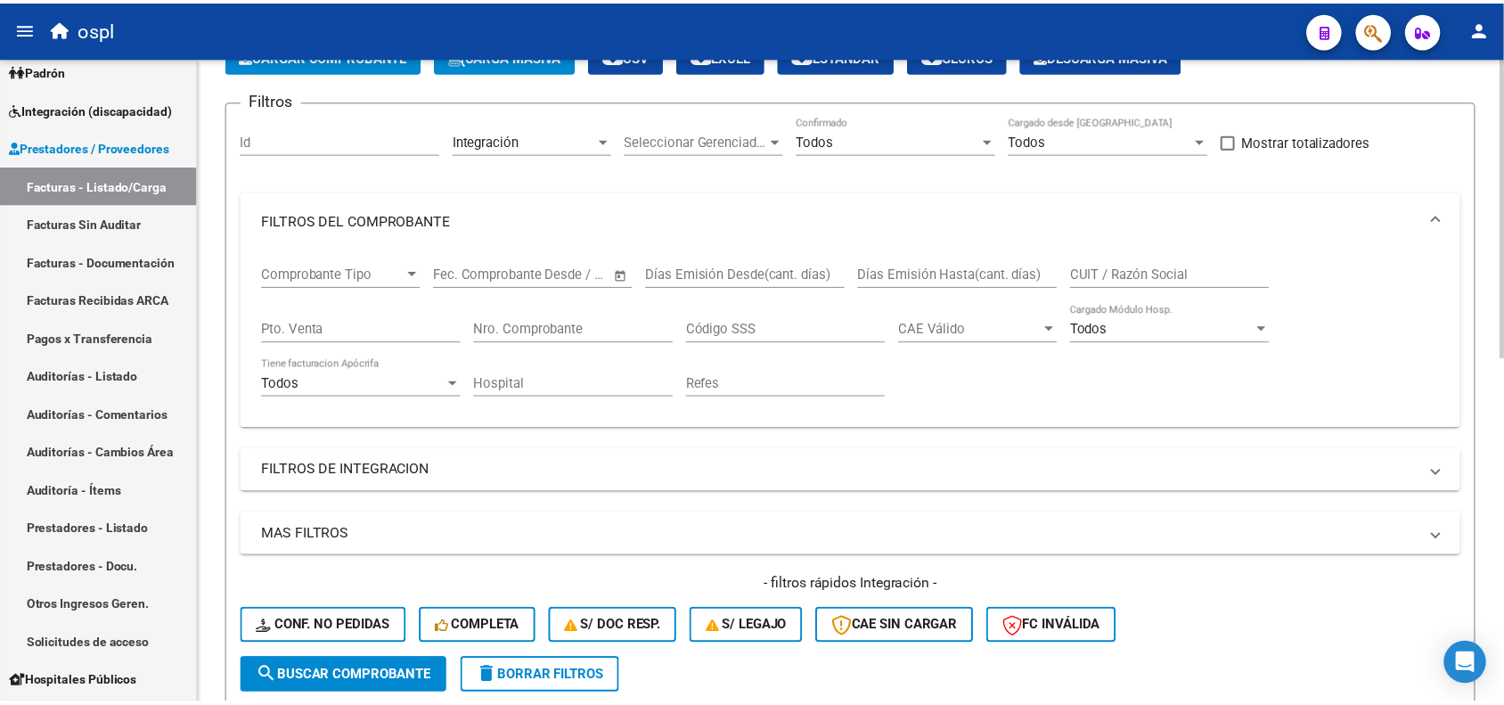
scroll to position [0, 0]
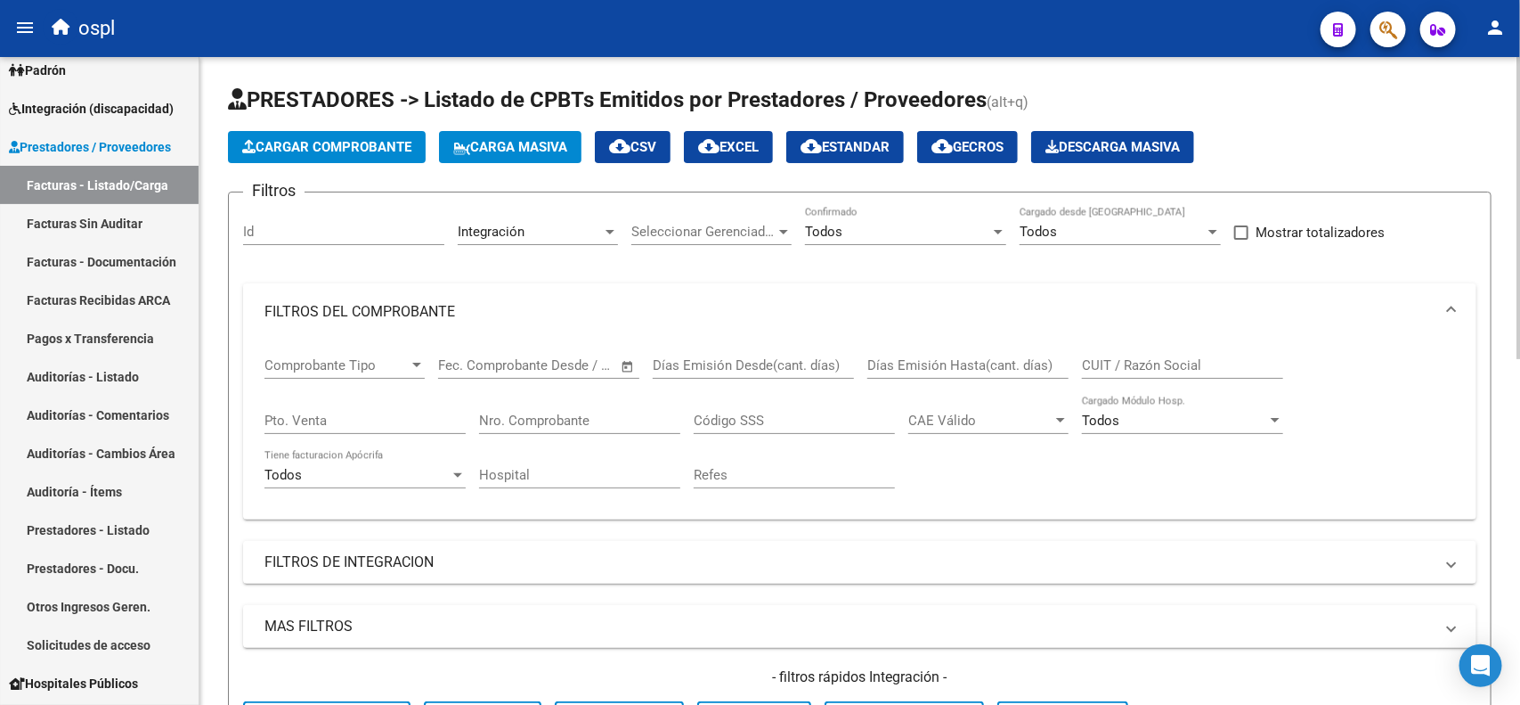
click at [1481, 28] on div "menu ospl person Firma Express Inicio Calendario SSS Instructivos Contacto OS R…" at bounding box center [760, 352] width 1520 height 705
click at [337, 143] on span "Cargar Comprobante" at bounding box center [326, 147] width 169 height 16
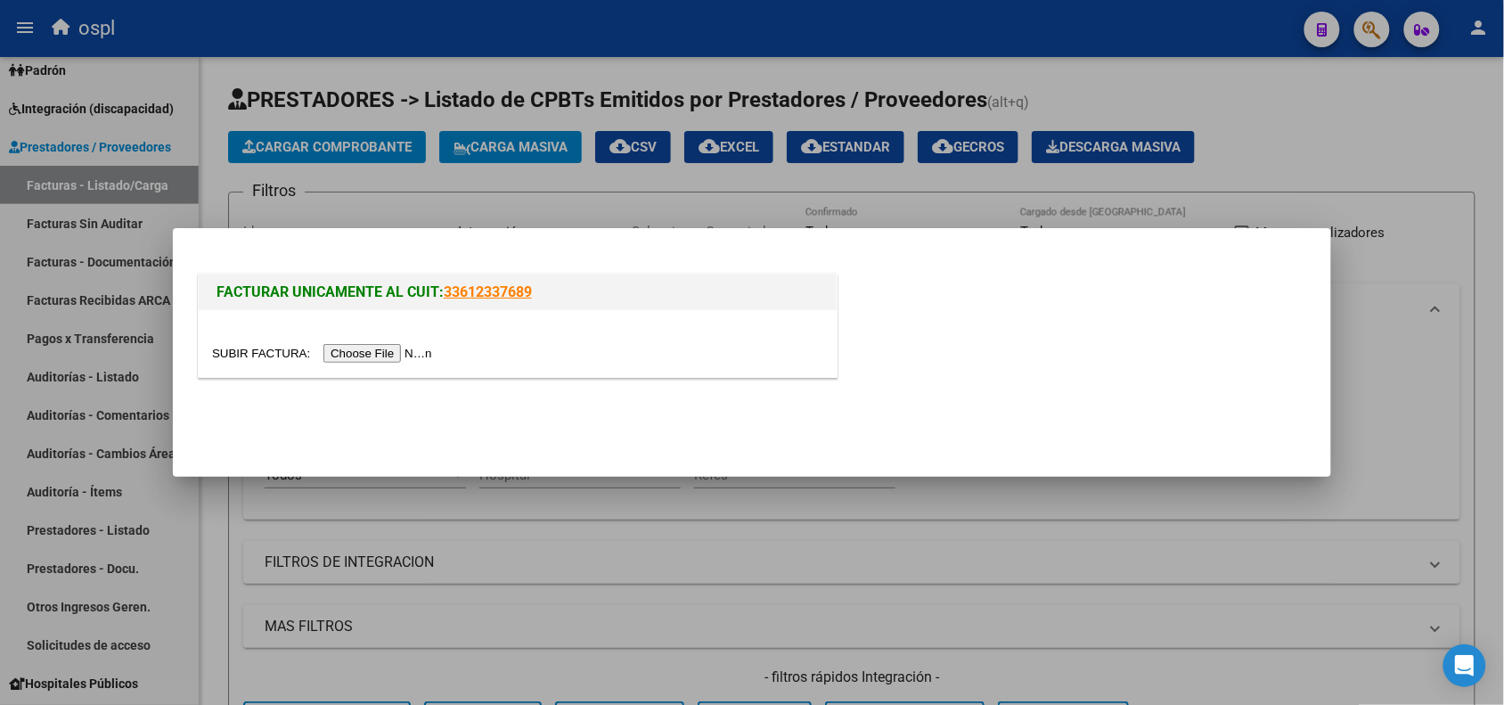
click at [374, 357] on input "file" at bounding box center [324, 353] width 225 height 19
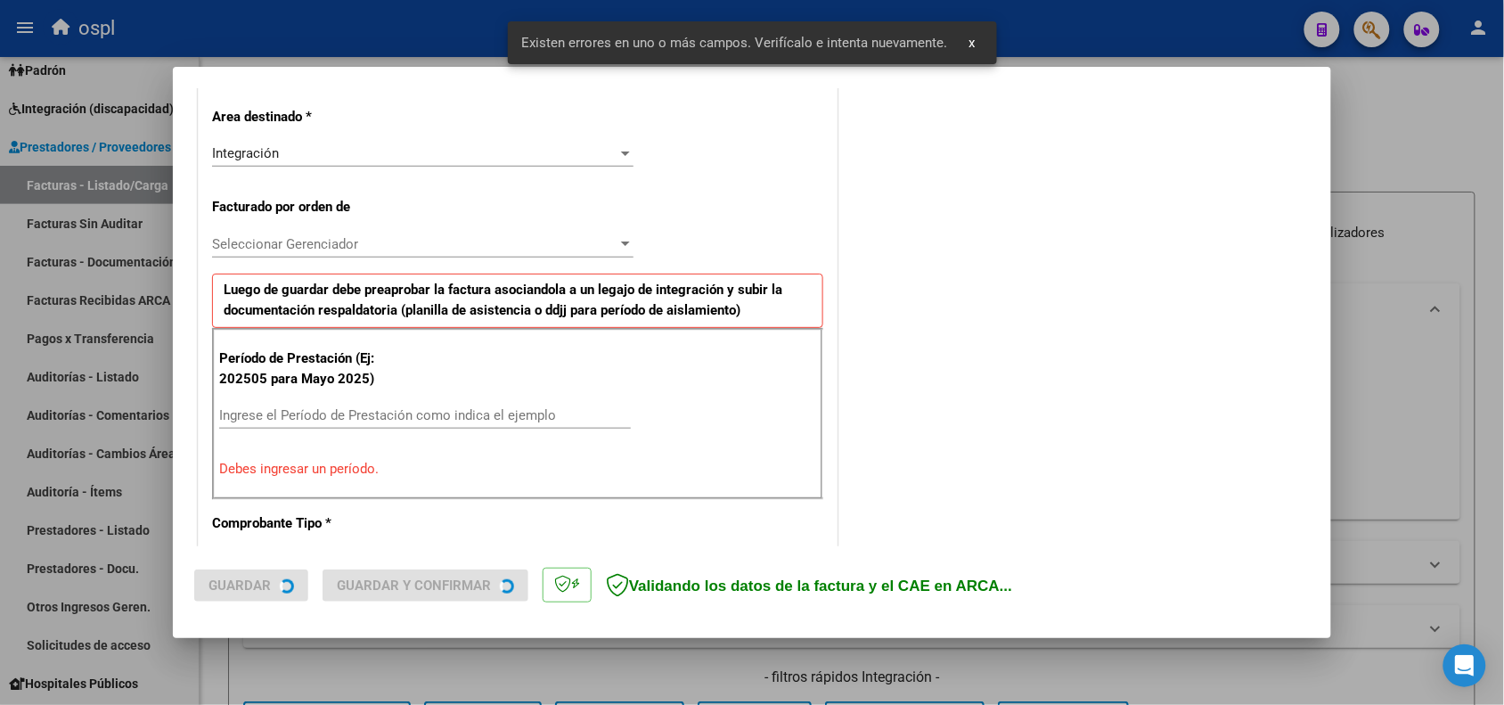
scroll to position [450, 0]
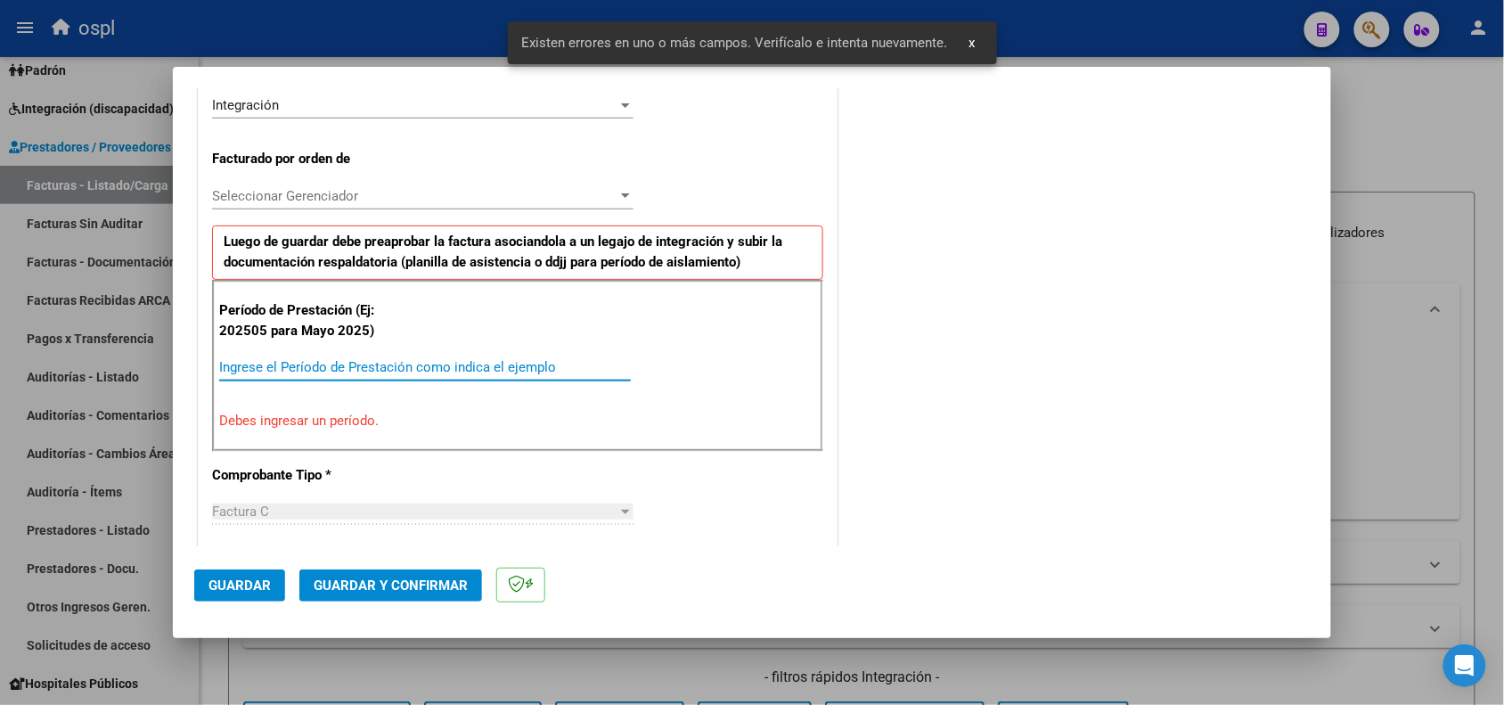
click at [531, 372] on input "Ingrese el Período de Prestación como indica el ejemplo" at bounding box center [425, 367] width 412 height 16
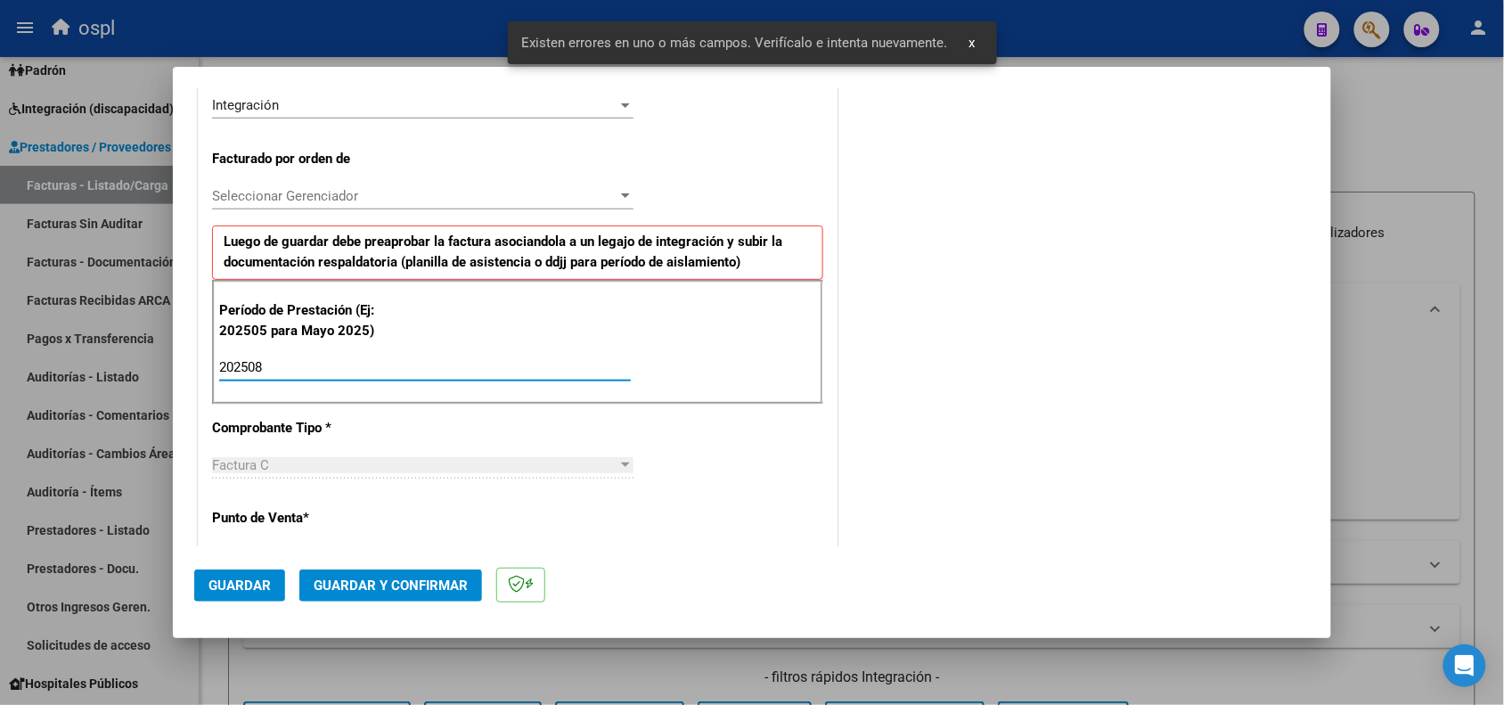
type input "202508"
click at [207, 581] on button "Guardar" at bounding box center [239, 585] width 91 height 32
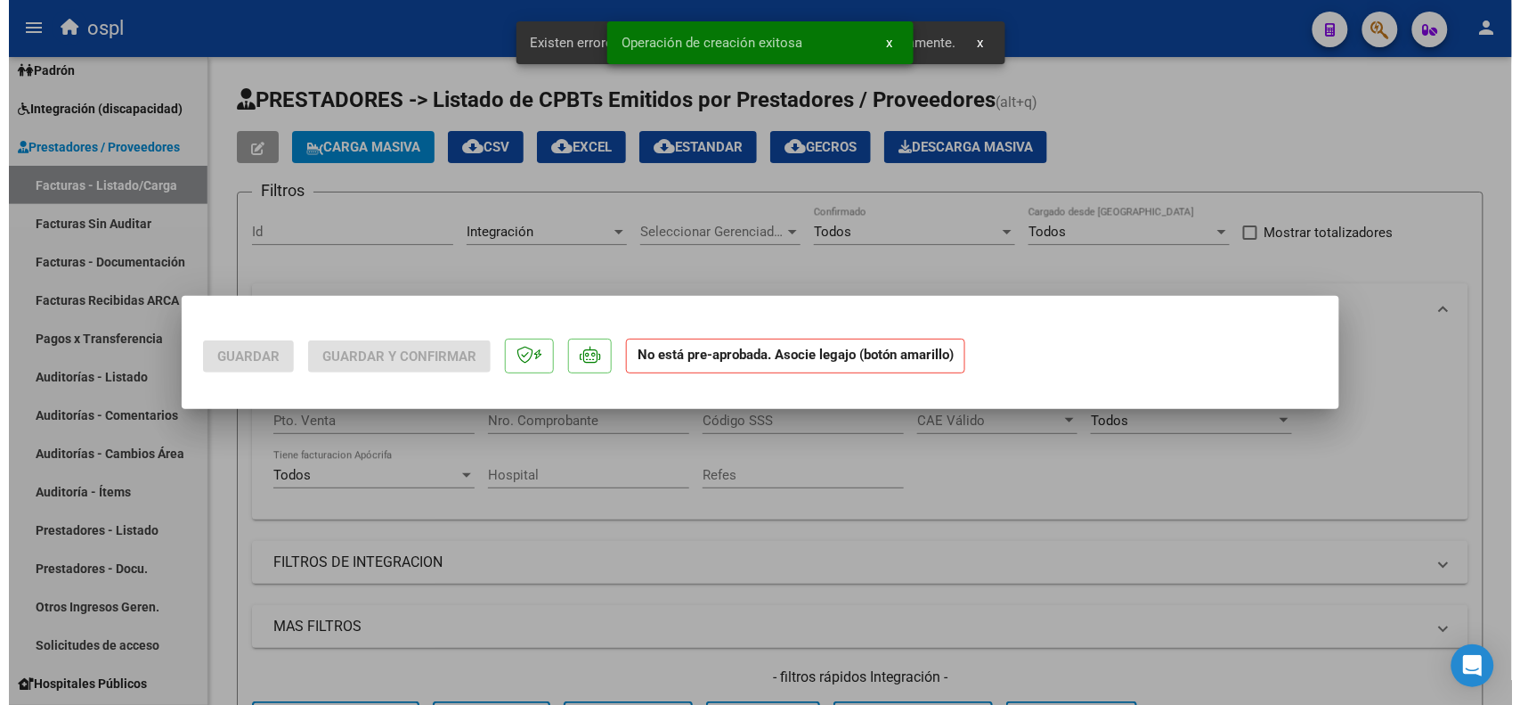
scroll to position [0, 0]
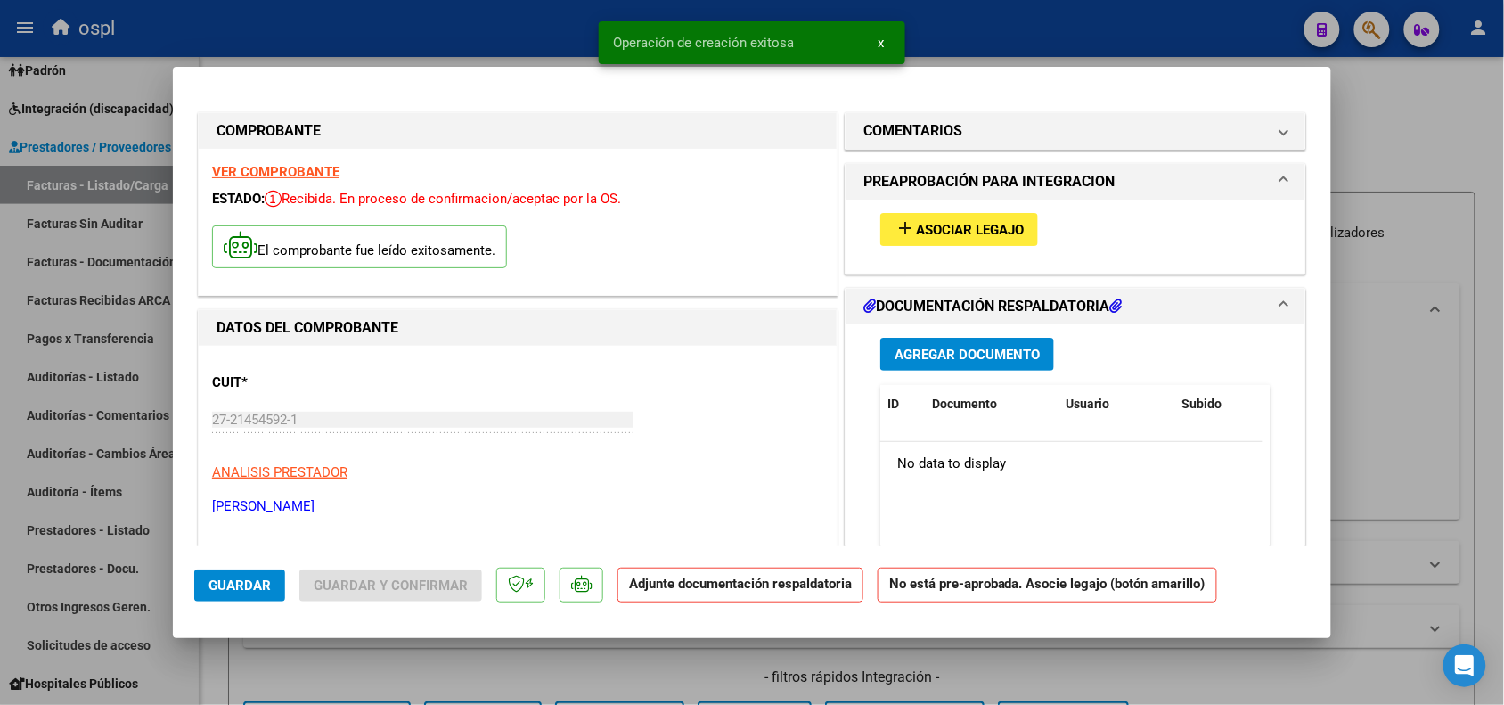
click at [942, 216] on button "add Asociar Legajo" at bounding box center [959, 229] width 158 height 33
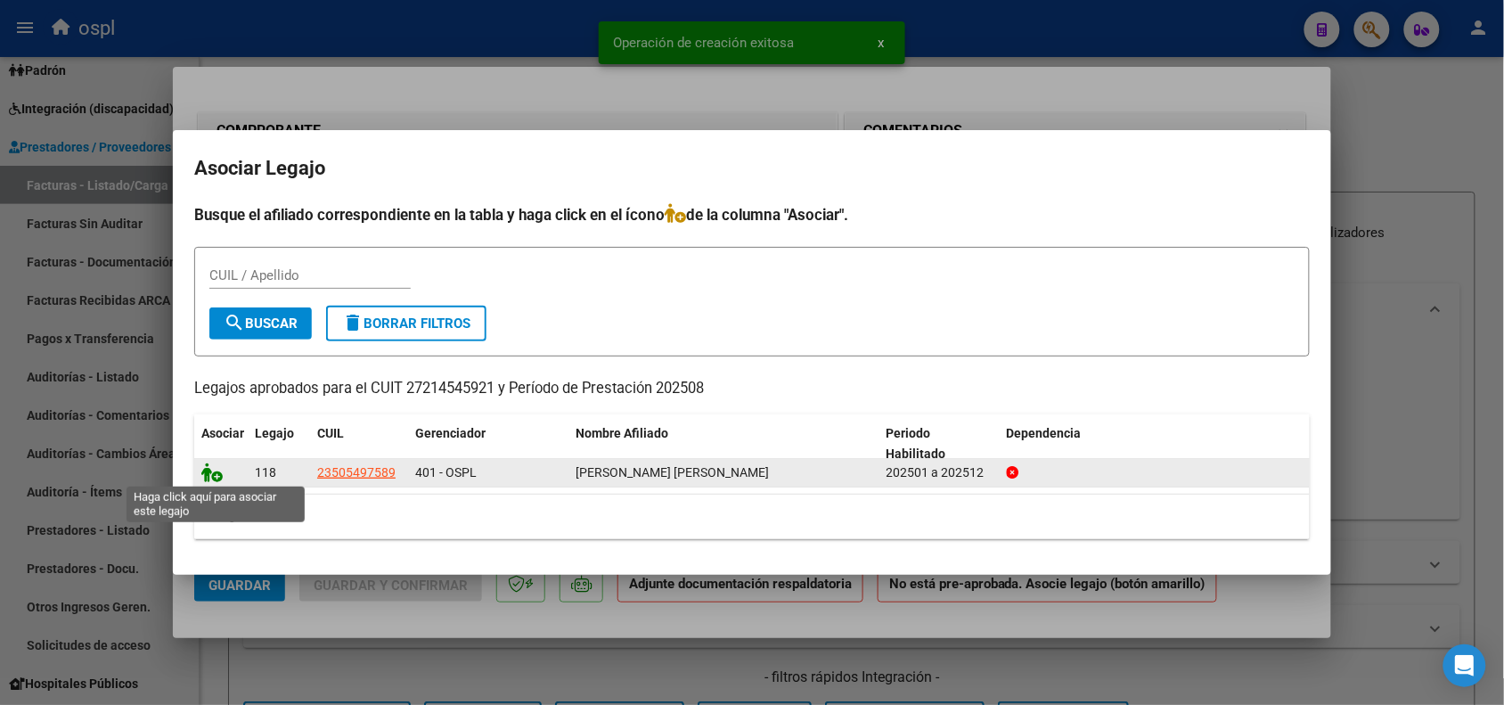
click at [206, 474] on icon at bounding box center [211, 472] width 21 height 20
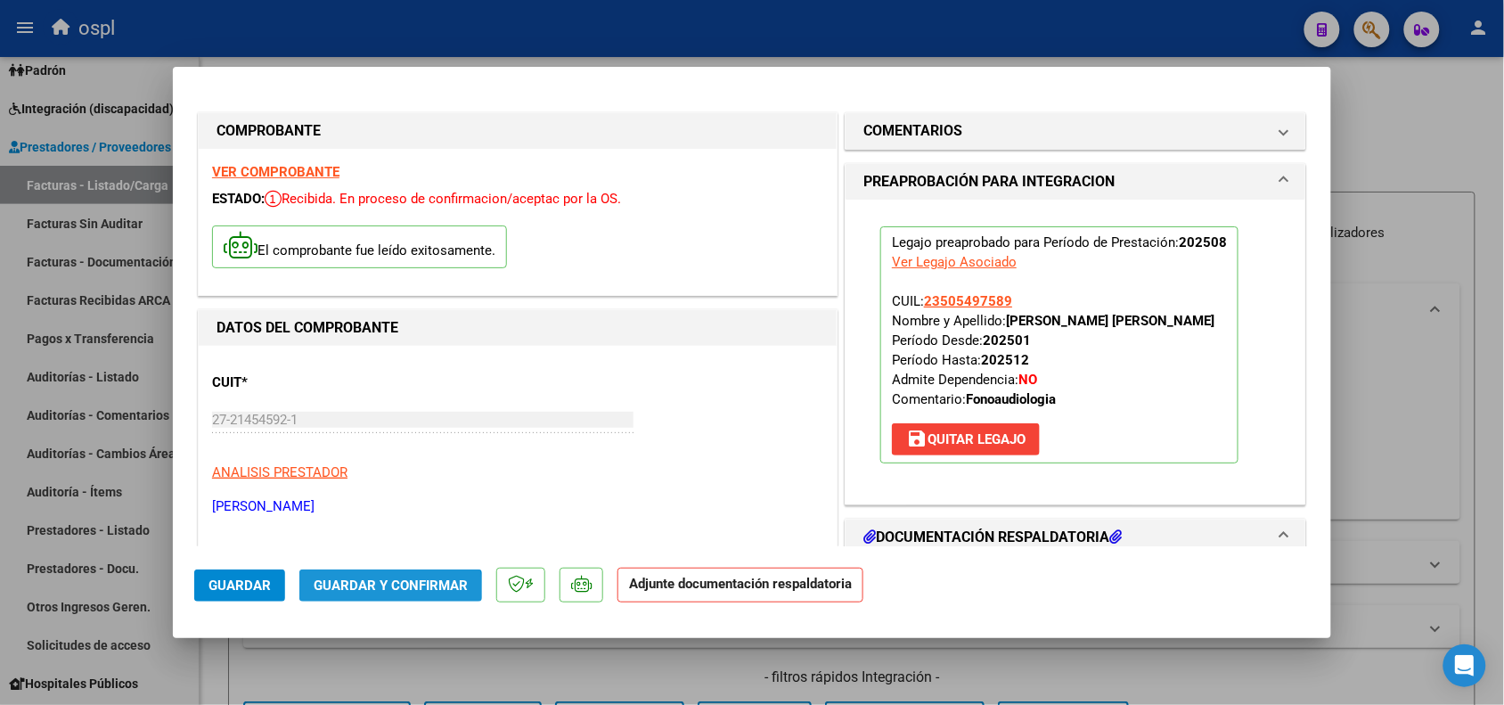
click at [340, 591] on span "Guardar y Confirmar" at bounding box center [391, 585] width 154 height 16
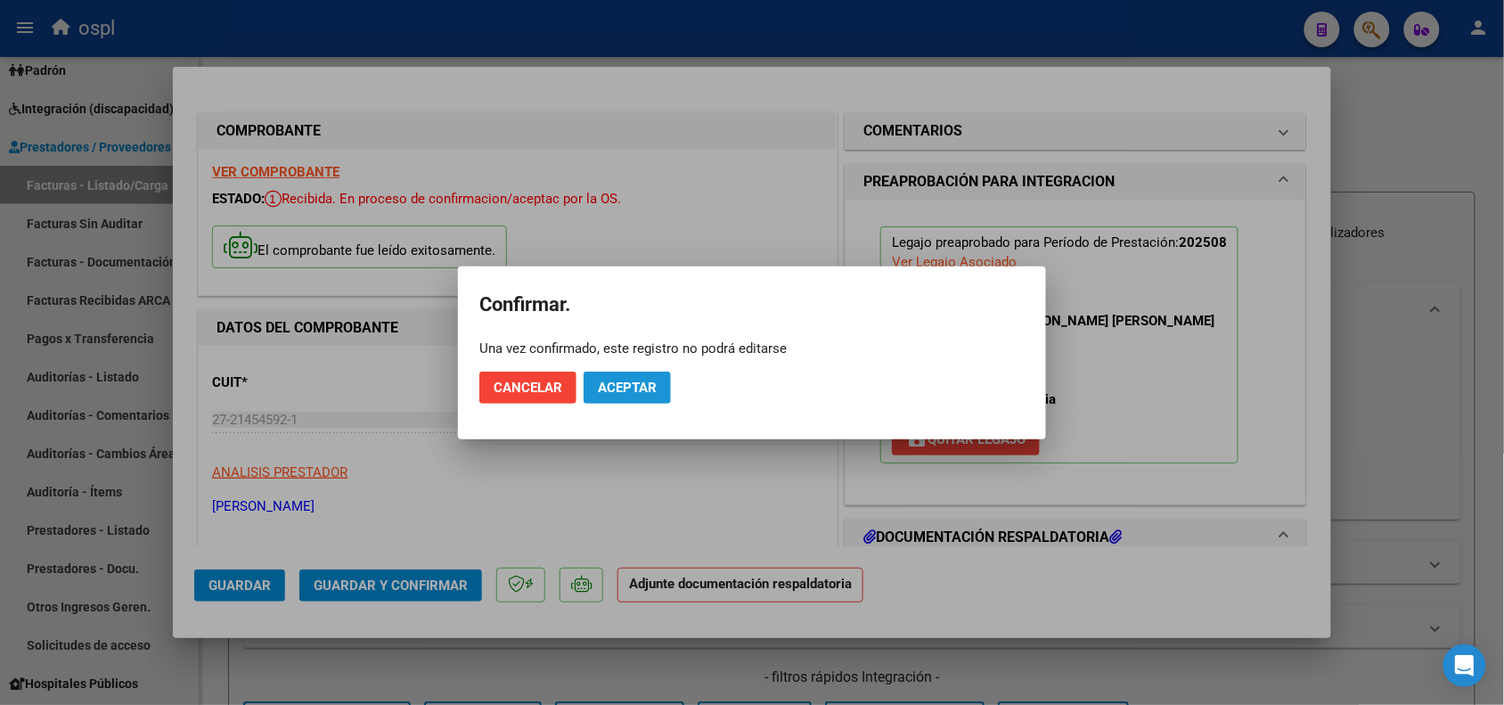
click at [607, 395] on button "Aceptar" at bounding box center [626, 387] width 87 height 32
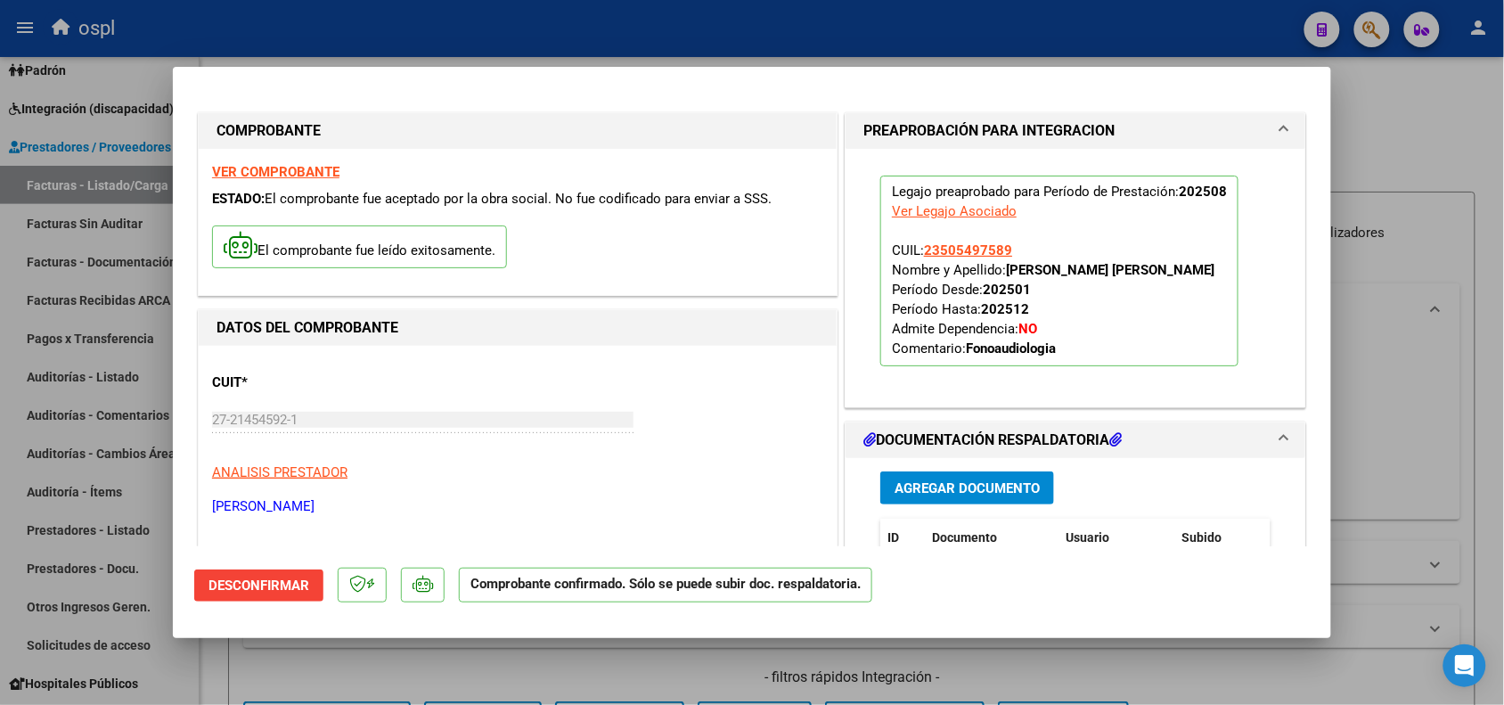
click at [739, 674] on div at bounding box center [752, 352] width 1504 height 705
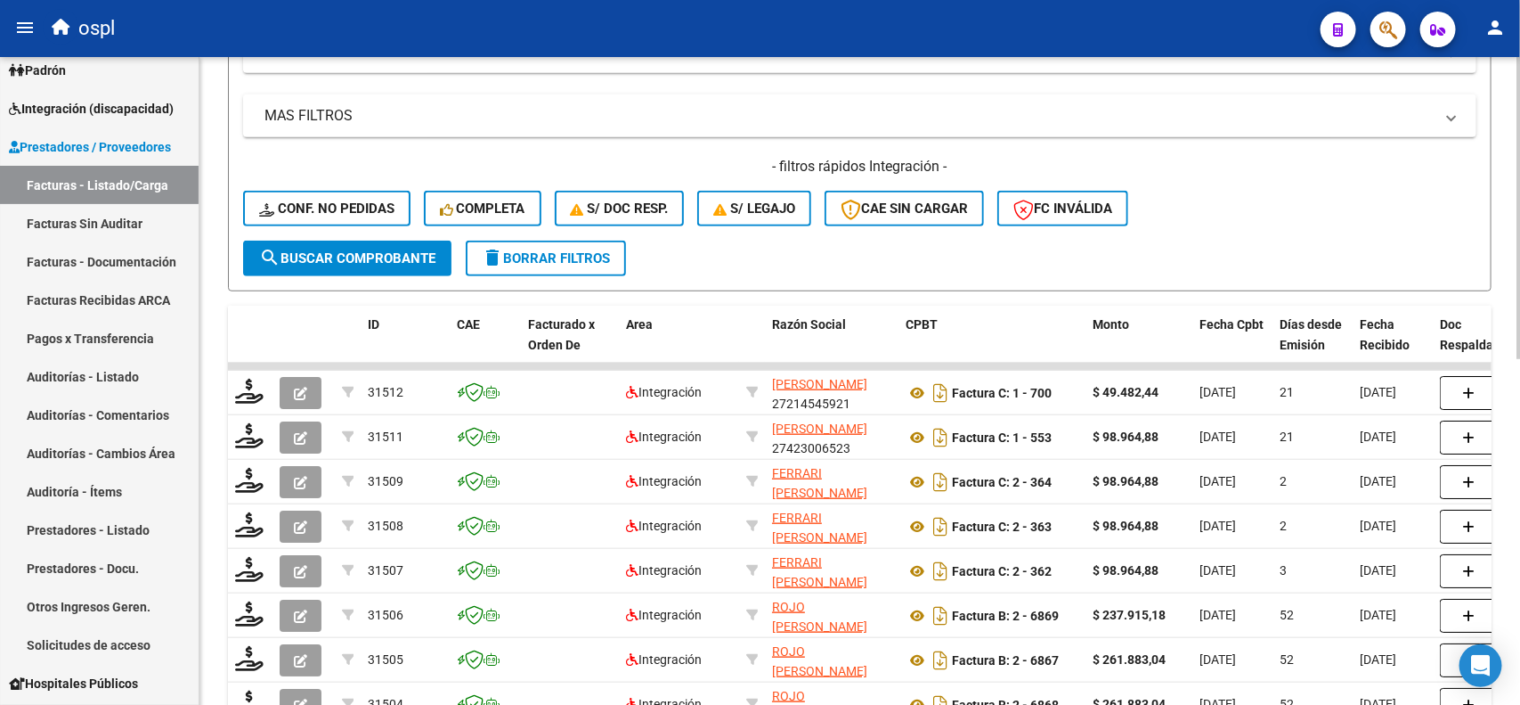
click at [1520, 420] on div at bounding box center [1519, 450] width 4 height 302
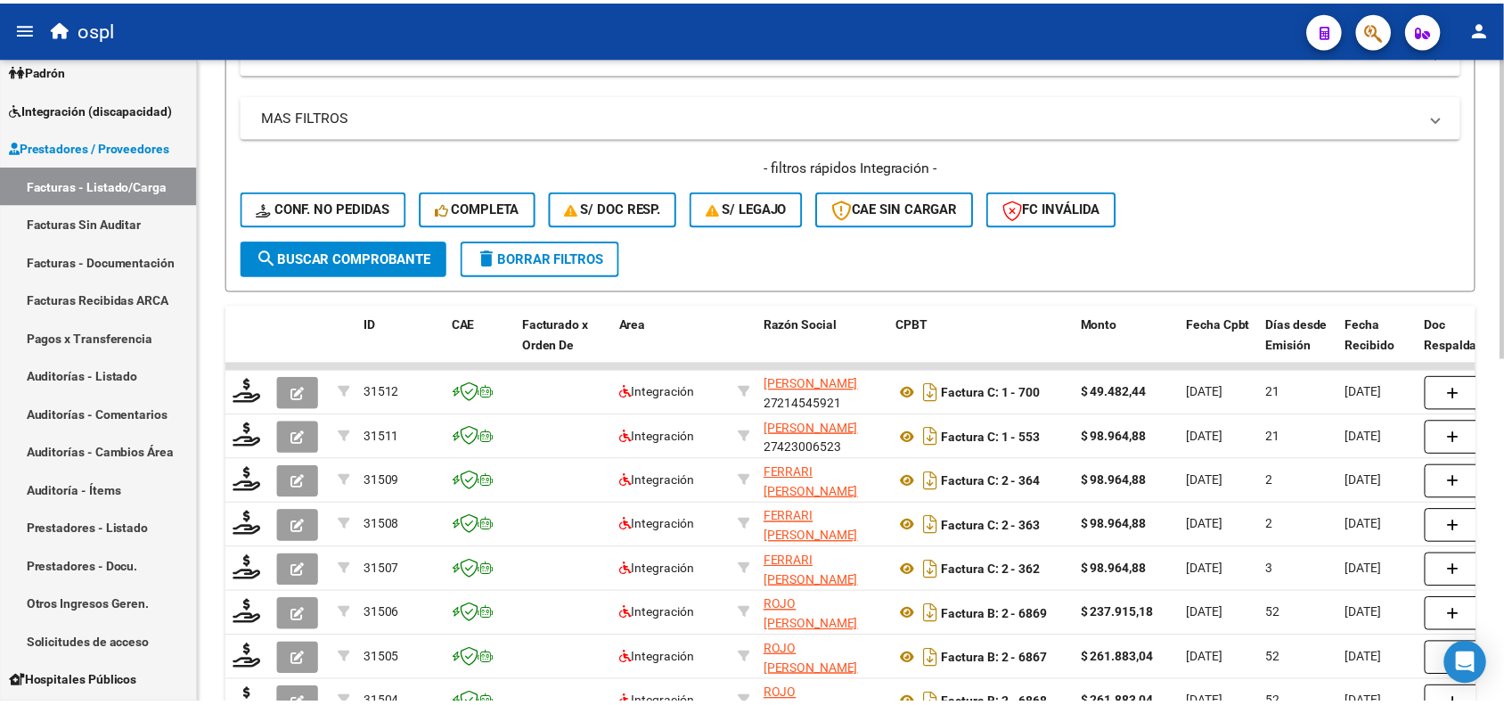
scroll to position [521, 0]
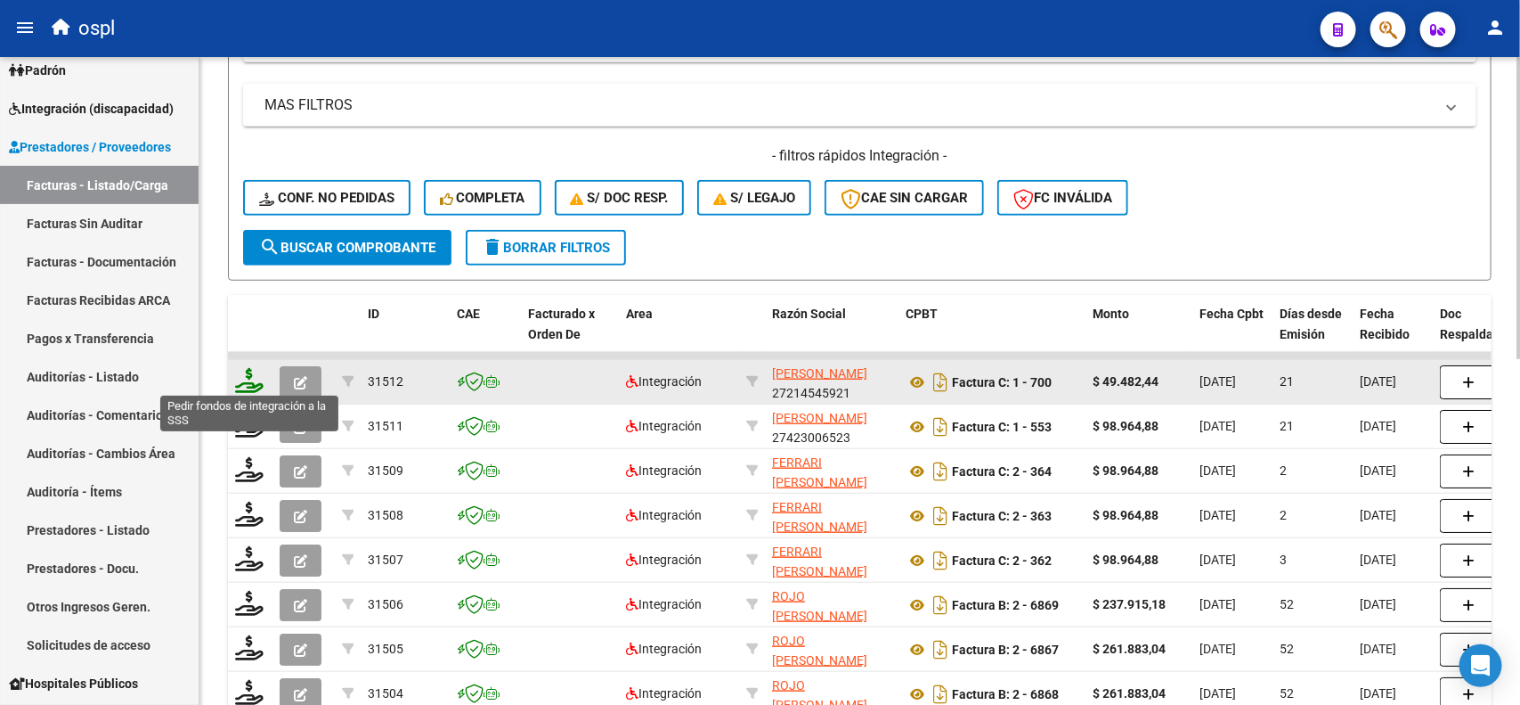
click at [249, 375] on icon at bounding box center [249, 380] width 29 height 25
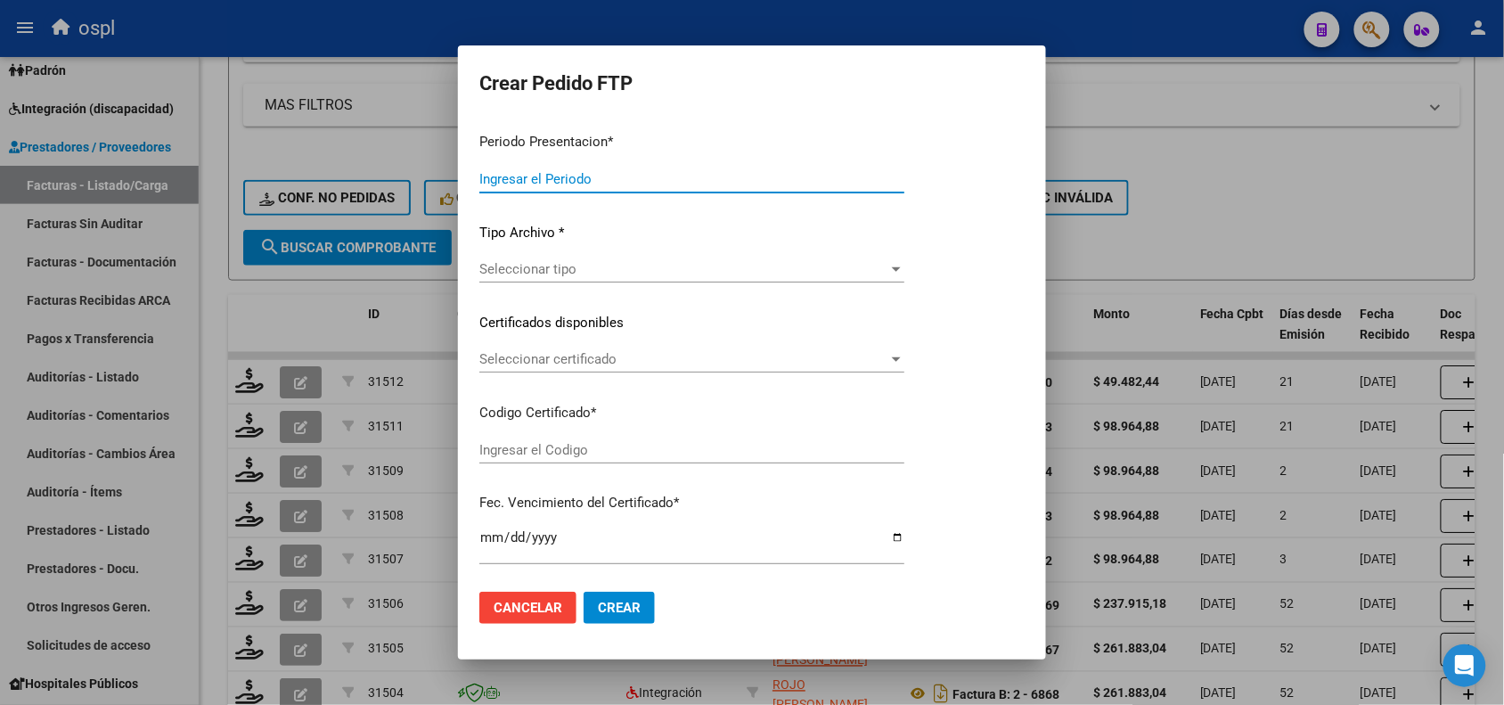
type input "202508"
type input "$ 49.482,44"
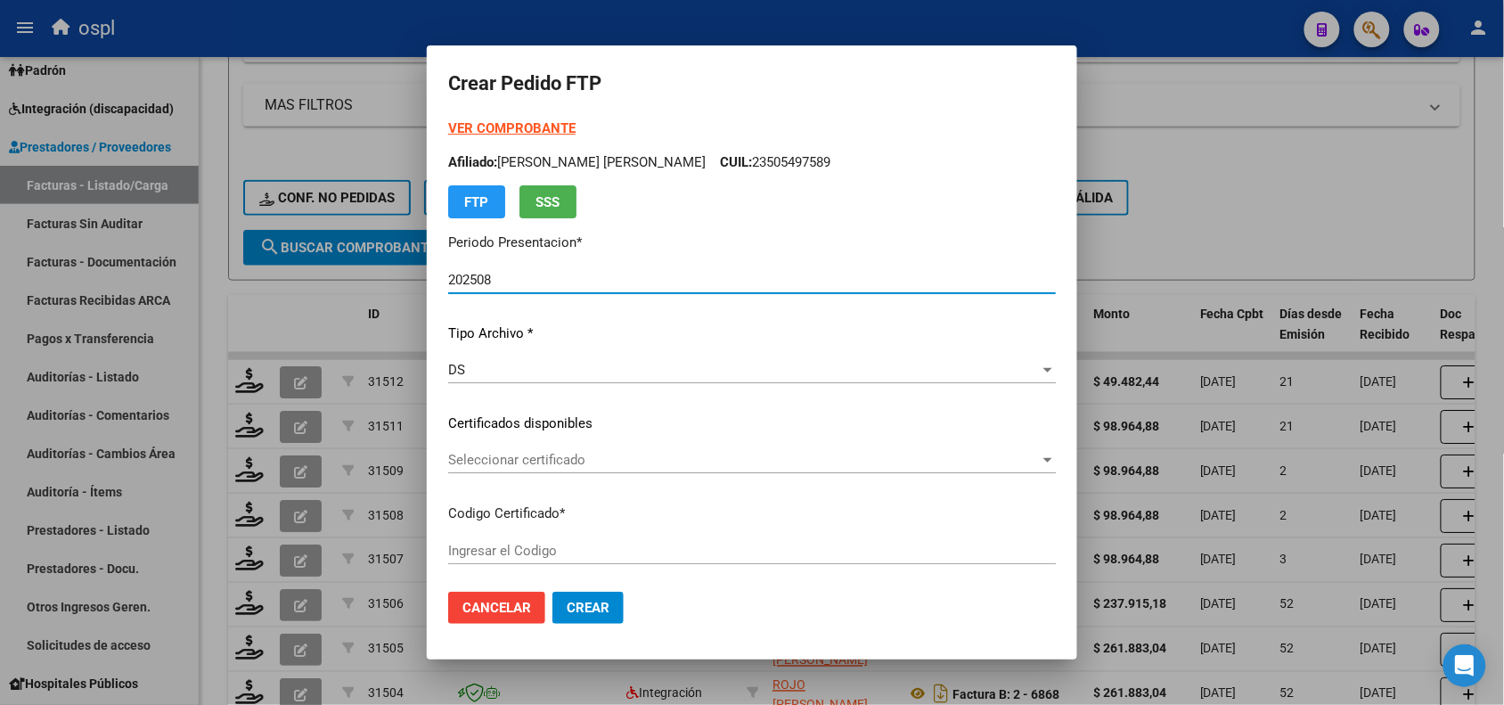
type input "ARG02000505497582023053120260531BS265"
type input "[DATE]"
click at [485, 463] on span "Seleccionar certificado" at bounding box center [743, 460] width 591 height 16
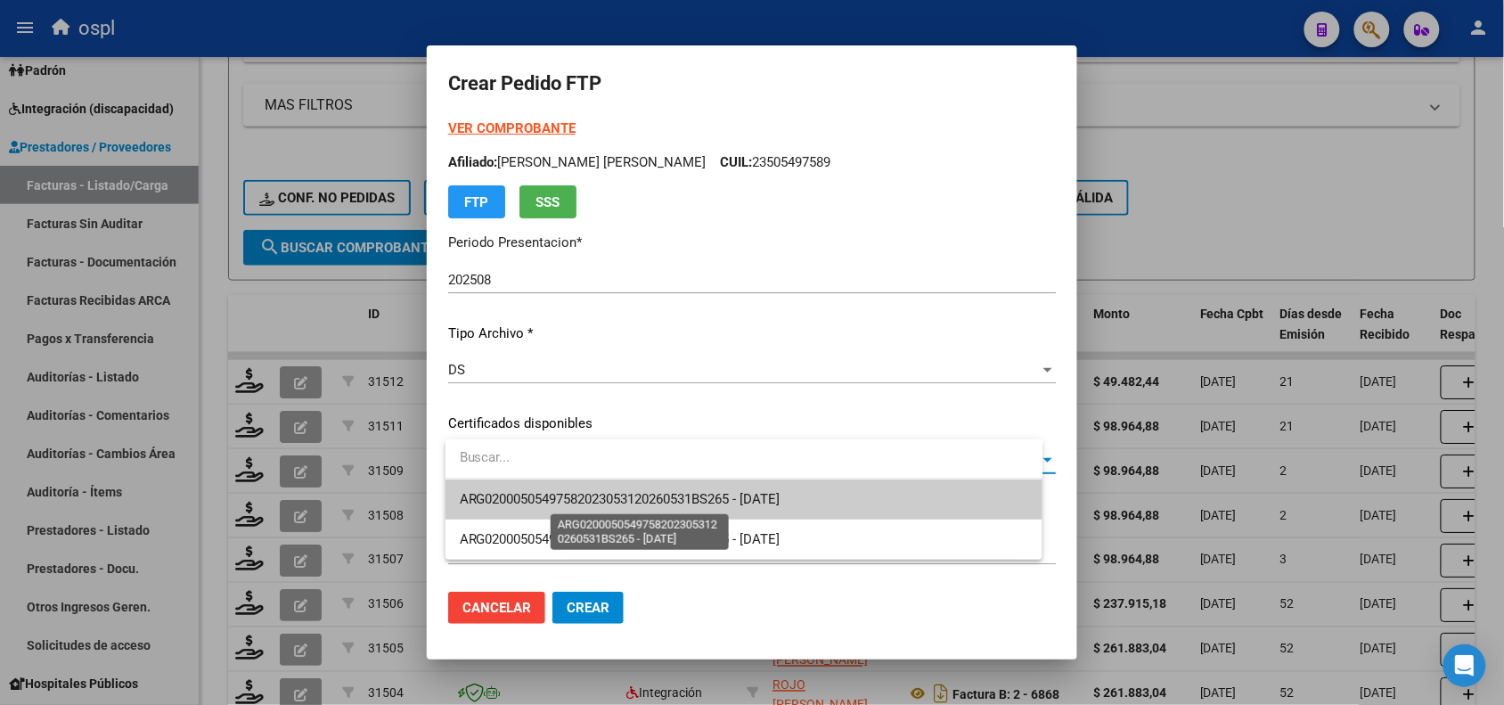
click at [501, 495] on span "ARG02000505497582023053120260531BS265 - [DATE]" at bounding box center [620, 499] width 321 height 16
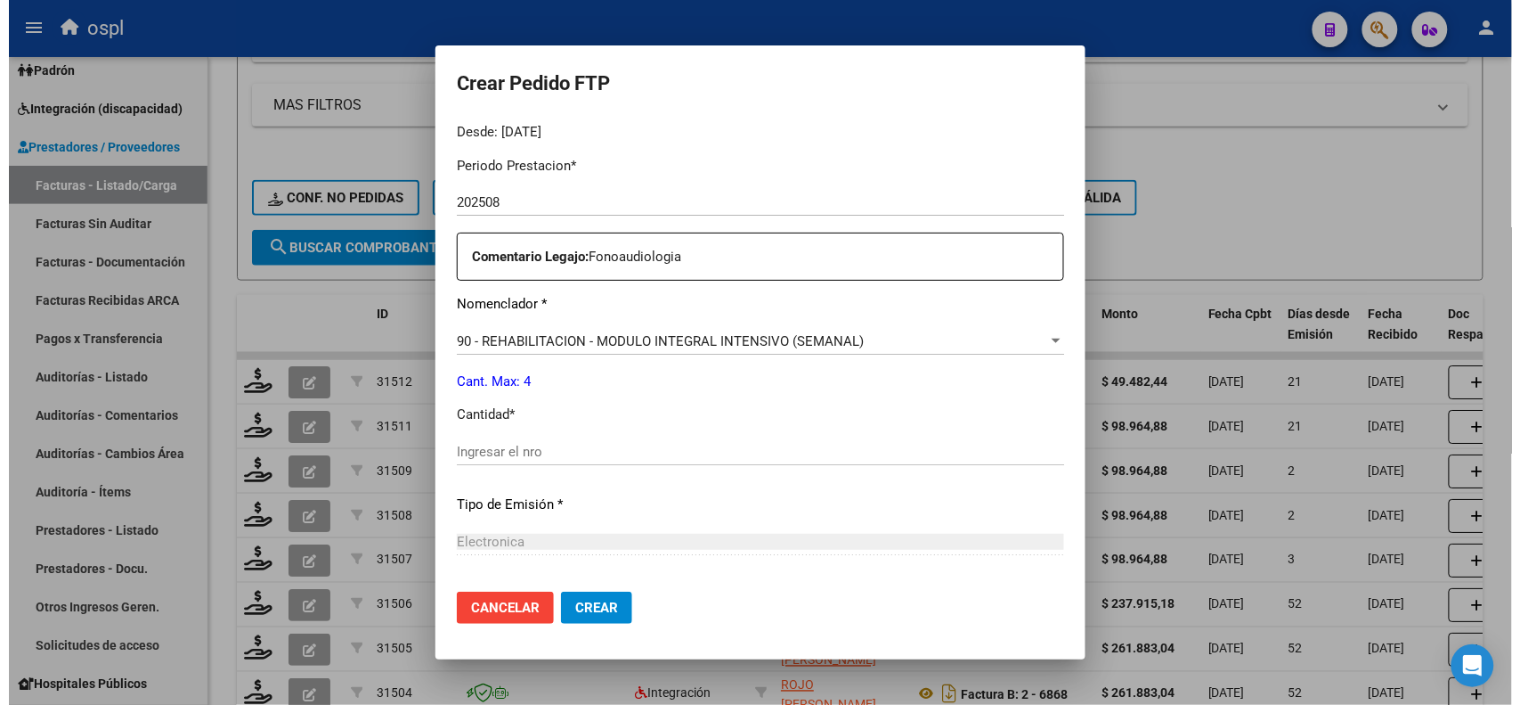
scroll to position [563, 0]
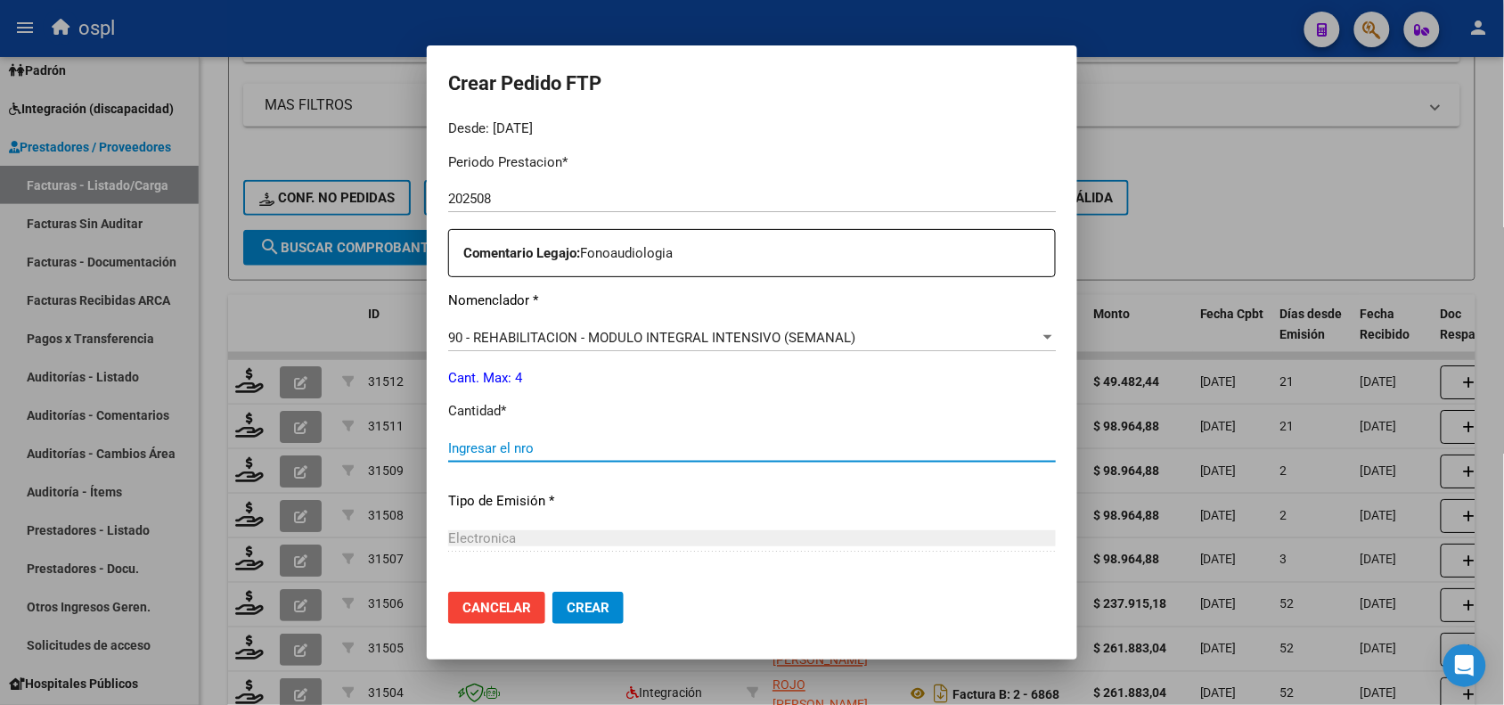
click at [869, 441] on input "Ingresar el nro" at bounding box center [751, 448] width 607 height 16
type input "4"
click at [607, 589] on mat-dialog-actions "Cancelar Crear" at bounding box center [751, 607] width 607 height 61
click at [609, 604] on span "Crear" at bounding box center [588, 607] width 43 height 16
